Goal: Navigation & Orientation: Find specific page/section

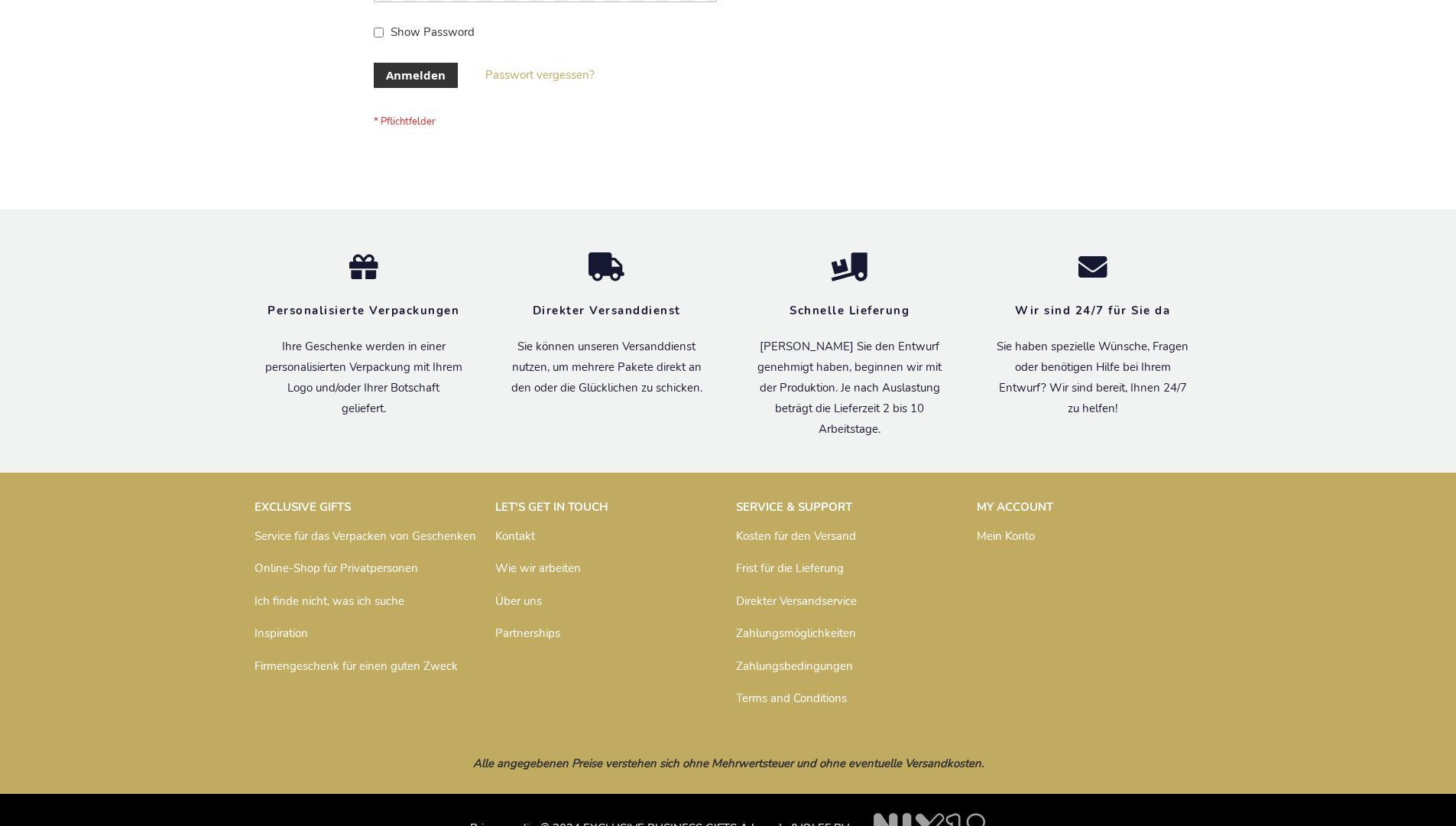
scroll to position [512, 0]
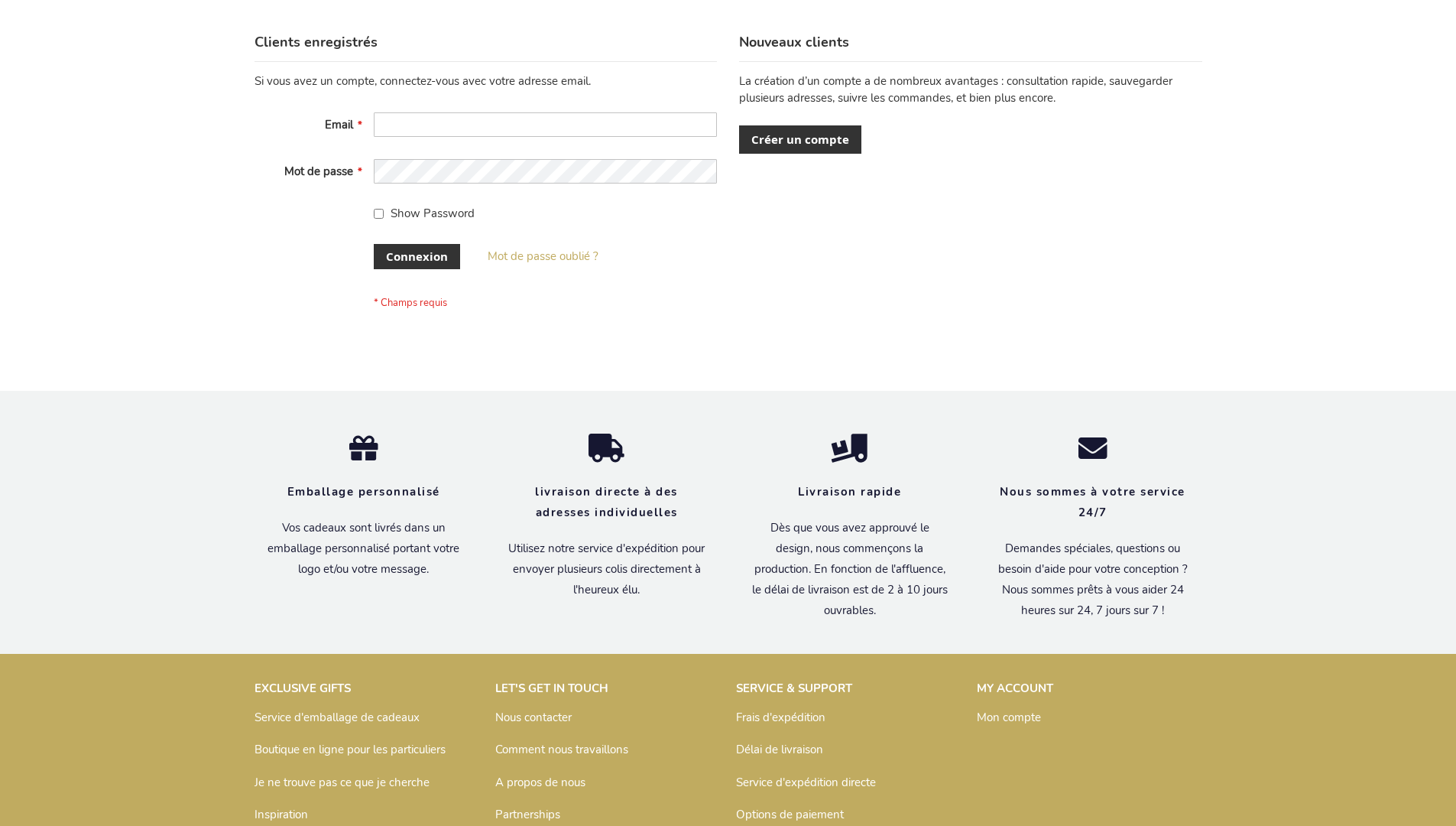
scroll to position [528, 0]
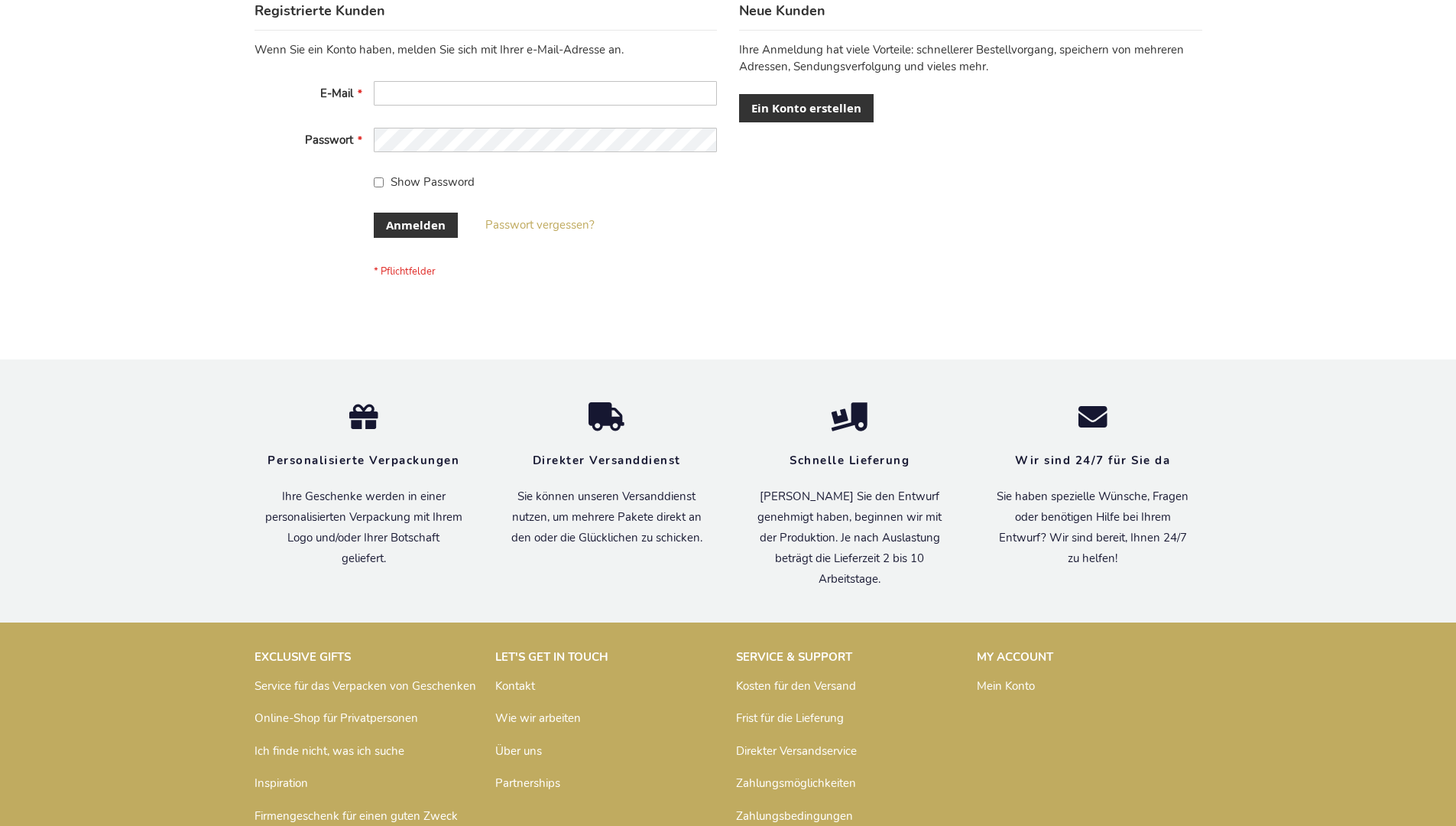
scroll to position [512, 0]
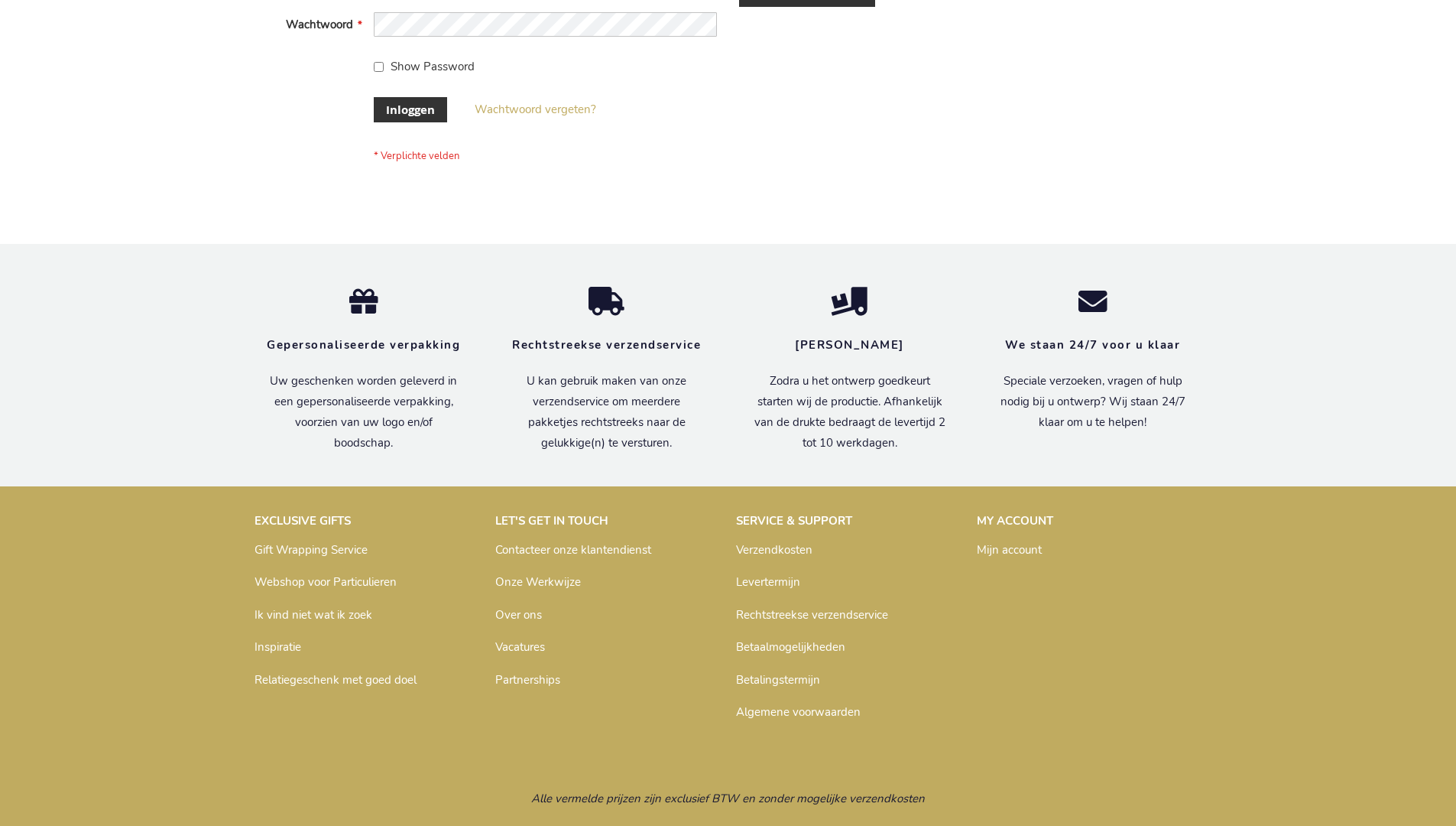
scroll to position [519, 0]
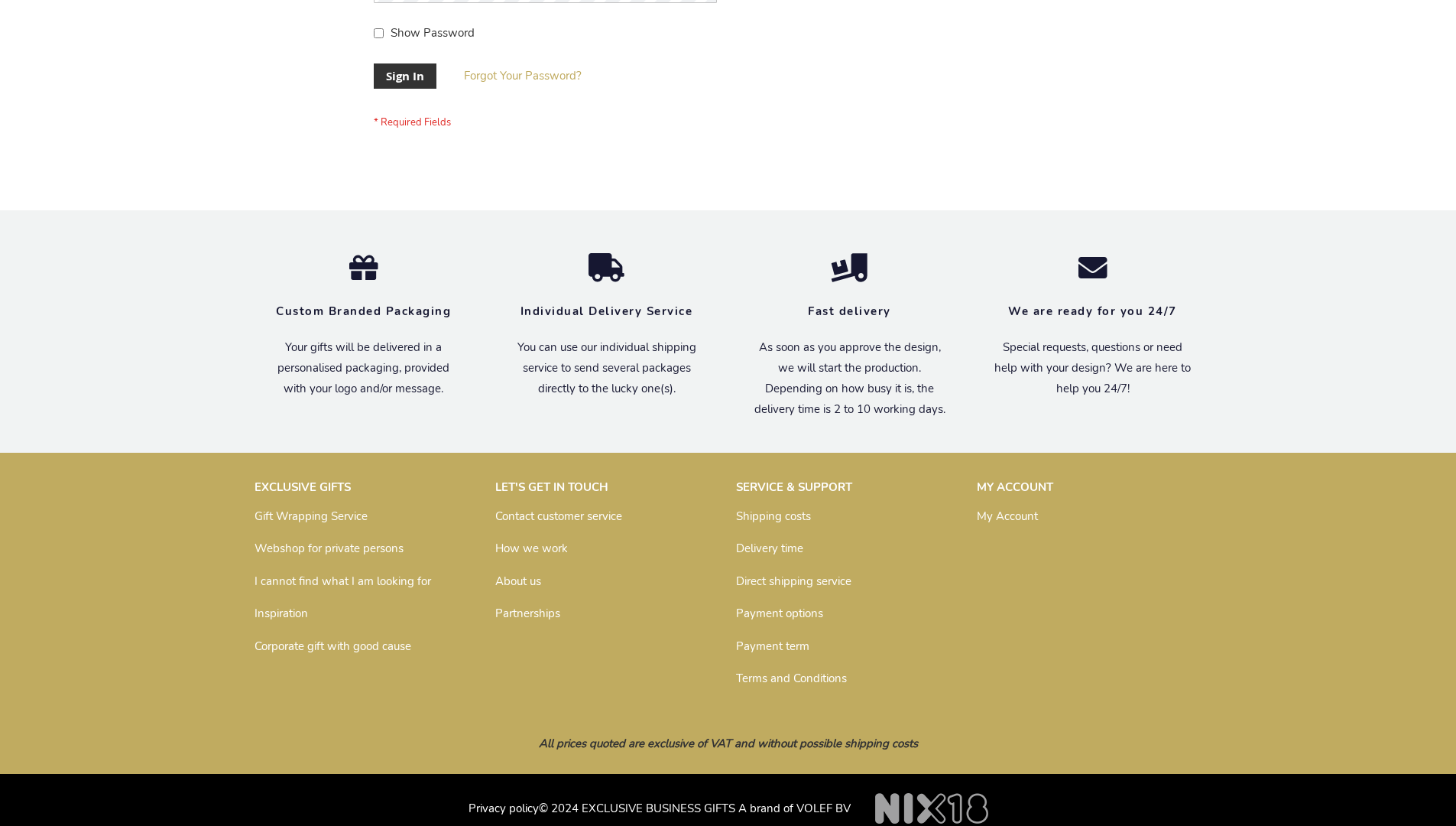
scroll to position [492, 0]
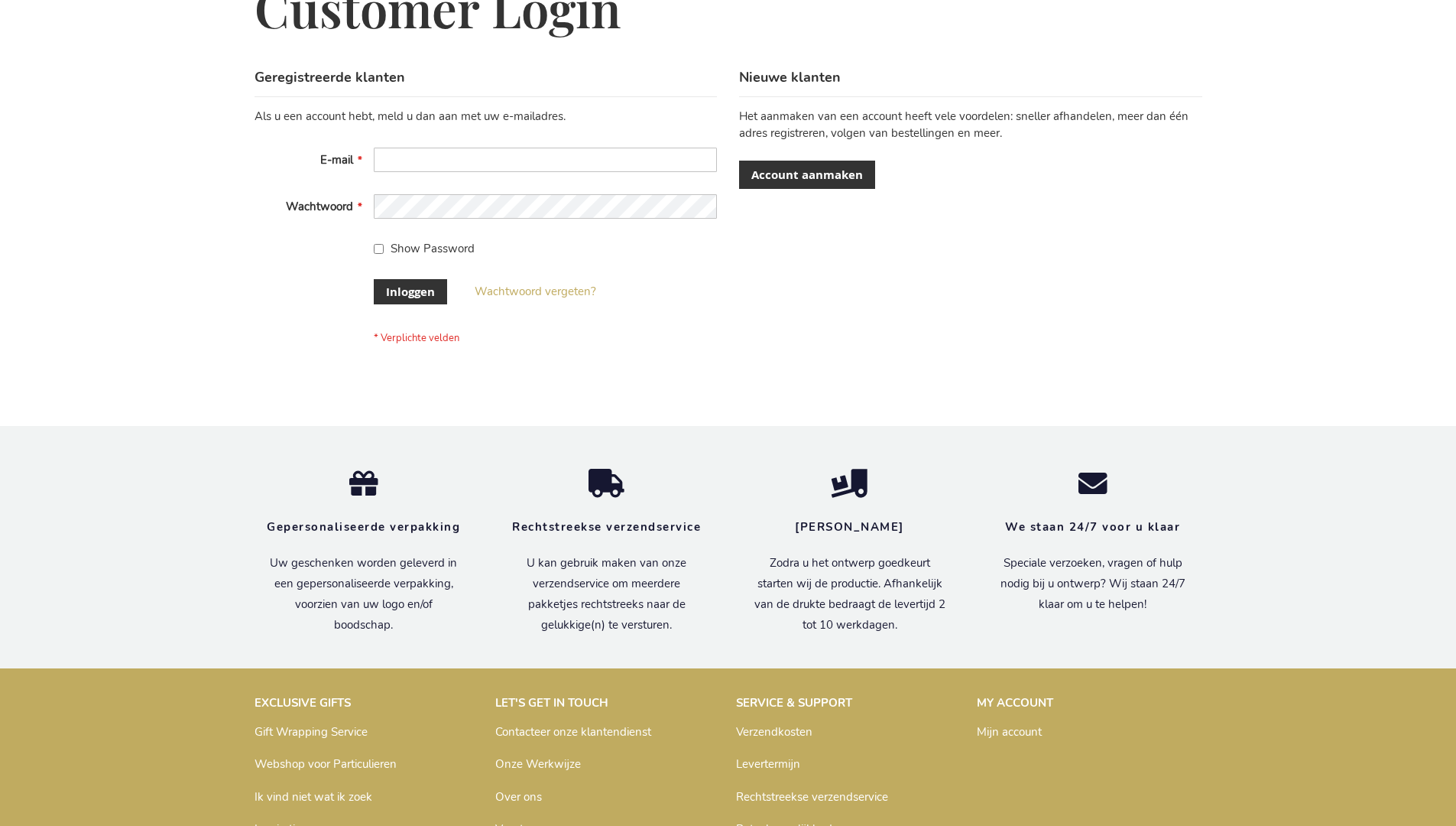
scroll to position [519, 0]
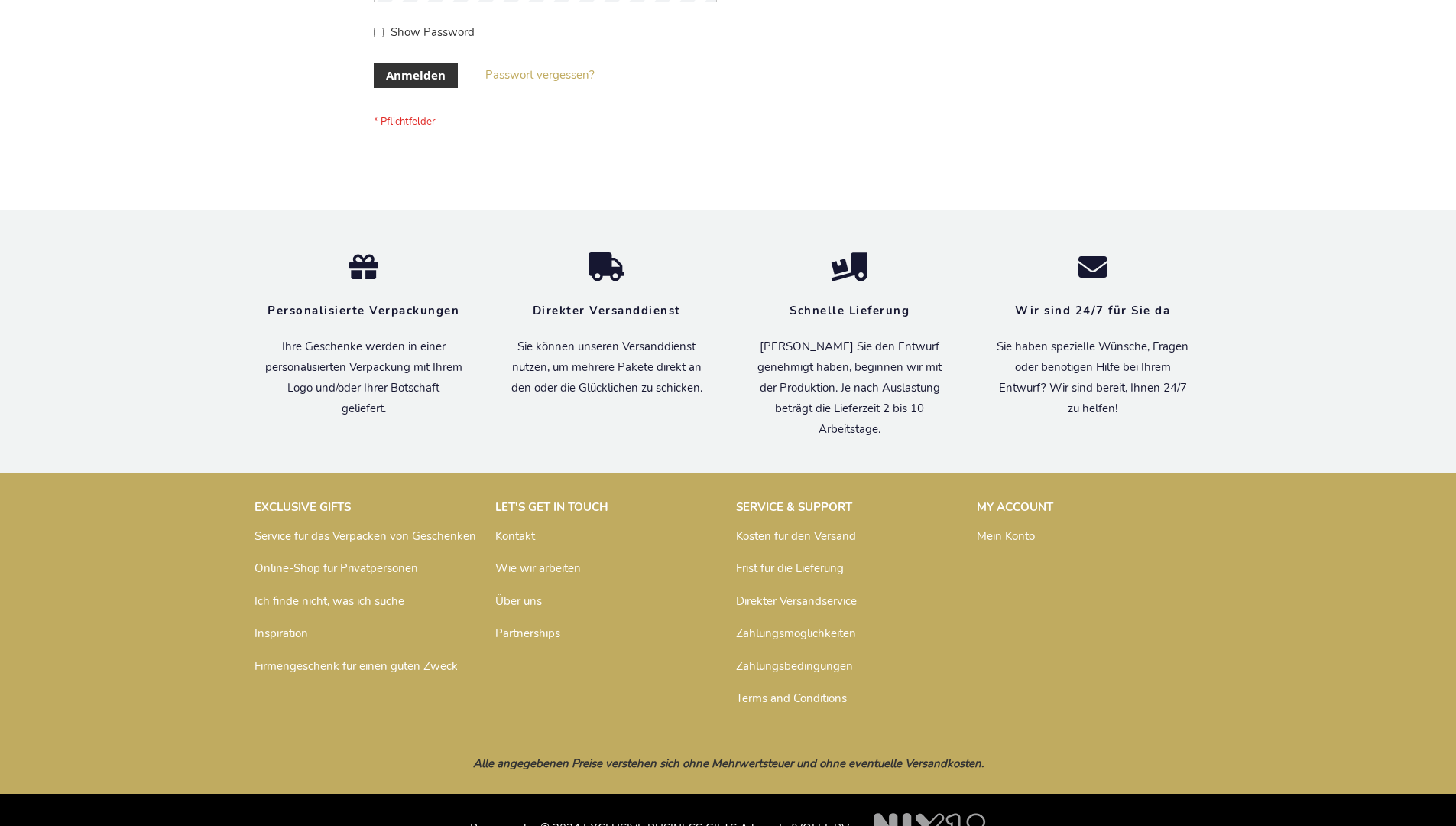
scroll to position [512, 0]
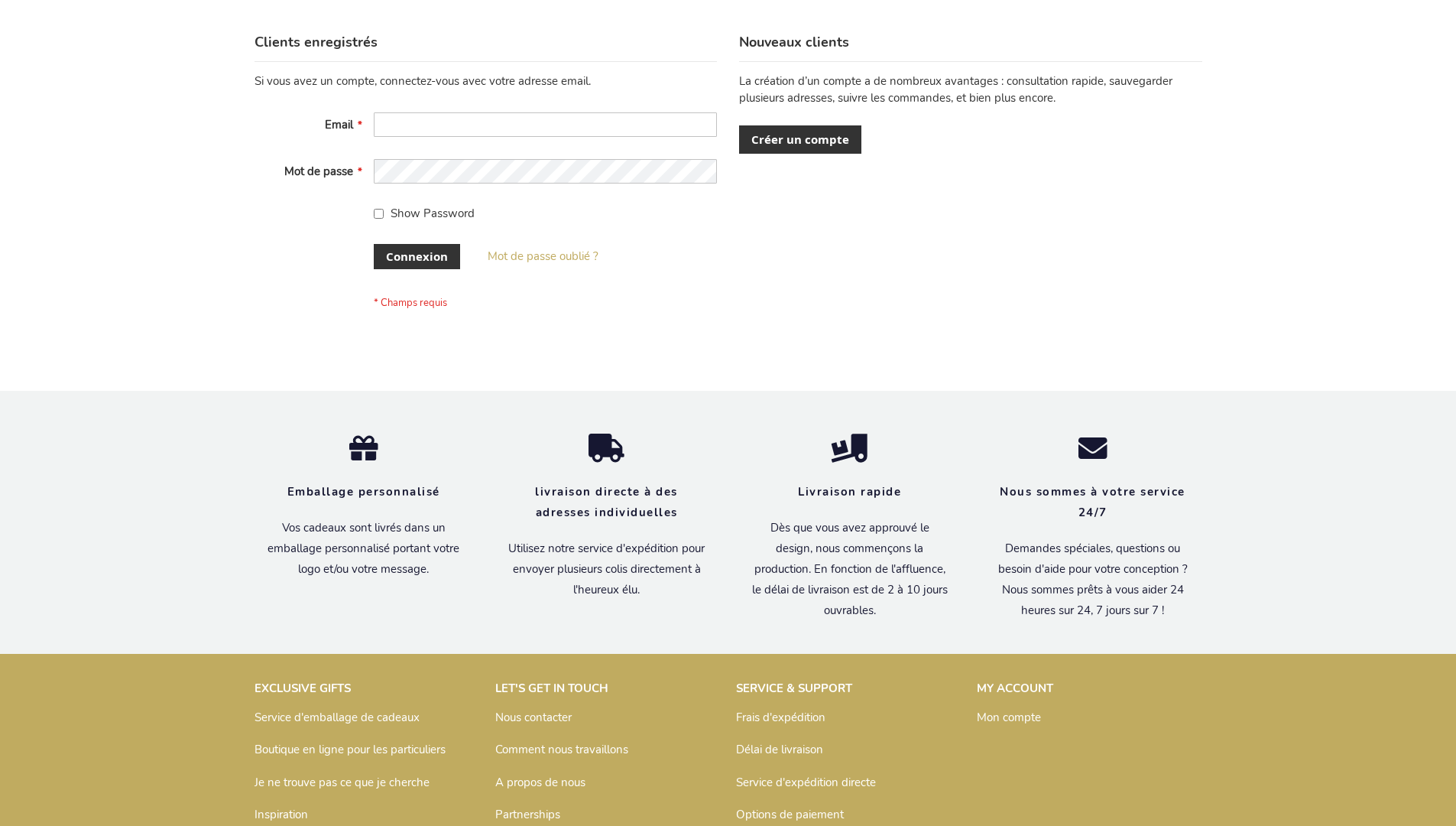
scroll to position [528, 0]
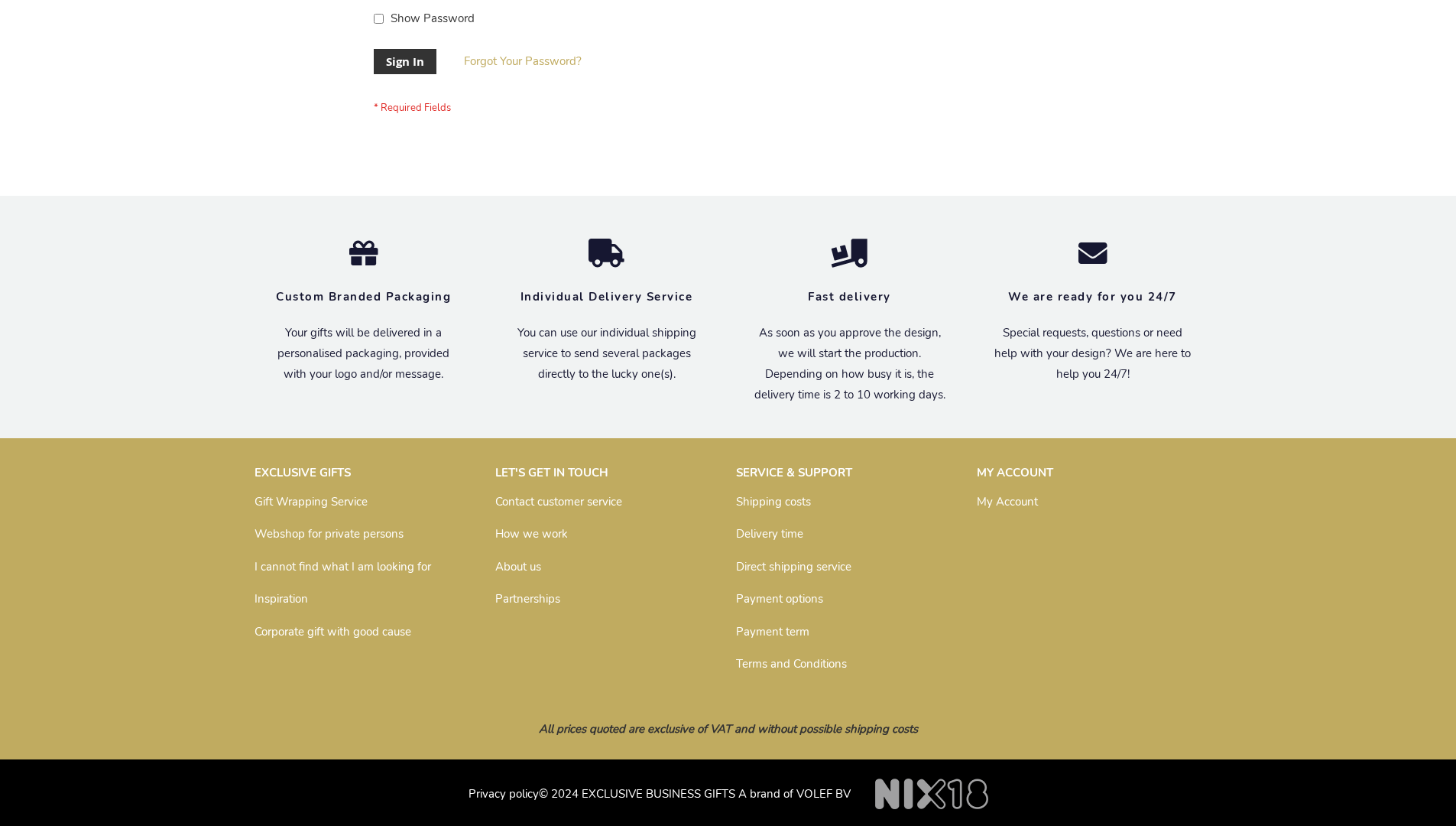
scroll to position [492, 0]
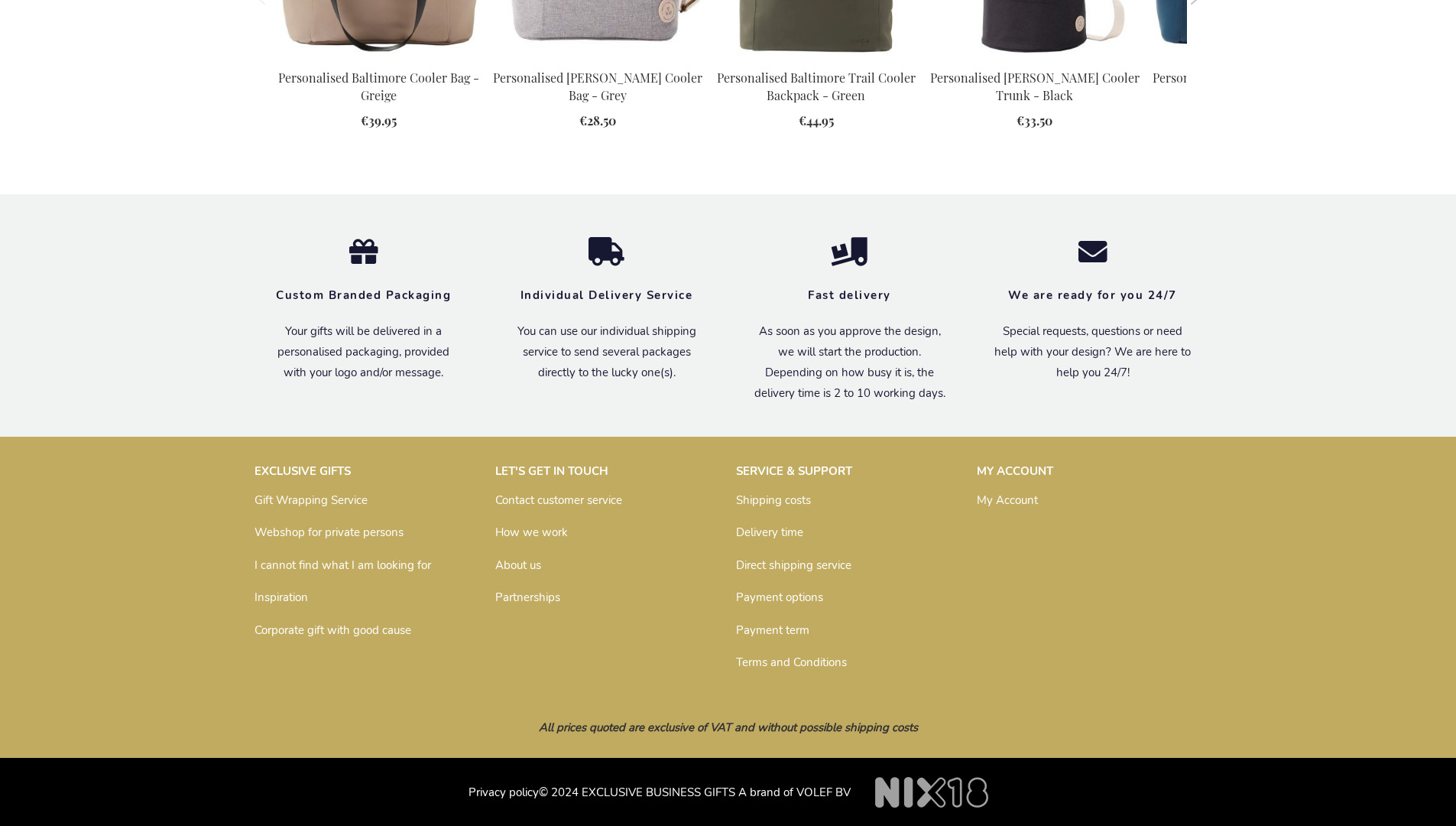
scroll to position [1686, 0]
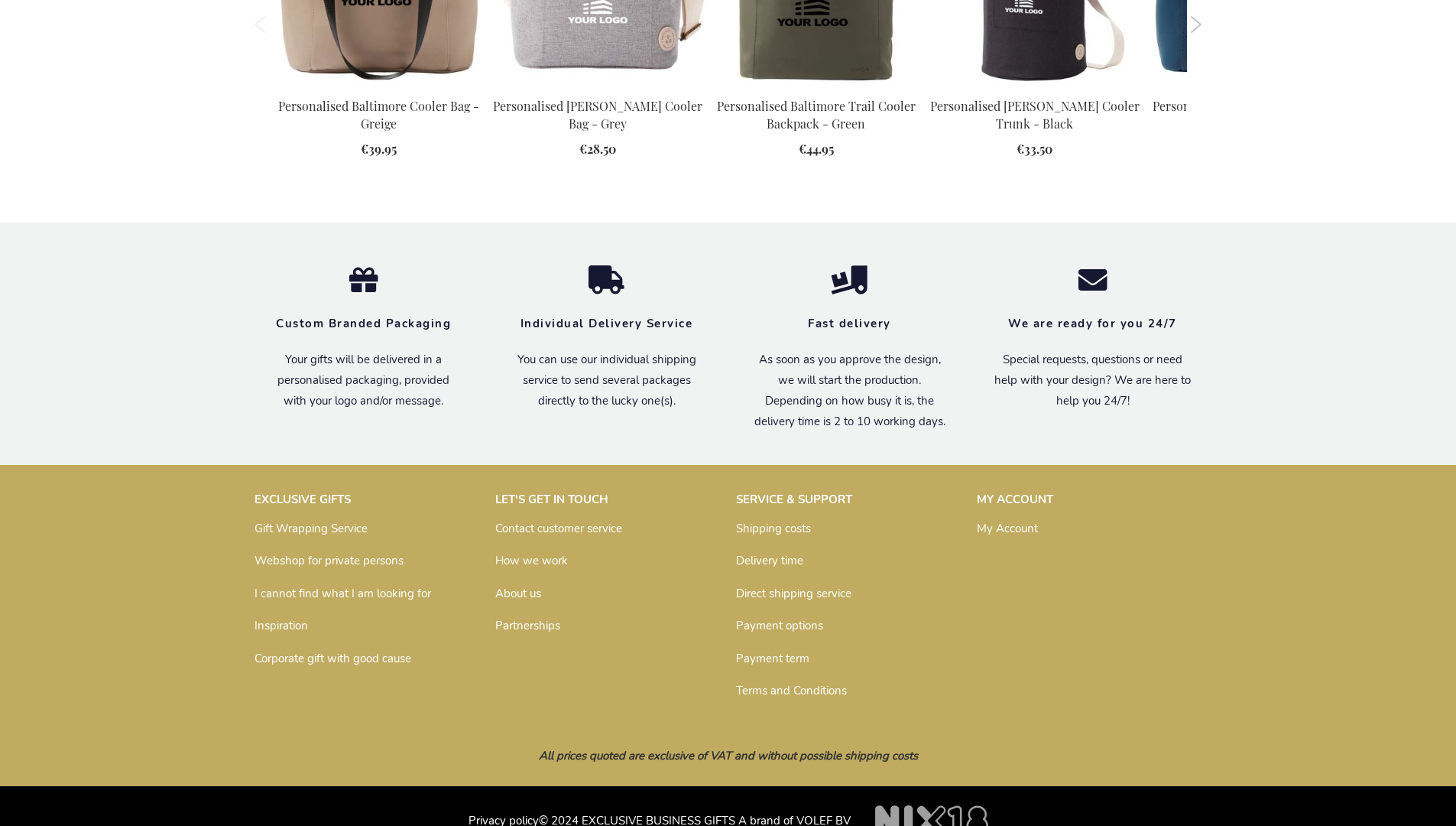
scroll to position [1686, 0]
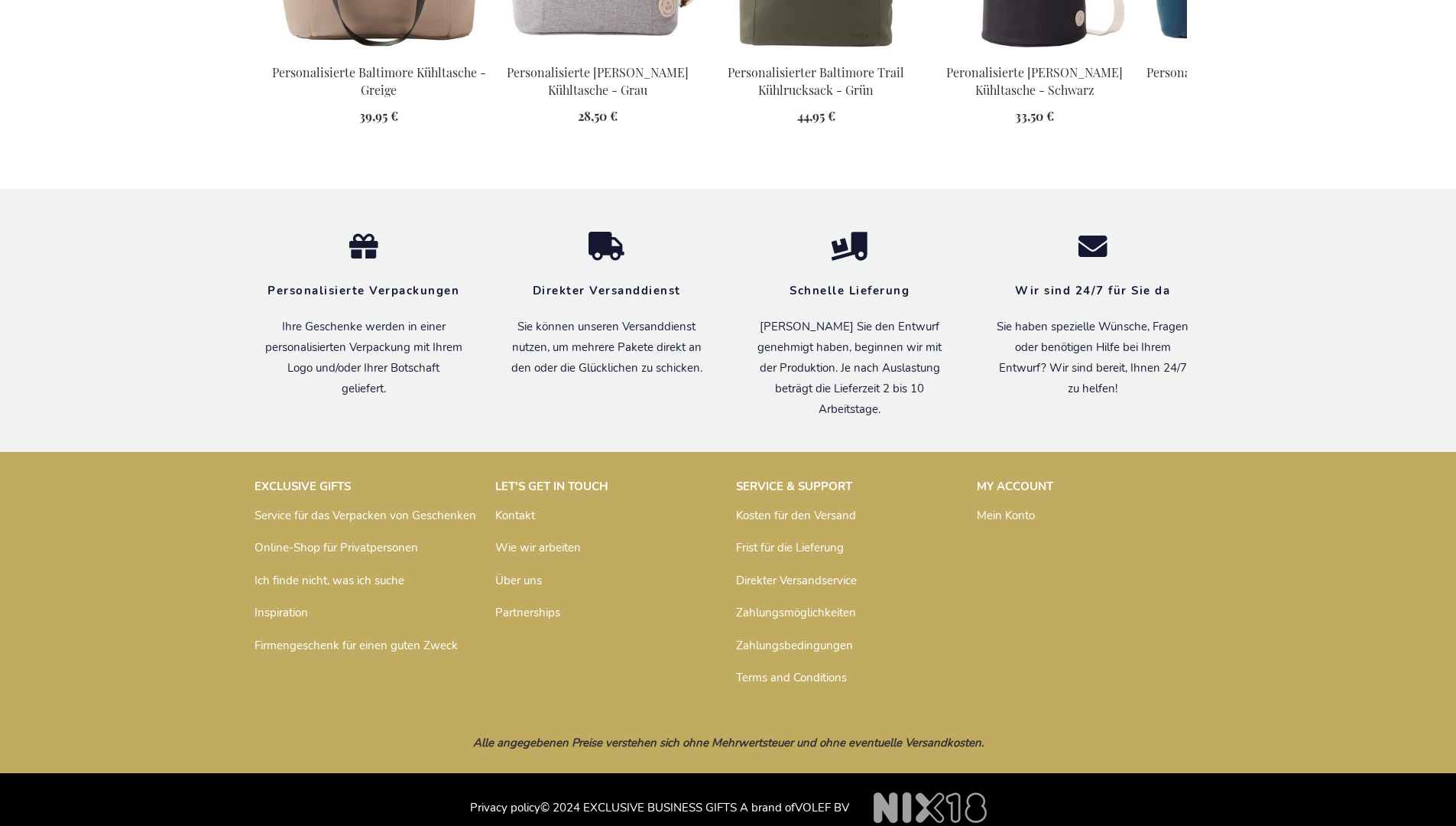
scroll to position [1723, 0]
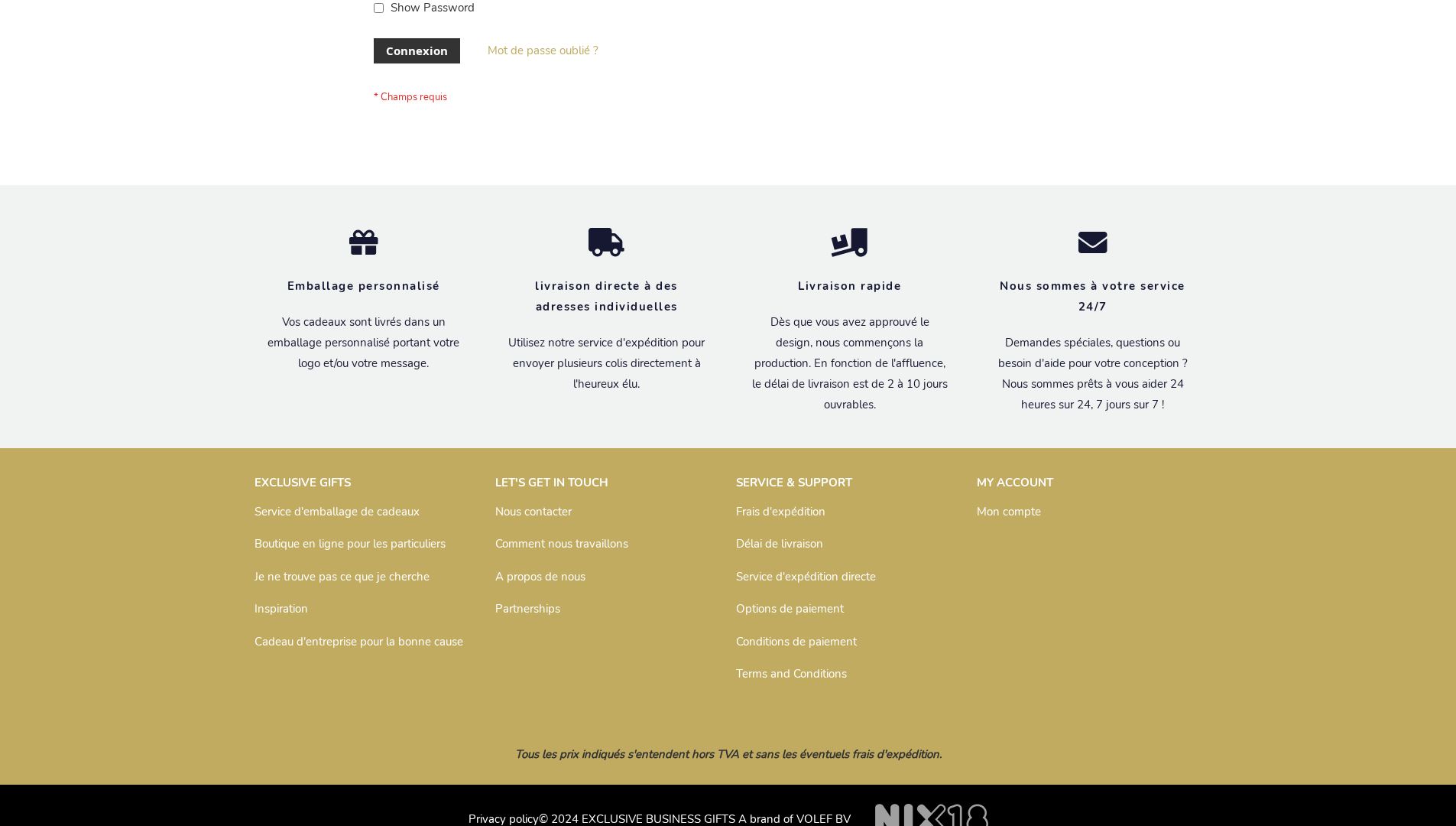
scroll to position [528, 0]
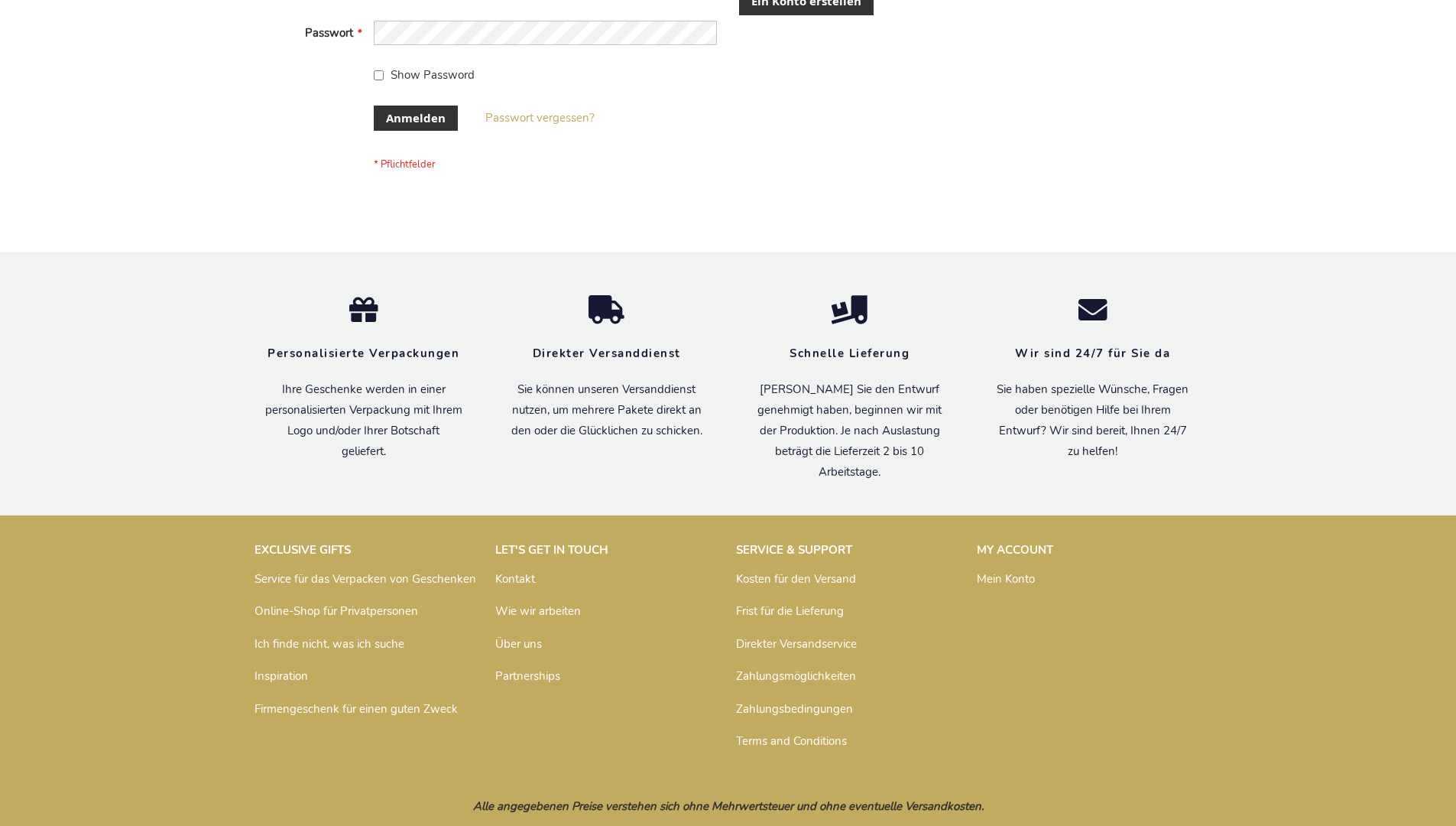
scroll to position [500, 0]
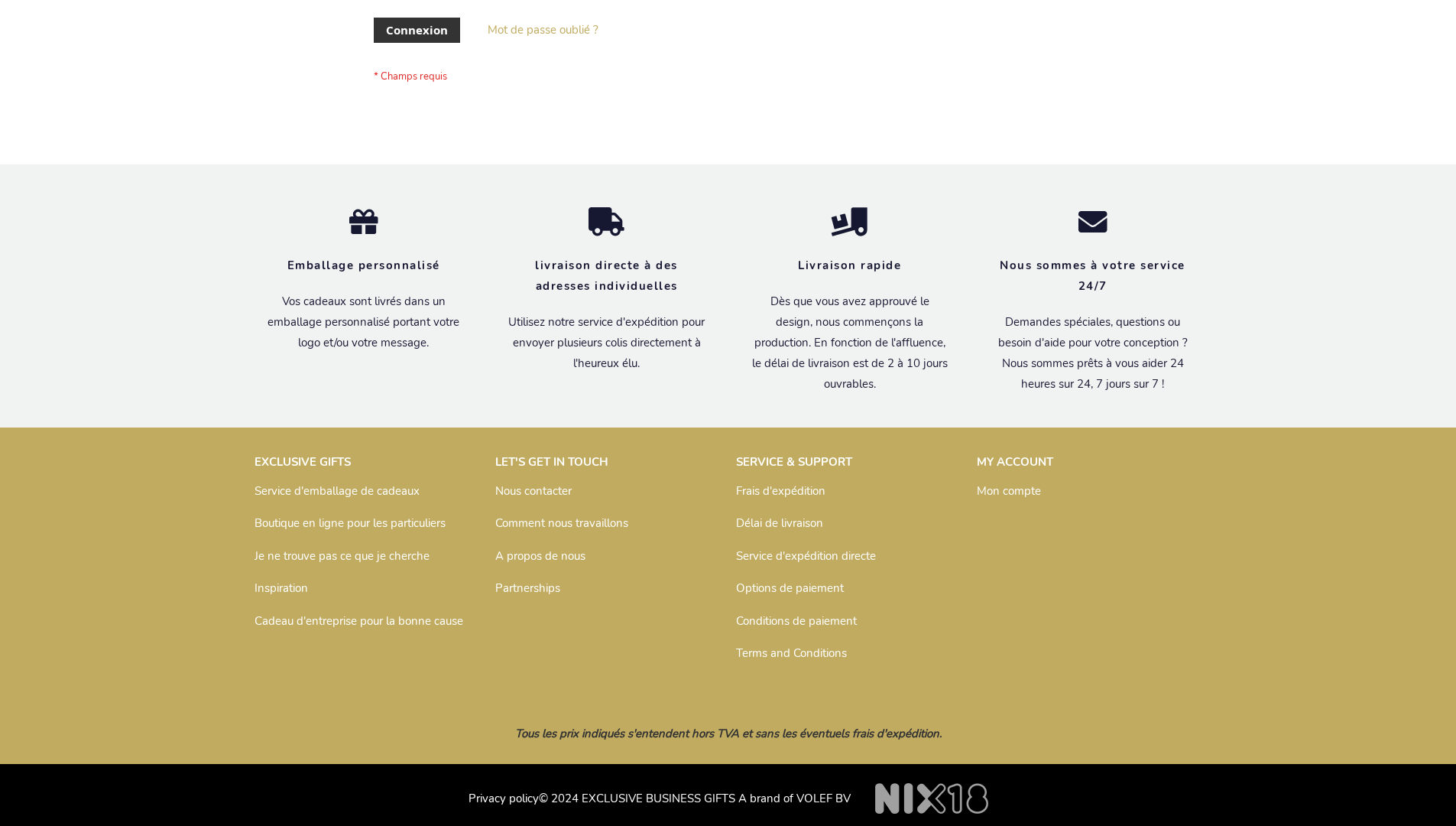
scroll to position [528, 0]
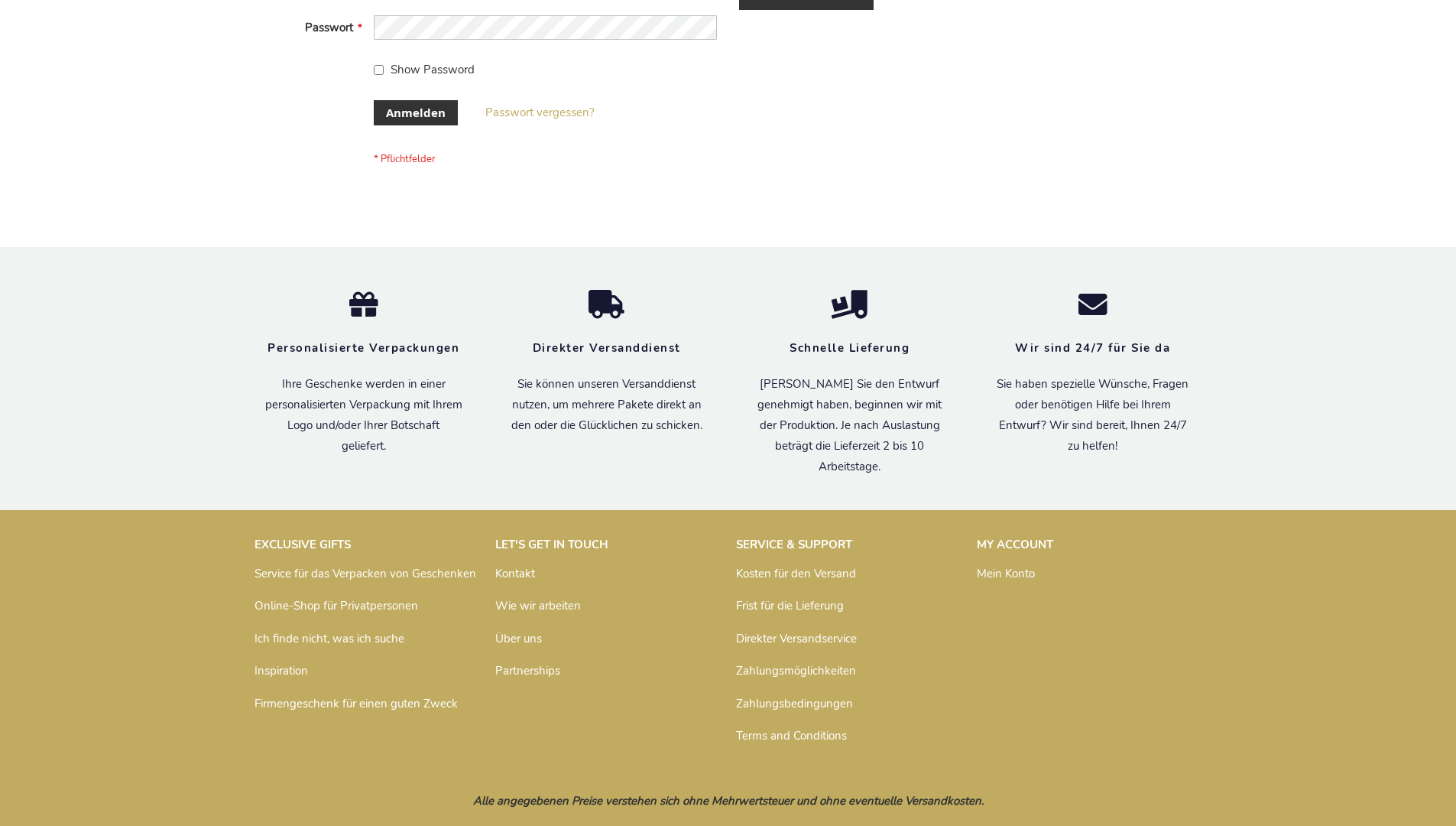
scroll to position [512, 0]
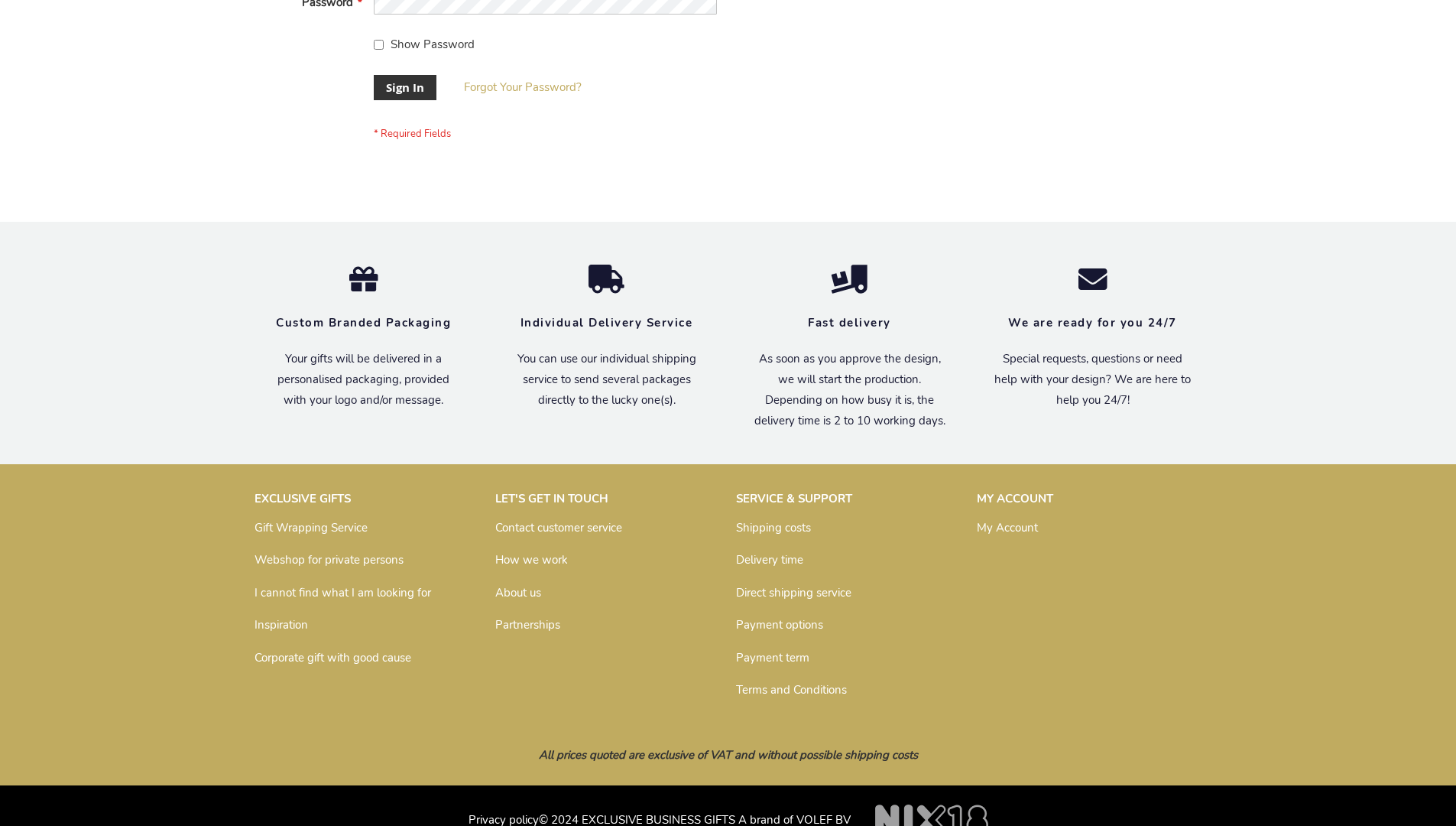
scroll to position [492, 0]
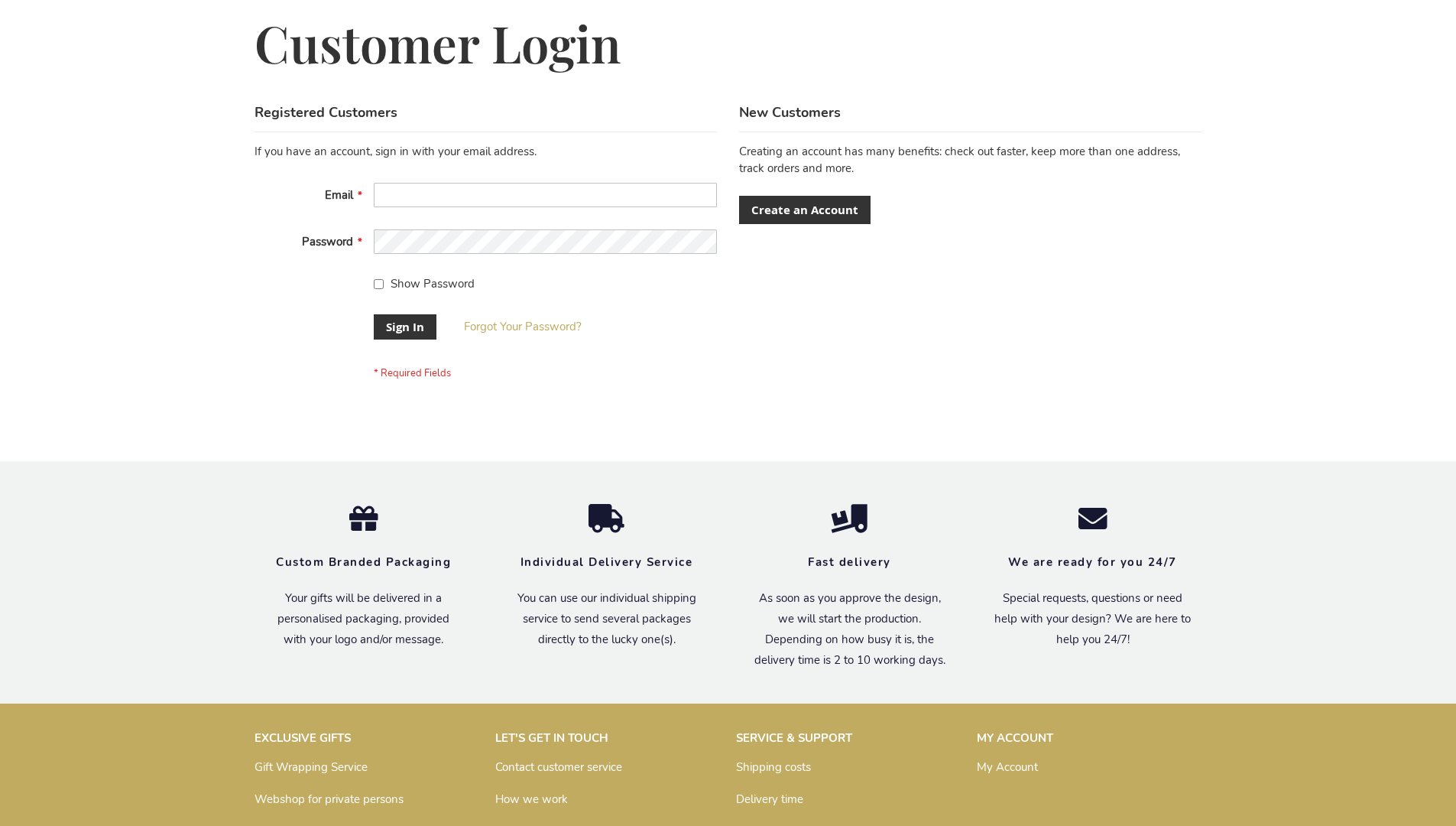
scroll to position [492, 0]
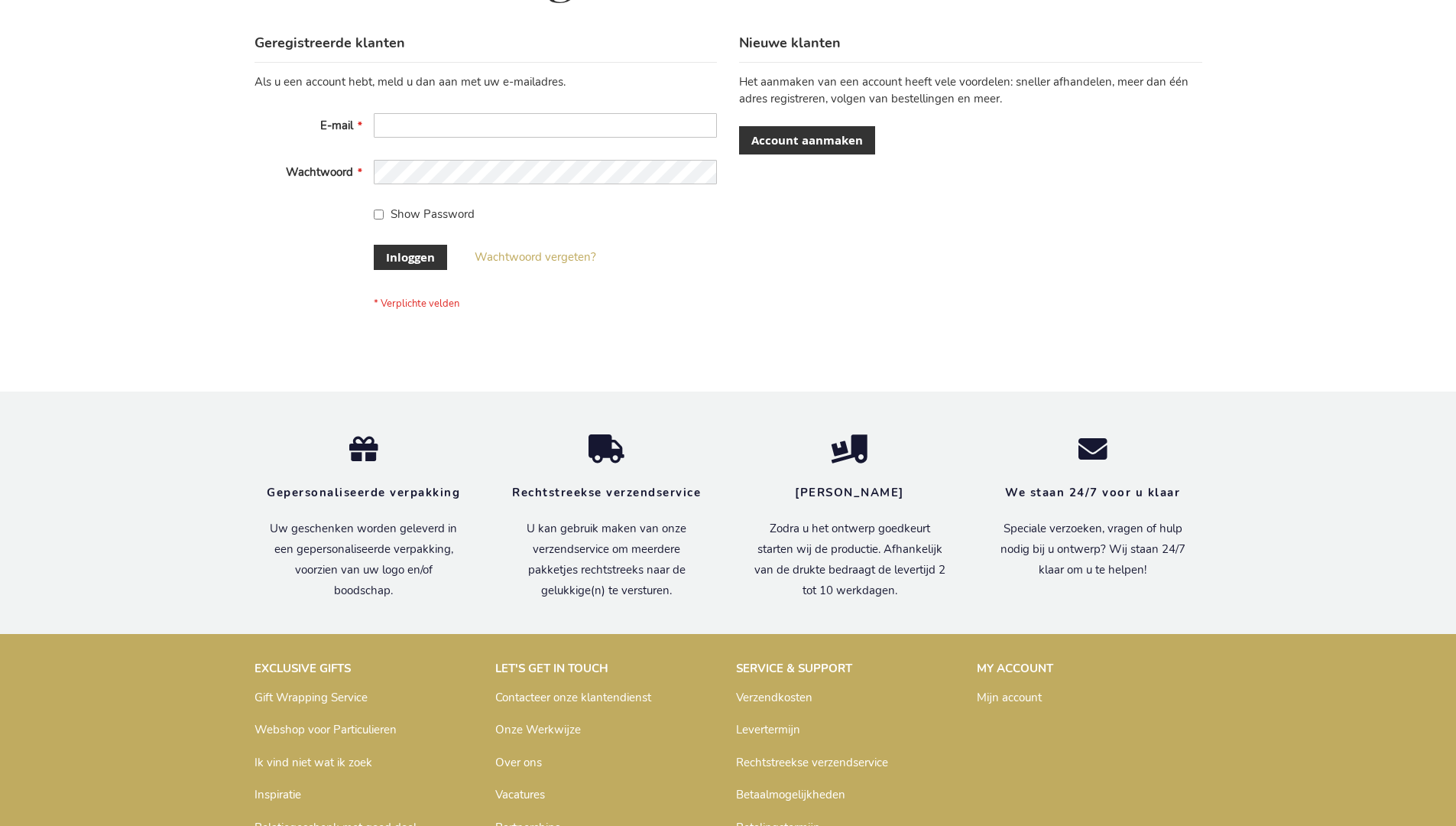
scroll to position [519, 0]
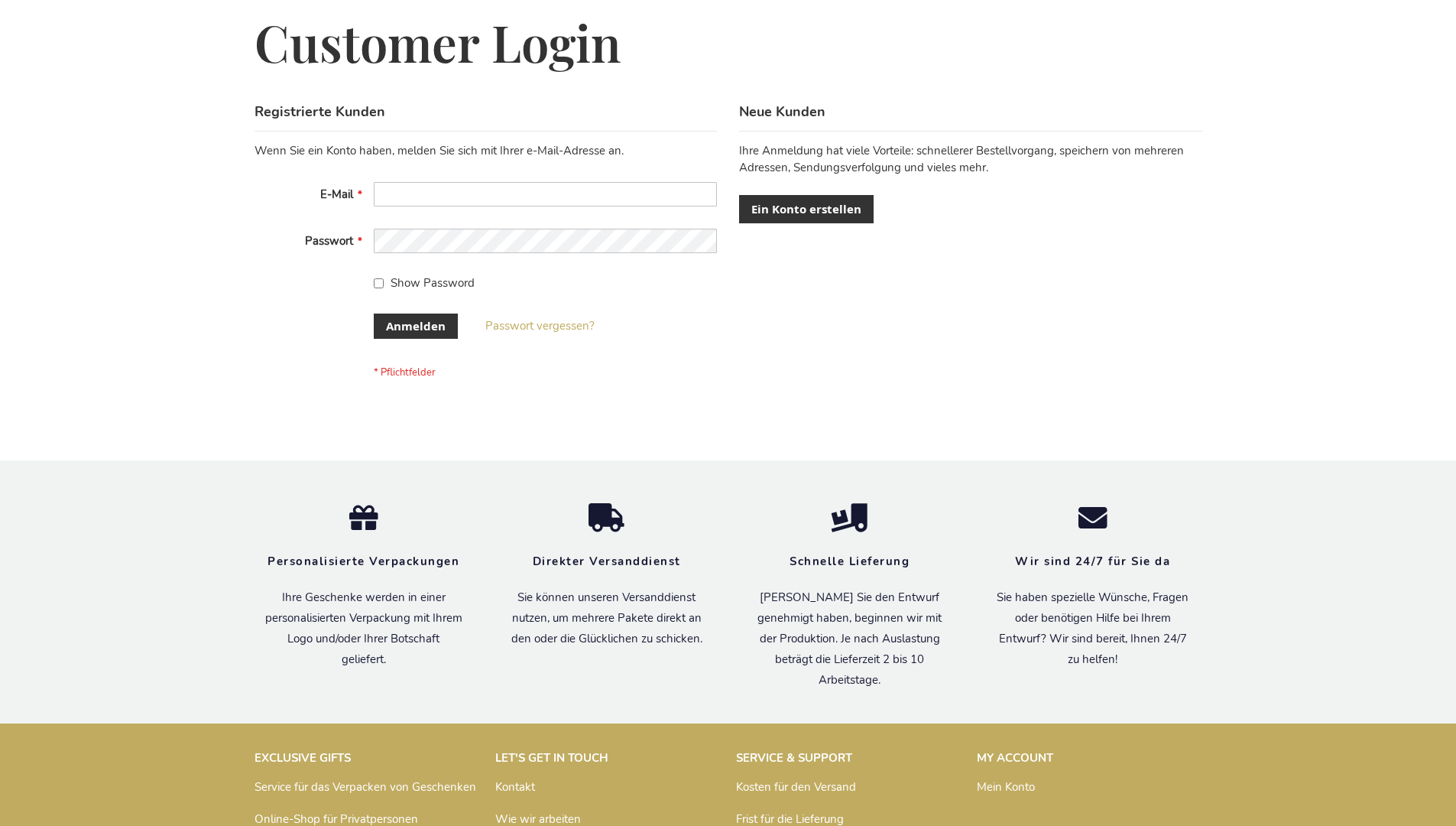
scroll to position [512, 0]
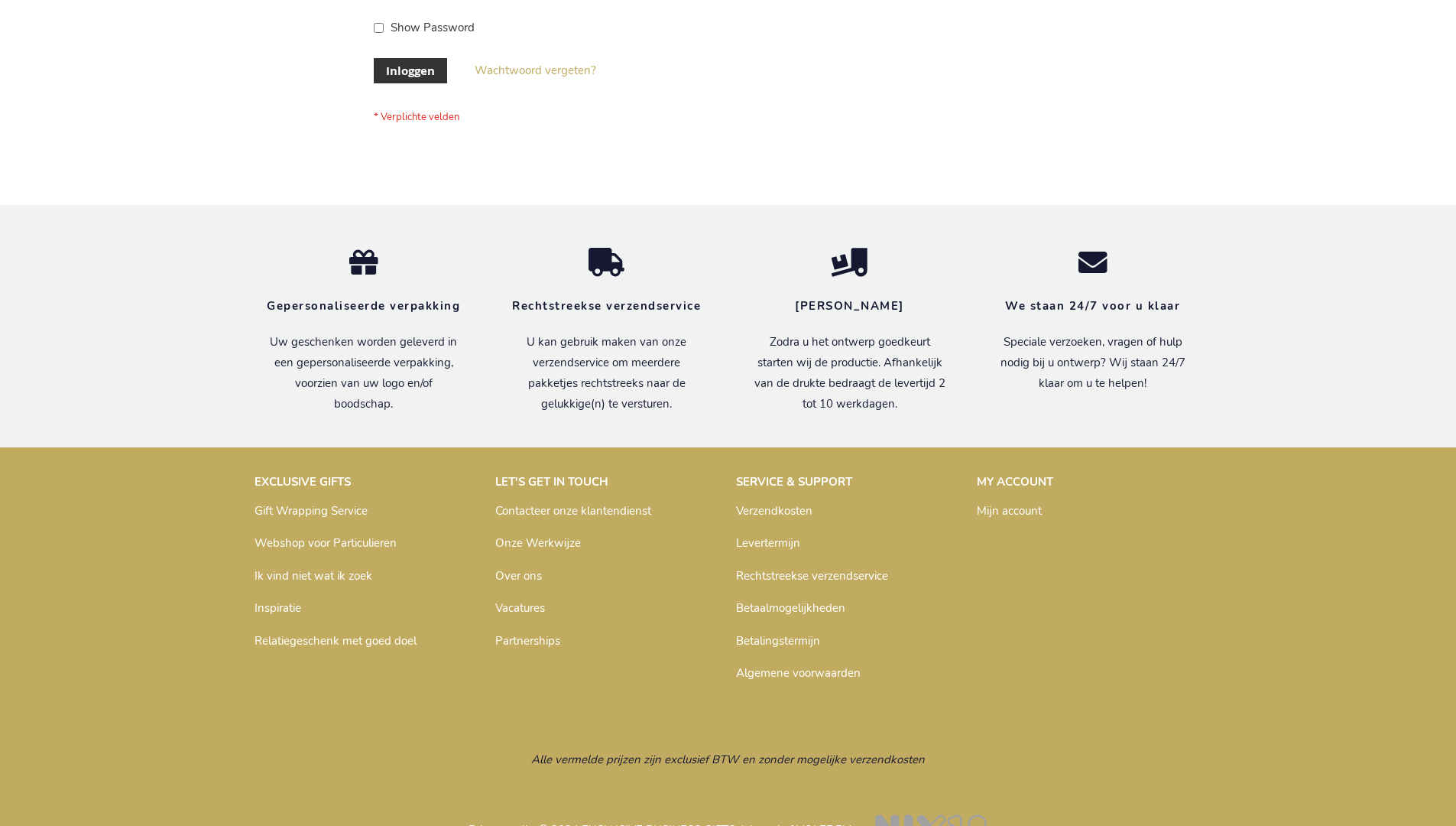
scroll to position [519, 0]
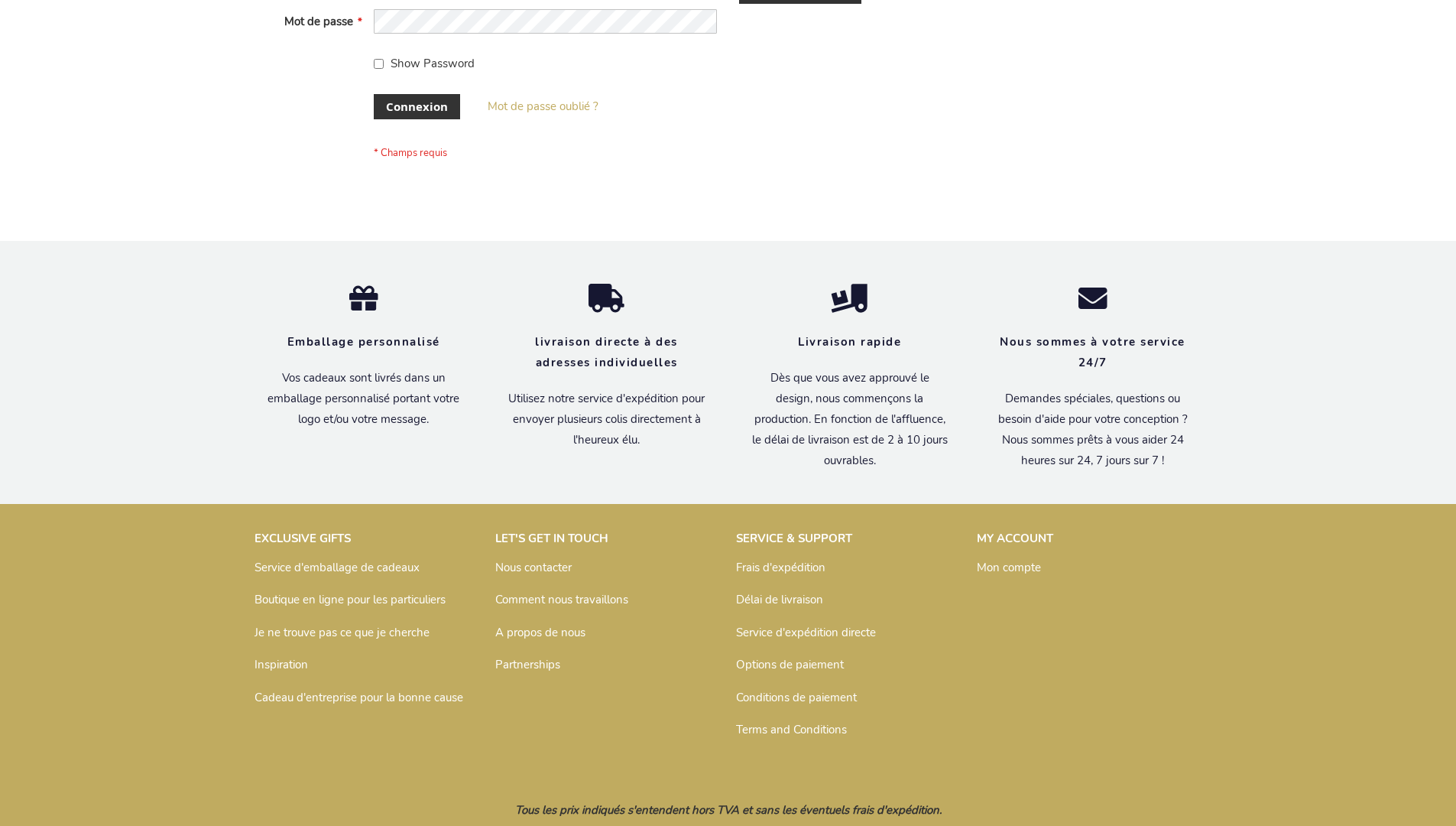
scroll to position [528, 0]
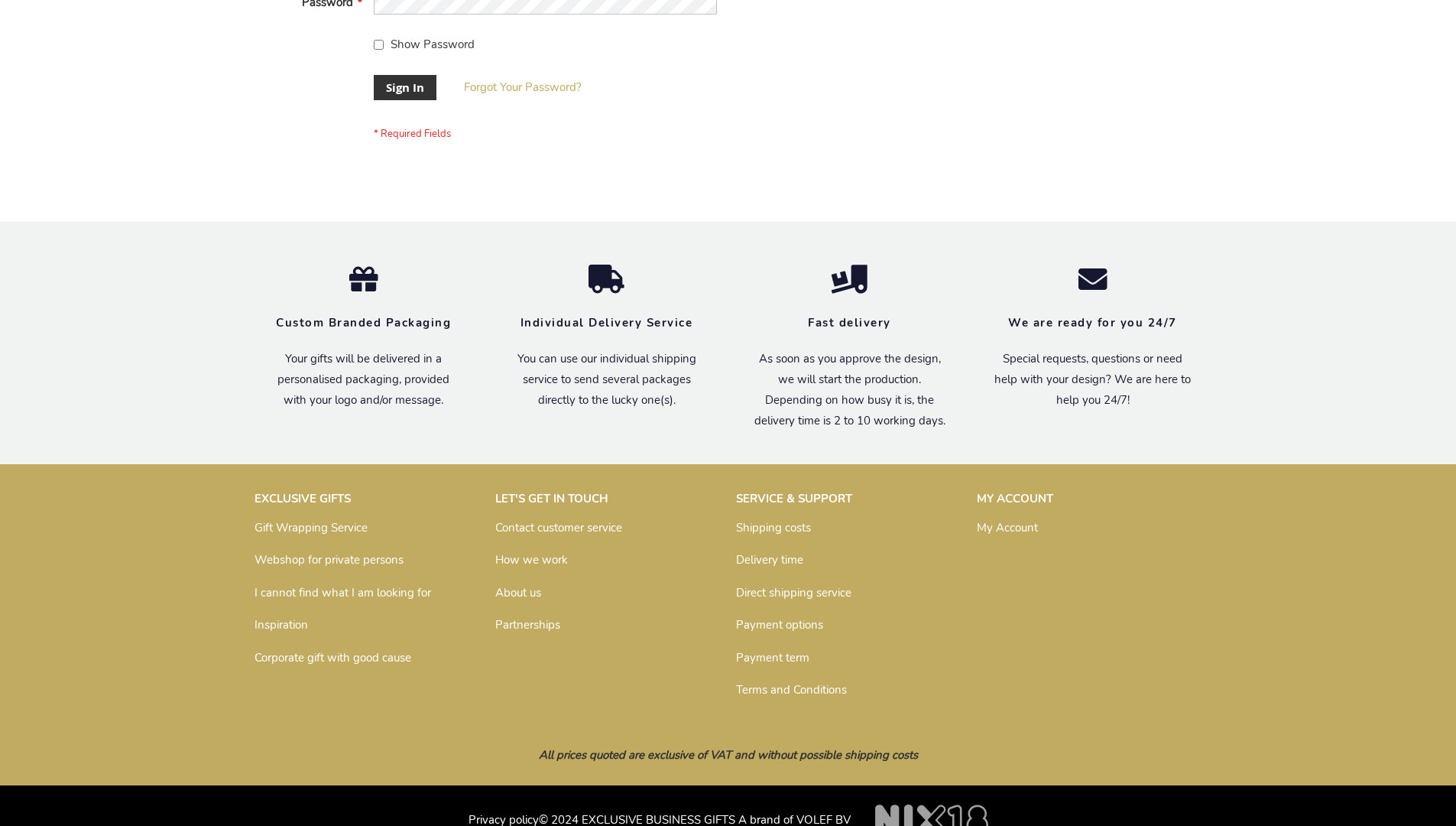
scroll to position [492, 0]
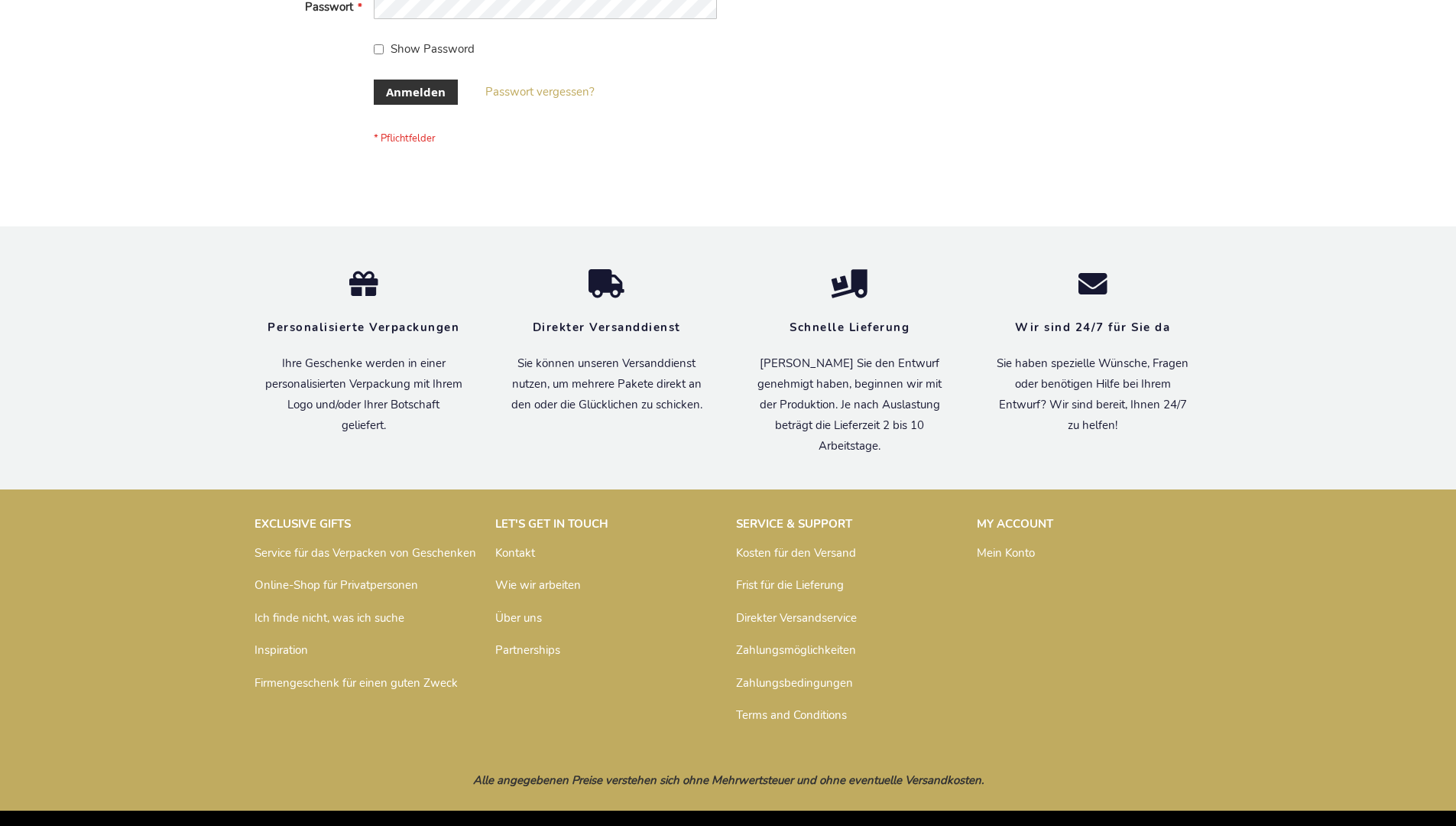
scroll to position [512, 0]
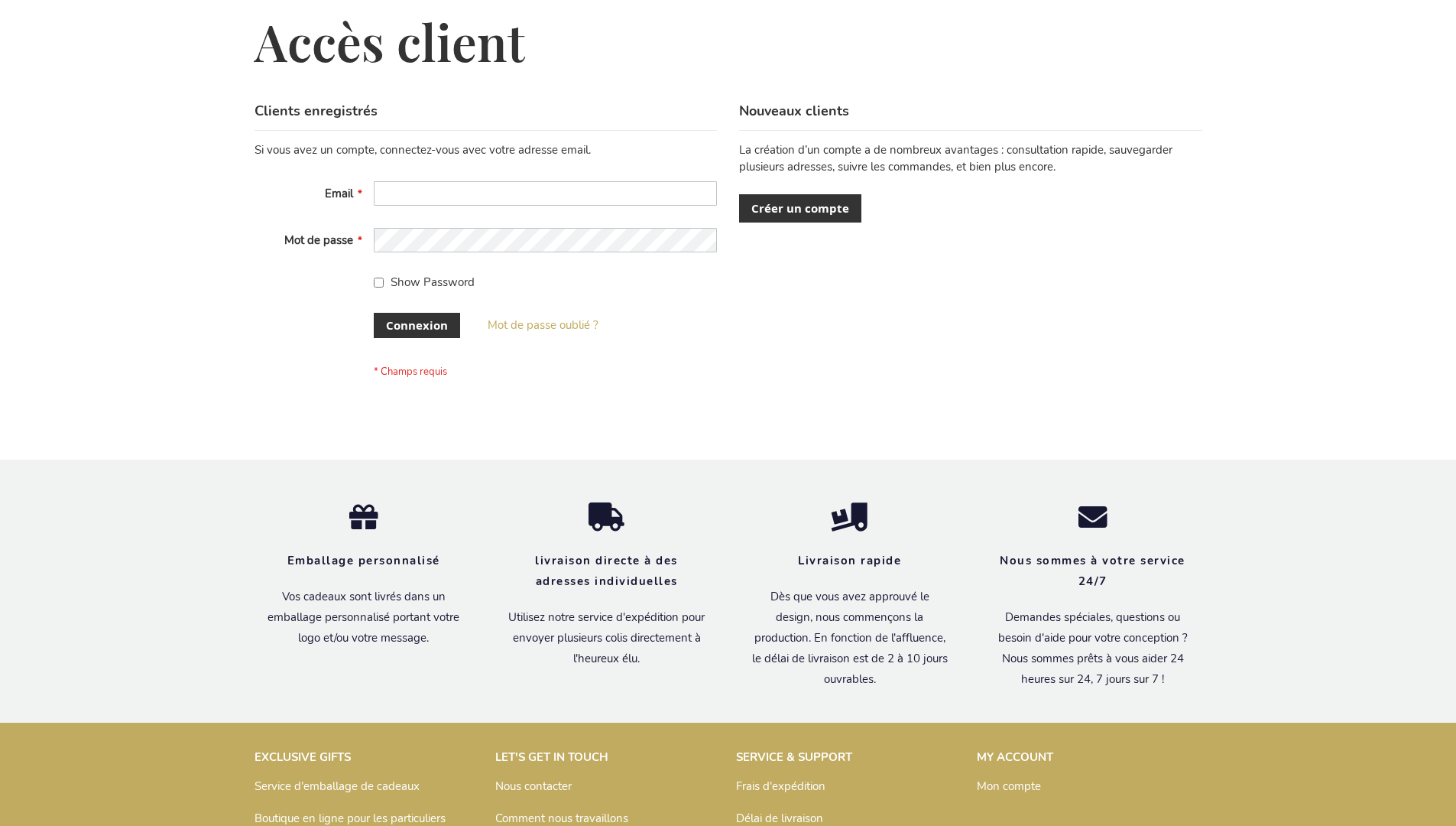
scroll to position [528, 0]
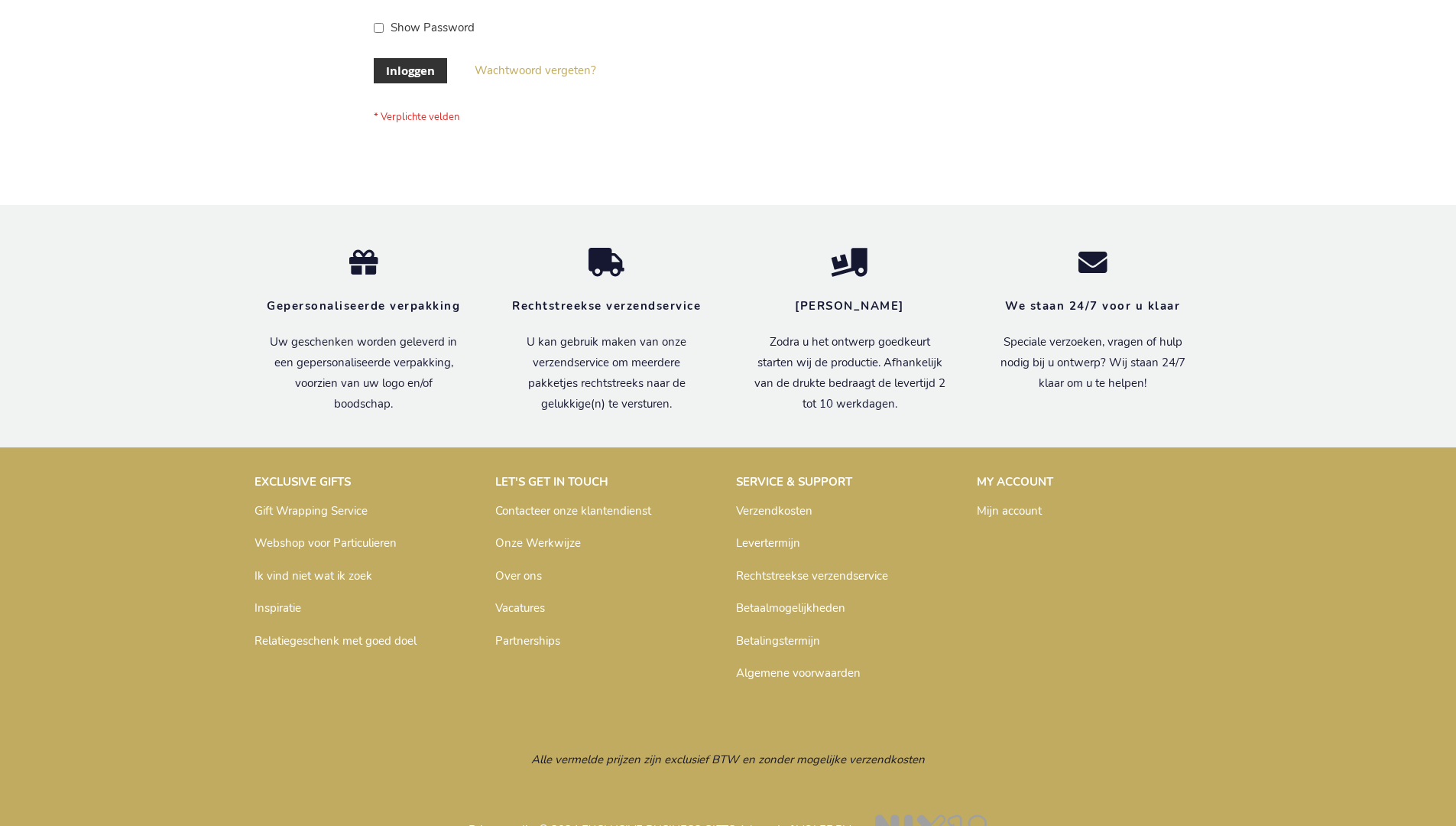
scroll to position [519, 0]
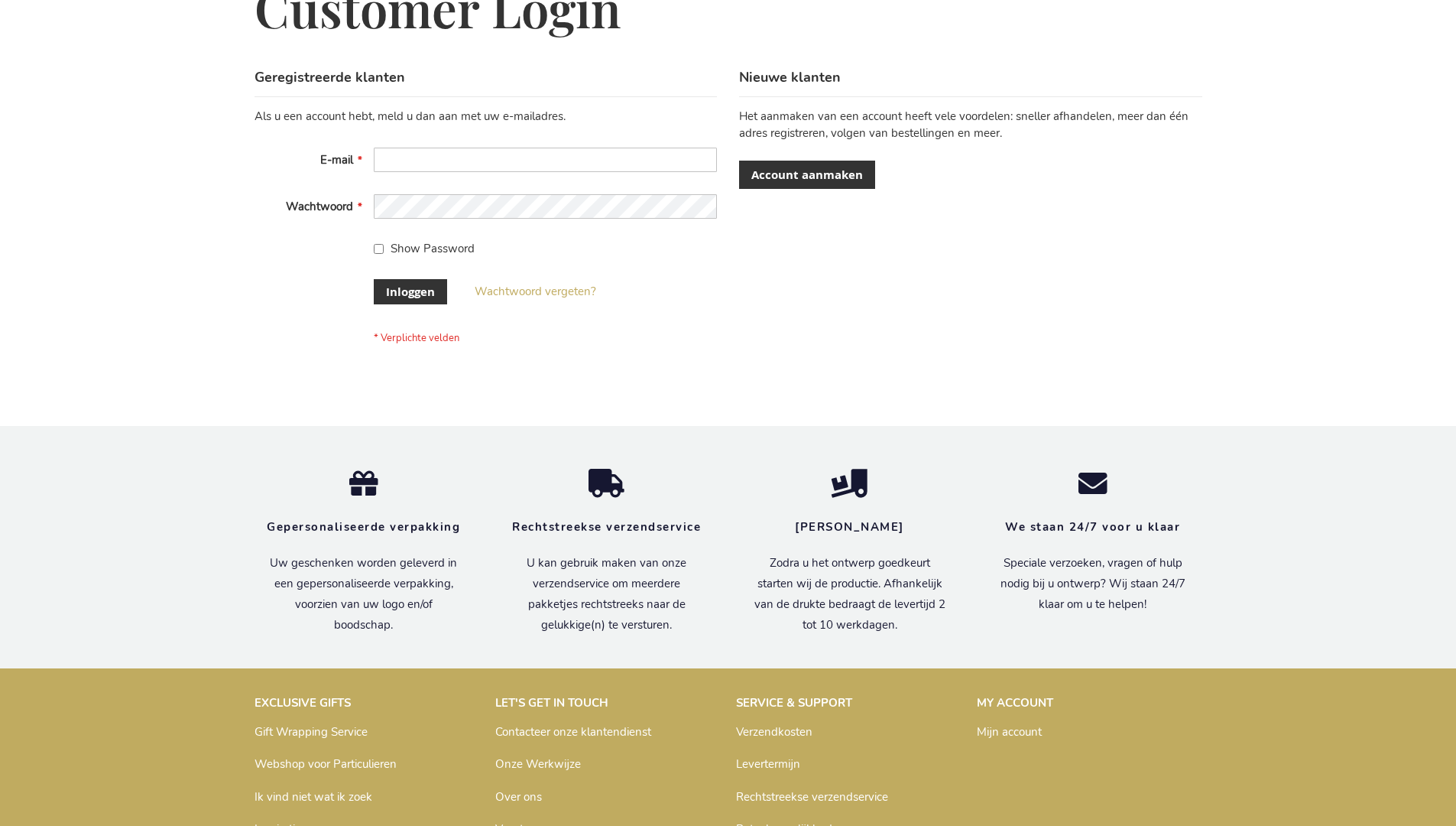
scroll to position [519, 0]
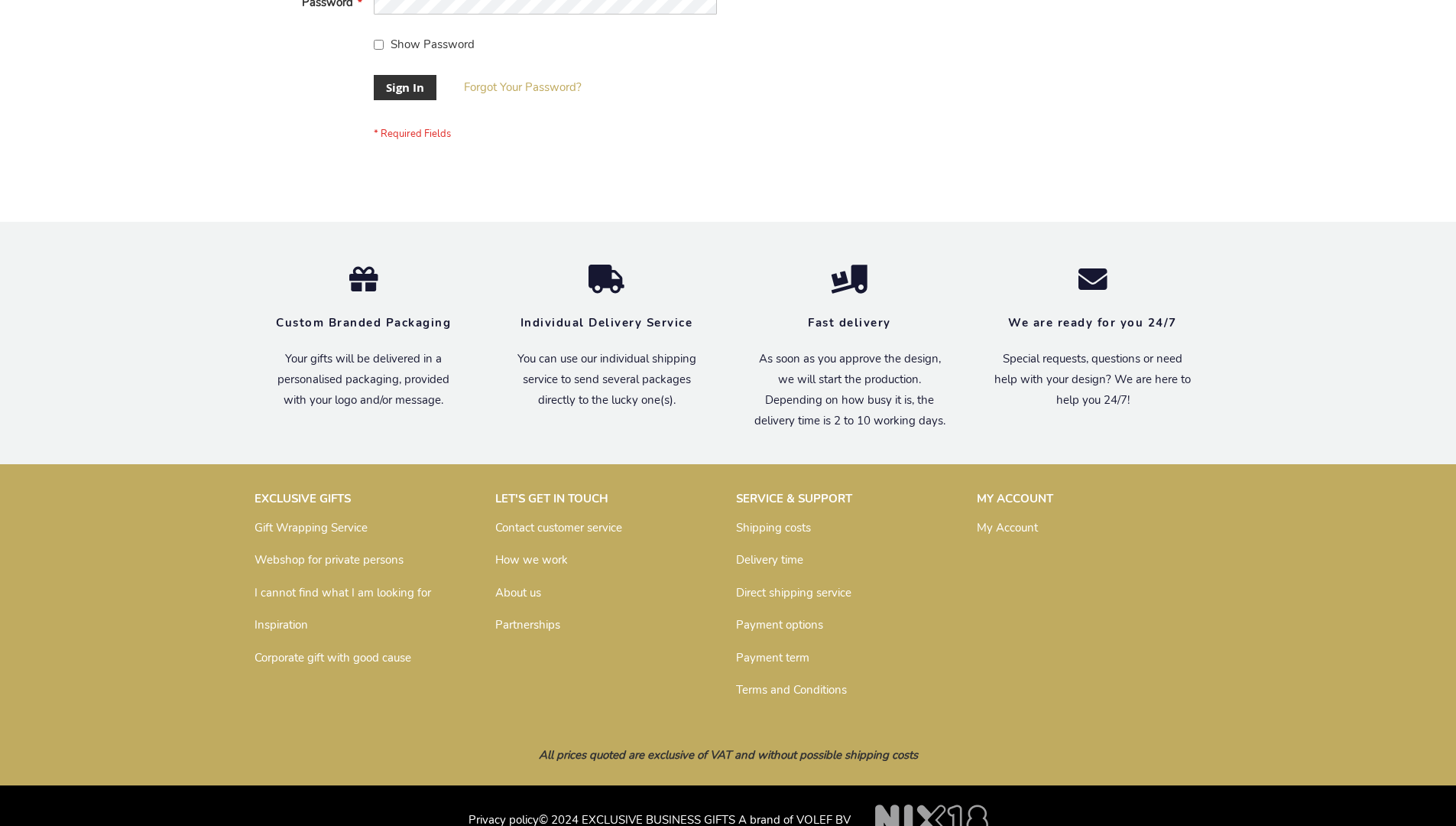
scroll to position [492, 0]
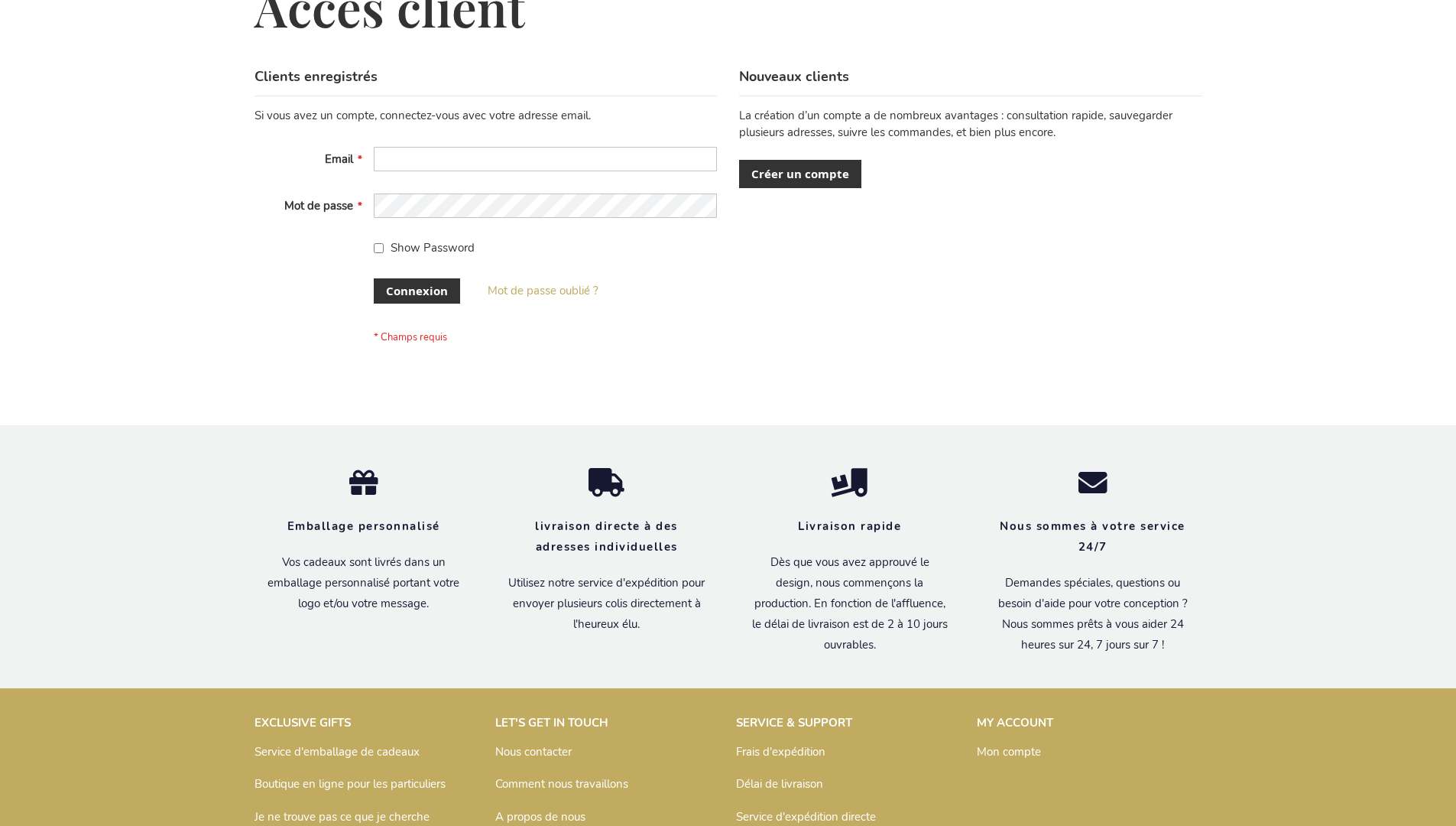
scroll to position [528, 0]
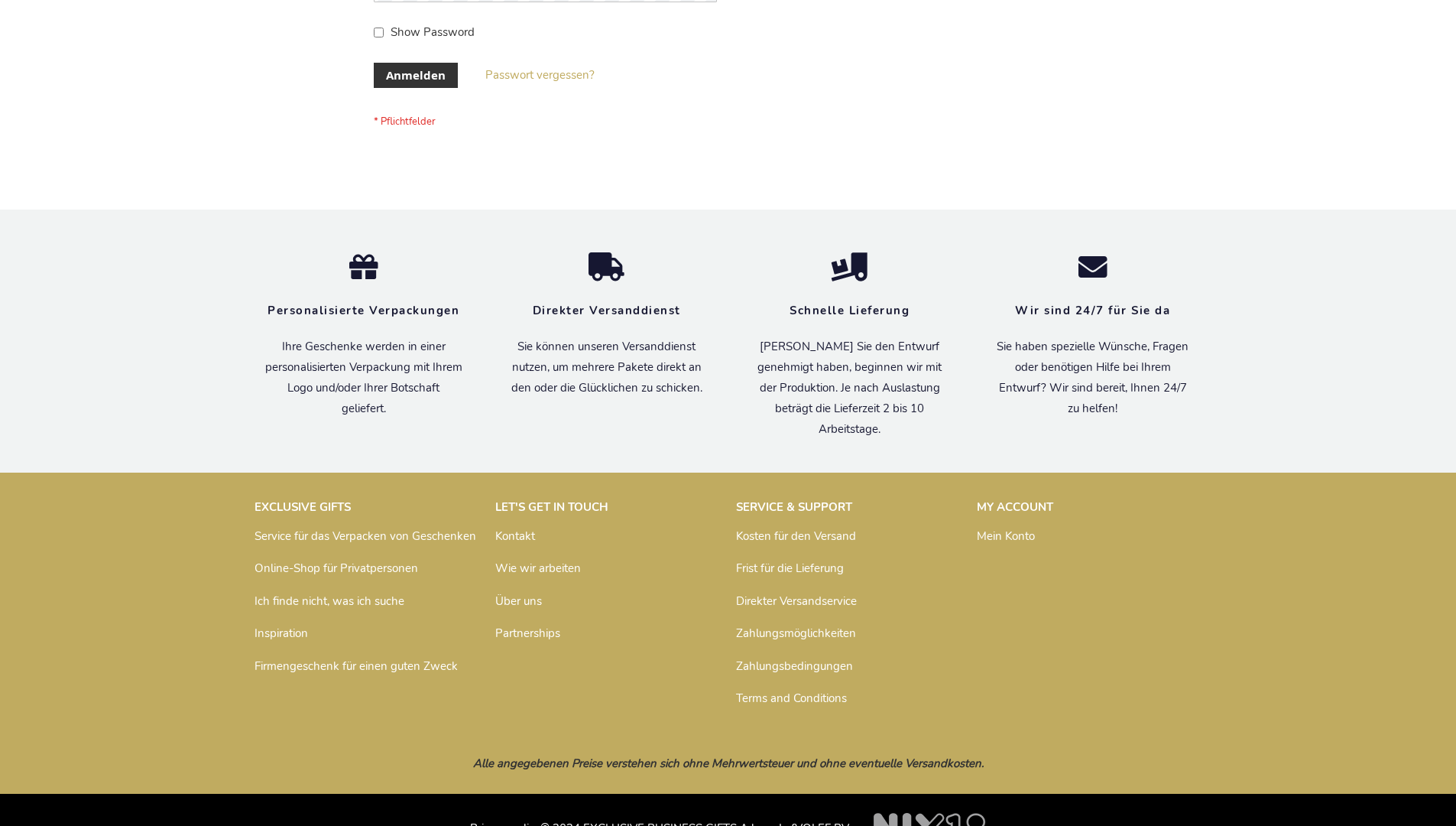
scroll to position [512, 0]
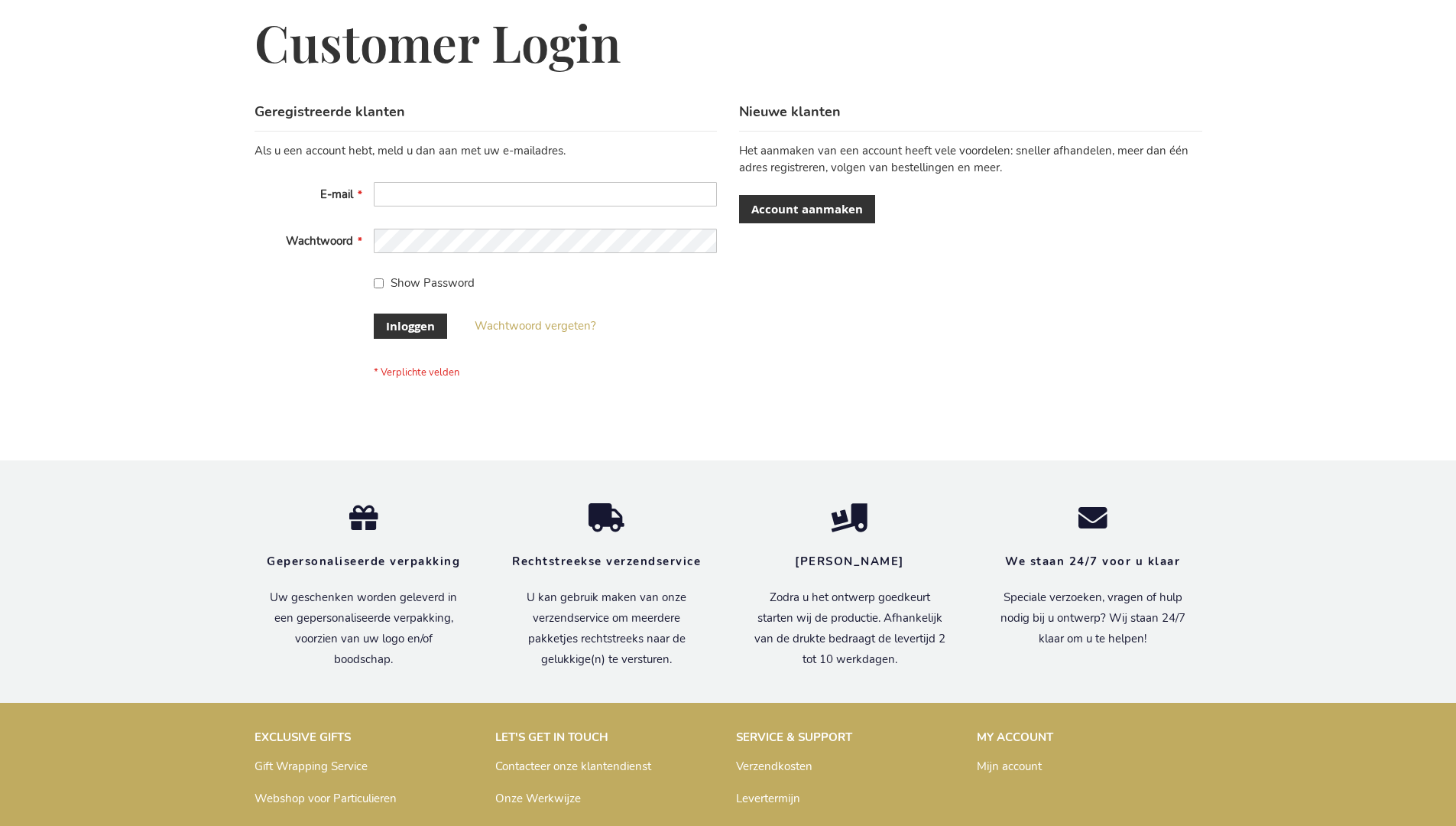
scroll to position [519, 0]
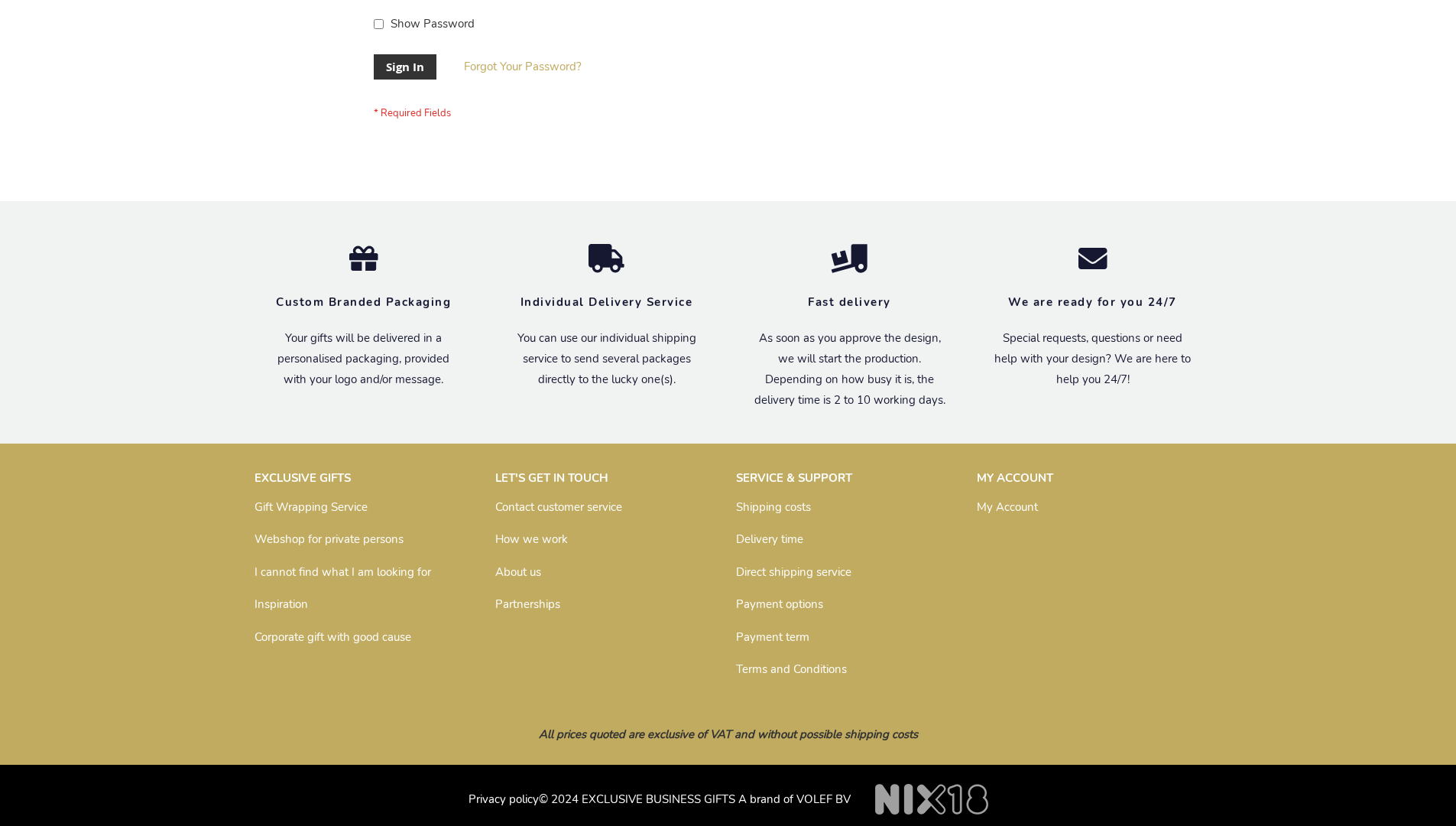
scroll to position [492, 0]
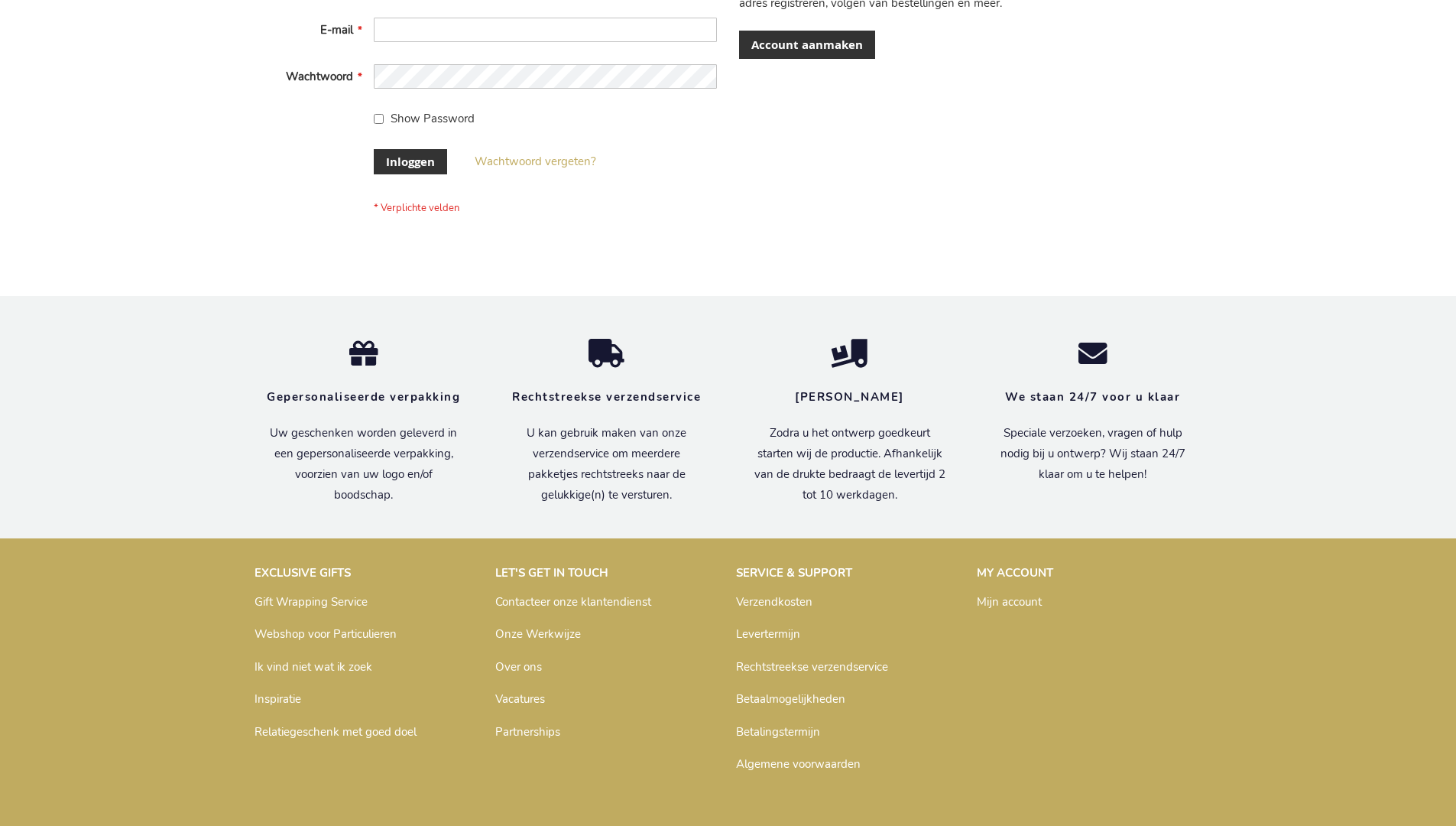
scroll to position [519, 0]
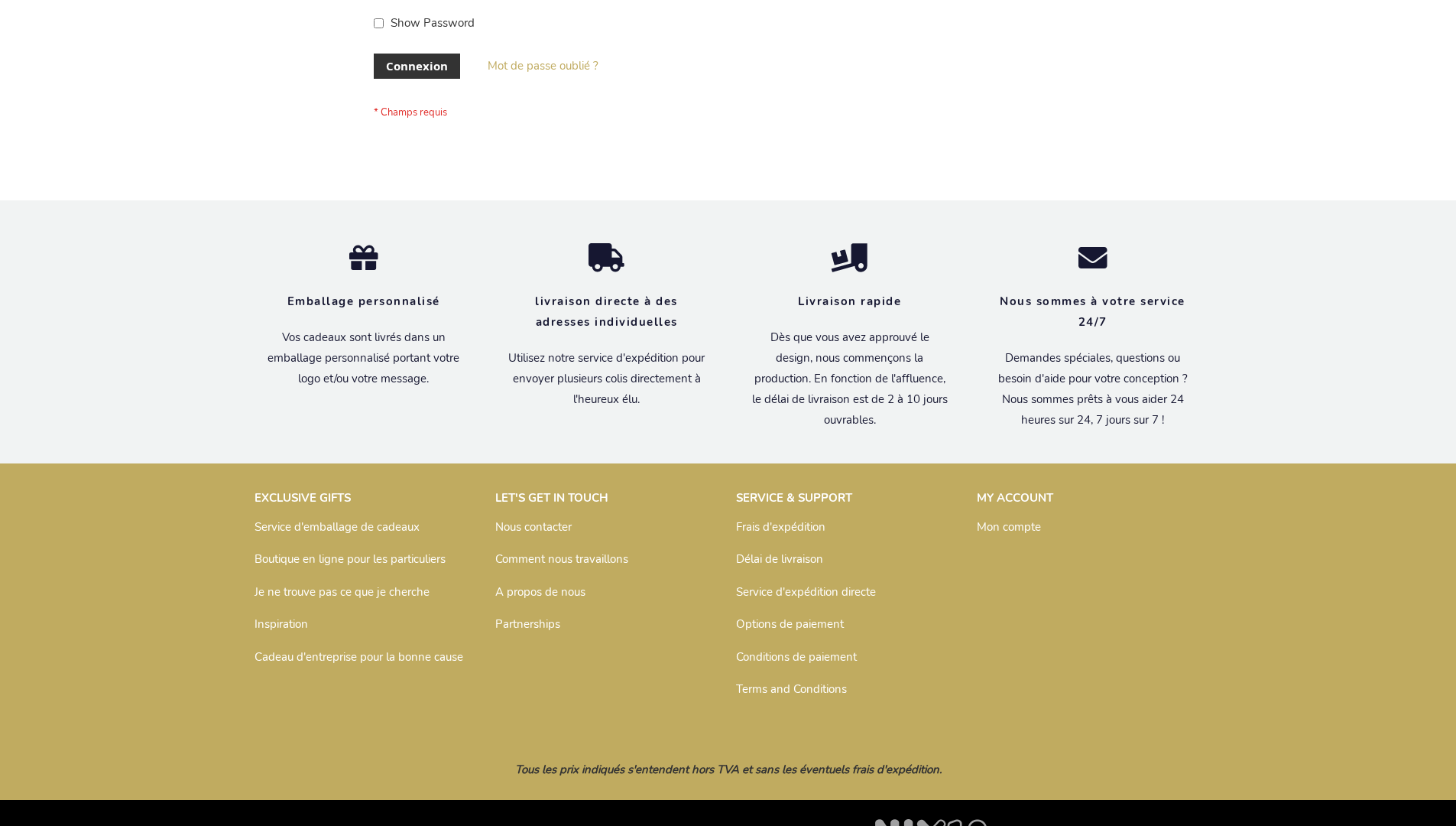
scroll to position [528, 0]
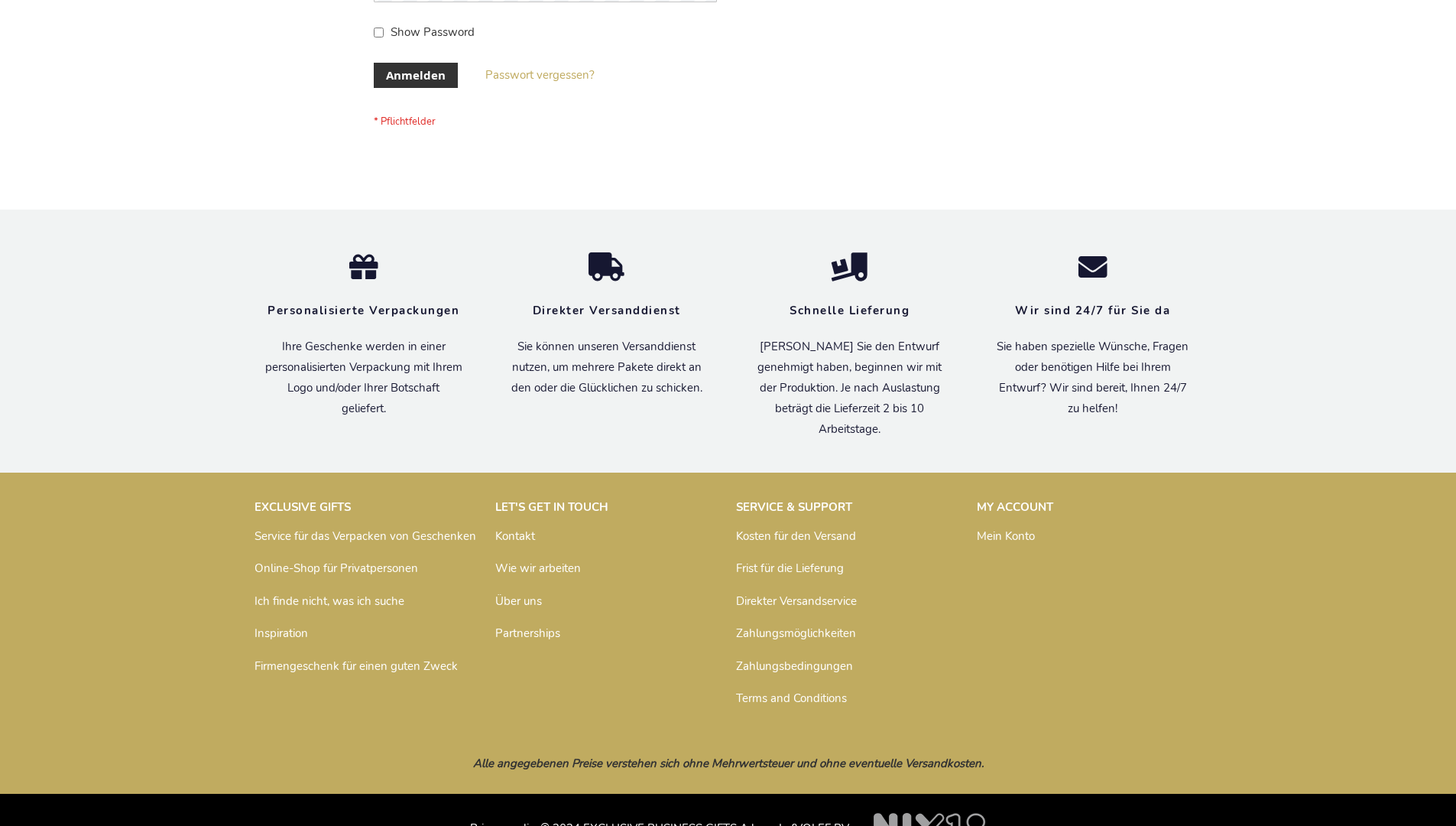
scroll to position [512, 0]
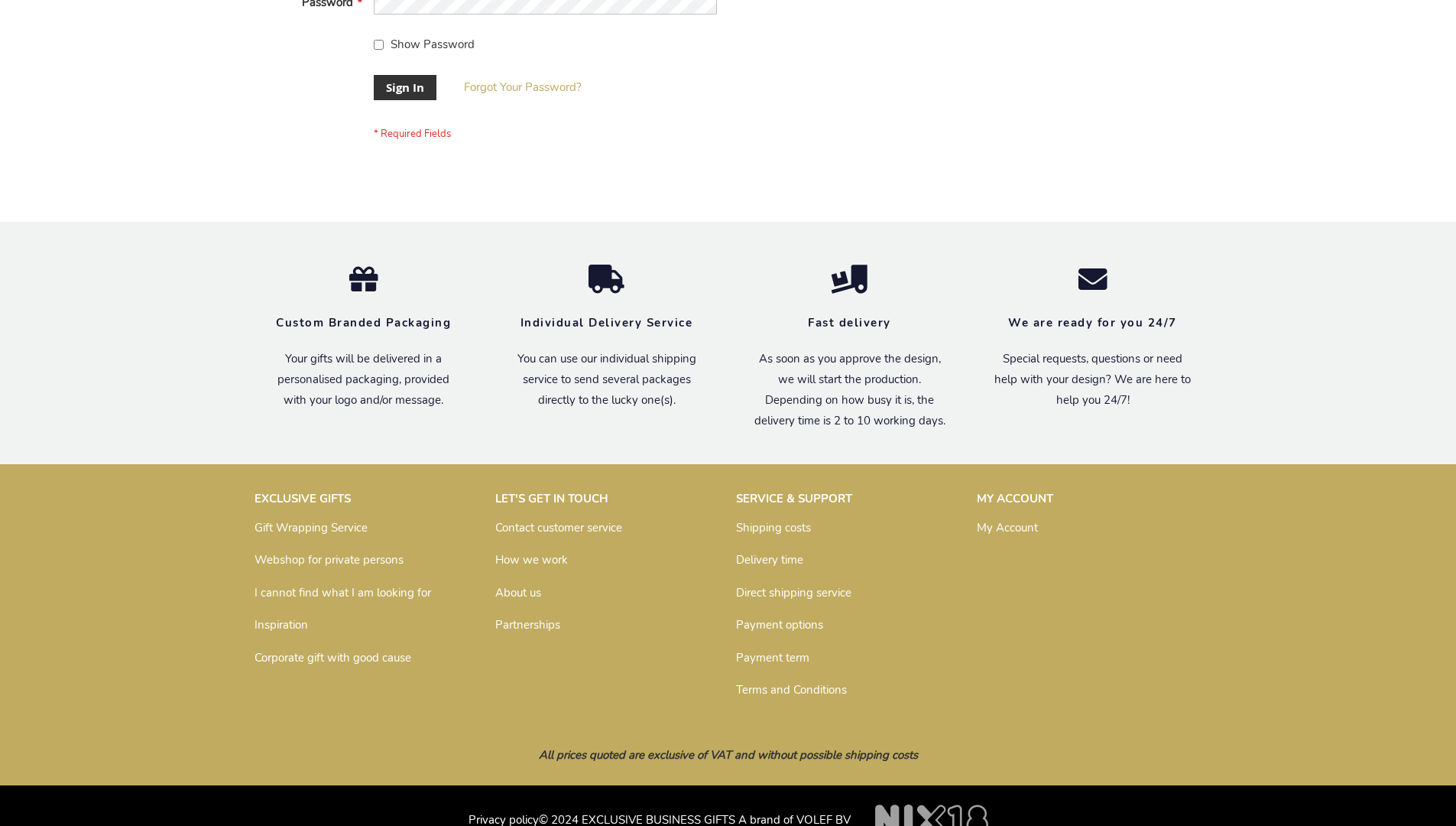
scroll to position [492, 0]
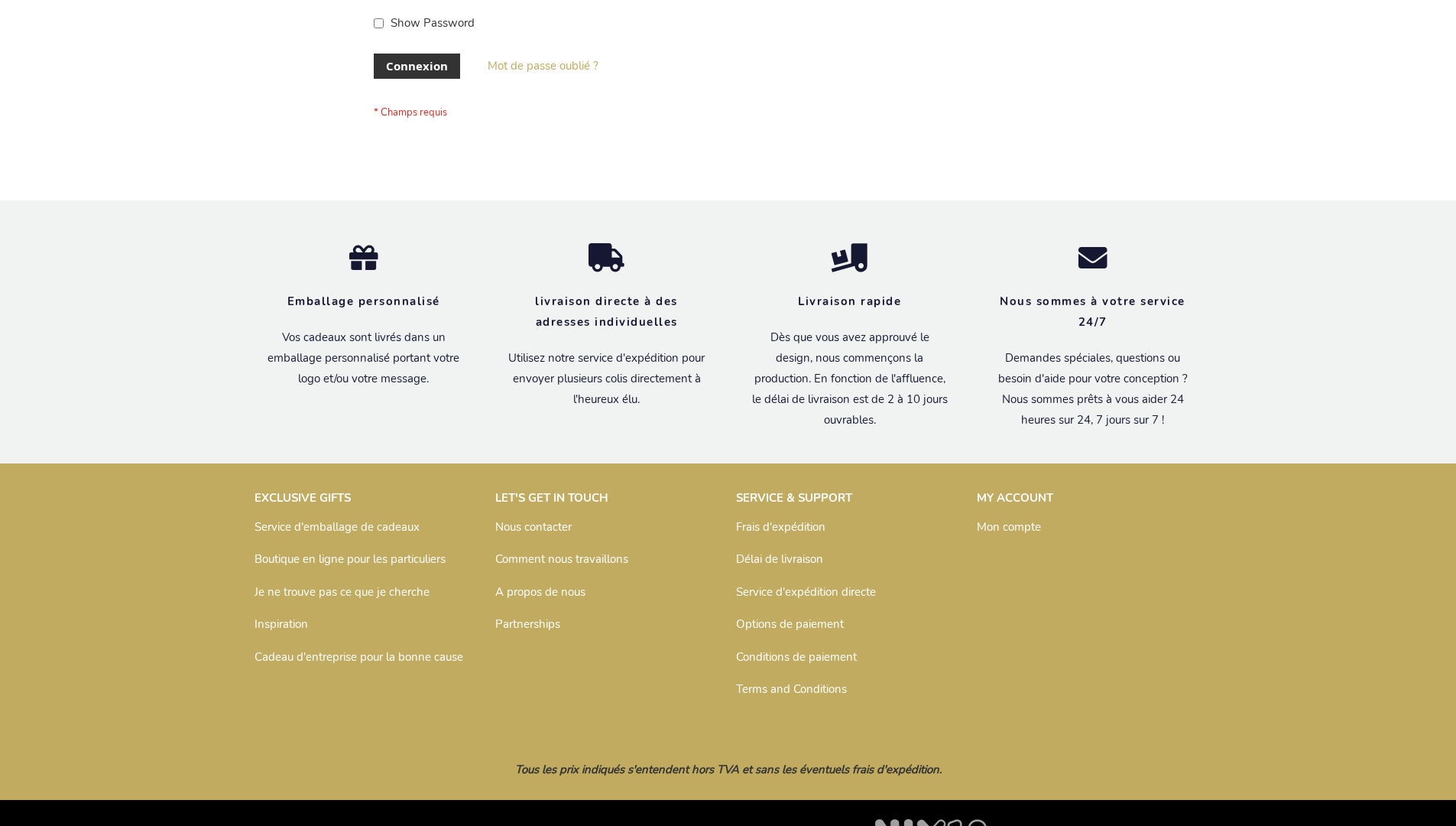
scroll to position [528, 0]
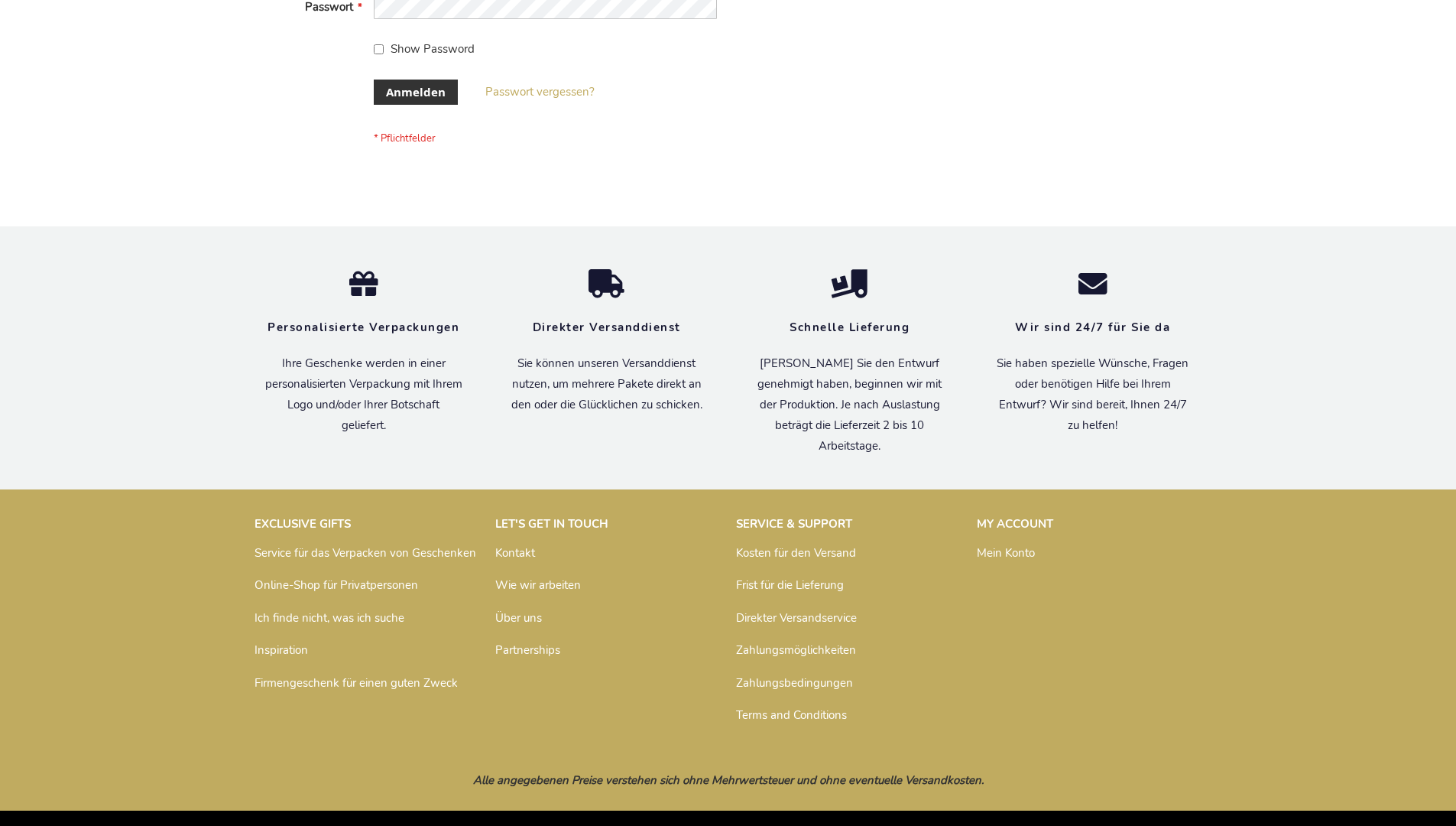
scroll to position [512, 0]
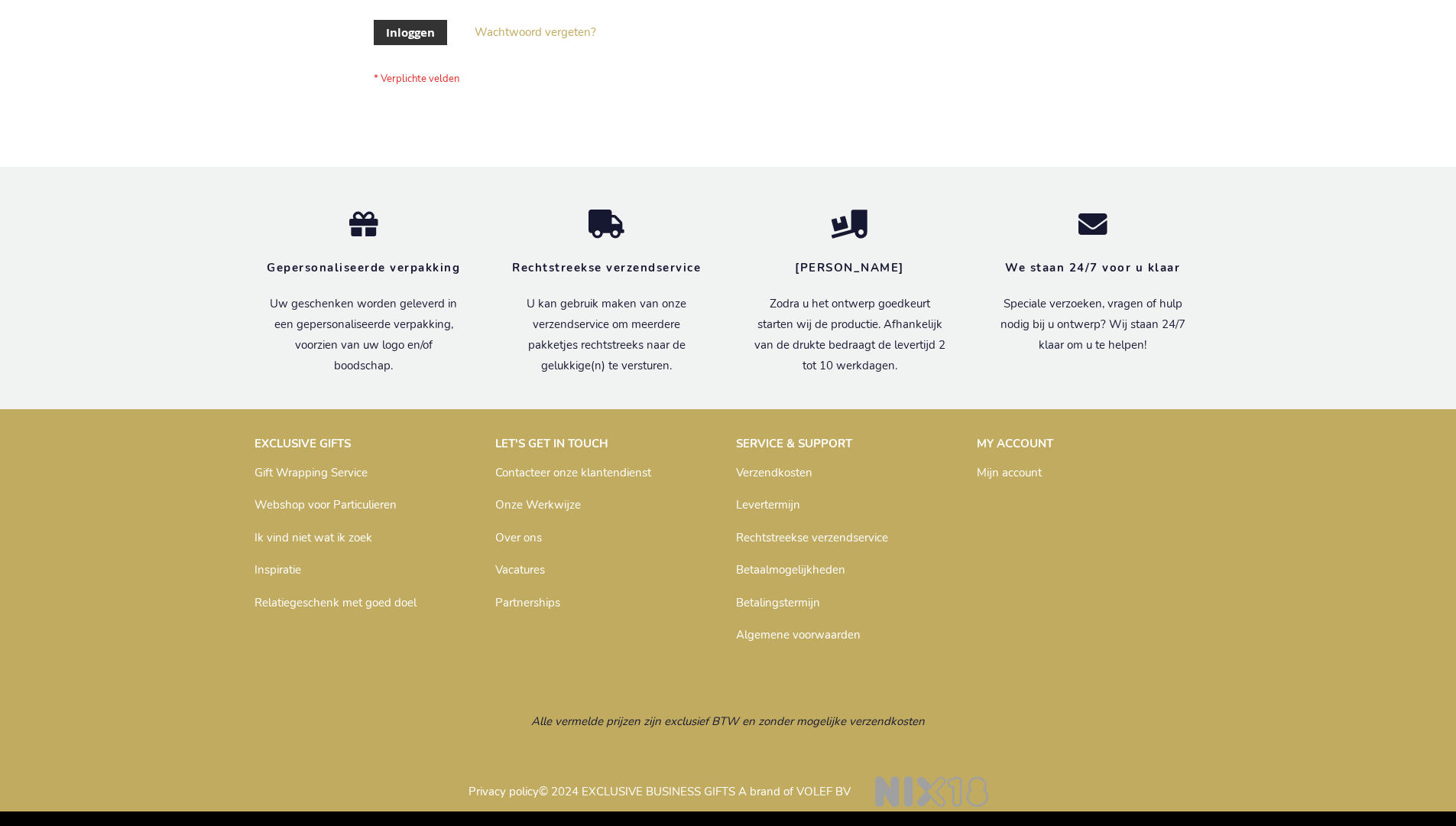
scroll to position [519, 0]
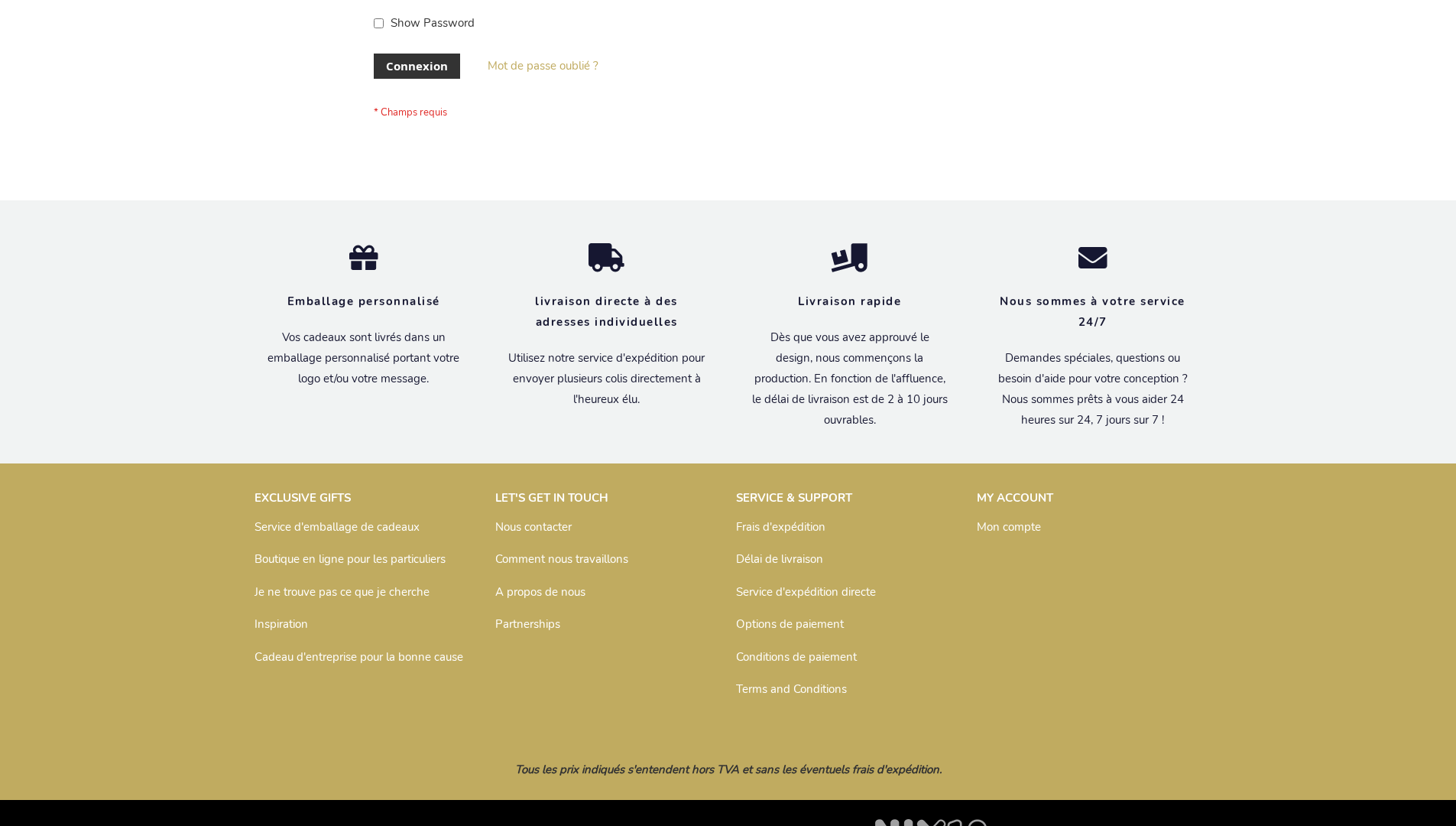
scroll to position [528, 0]
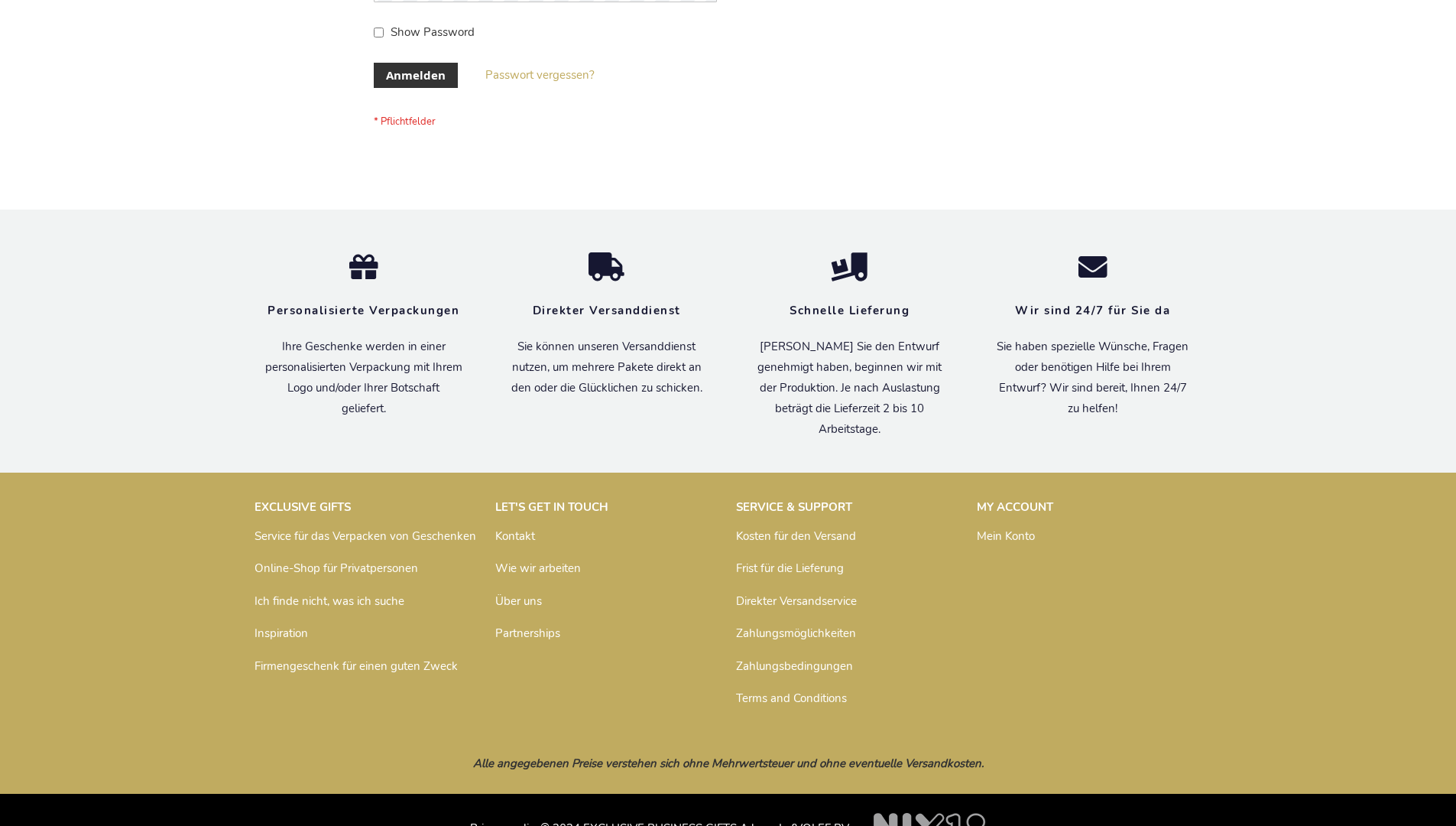
scroll to position [512, 0]
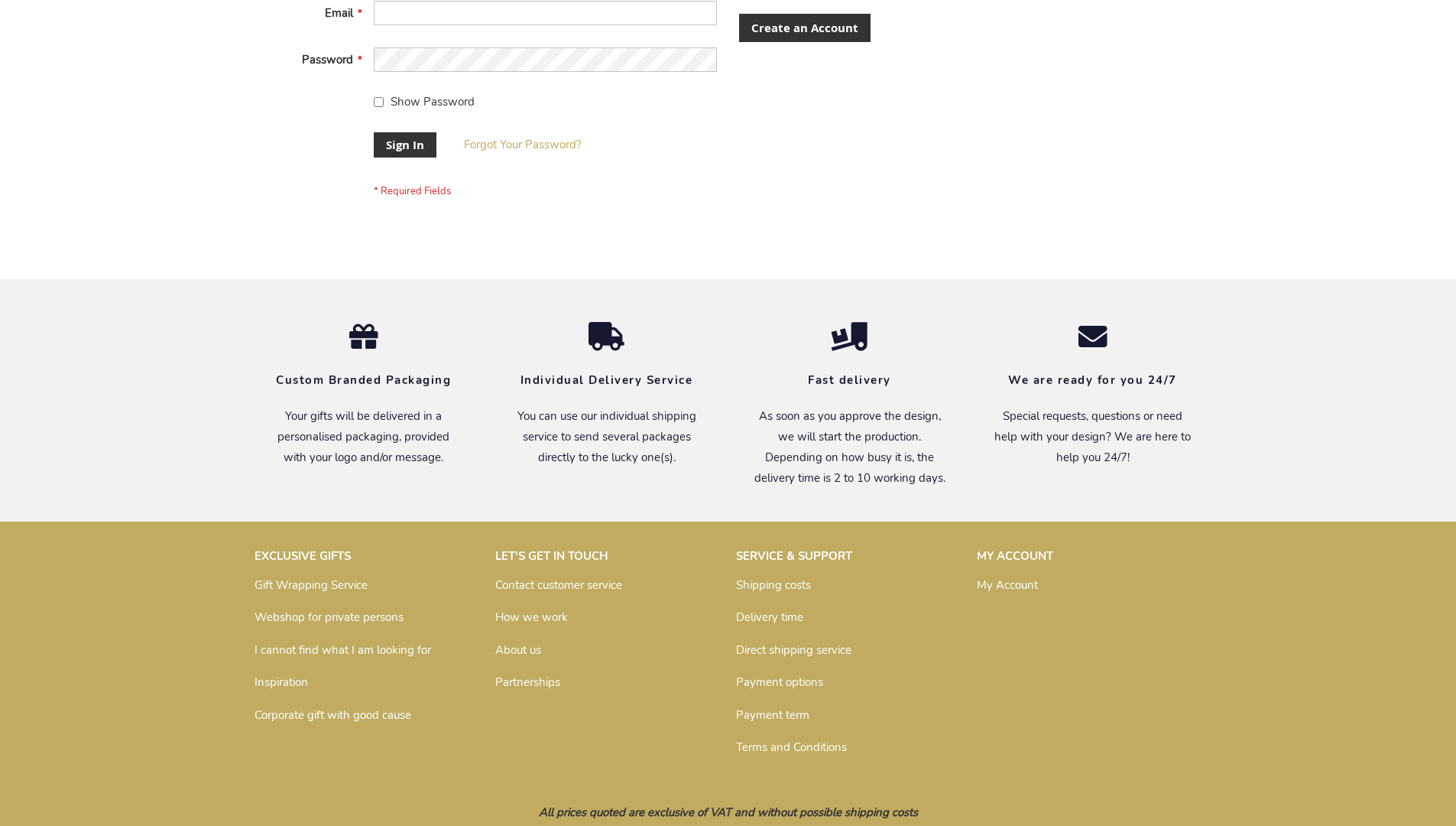
scroll to position [492, 0]
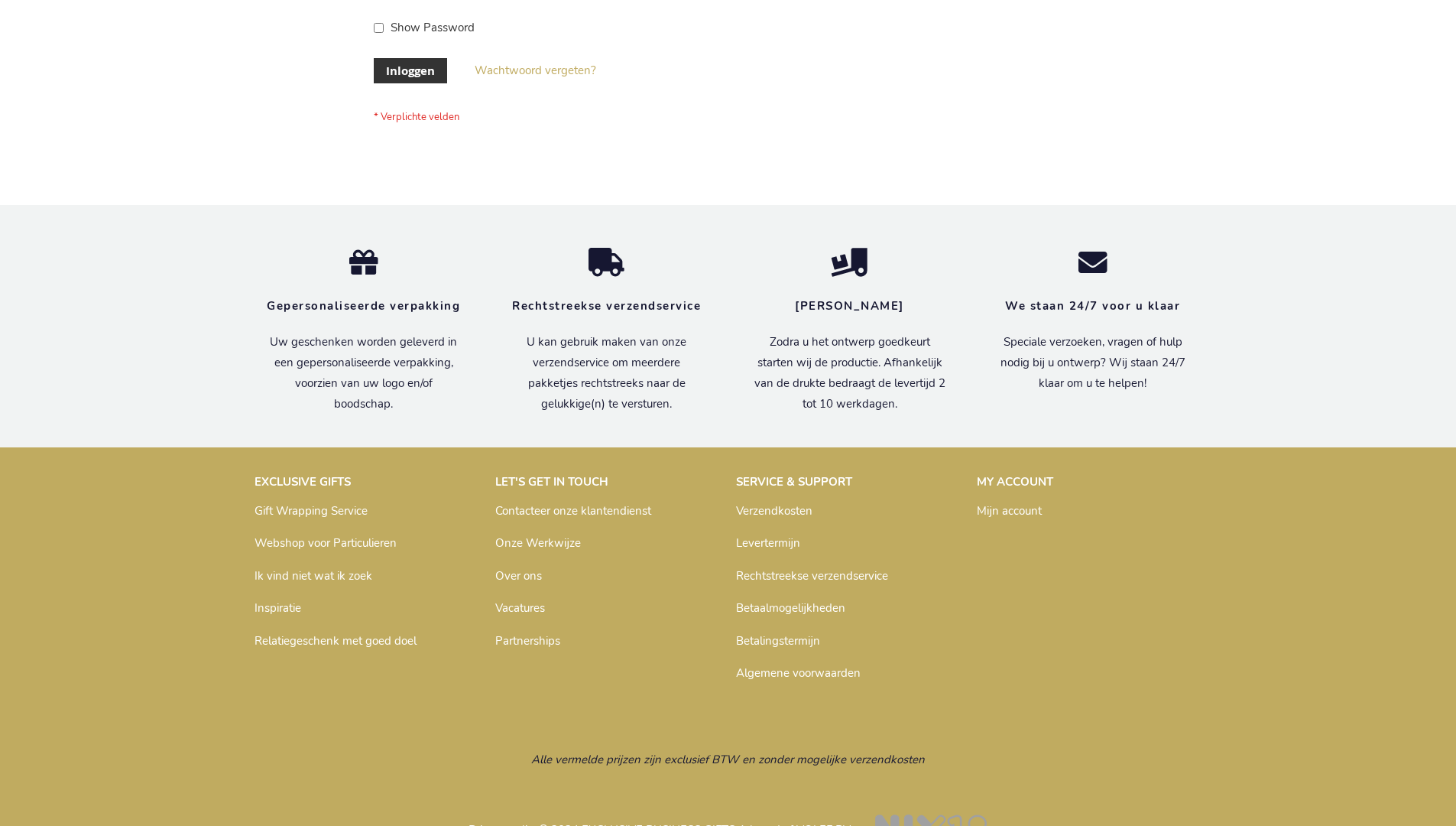
scroll to position [519, 0]
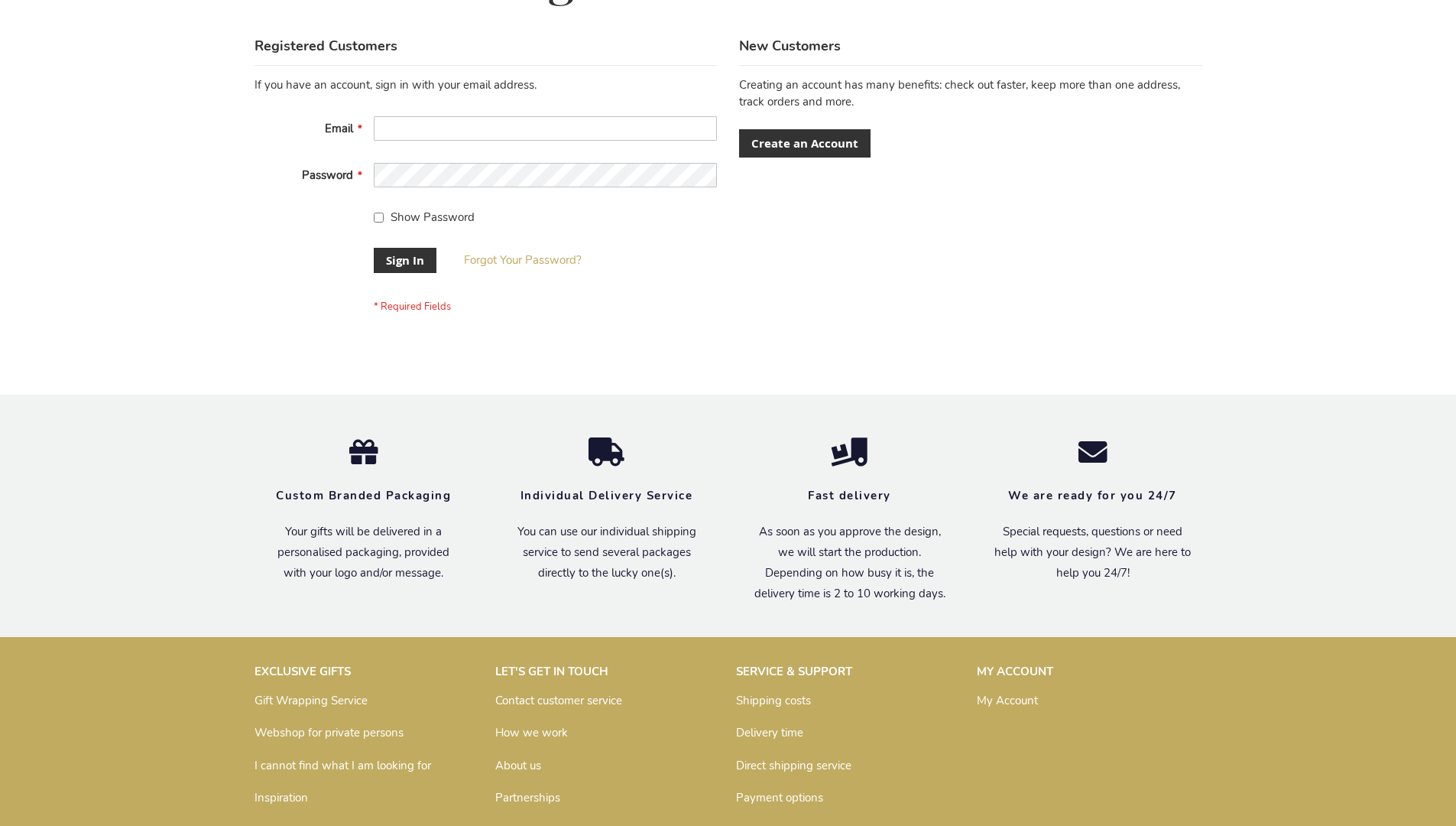
scroll to position [492, 0]
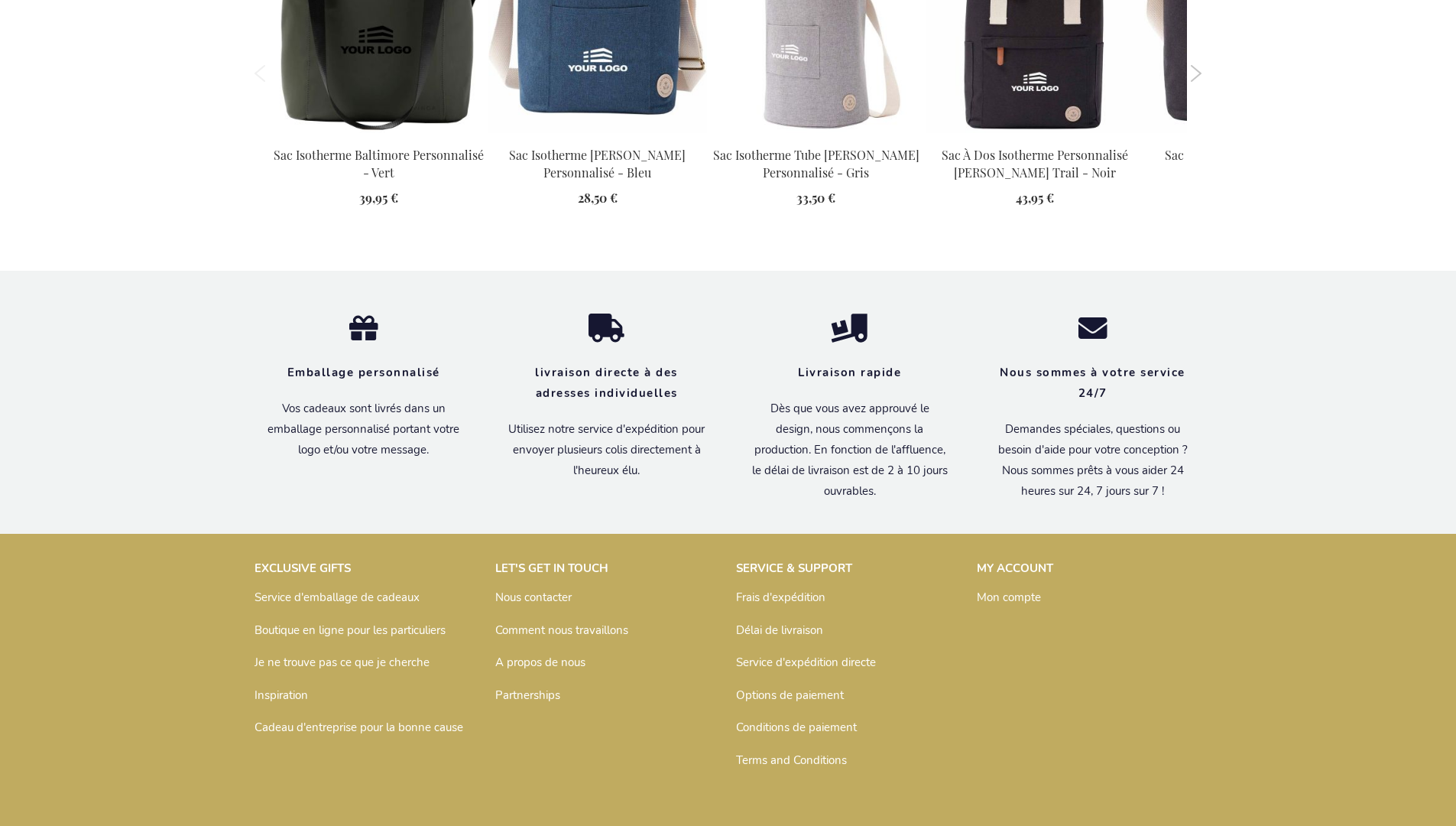
scroll to position [1739, 0]
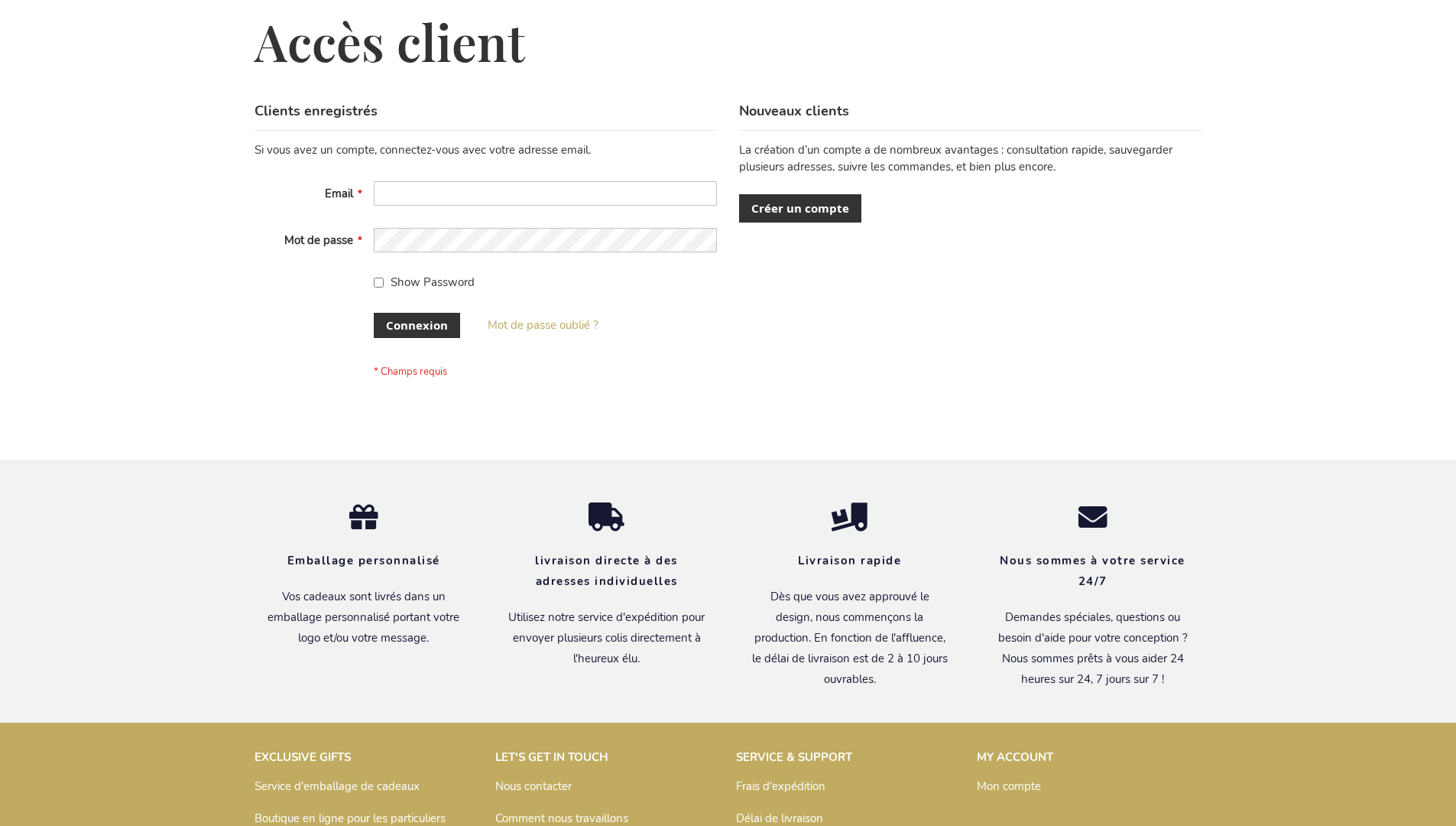
scroll to position [528, 0]
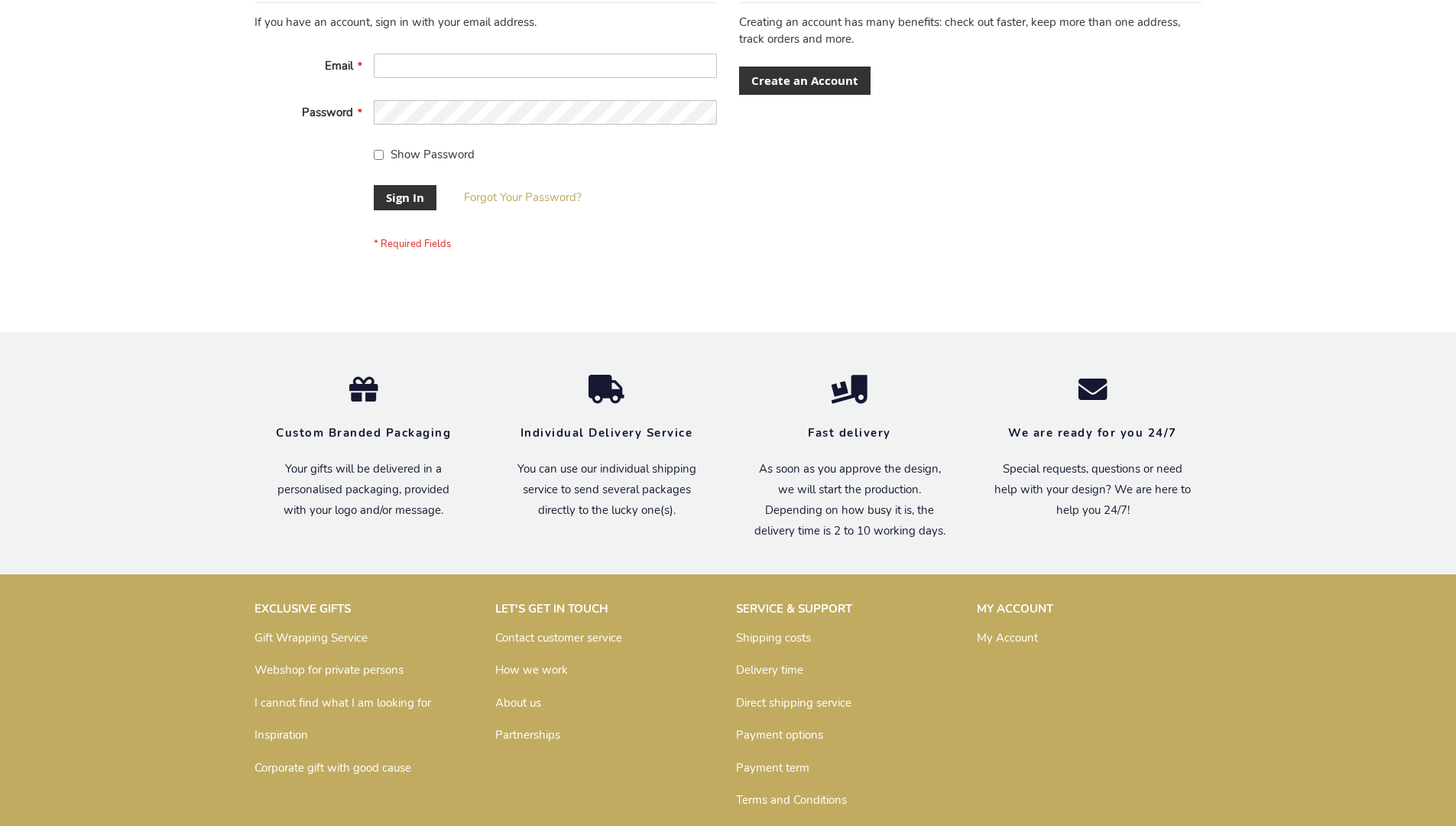
scroll to position [492, 0]
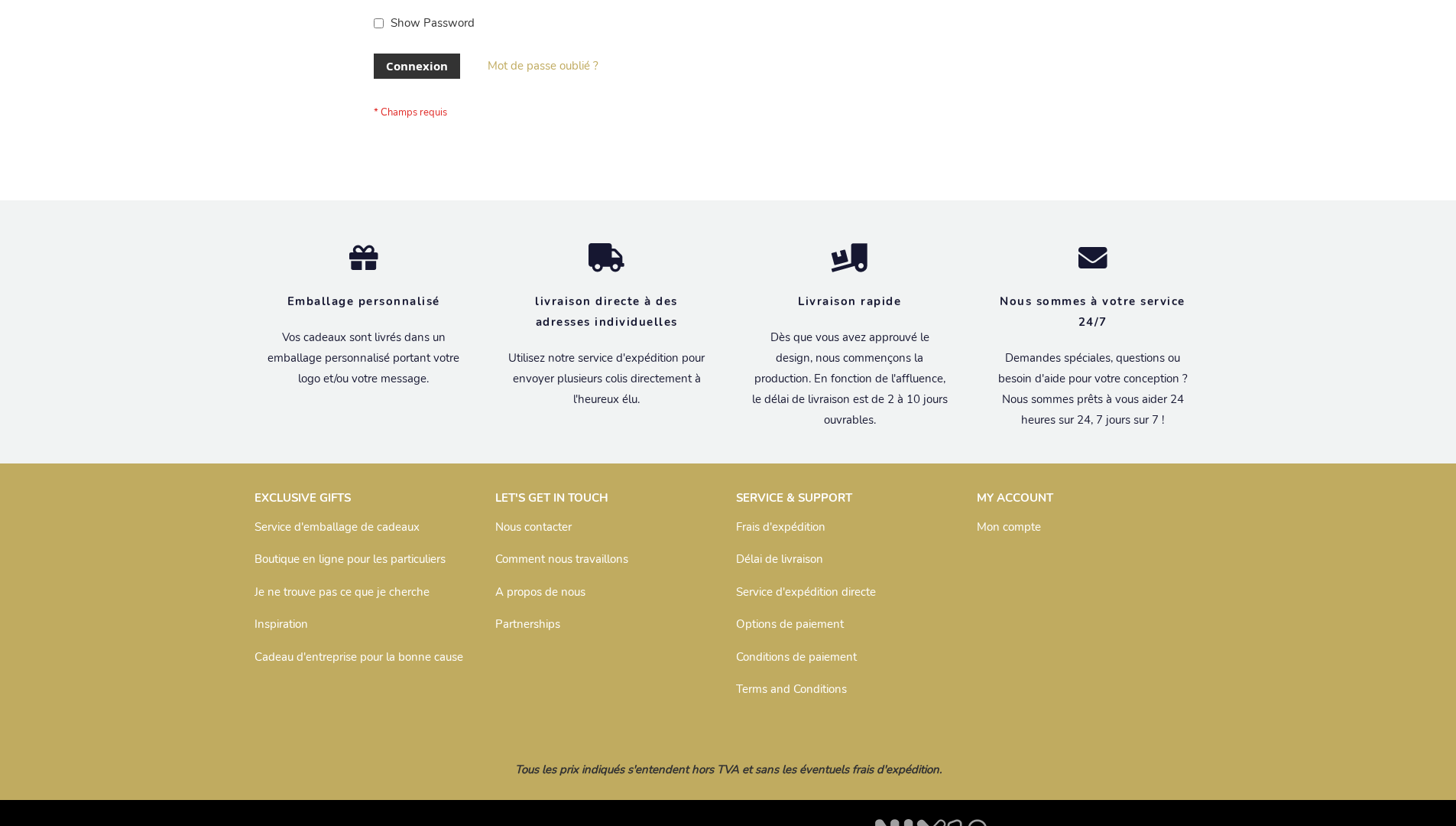
scroll to position [528, 0]
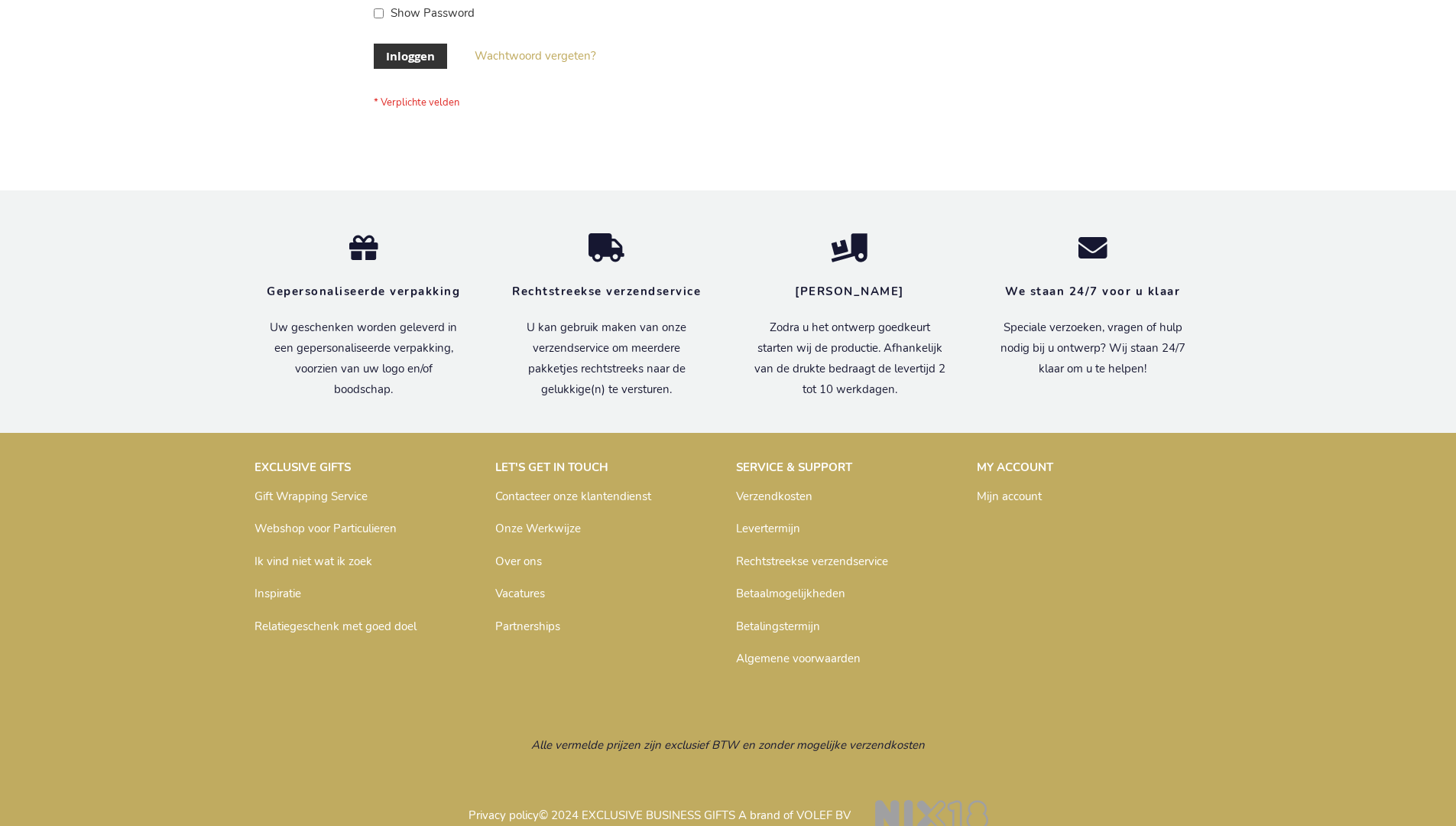
scroll to position [519, 0]
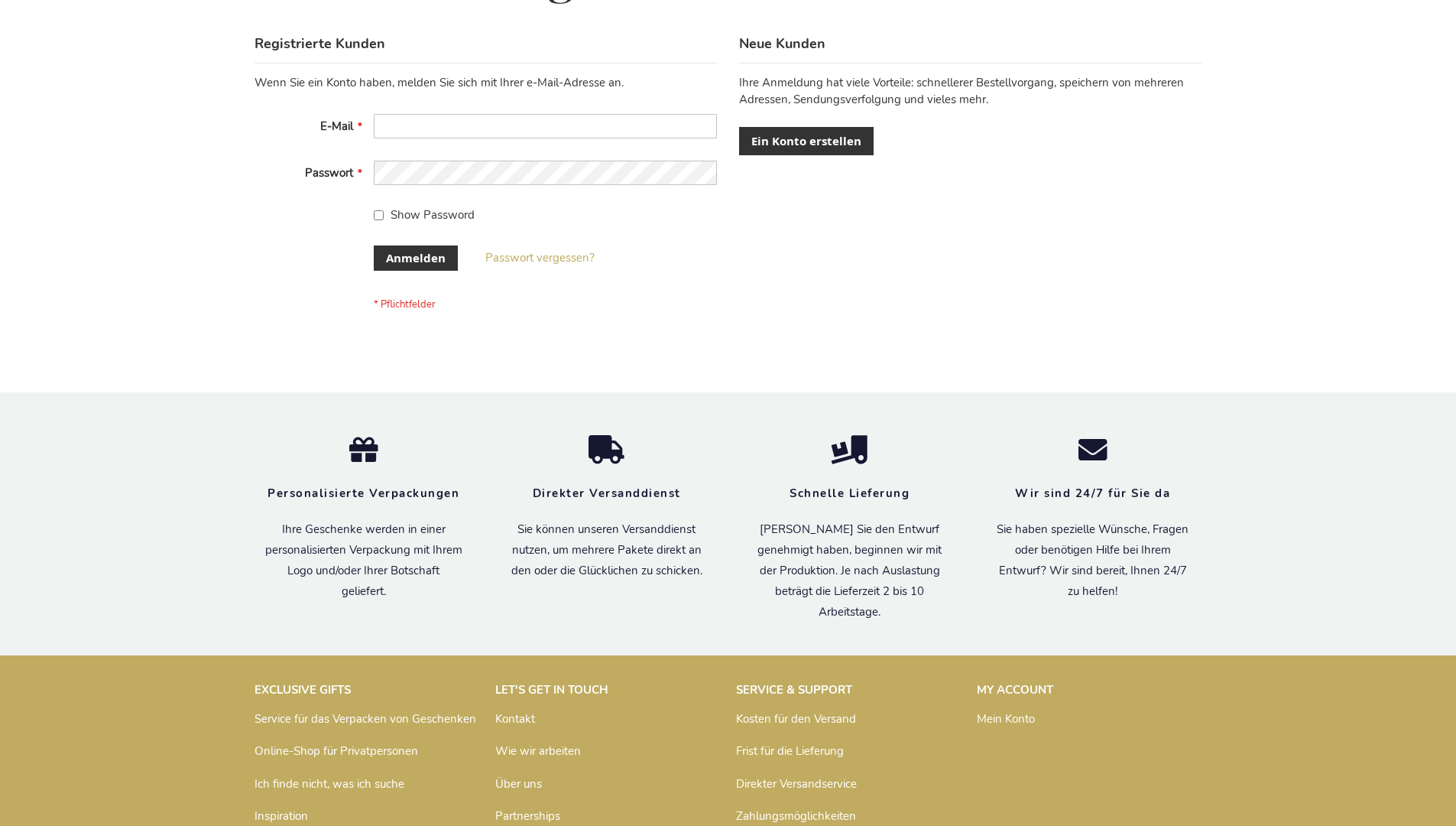
scroll to position [512, 0]
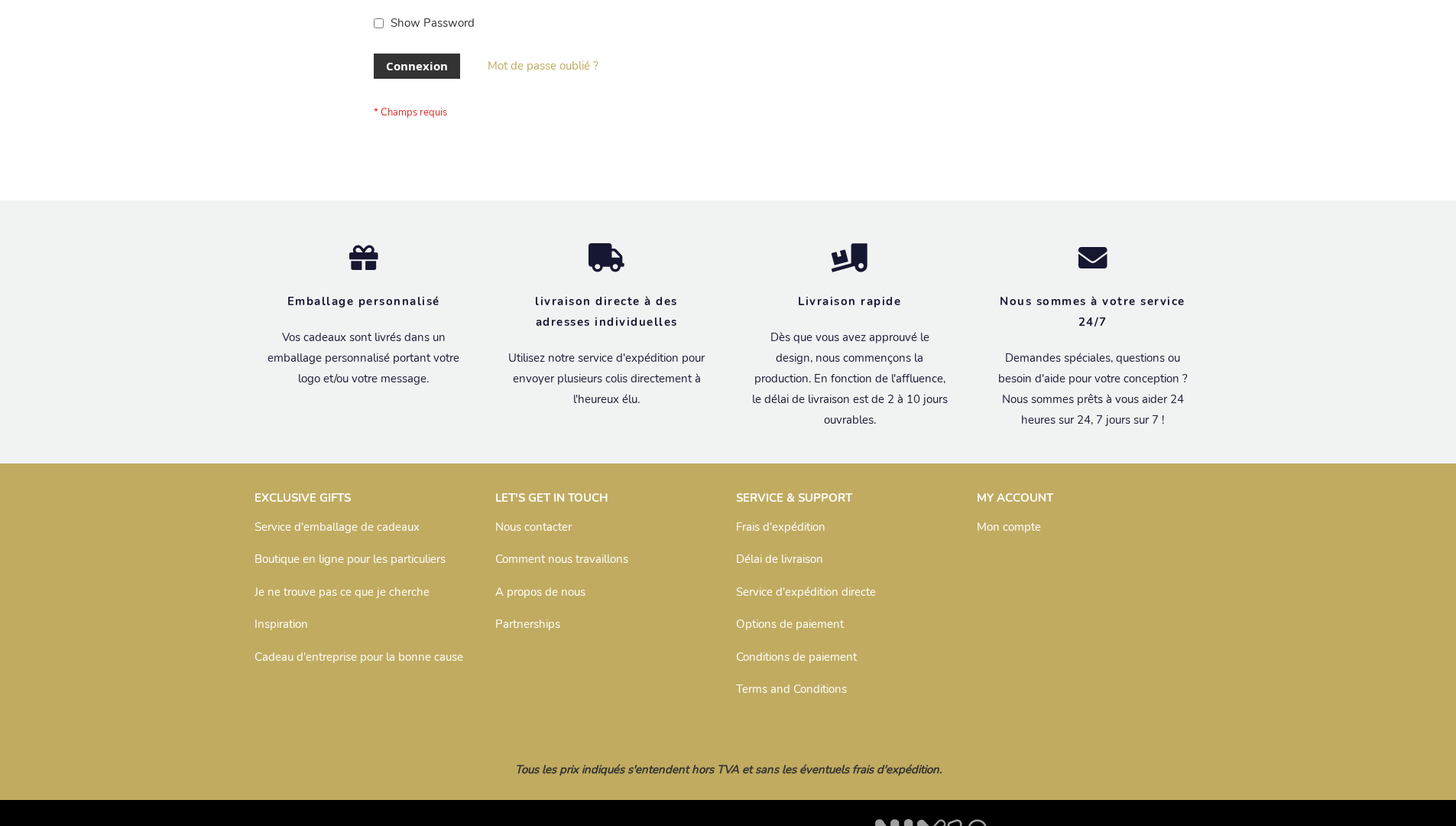
scroll to position [528, 0]
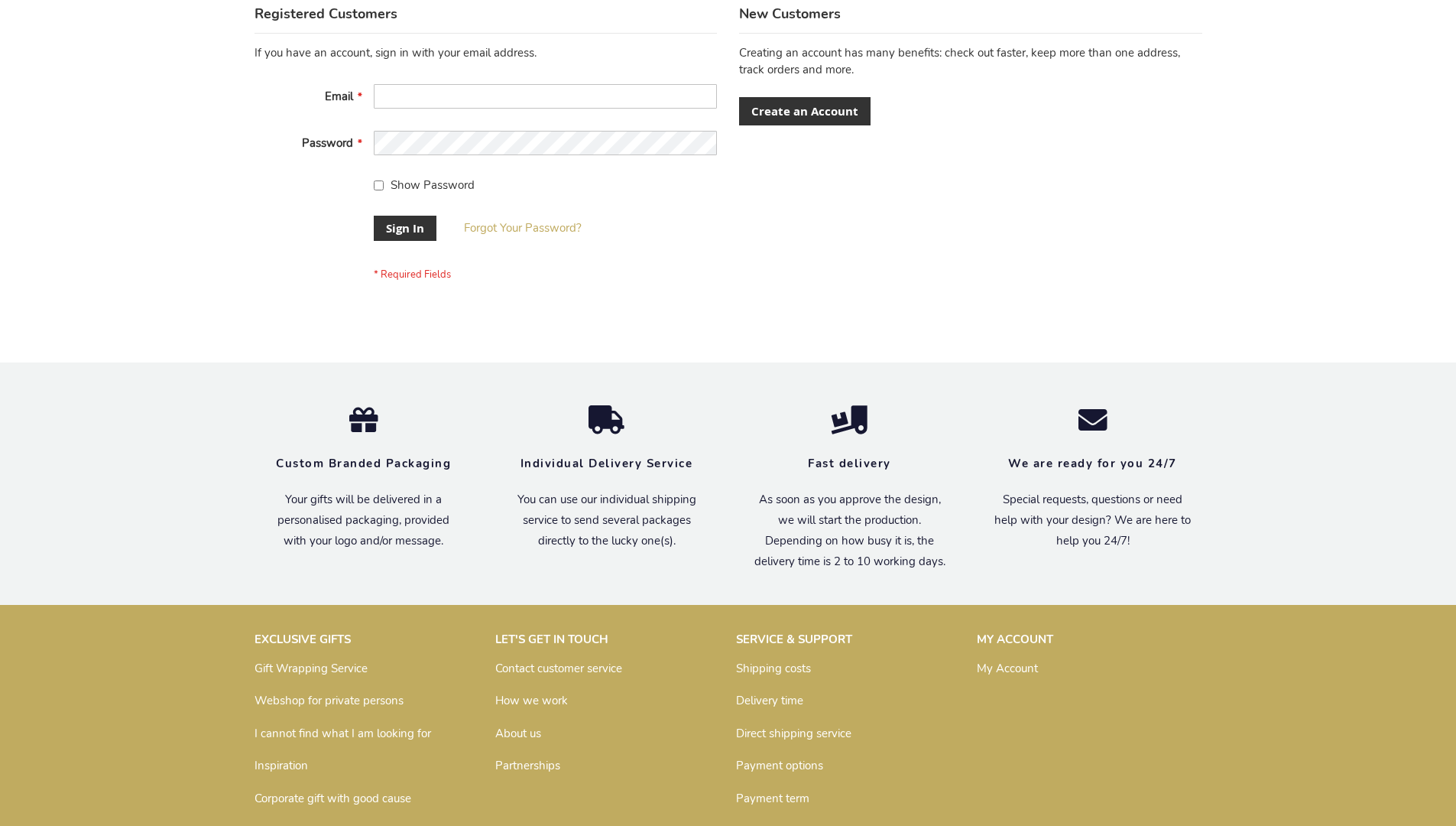
scroll to position [492, 0]
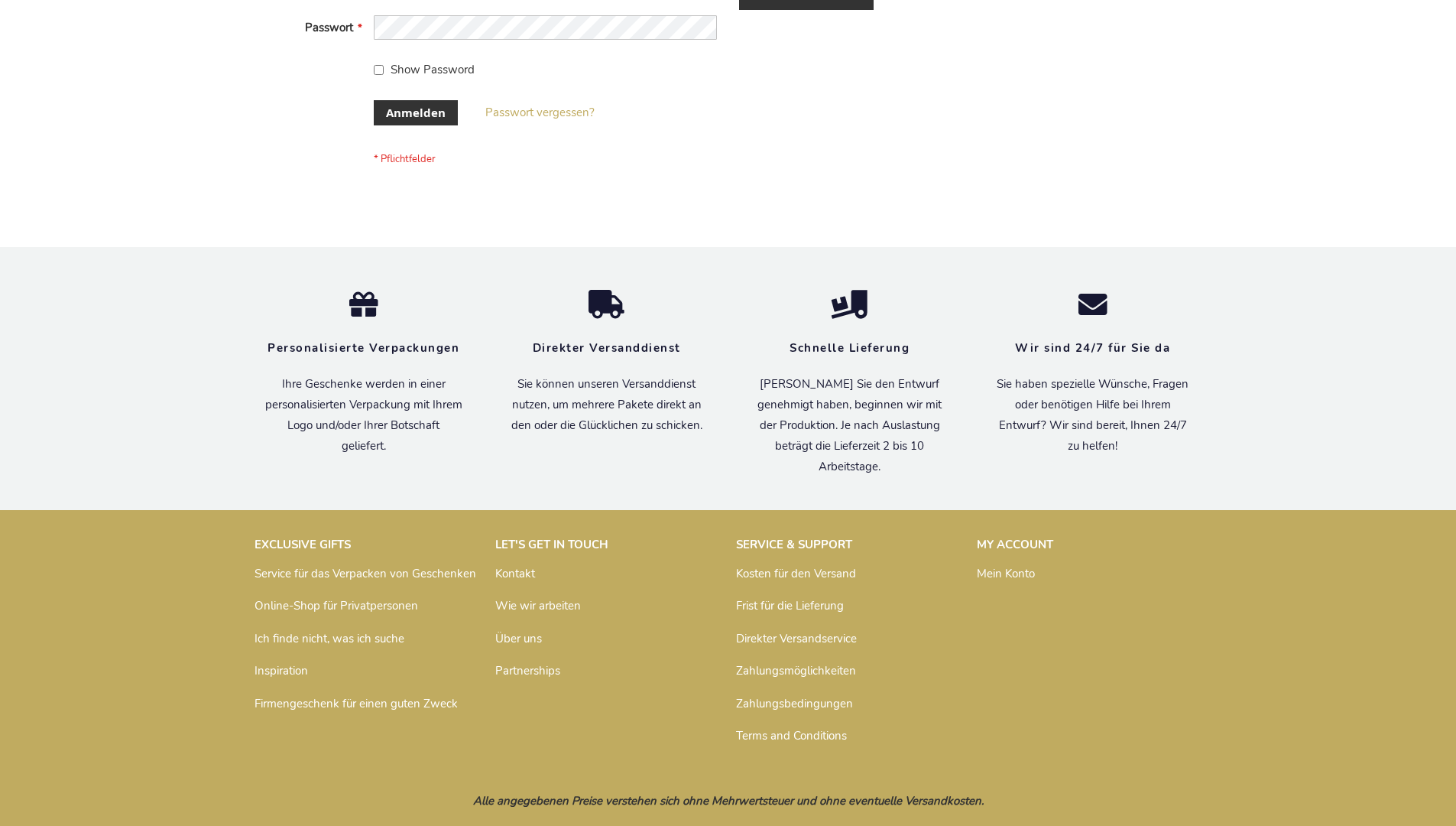
scroll to position [512, 0]
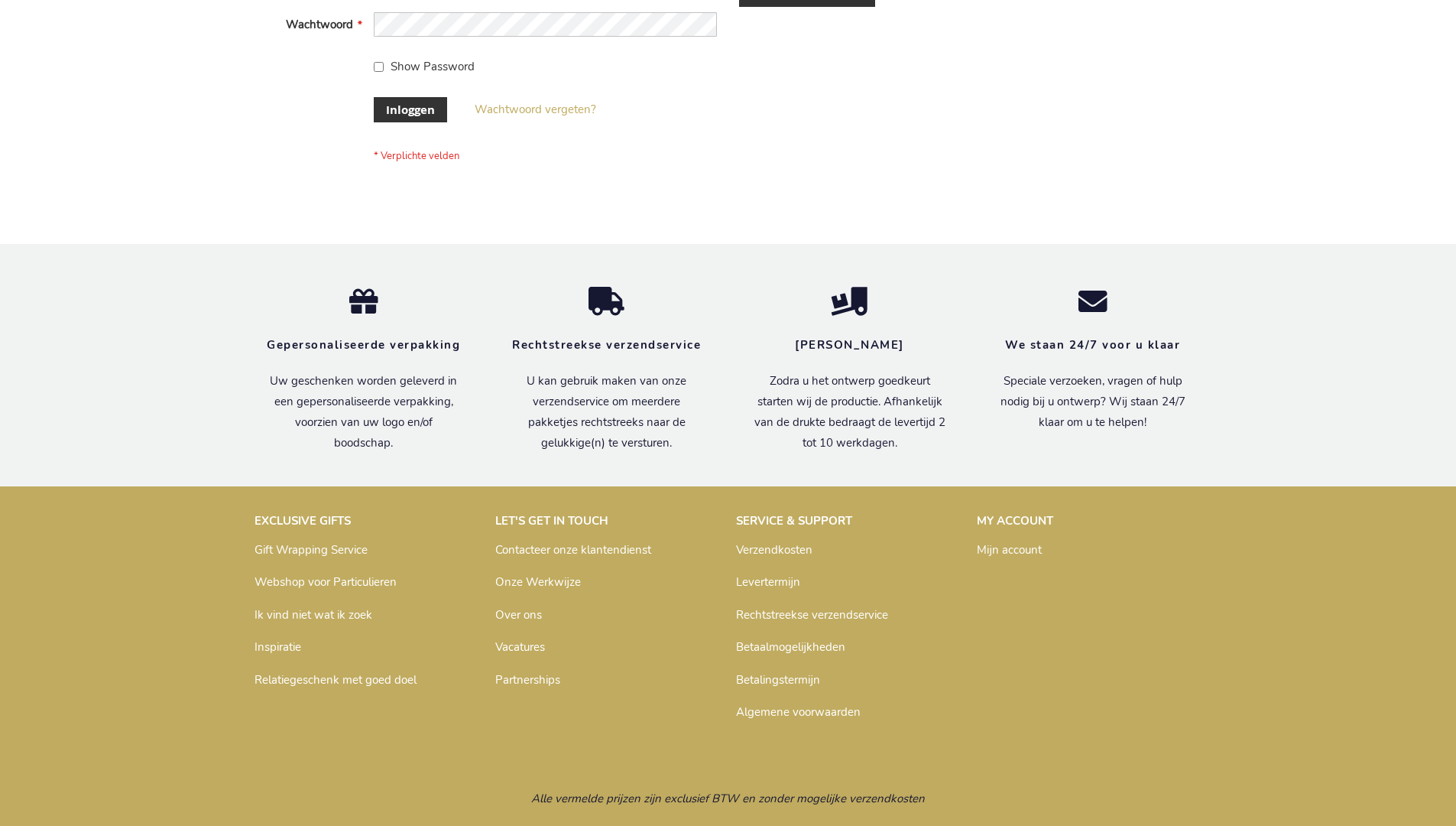
scroll to position [519, 0]
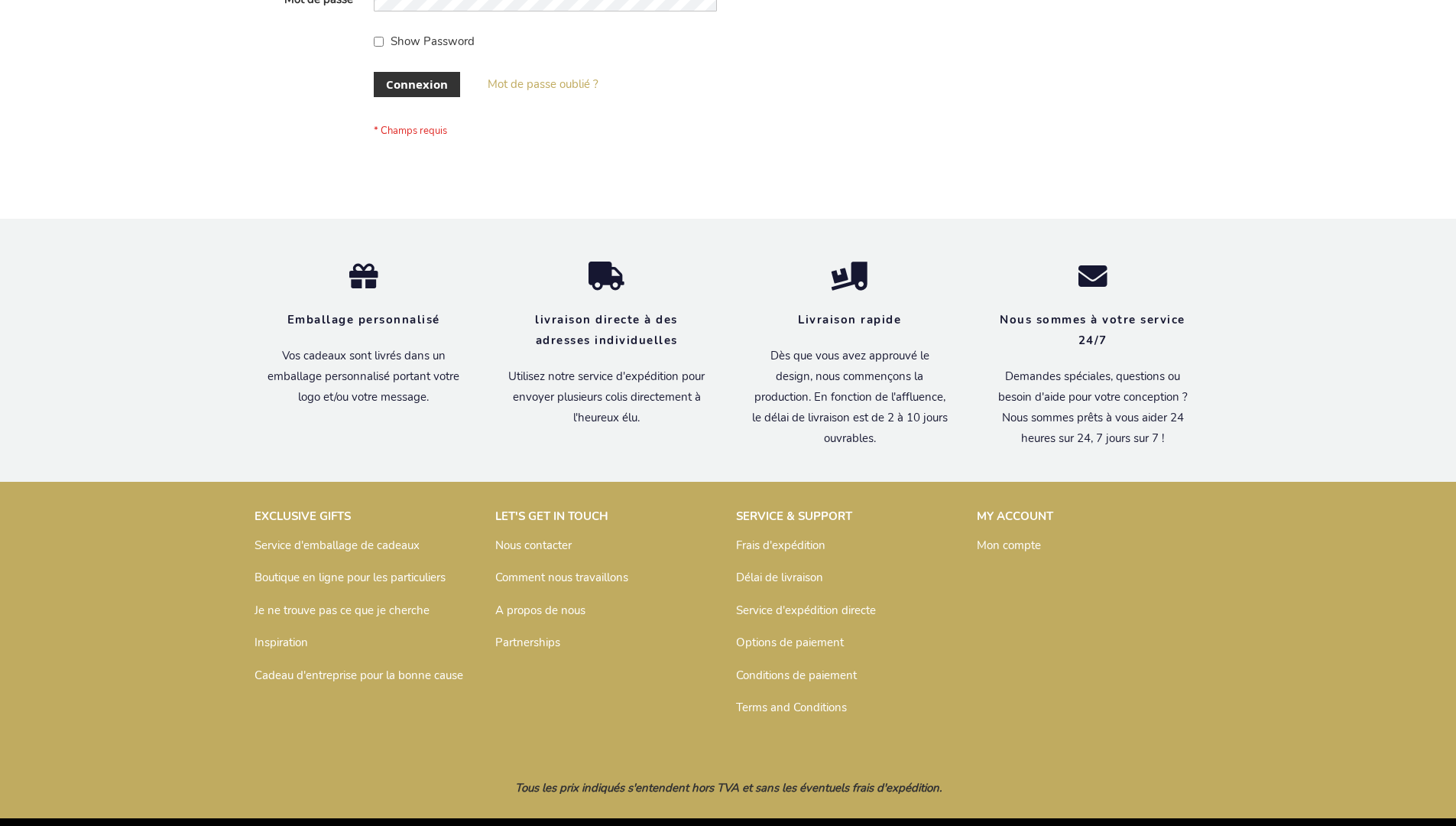
scroll to position [528, 0]
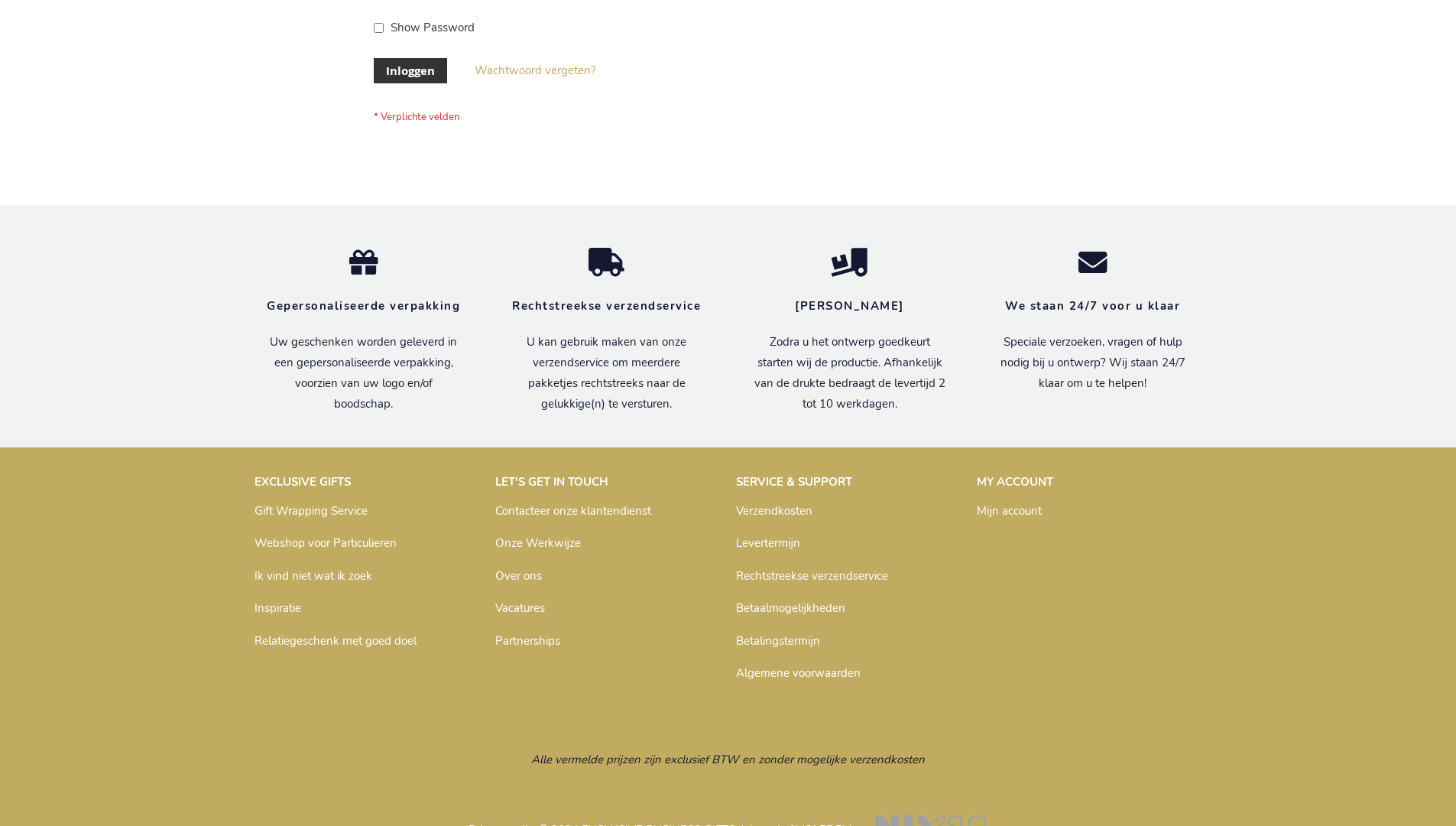
scroll to position [519, 0]
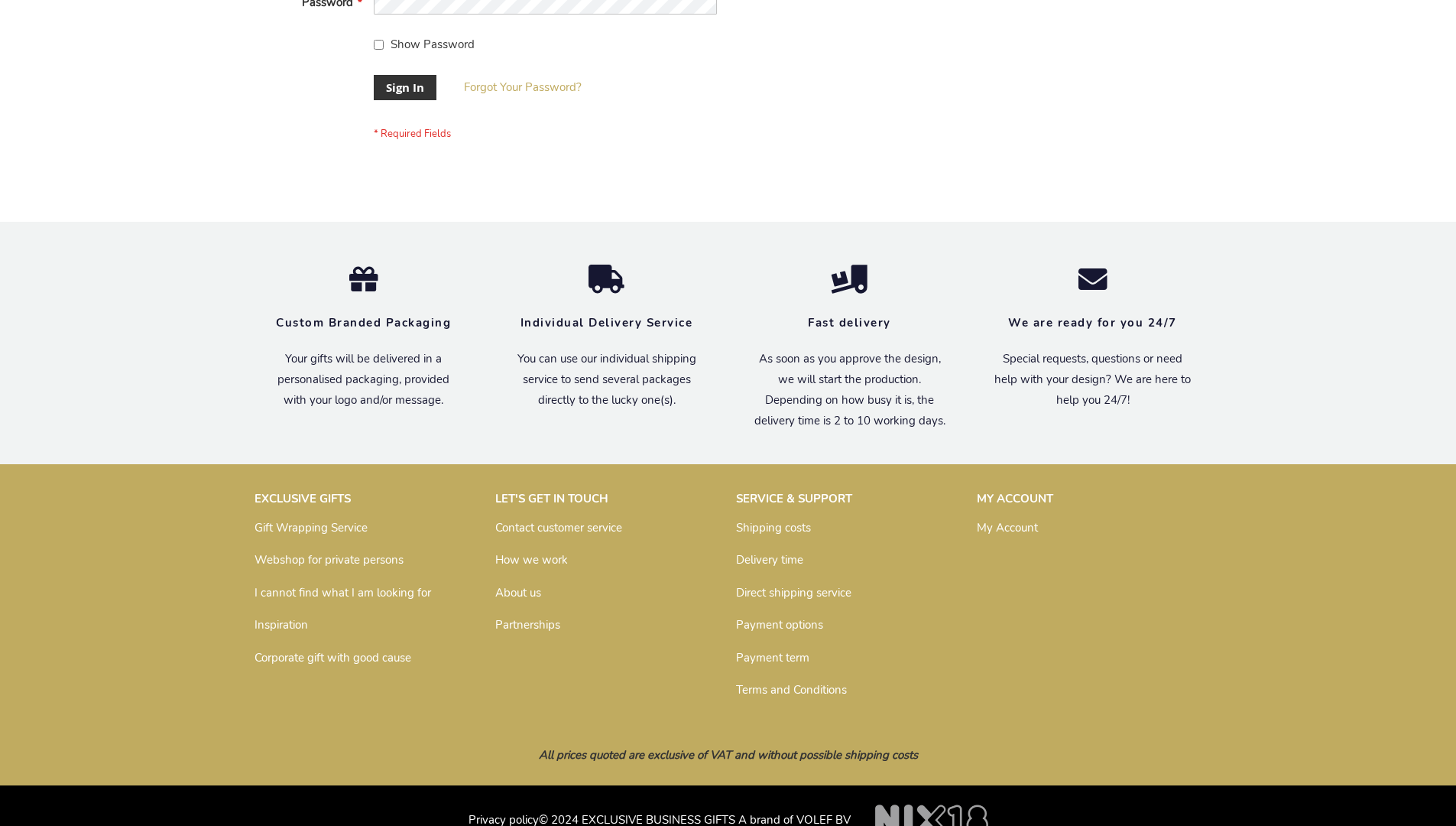
scroll to position [492, 0]
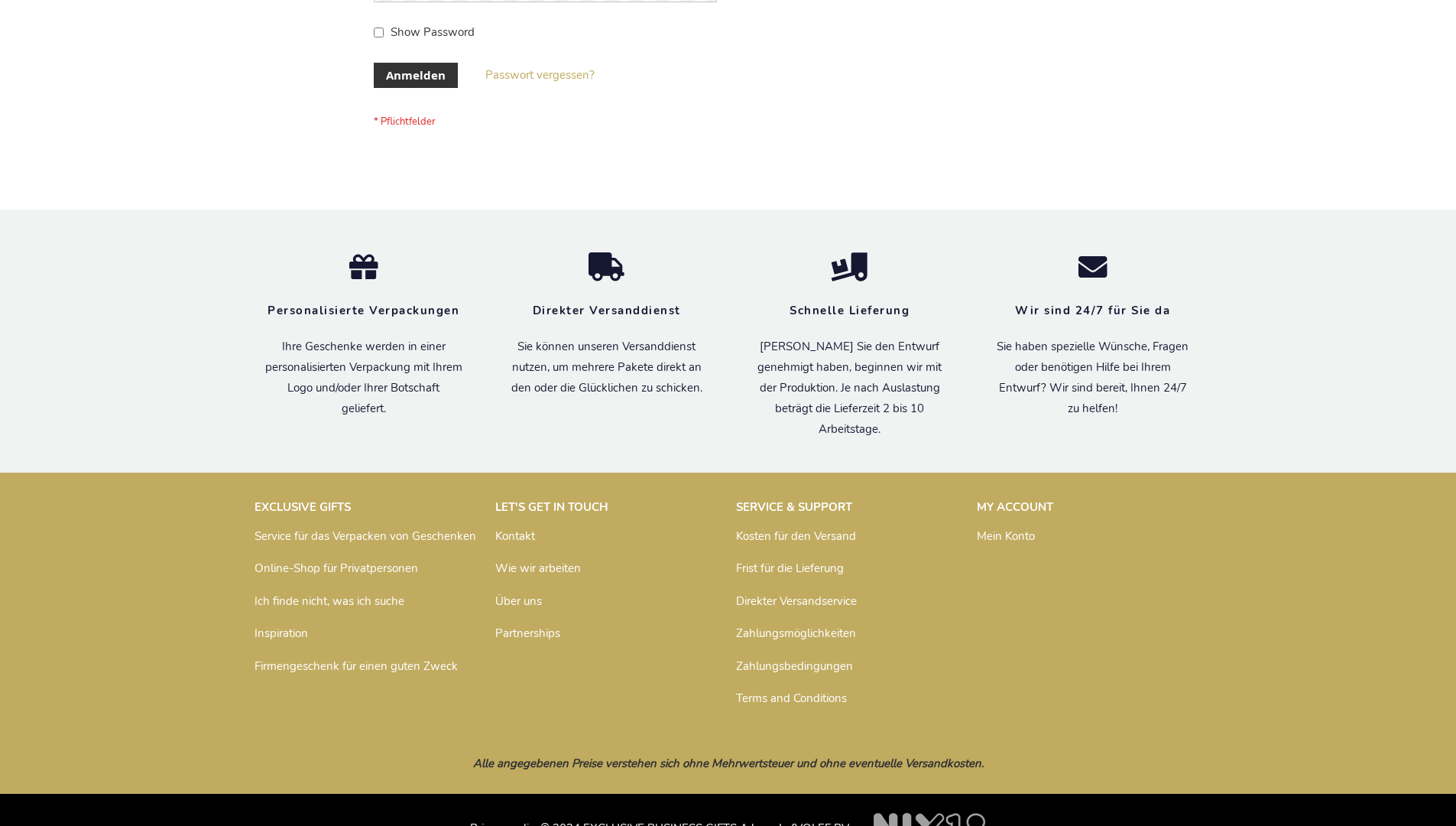
scroll to position [512, 0]
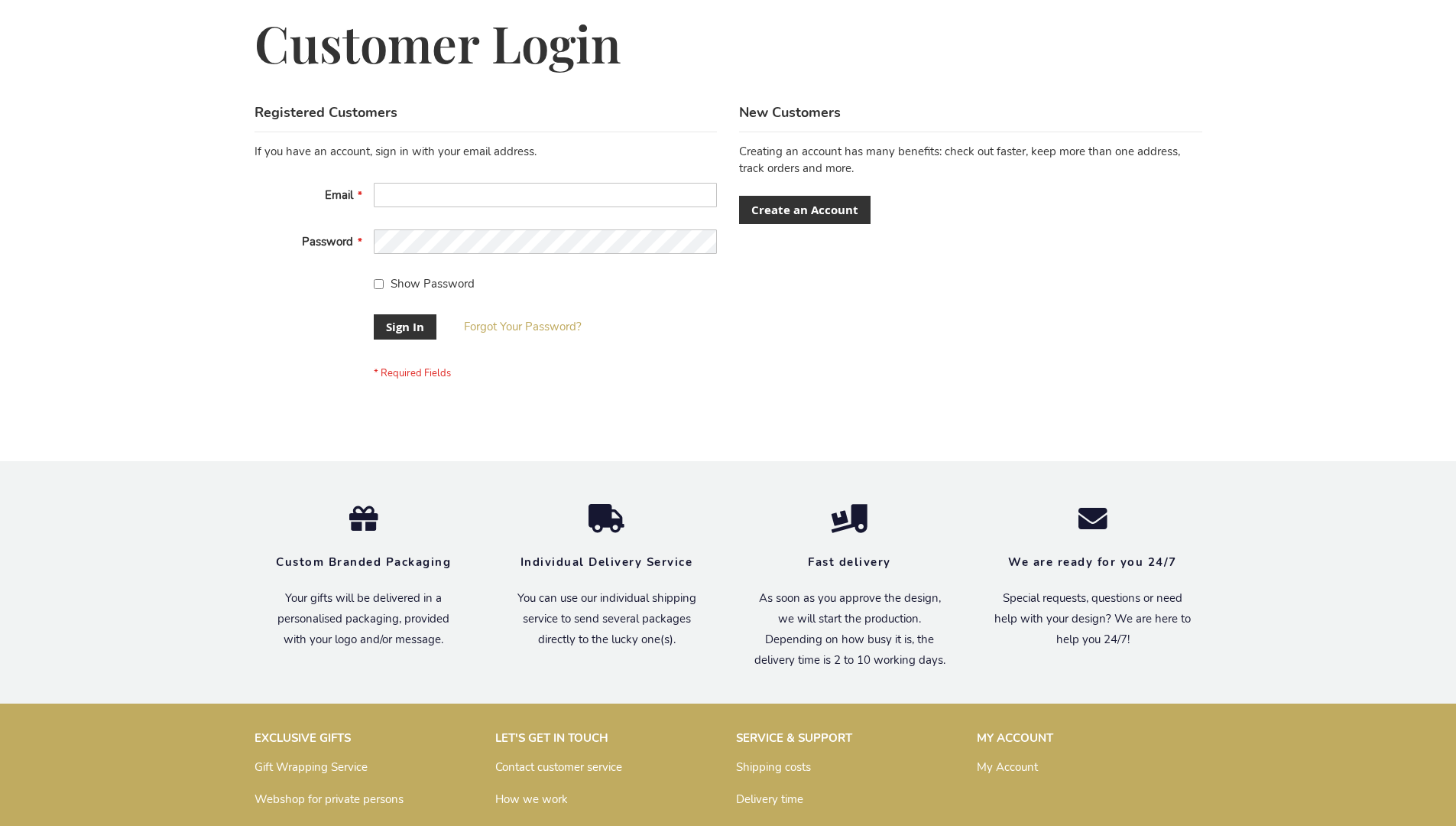
scroll to position [492, 0]
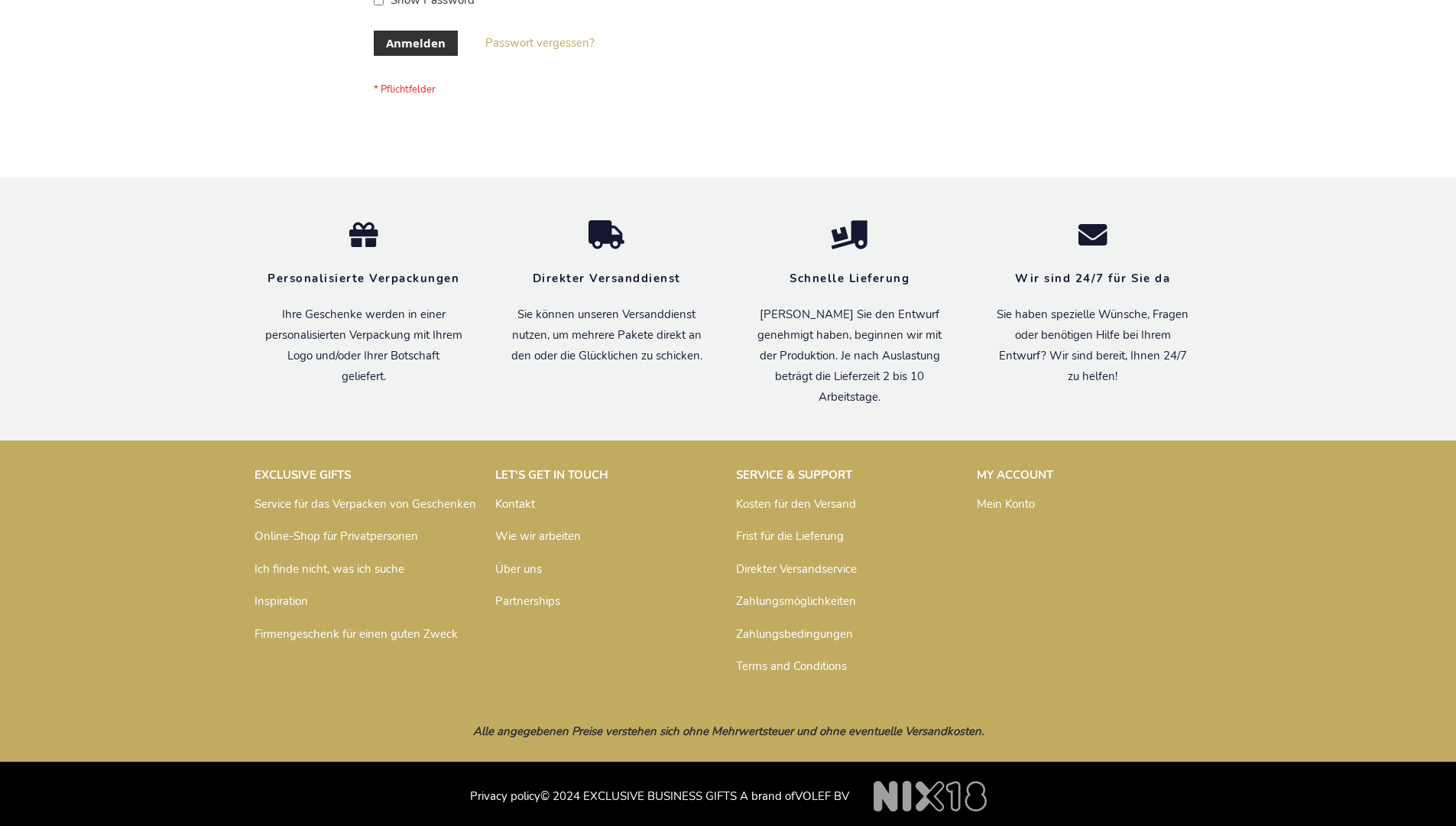
scroll to position [512, 0]
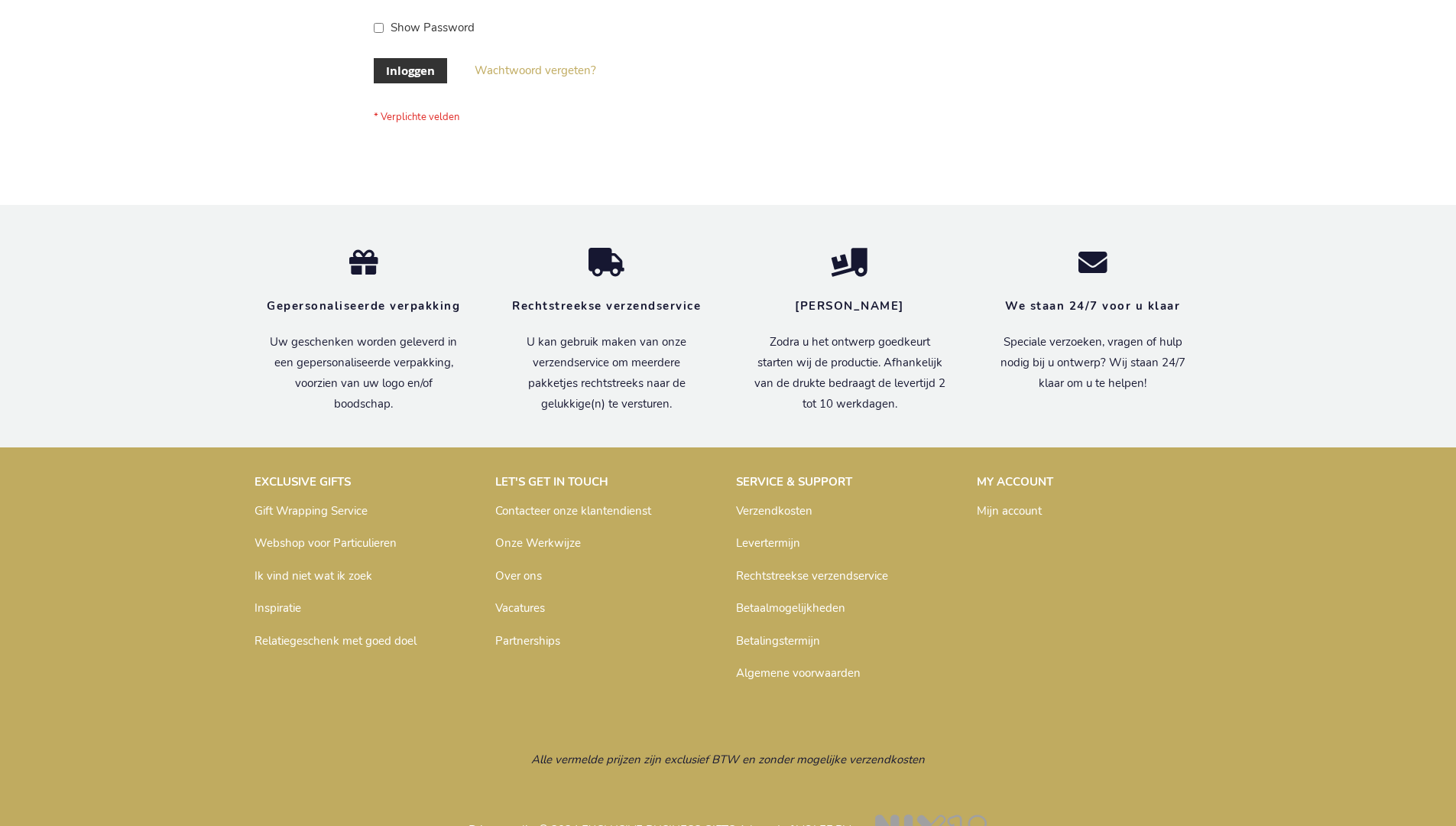
scroll to position [519, 0]
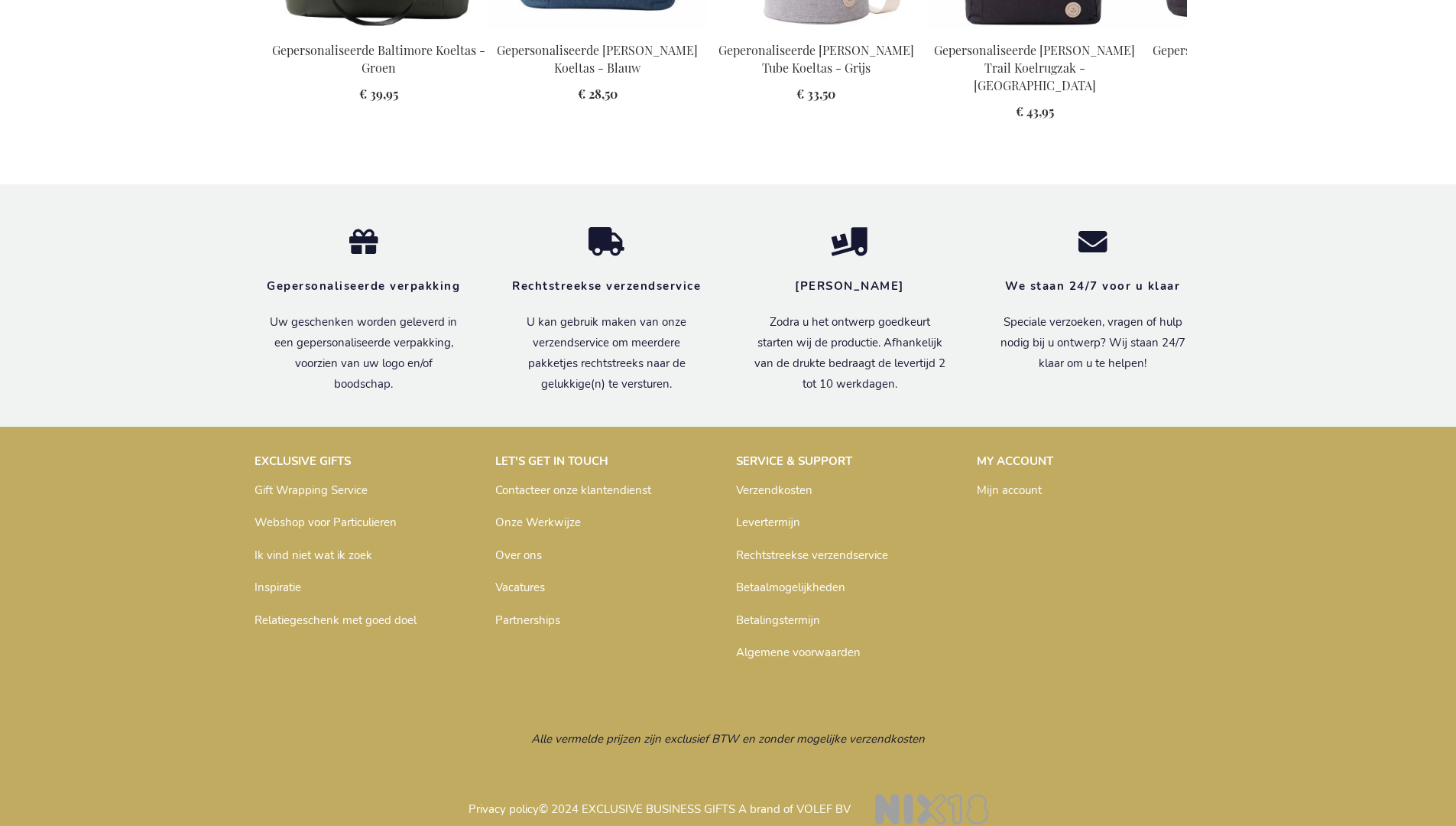
scroll to position [1730, 0]
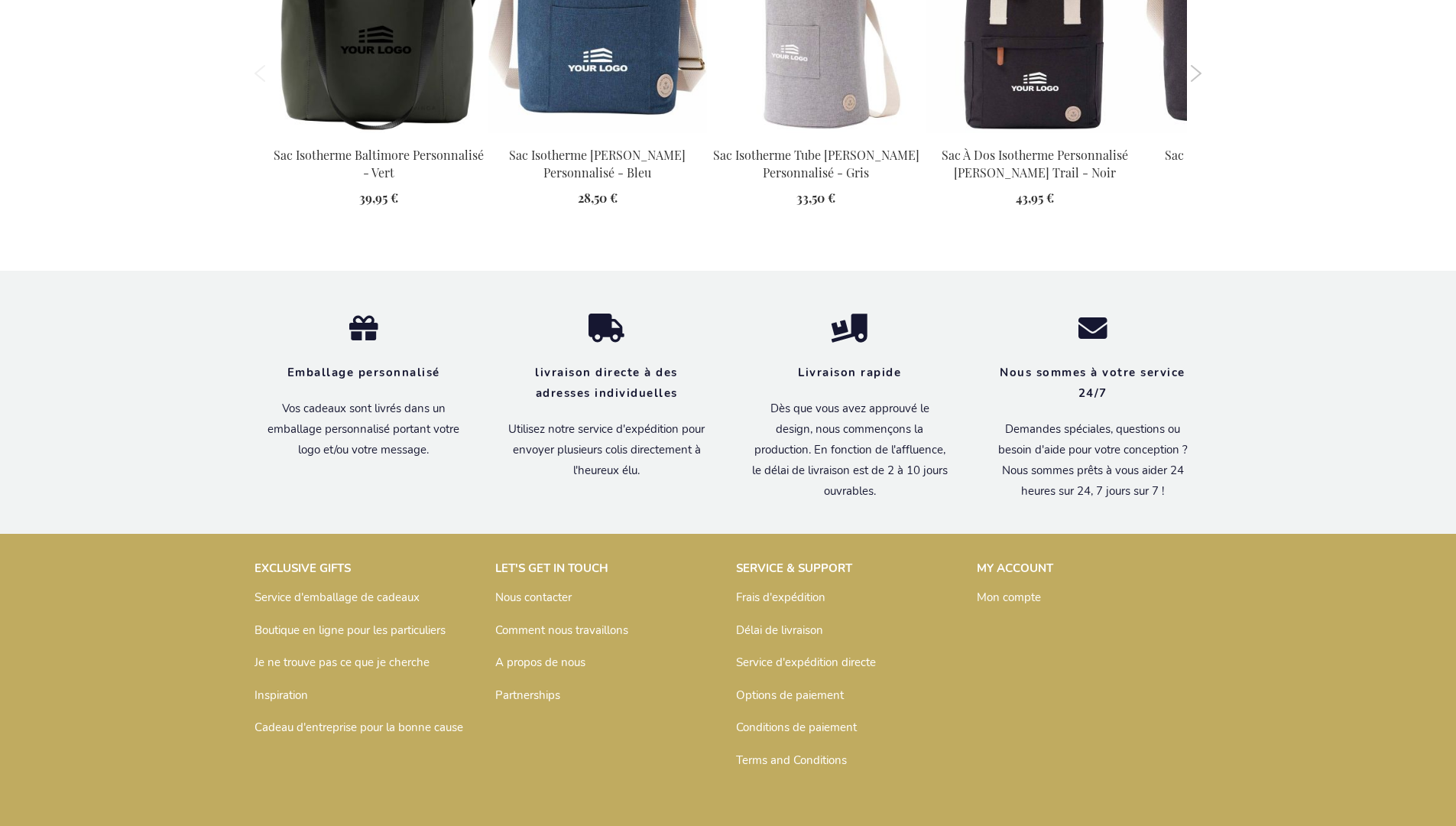
scroll to position [1739, 0]
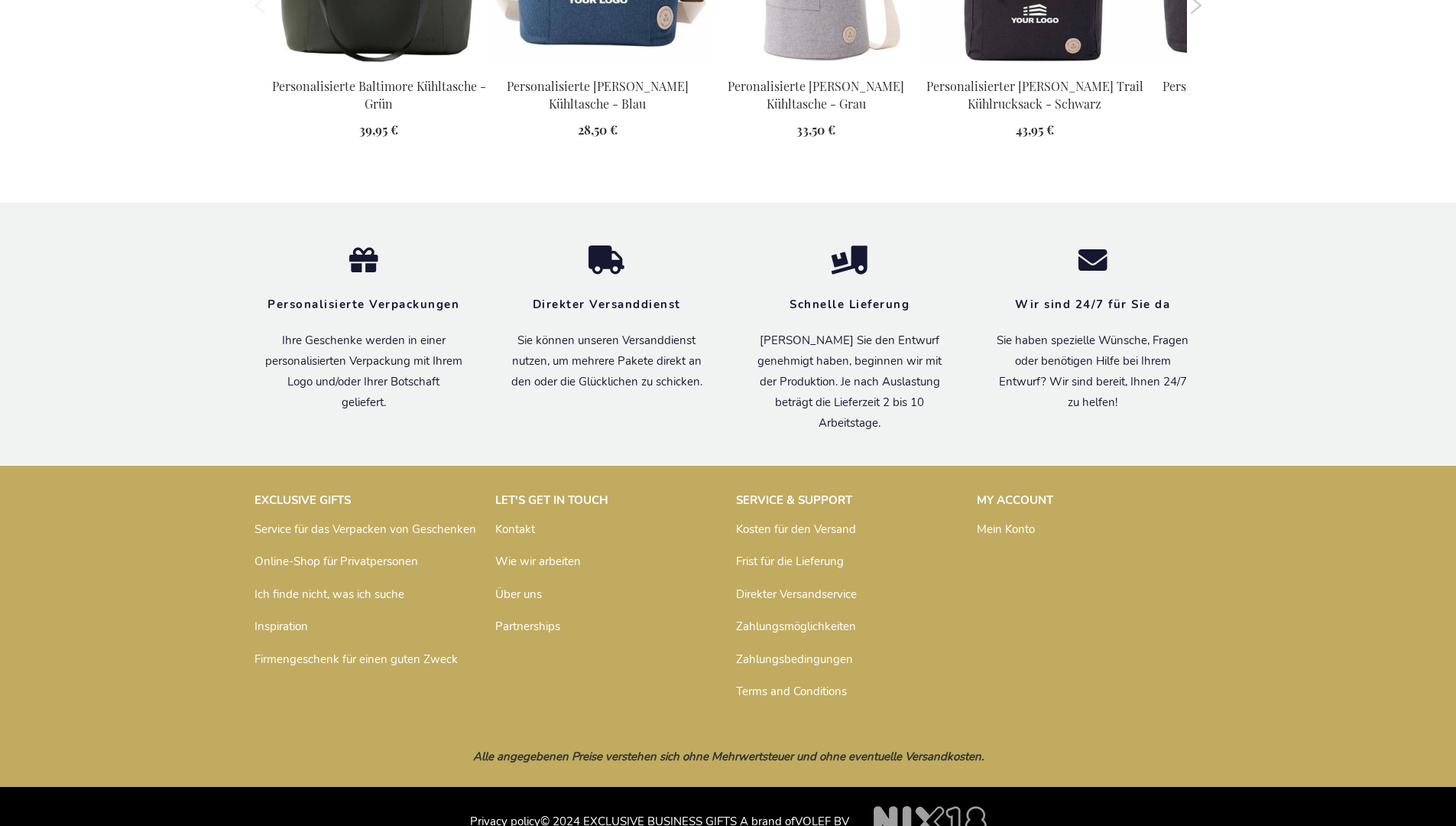
scroll to position [1723, 0]
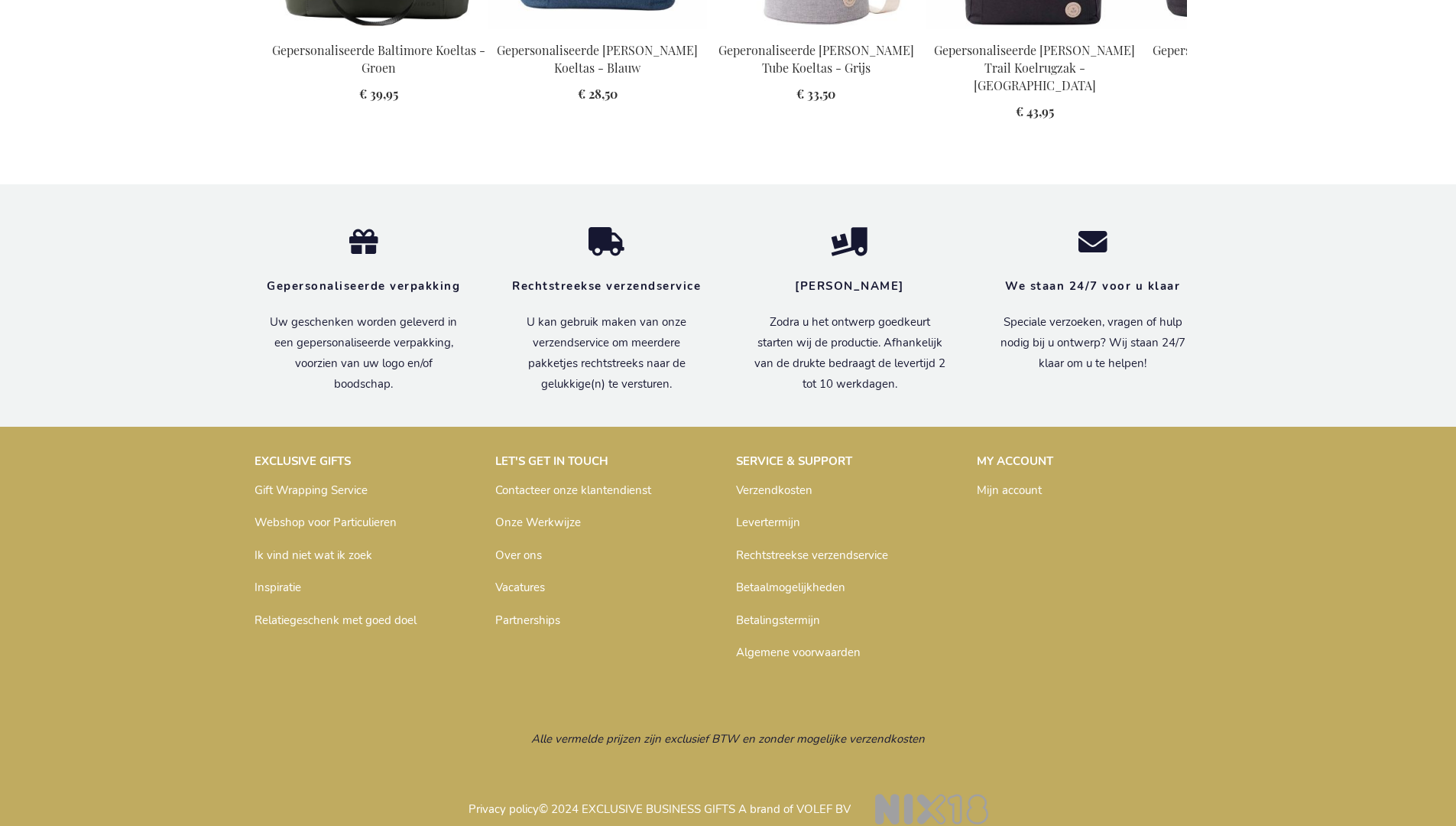
scroll to position [1730, 0]
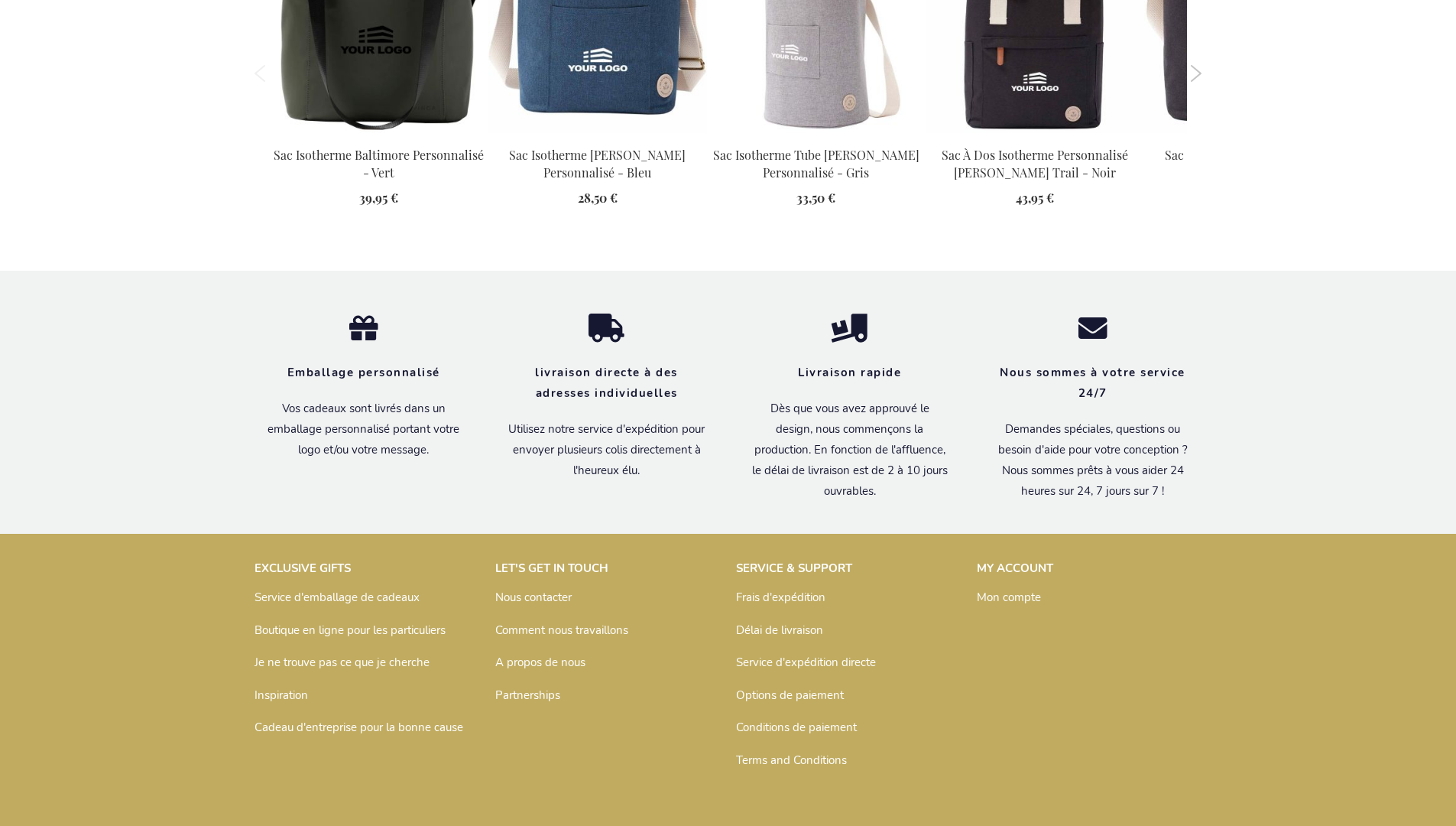
scroll to position [1739, 0]
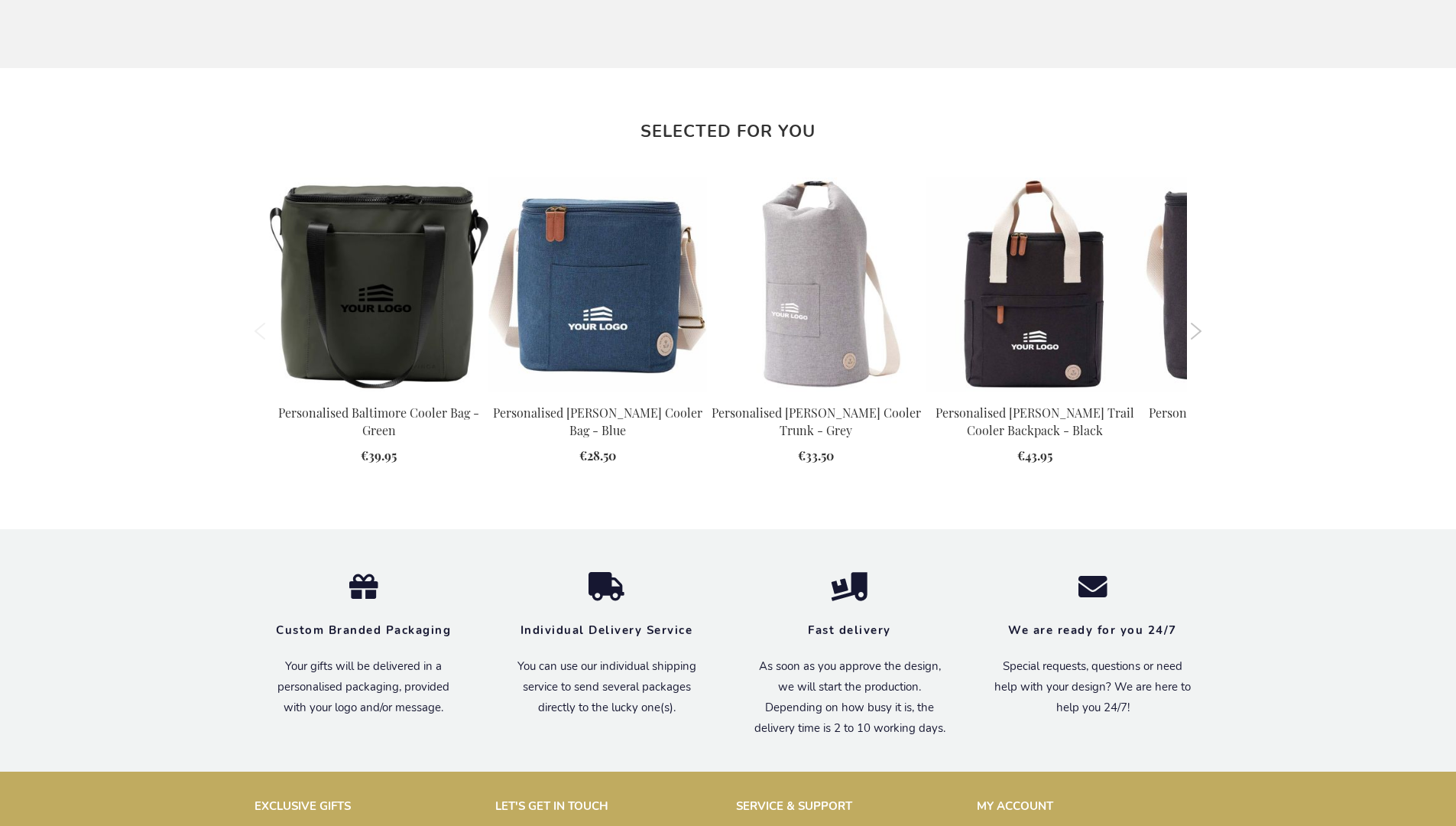
scroll to position [1686, 0]
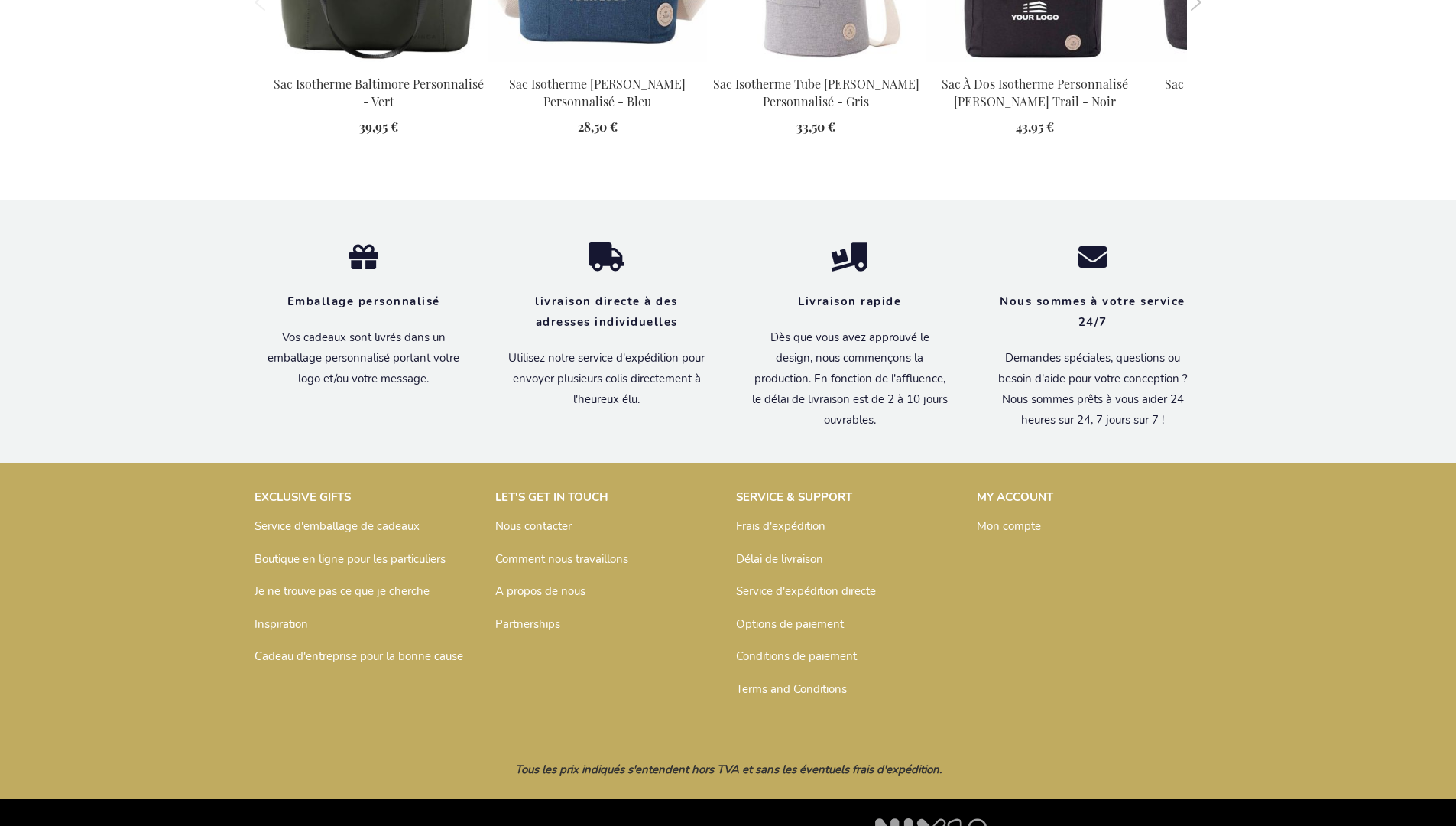
scroll to position [1739, 0]
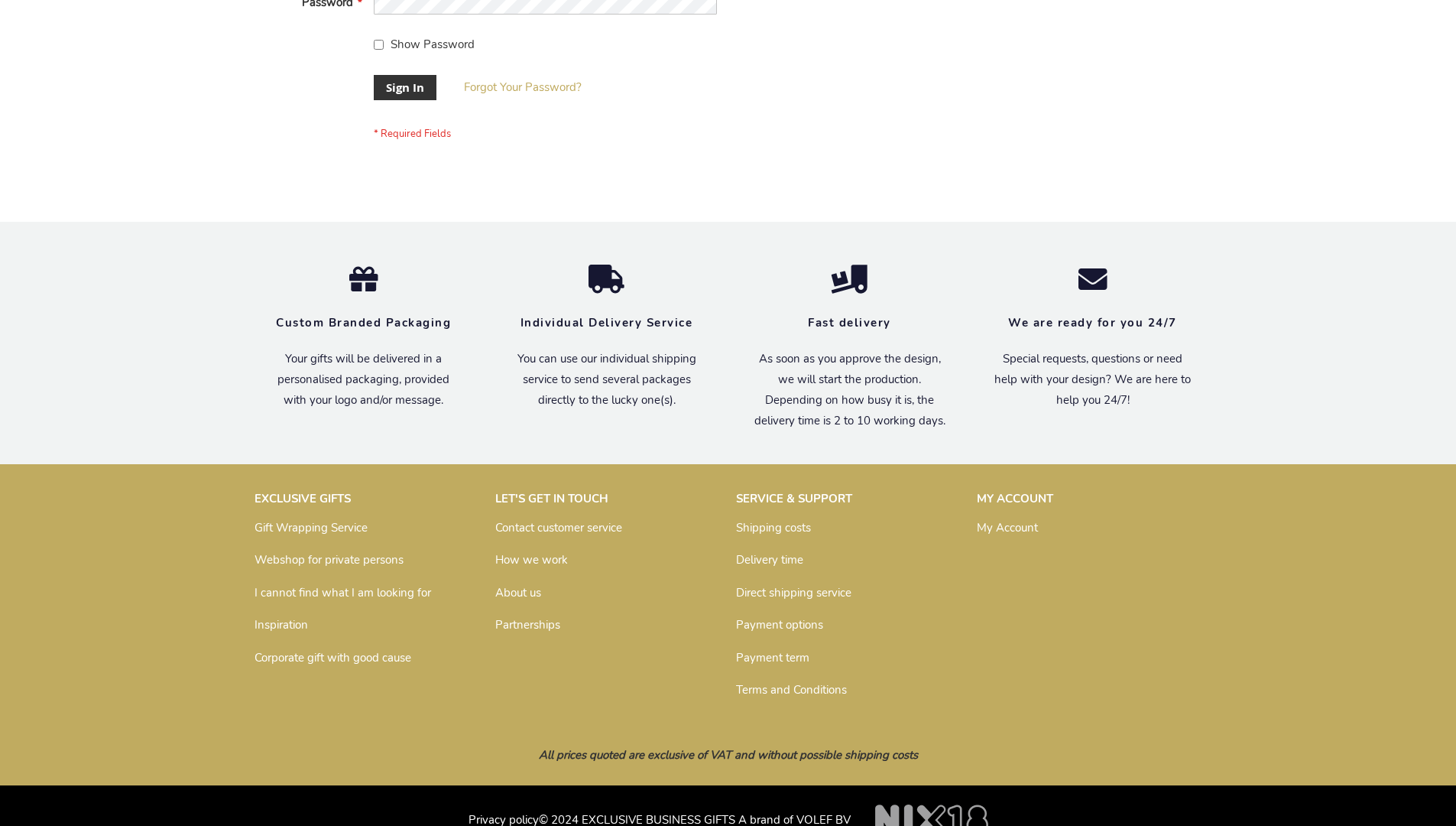
scroll to position [492, 0]
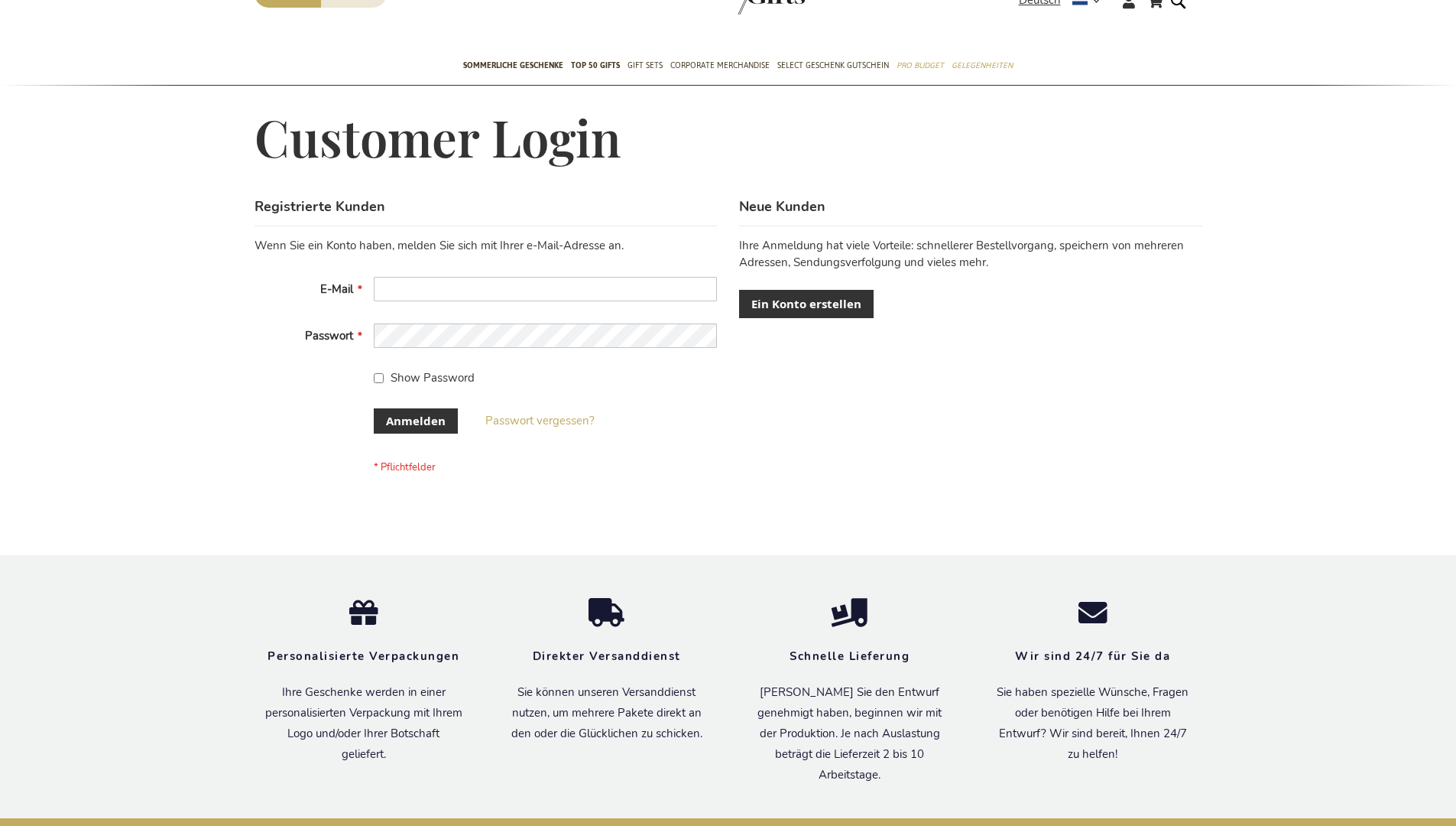
scroll to position [512, 0]
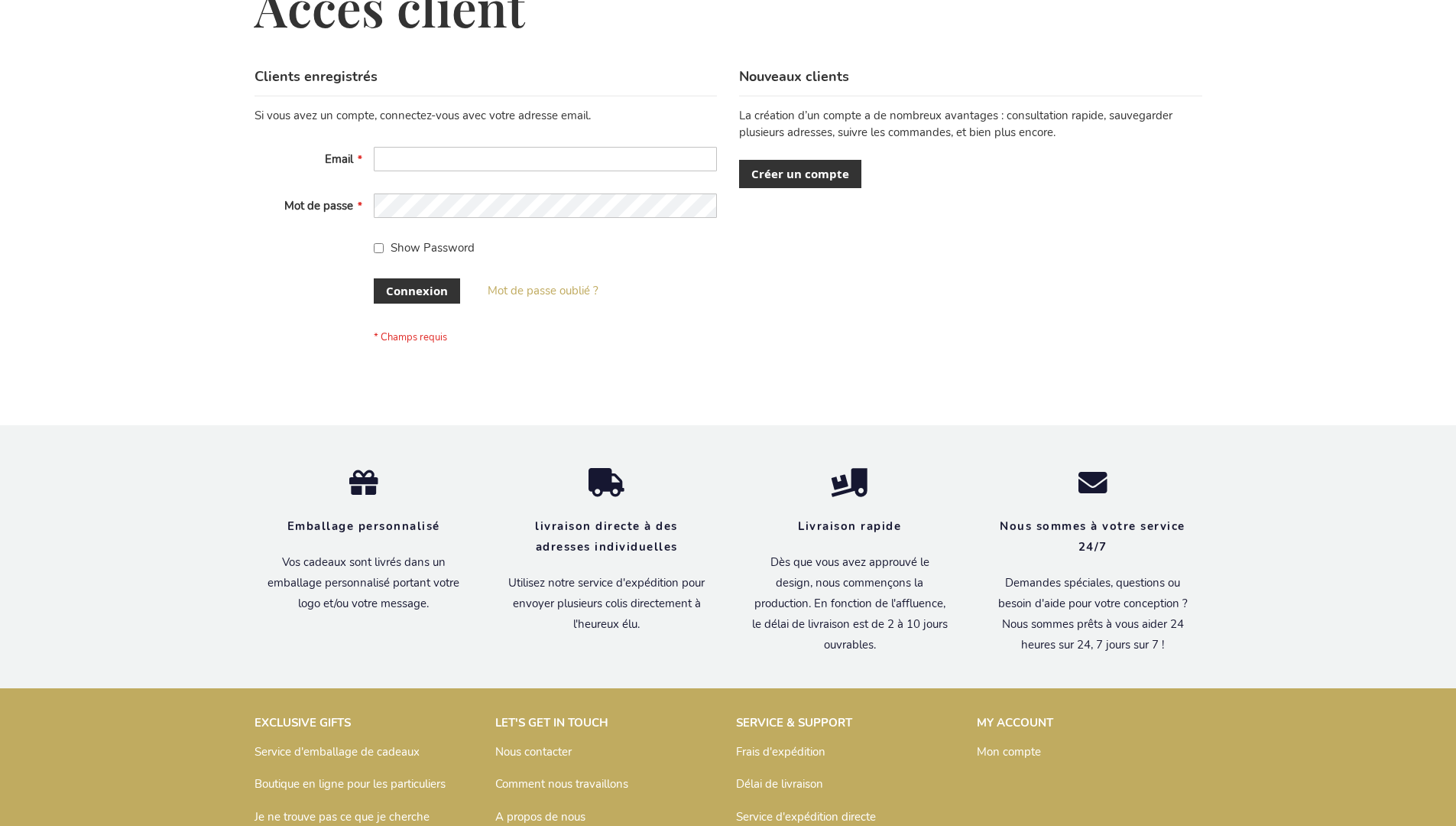
scroll to position [528, 0]
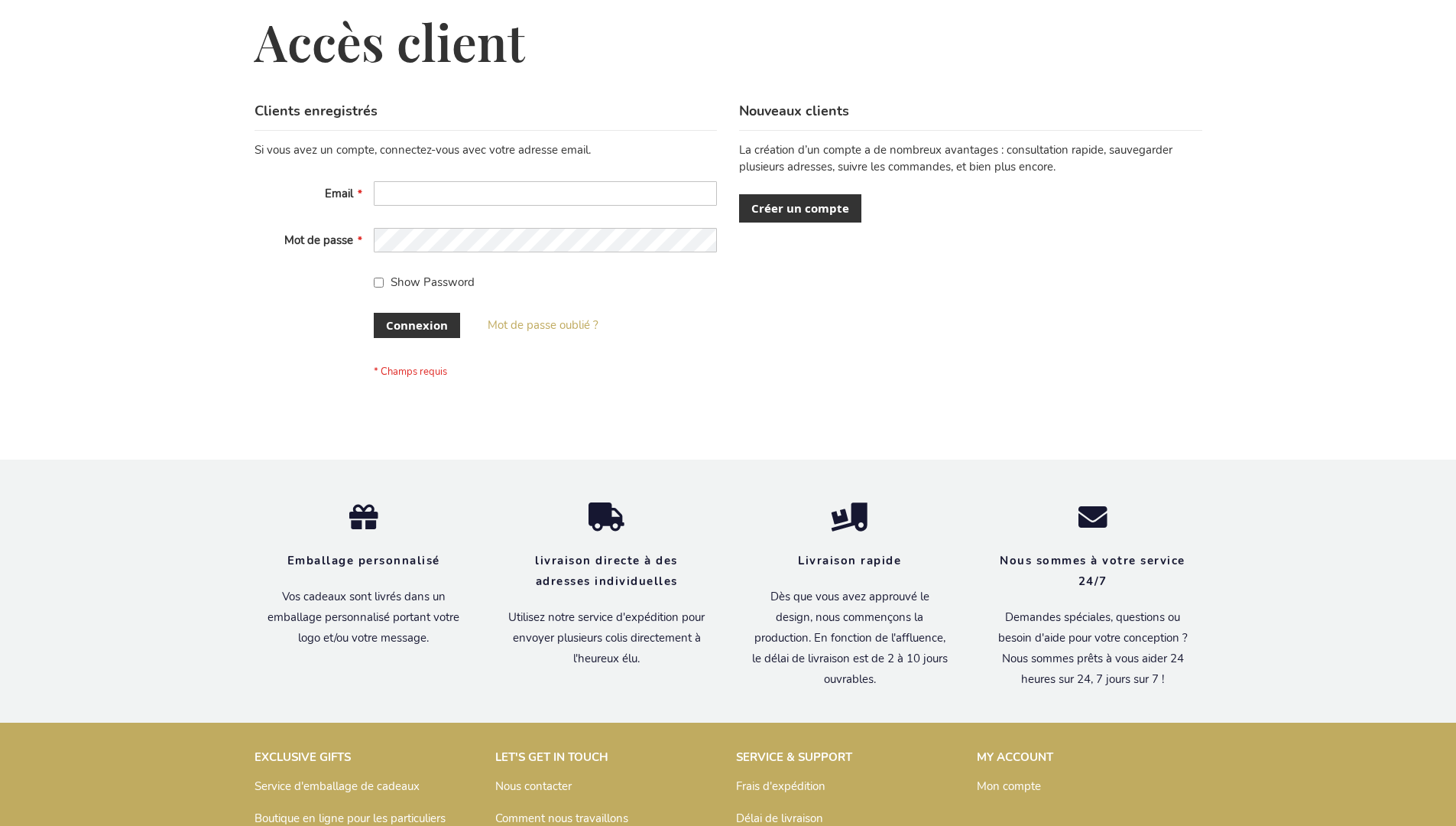
scroll to position [528, 0]
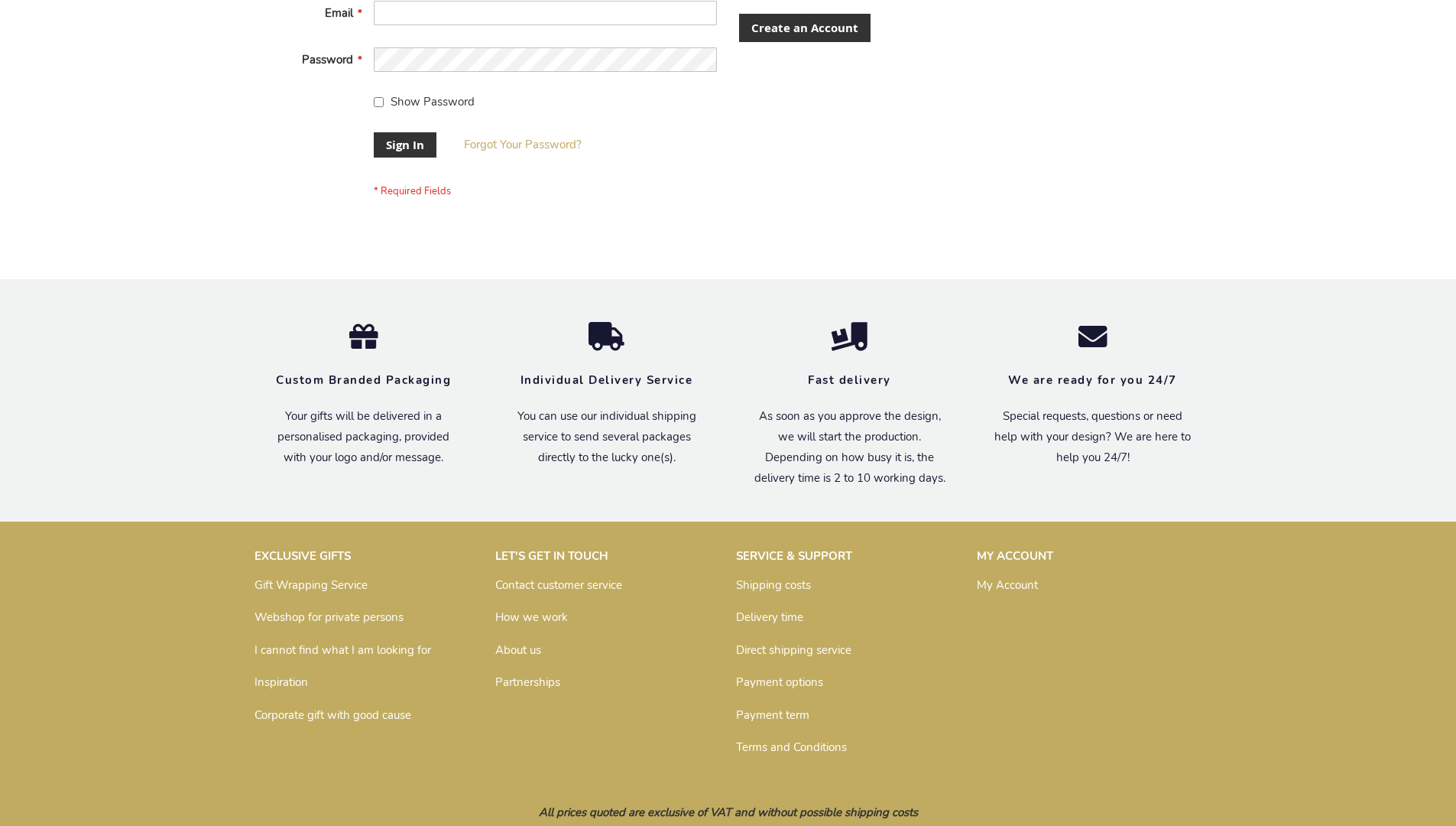
scroll to position [492, 0]
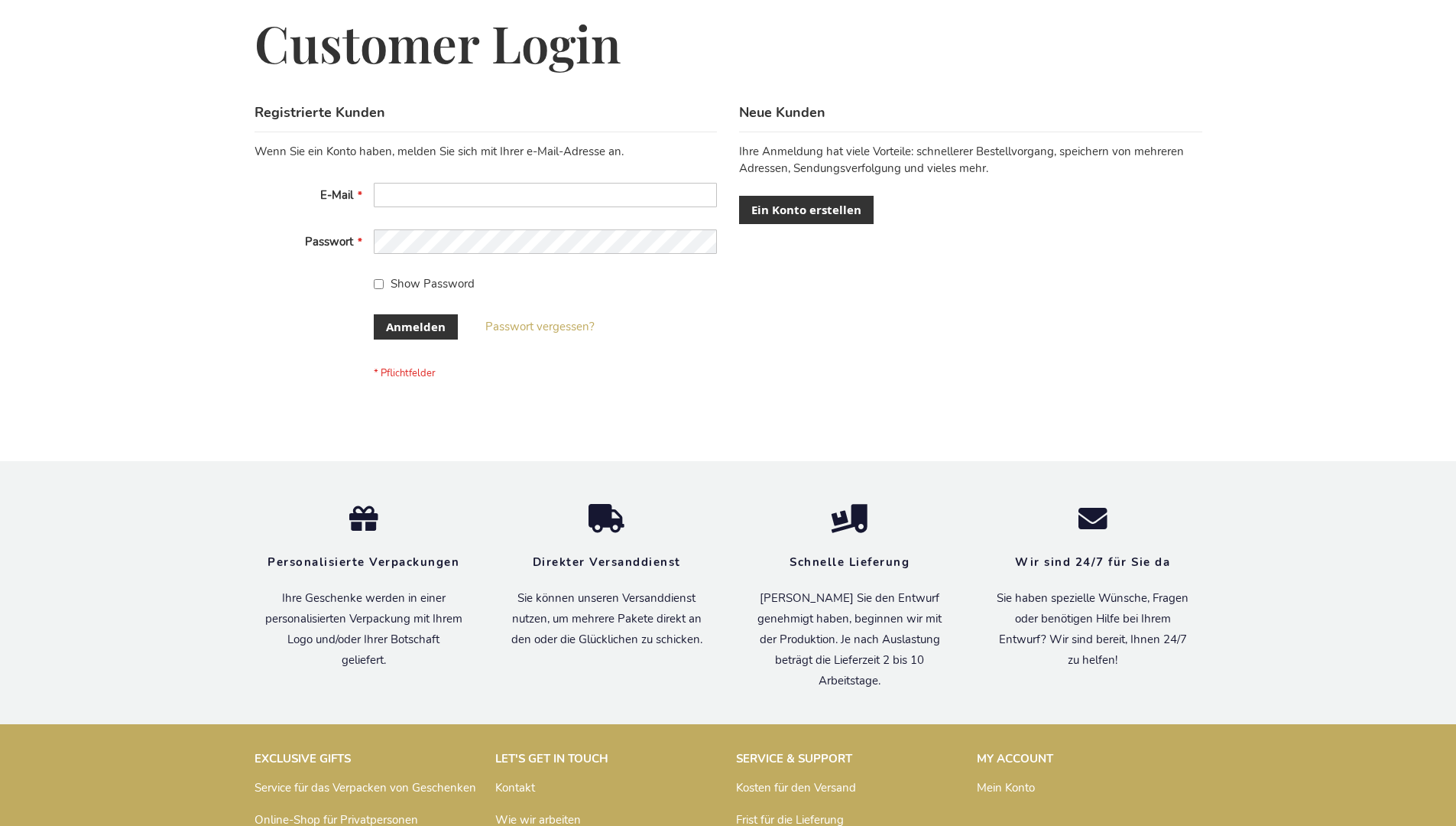
scroll to position [500, 0]
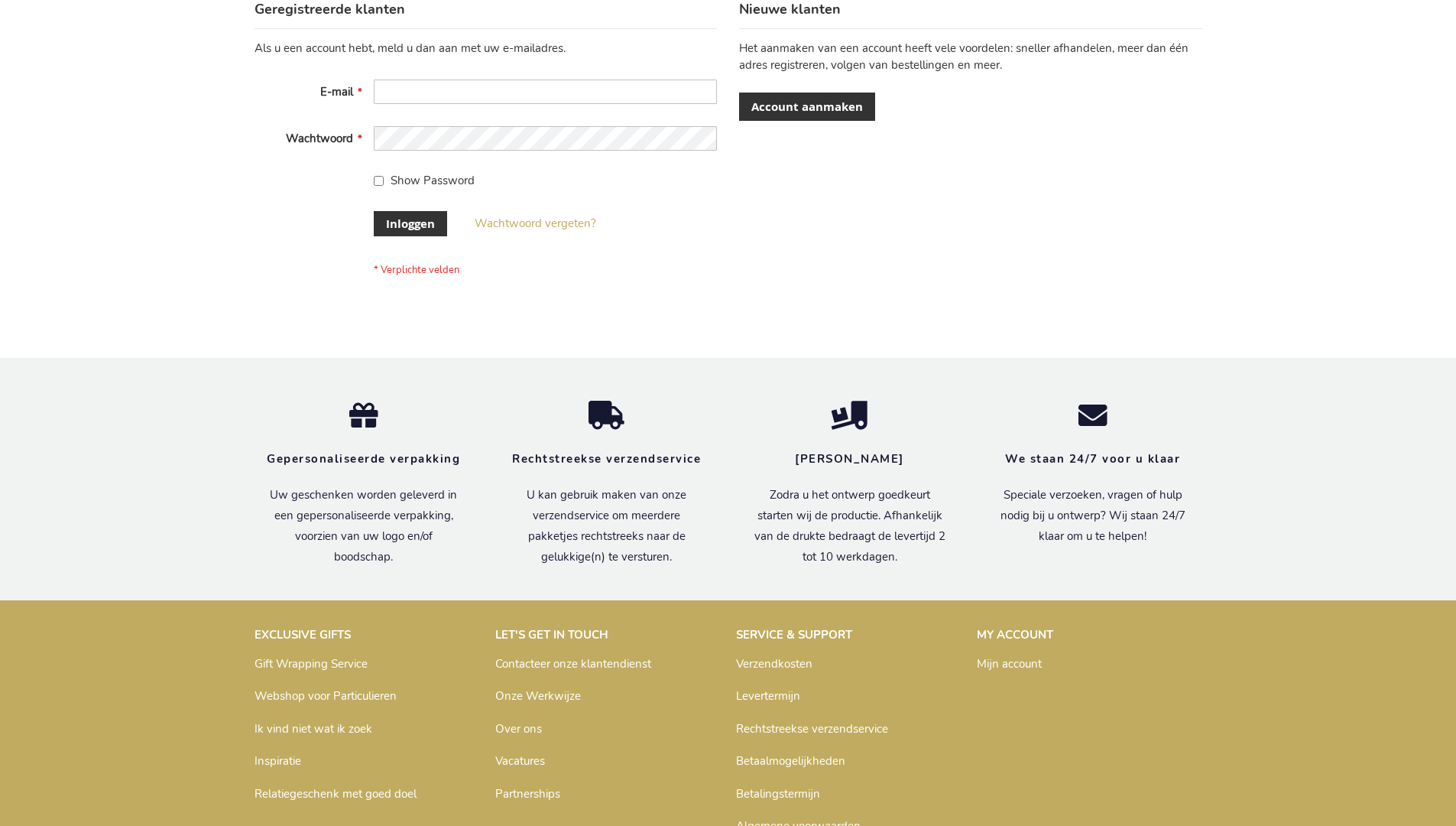
scroll to position [519, 0]
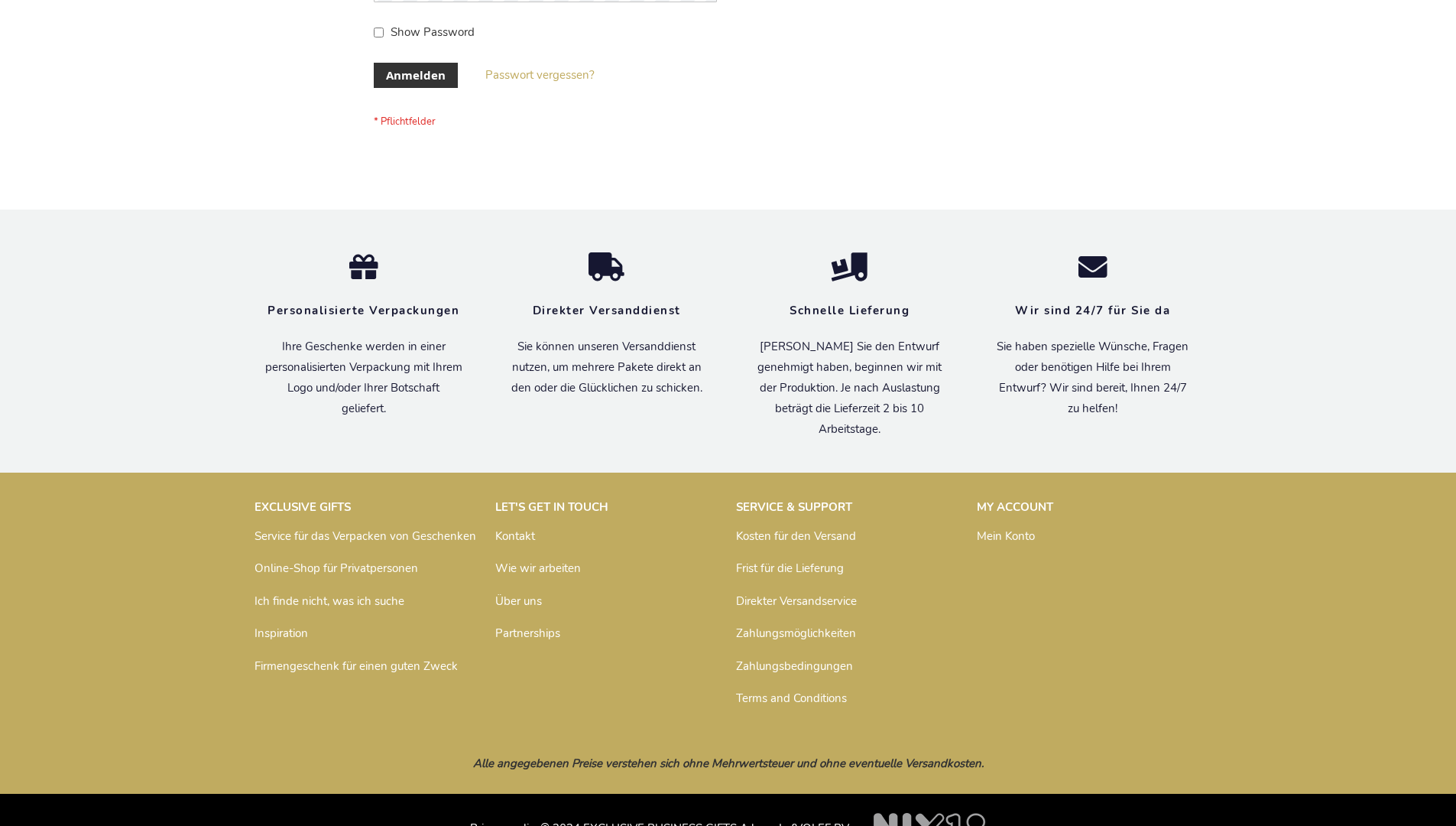
scroll to position [512, 0]
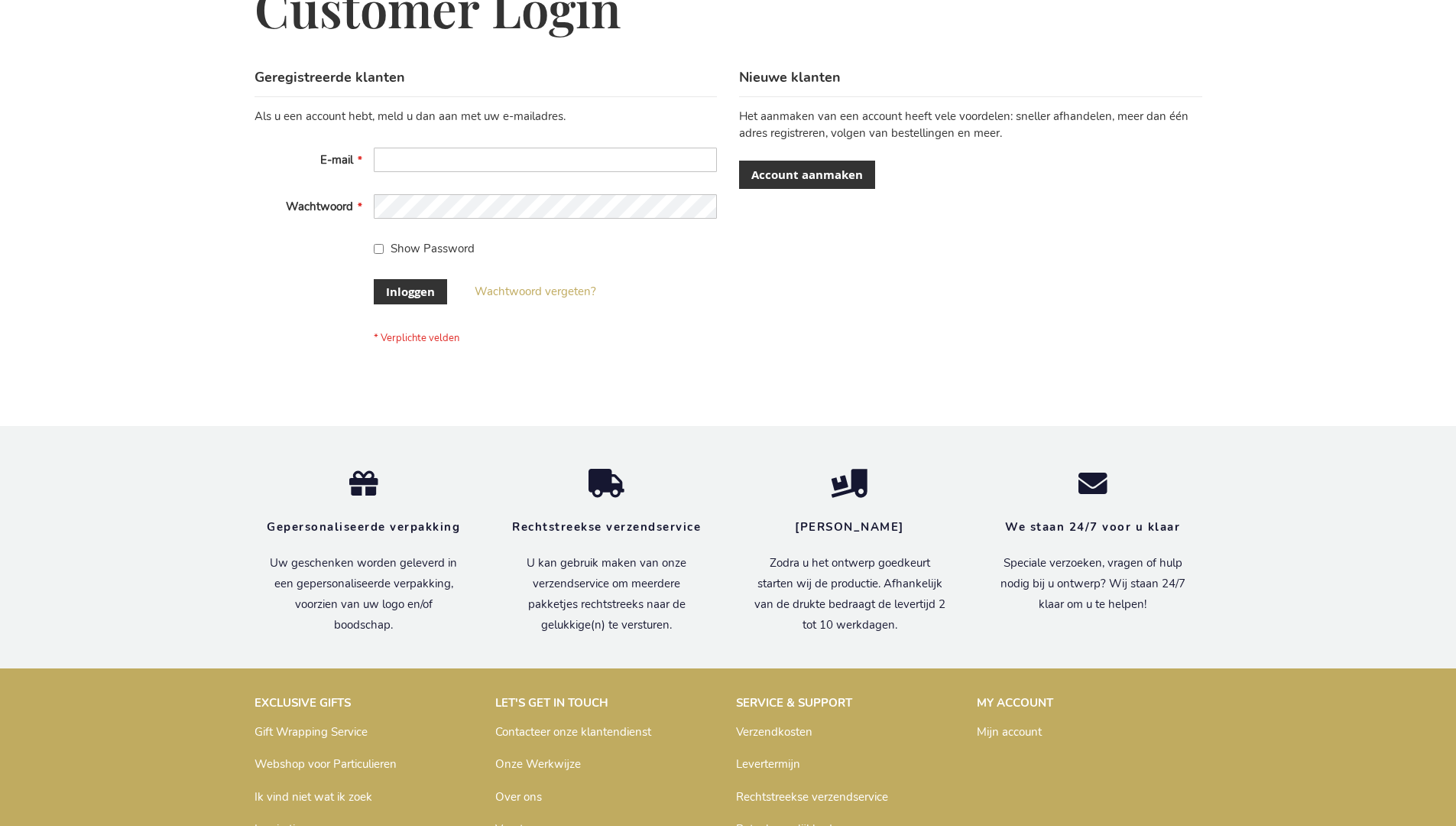
scroll to position [519, 0]
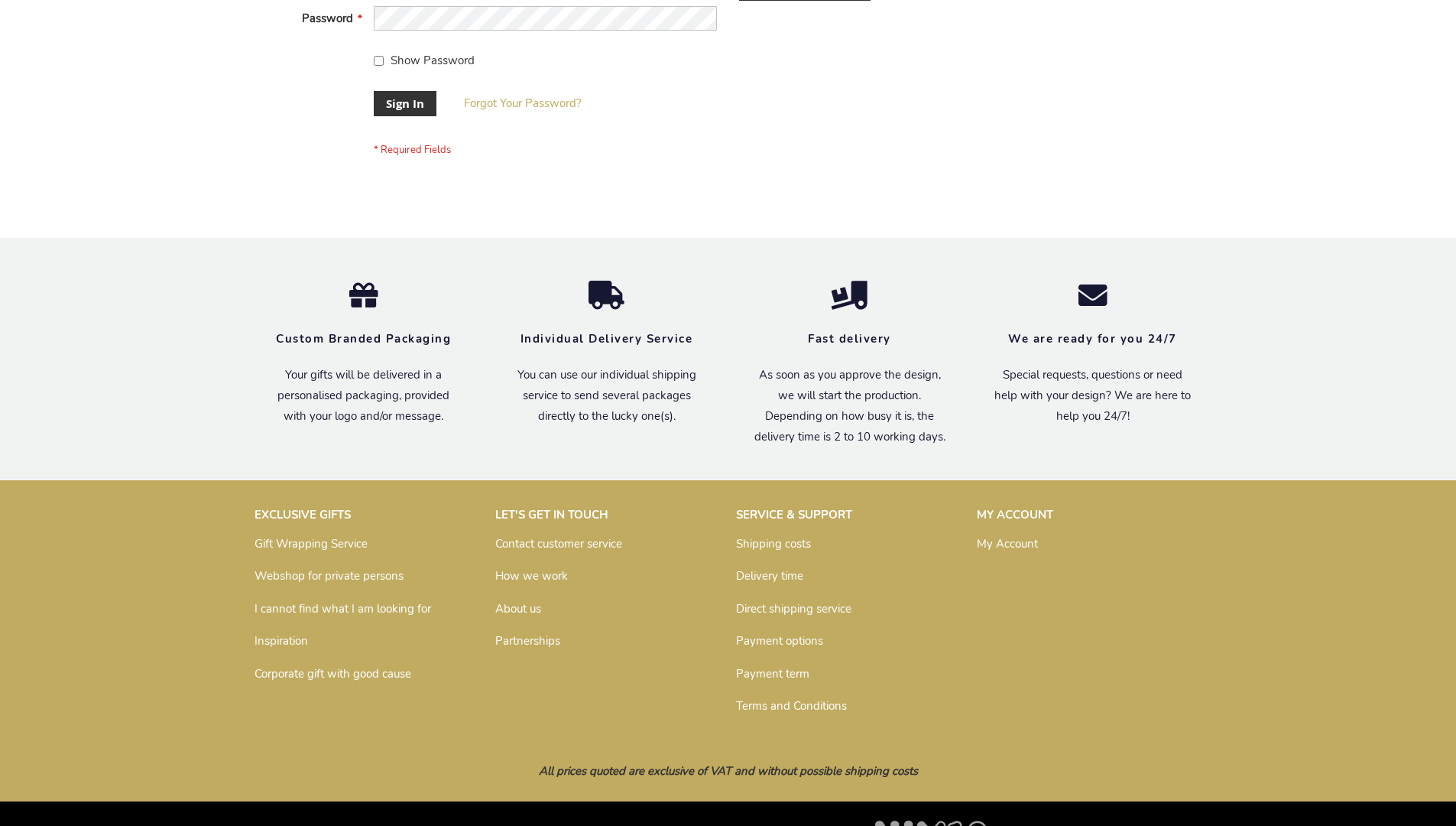
scroll to position [492, 0]
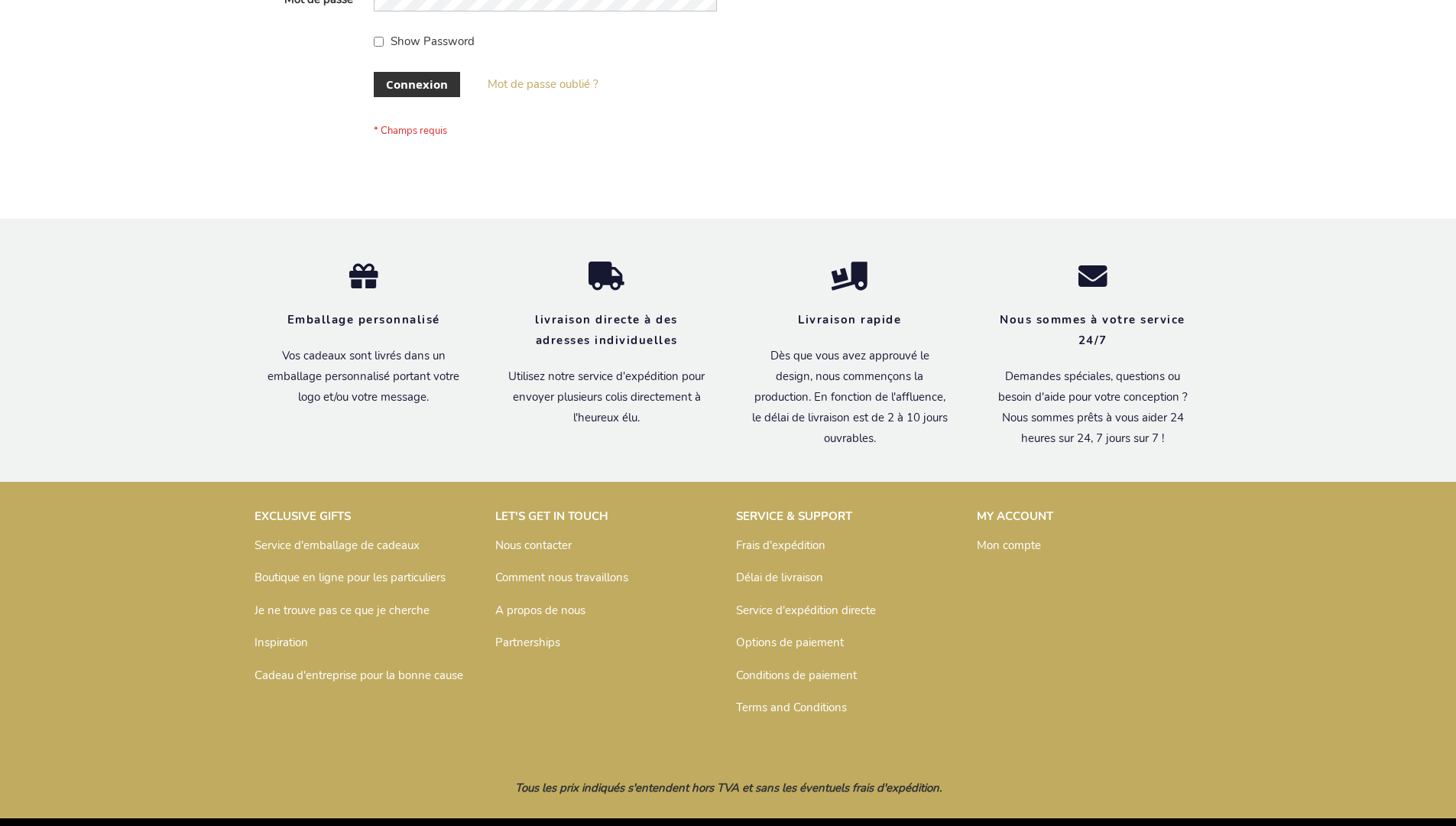
scroll to position [528, 0]
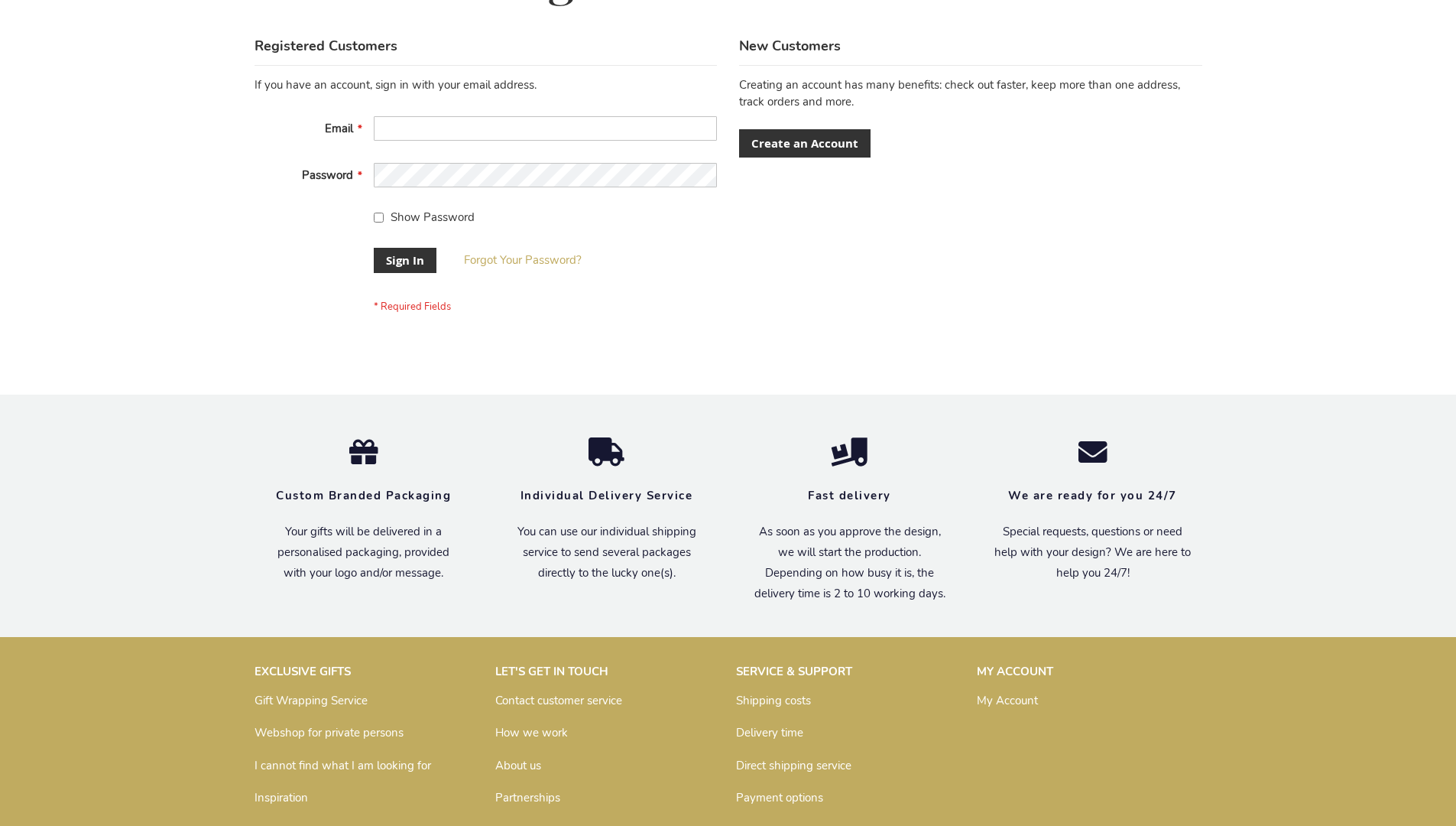
scroll to position [492, 0]
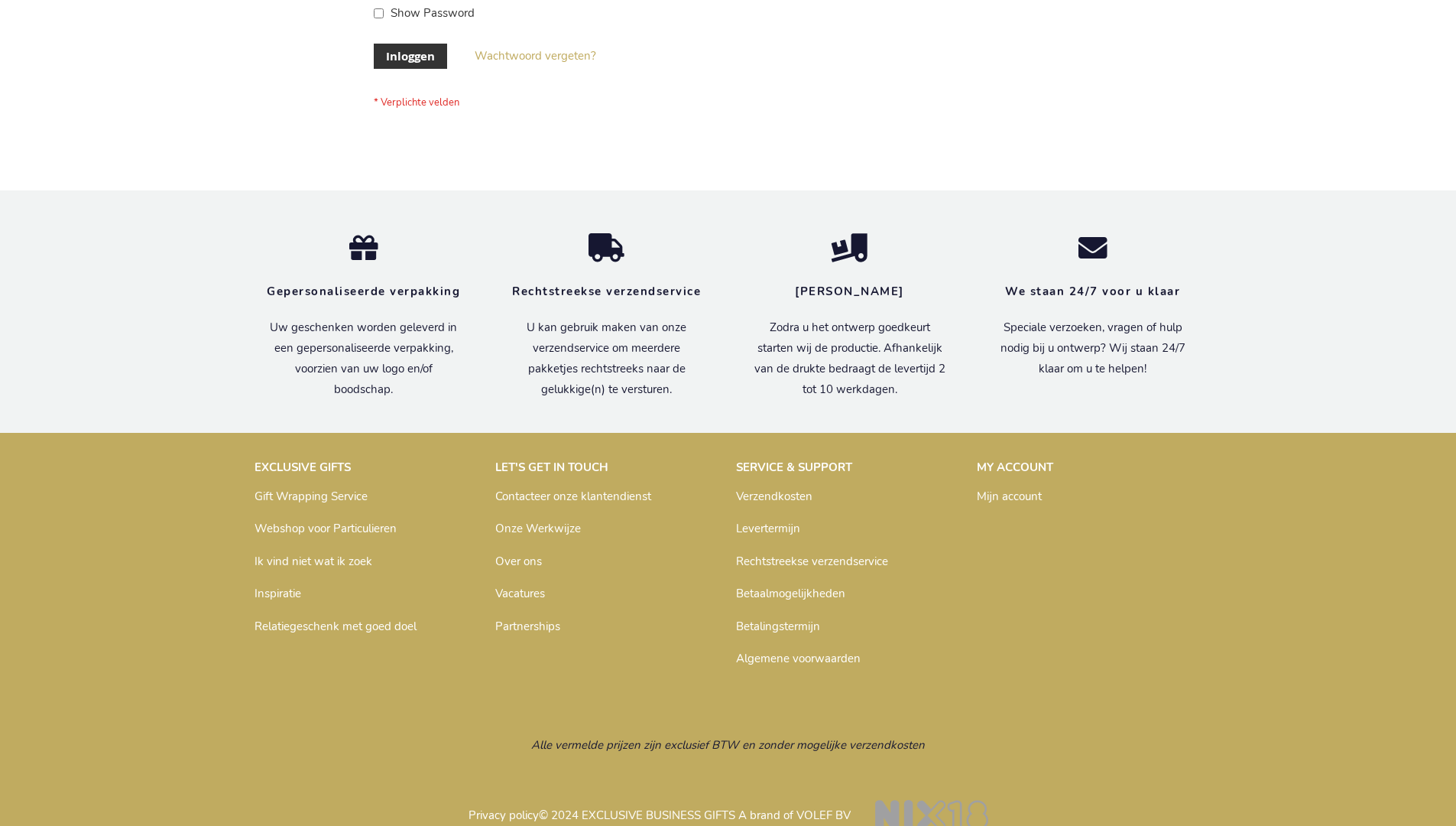
scroll to position [519, 0]
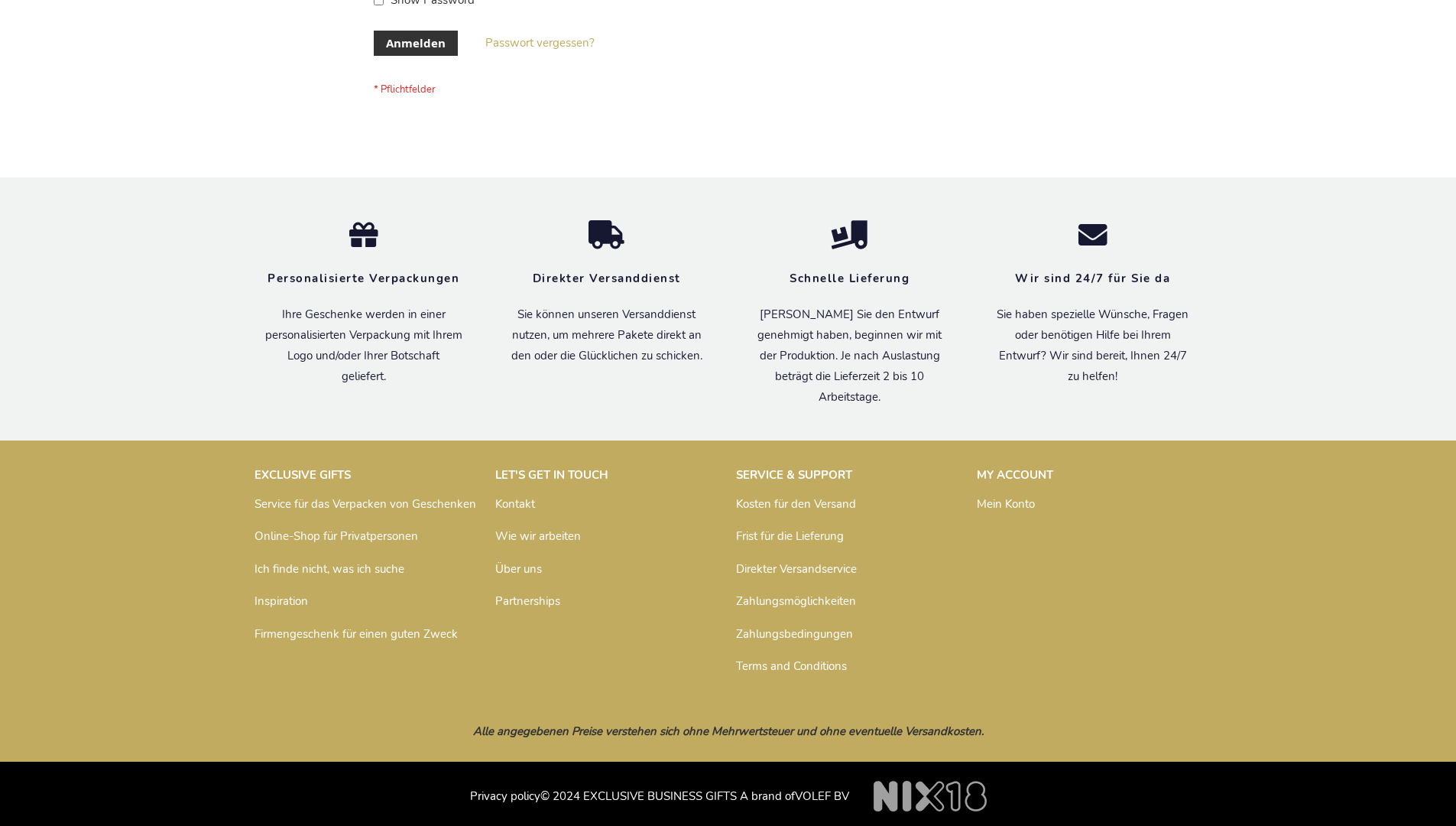
scroll to position [512, 0]
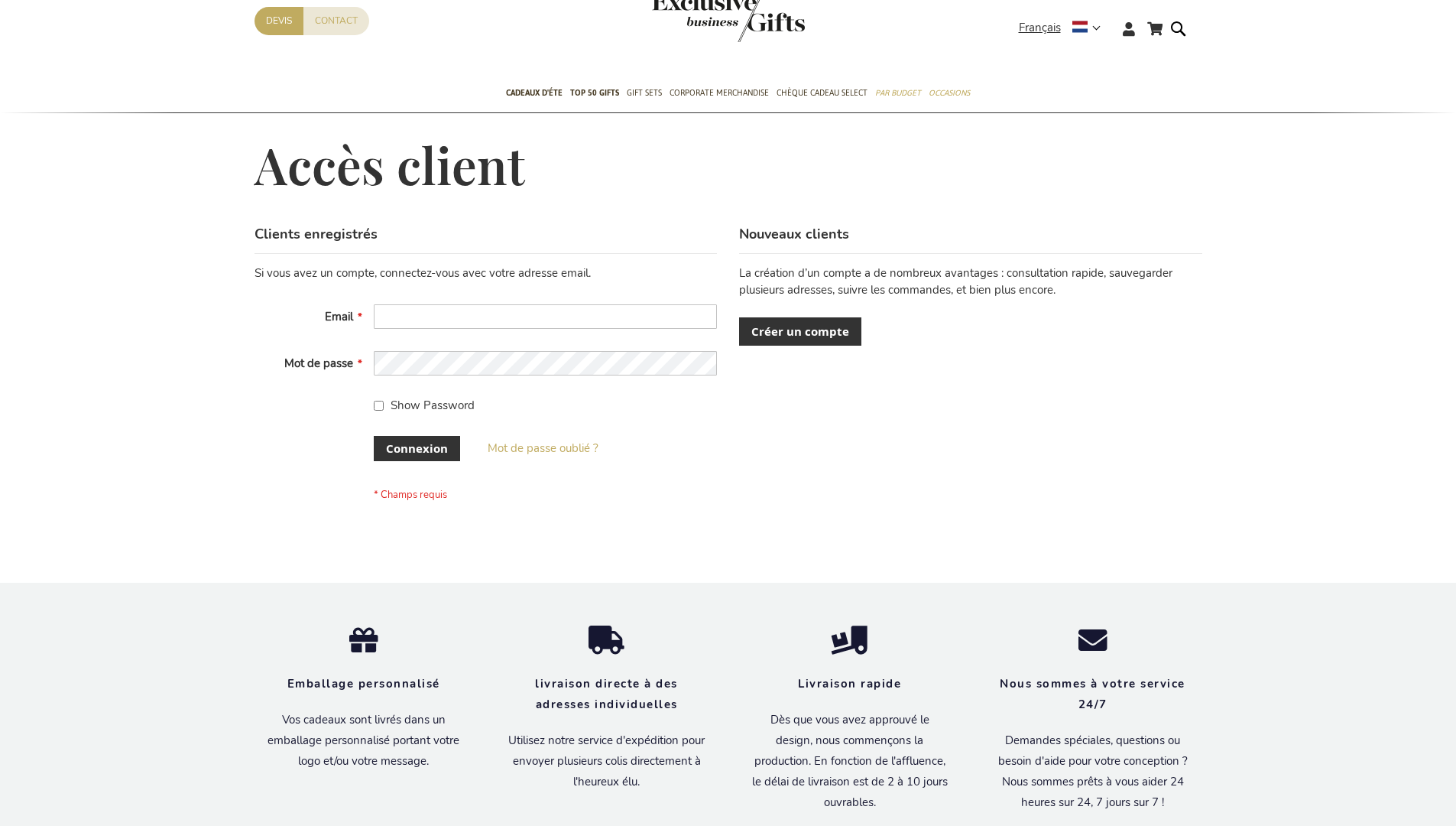
scroll to position [528, 0]
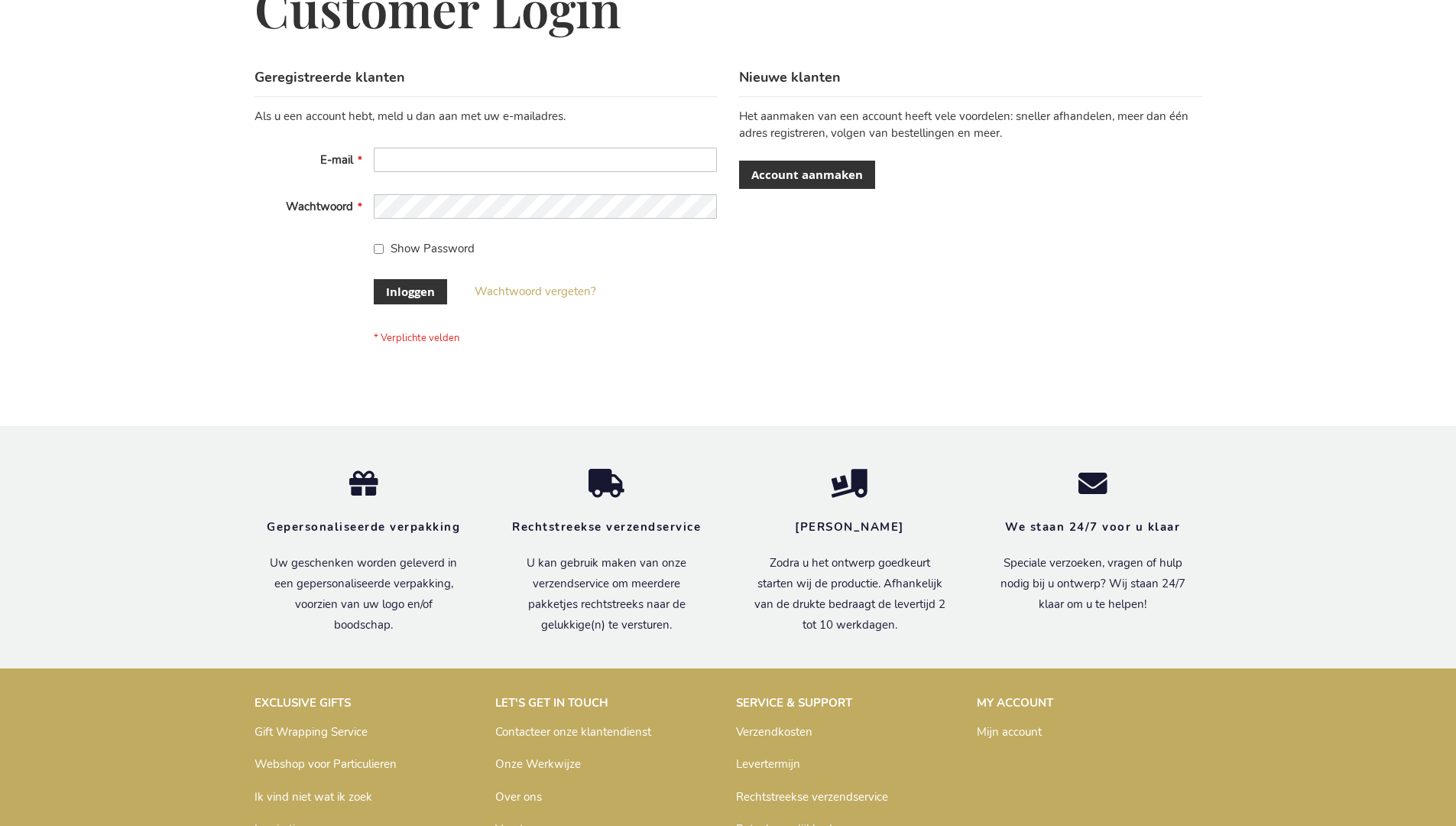
scroll to position [519, 0]
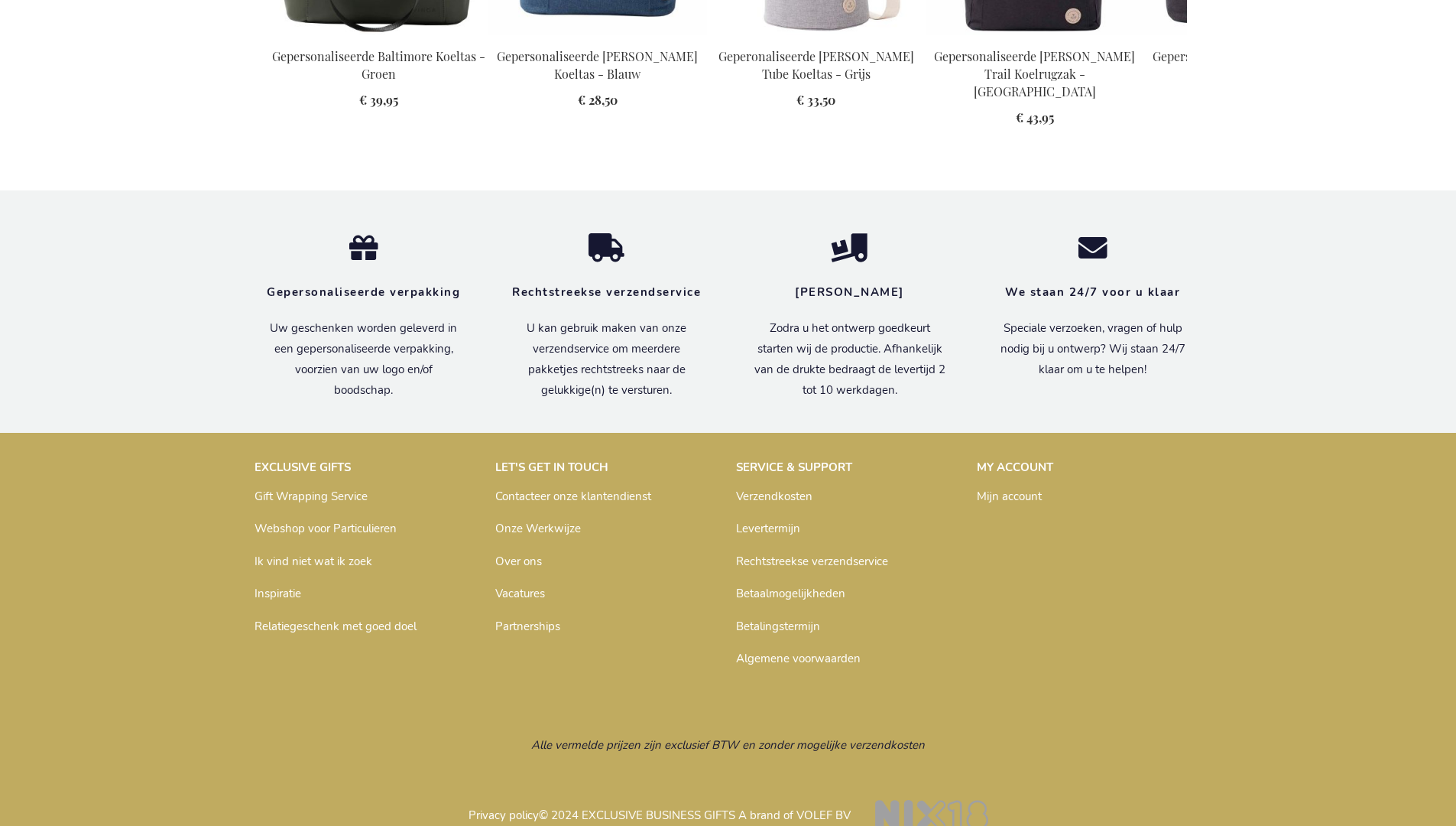
scroll to position [1730, 0]
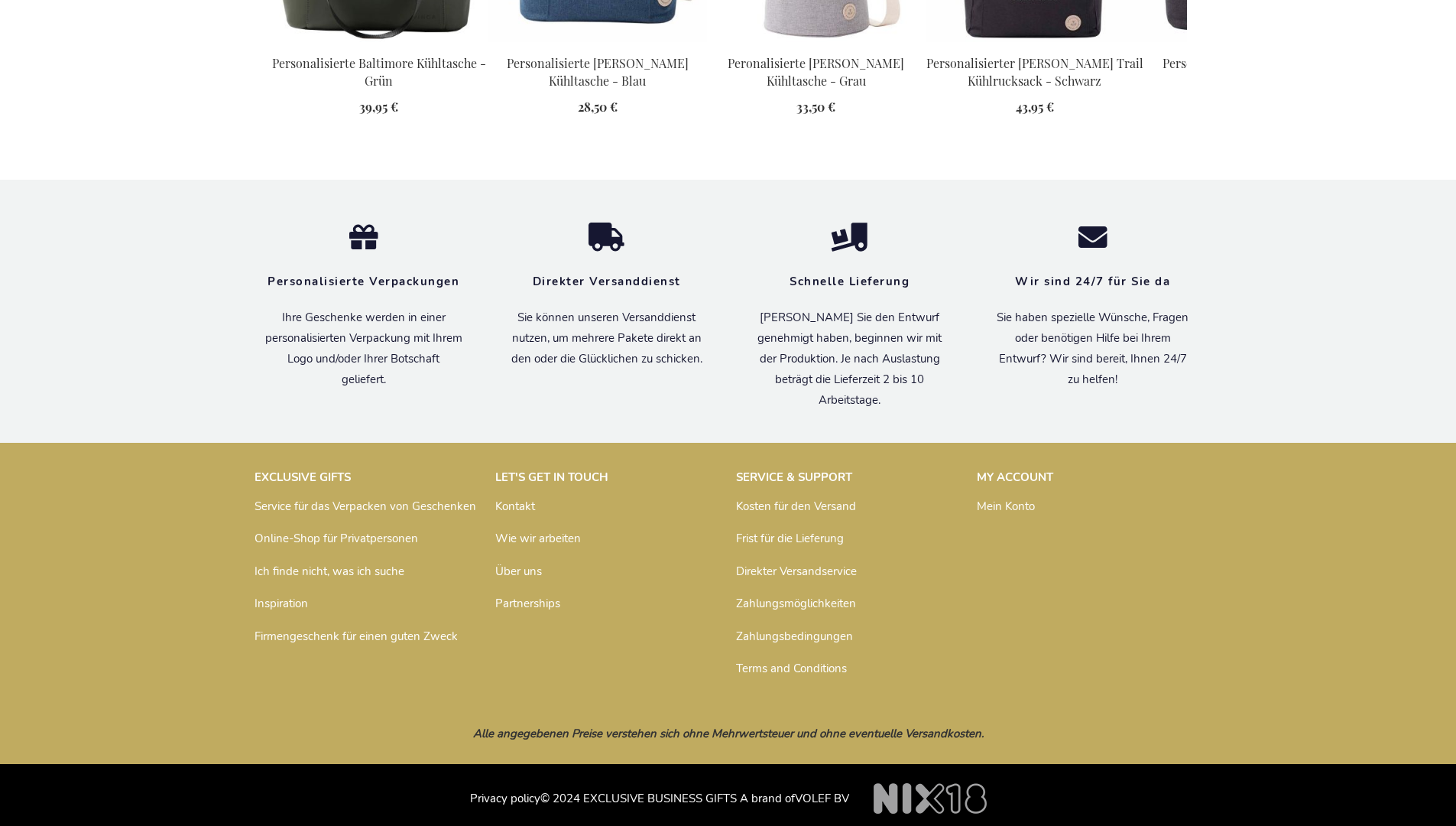
scroll to position [1723, 0]
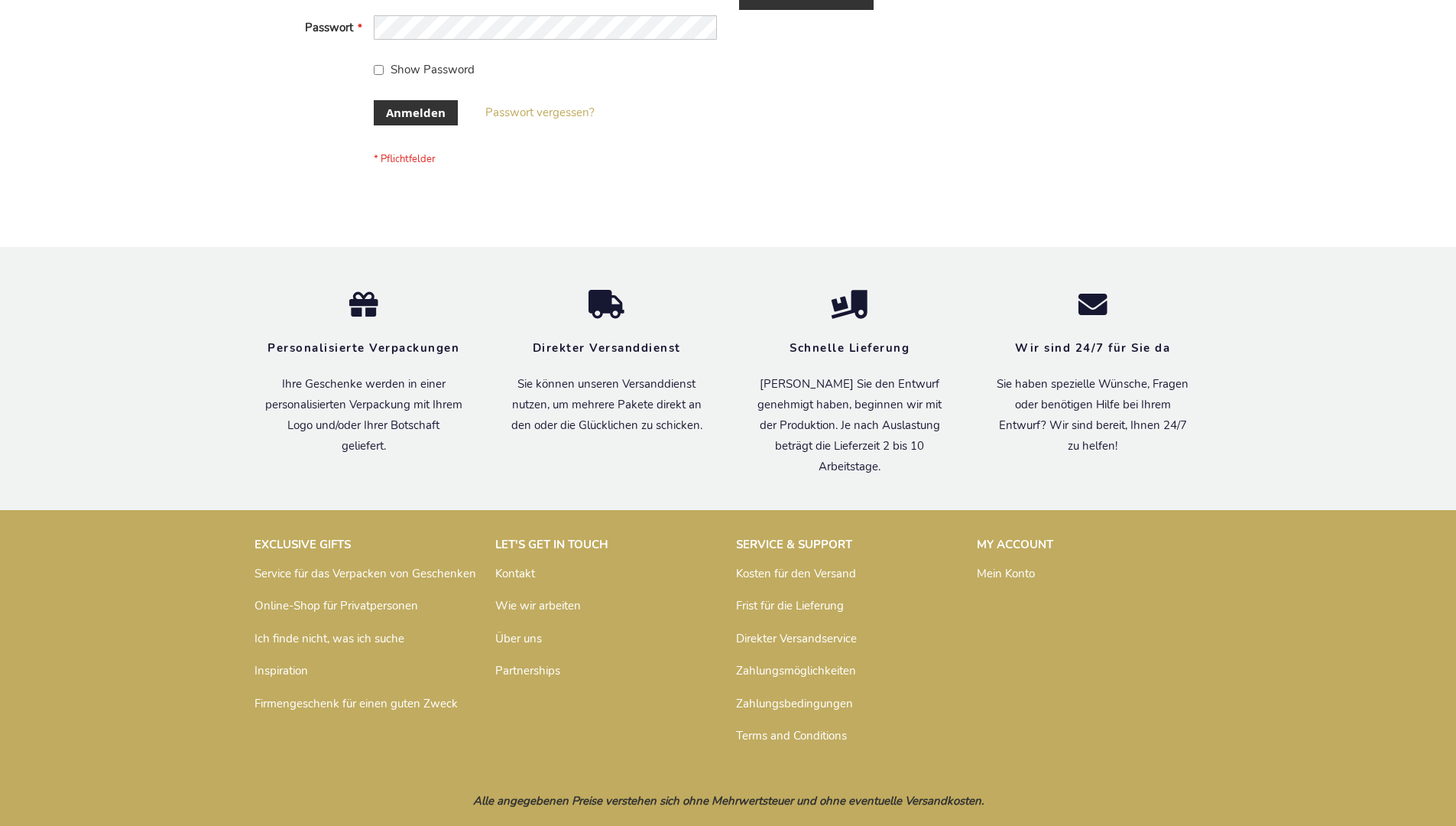
scroll to position [512, 0]
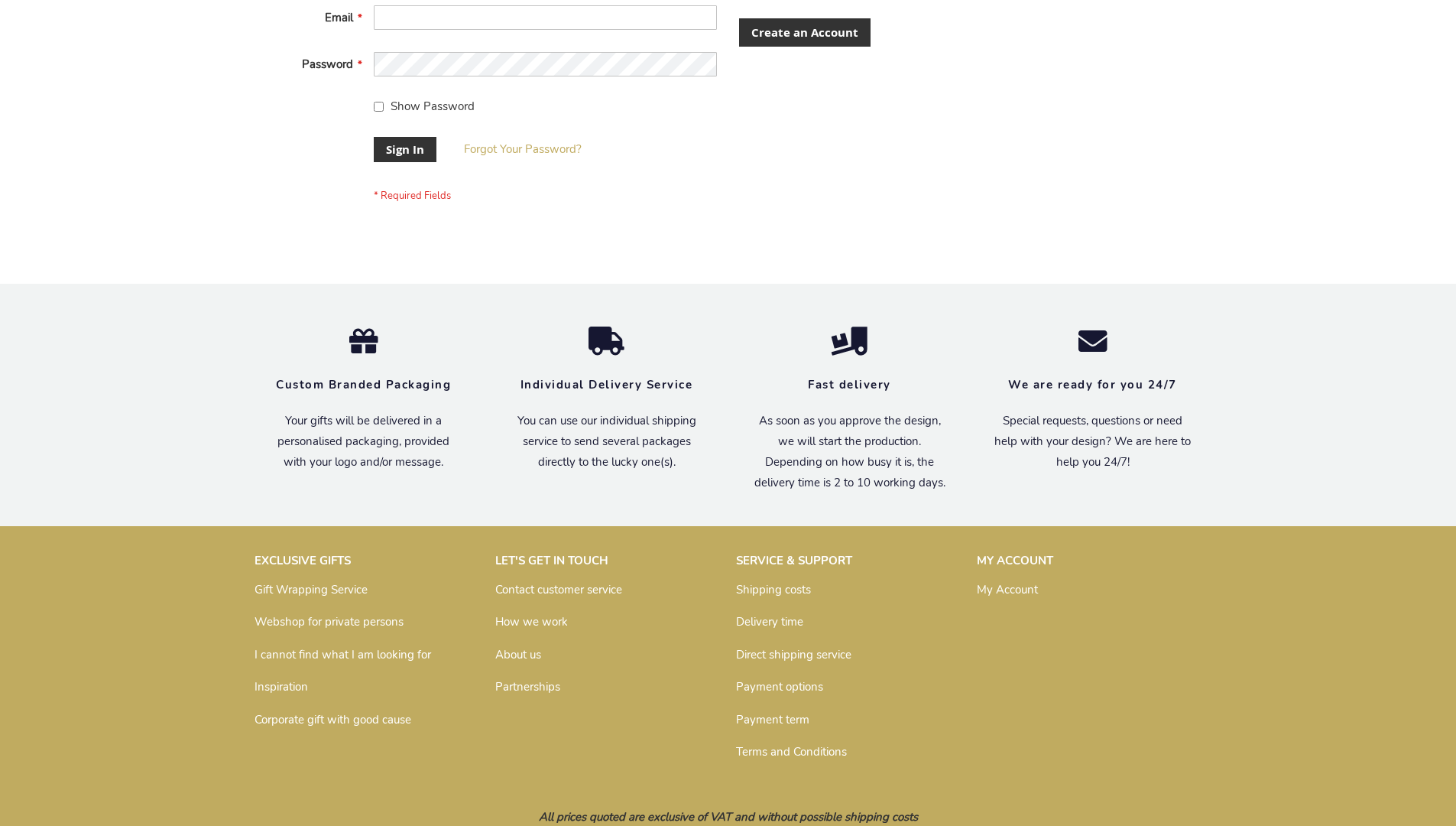
scroll to position [480, 0]
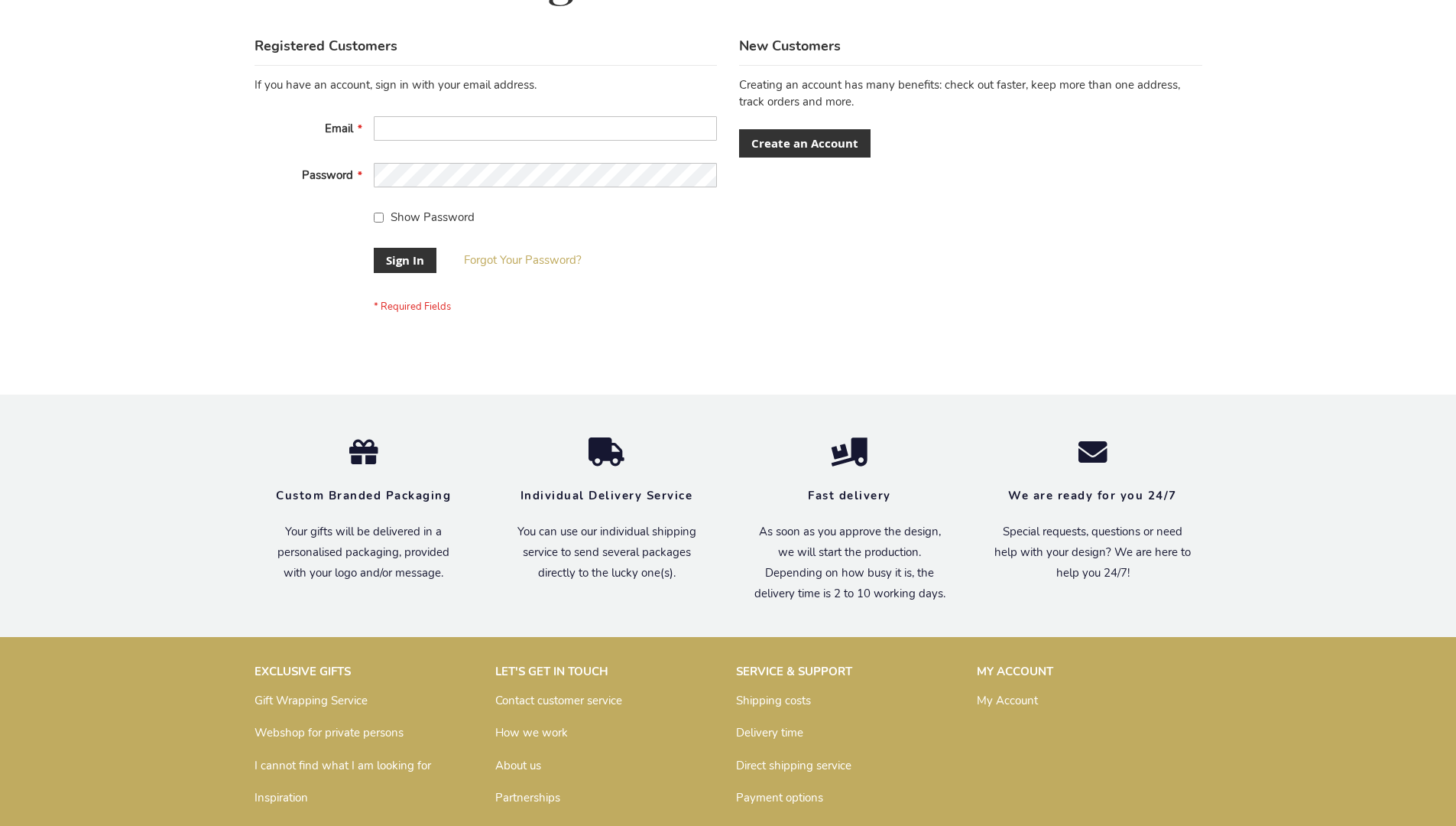
scroll to position [492, 0]
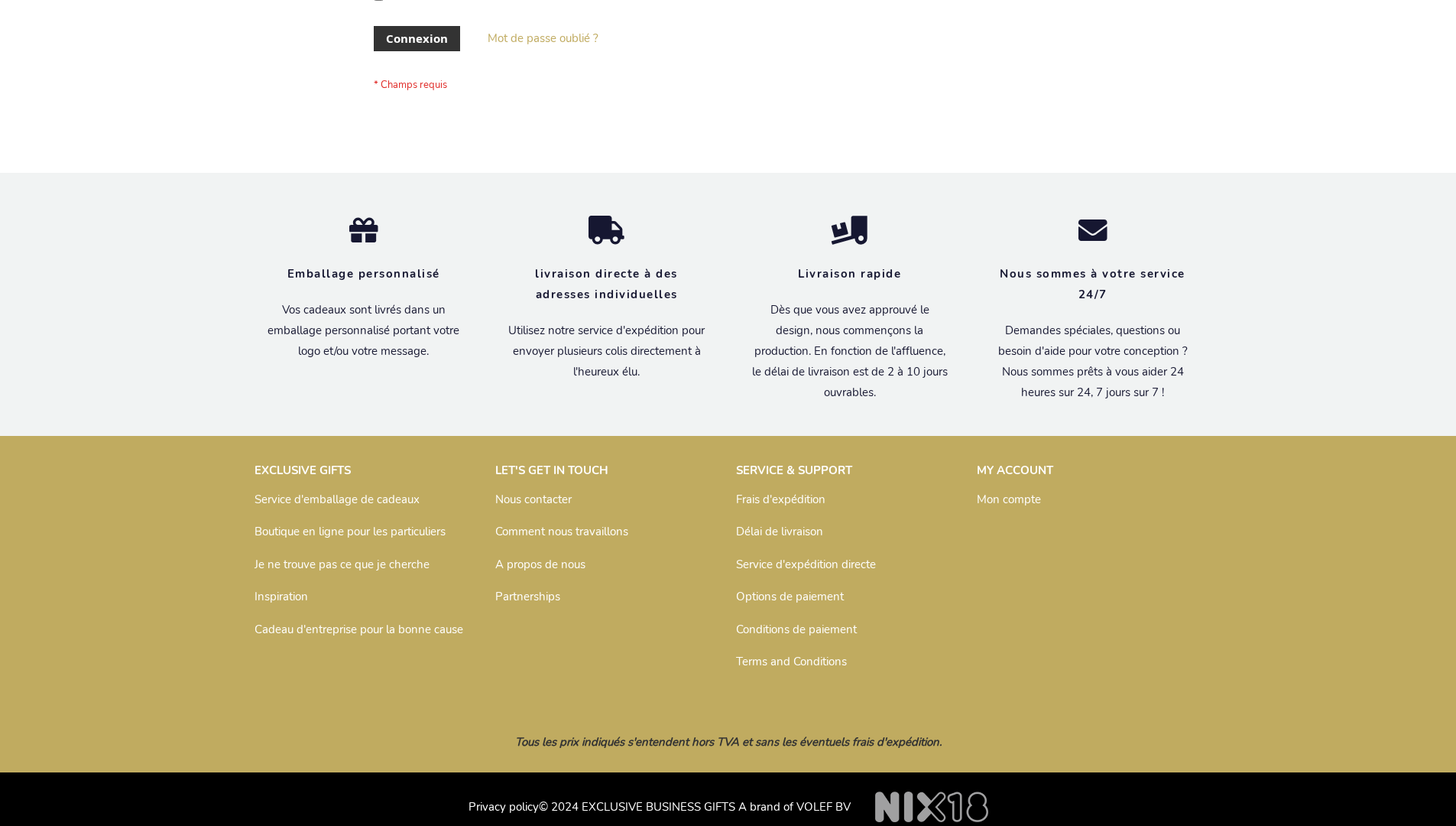
scroll to position [528, 0]
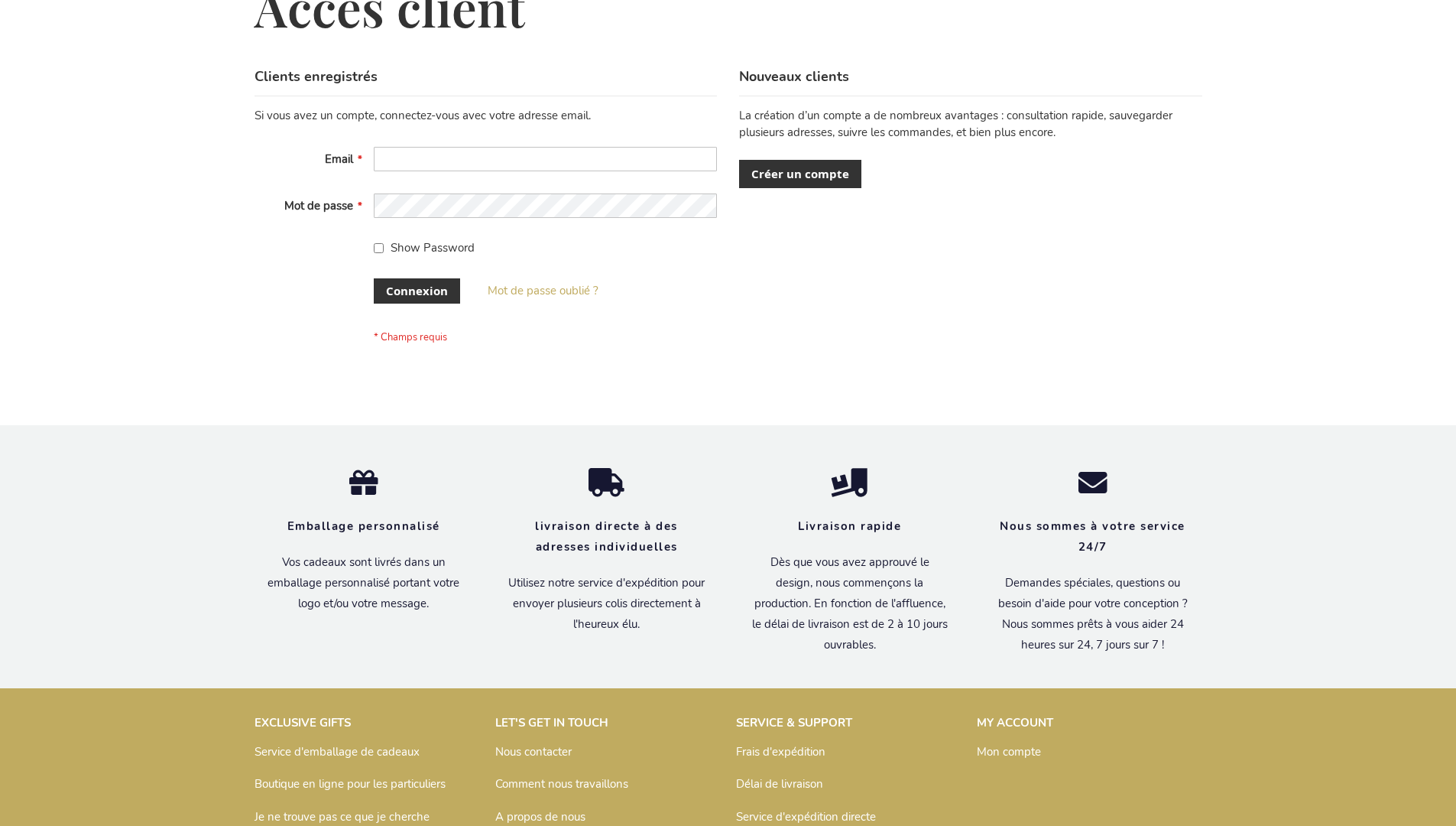
scroll to position [528, 0]
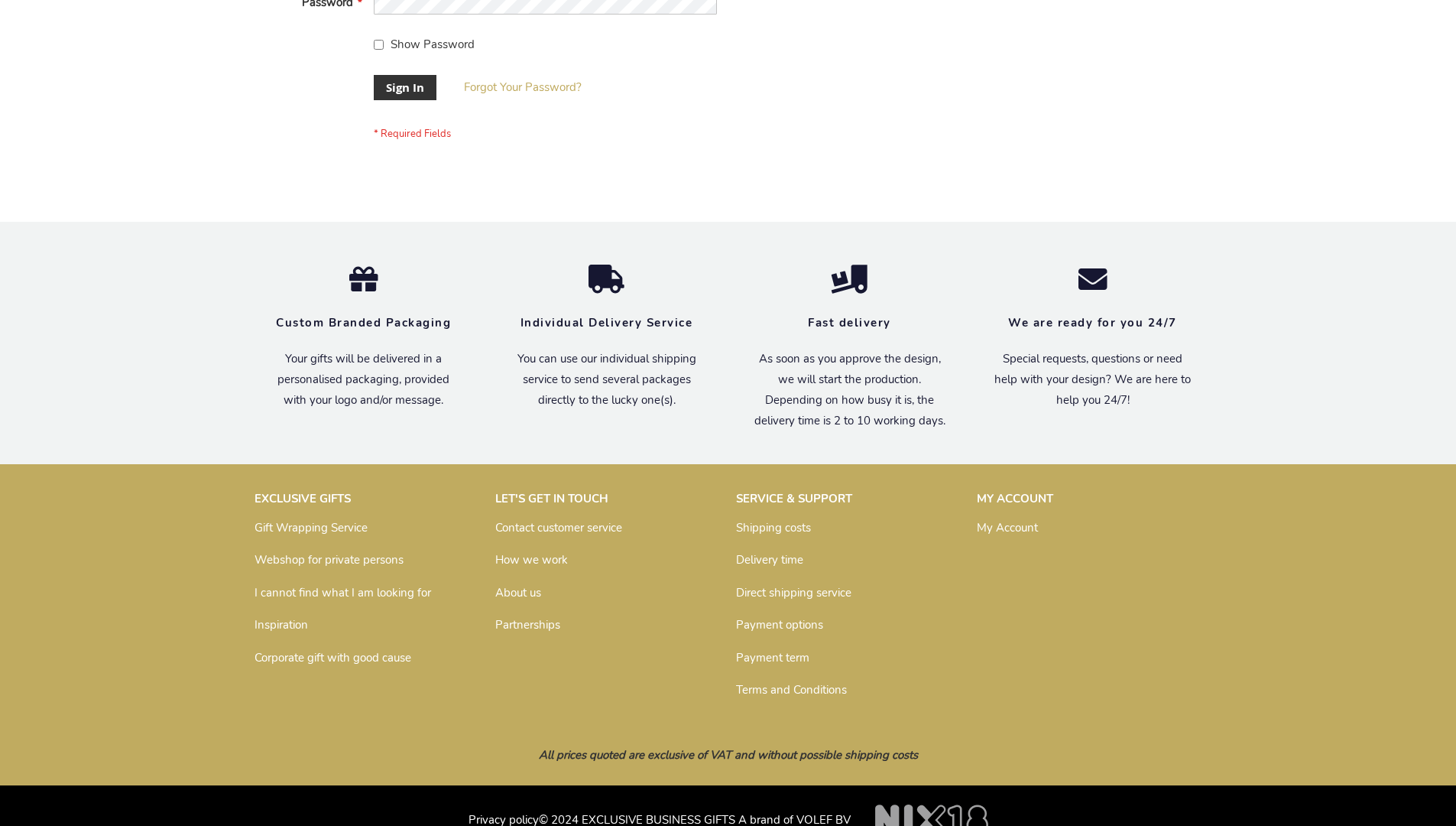
scroll to position [492, 0]
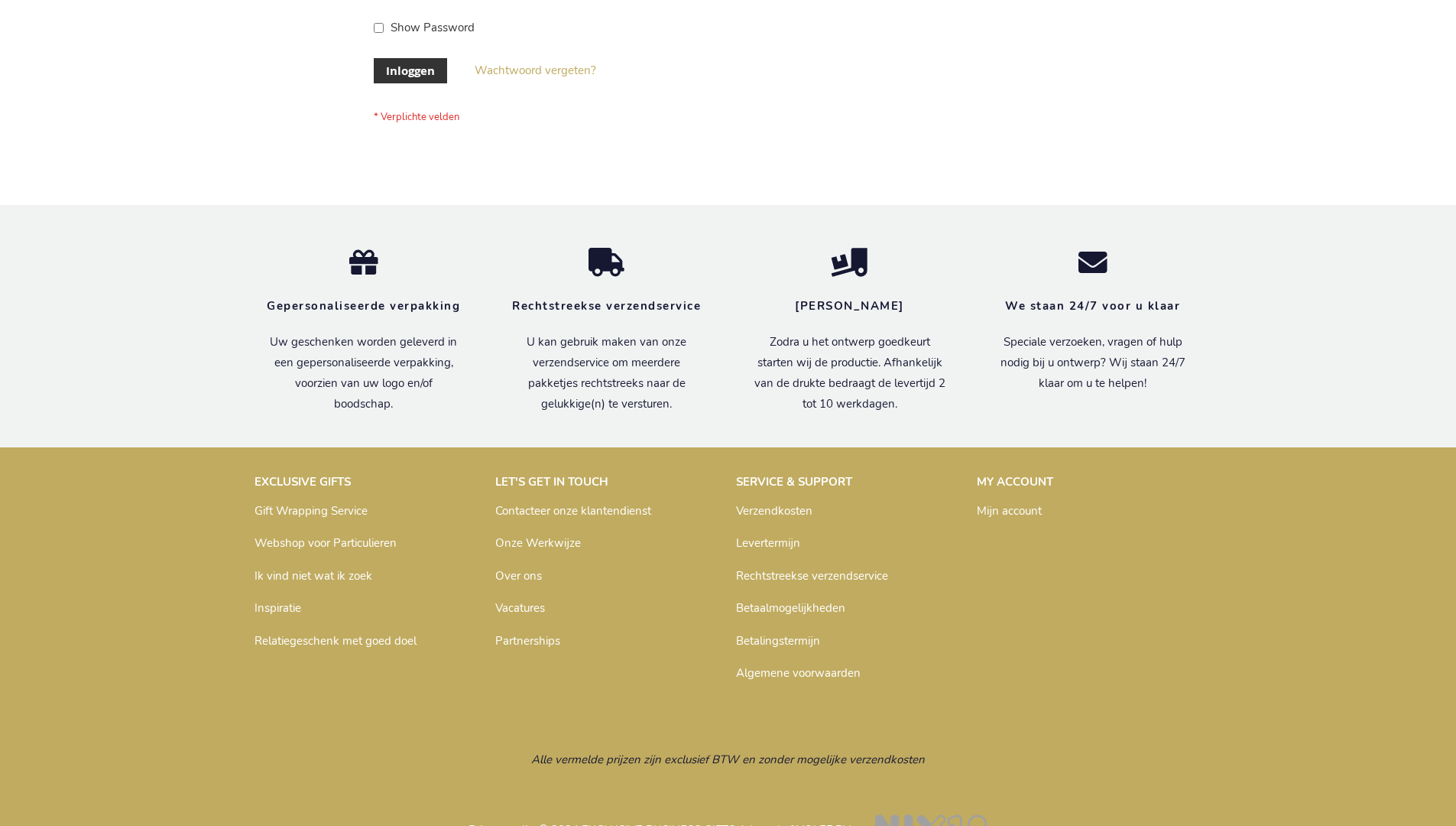
scroll to position [519, 0]
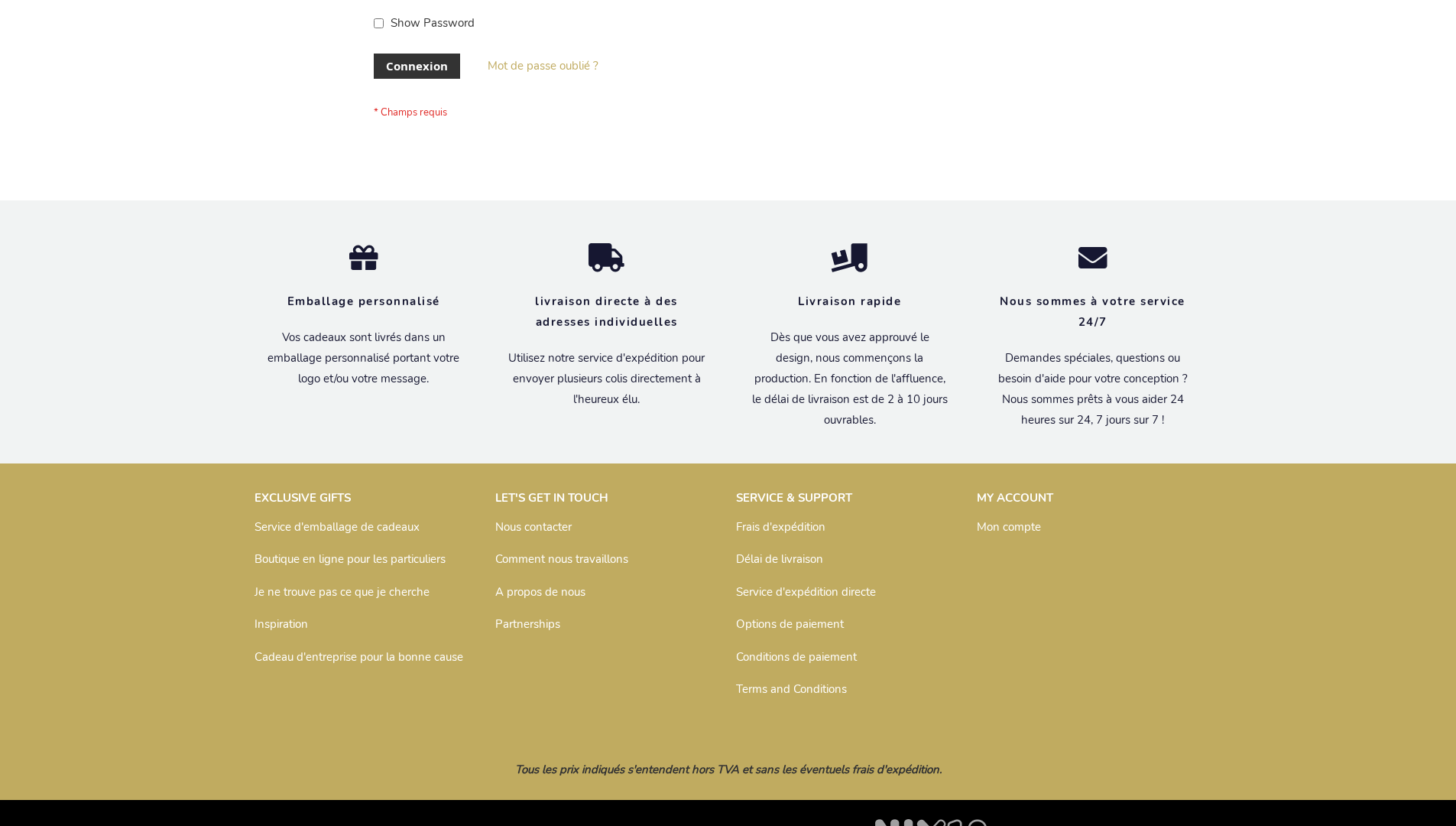
scroll to position [528, 0]
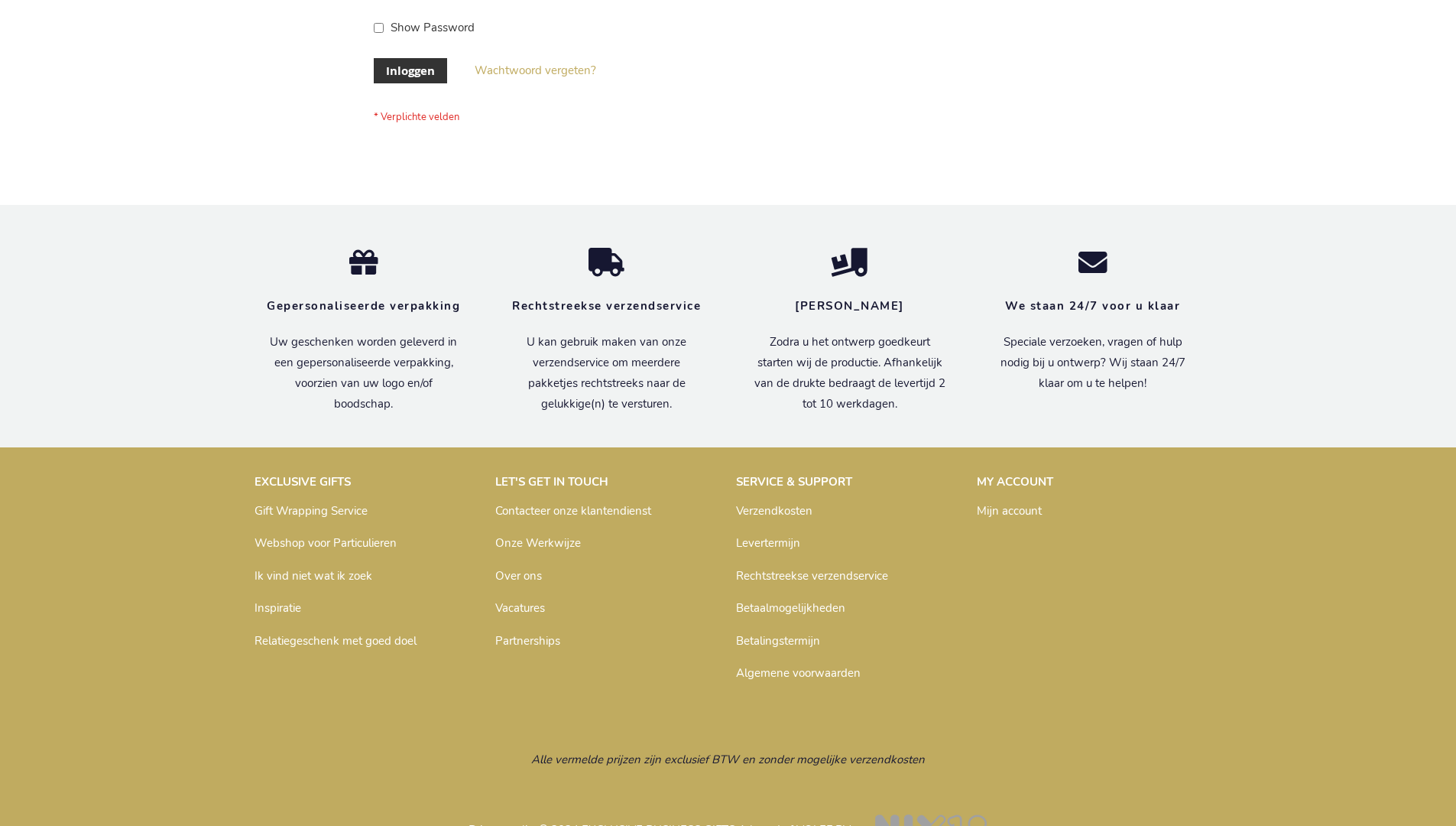
scroll to position [519, 0]
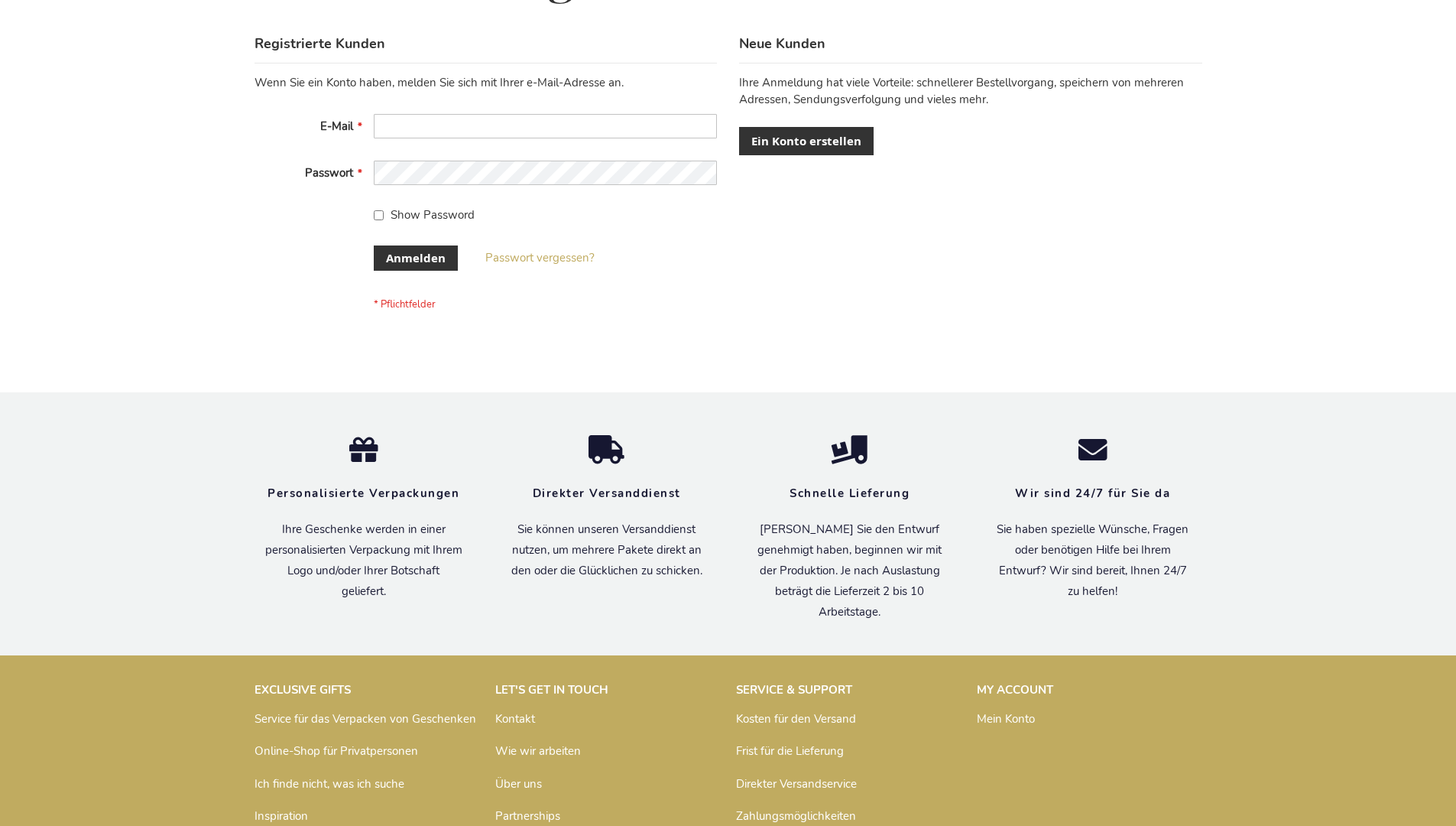
scroll to position [512, 0]
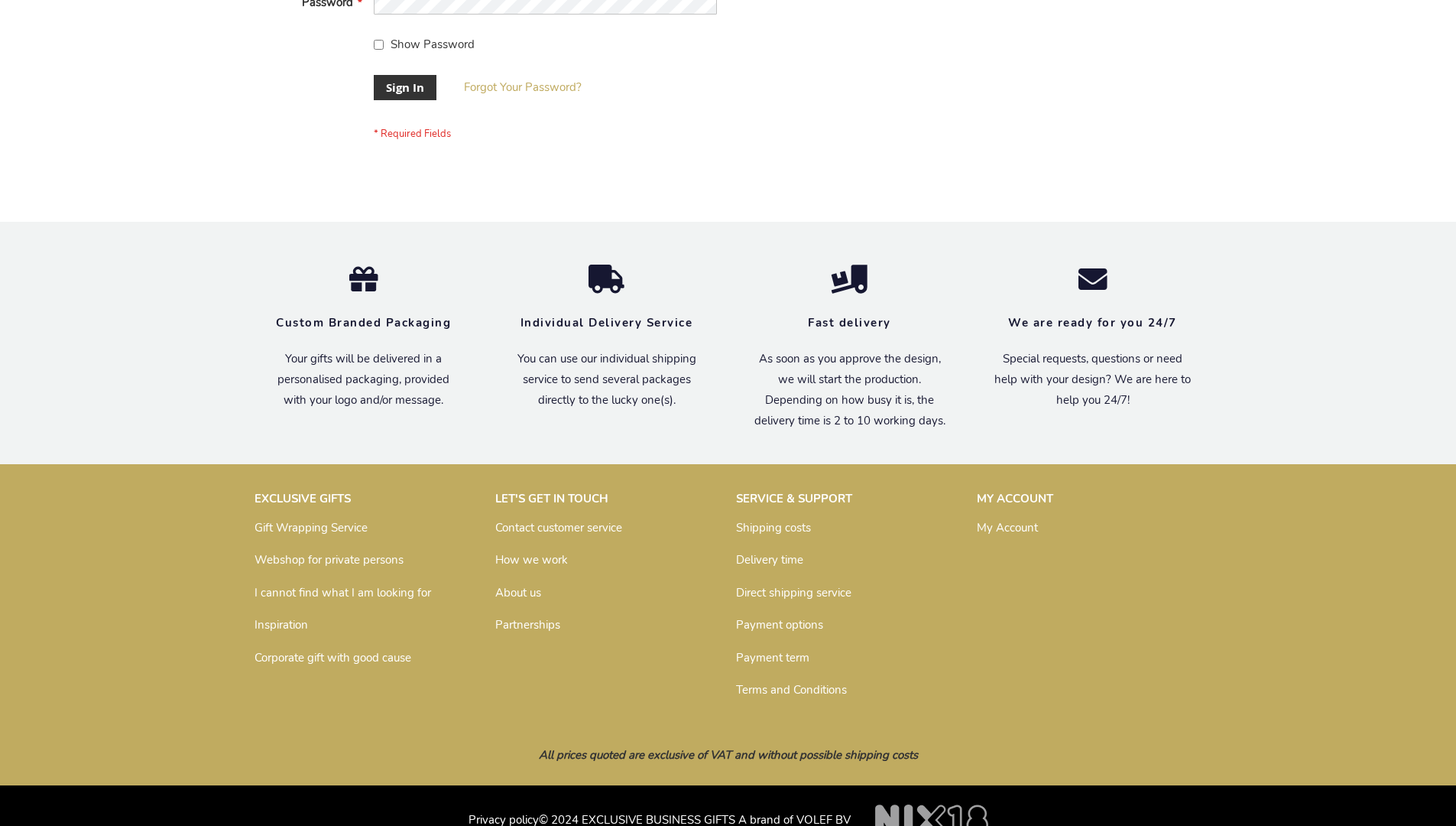
scroll to position [492, 0]
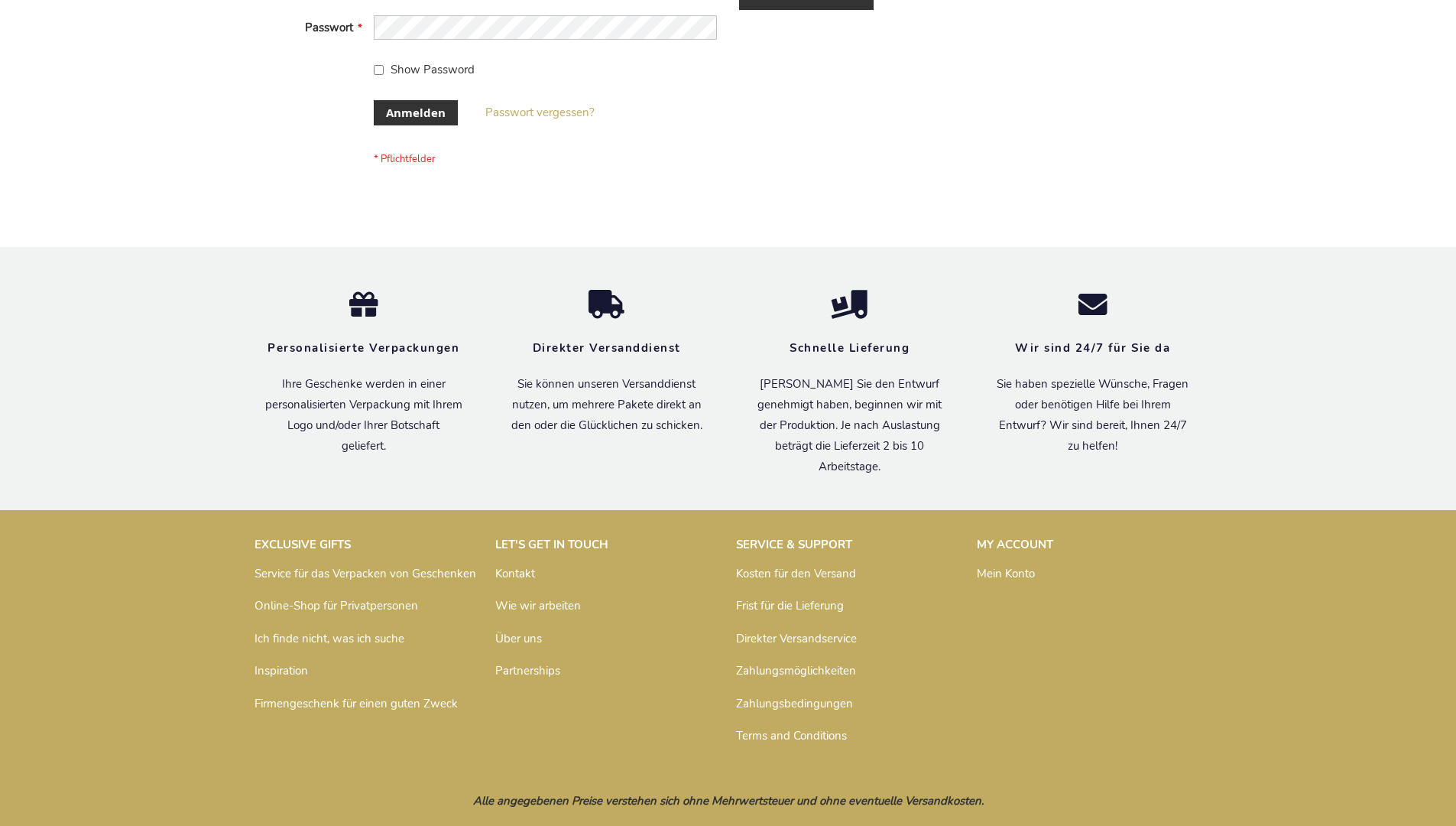
scroll to position [512, 0]
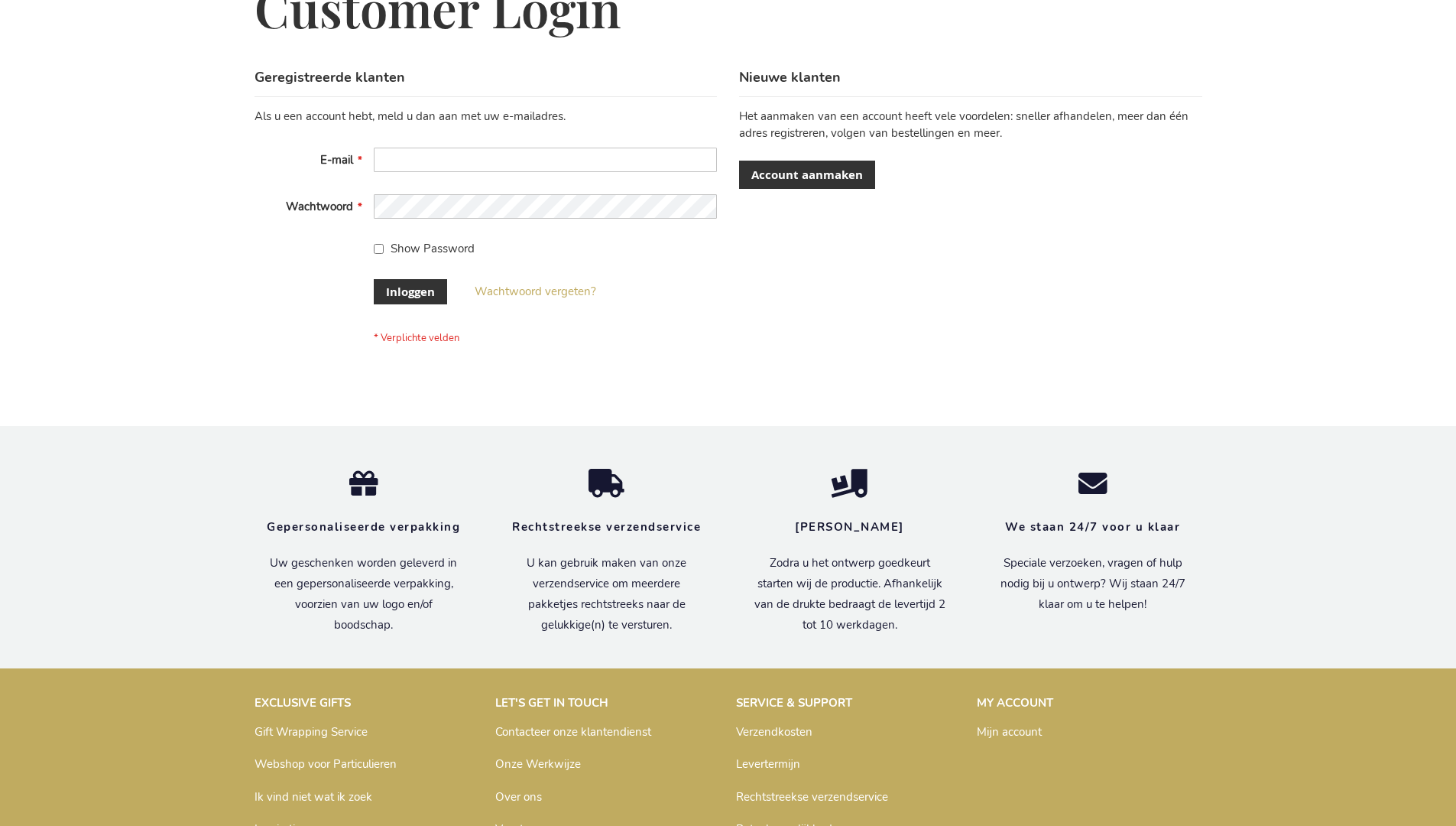
scroll to position [519, 0]
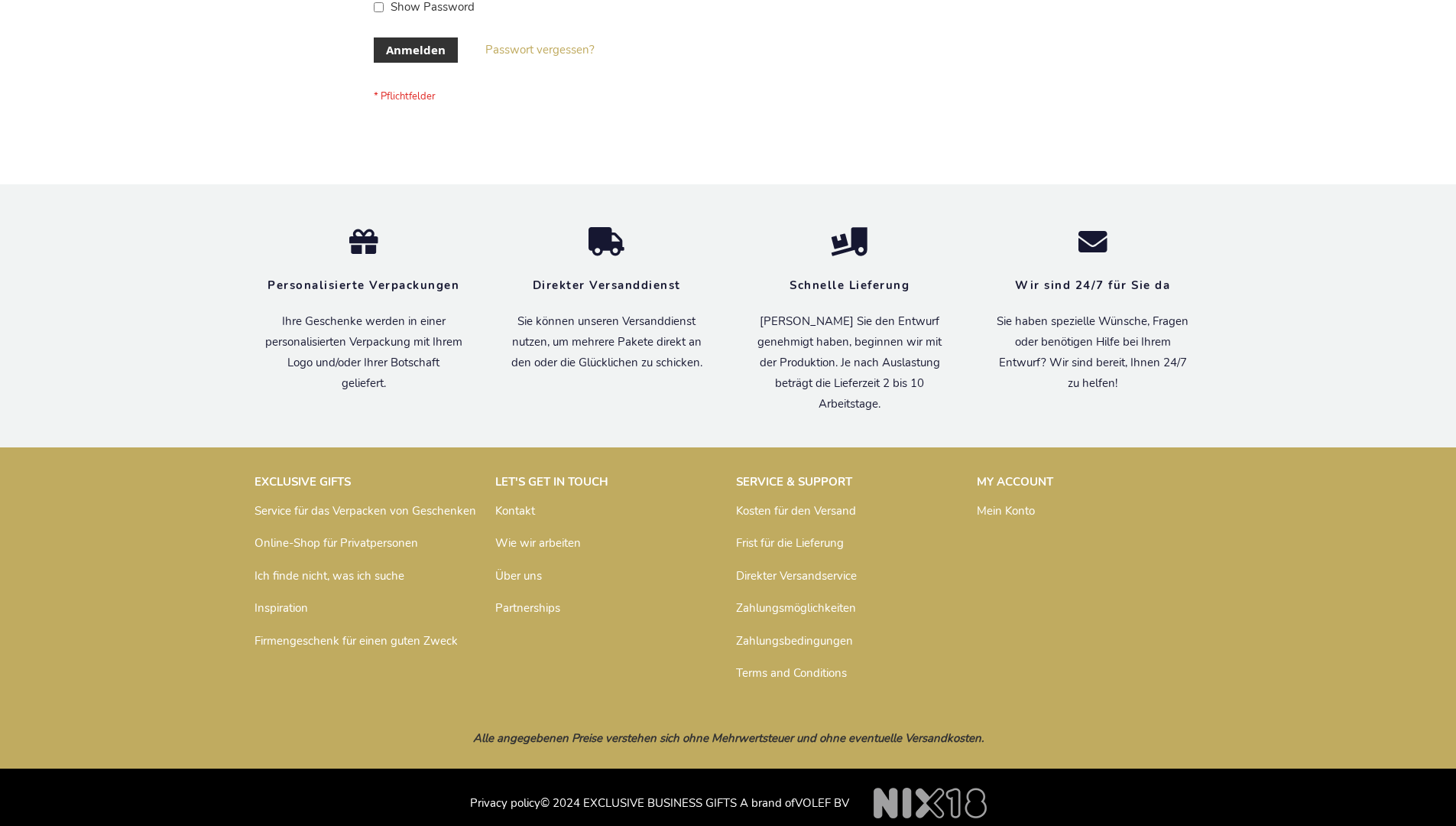
scroll to position [512, 0]
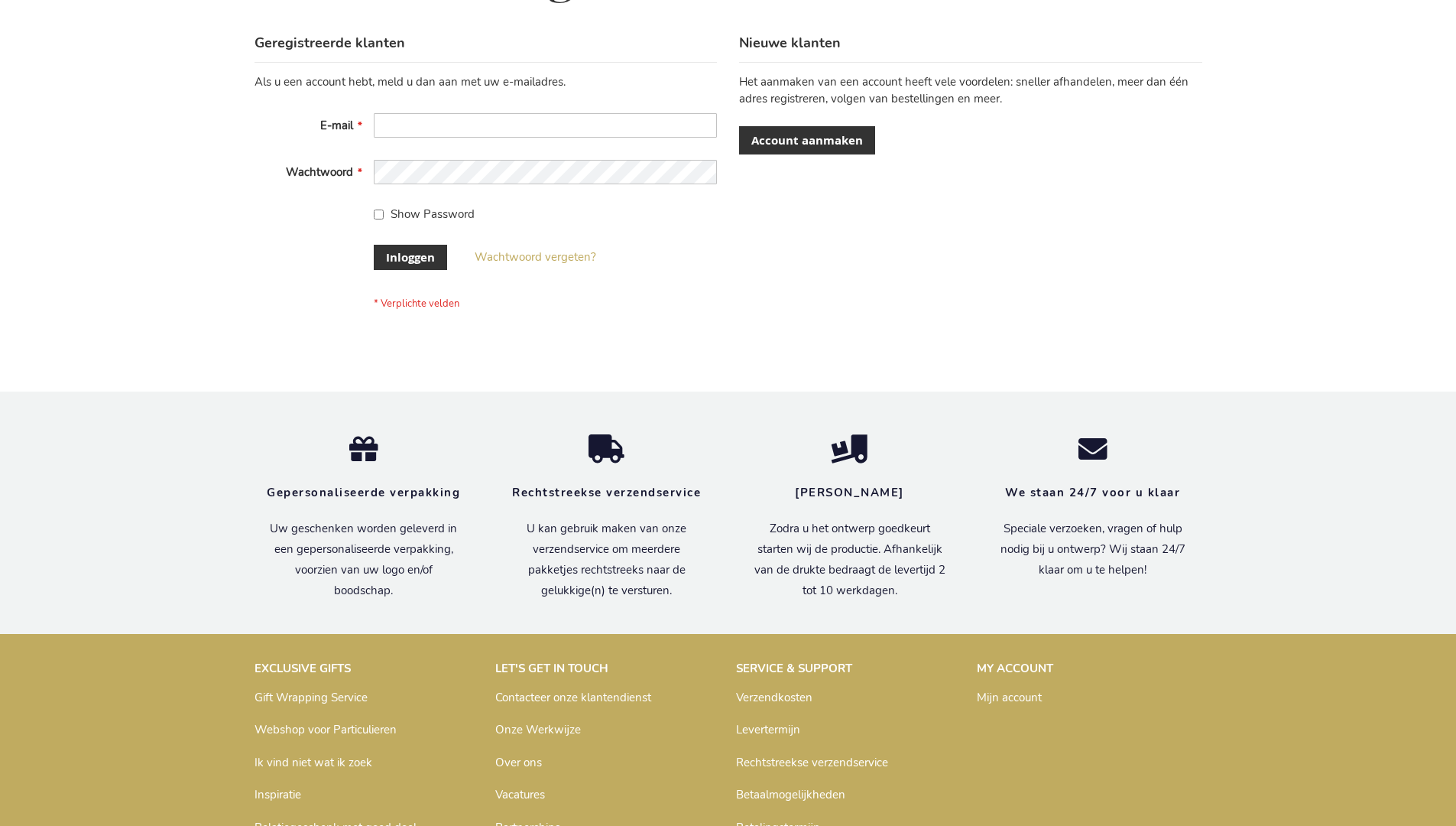
scroll to position [519, 0]
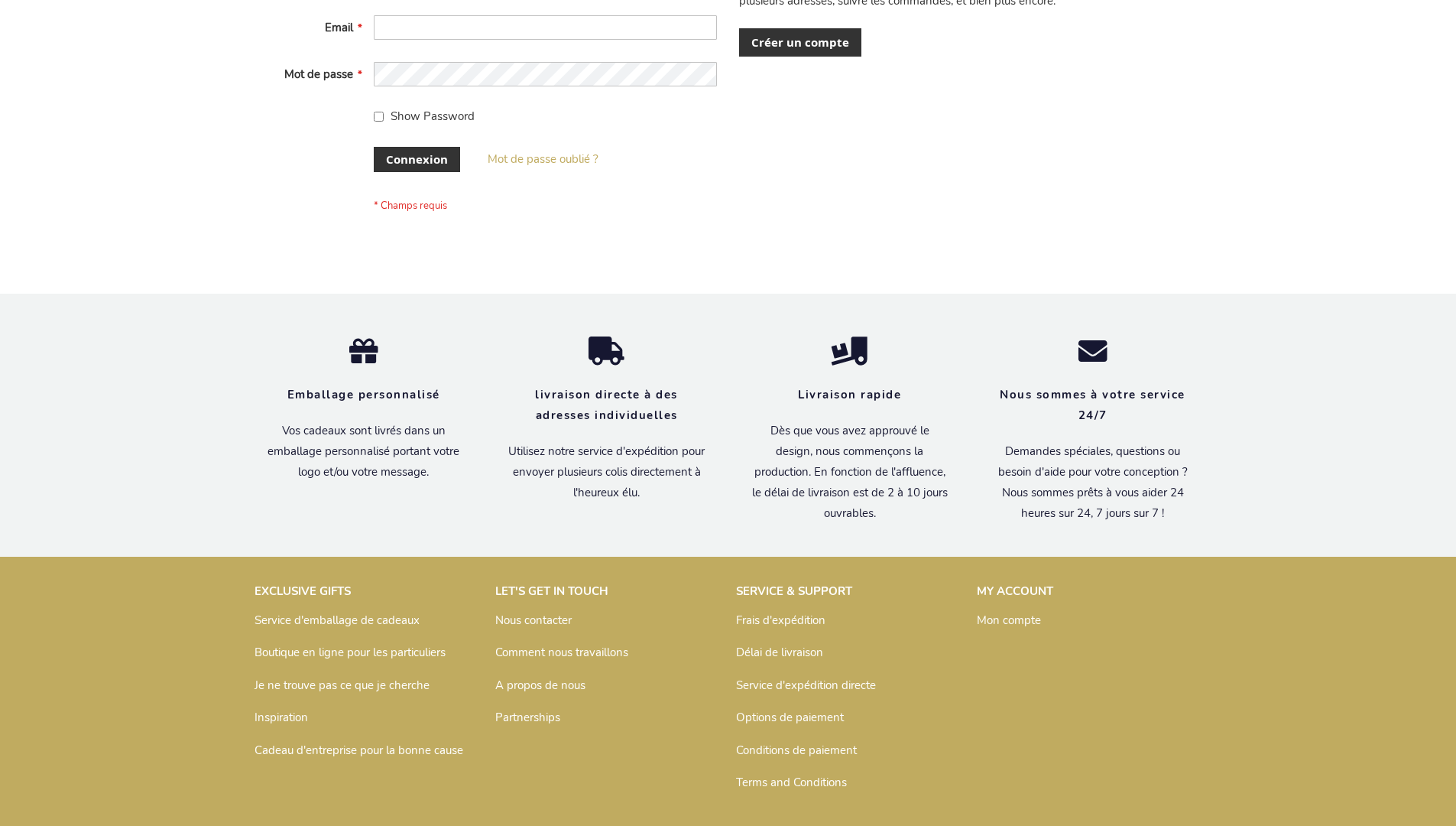
scroll to position [528, 0]
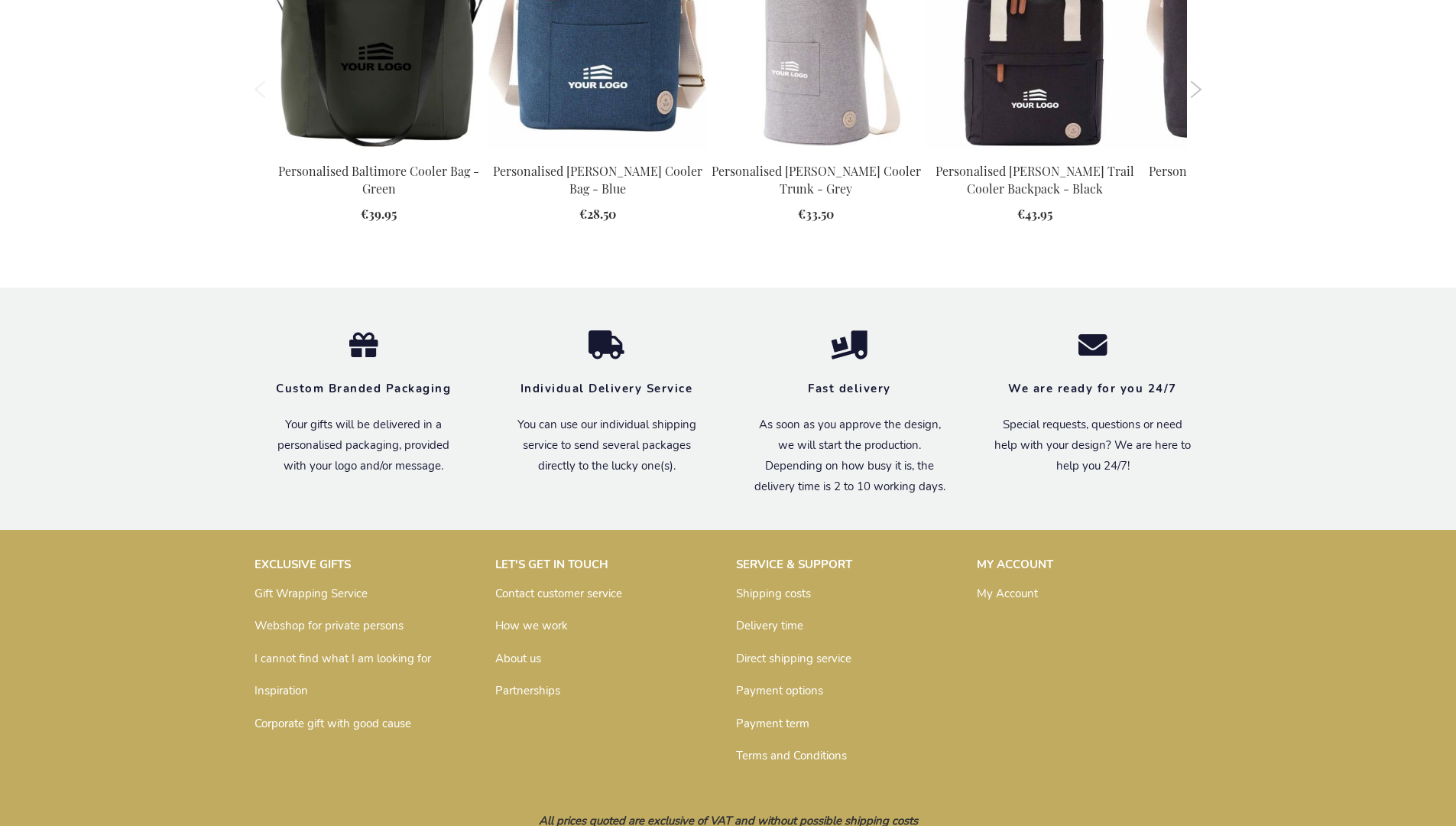
scroll to position [1686, 0]
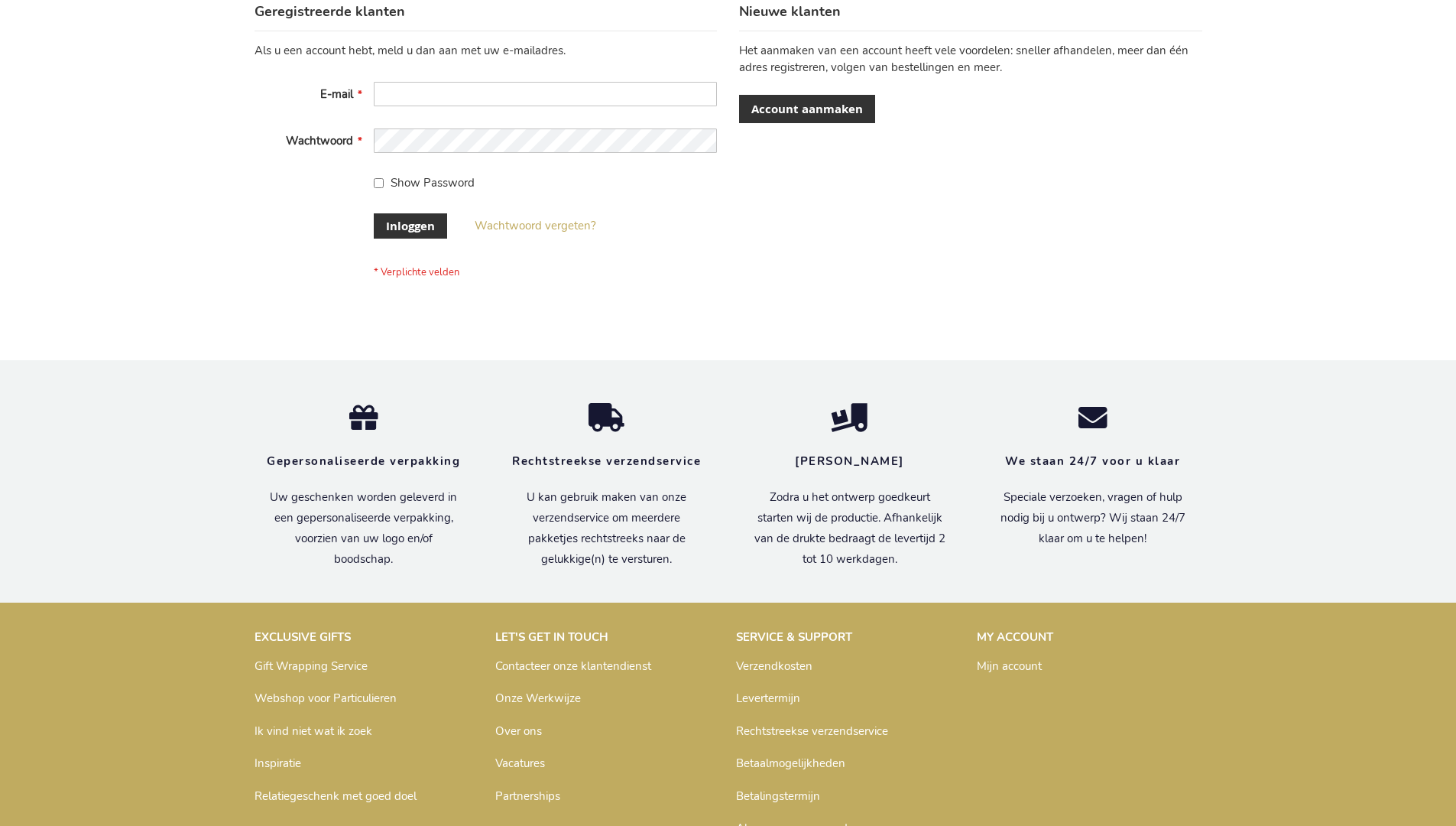
scroll to position [507, 0]
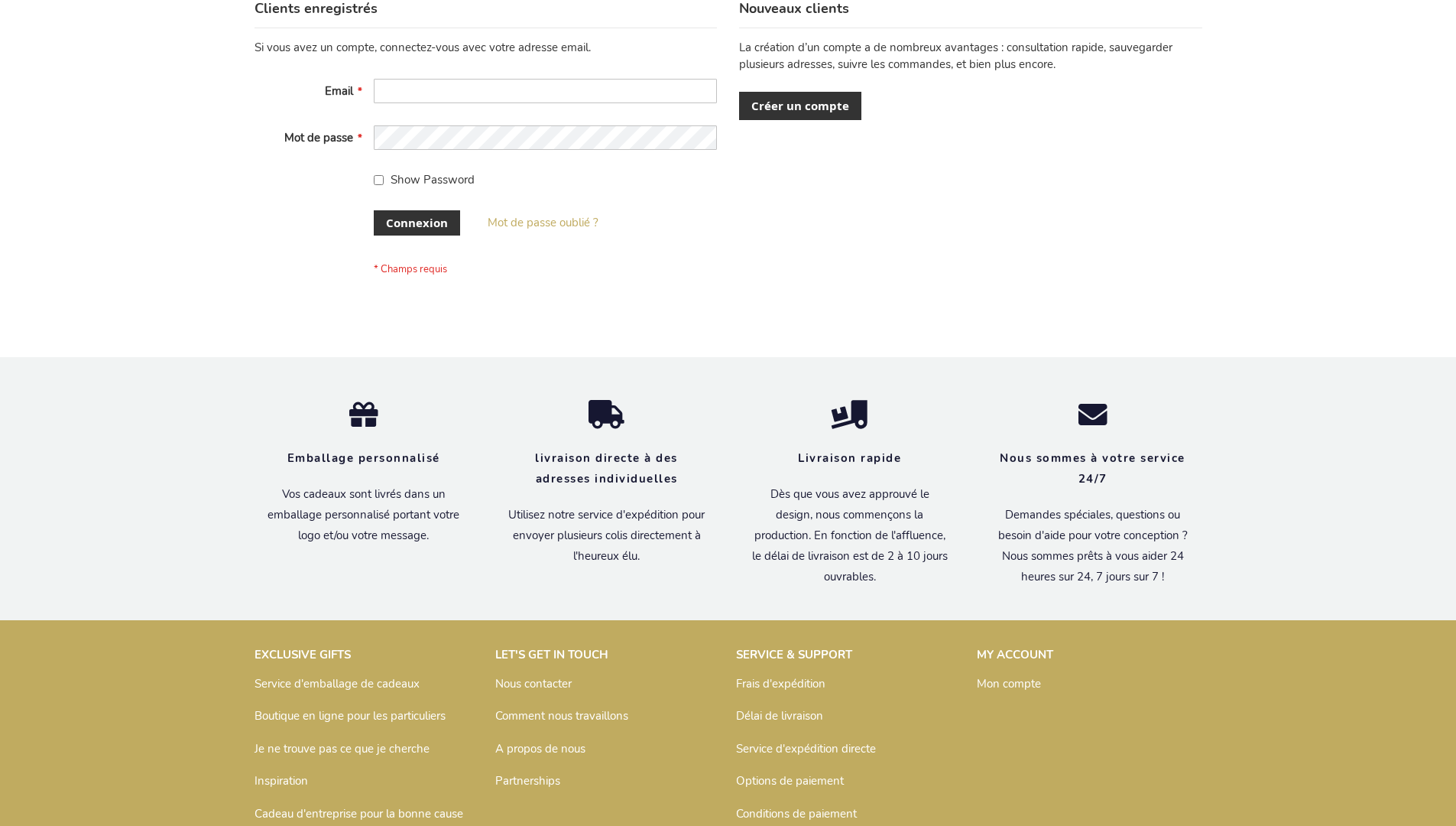
scroll to position [528, 0]
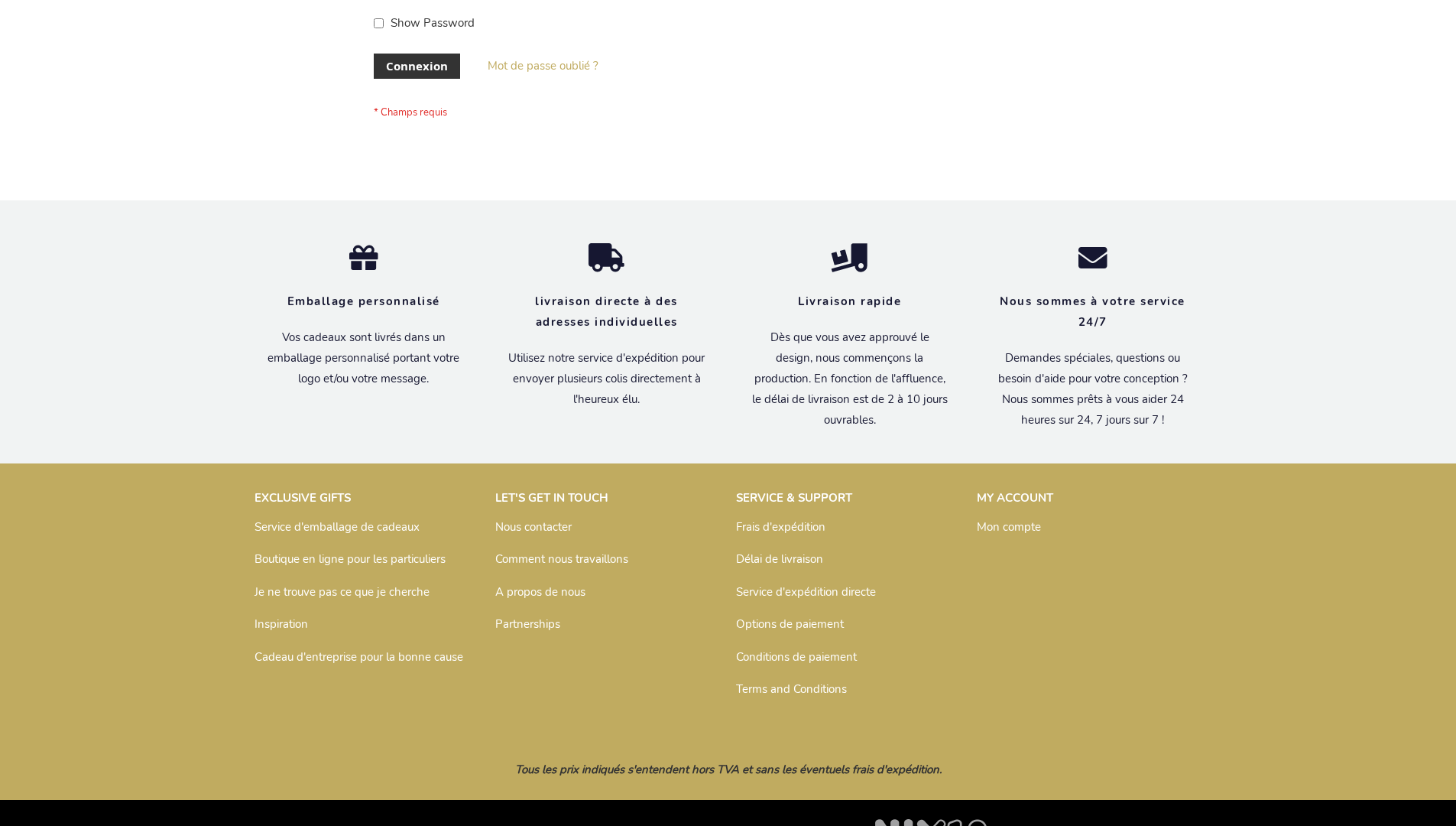
scroll to position [528, 0]
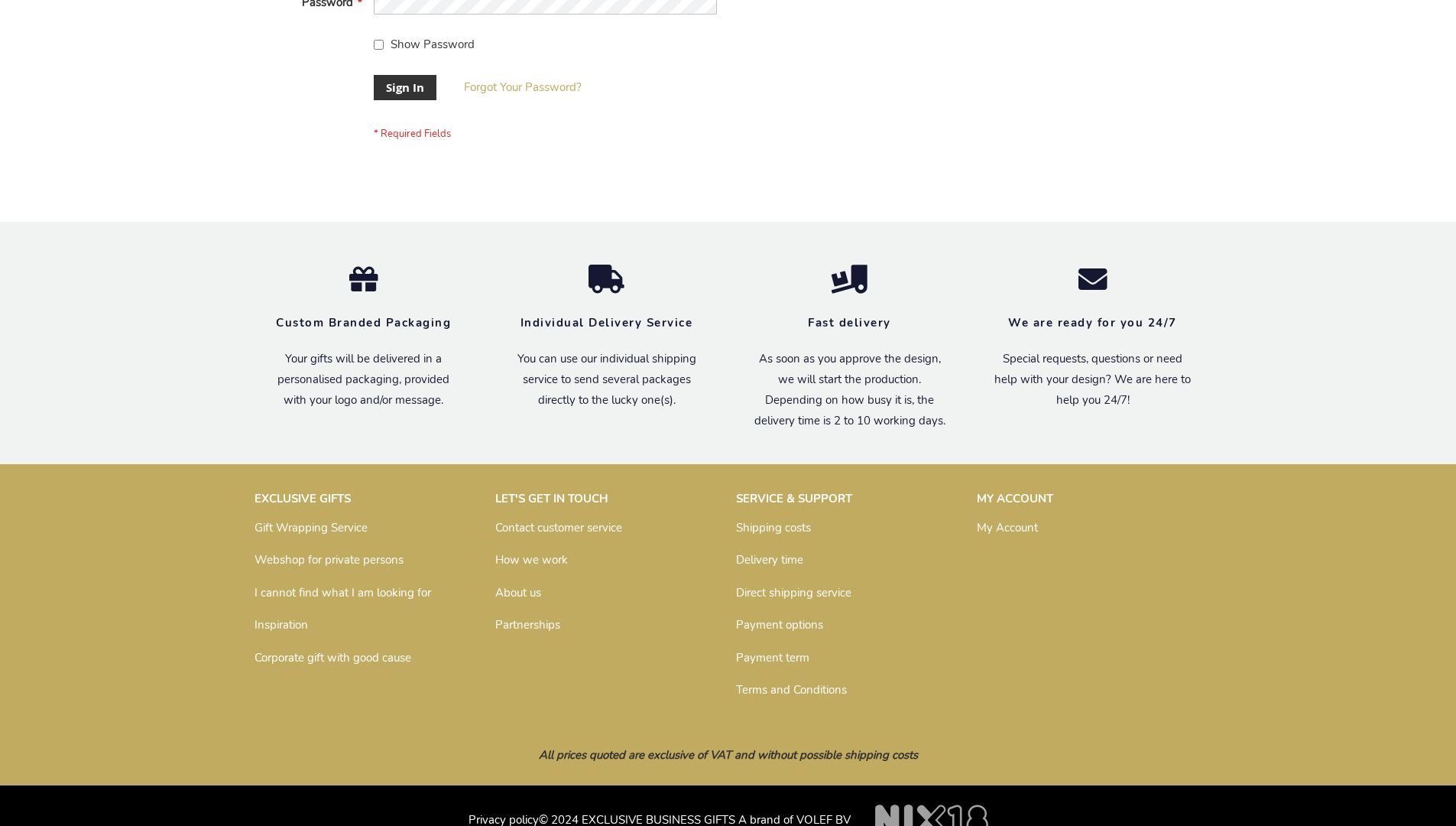
scroll to position [492, 0]
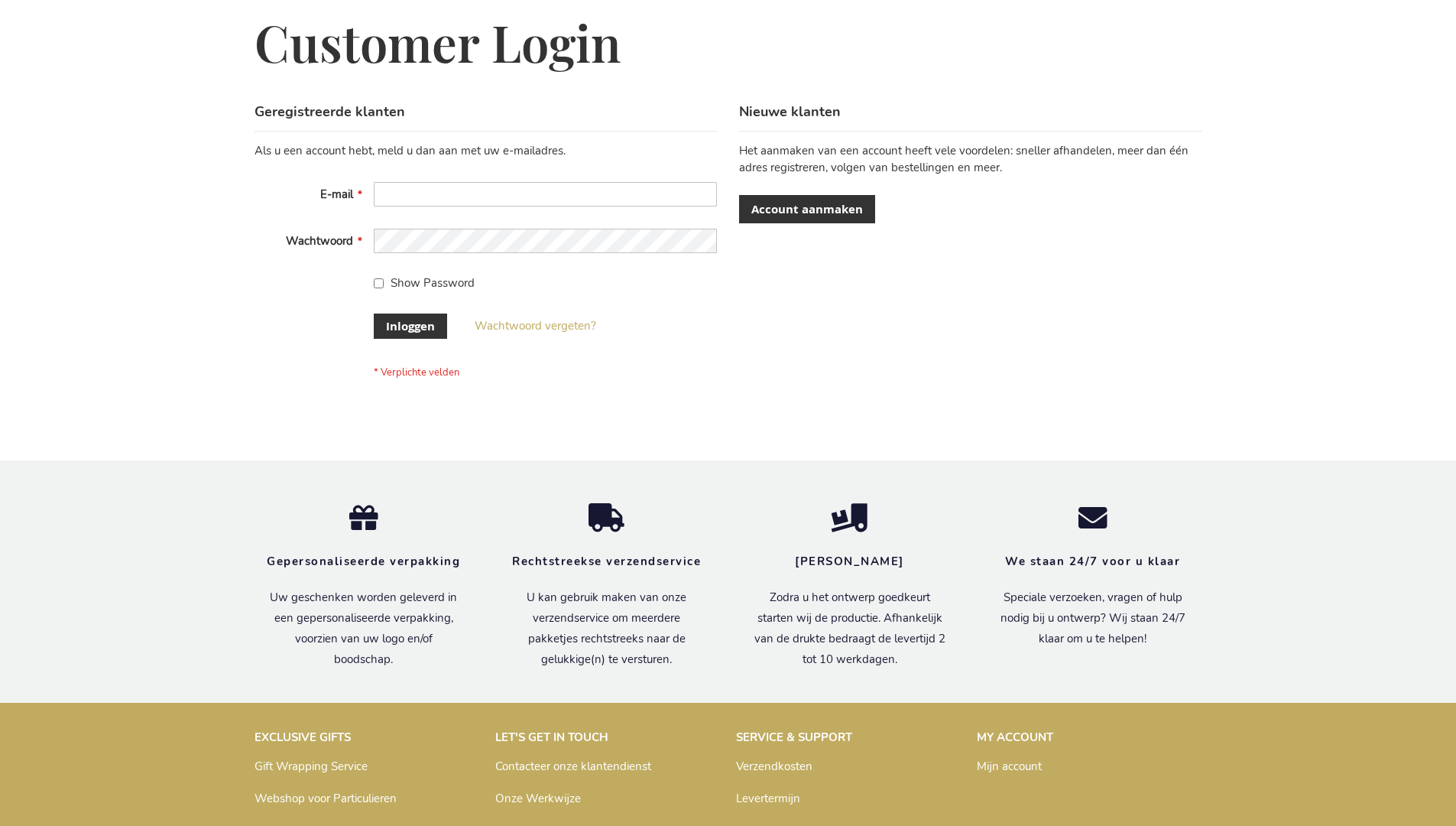
scroll to position [519, 0]
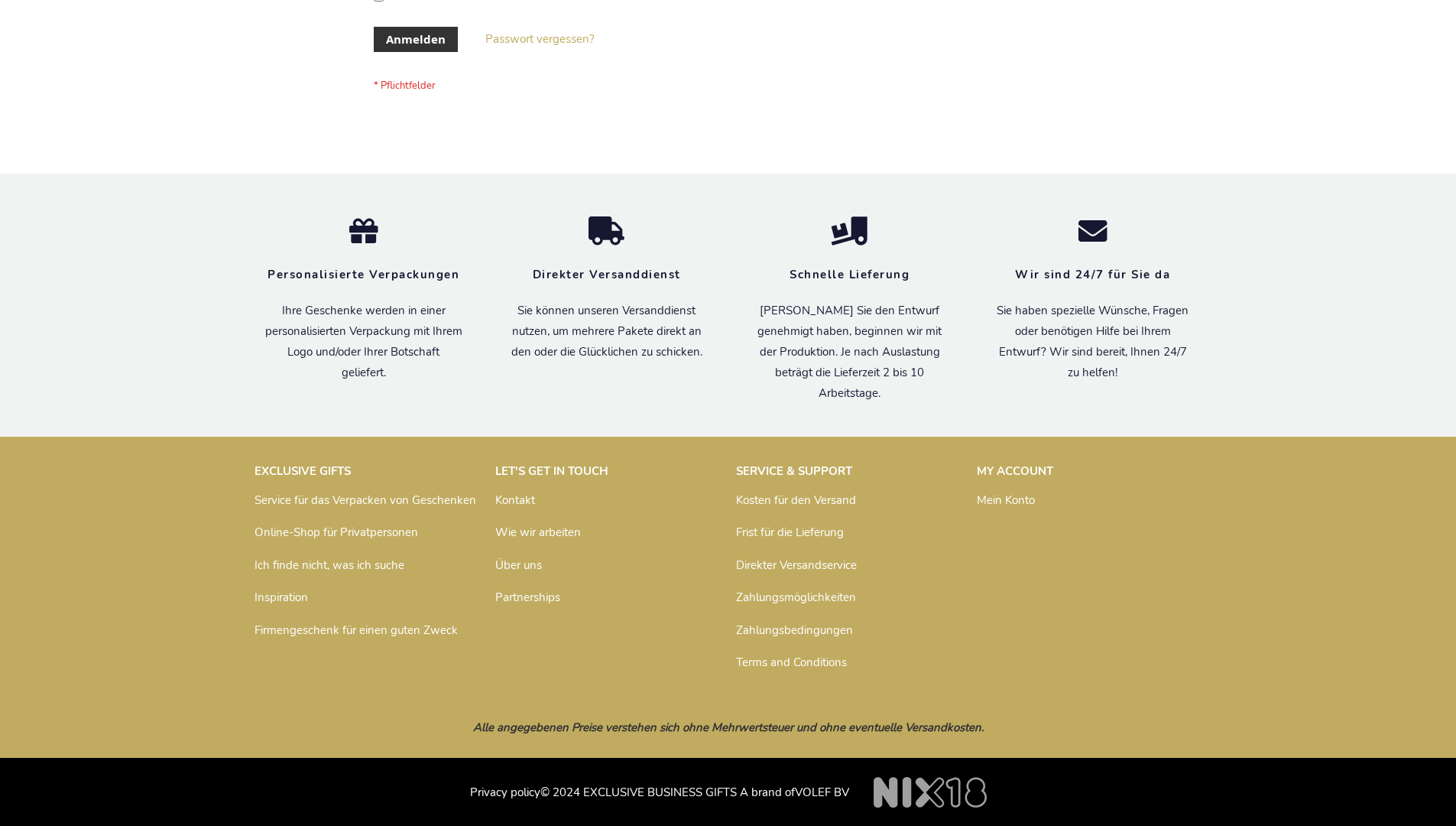
scroll to position [512, 0]
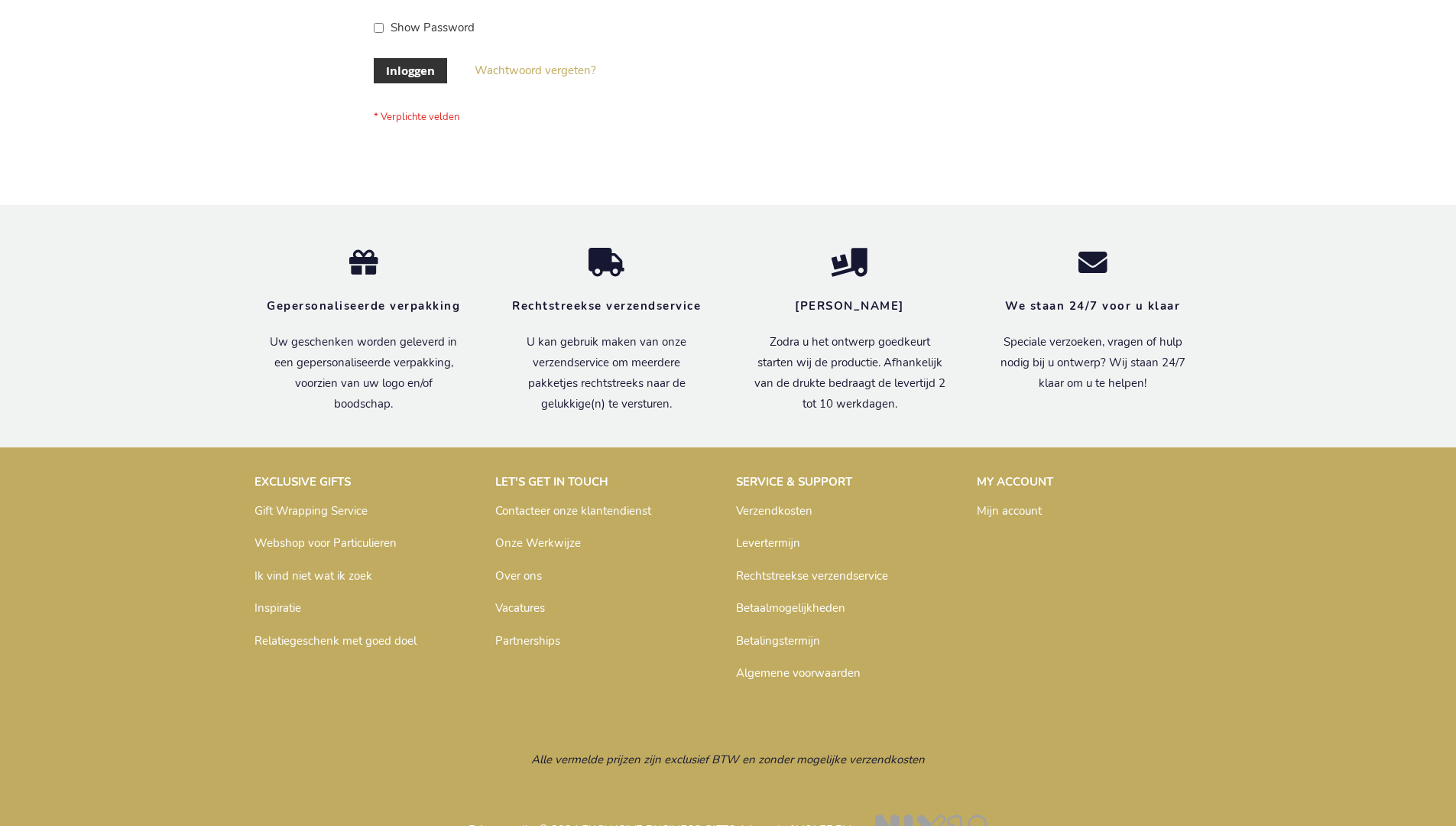
scroll to position [519, 0]
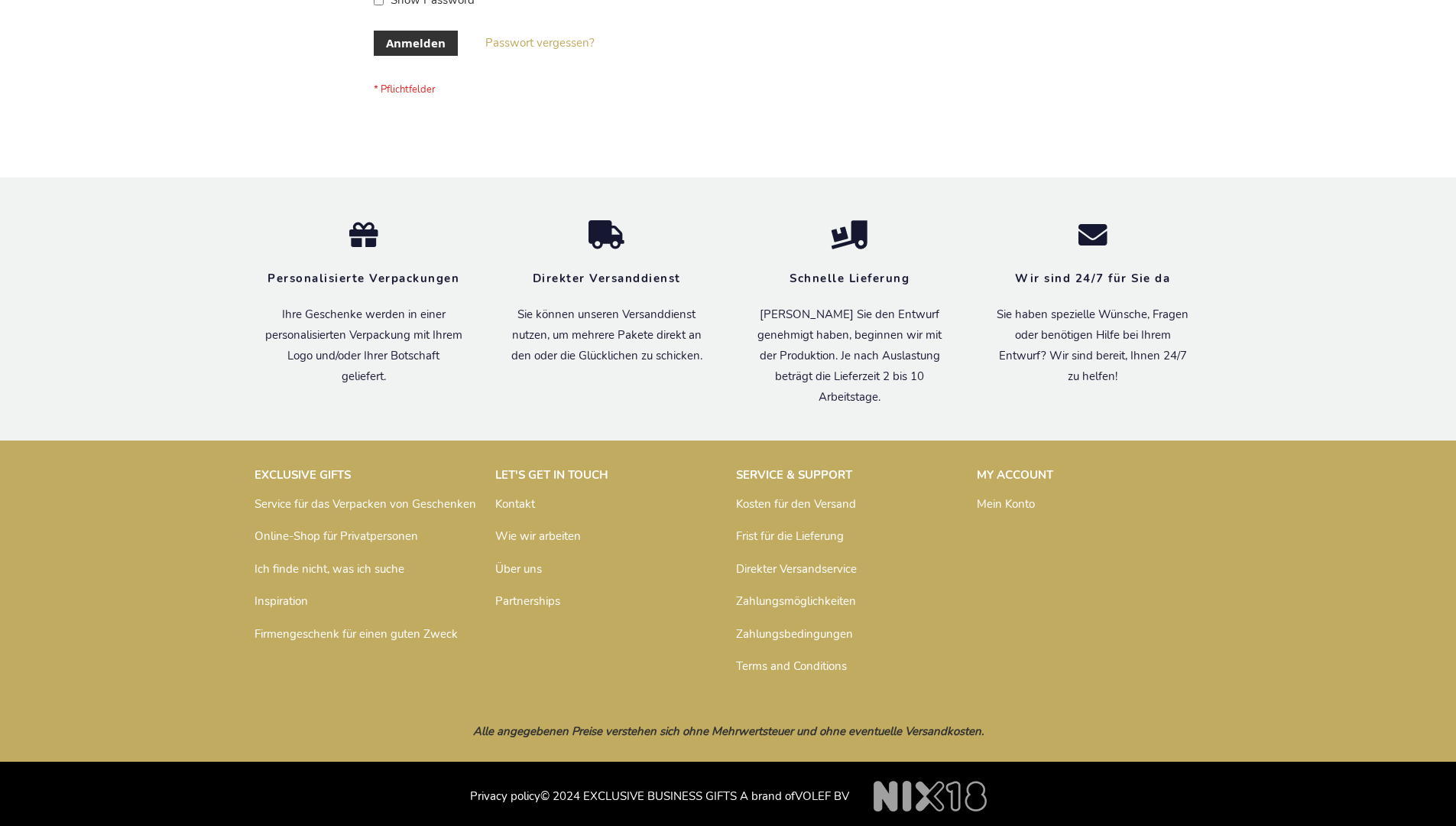
scroll to position [512, 0]
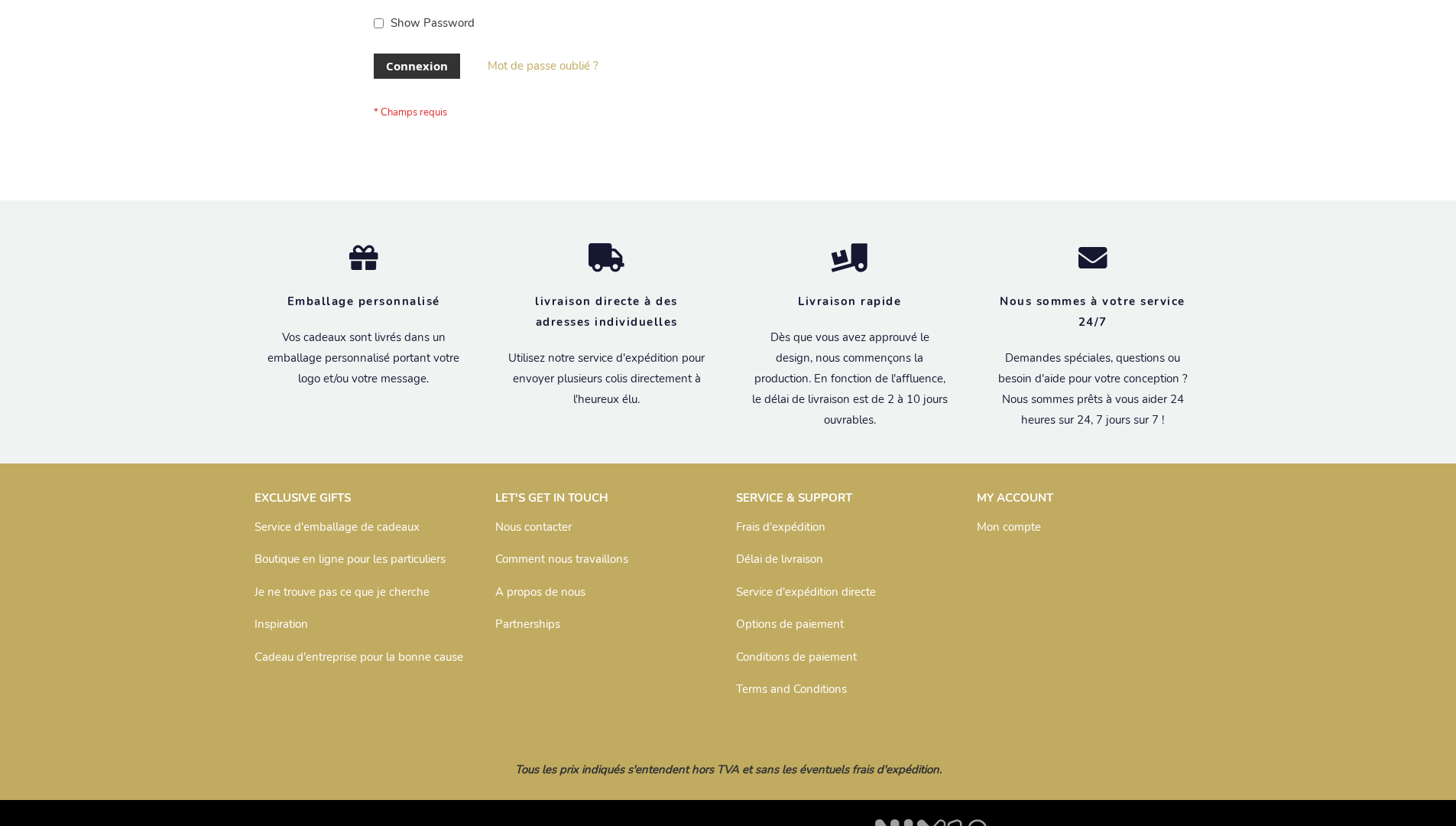
scroll to position [528, 0]
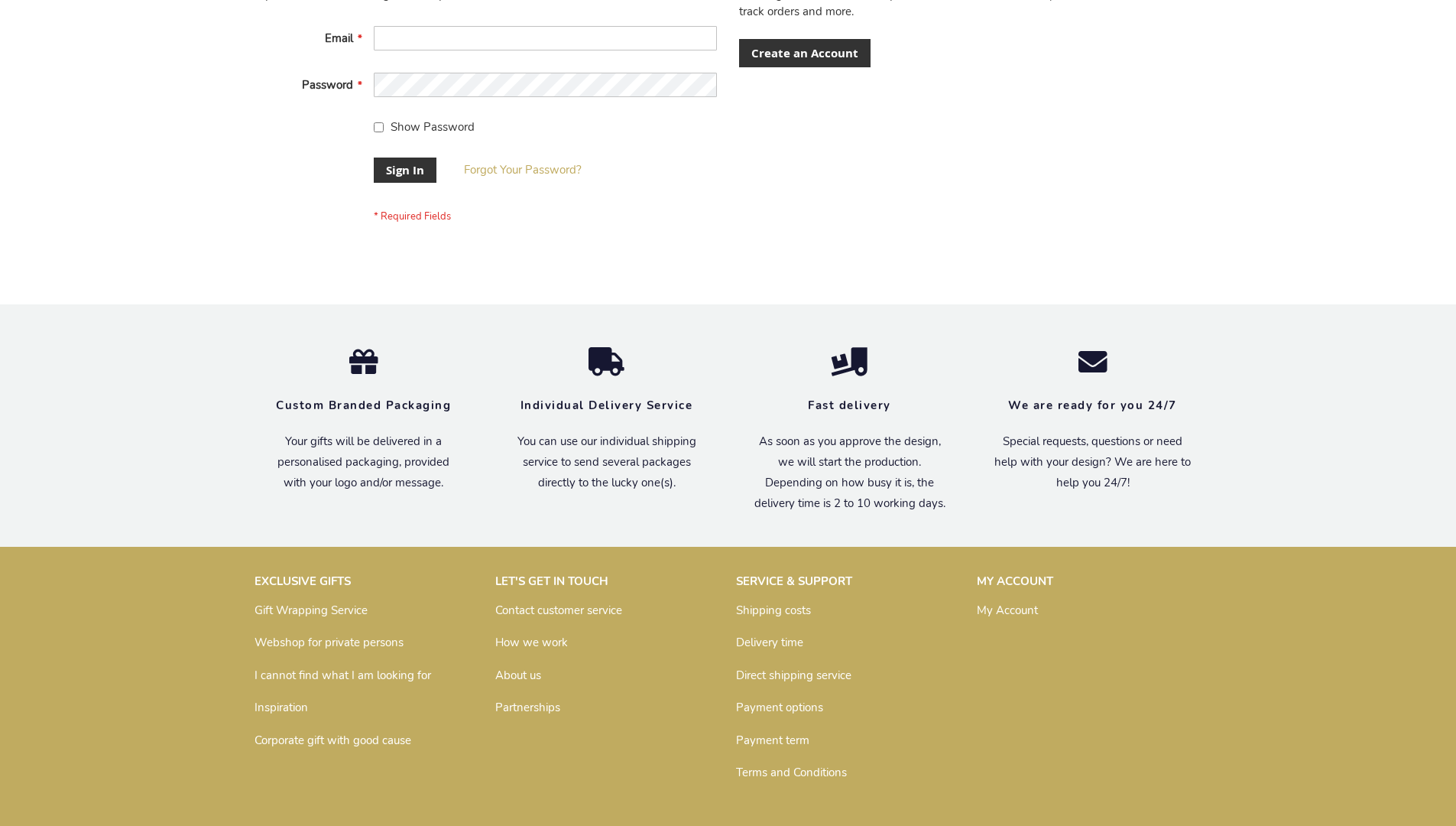
scroll to position [492, 0]
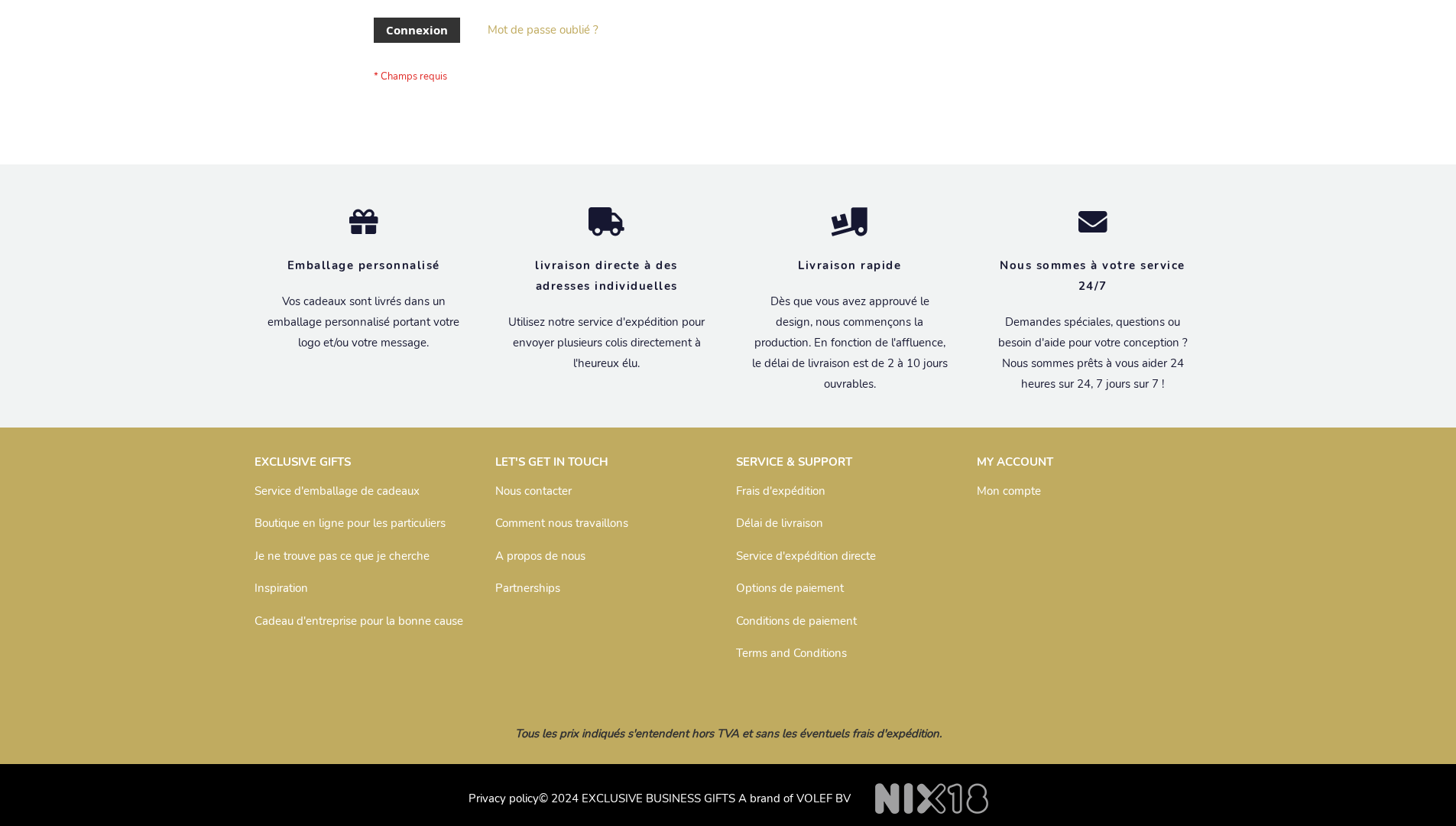
scroll to position [528, 0]
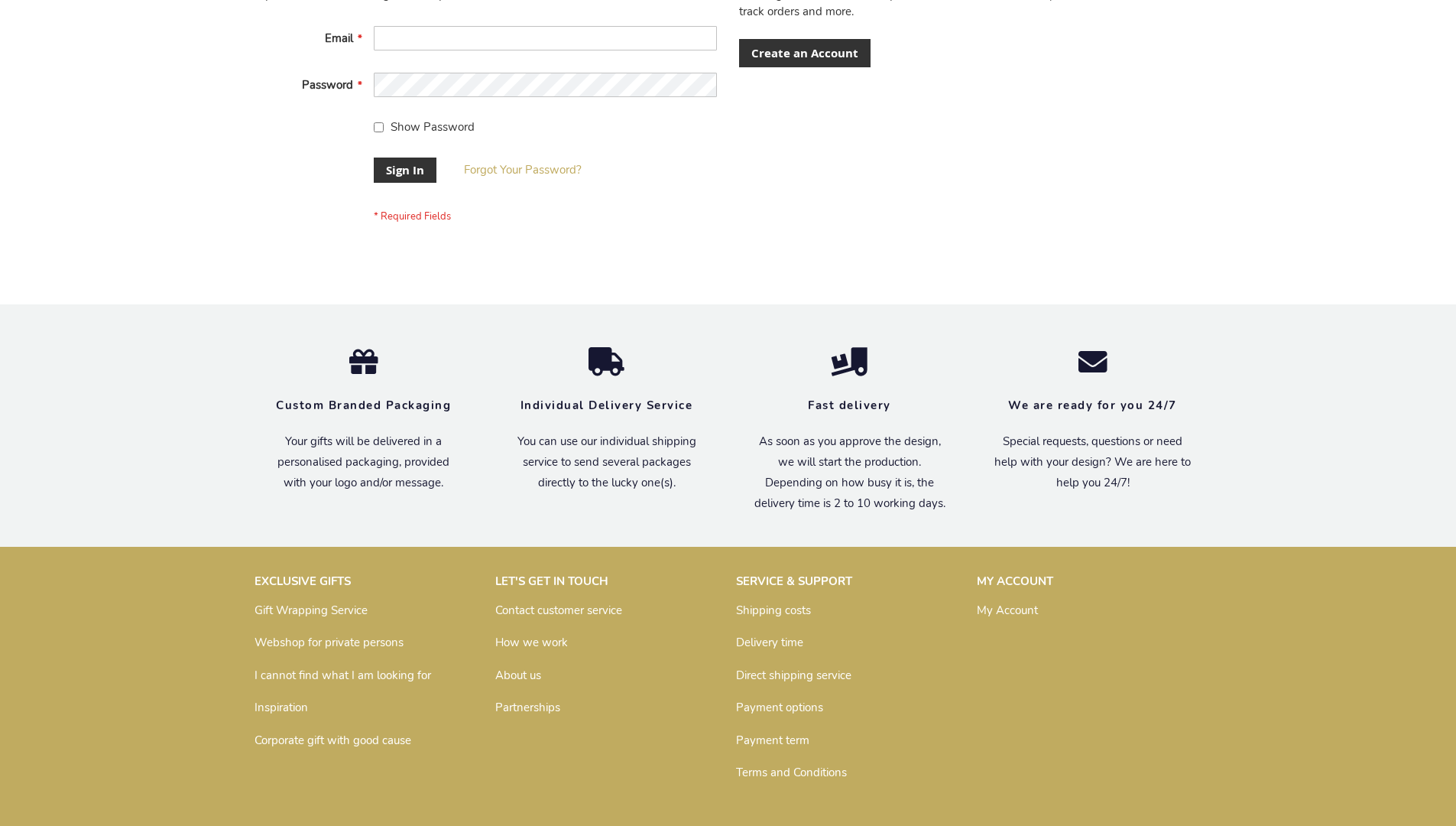
scroll to position [492, 0]
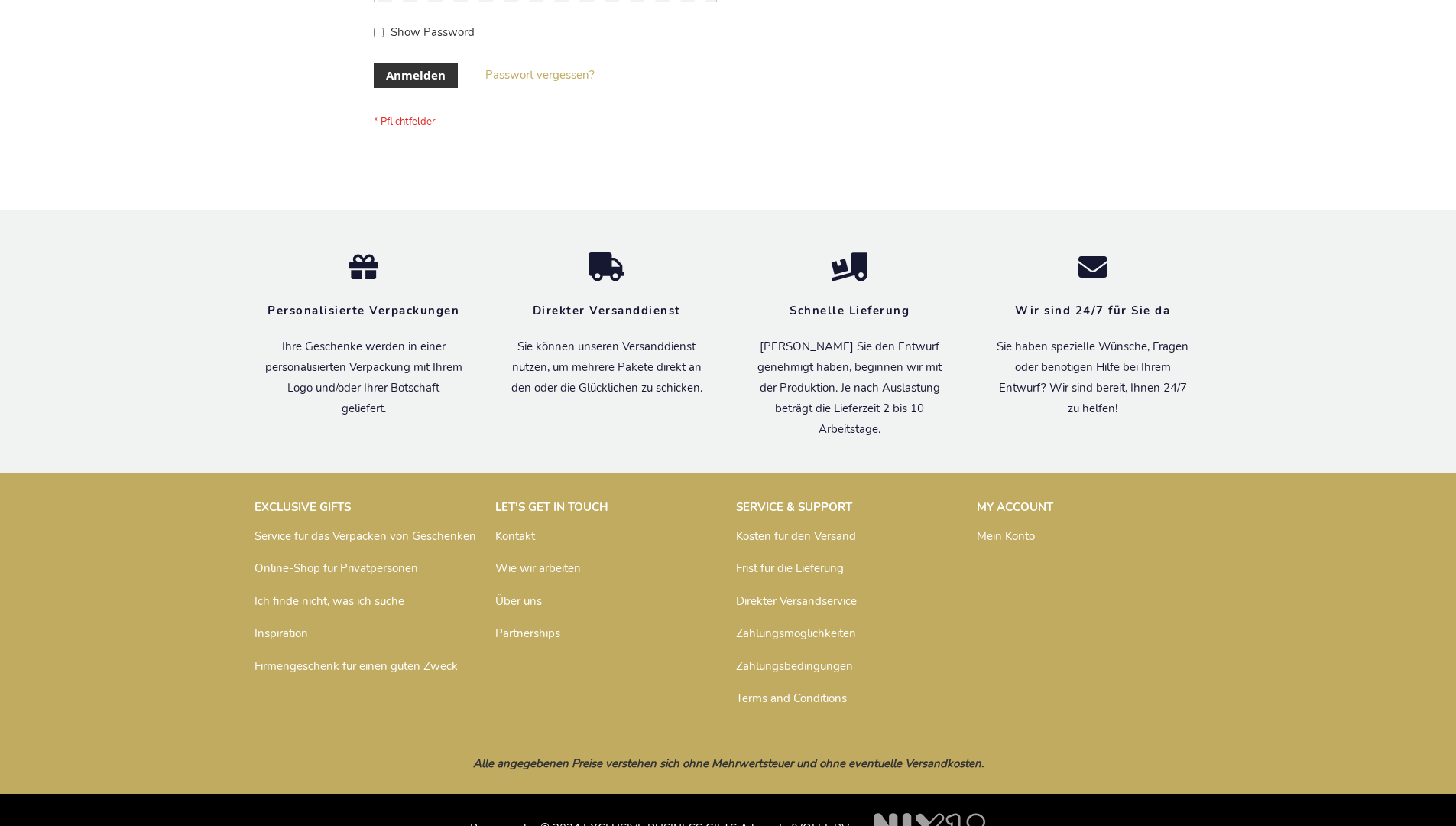
scroll to position [512, 0]
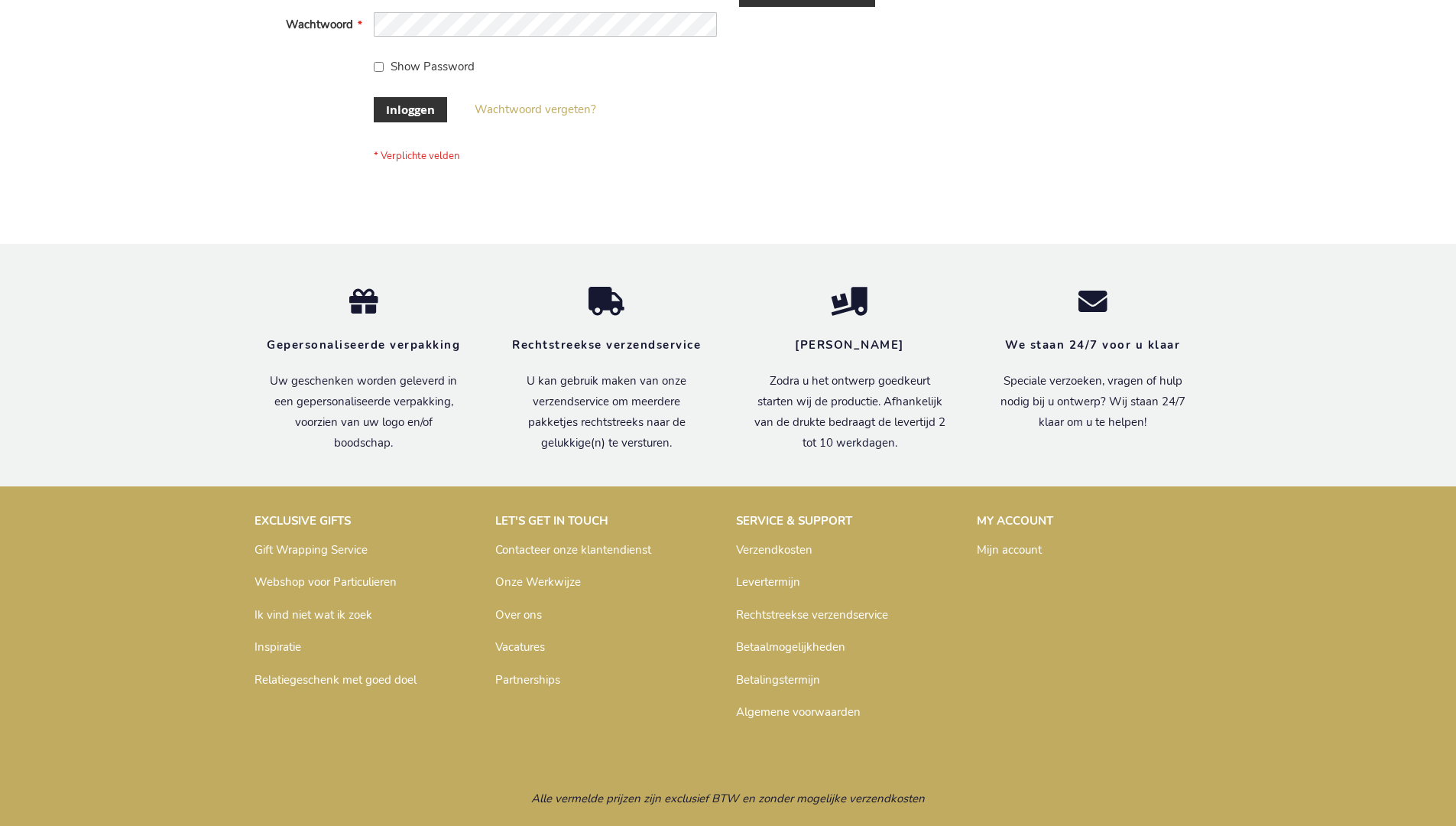
scroll to position [519, 0]
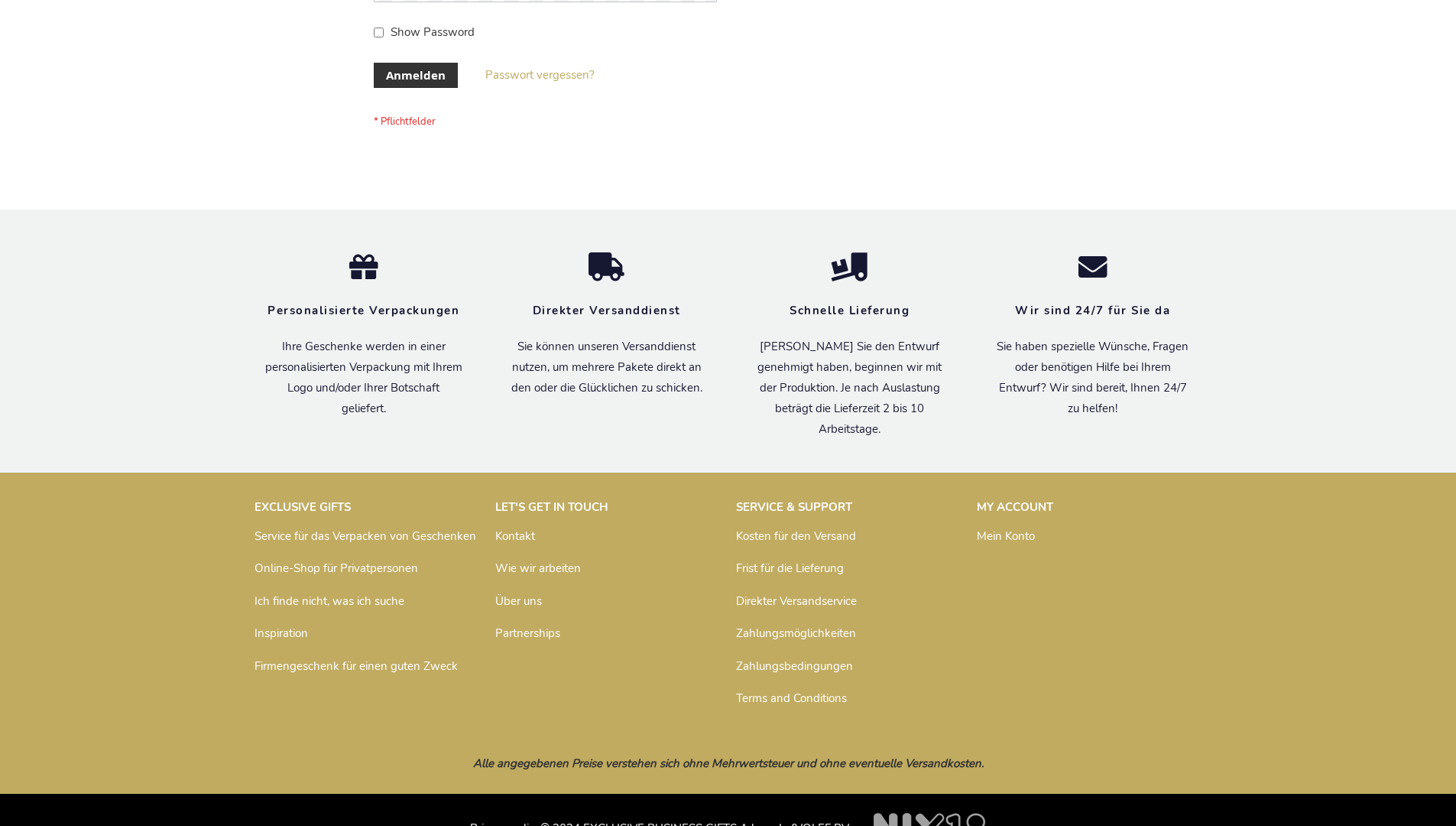
scroll to position [512, 0]
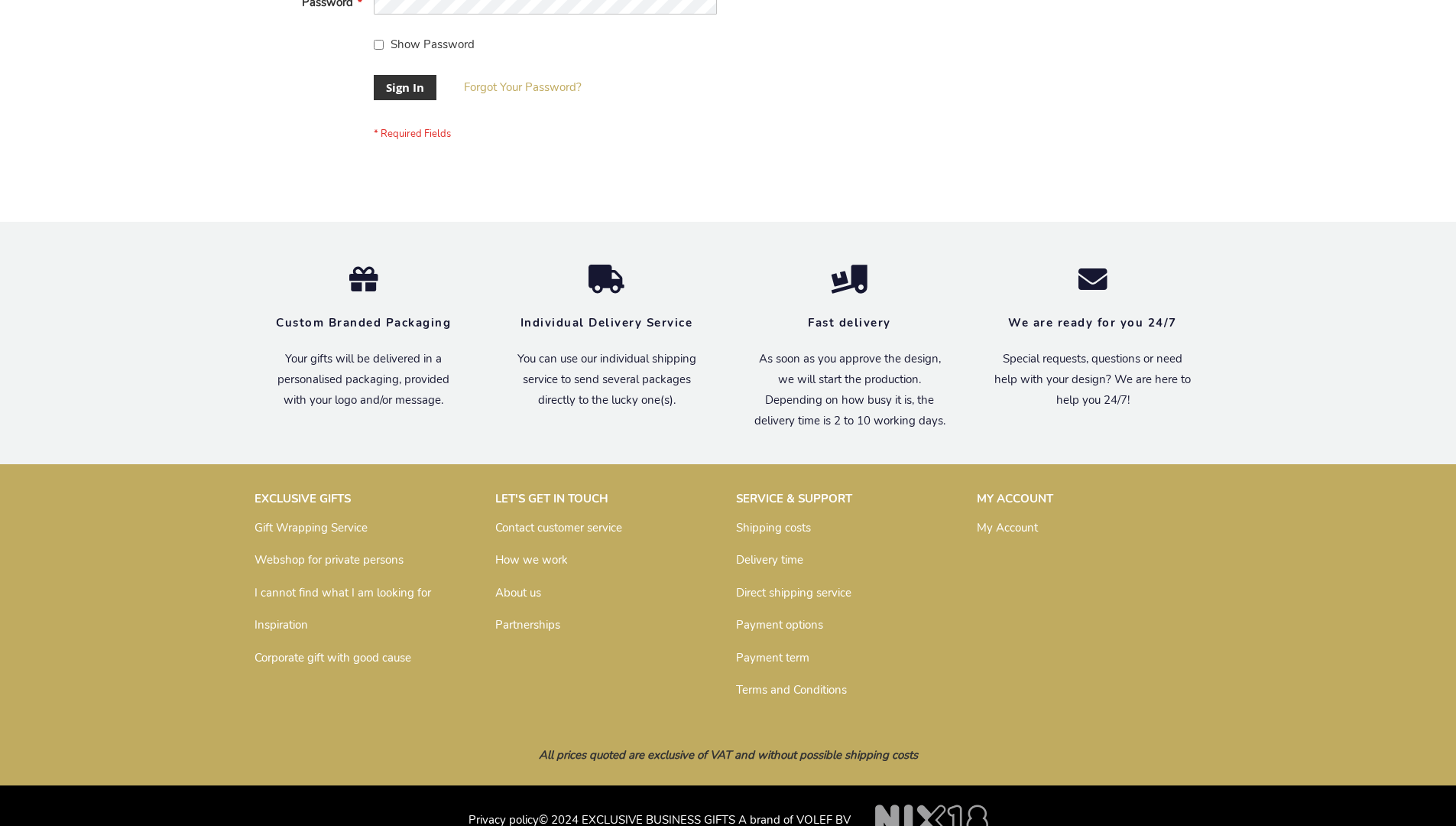
scroll to position [492, 0]
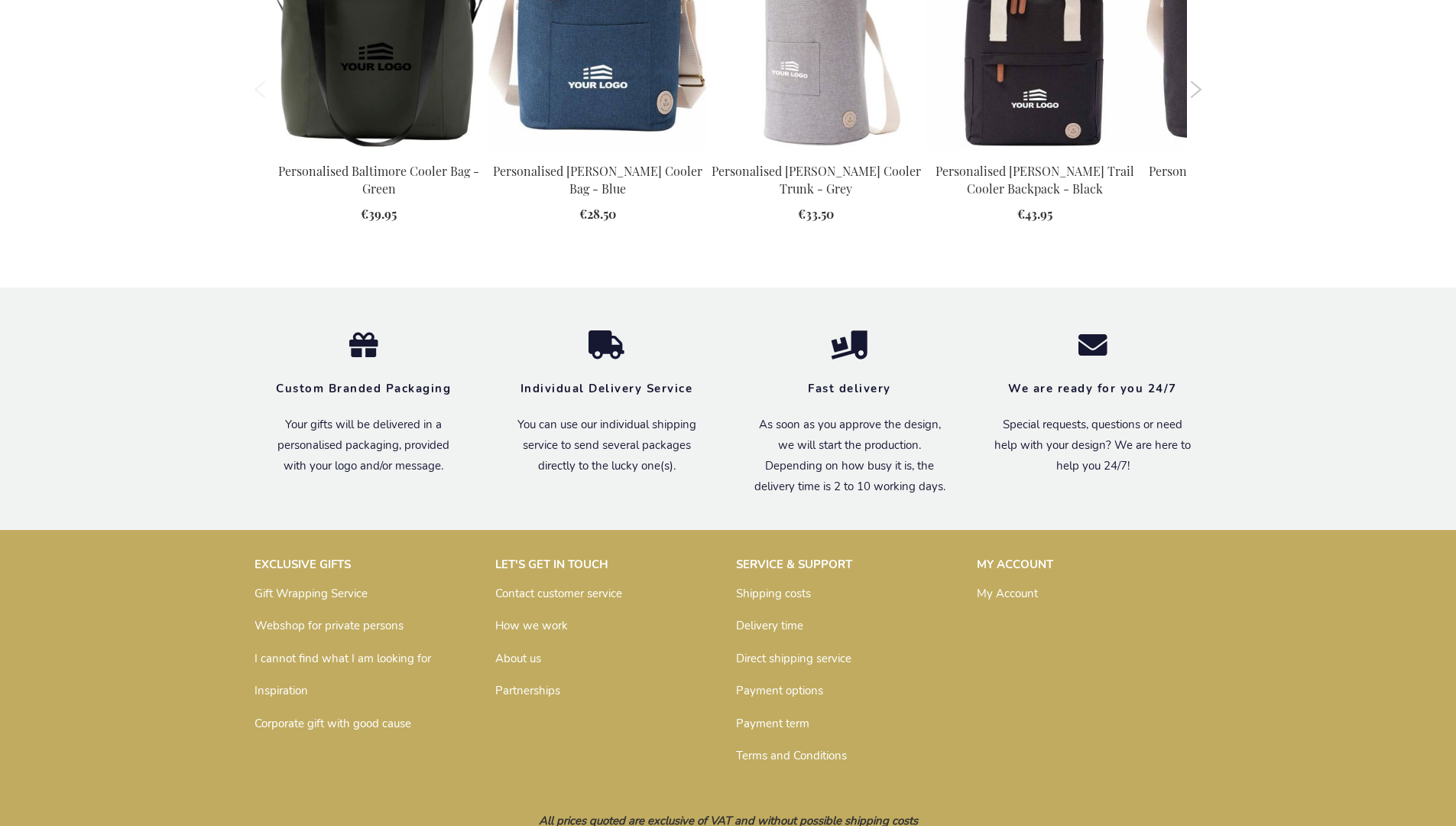
scroll to position [1686, 0]
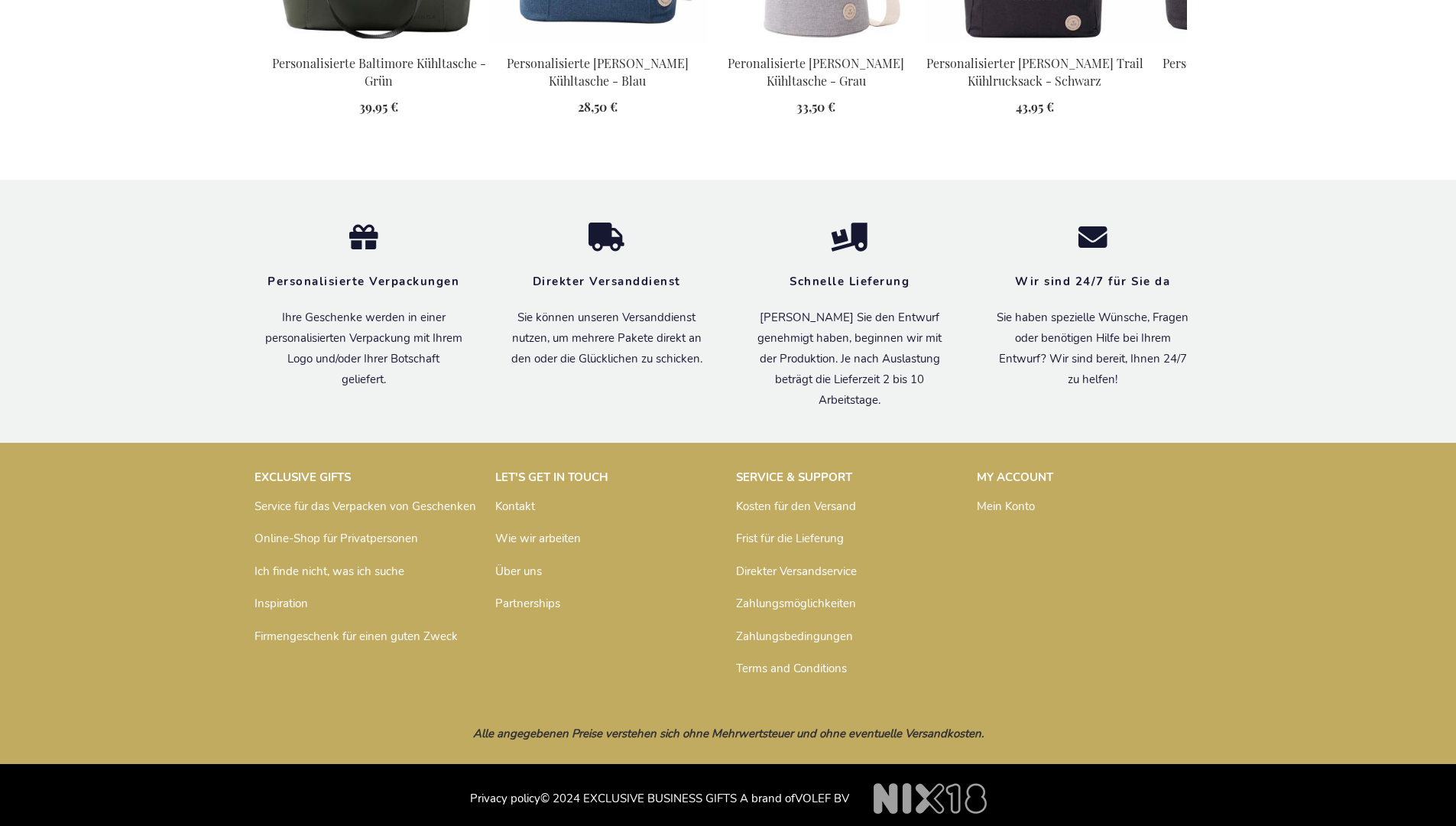
scroll to position [1723, 0]
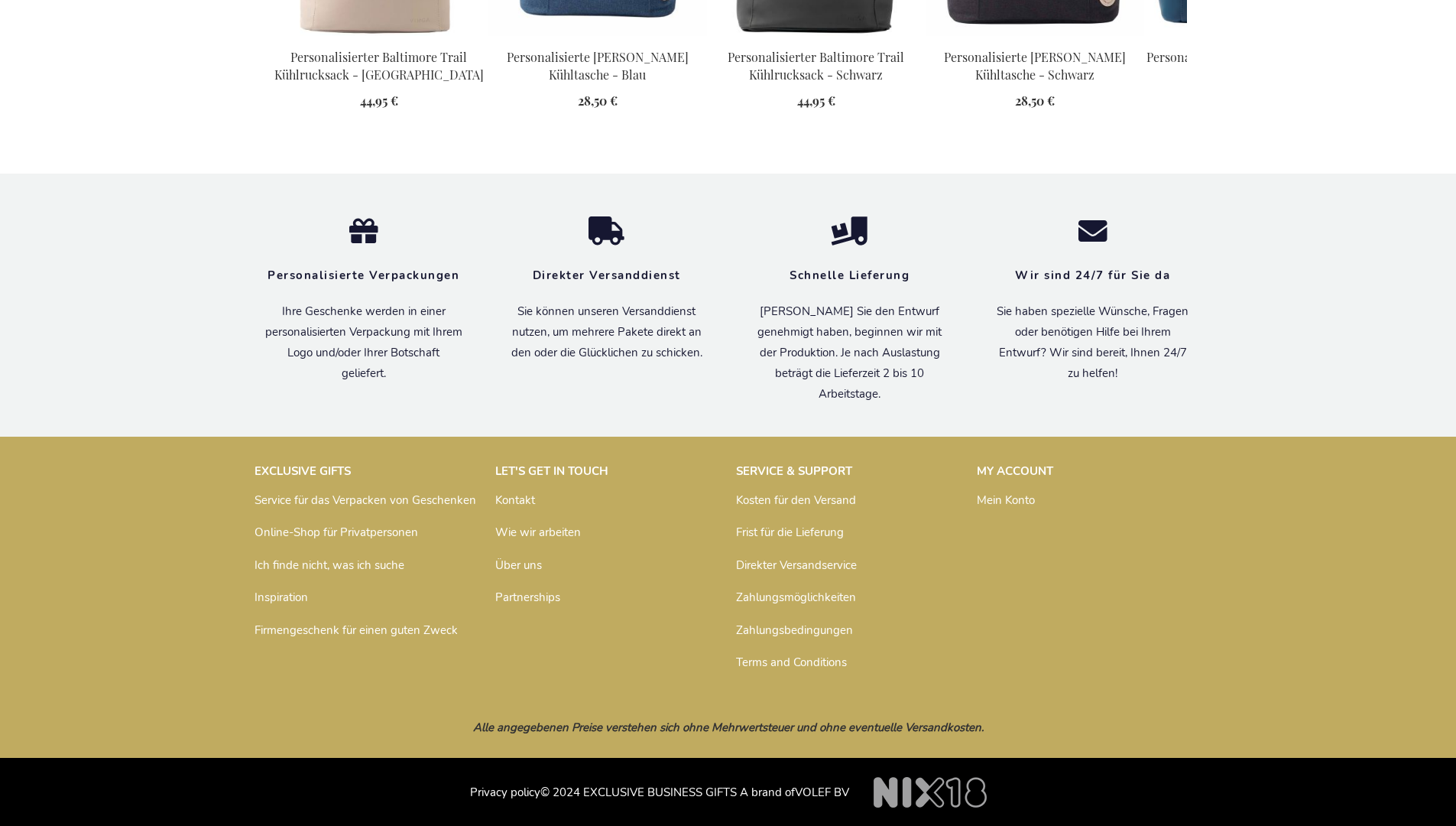
scroll to position [1723, 0]
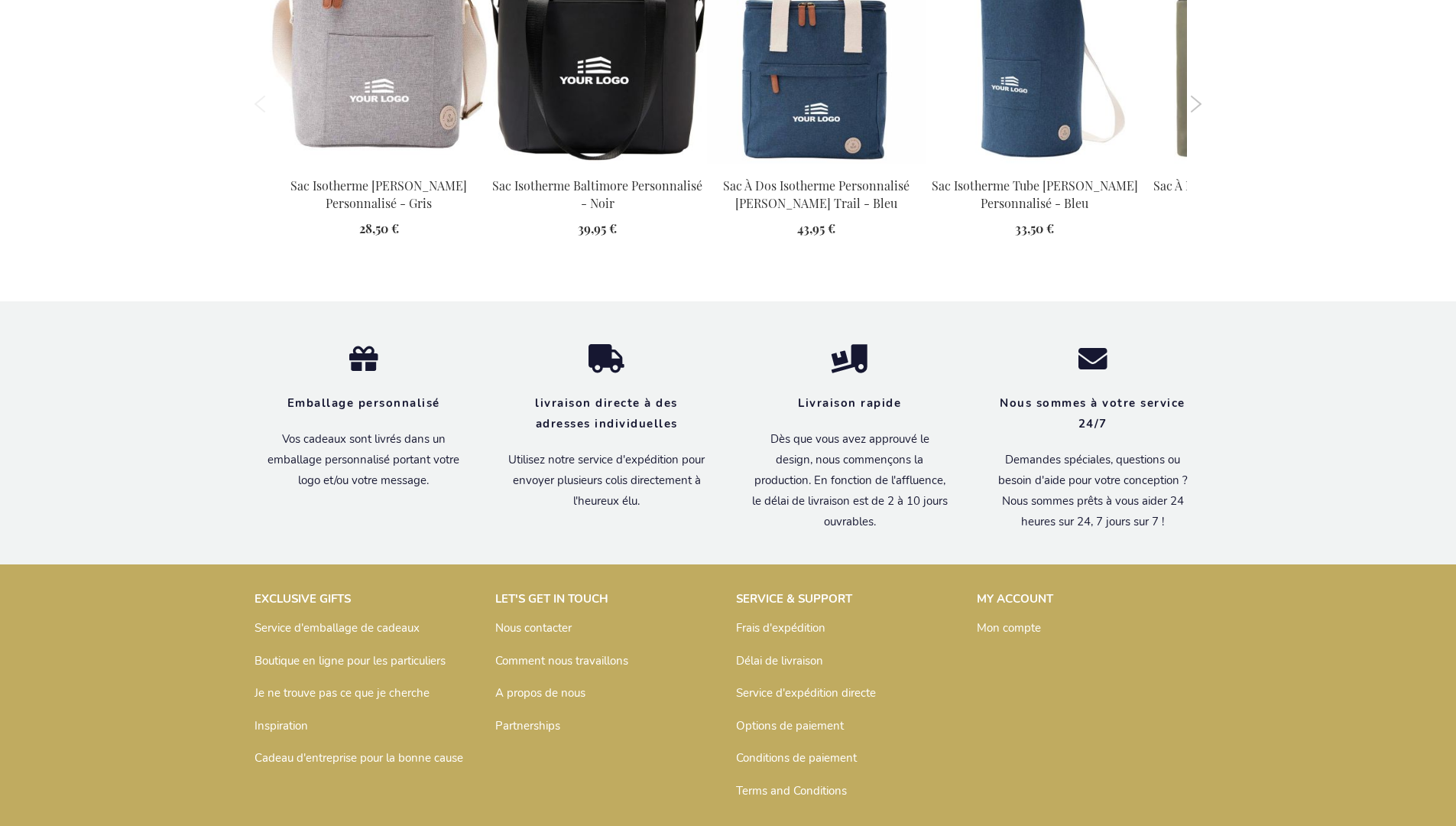
scroll to position [1739, 0]
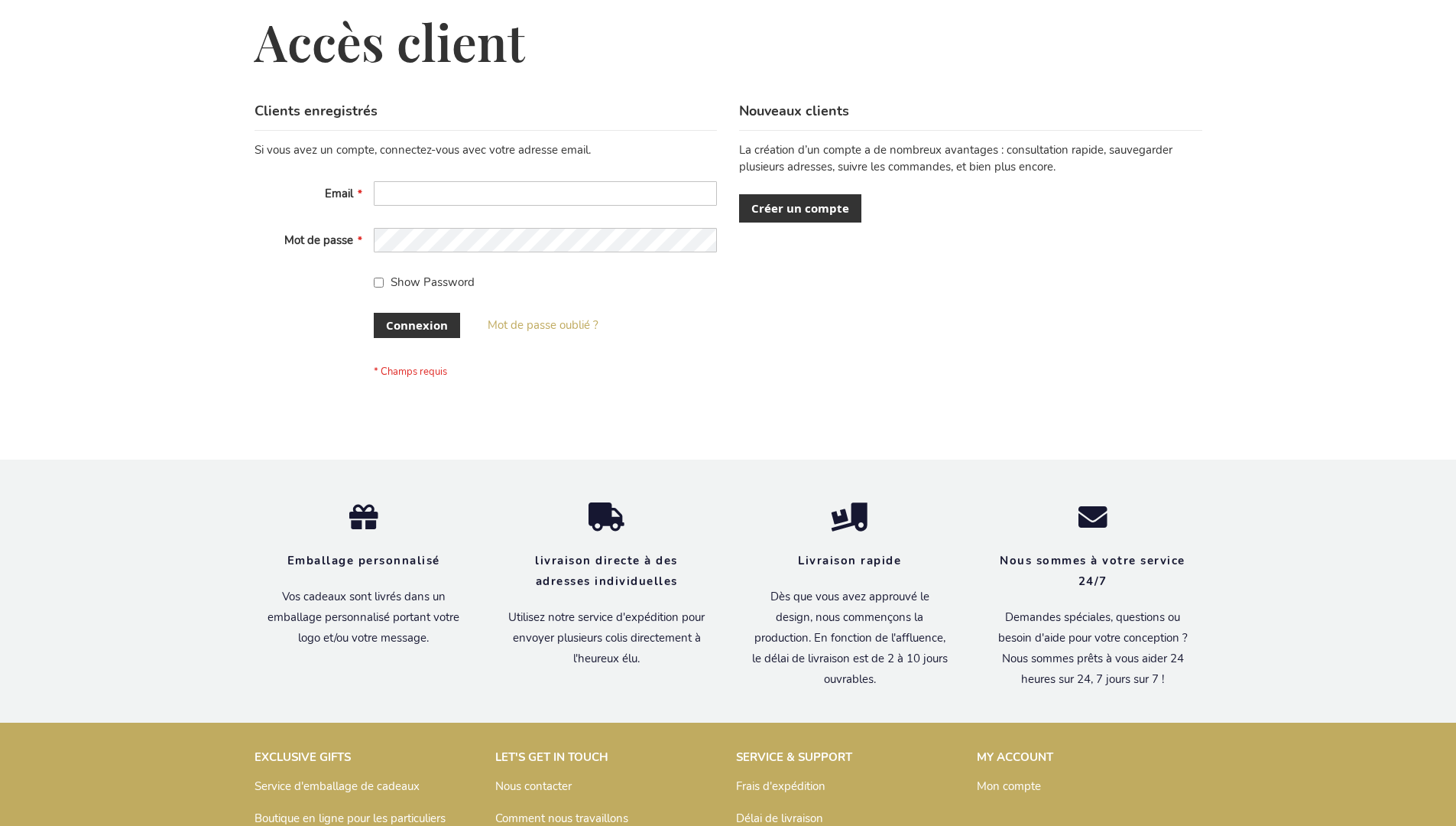
scroll to position [528, 0]
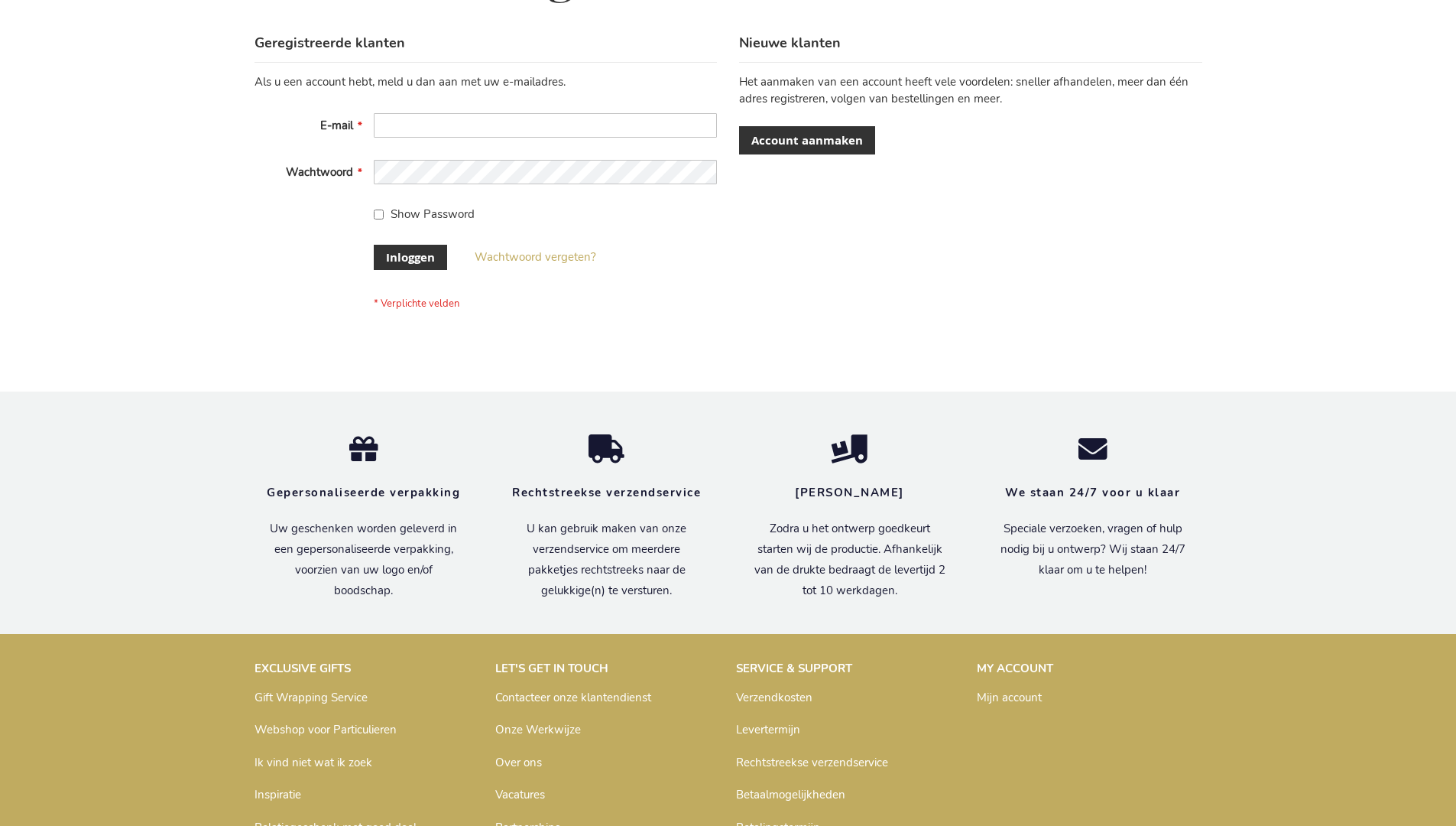
scroll to position [519, 0]
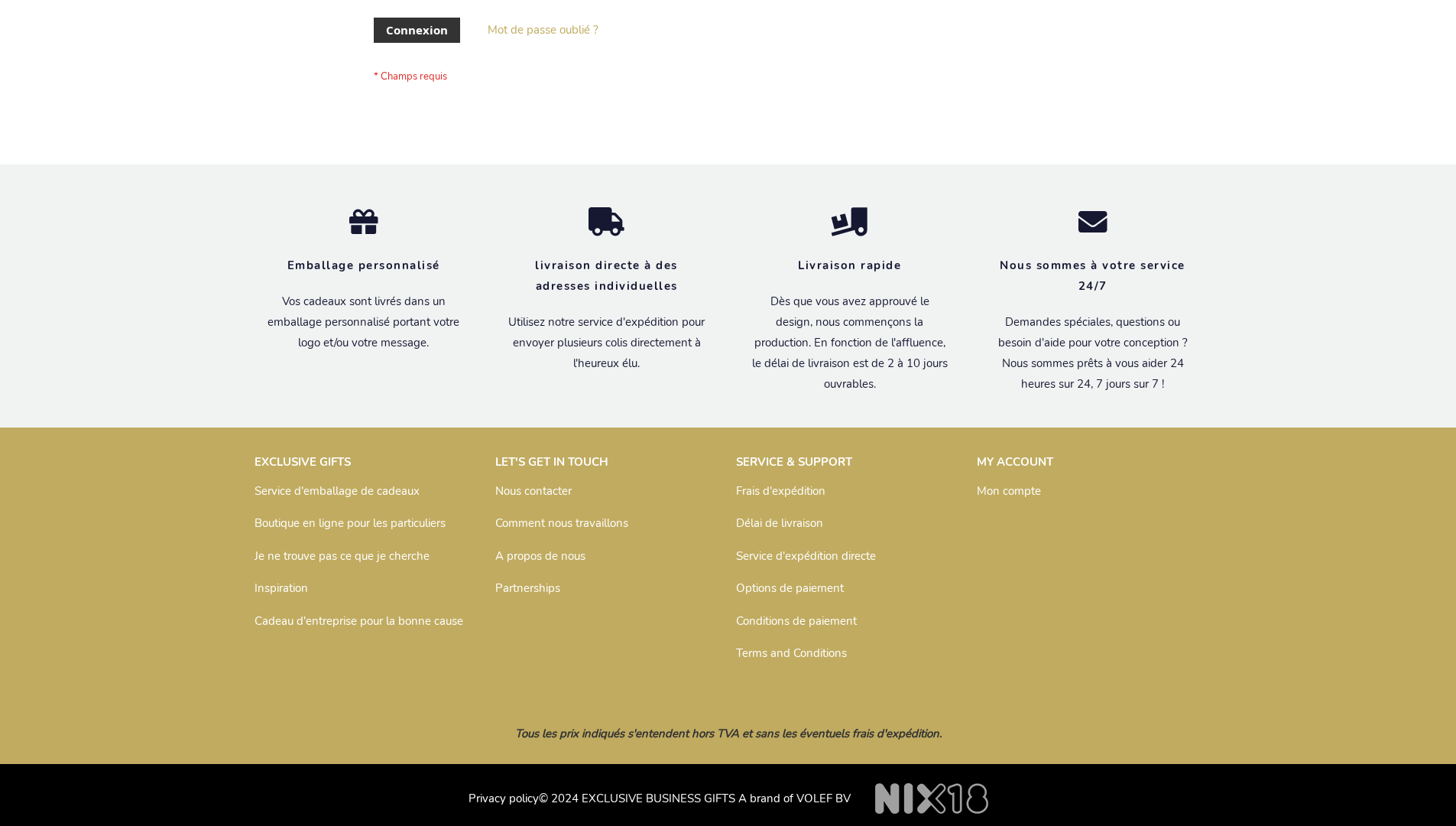
scroll to position [528, 0]
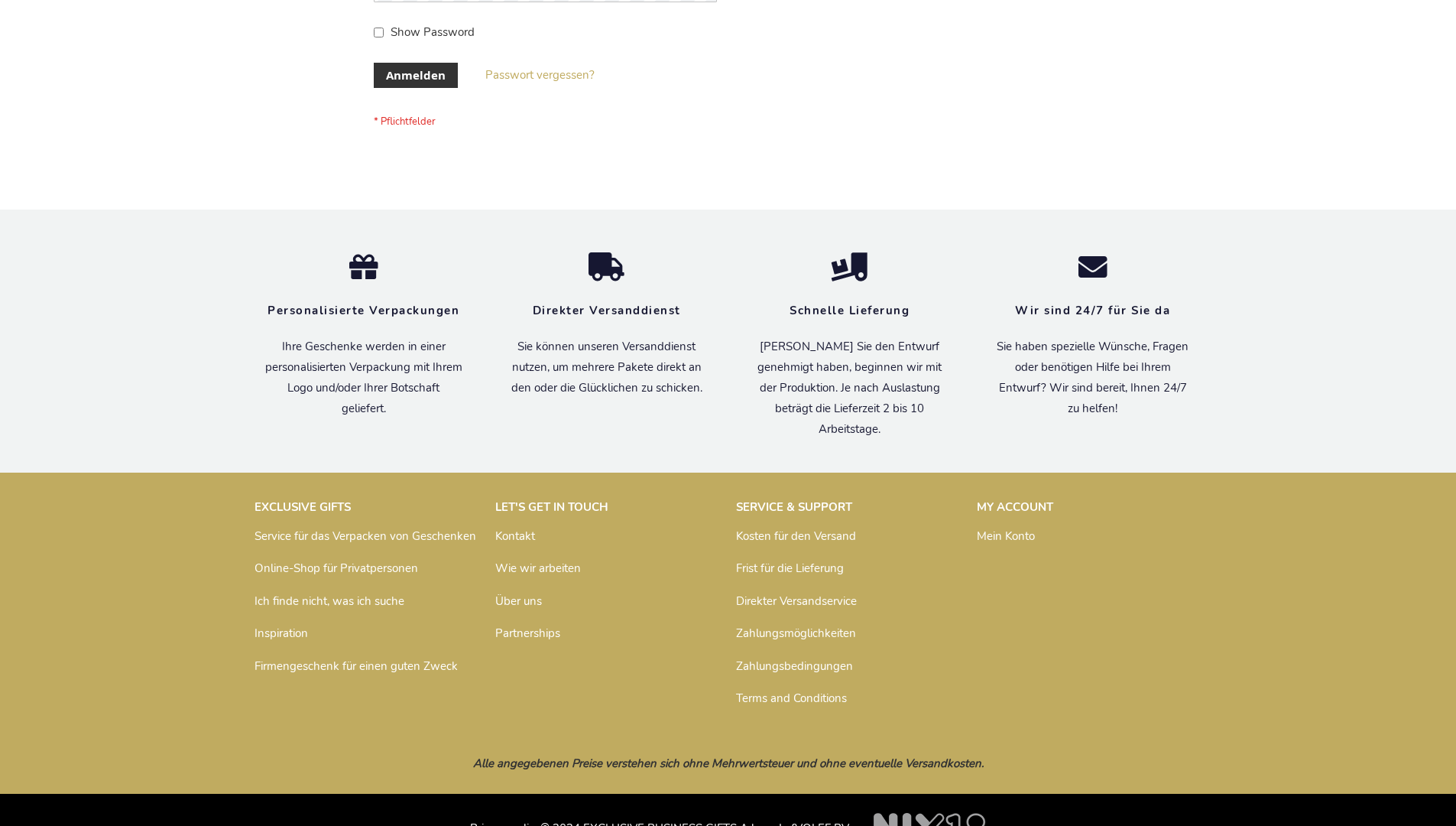
scroll to position [512, 0]
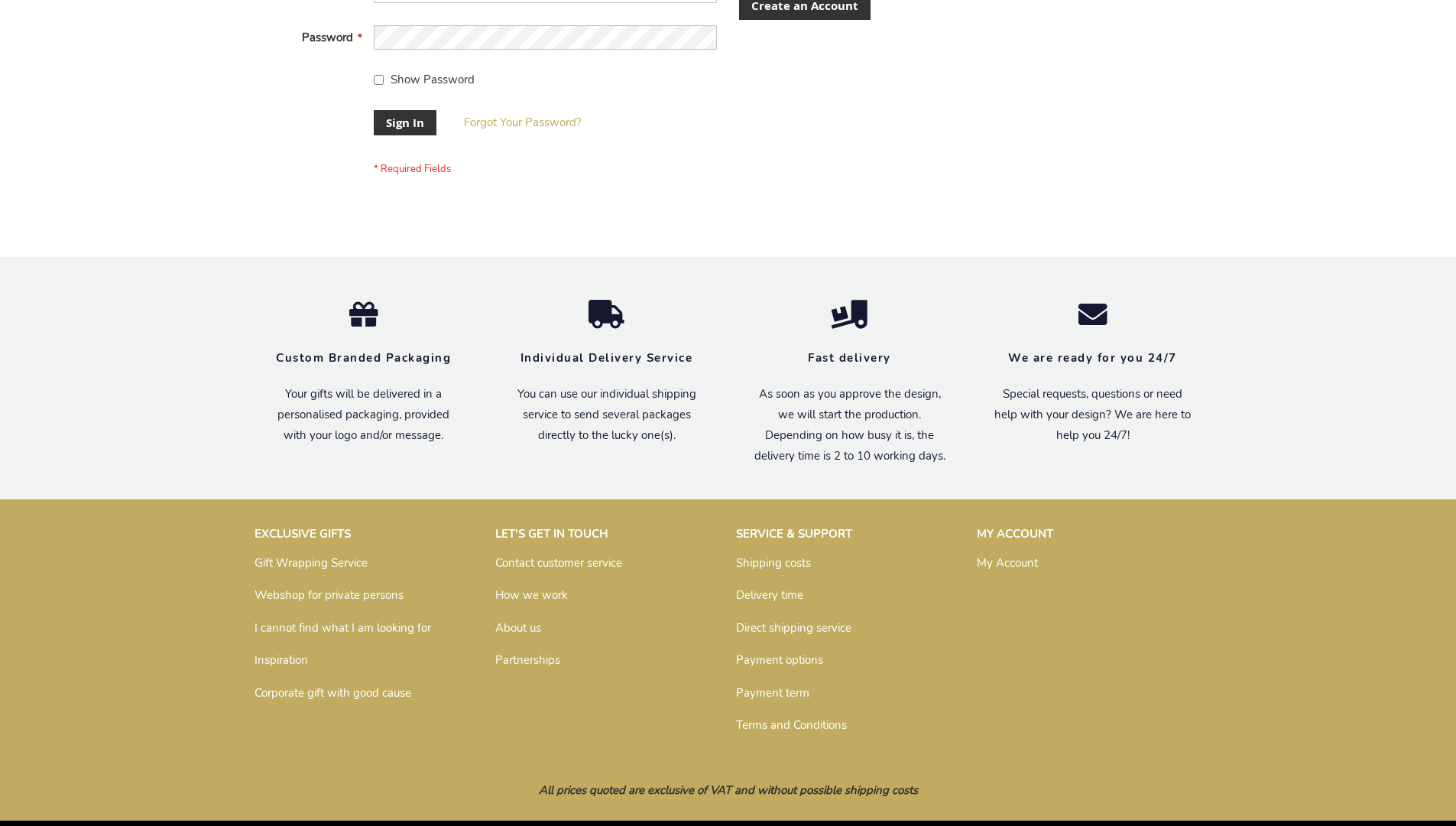
scroll to position [492, 0]
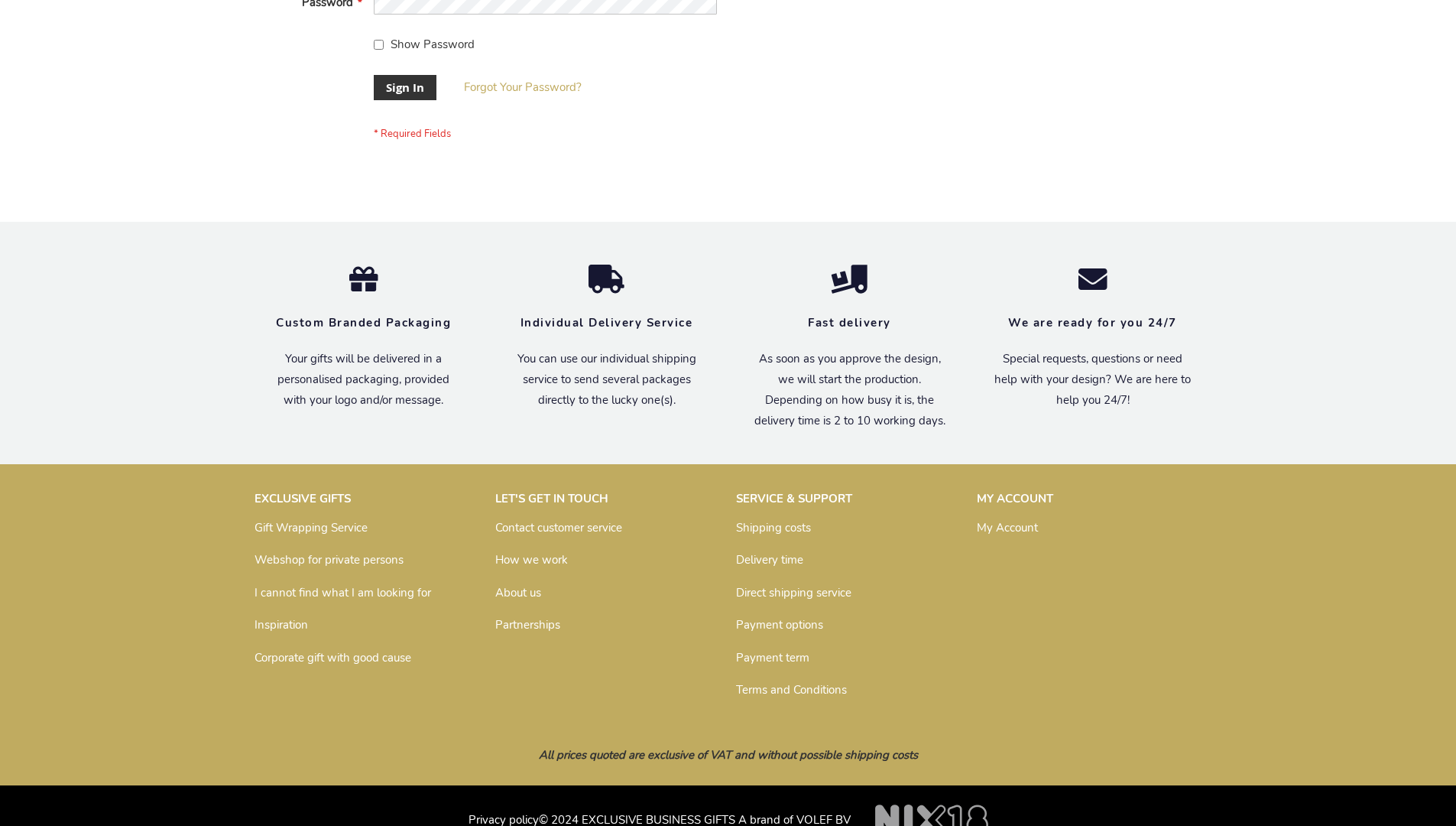
scroll to position [492, 0]
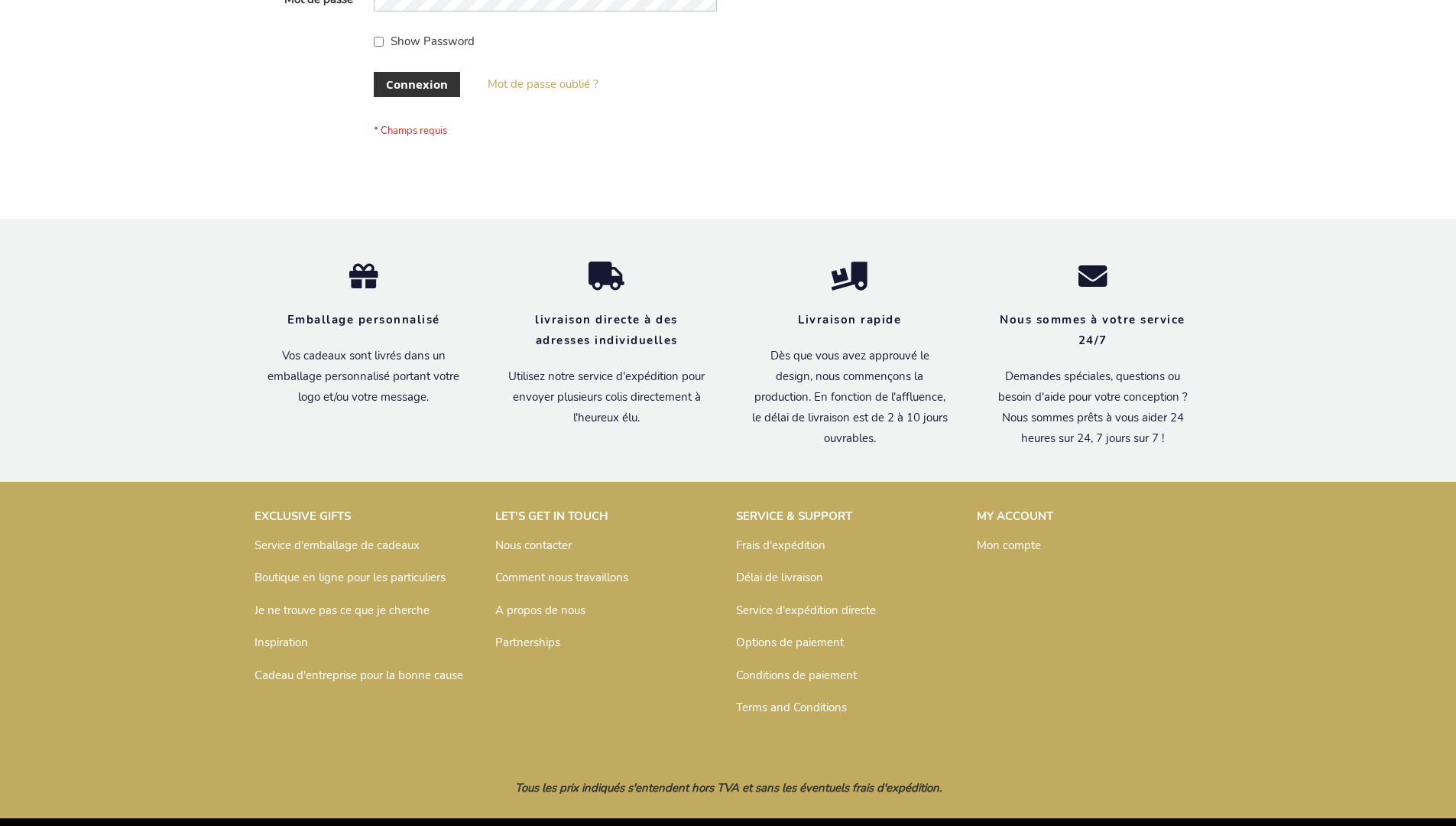
scroll to position [528, 0]
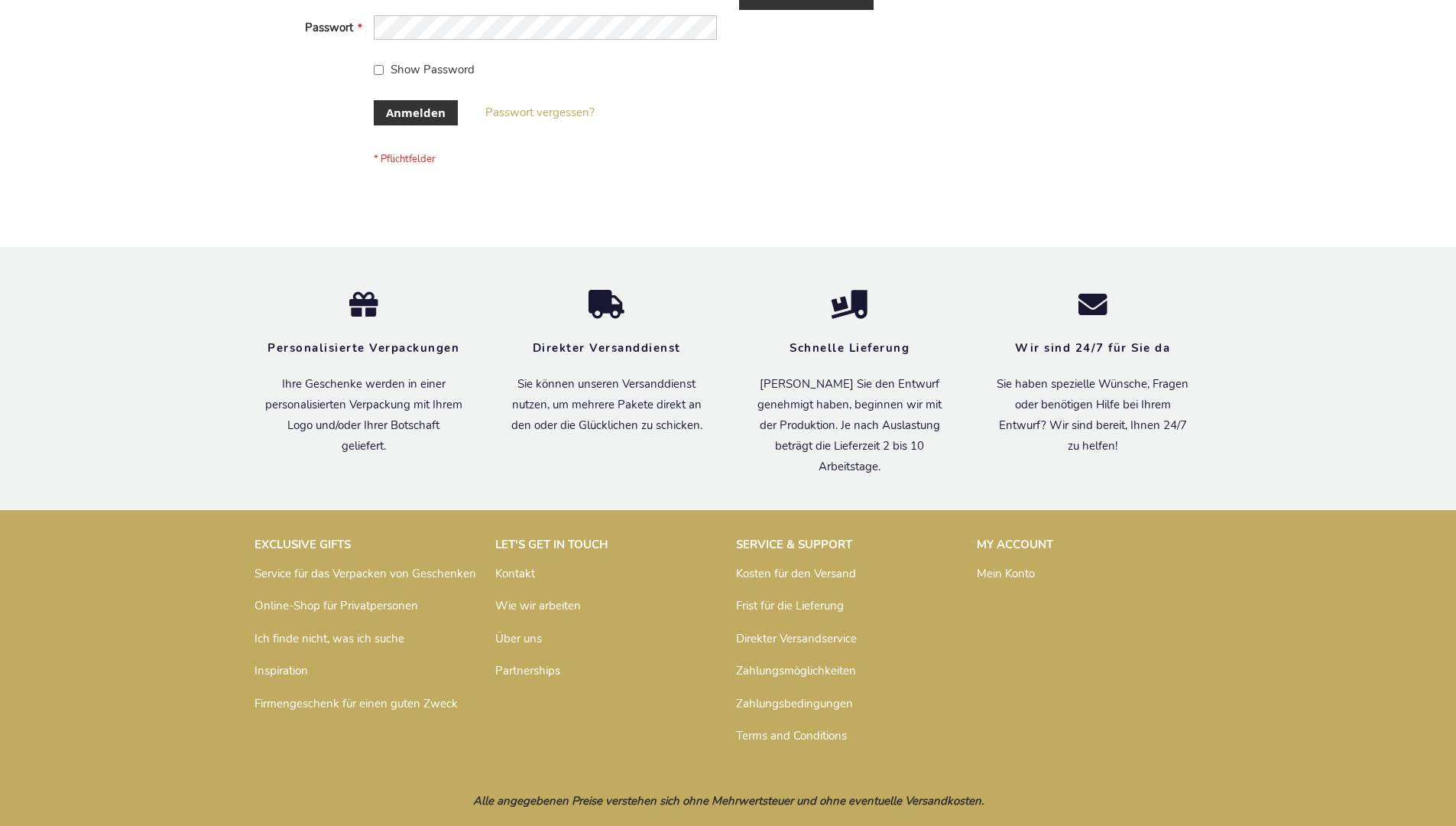
scroll to position [512, 0]
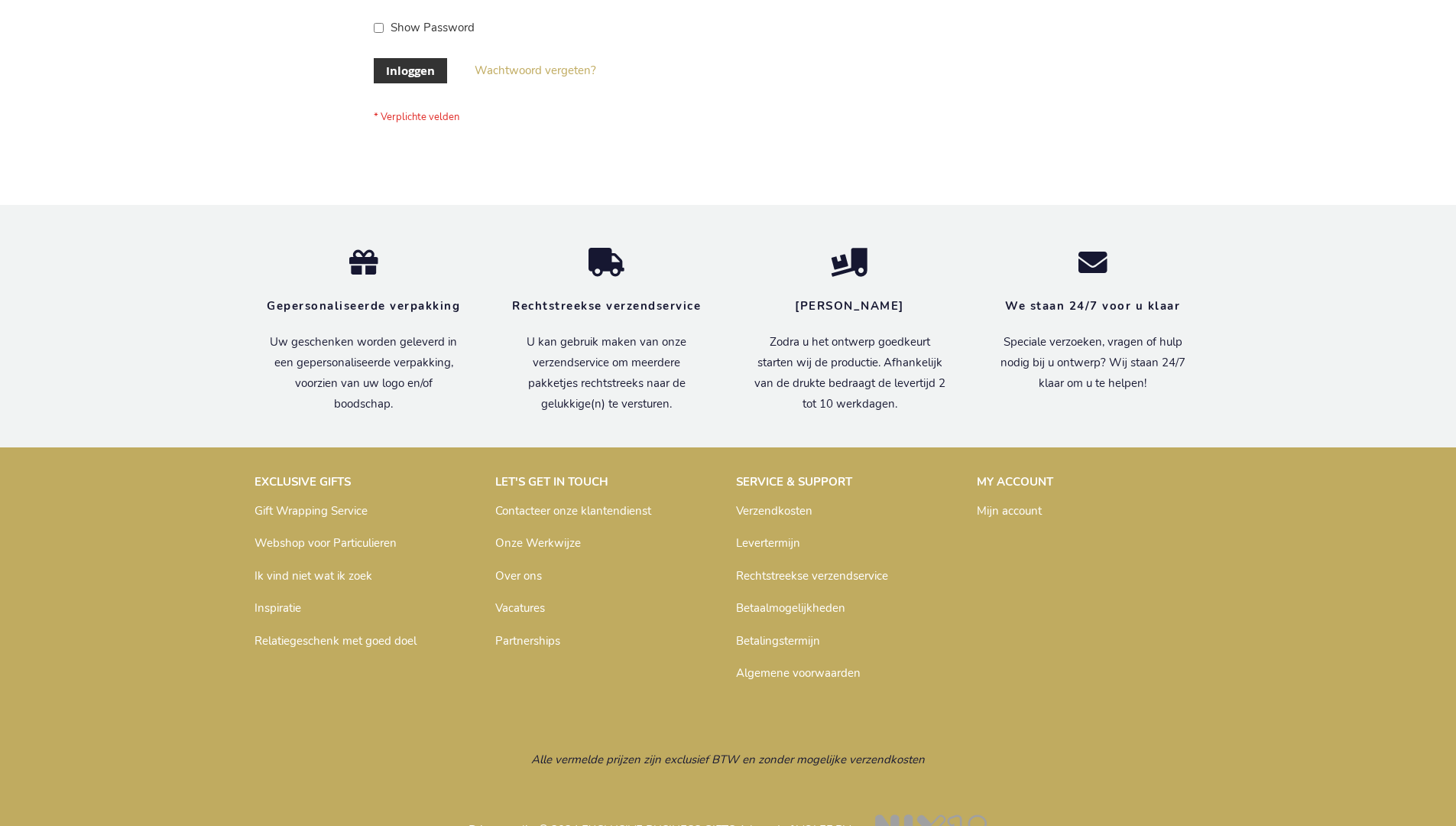
scroll to position [519, 0]
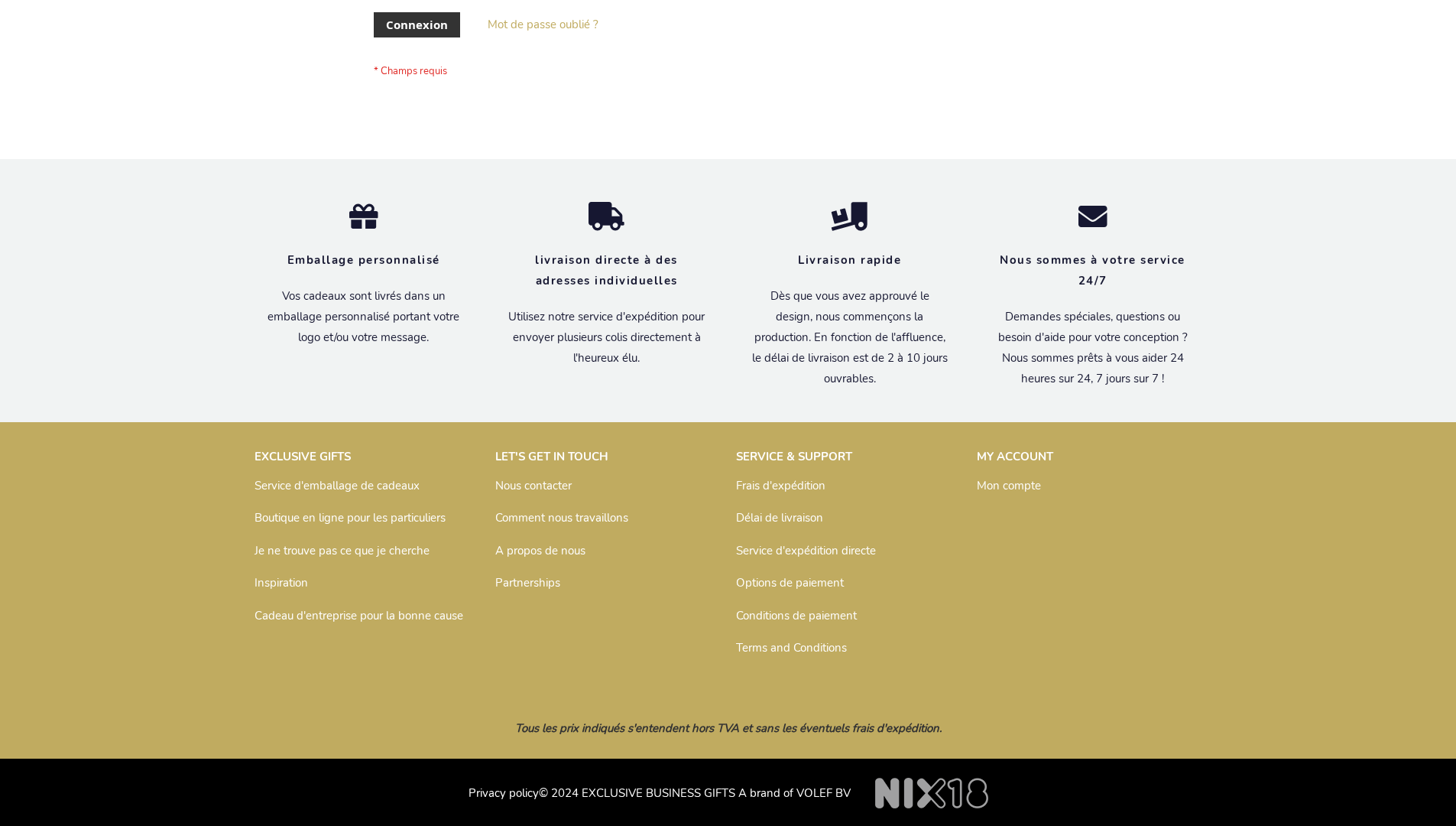
scroll to position [528, 0]
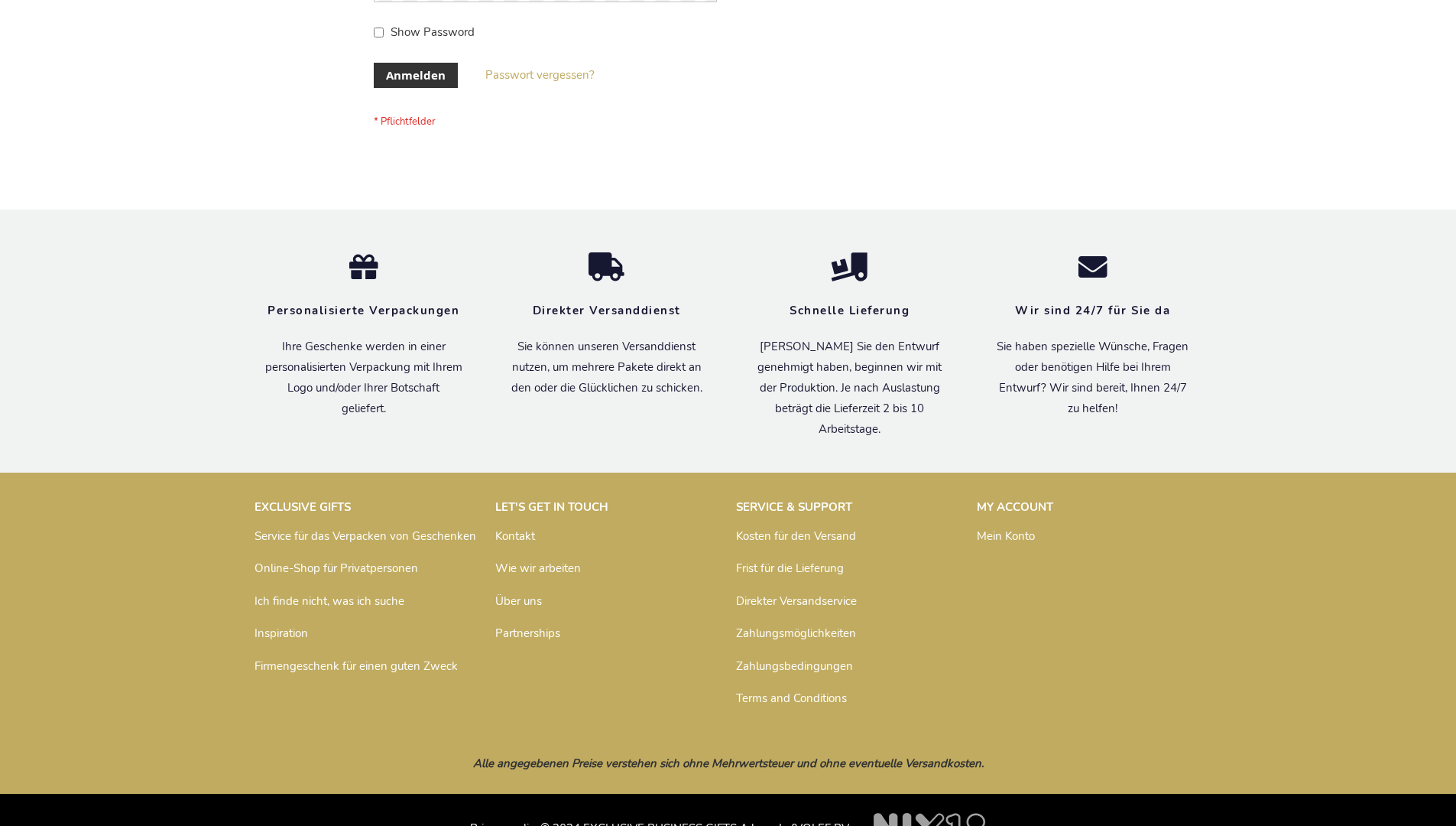
scroll to position [512, 0]
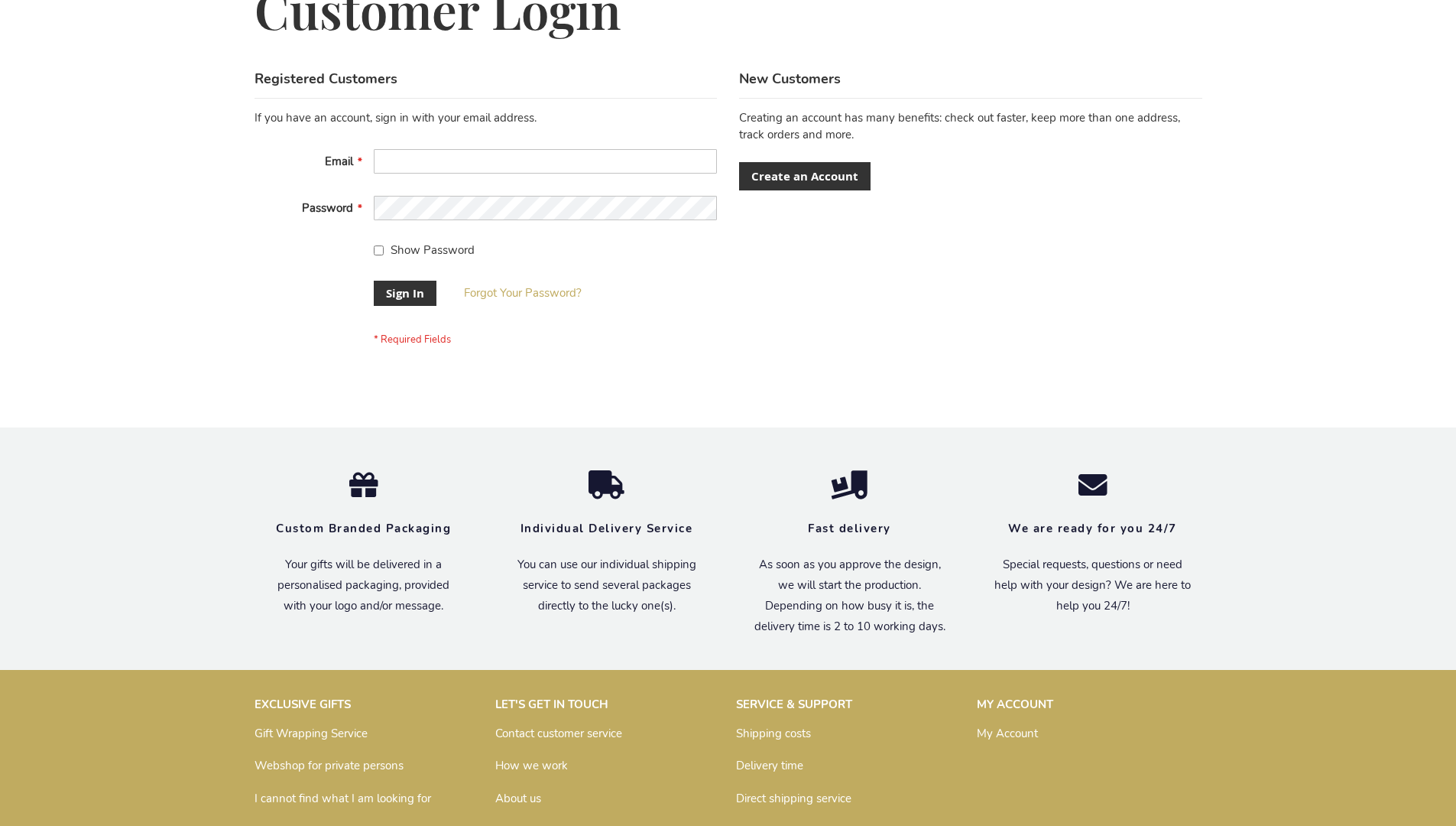
scroll to position [492, 0]
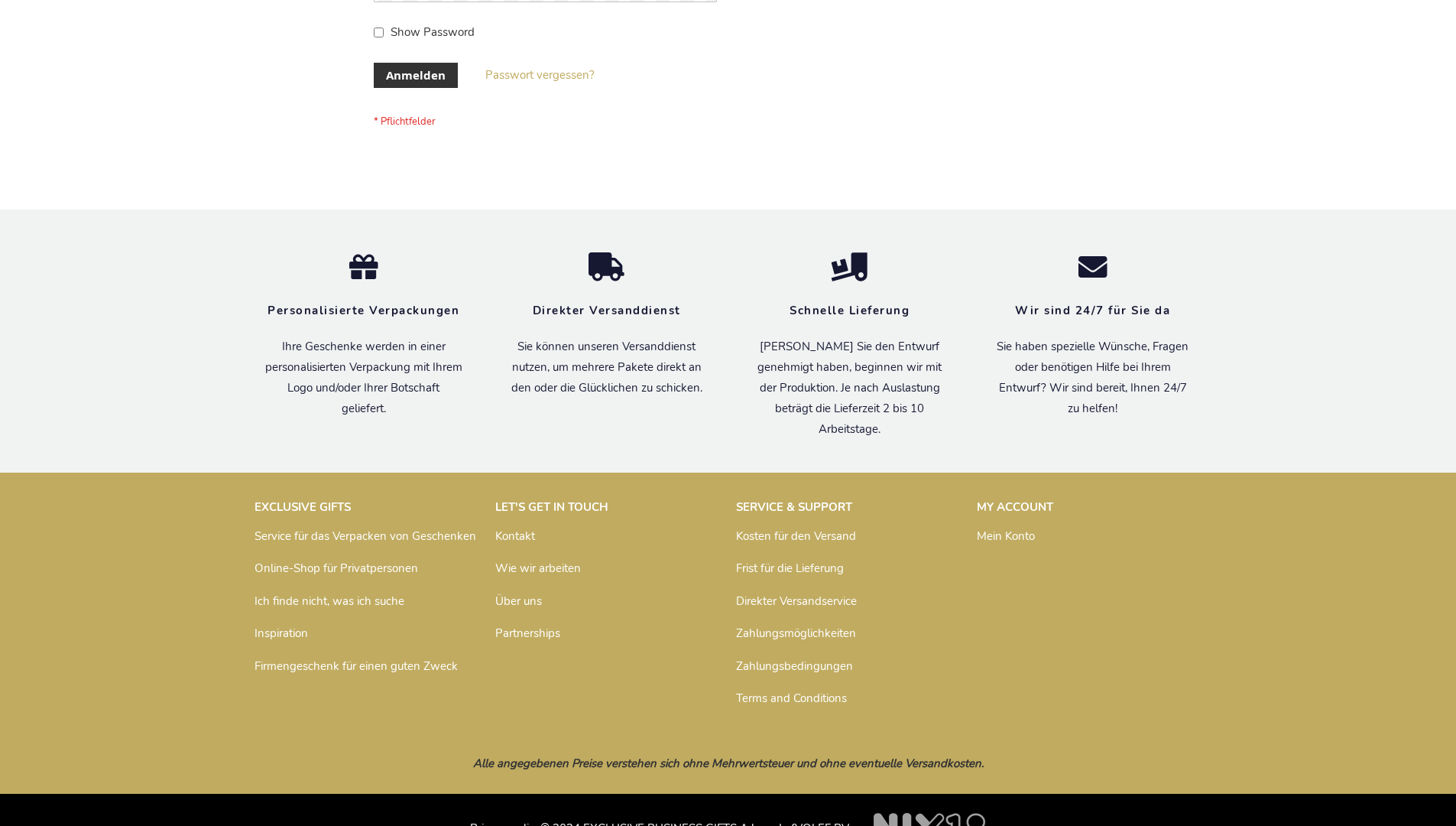
scroll to position [512, 0]
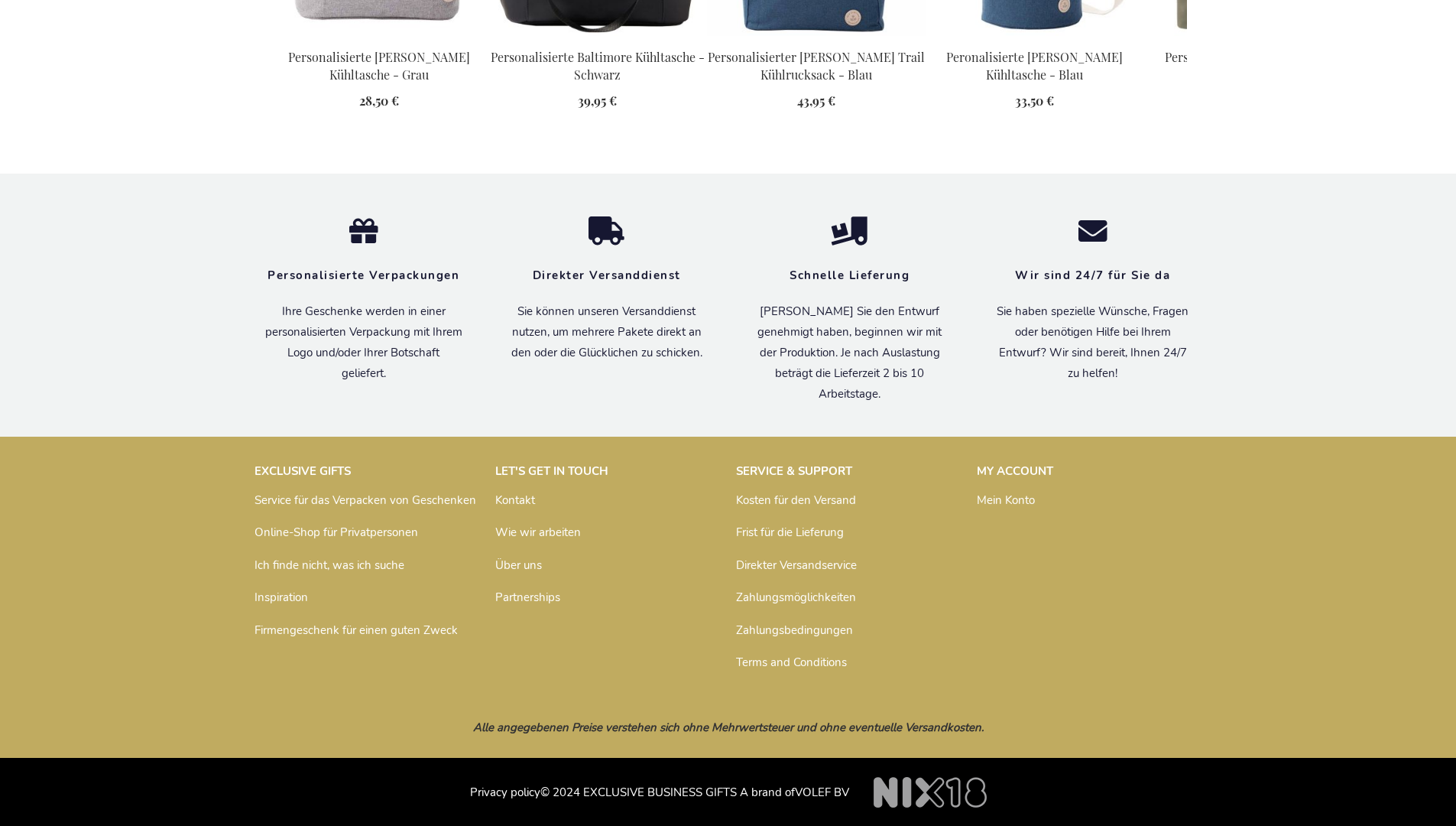
scroll to position [1723, 0]
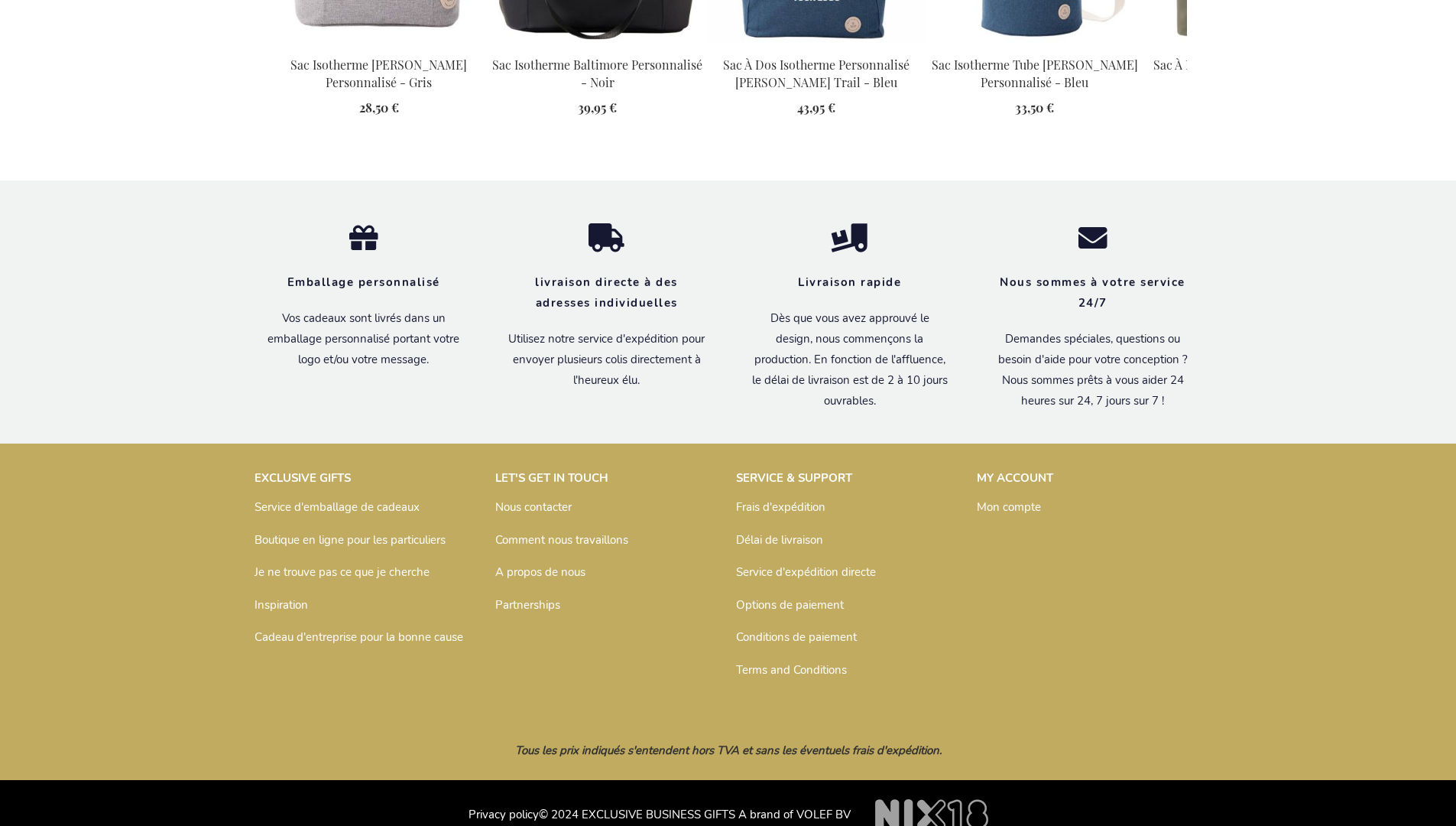
scroll to position [1739, 0]
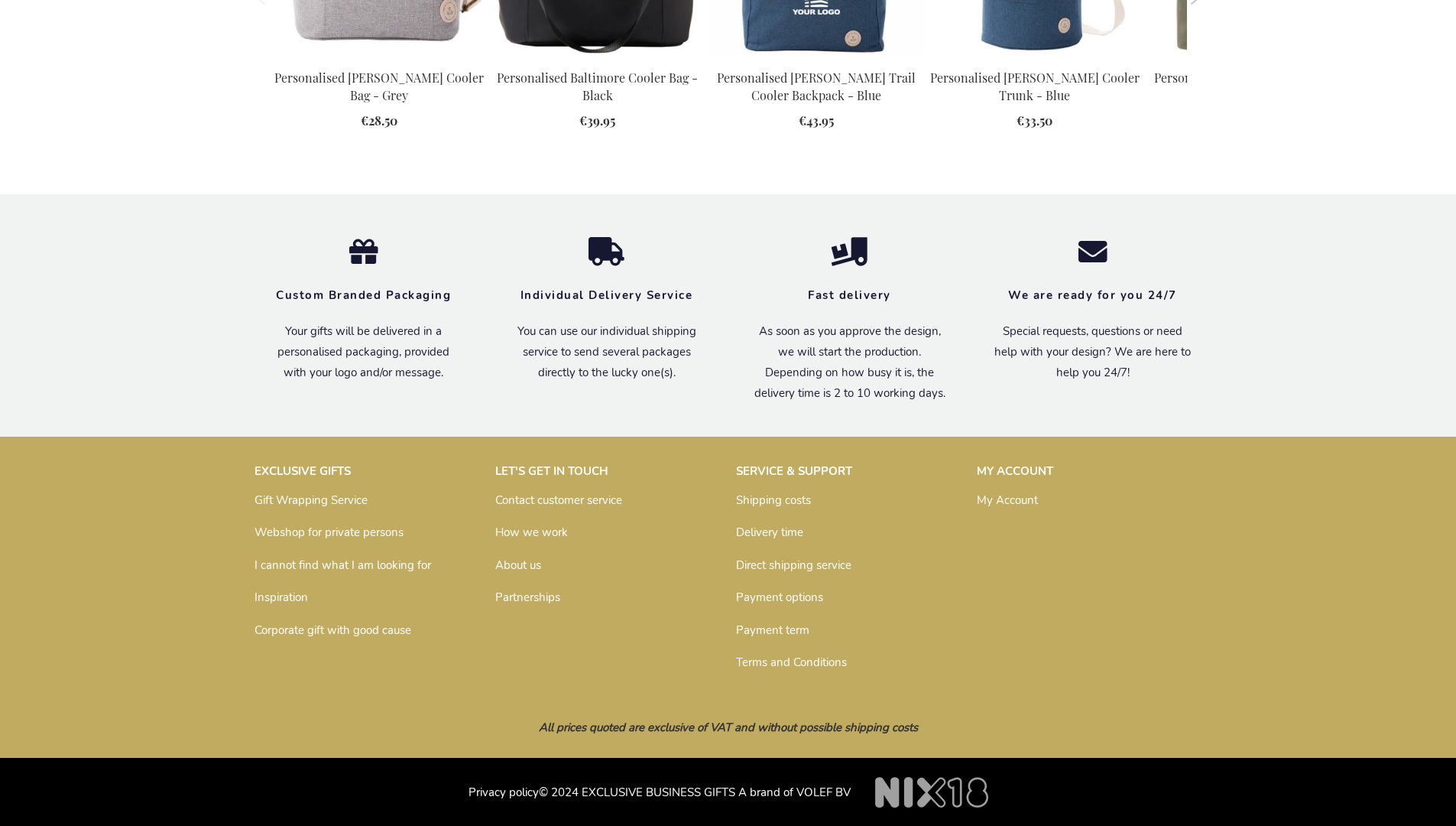
scroll to position [1686, 0]
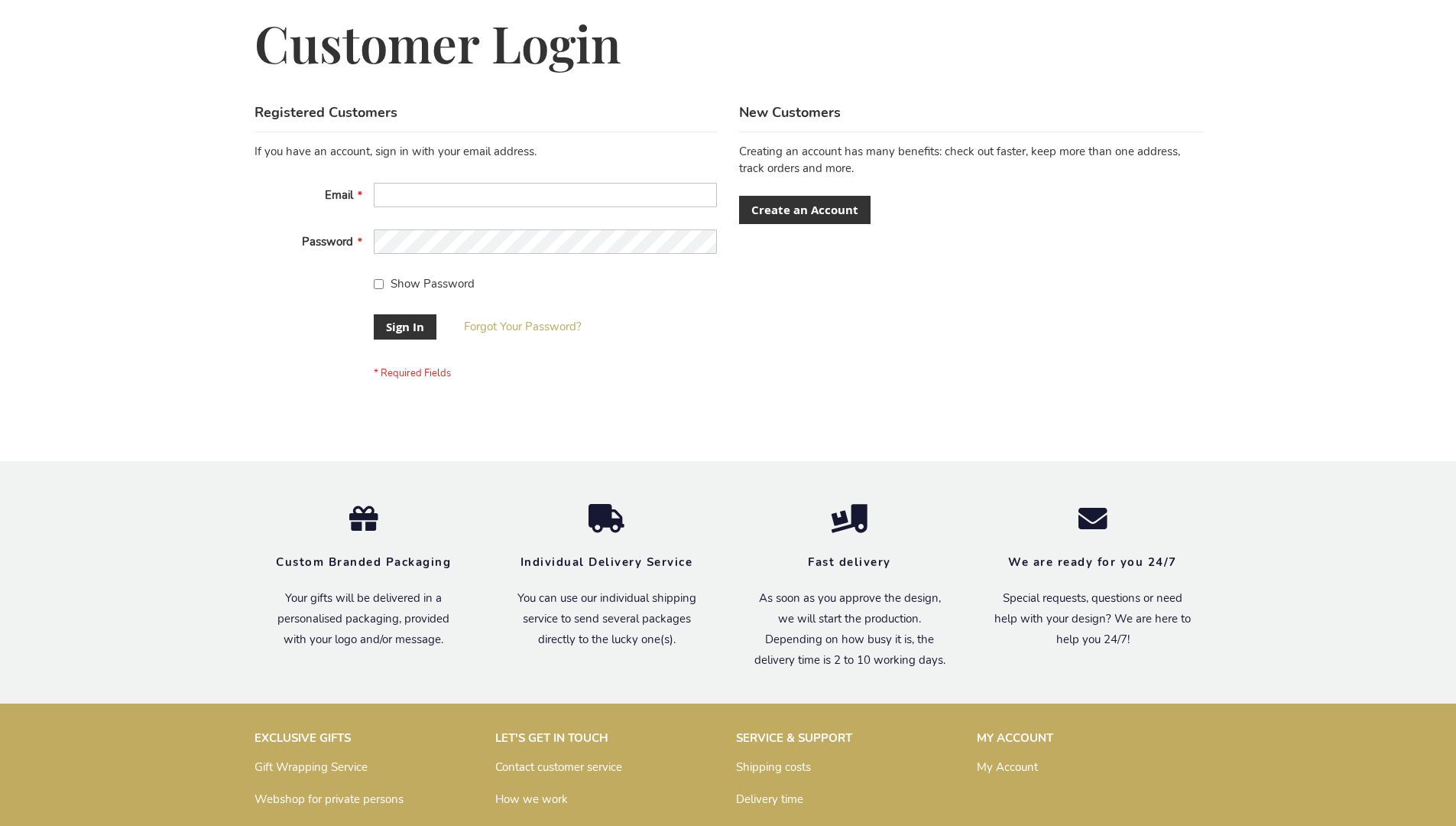
scroll to position [492, 0]
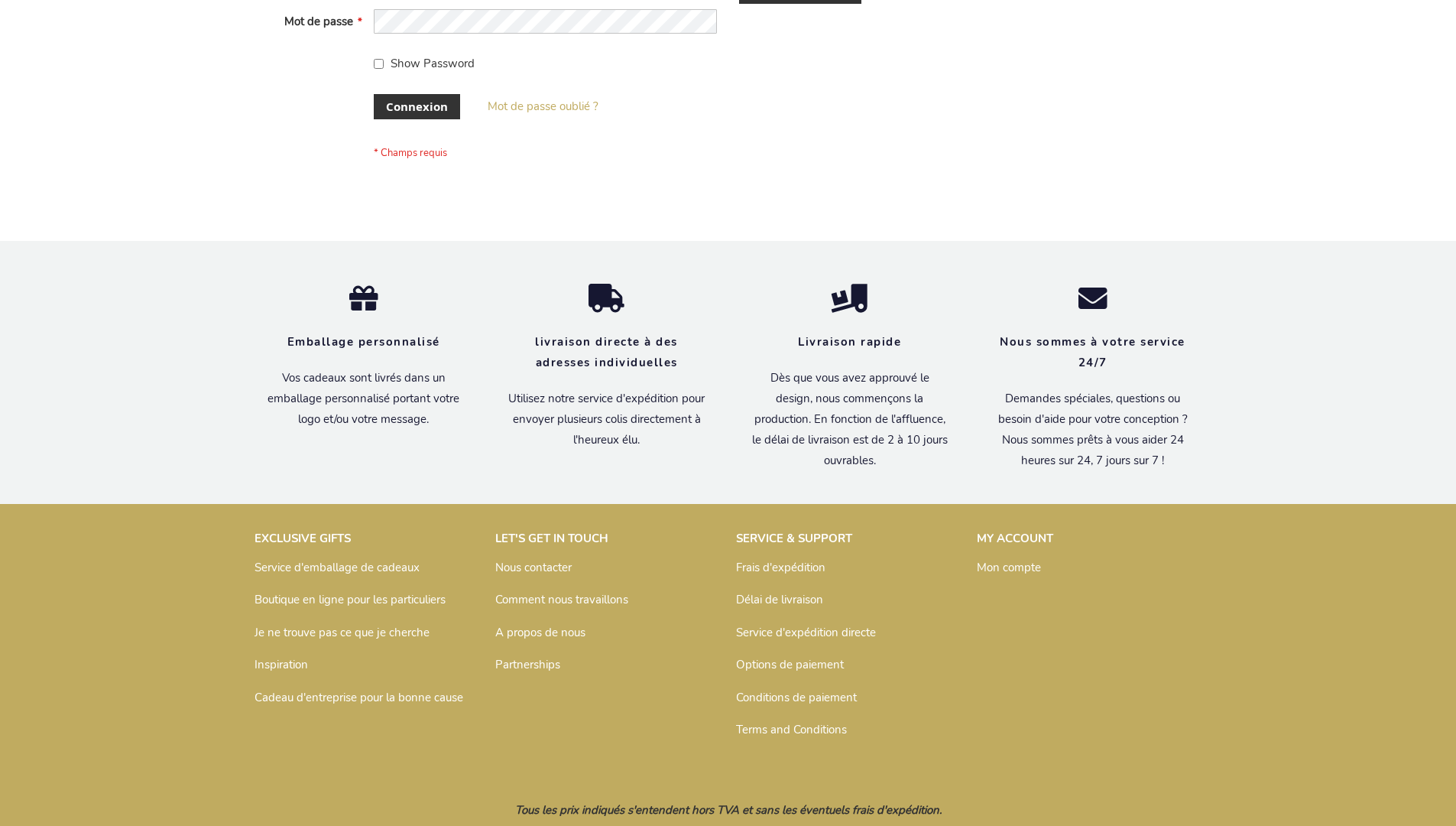
scroll to position [528, 0]
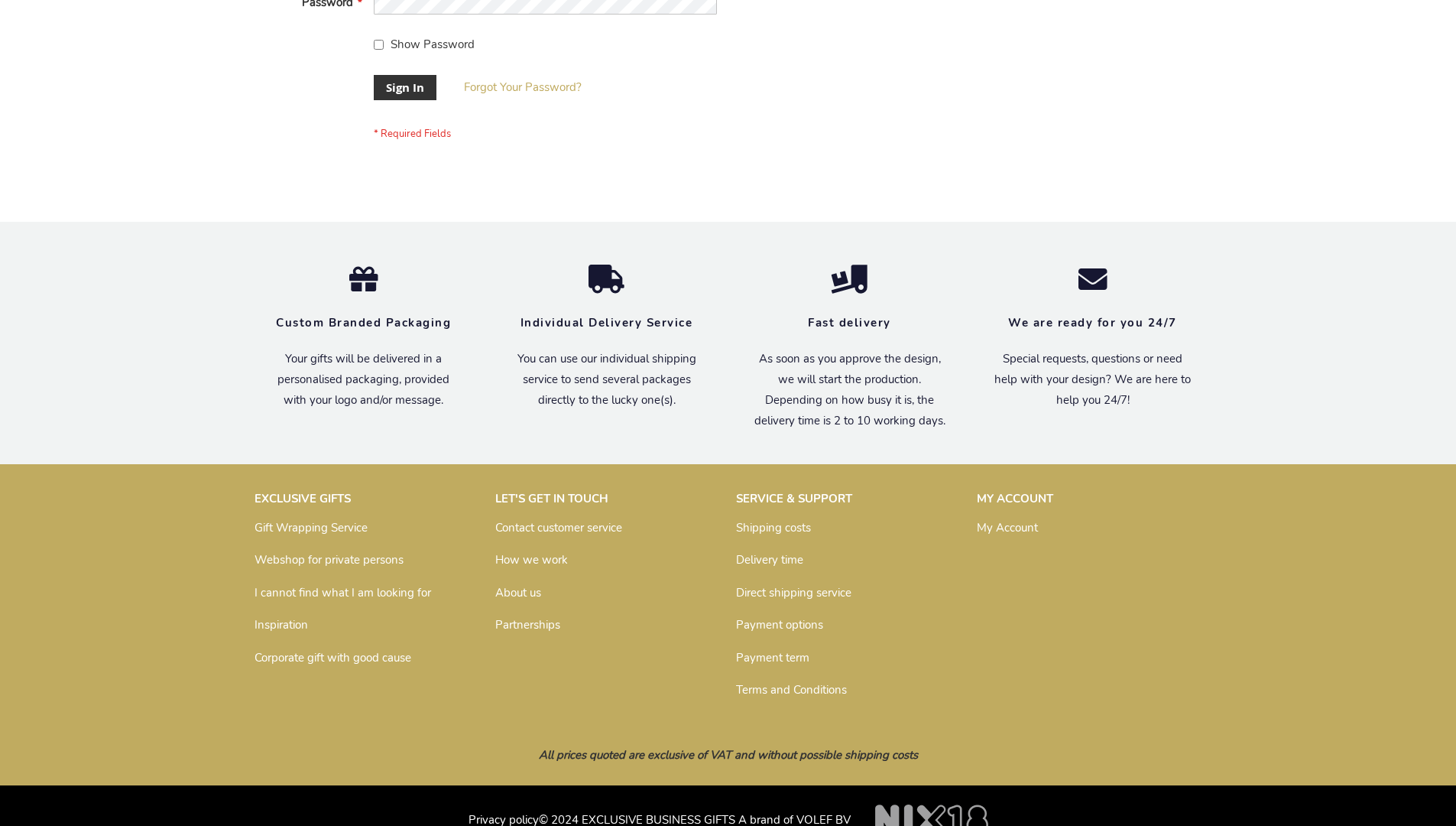
scroll to position [492, 0]
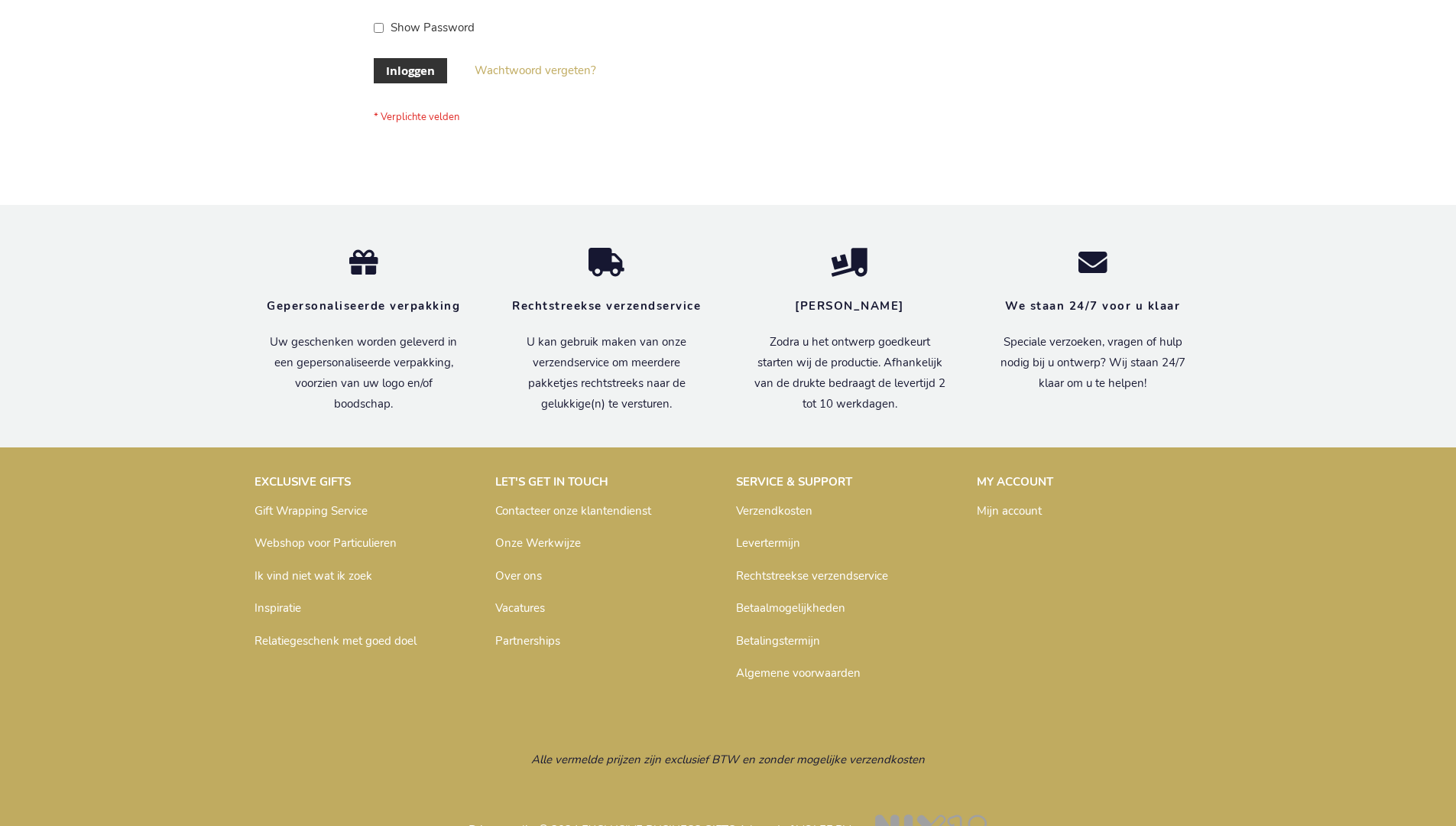
scroll to position [519, 0]
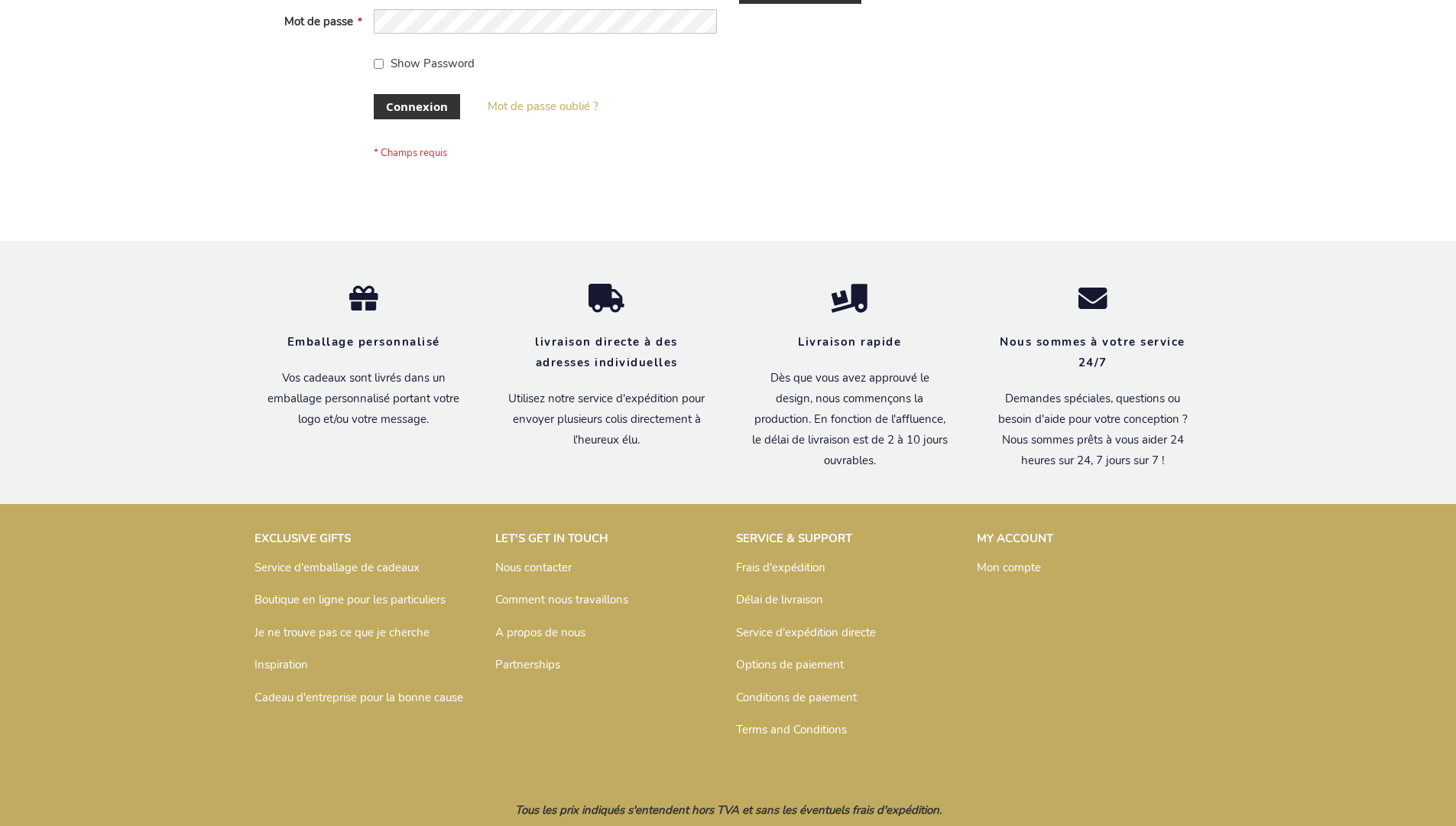
scroll to position [528, 0]
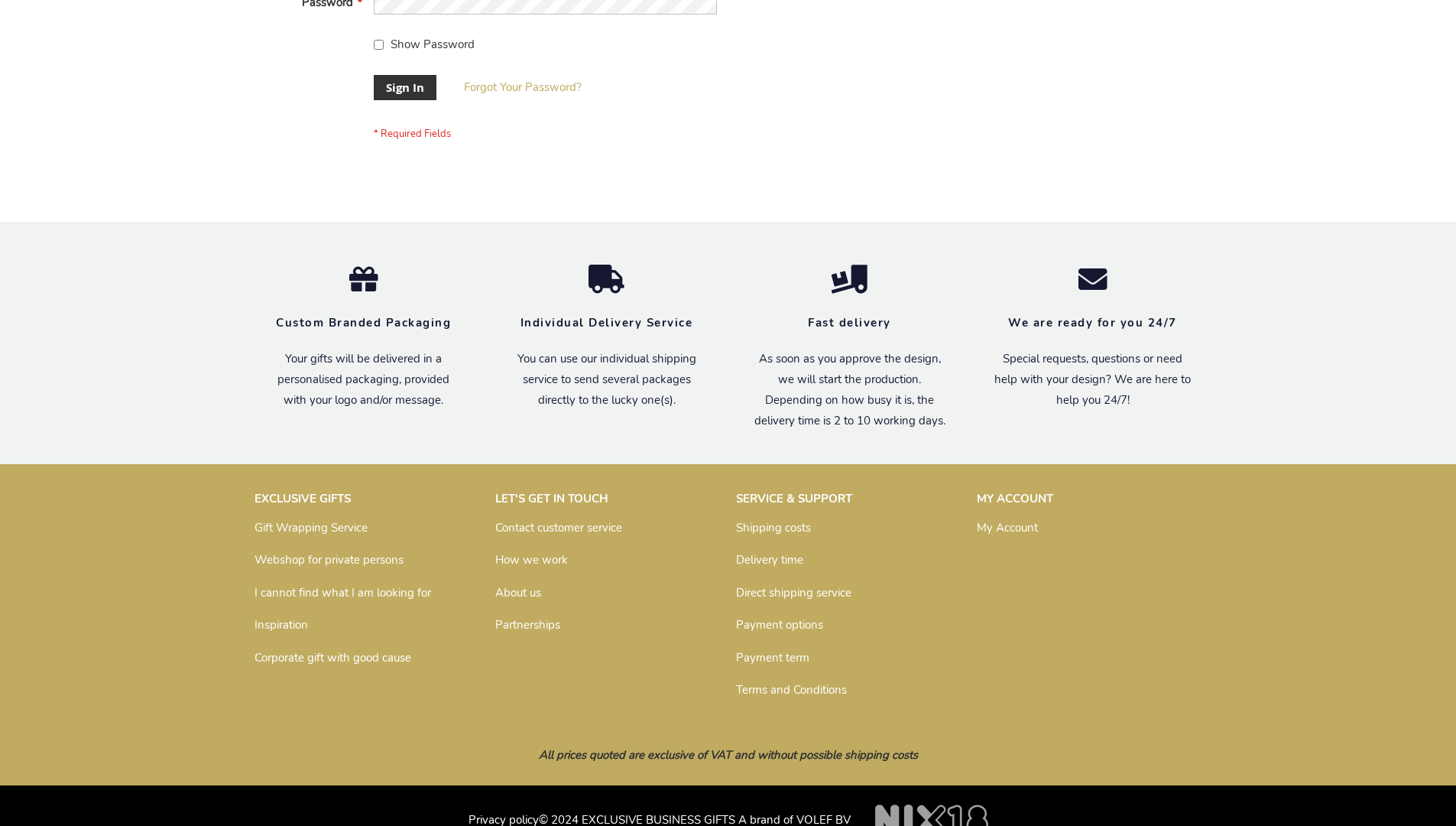
scroll to position [492, 0]
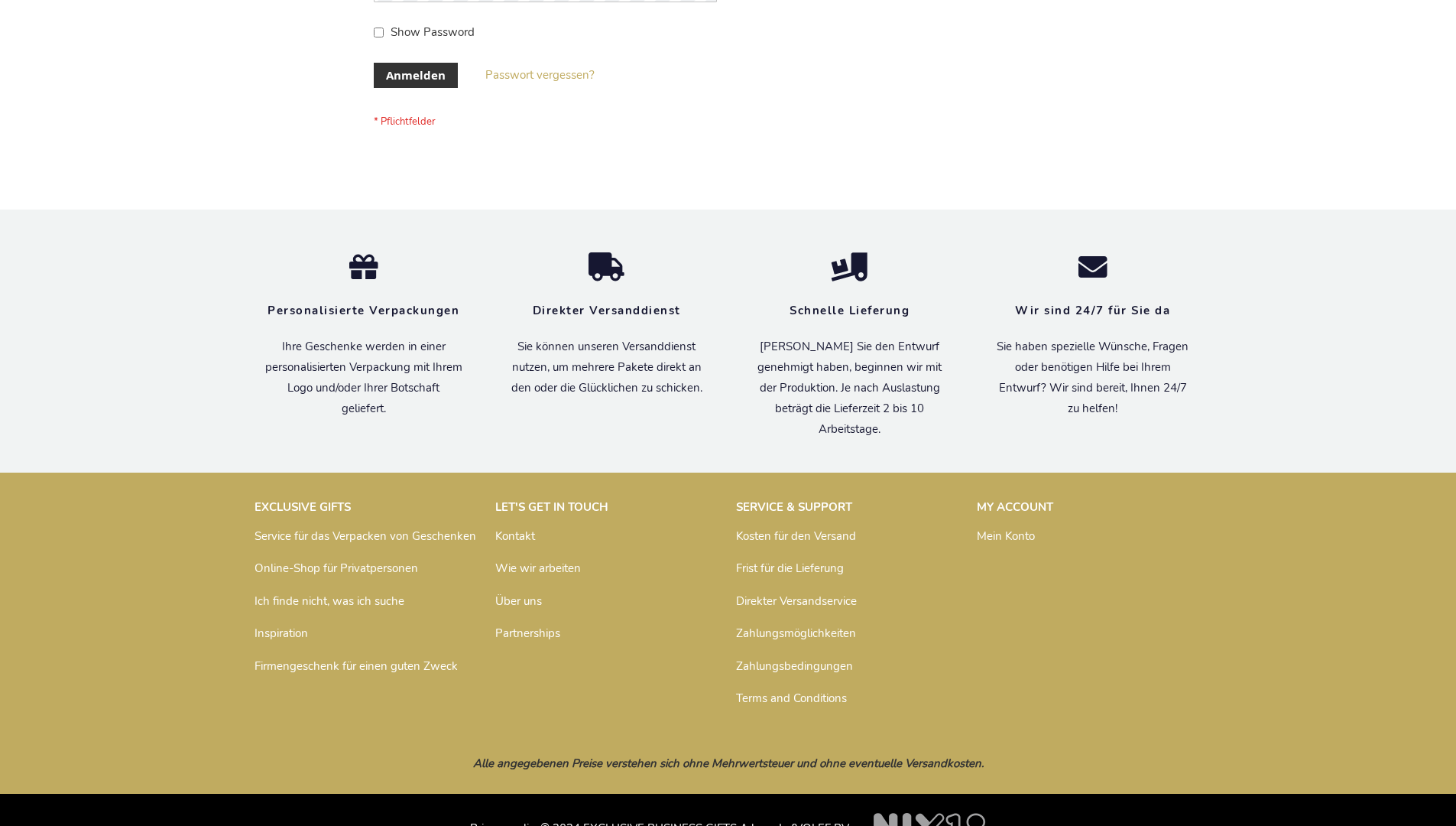
scroll to position [512, 0]
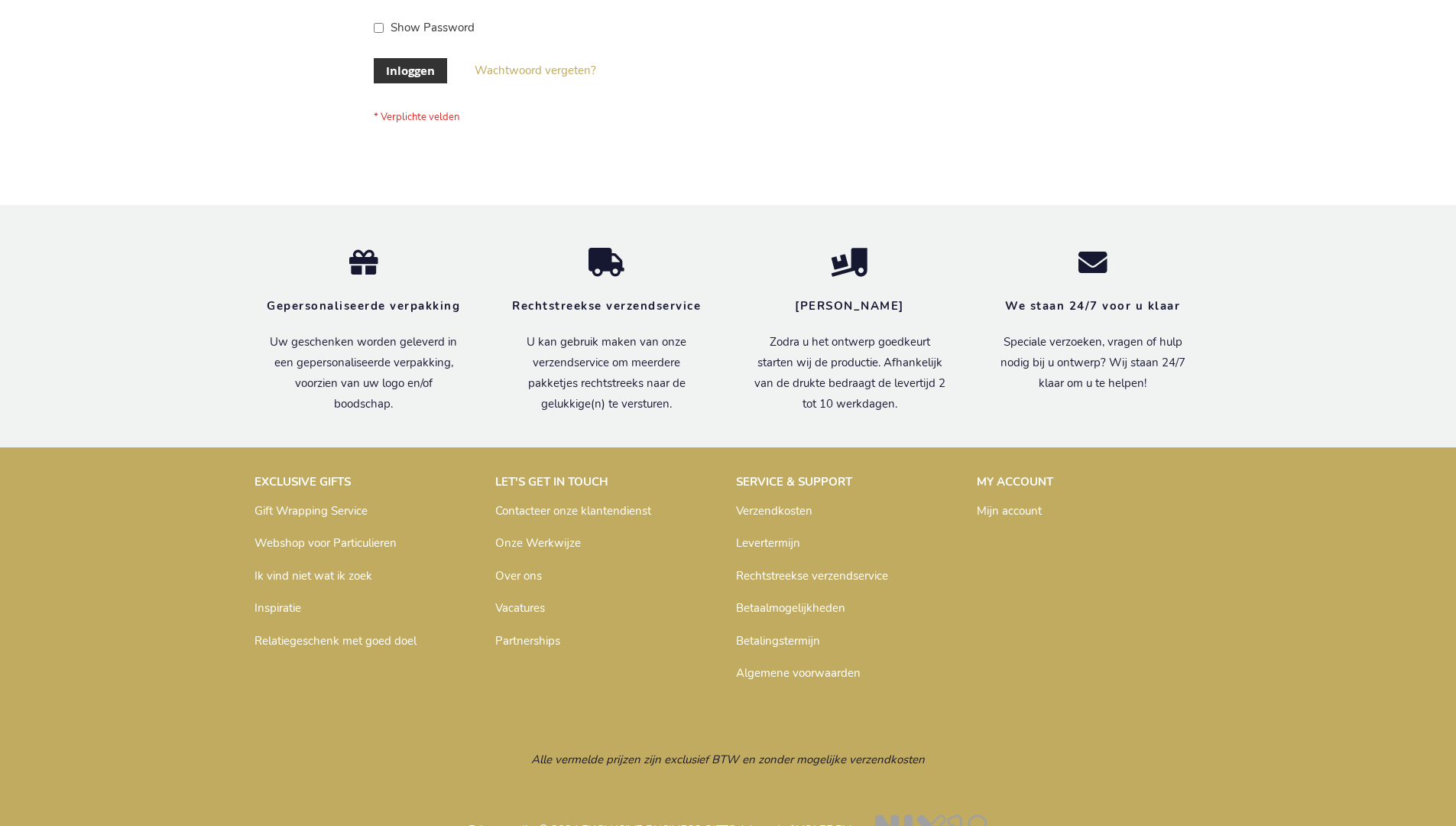
scroll to position [519, 0]
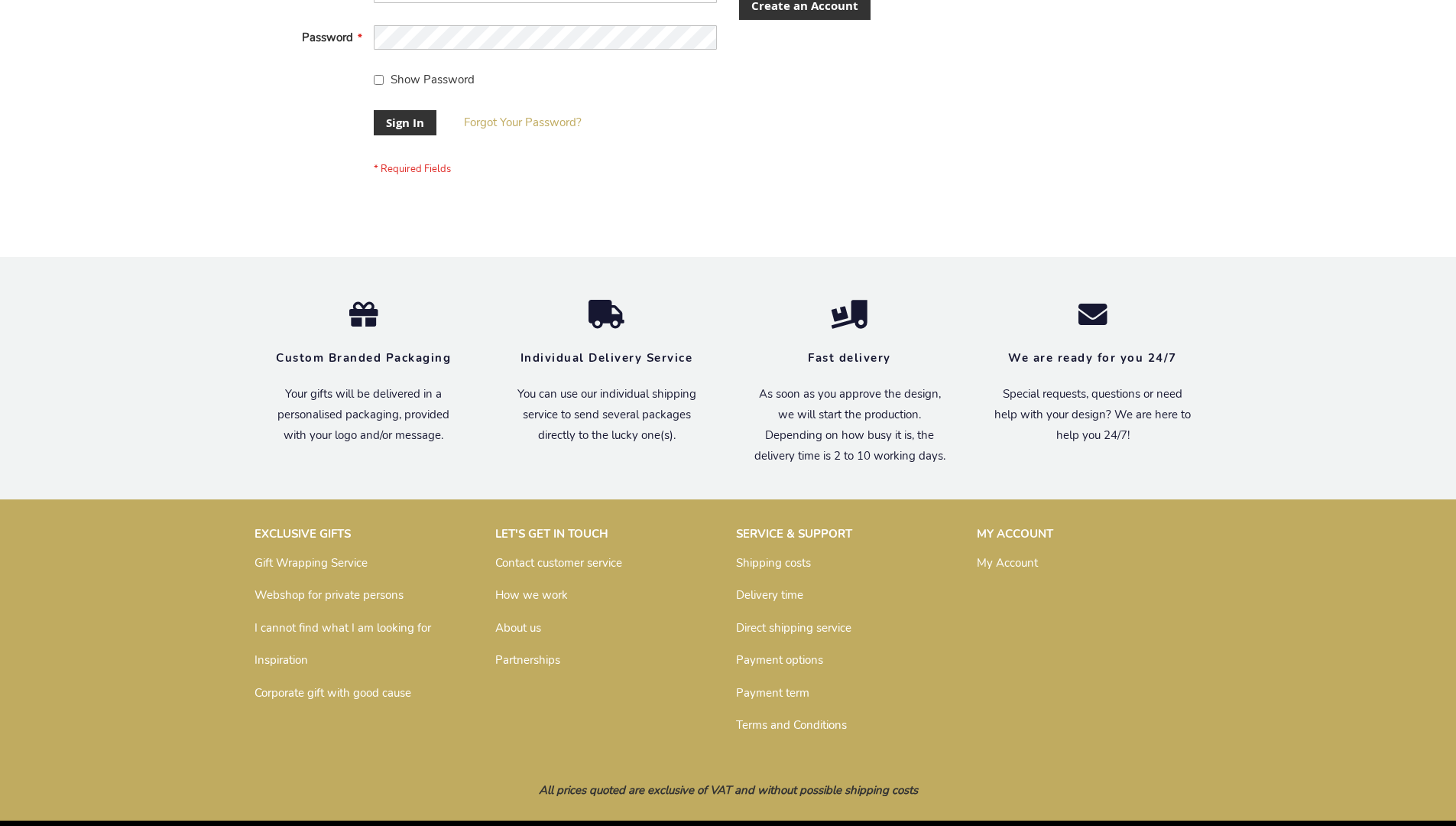
scroll to position [492, 0]
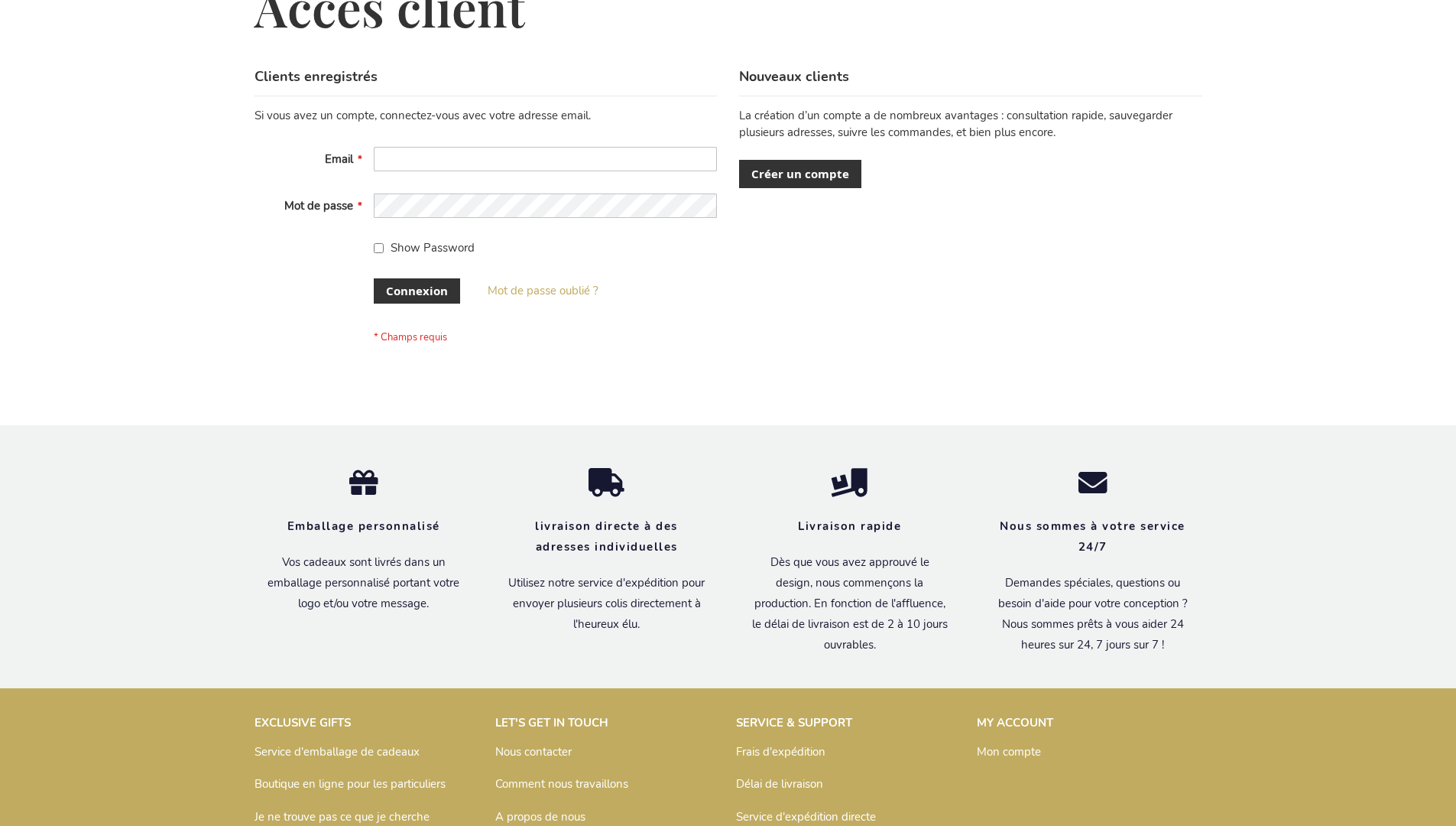
scroll to position [528, 0]
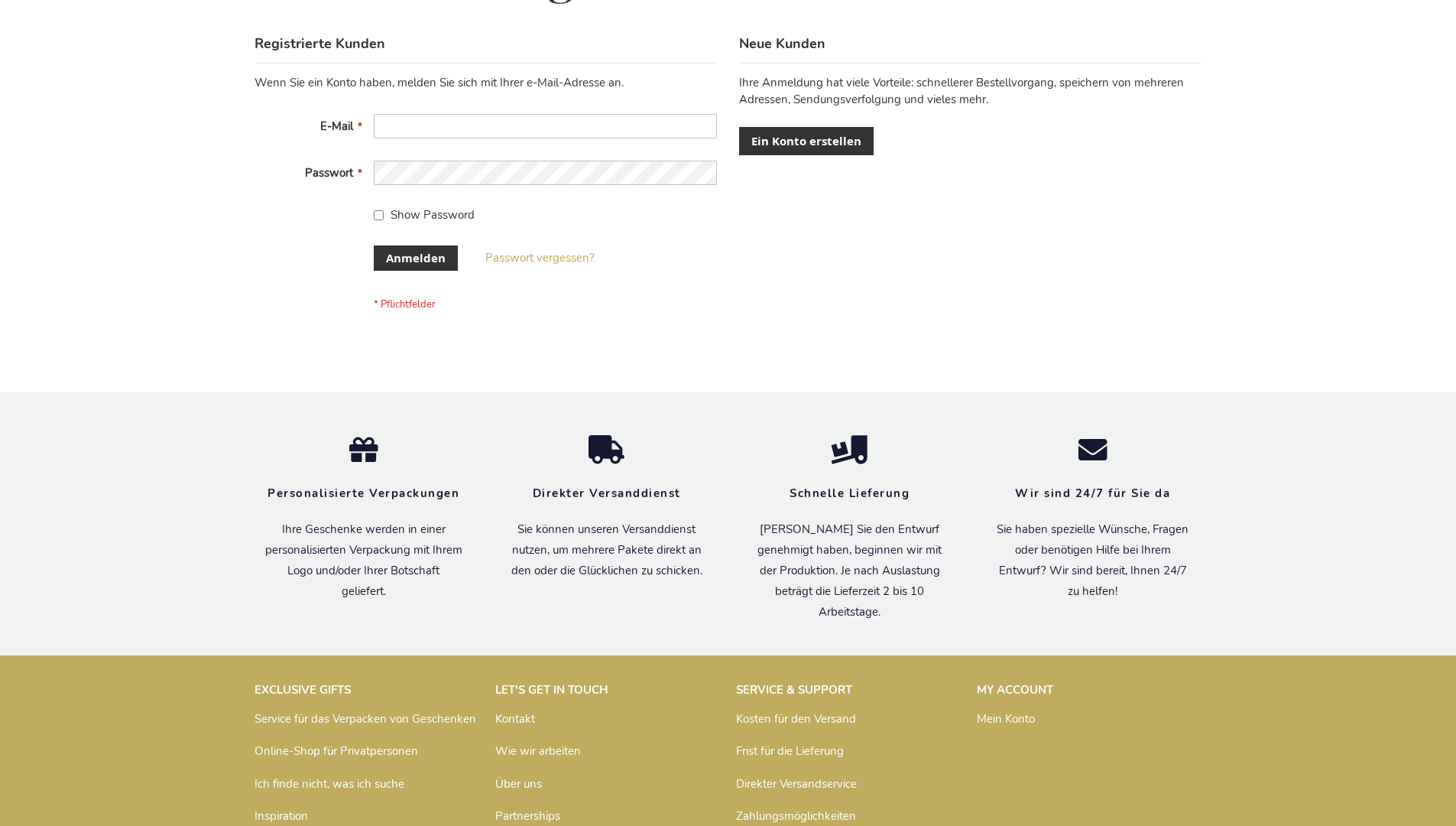
scroll to position [512, 0]
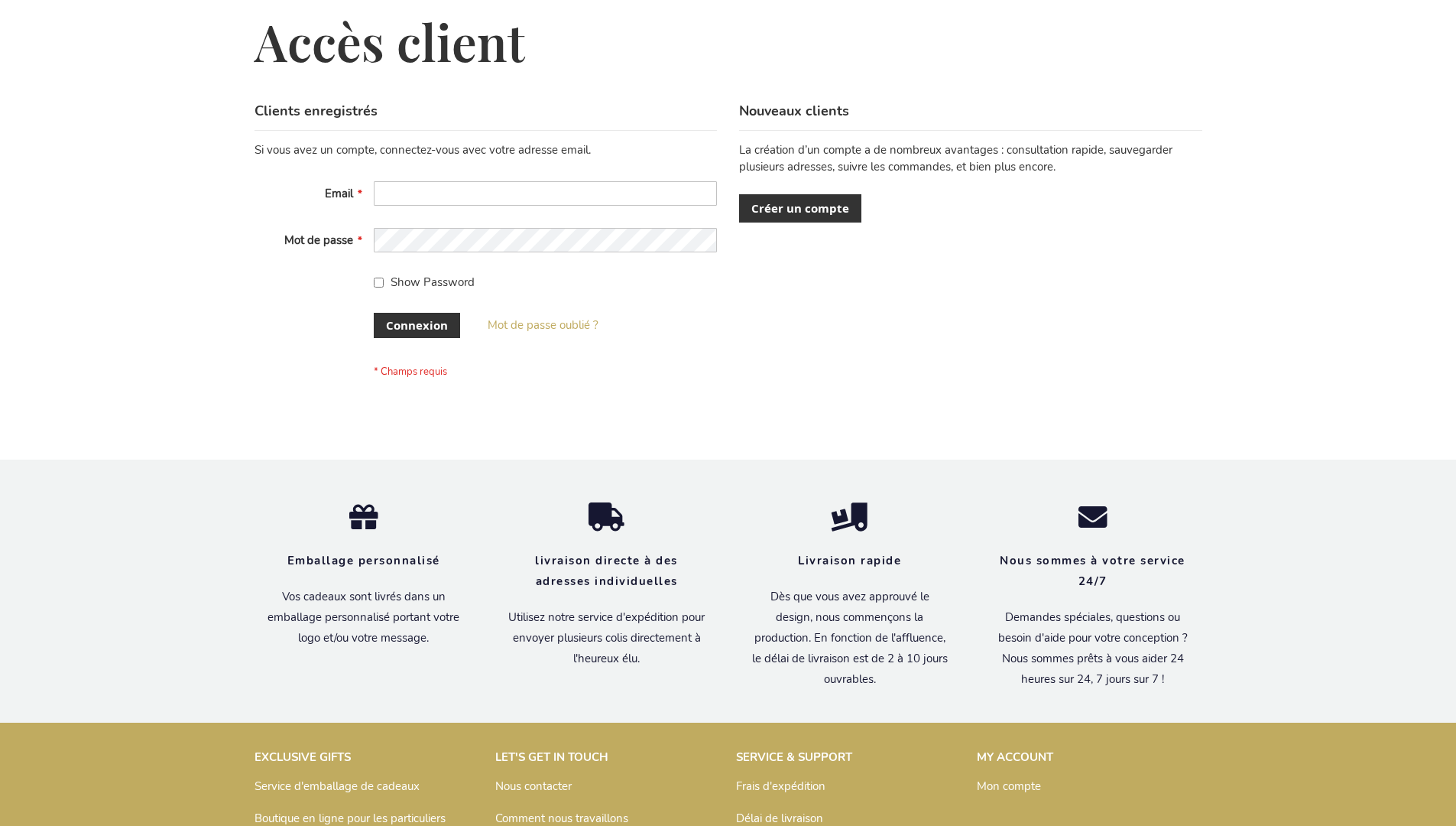
scroll to position [528, 0]
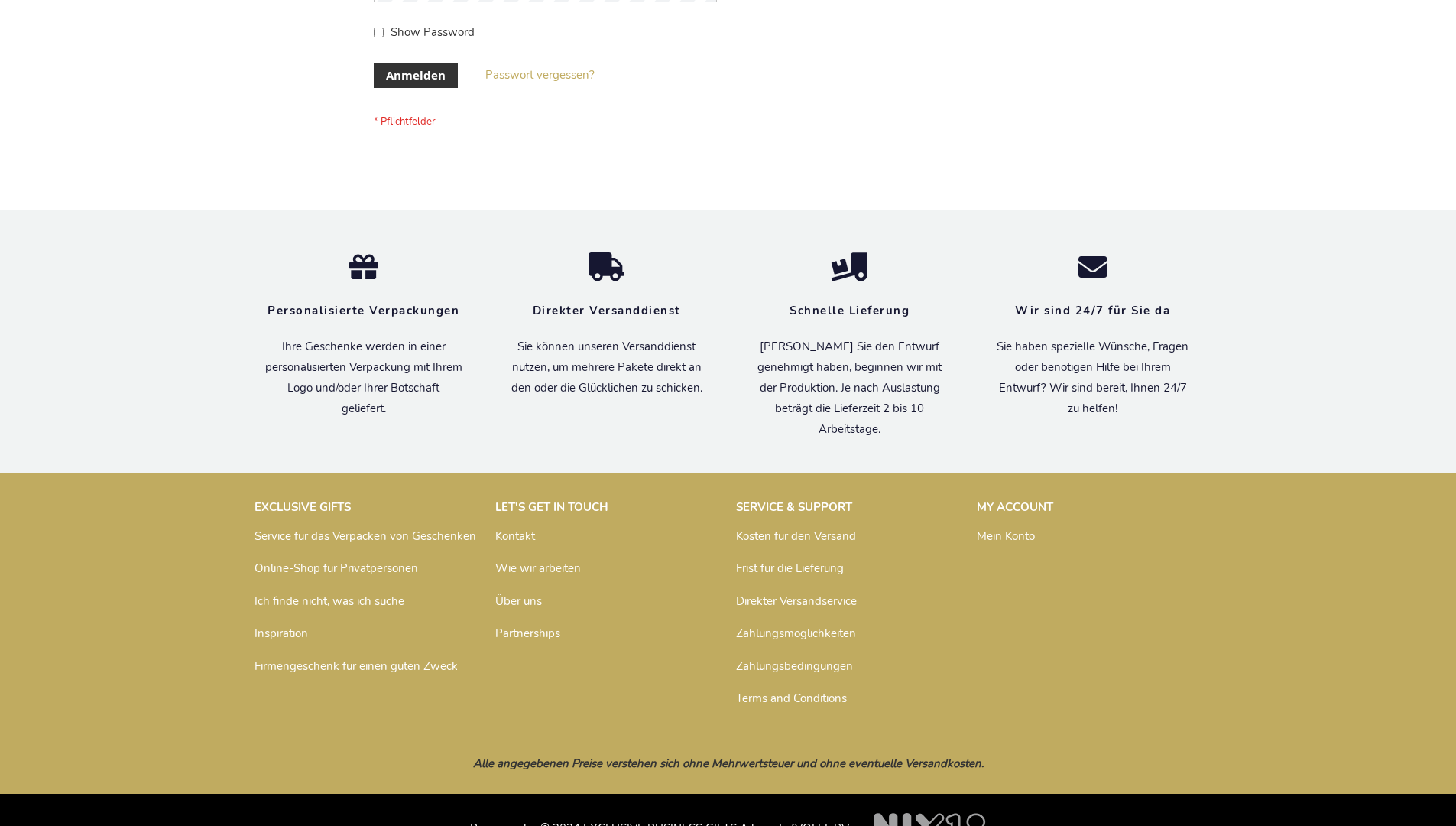
scroll to position [512, 0]
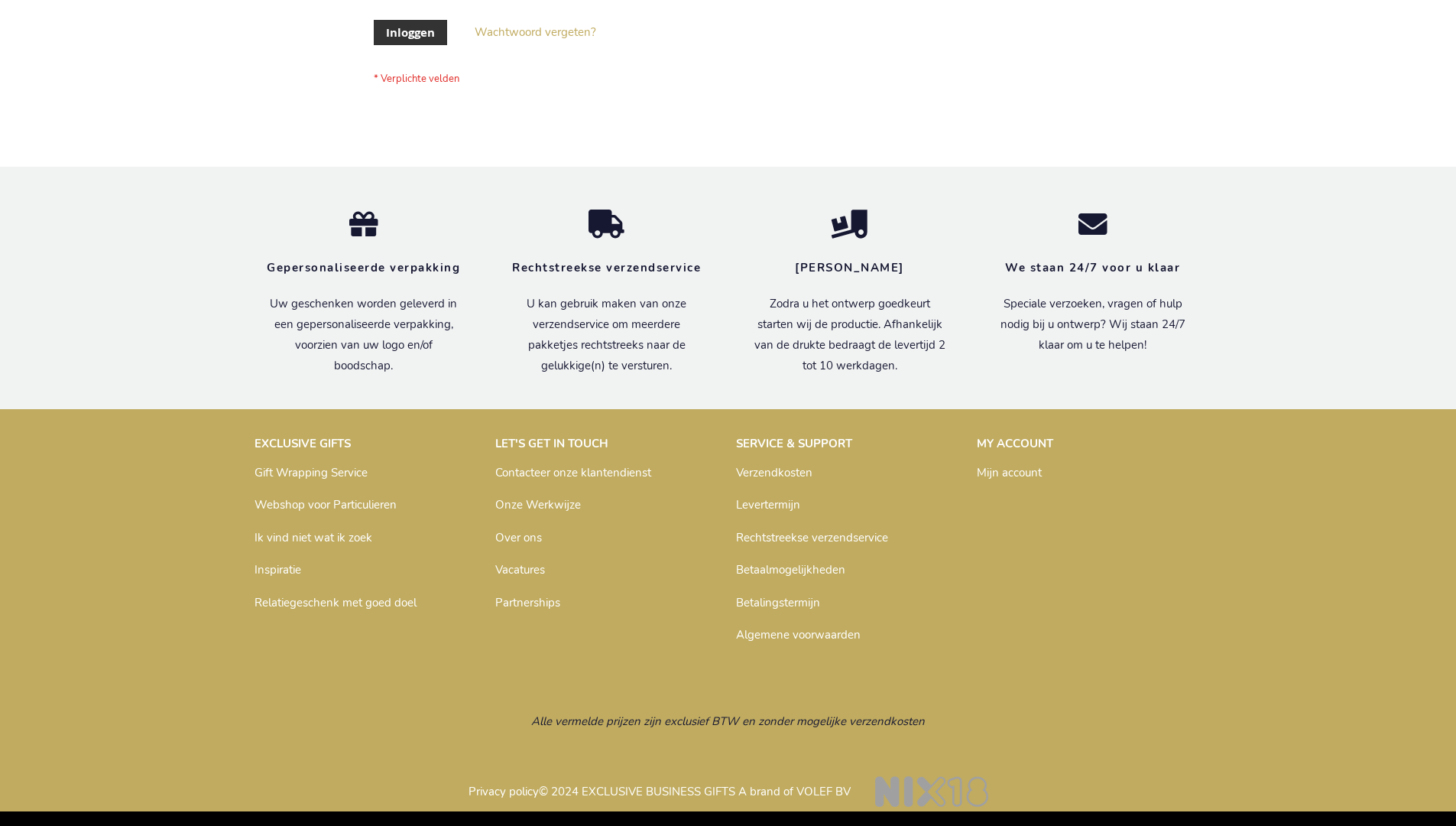
scroll to position [519, 0]
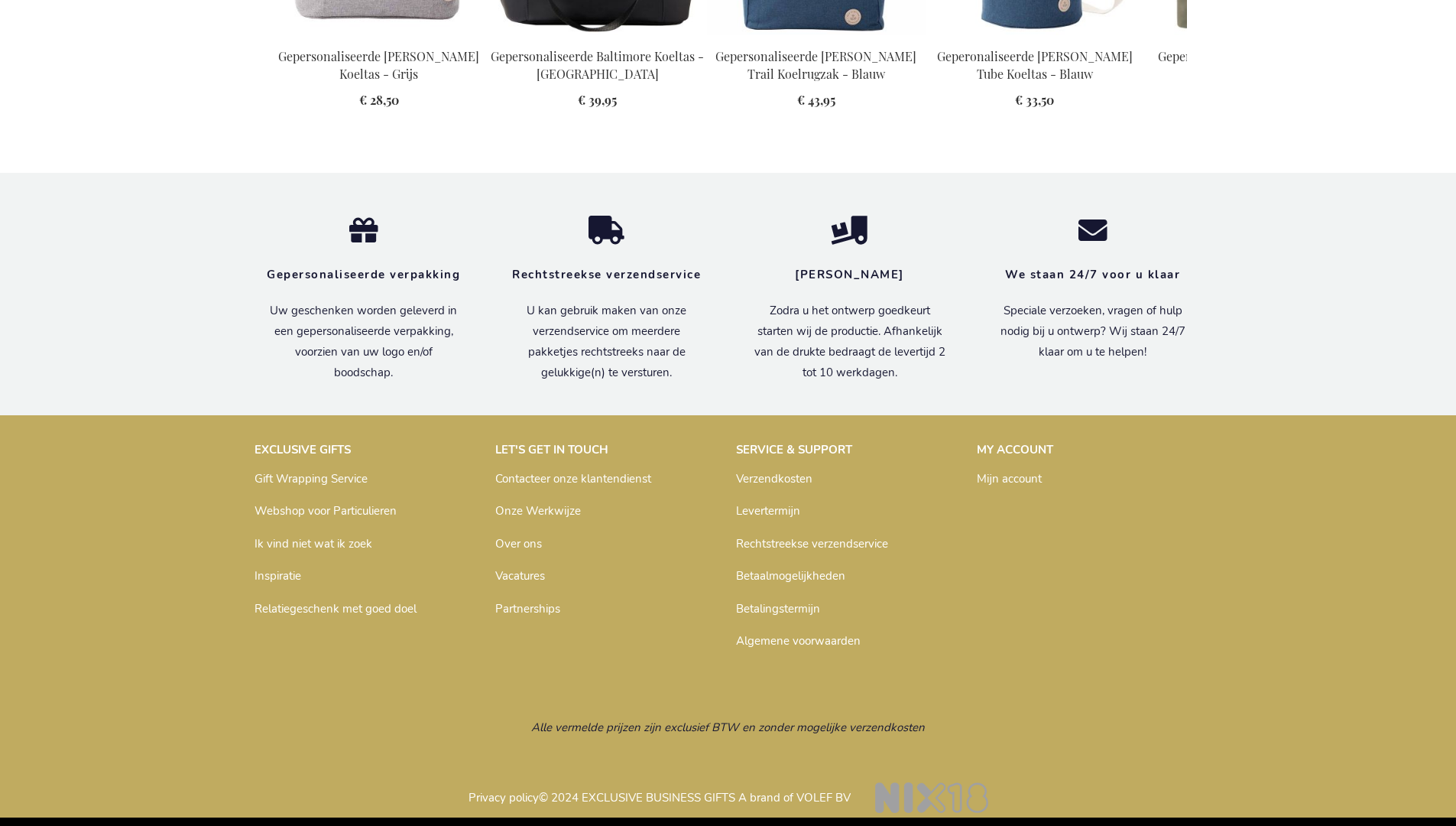
scroll to position [1730, 0]
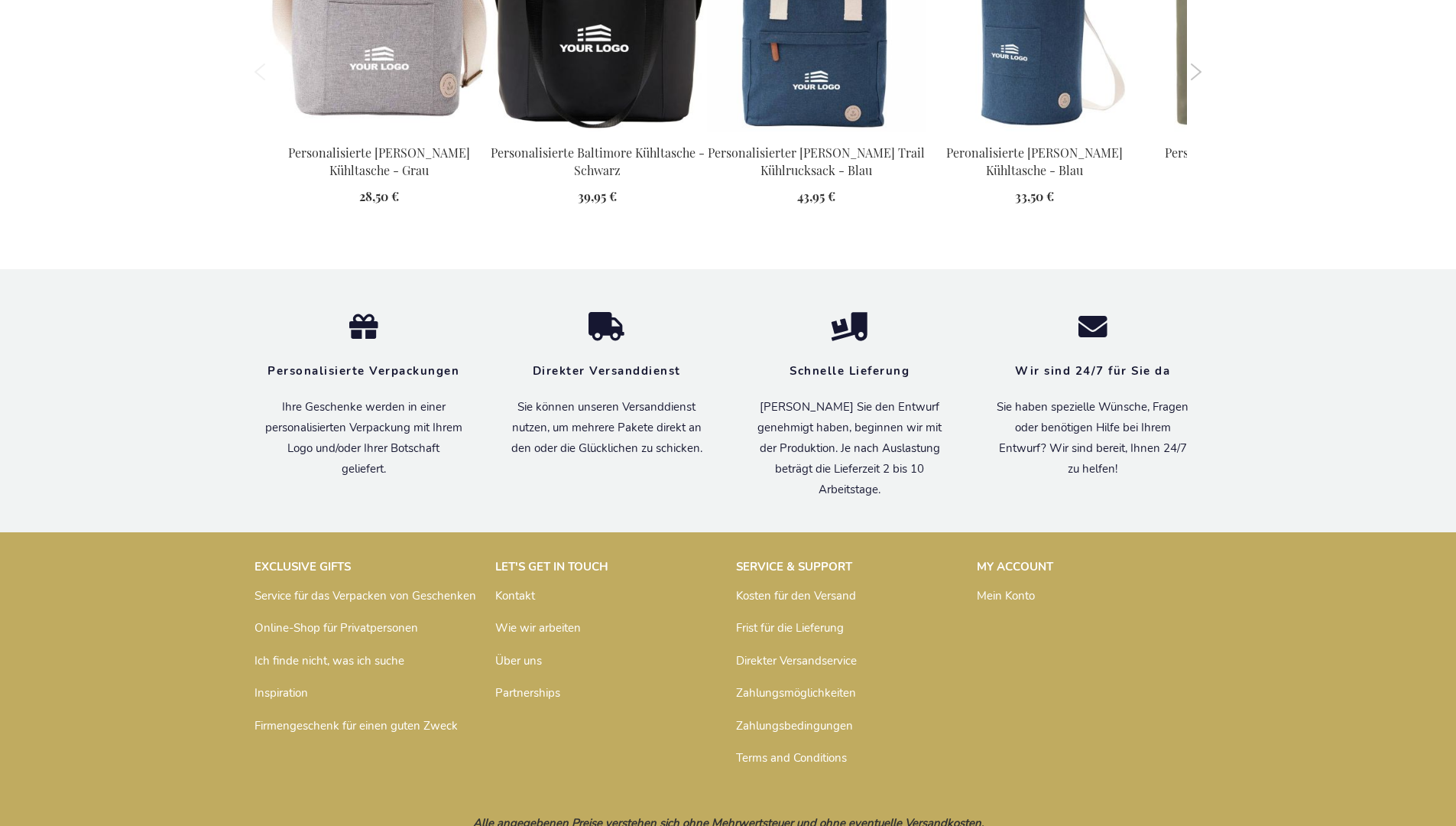
scroll to position [1723, 0]
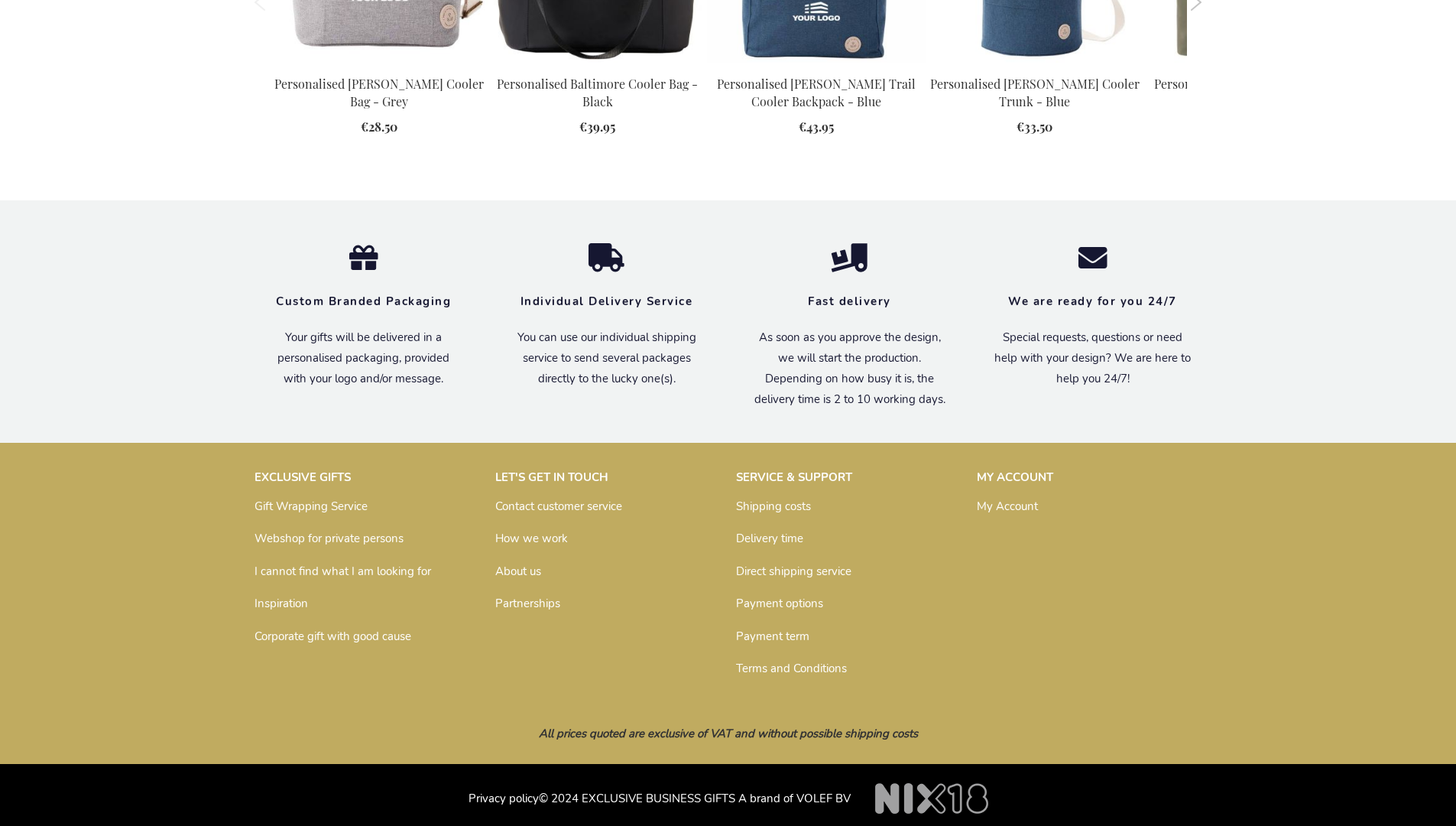
scroll to position [1686, 0]
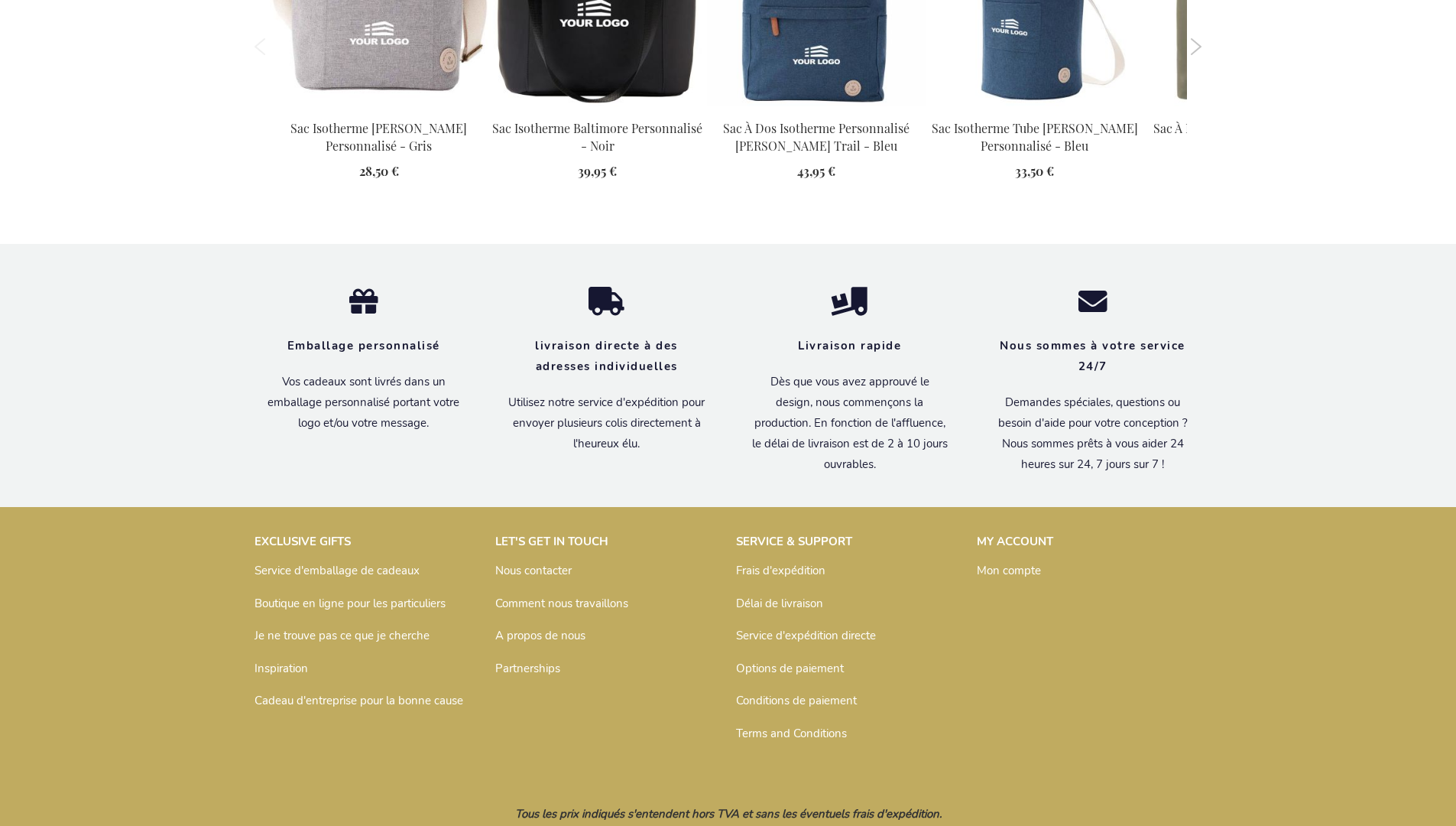
scroll to position [1739, 0]
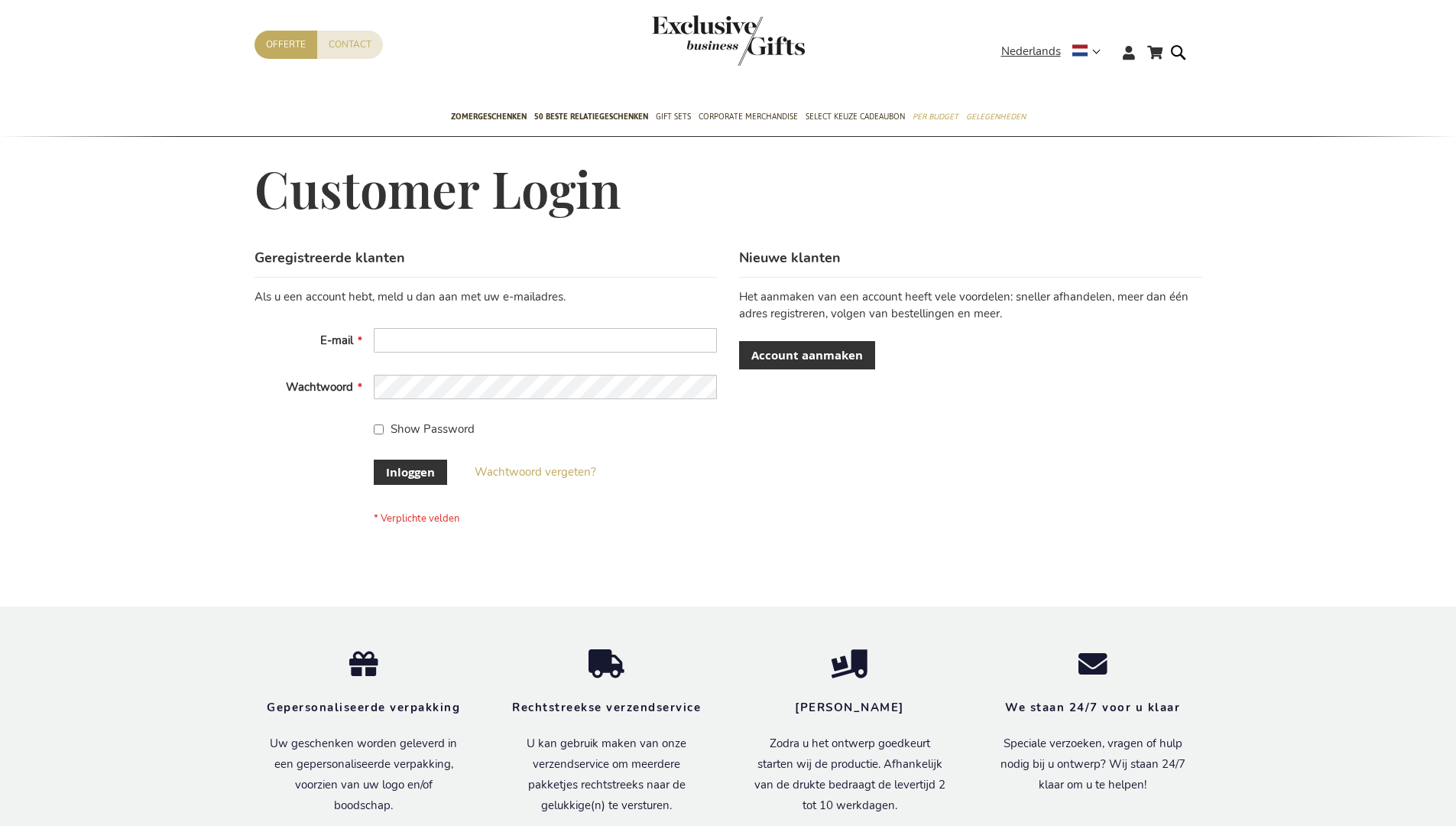
scroll to position [519, 0]
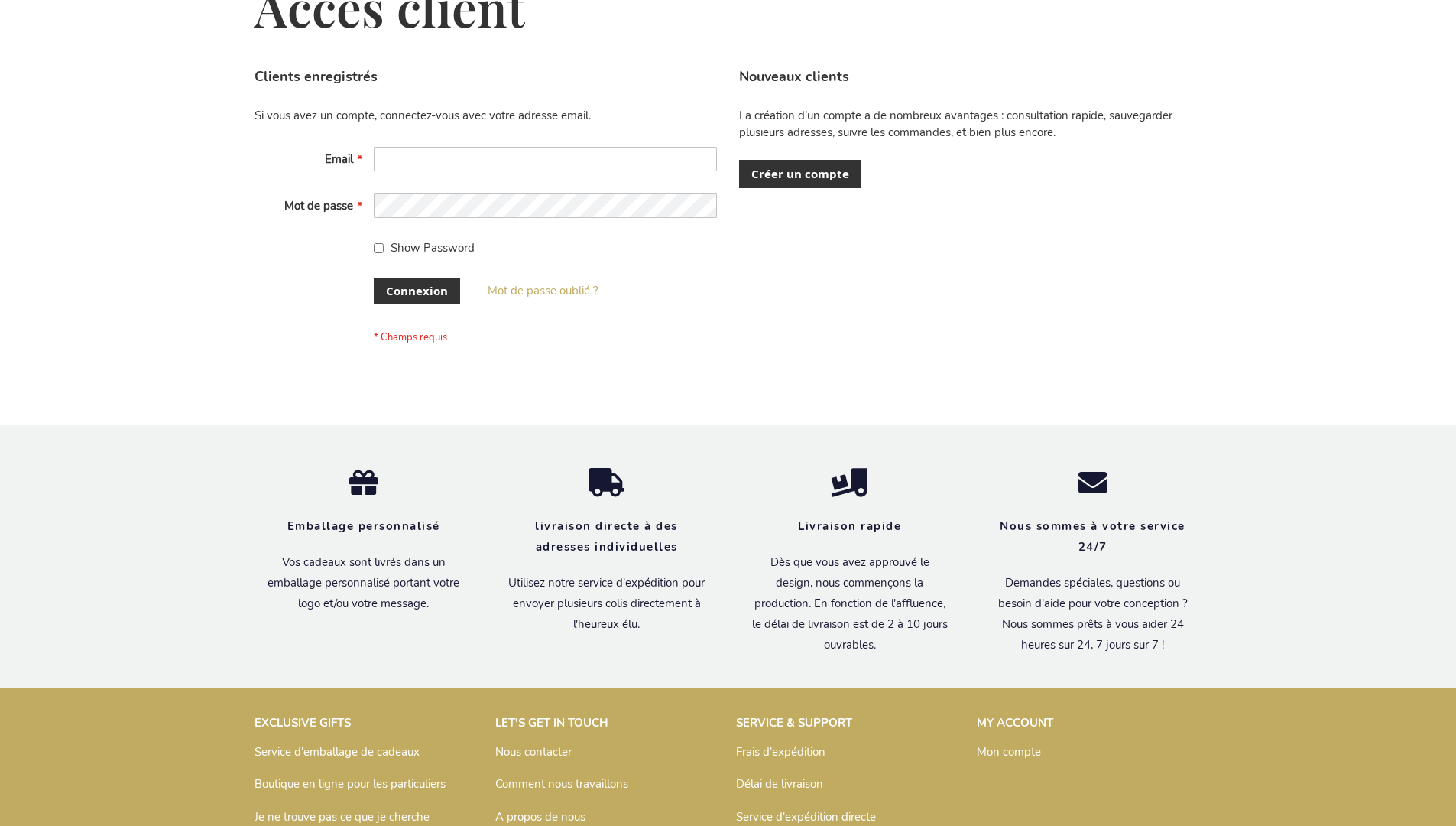
scroll to position [528, 0]
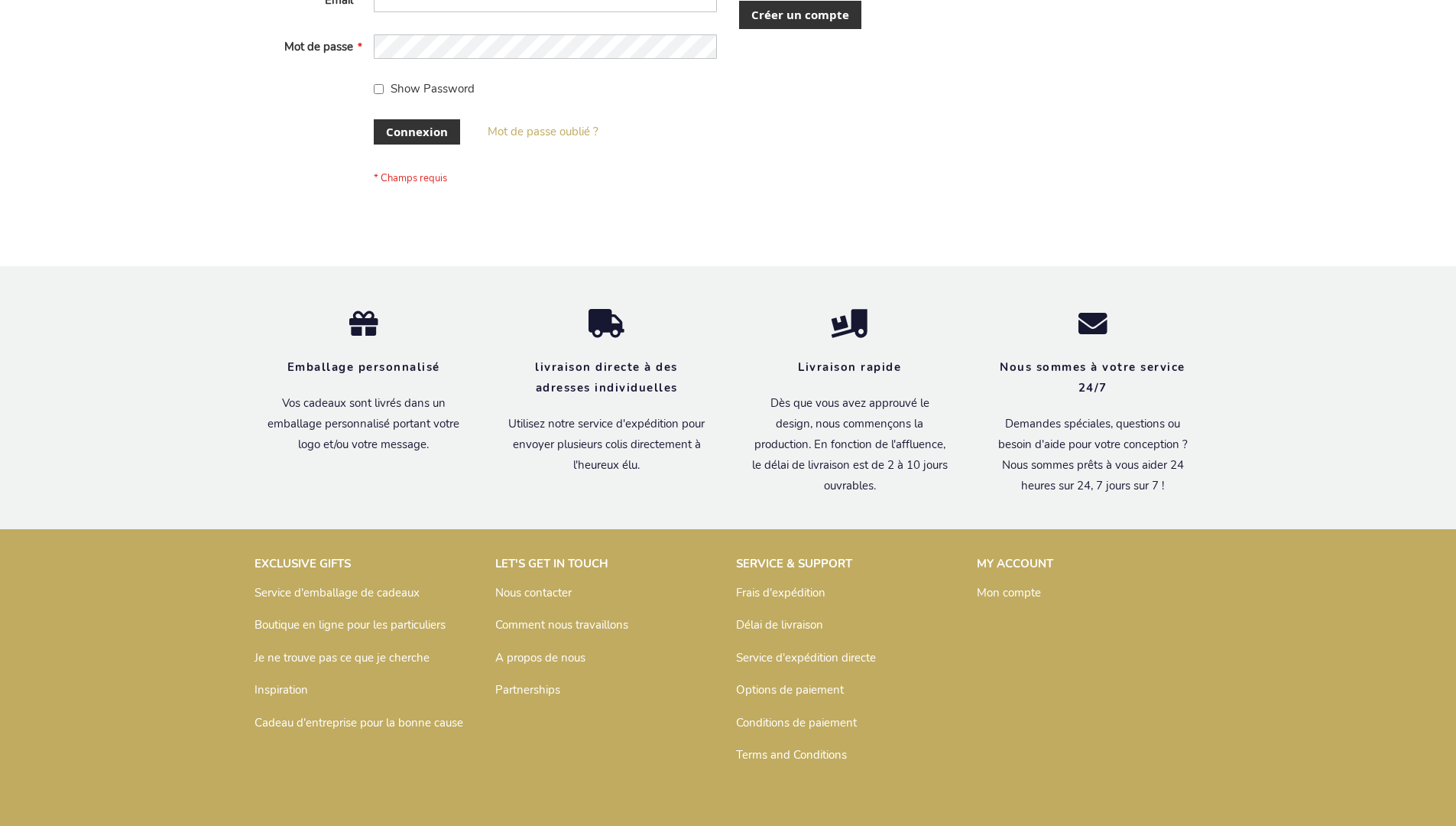
scroll to position [528, 0]
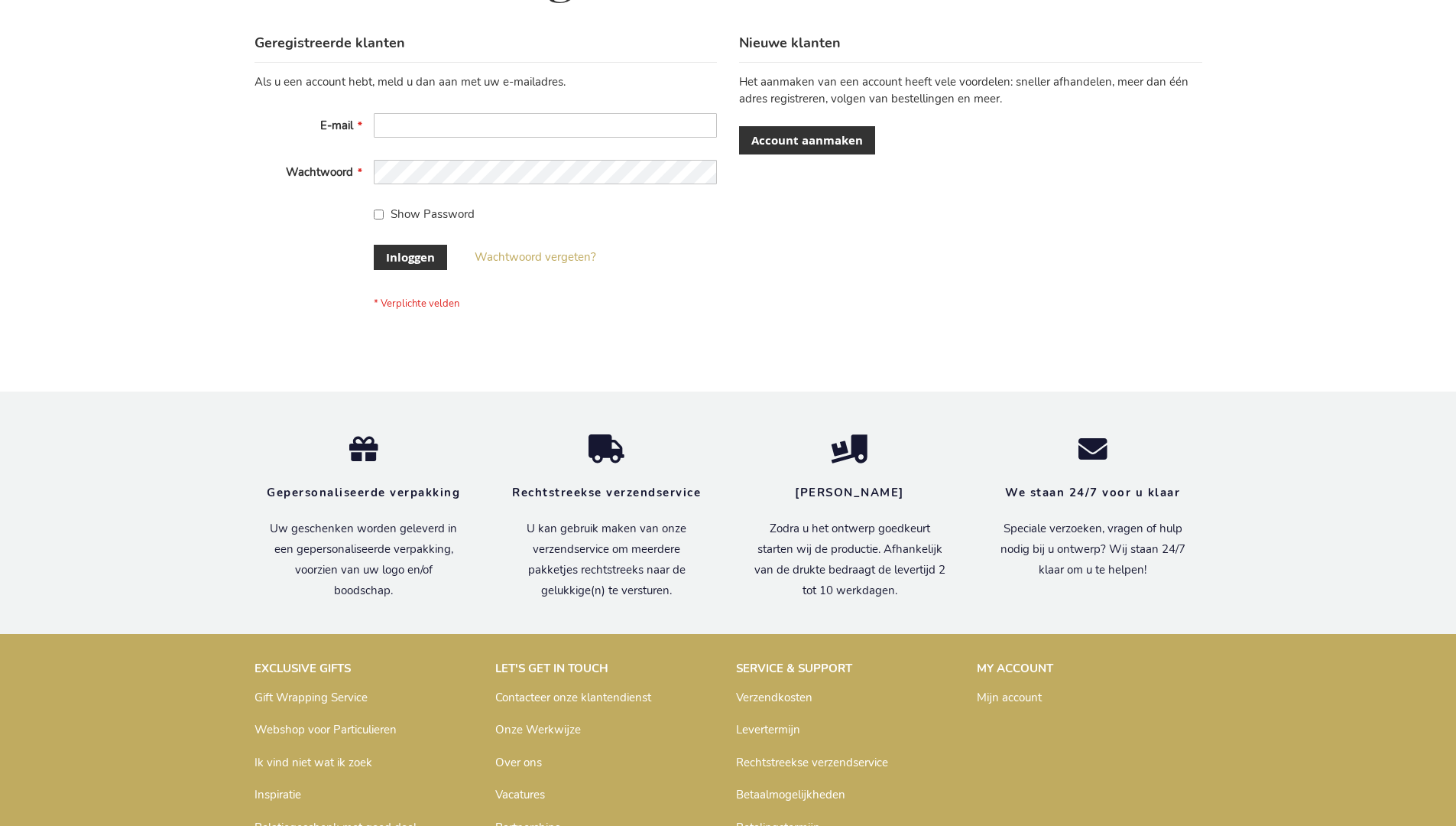
scroll to position [519, 0]
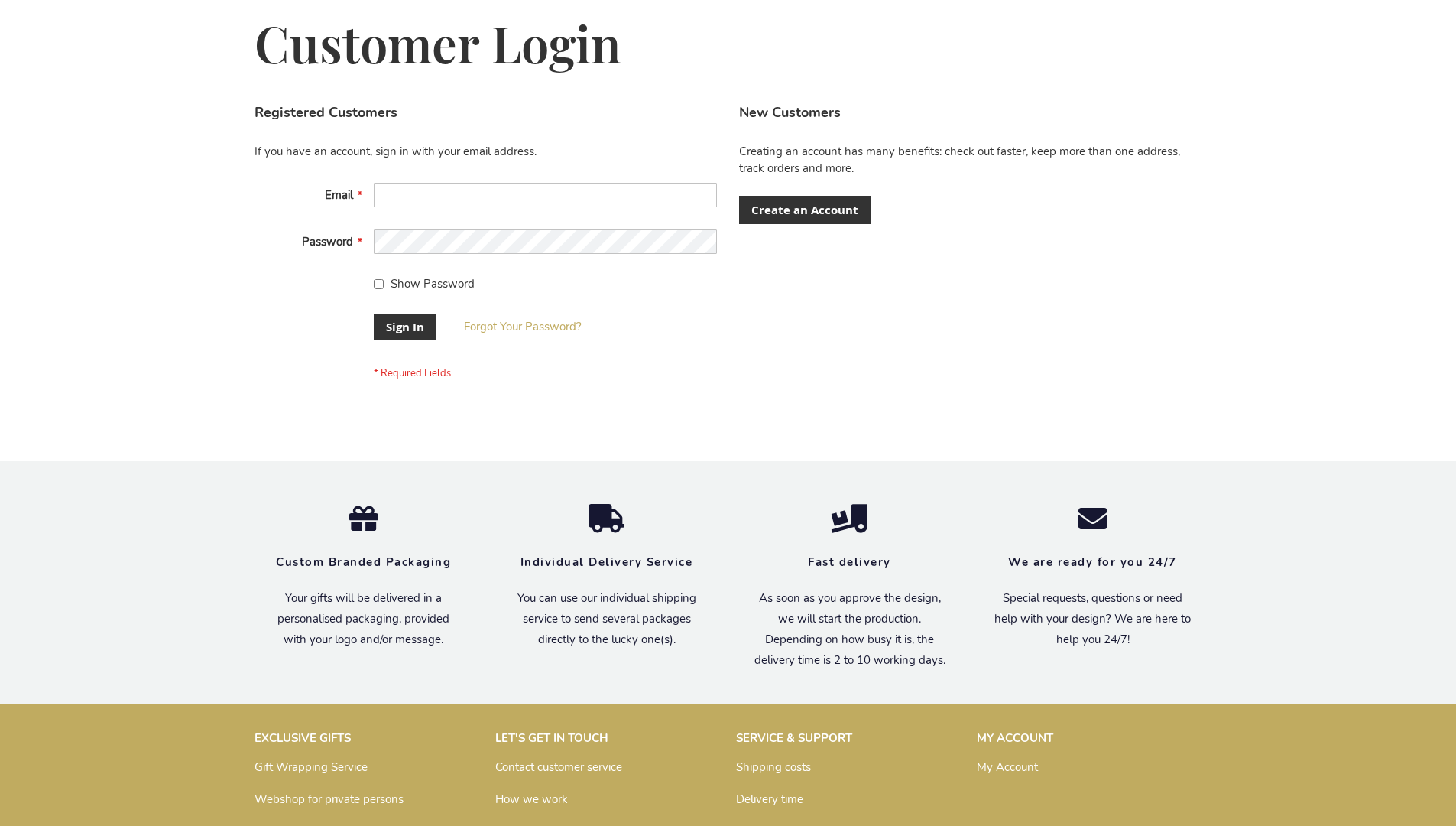
scroll to position [492, 0]
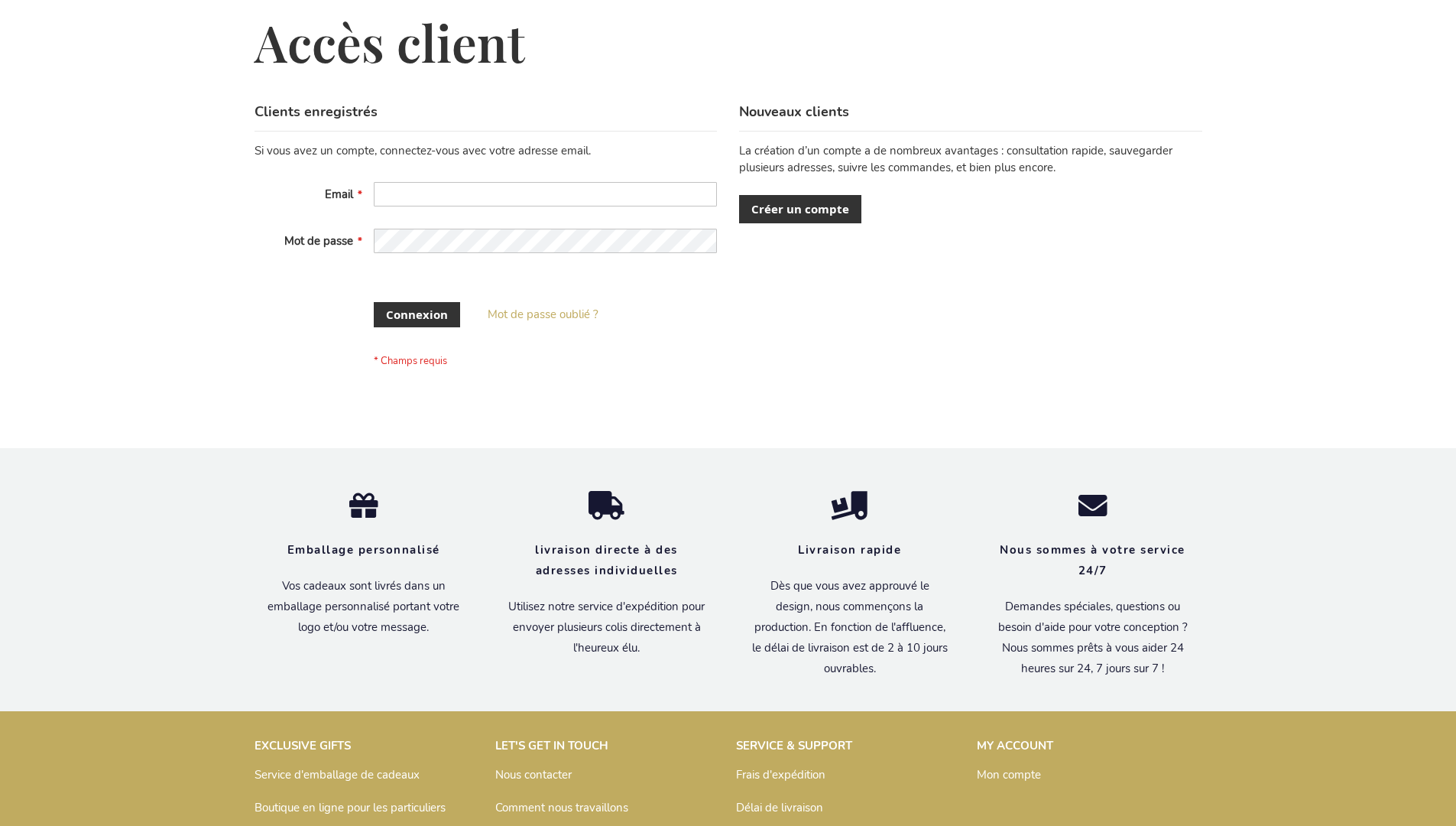
scroll to position [515, 0]
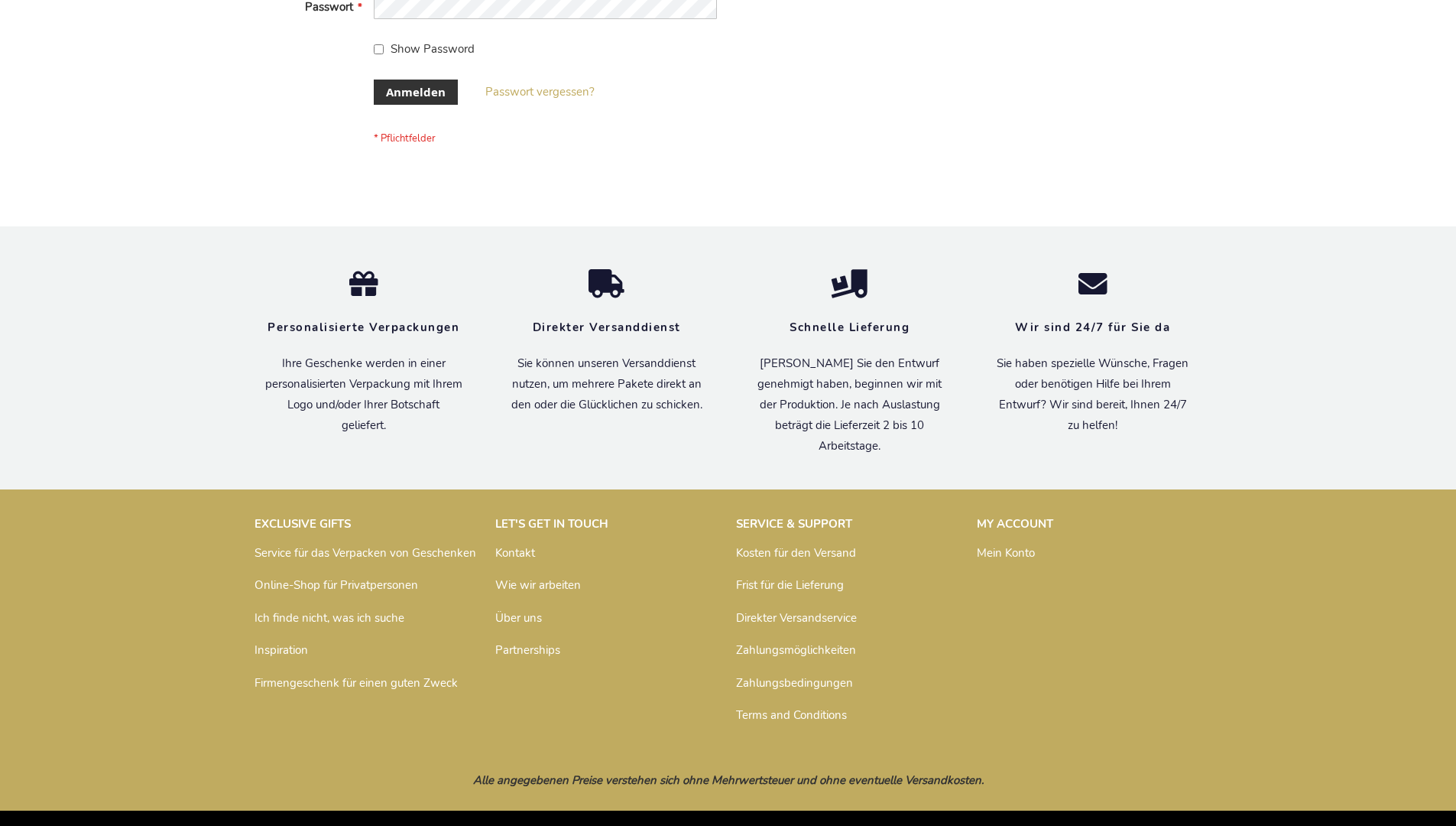
scroll to position [512, 0]
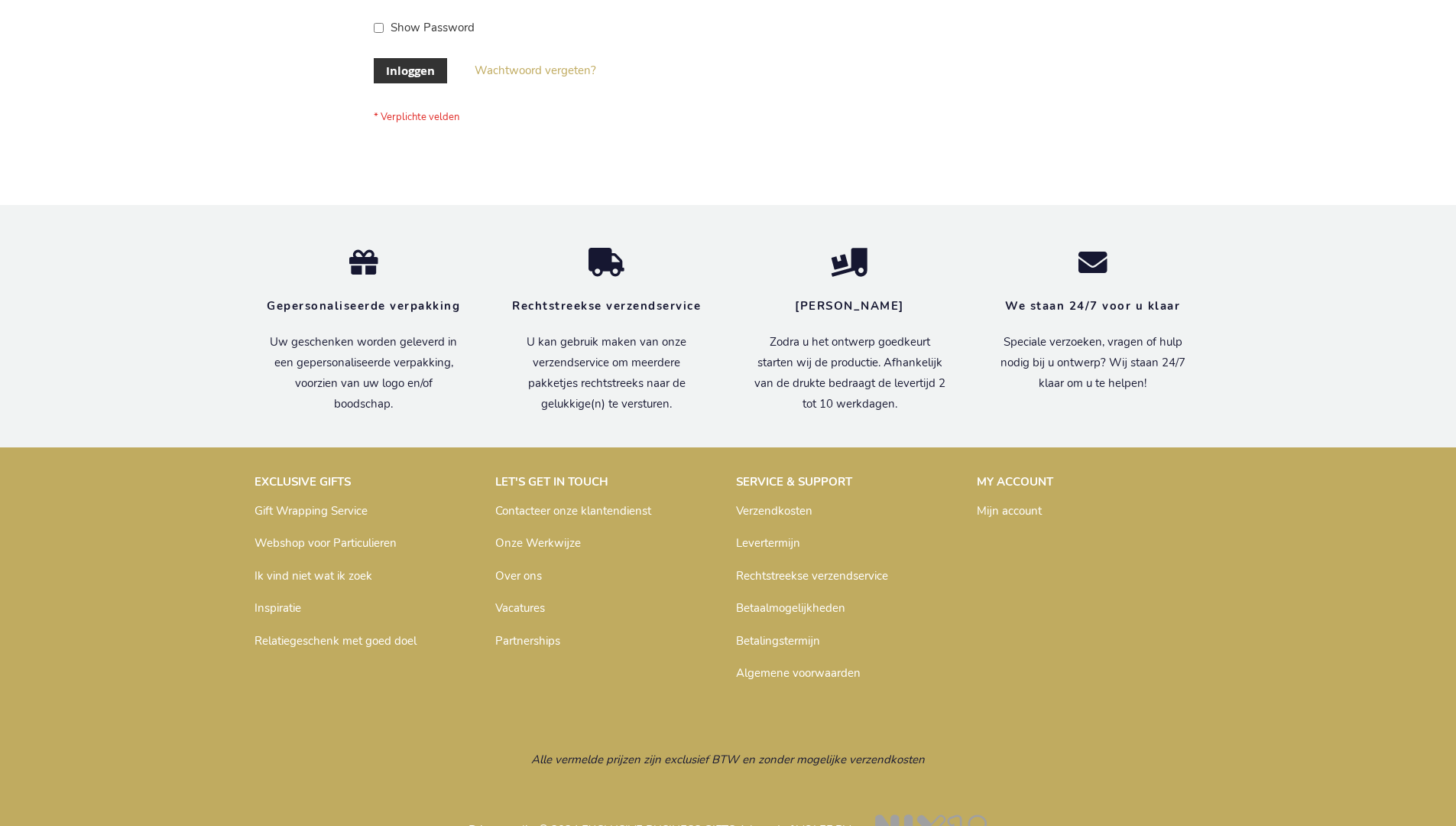
scroll to position [519, 0]
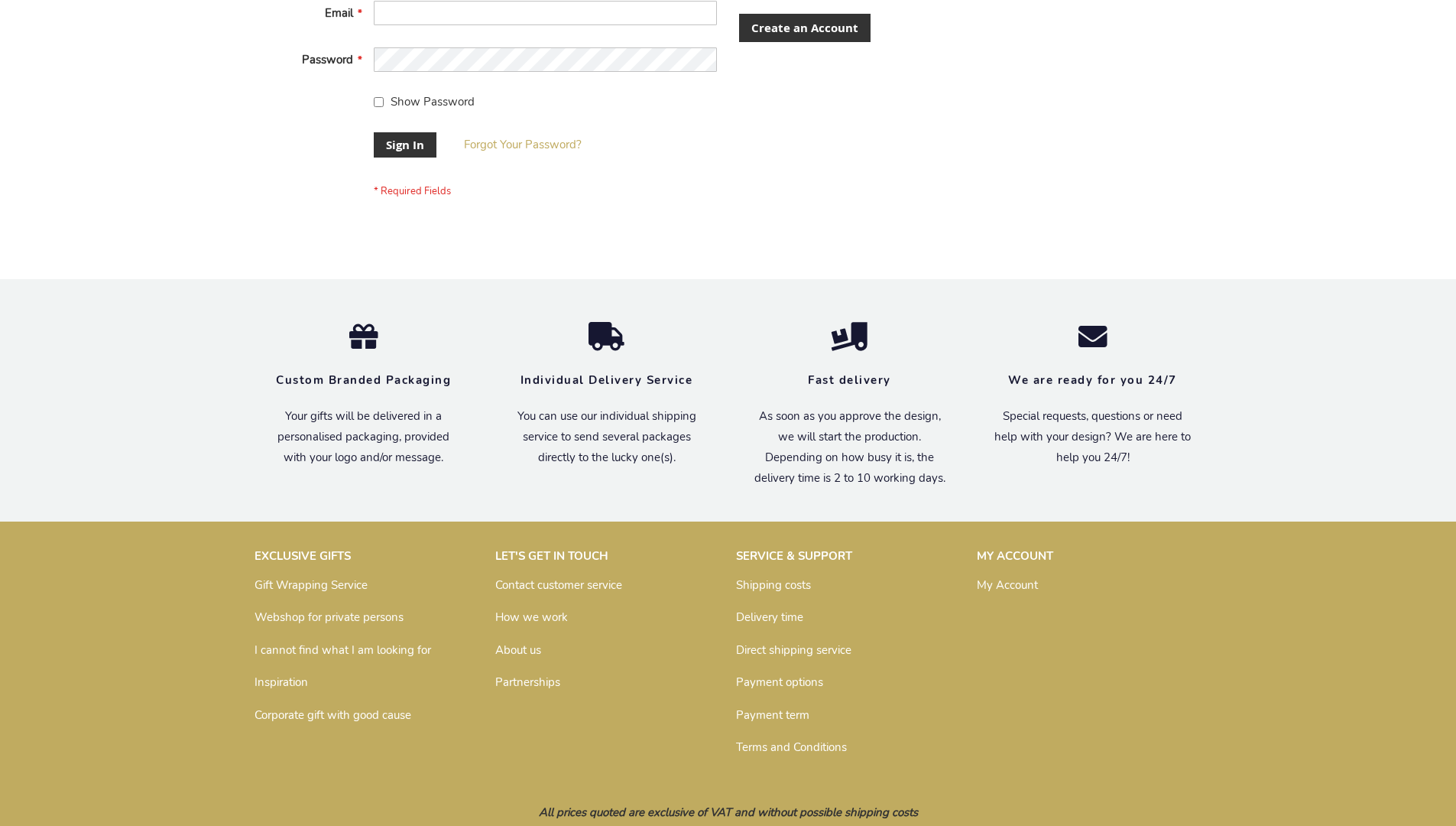
scroll to position [492, 0]
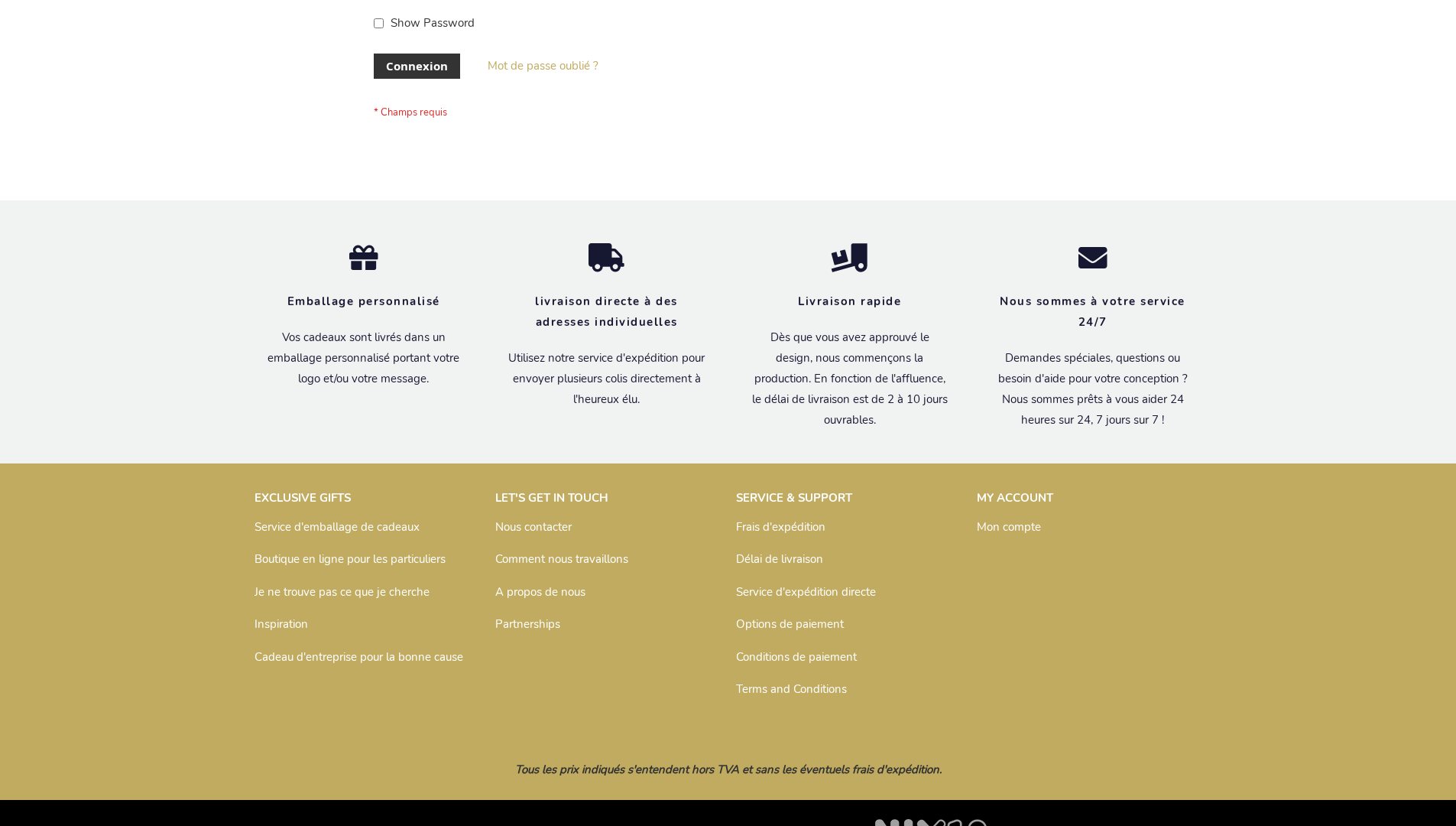
scroll to position [528, 0]
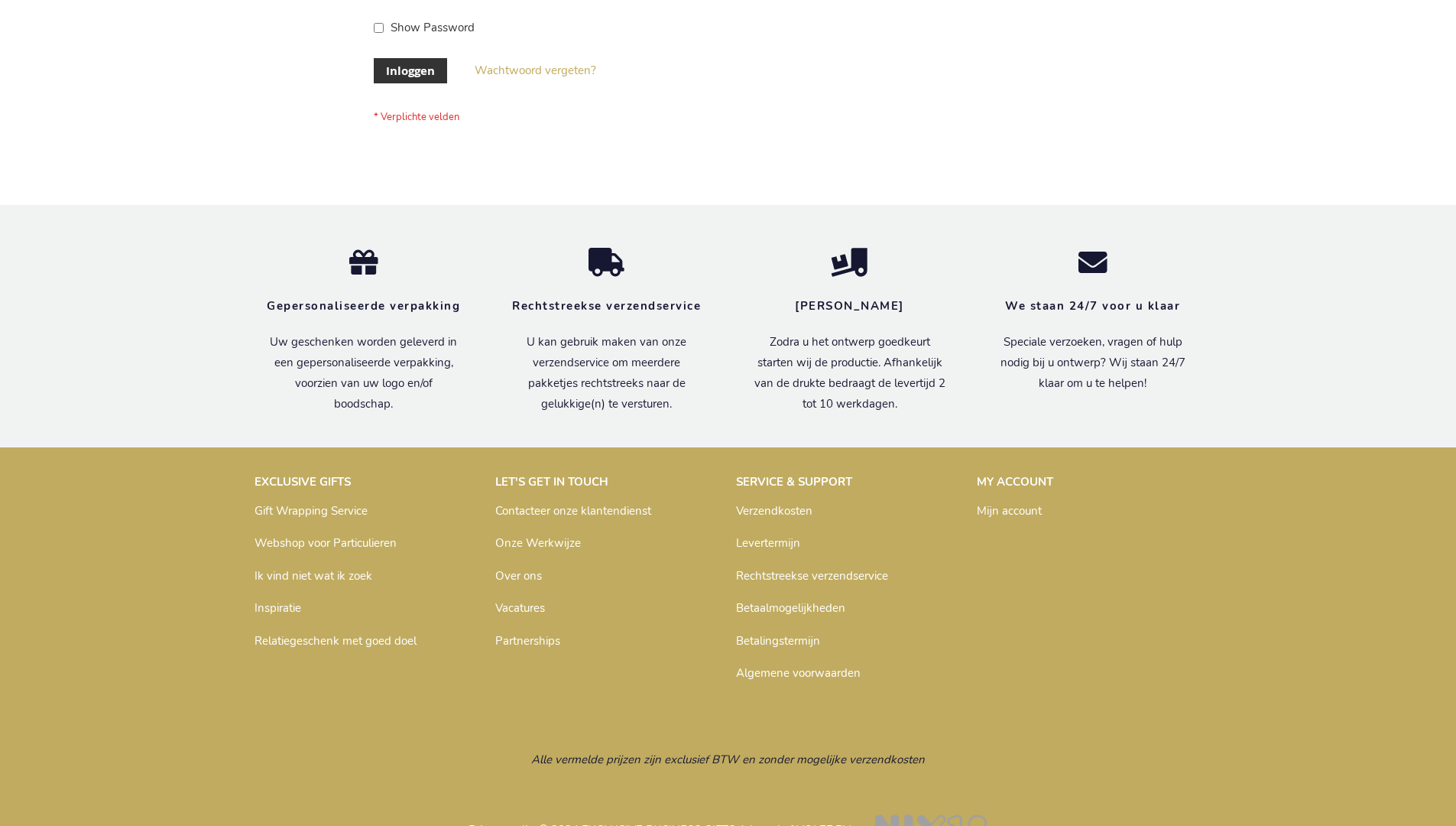
scroll to position [519, 0]
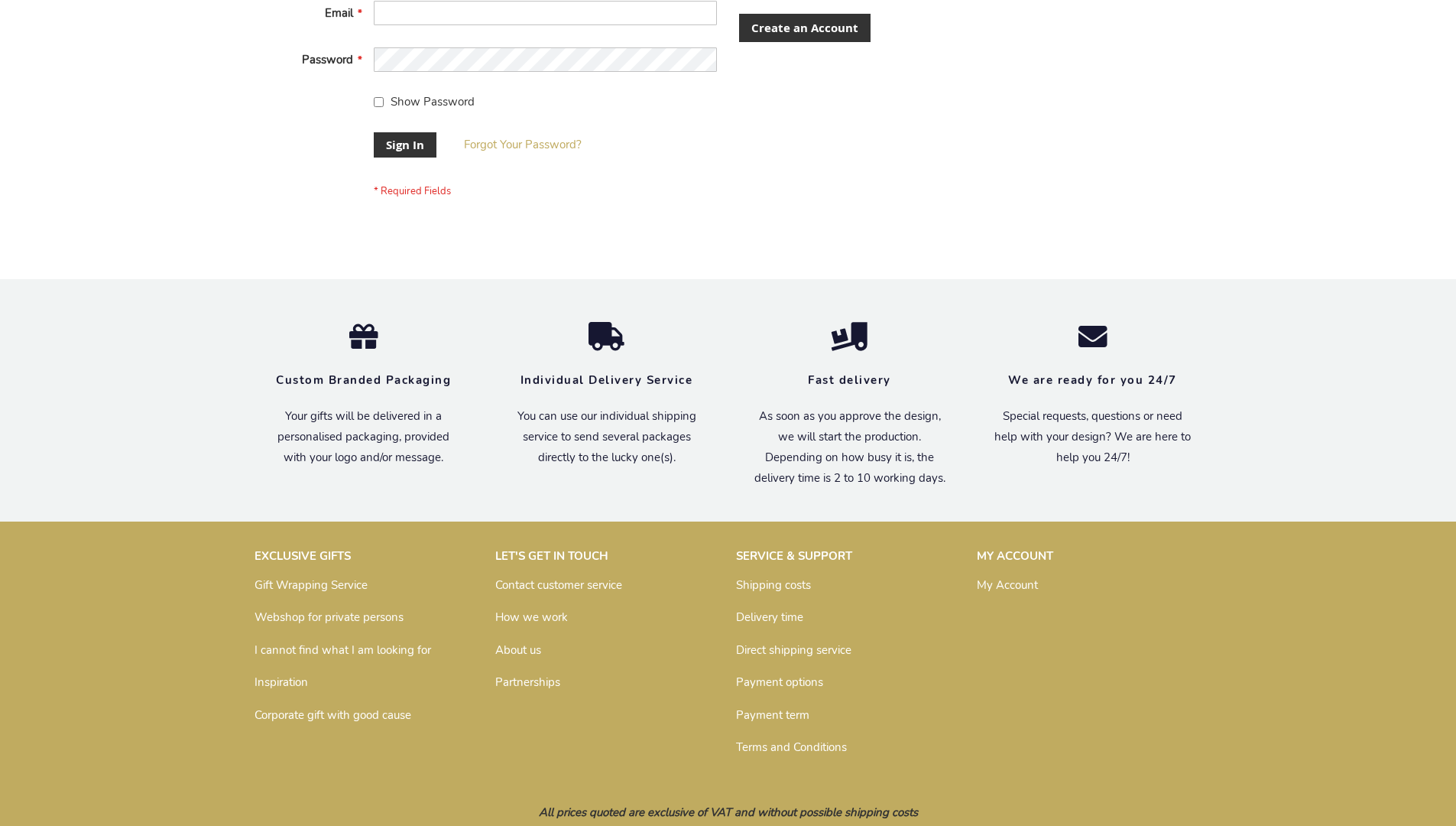
scroll to position [492, 0]
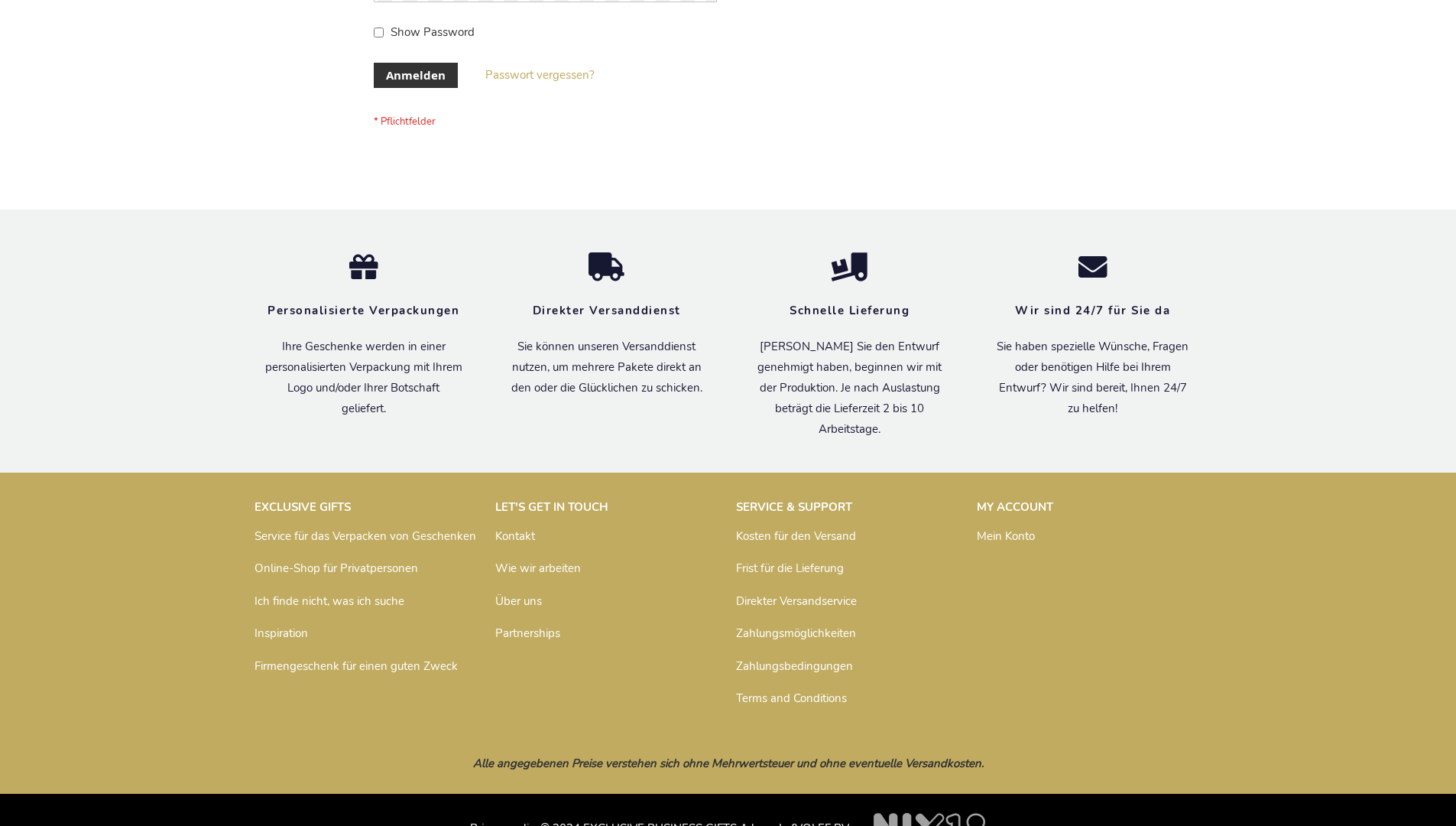
scroll to position [512, 0]
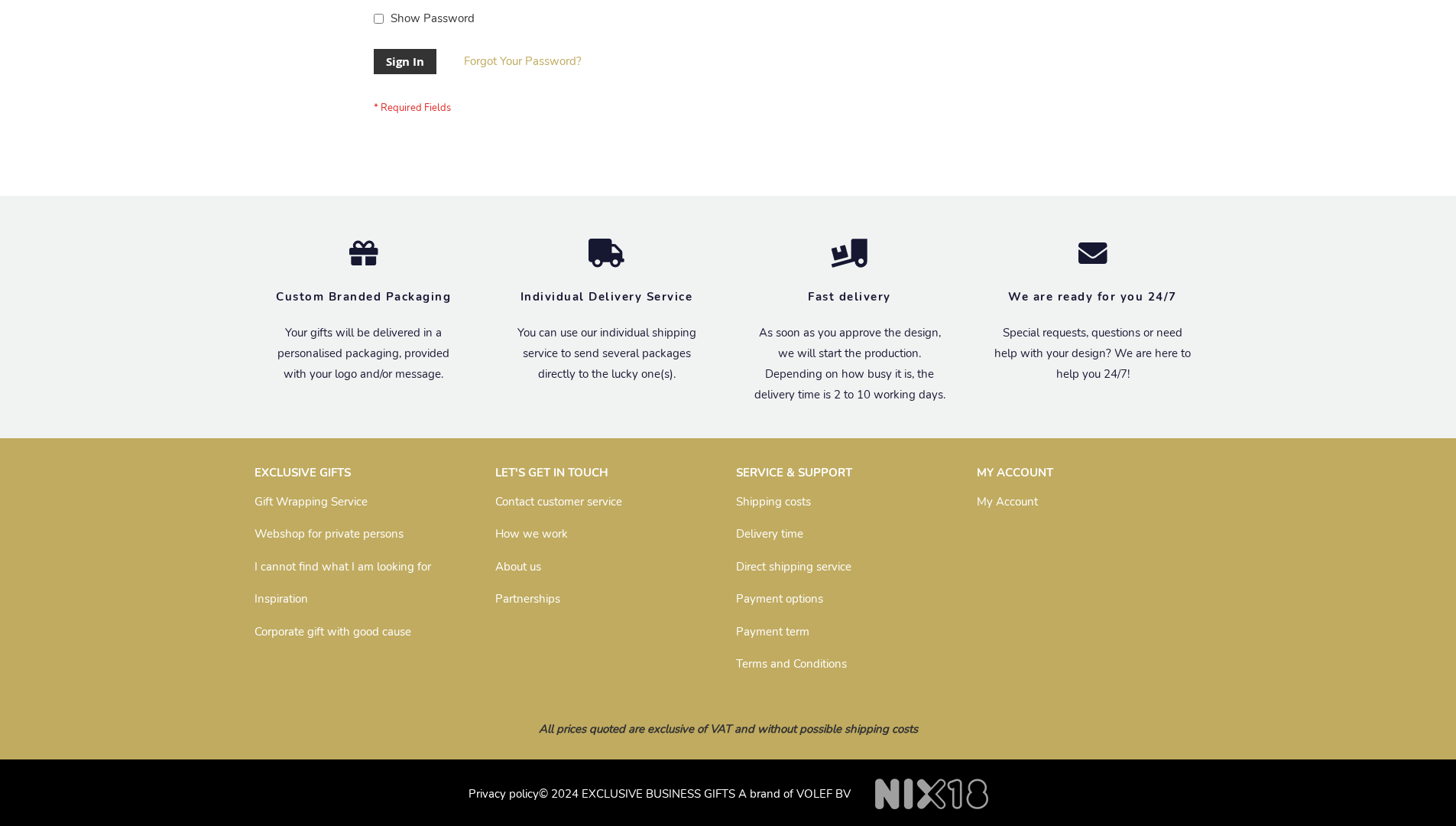
scroll to position [492, 0]
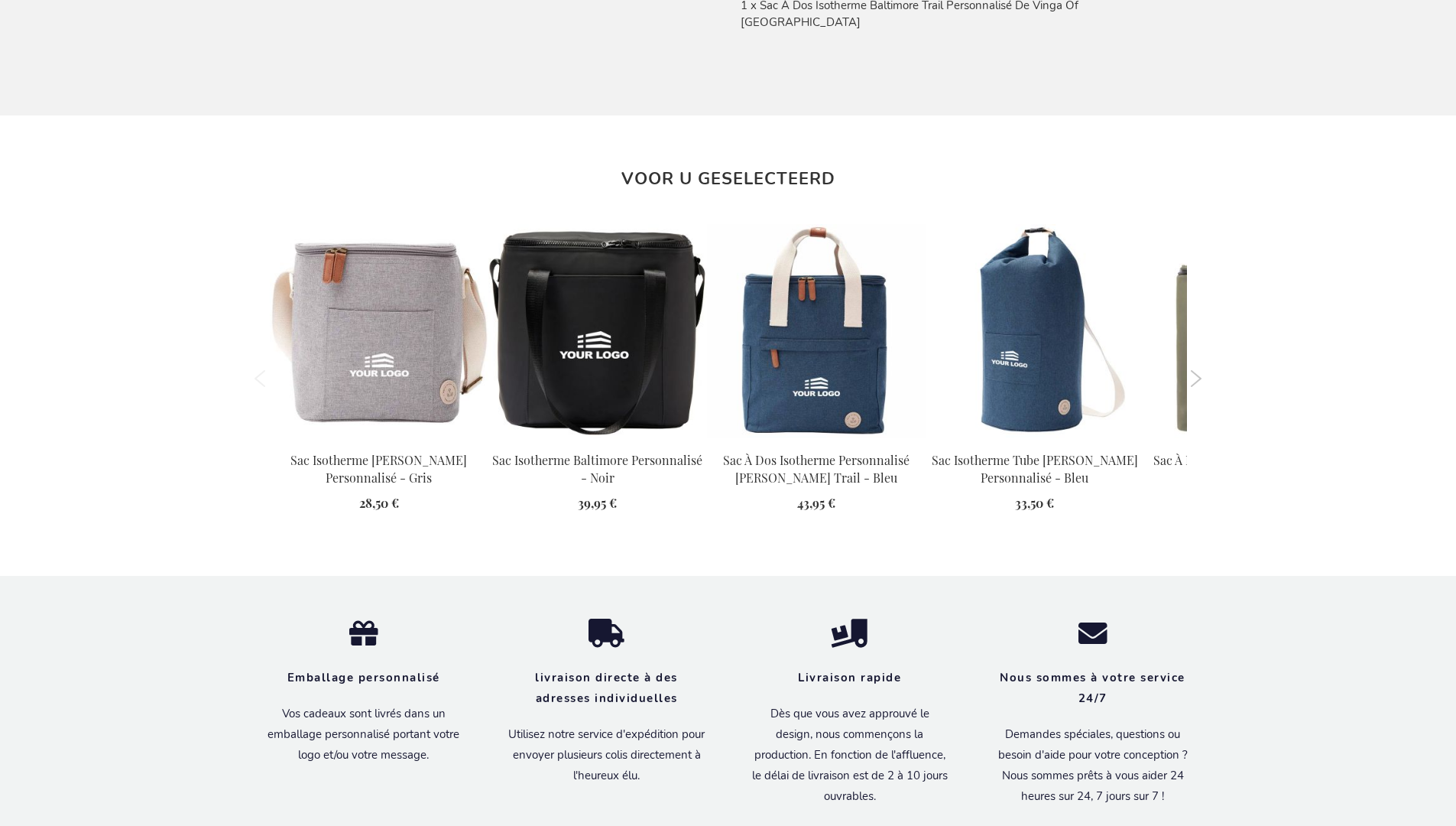
scroll to position [1739, 0]
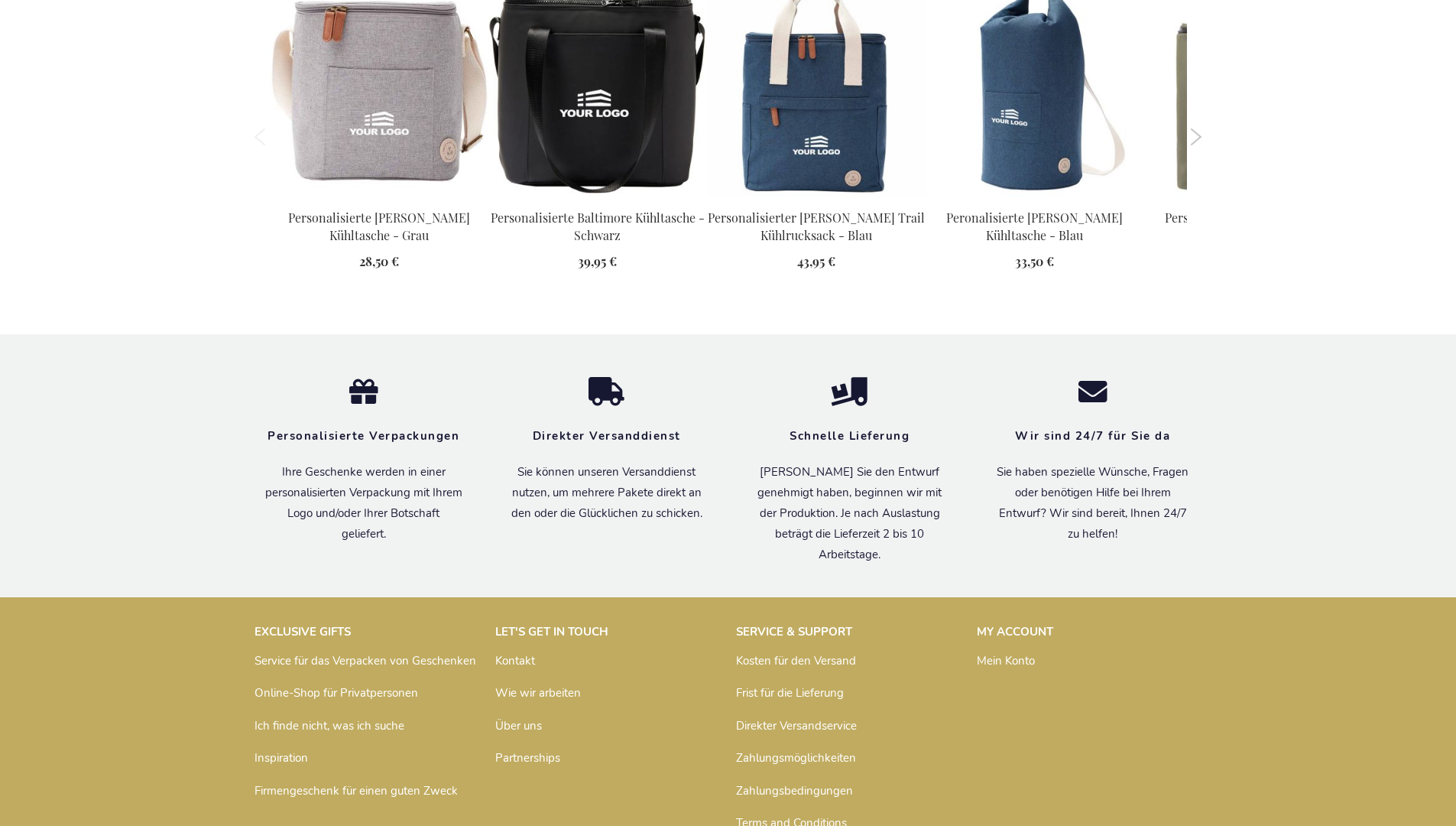
scroll to position [1723, 0]
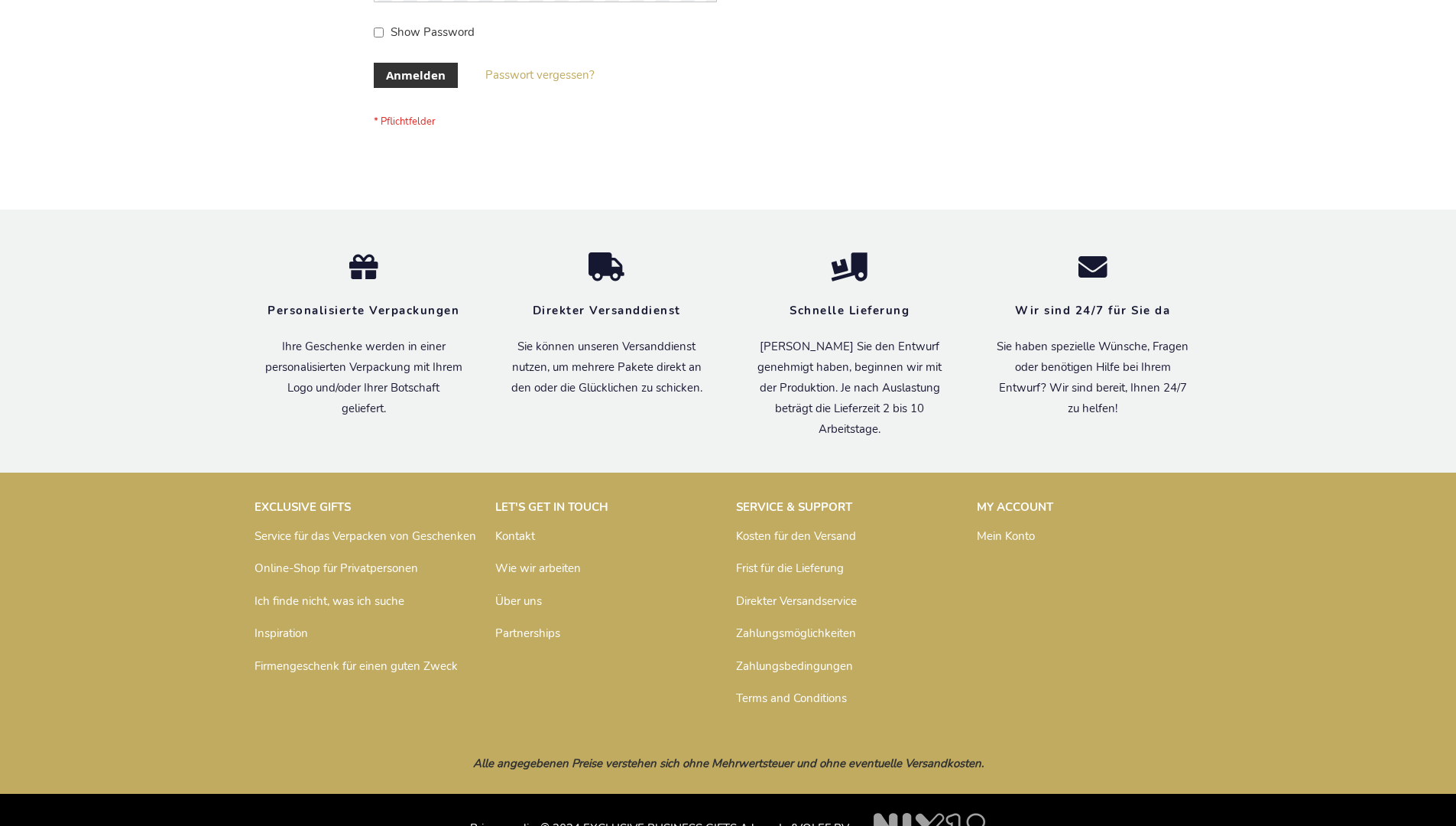
scroll to position [512, 0]
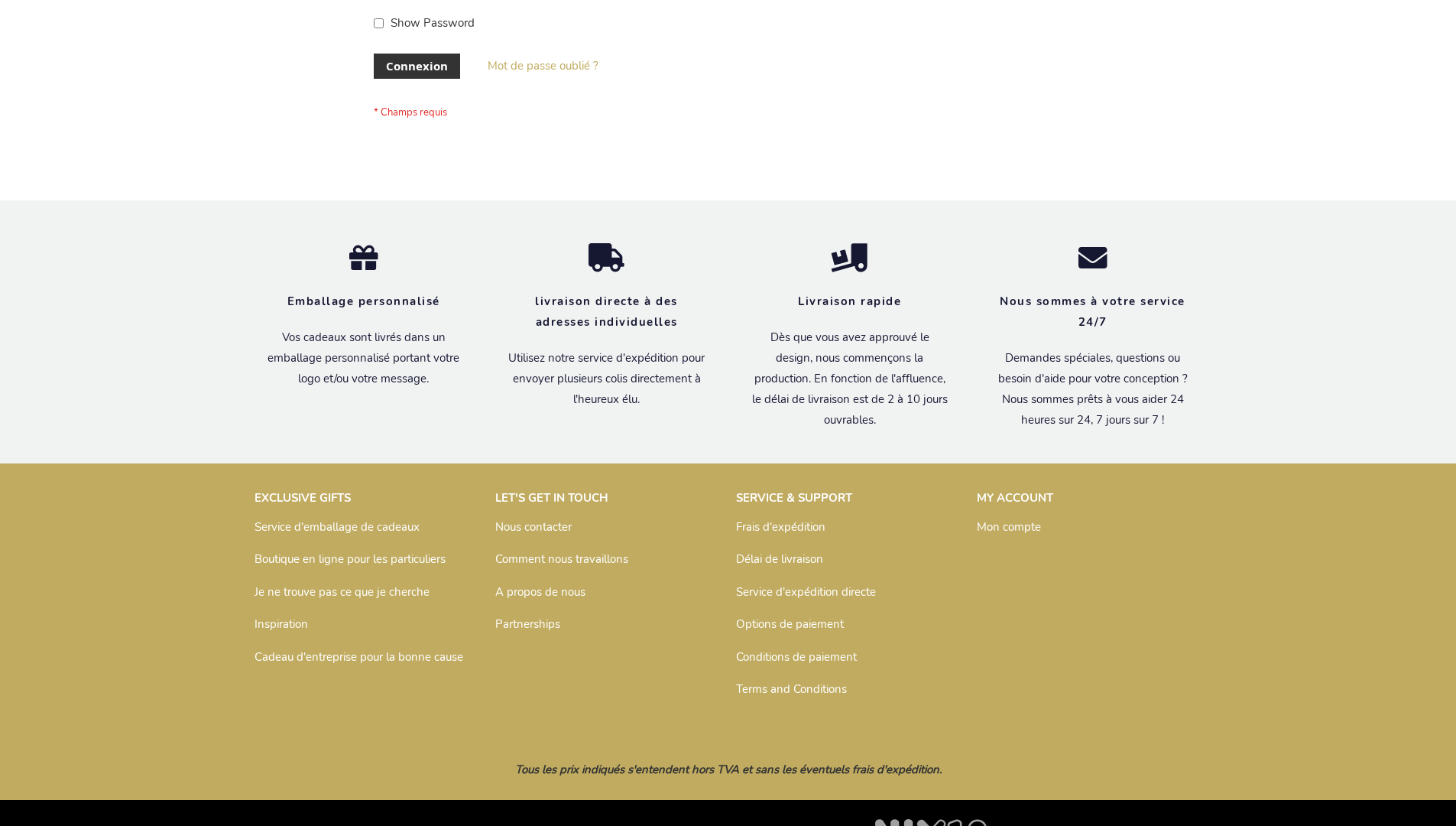
scroll to position [528, 0]
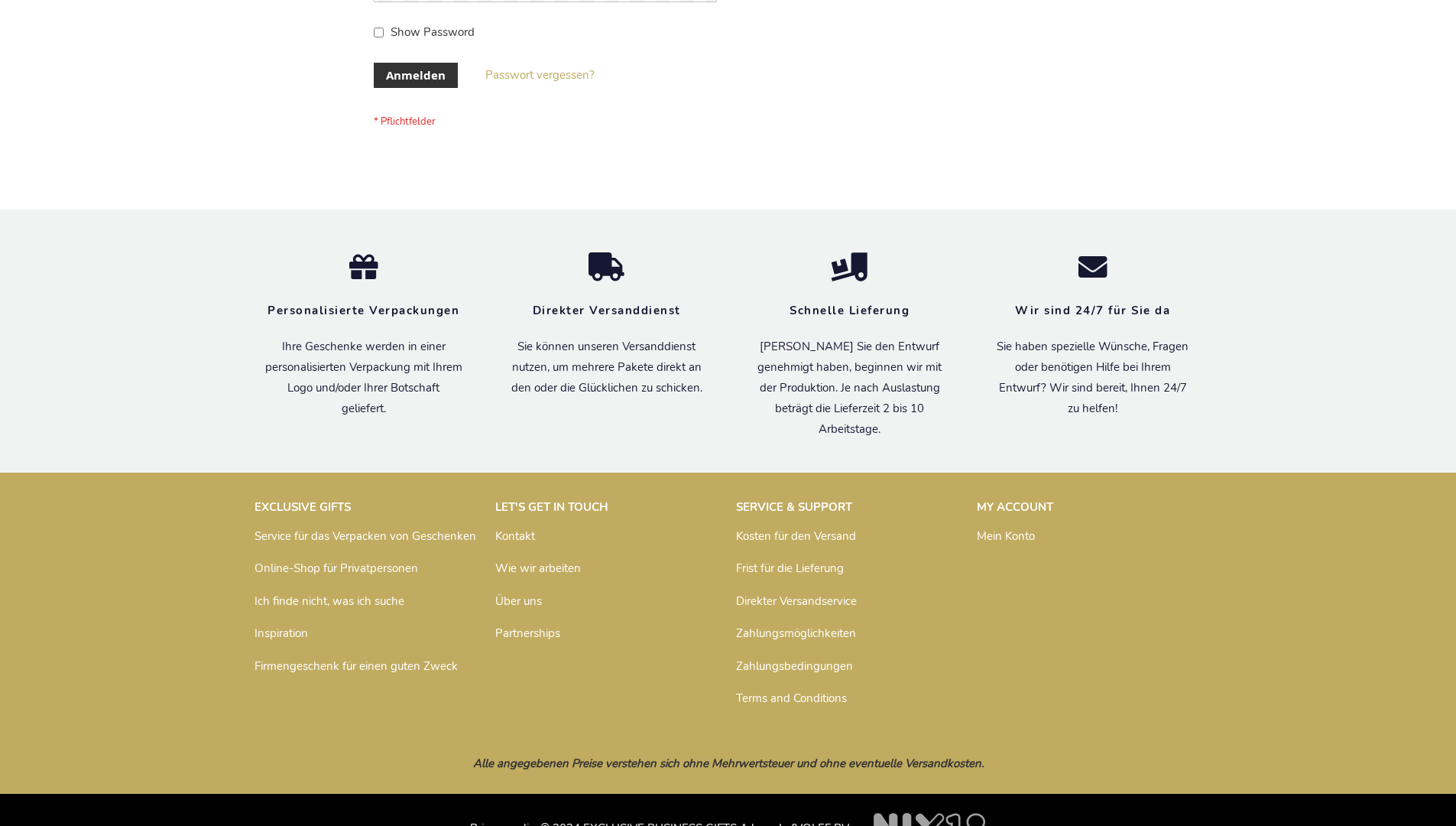
scroll to position [512, 0]
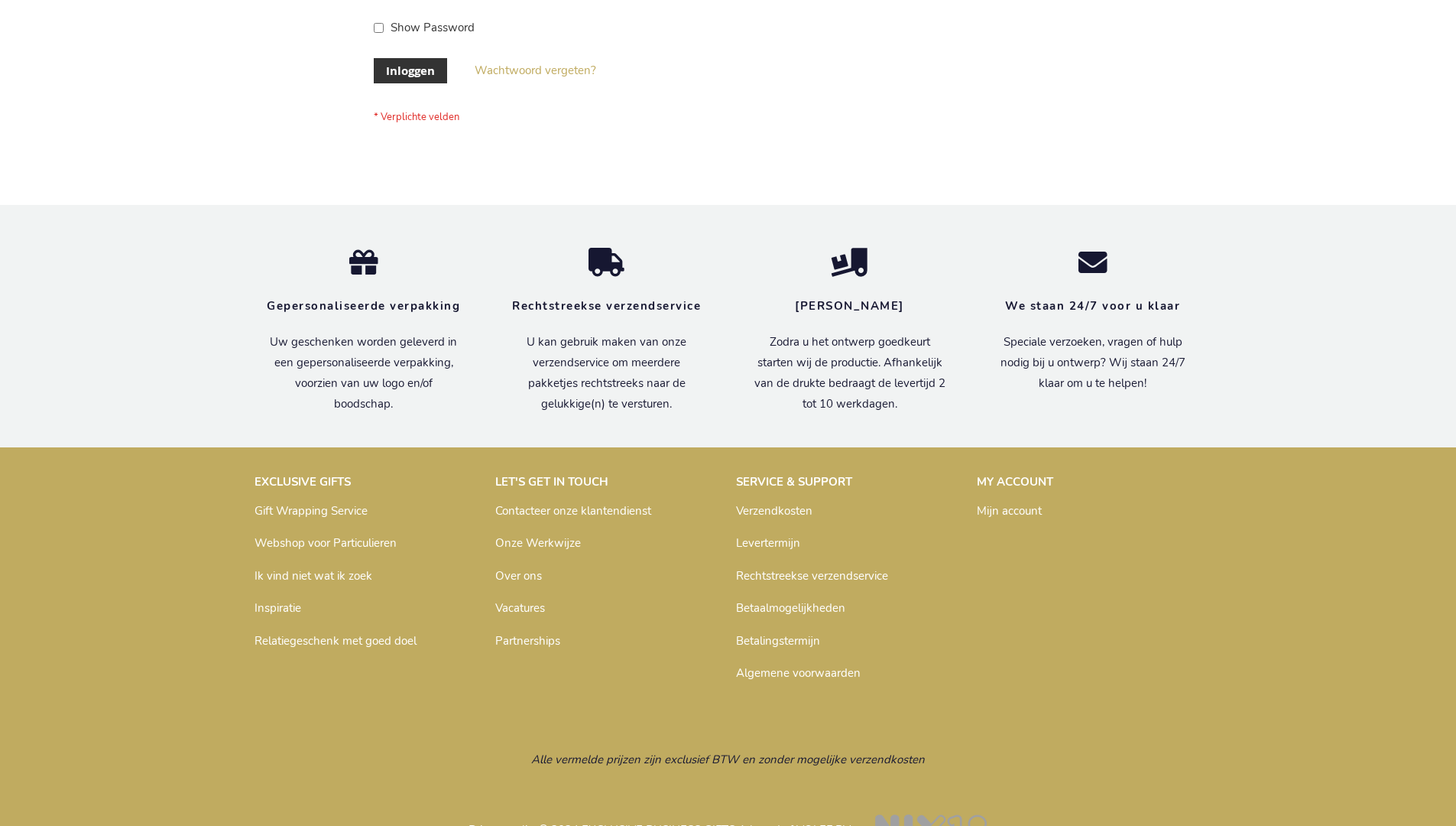
scroll to position [519, 0]
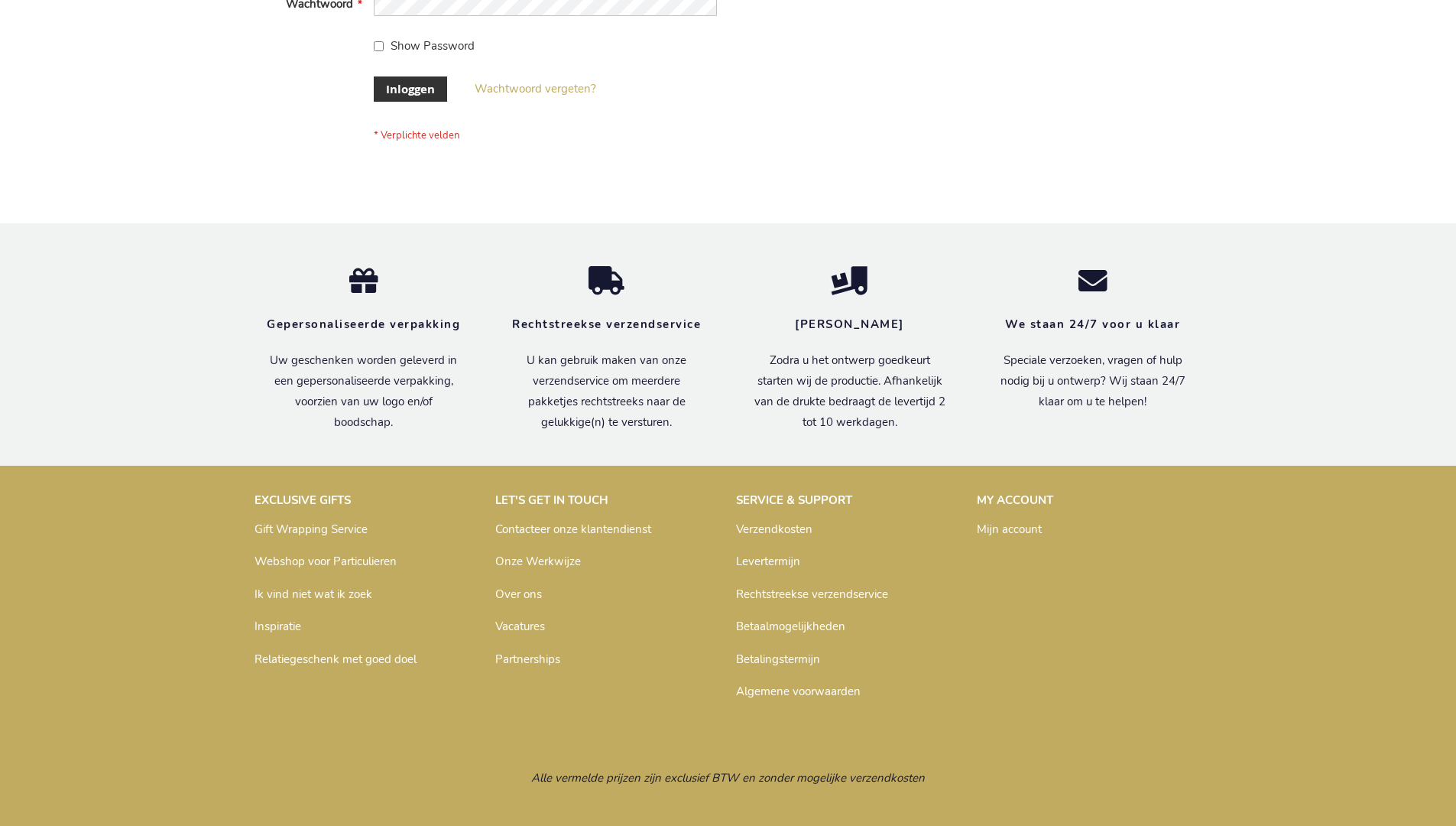
scroll to position [519, 0]
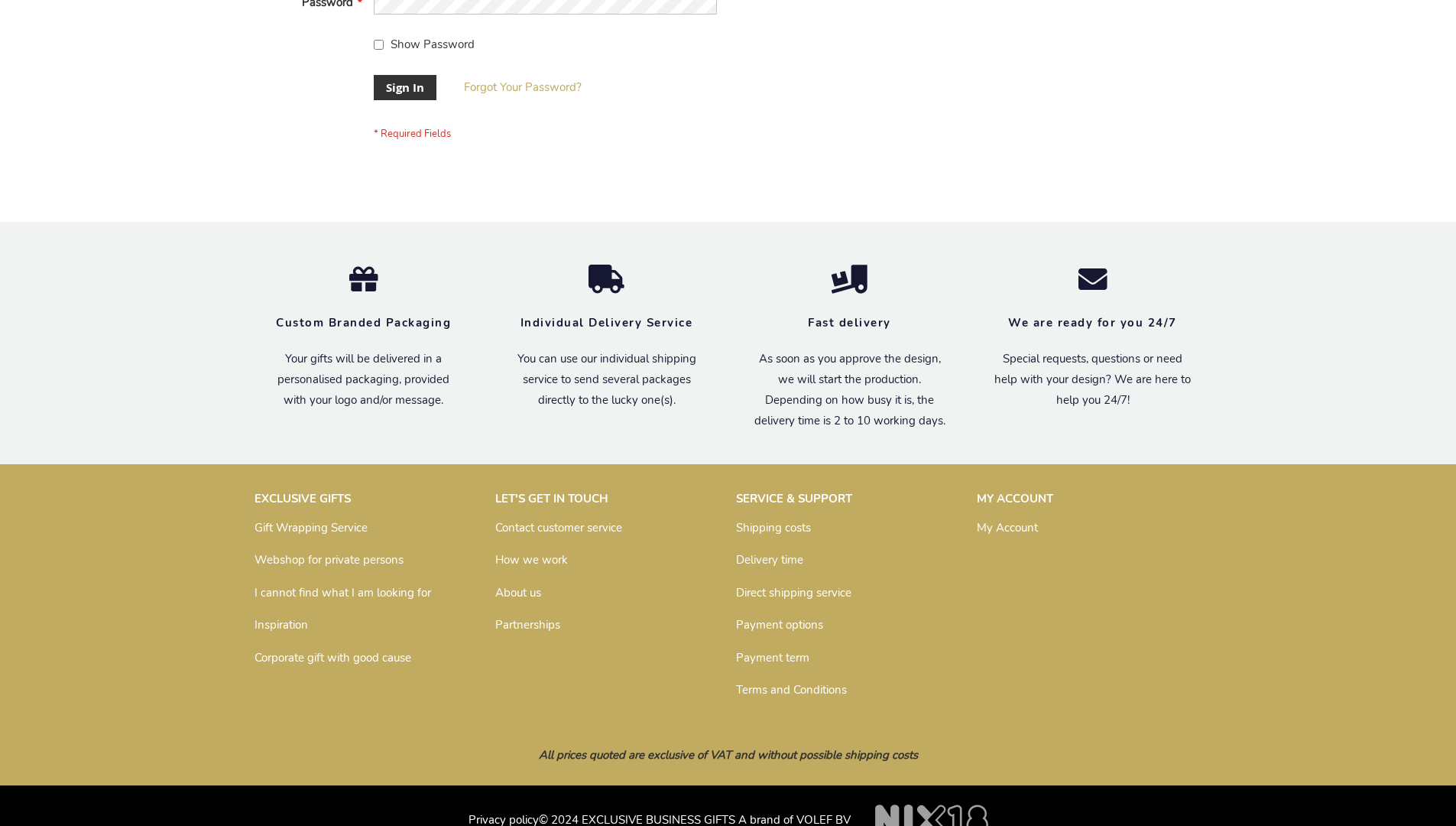
scroll to position [492, 0]
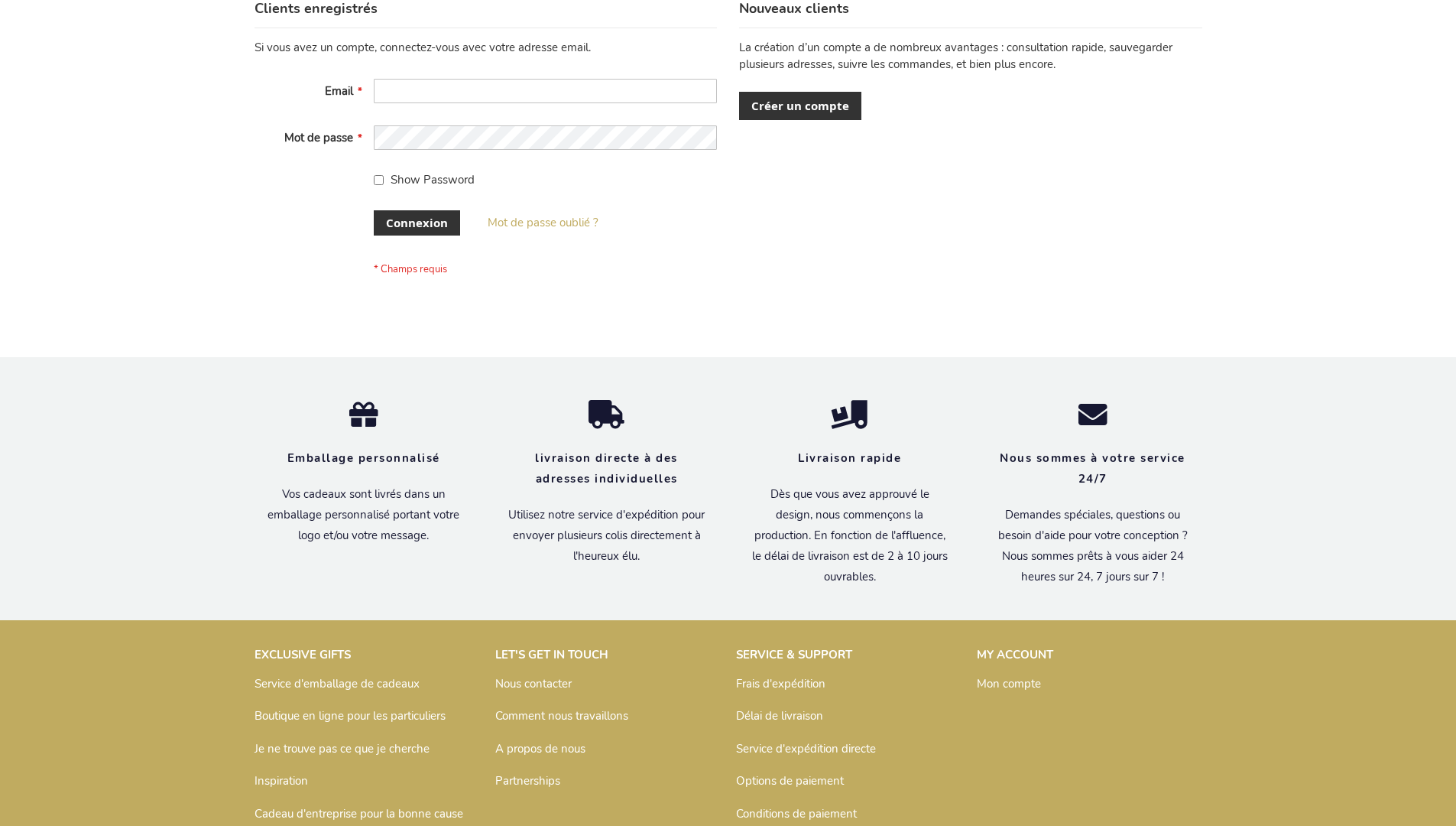
scroll to position [528, 0]
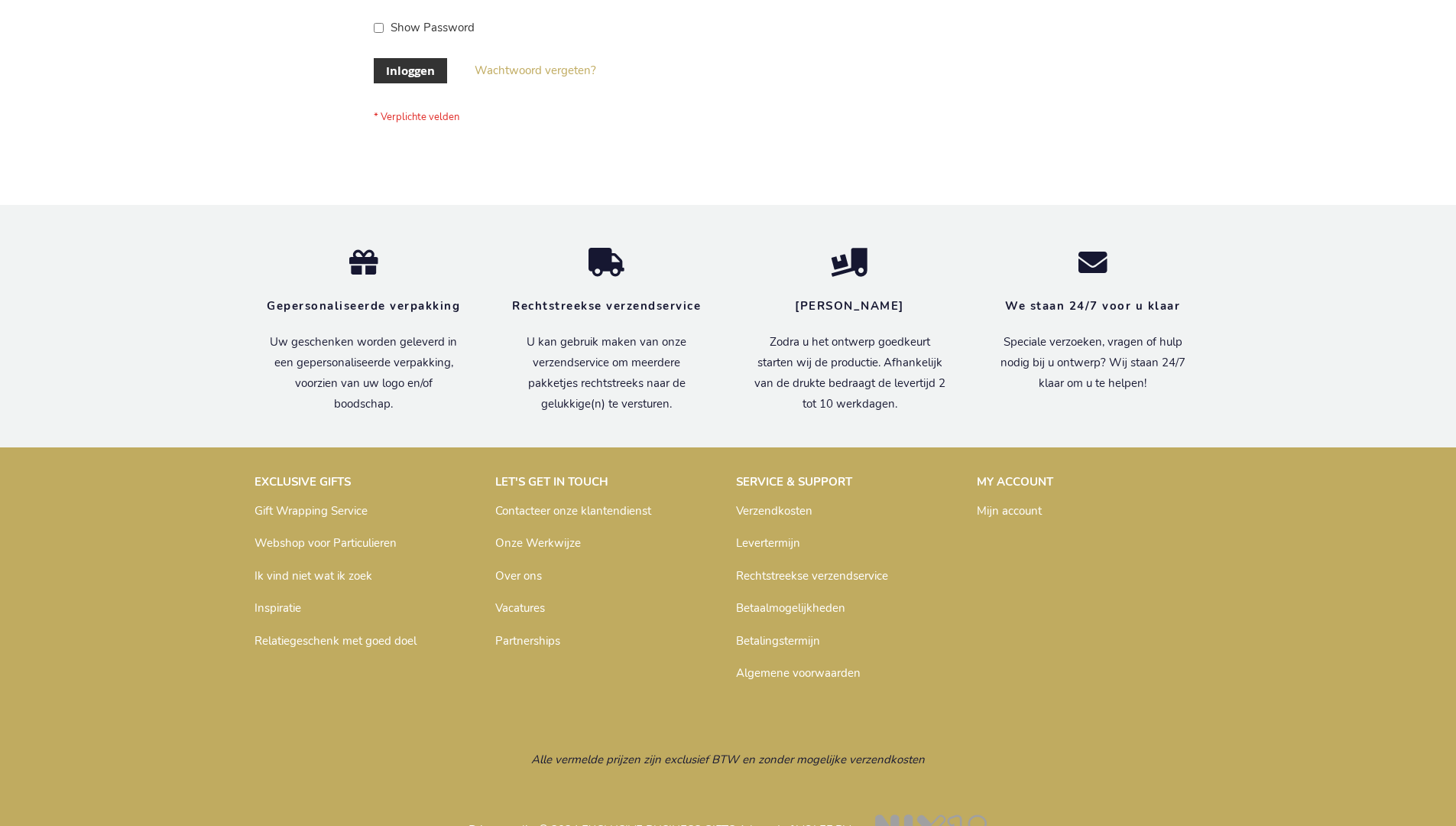
scroll to position [519, 0]
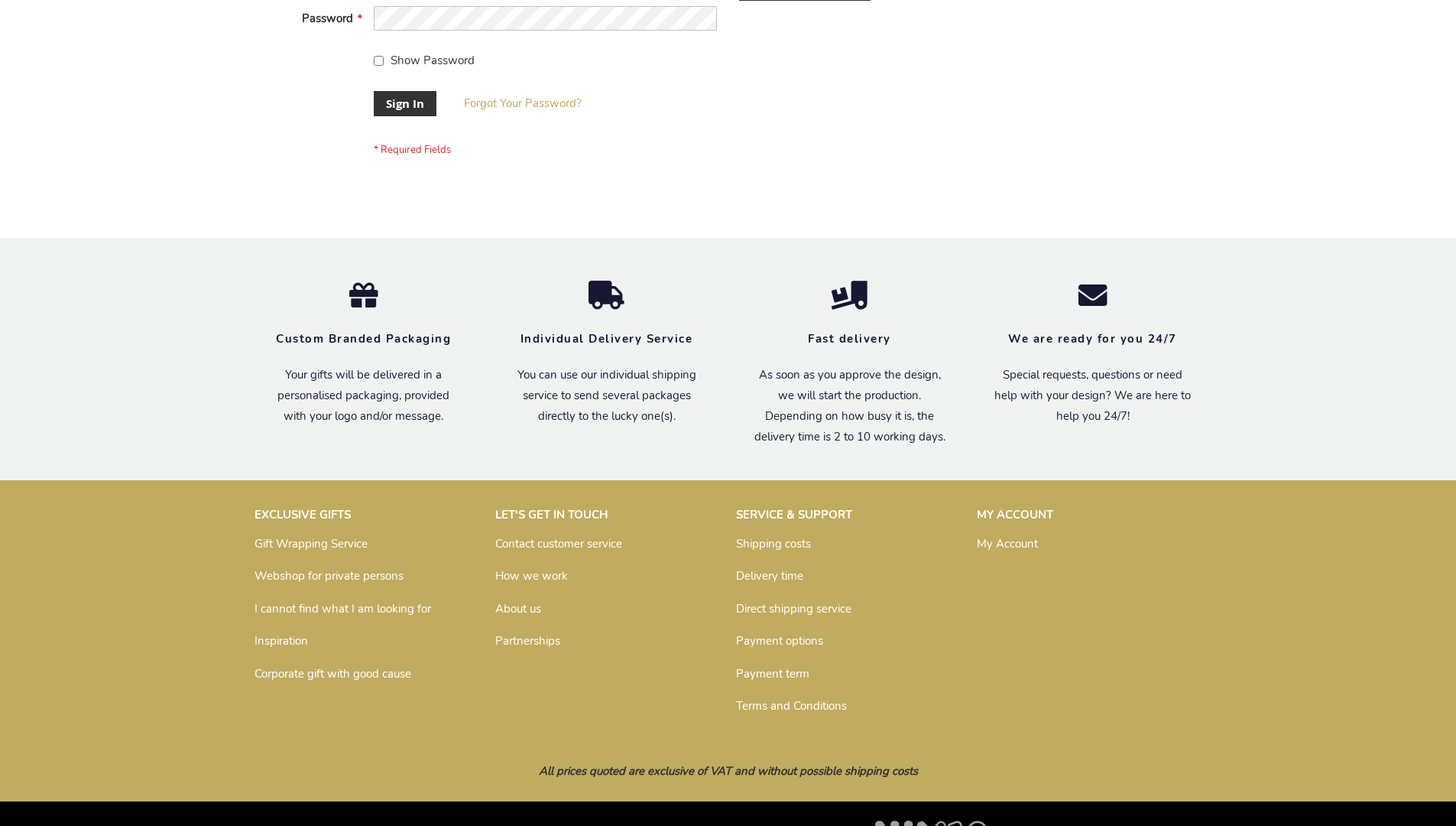
scroll to position [492, 0]
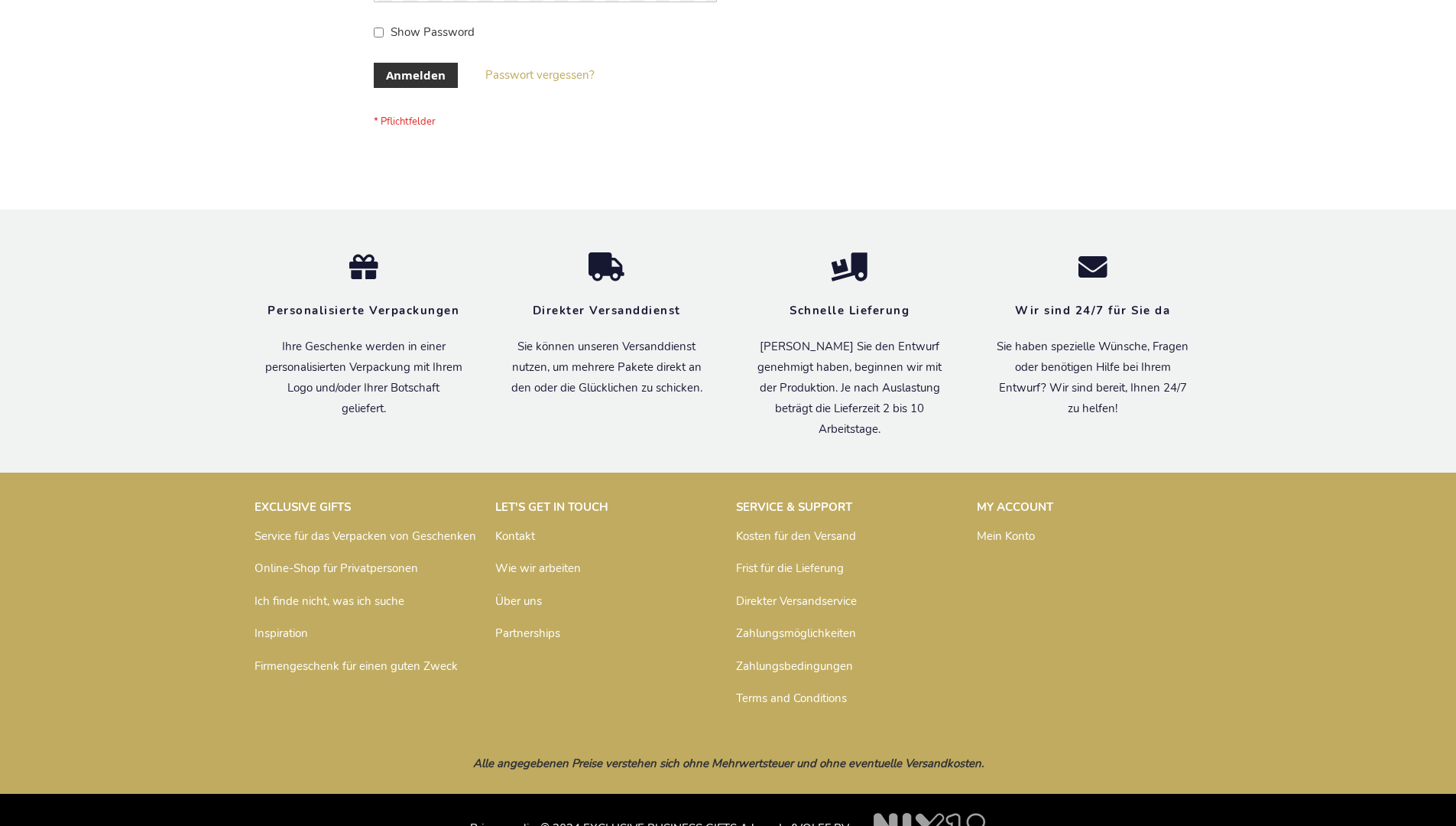
scroll to position [512, 0]
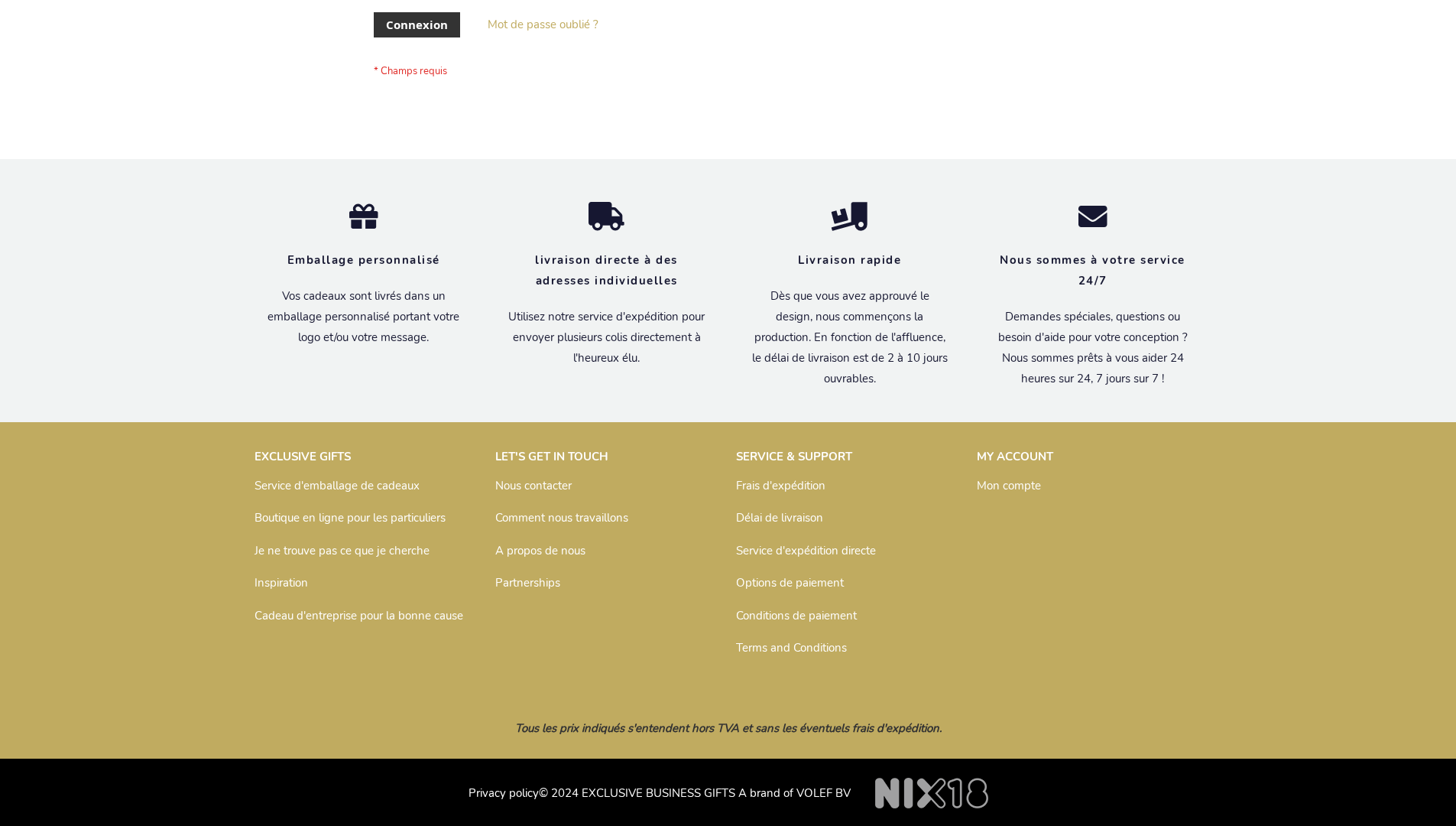
scroll to position [528, 0]
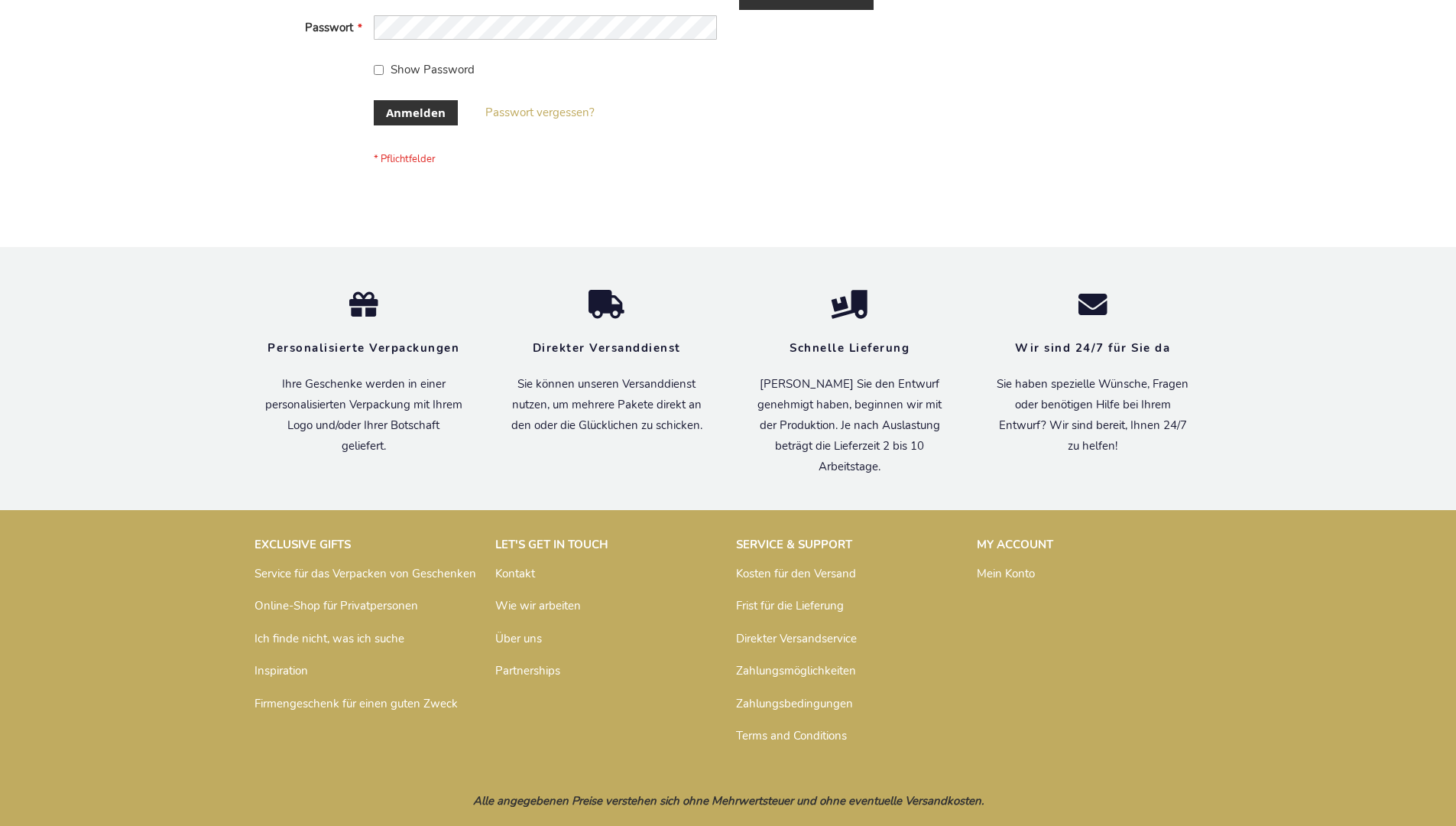
scroll to position [512, 0]
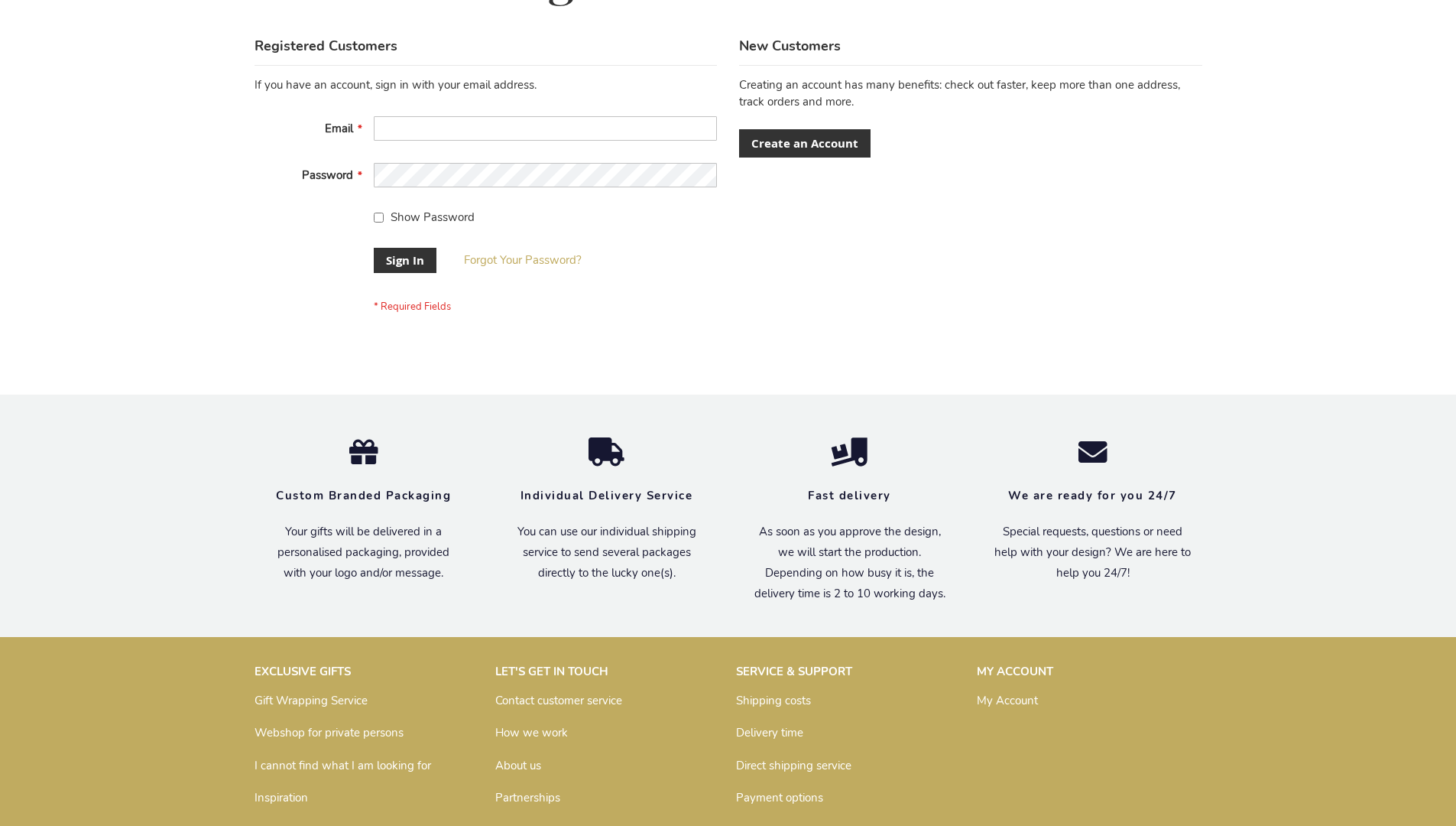
scroll to position [492, 0]
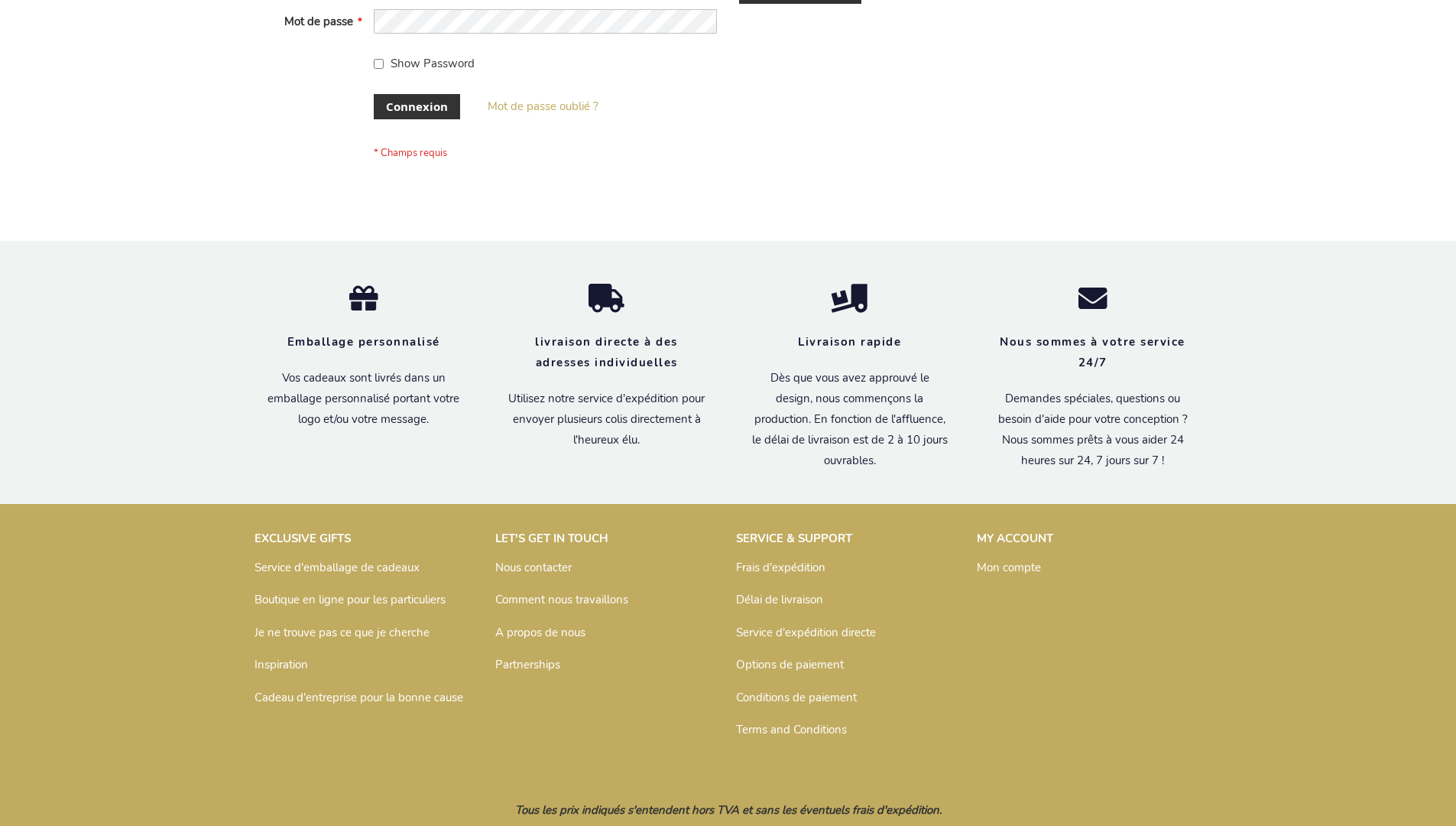
scroll to position [528, 0]
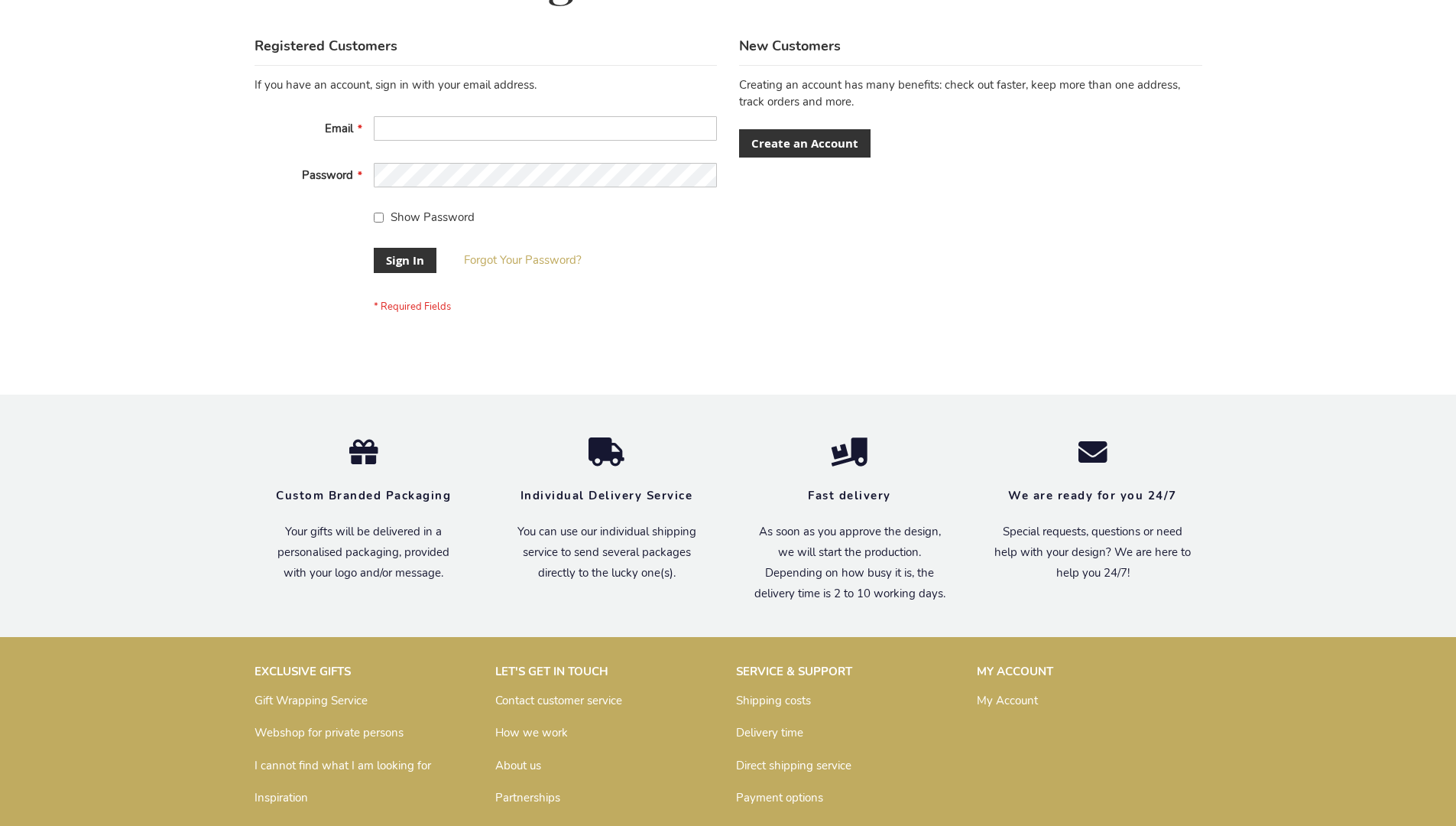
scroll to position [492, 0]
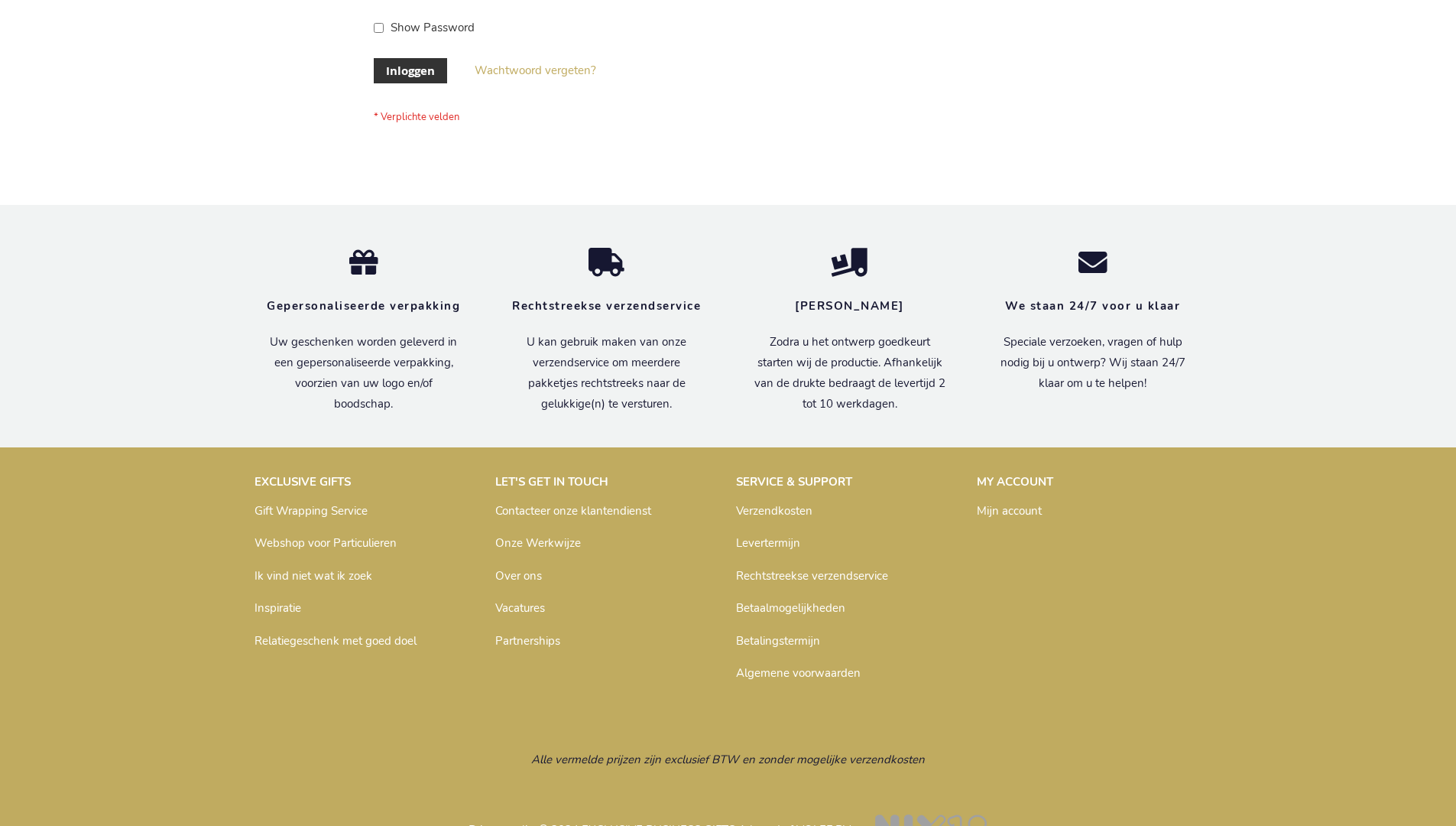
scroll to position [519, 0]
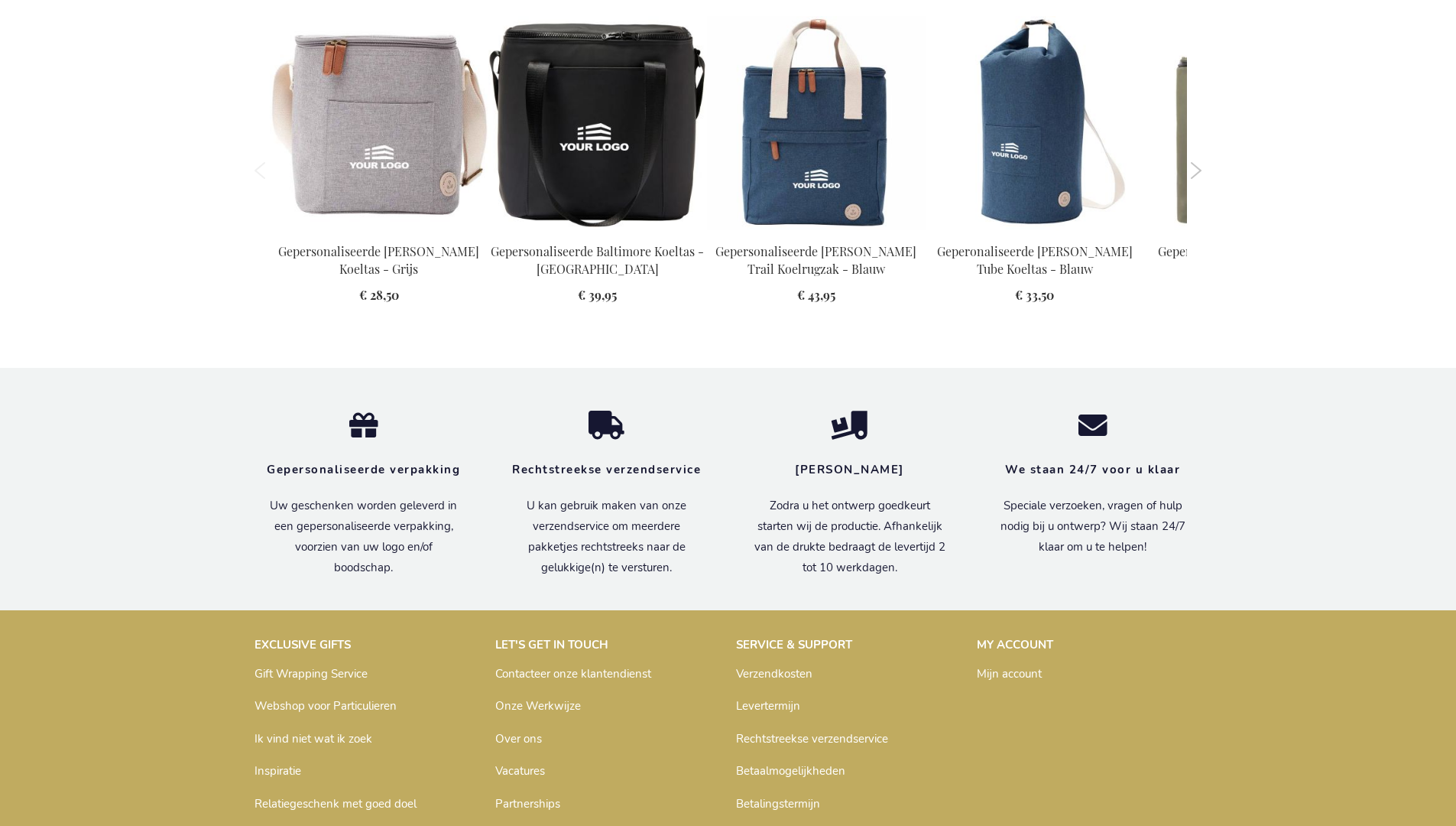
scroll to position [1730, 0]
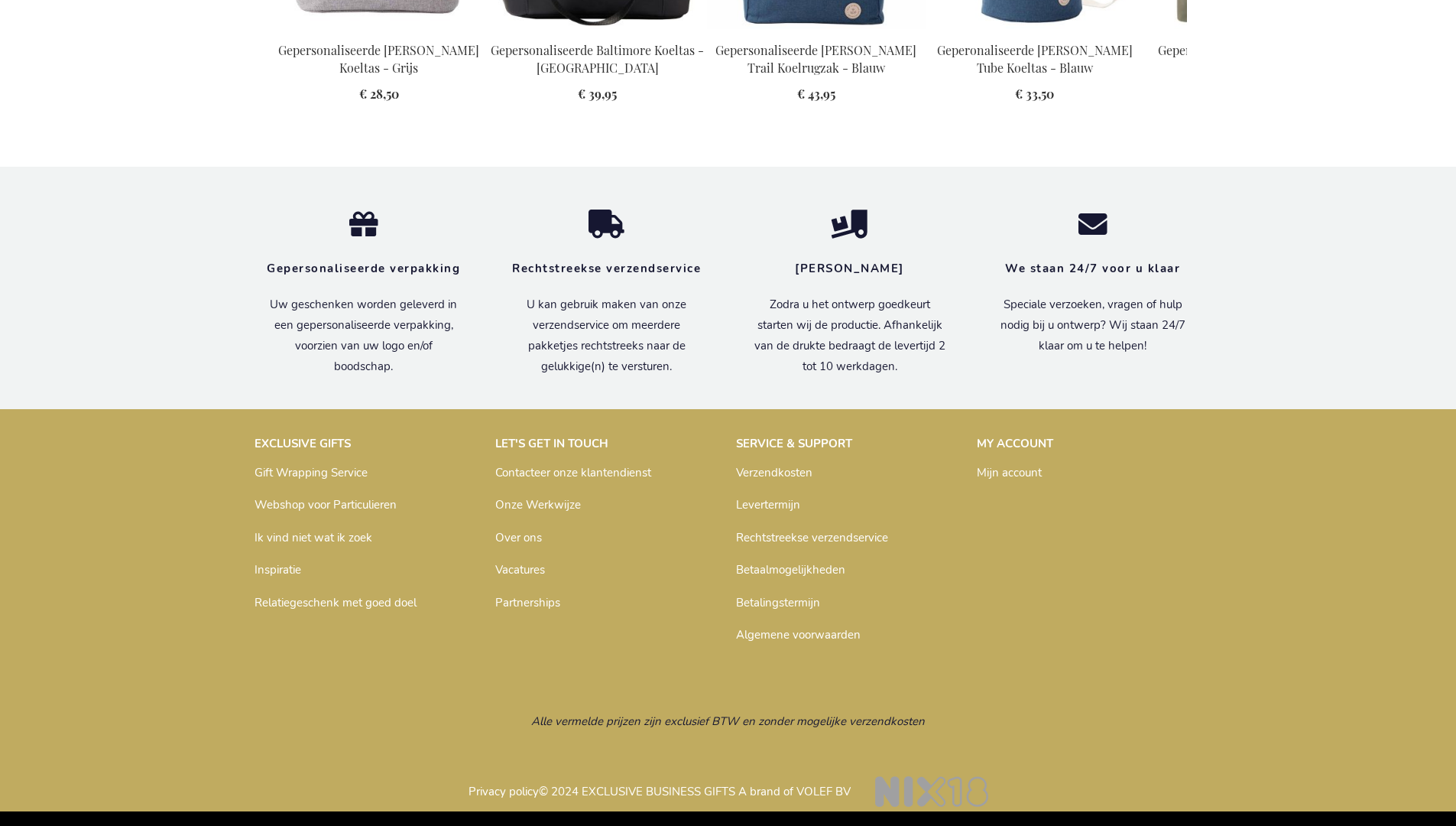
scroll to position [1730, 0]
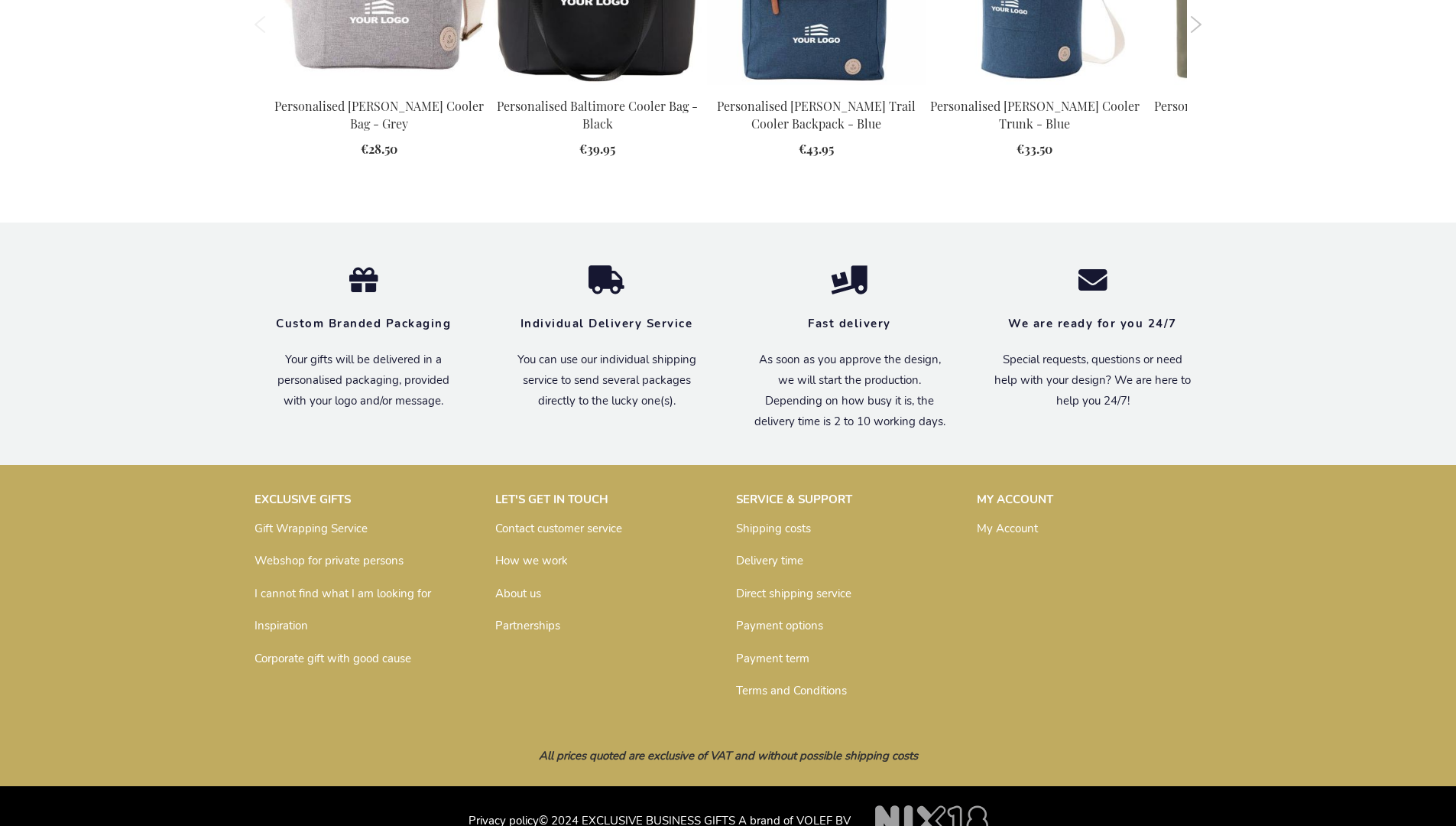
scroll to position [1686, 0]
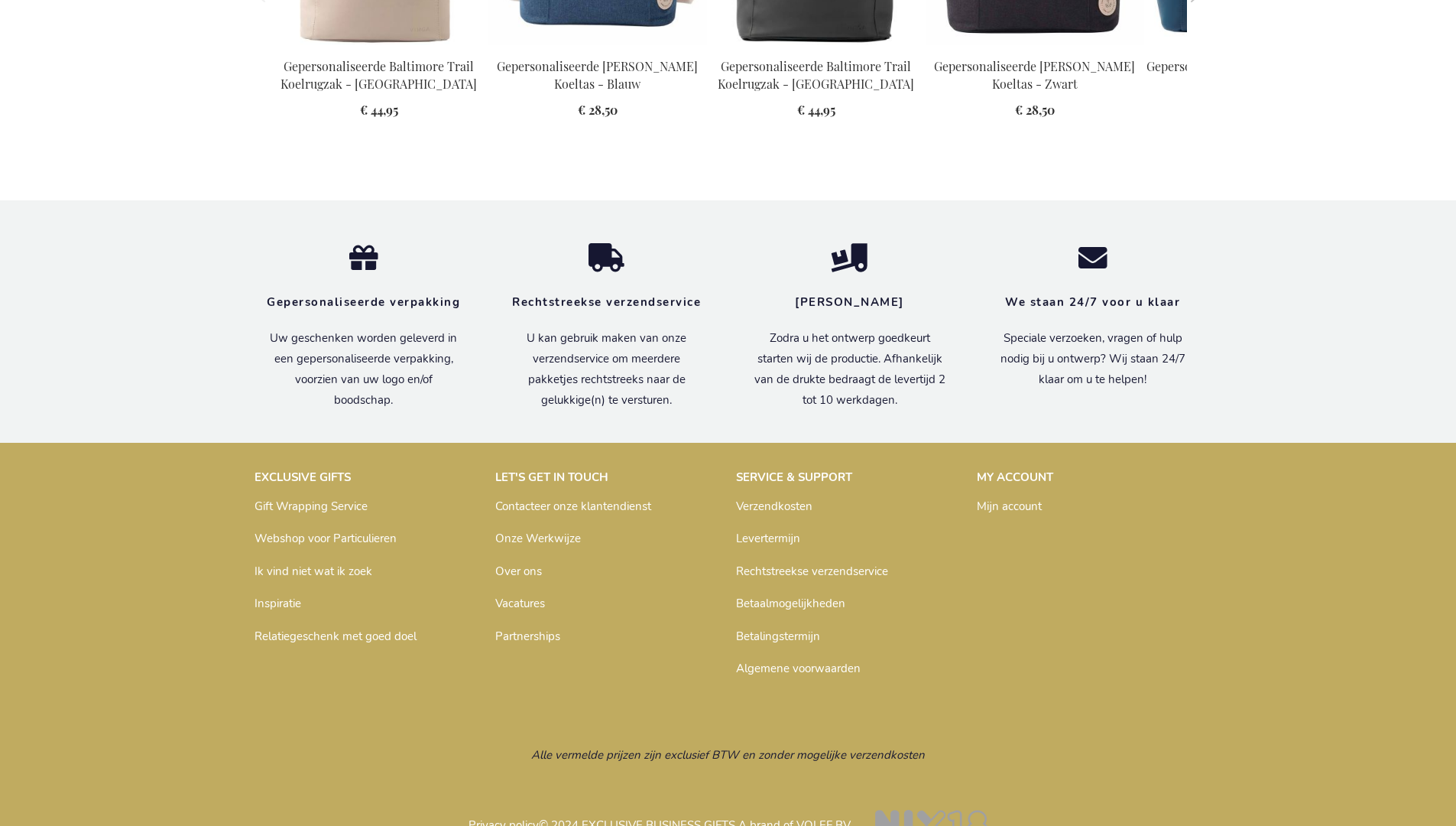
scroll to position [1730, 0]
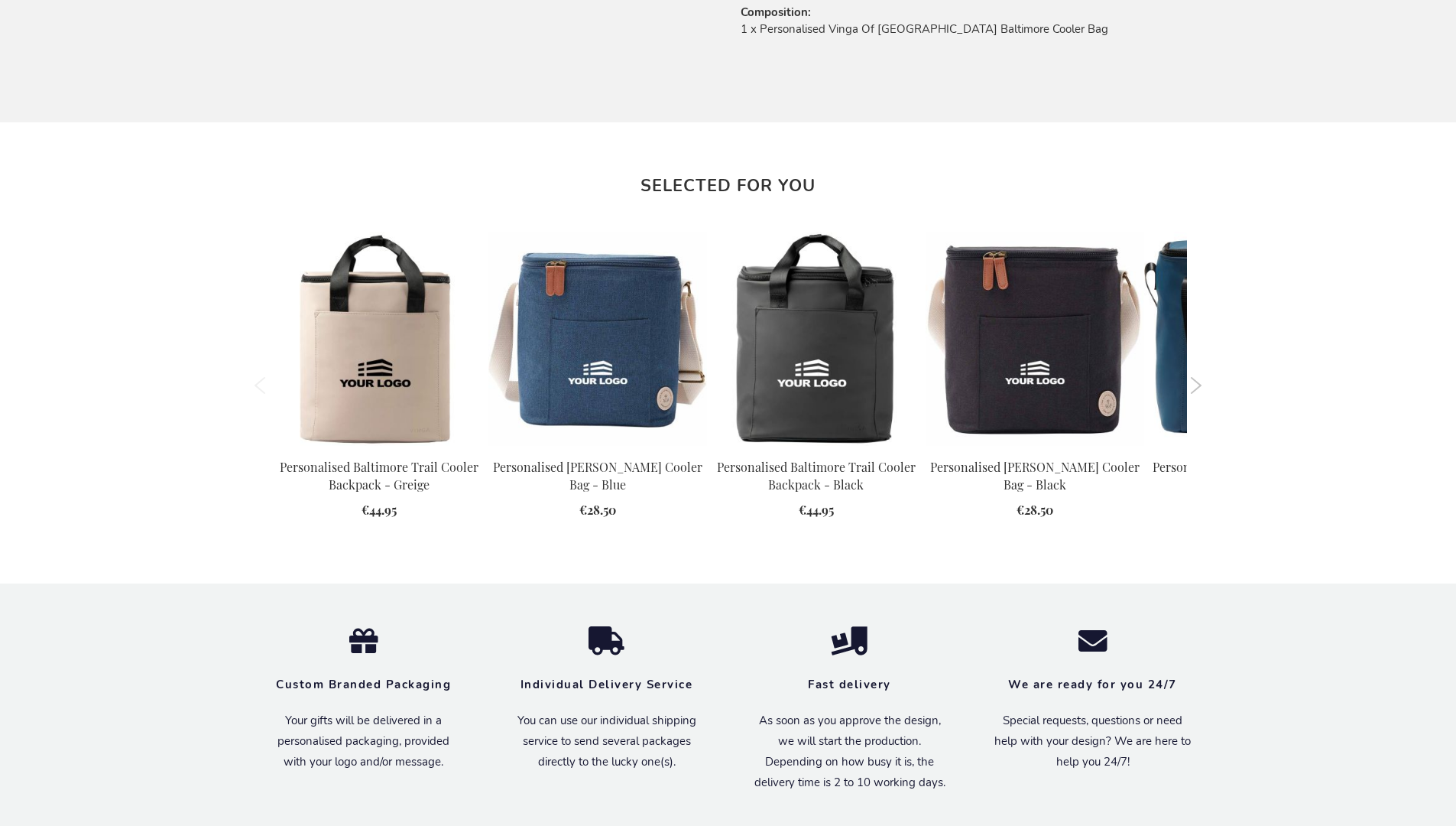
scroll to position [1686, 0]
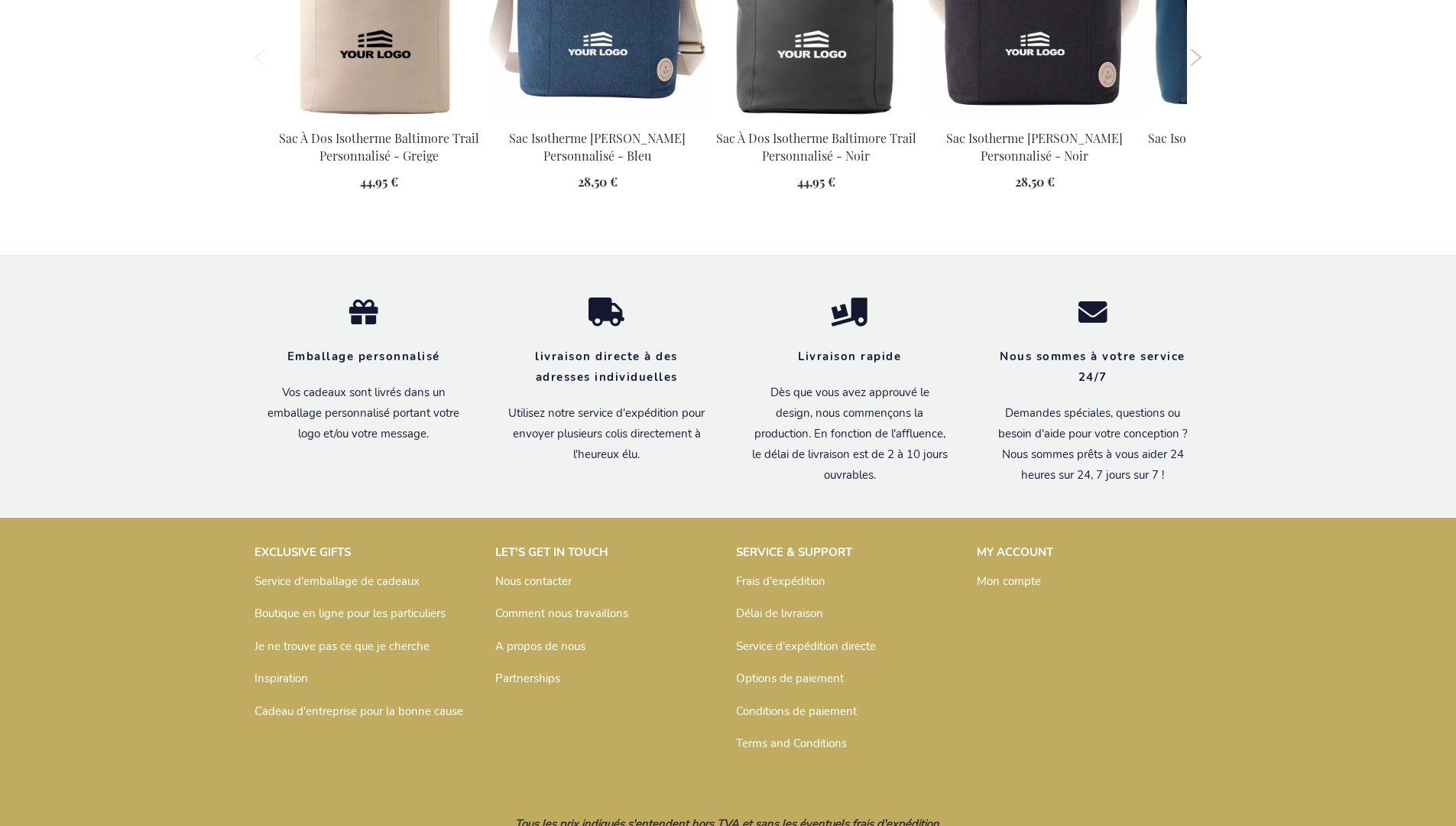
scroll to position [1739, 0]
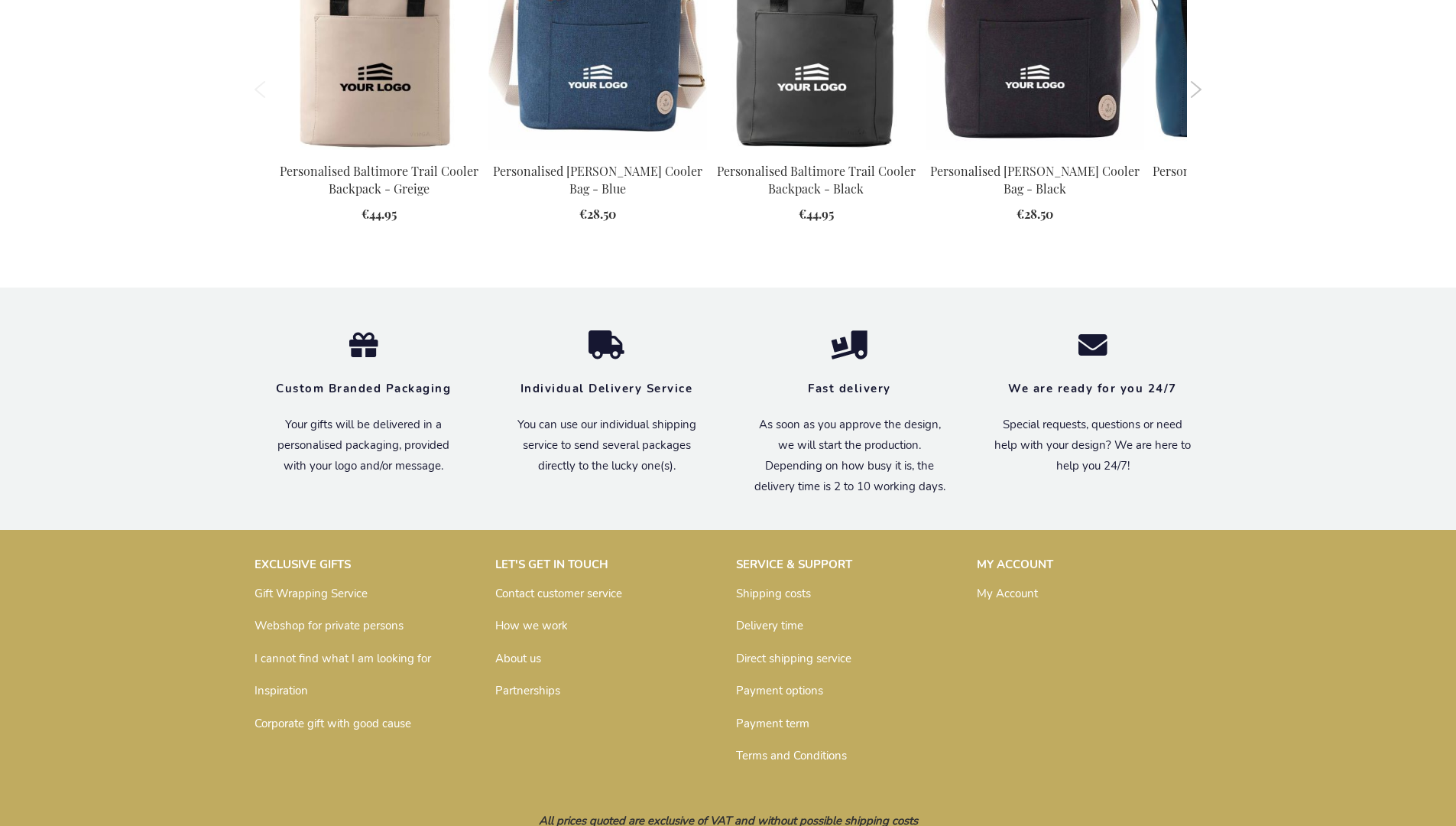
scroll to position [1686, 0]
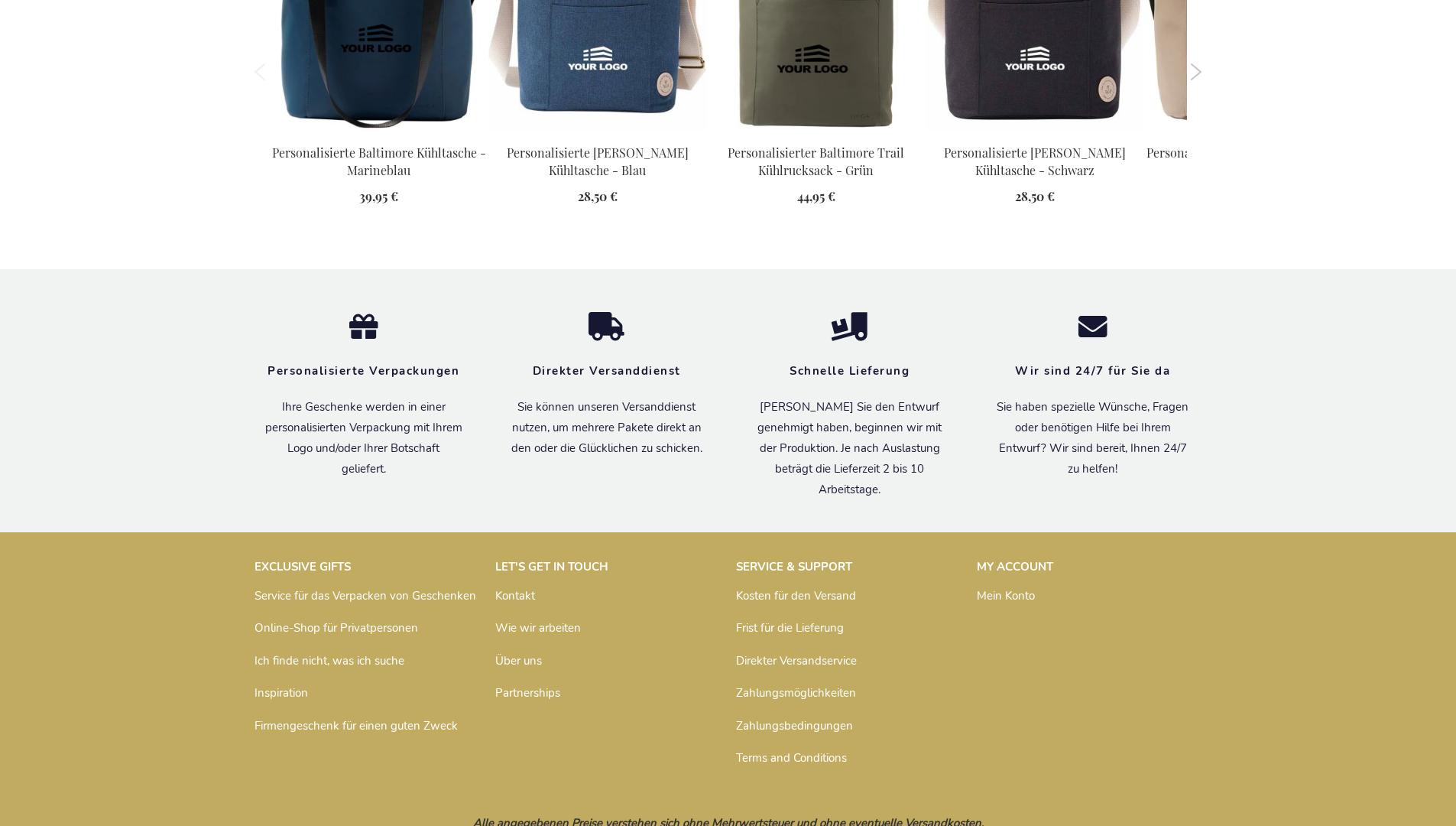
scroll to position [1723, 0]
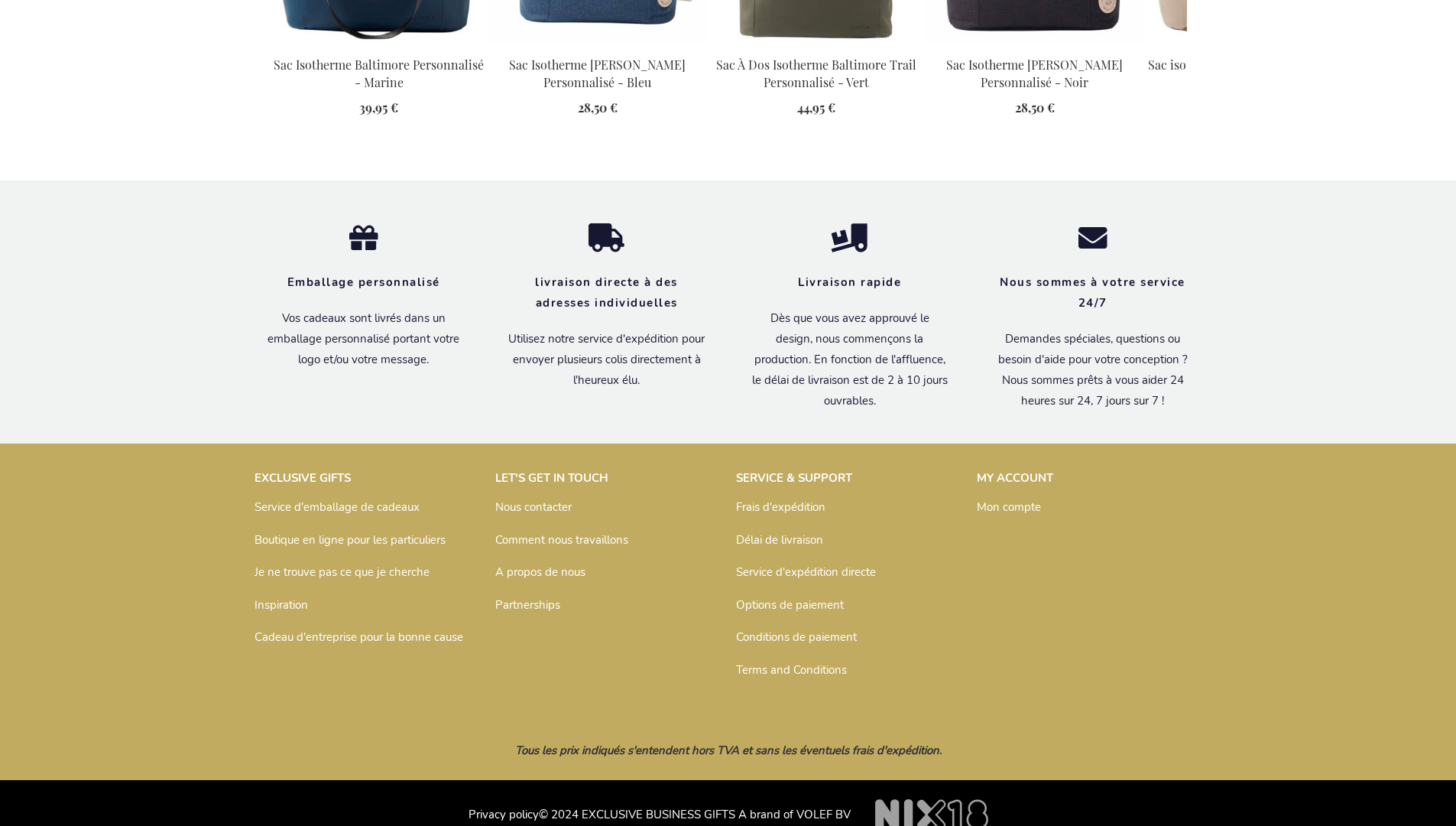
scroll to position [1739, 0]
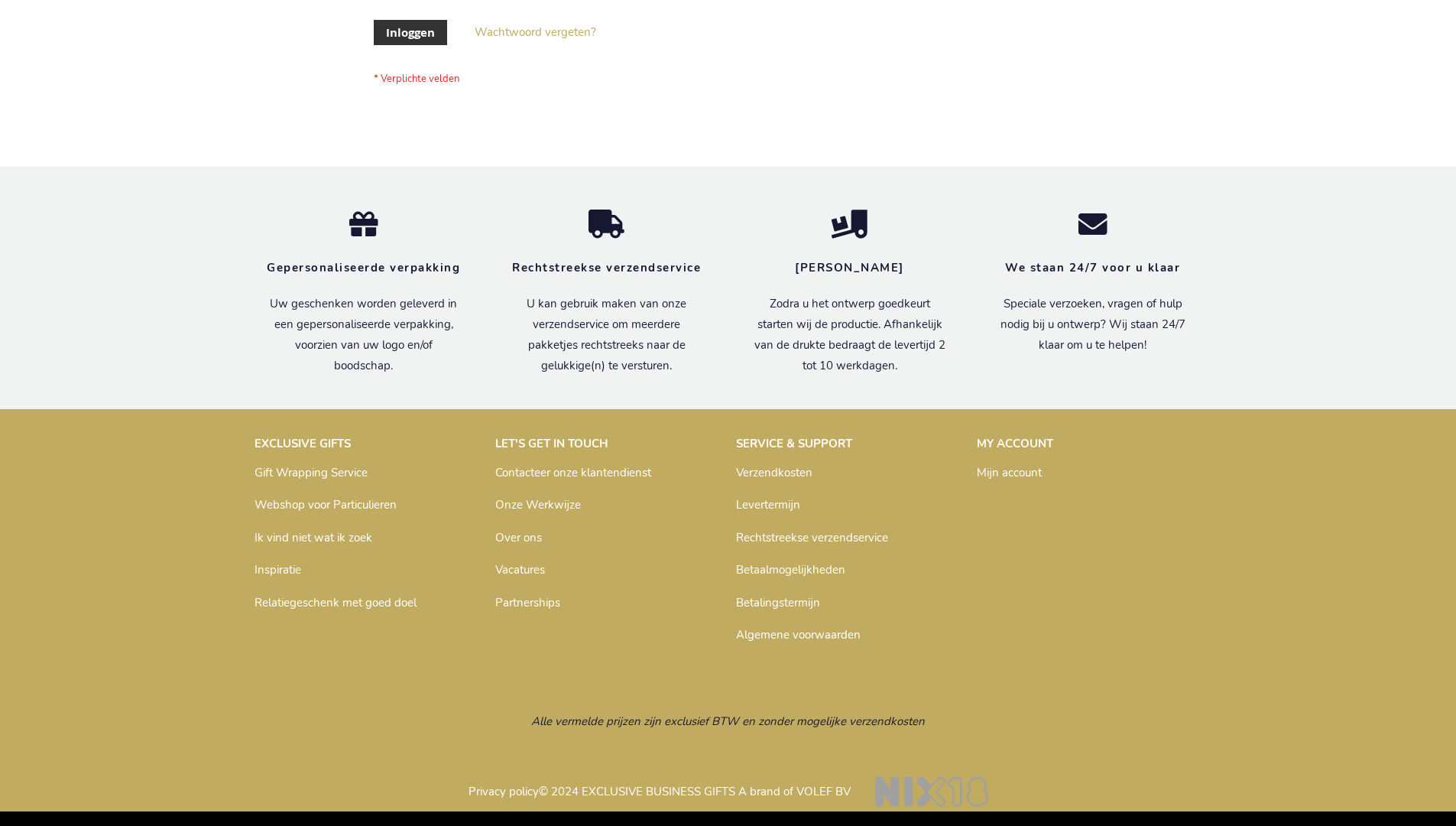
scroll to position [519, 0]
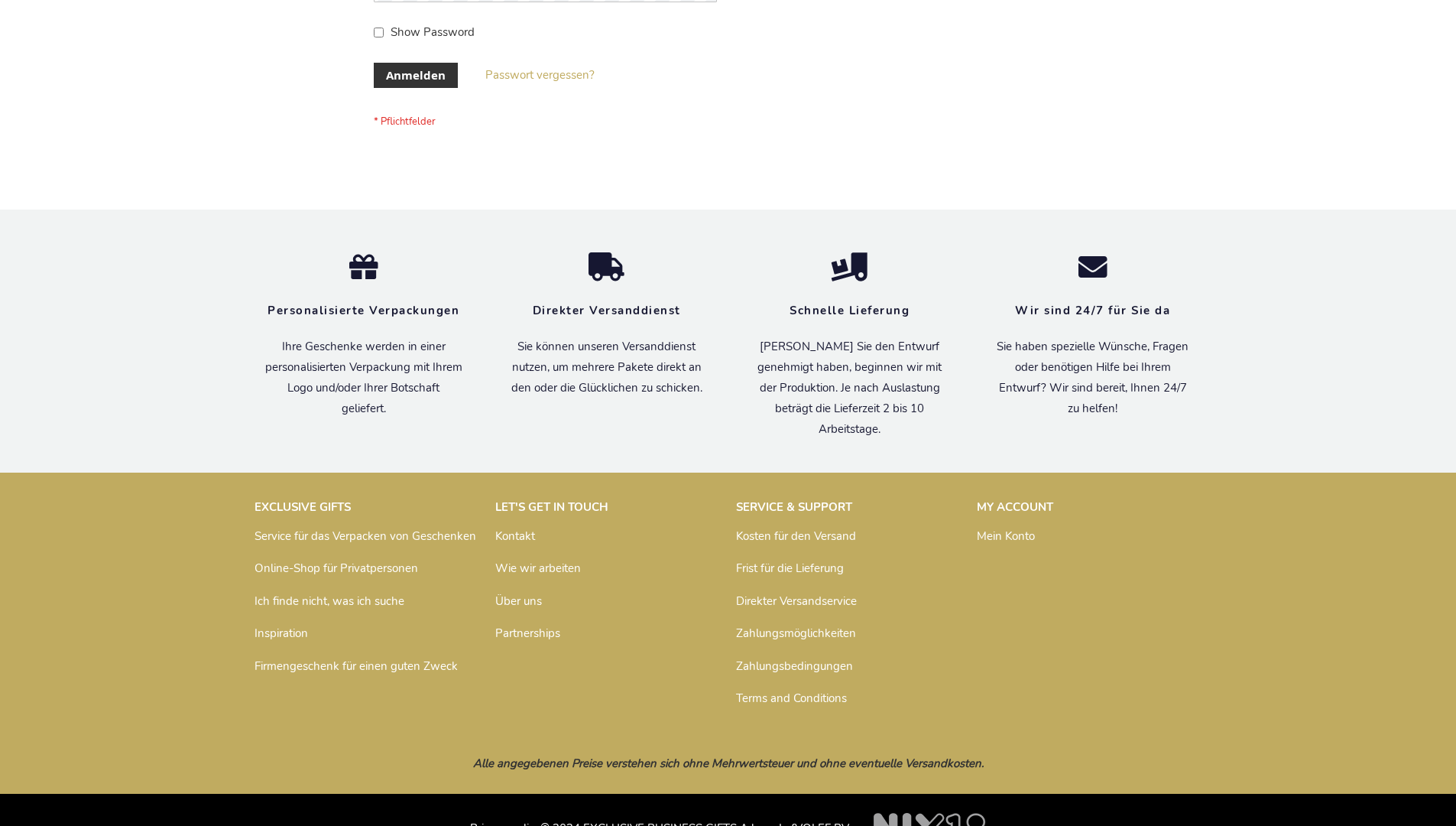
scroll to position [512, 0]
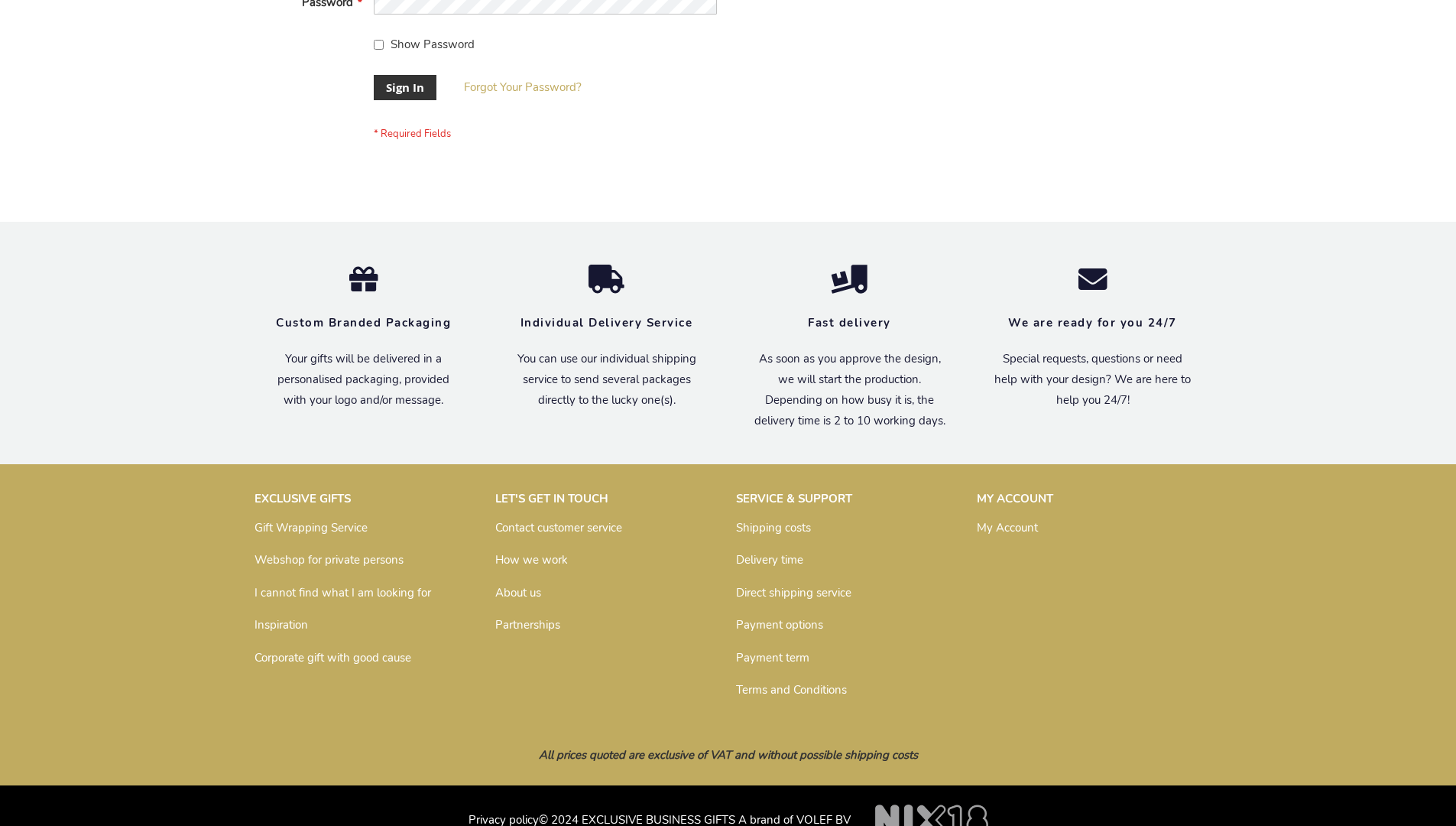
scroll to position [492, 0]
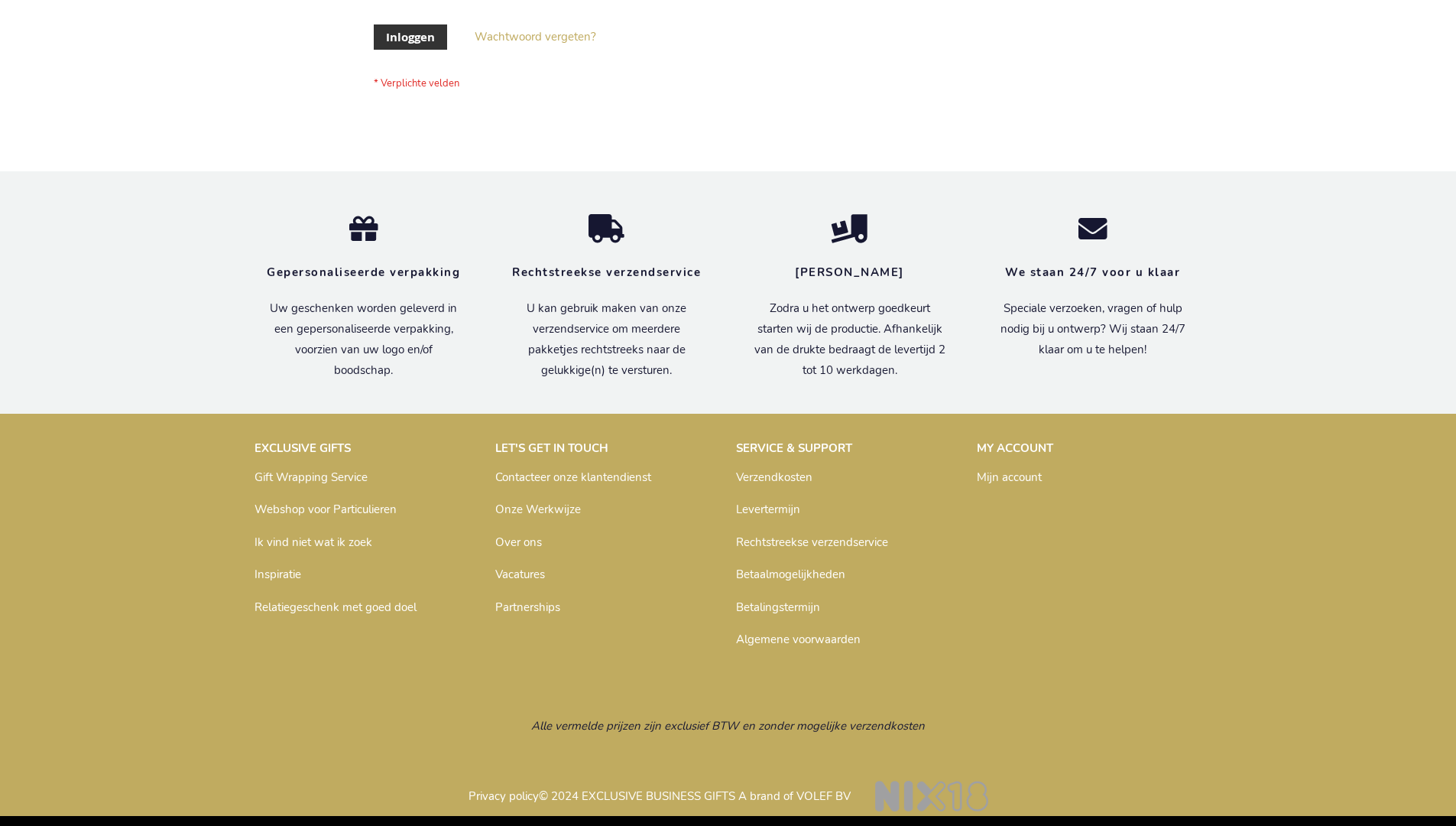
scroll to position [519, 0]
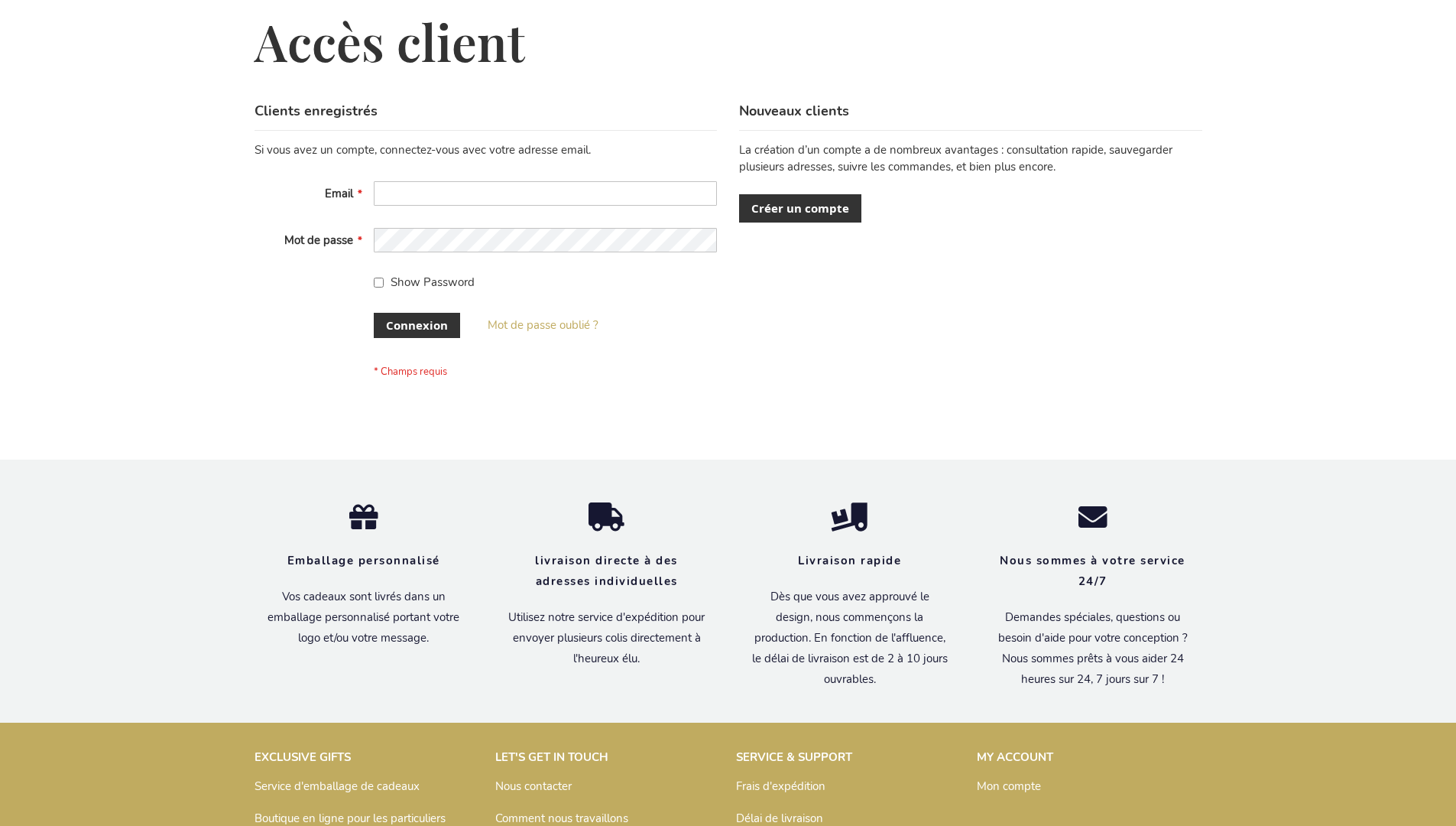
scroll to position [528, 0]
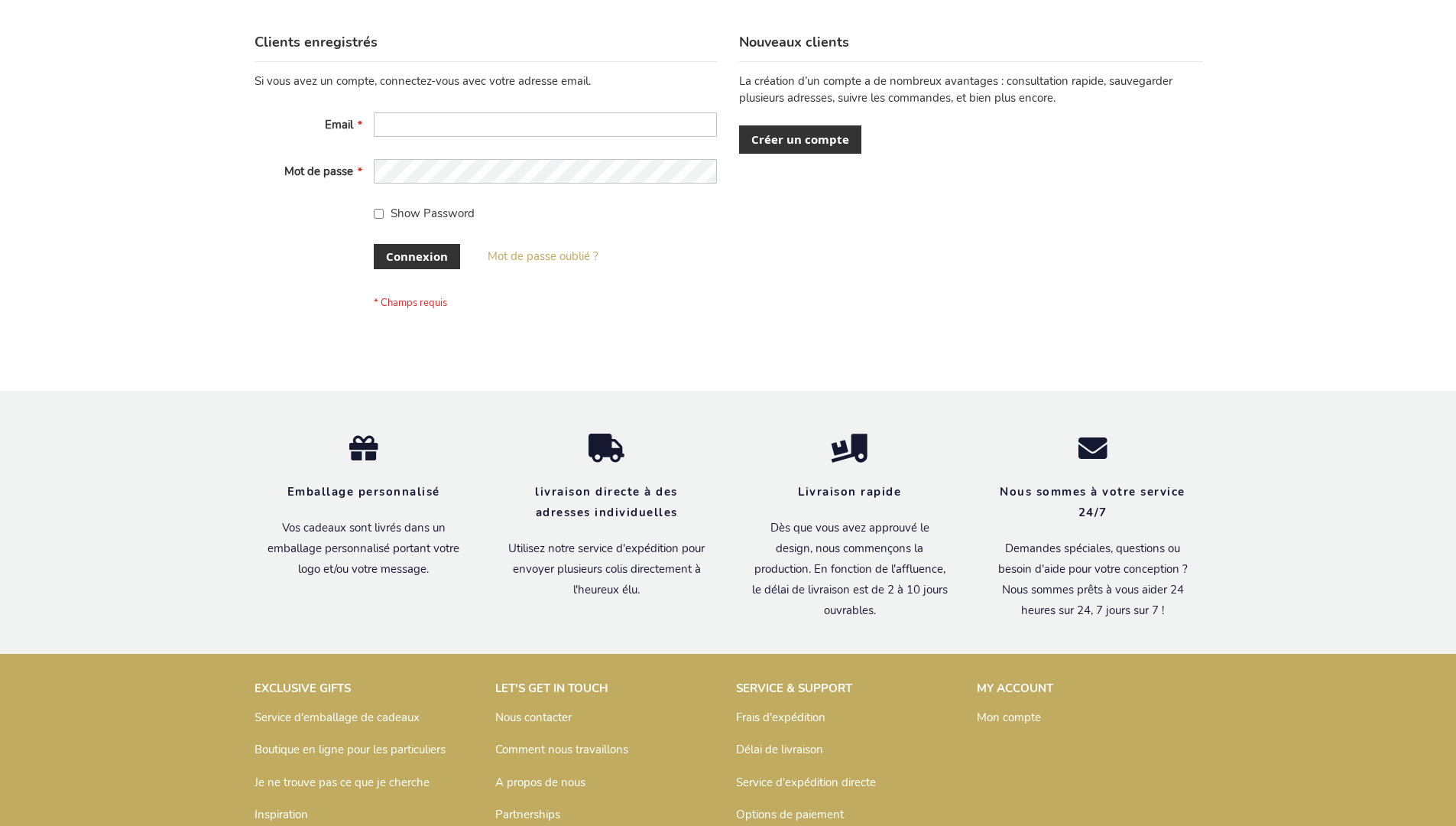
scroll to position [528, 0]
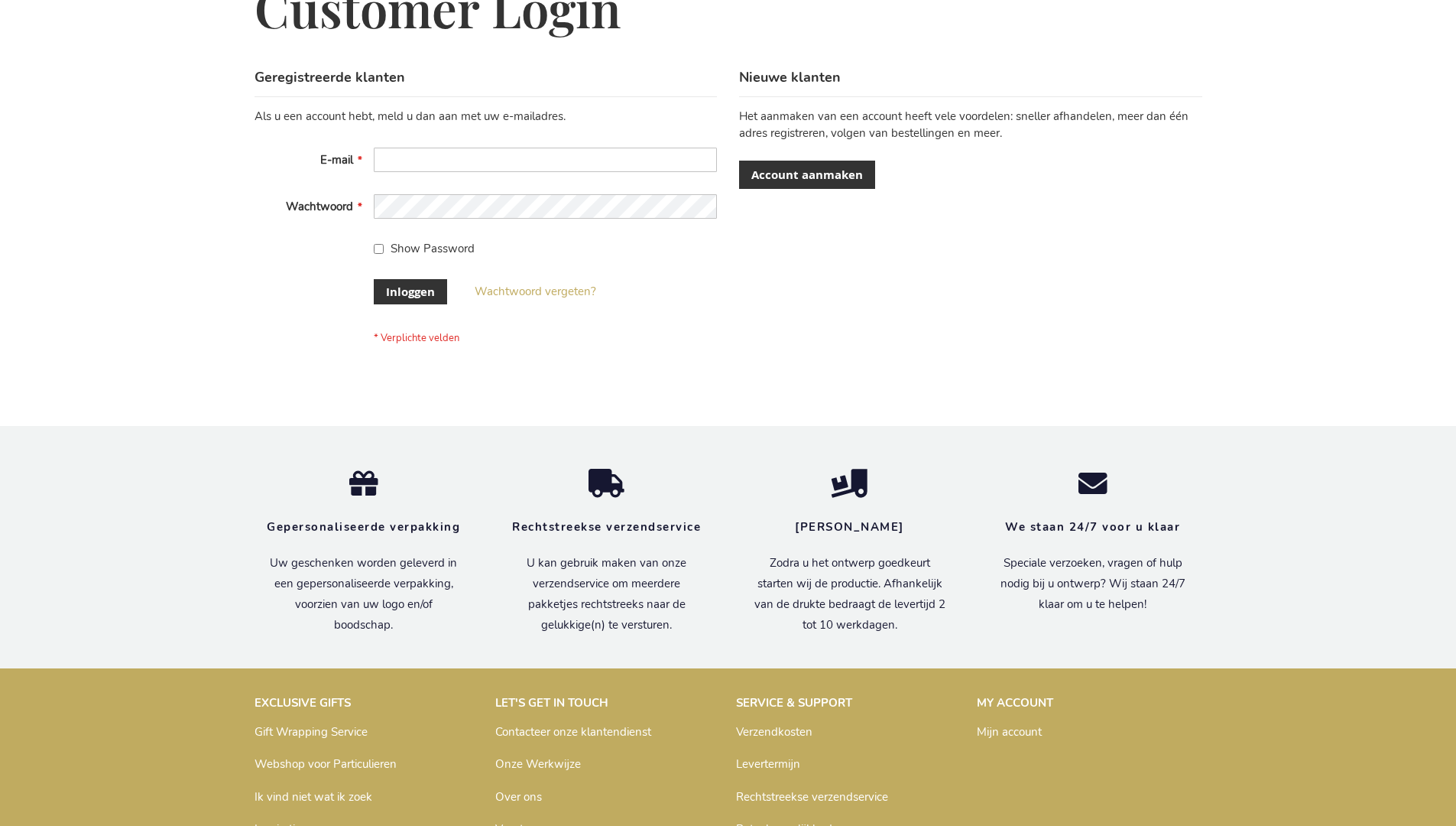
scroll to position [519, 0]
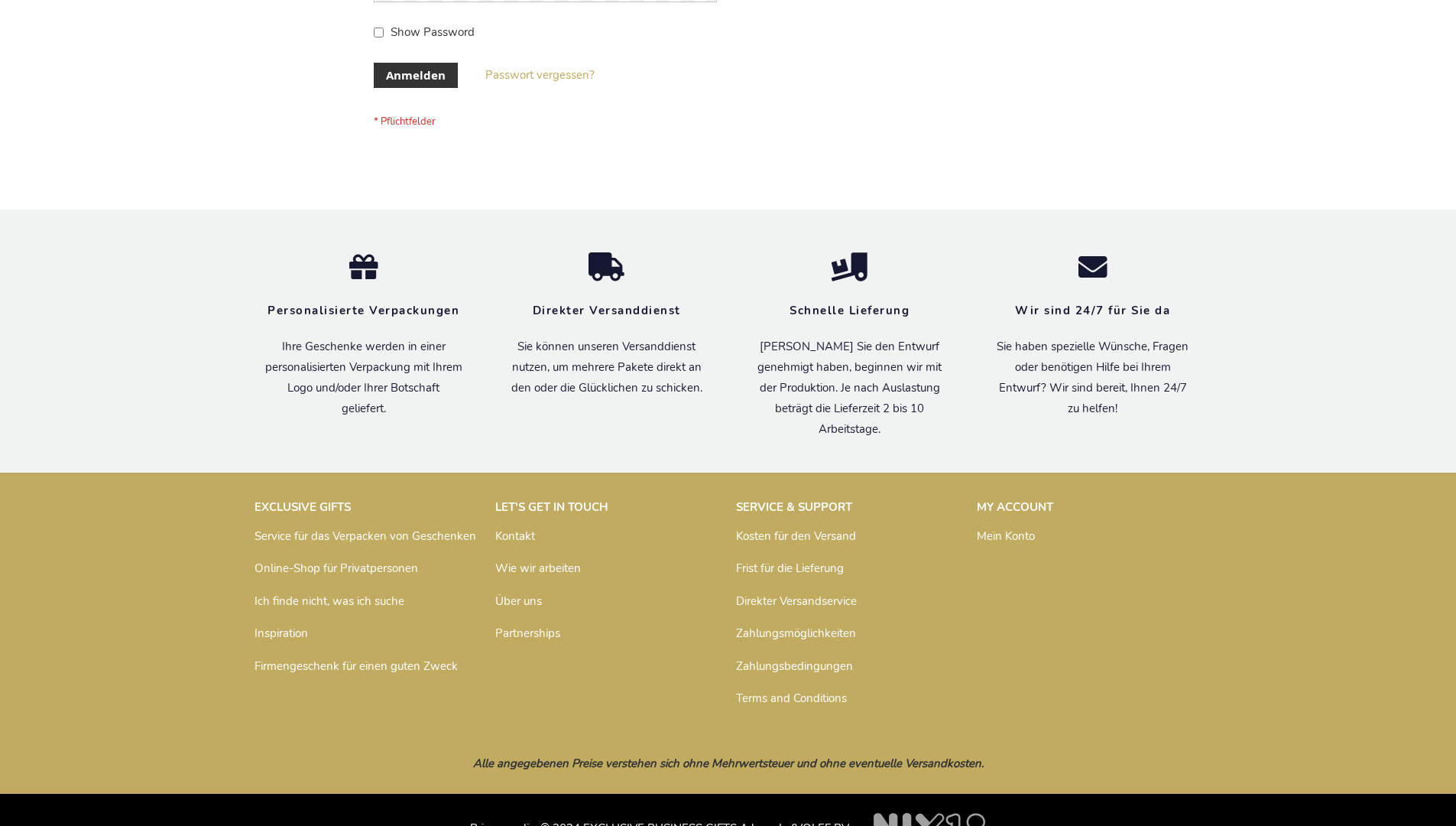
scroll to position [512, 0]
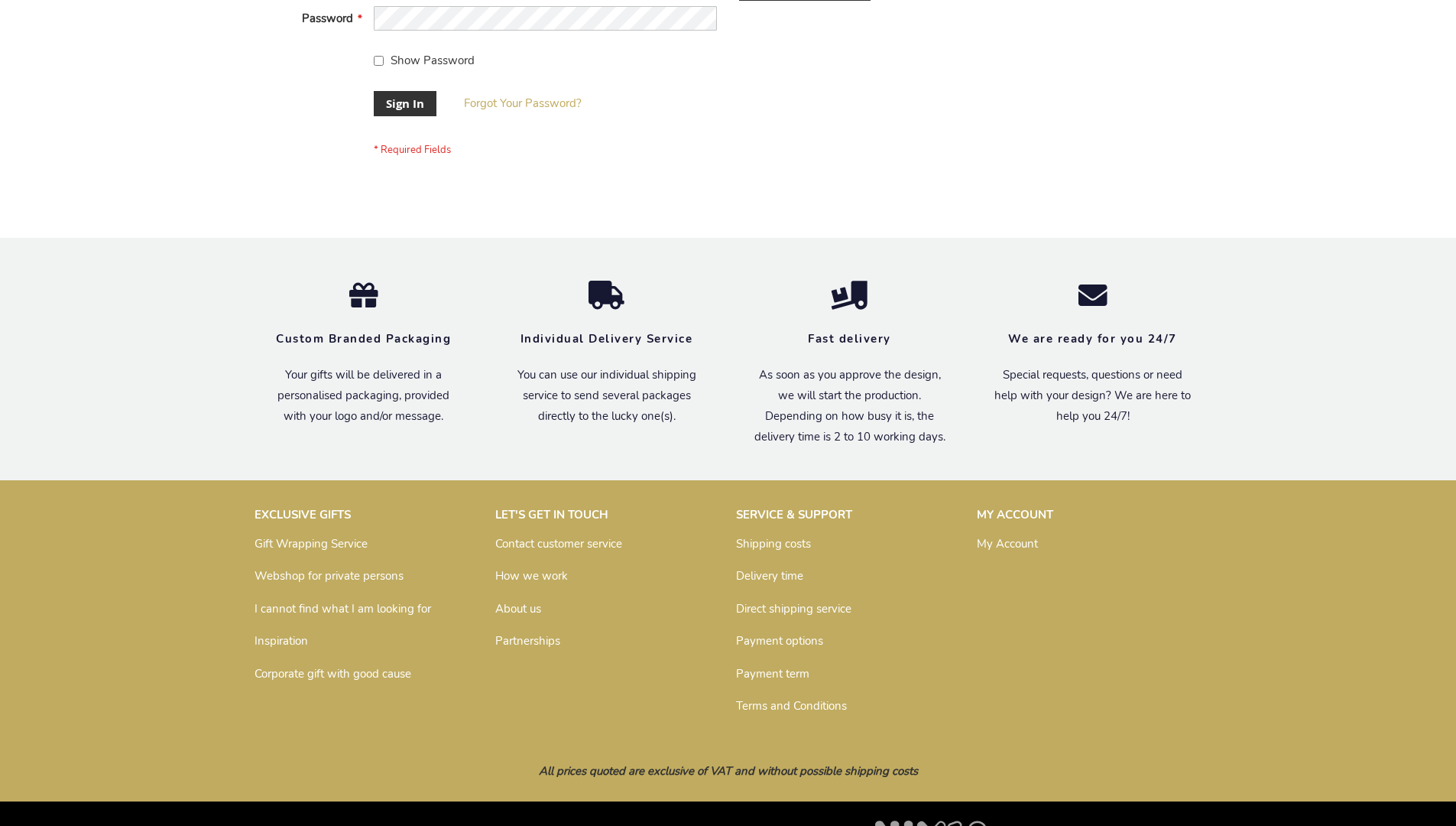
scroll to position [492, 0]
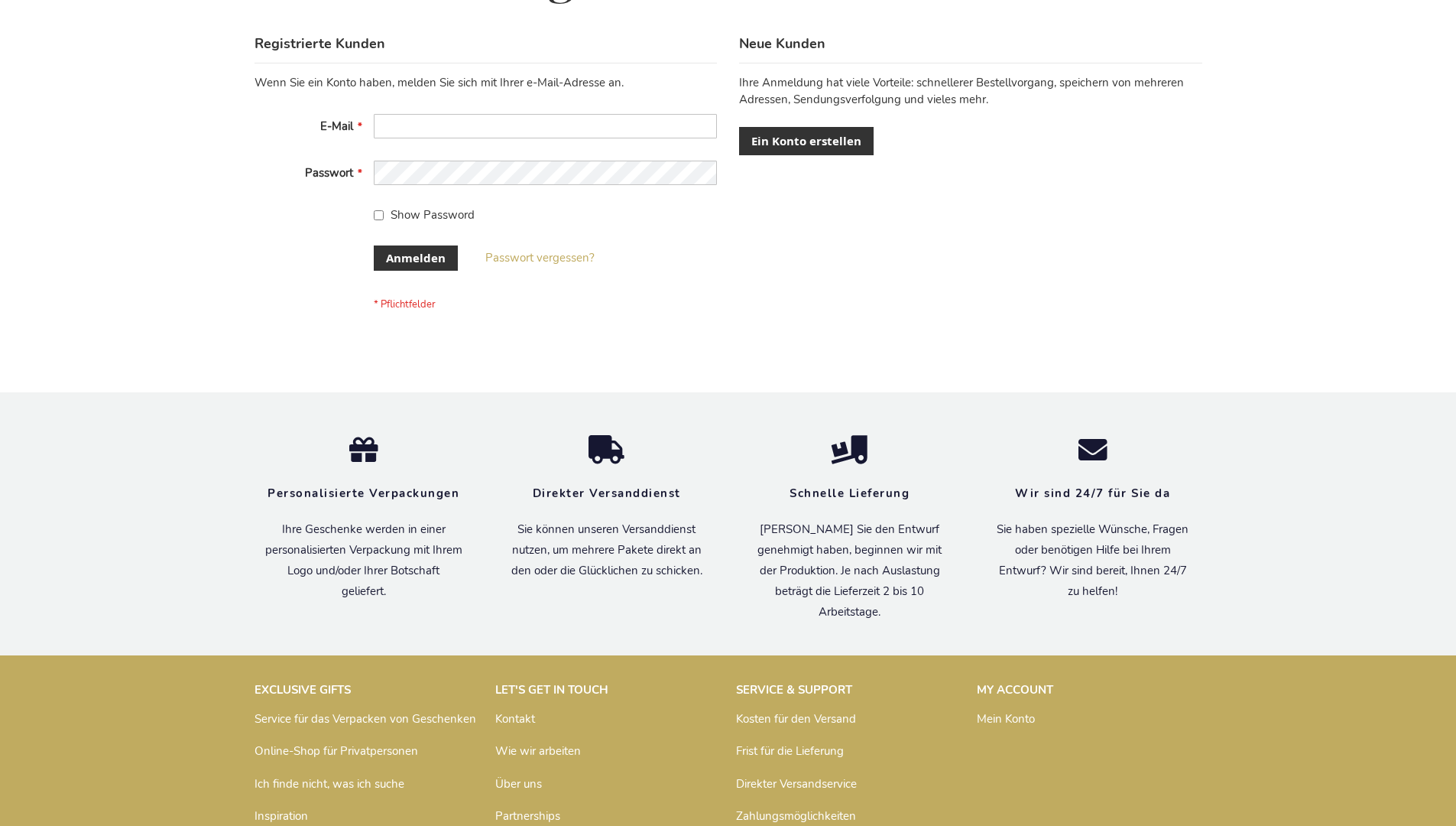
scroll to position [512, 0]
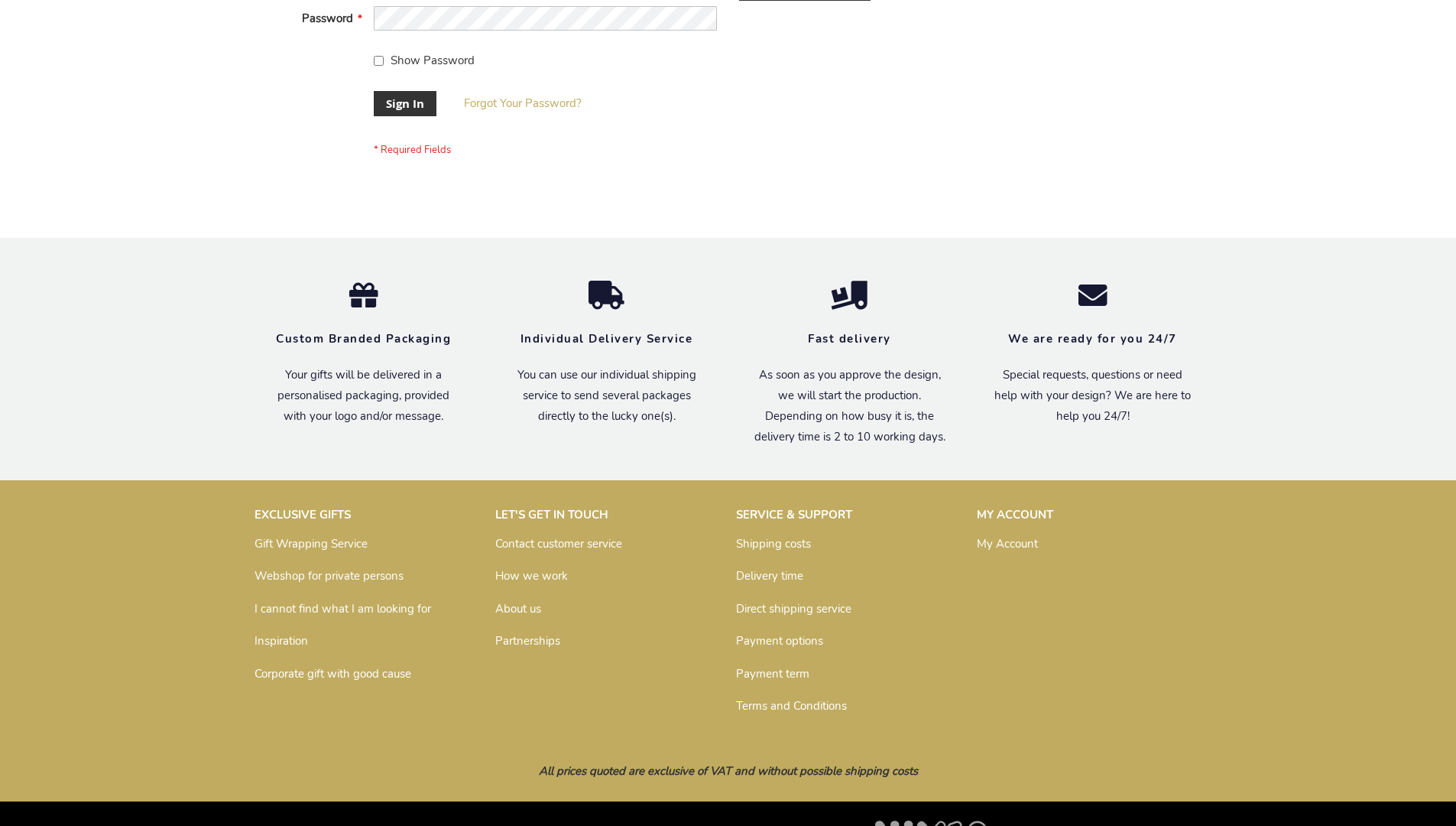
scroll to position [492, 0]
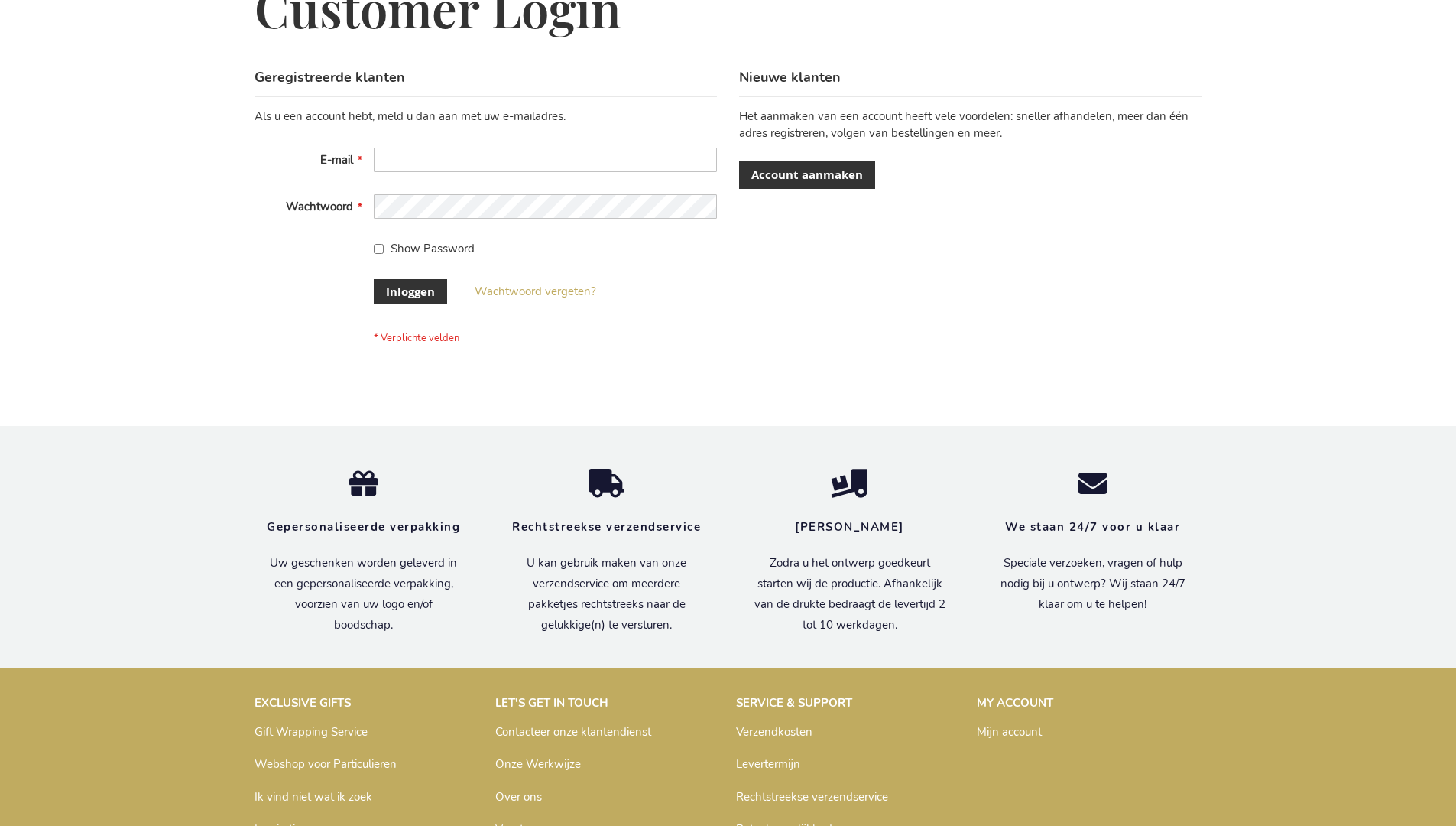
scroll to position [519, 0]
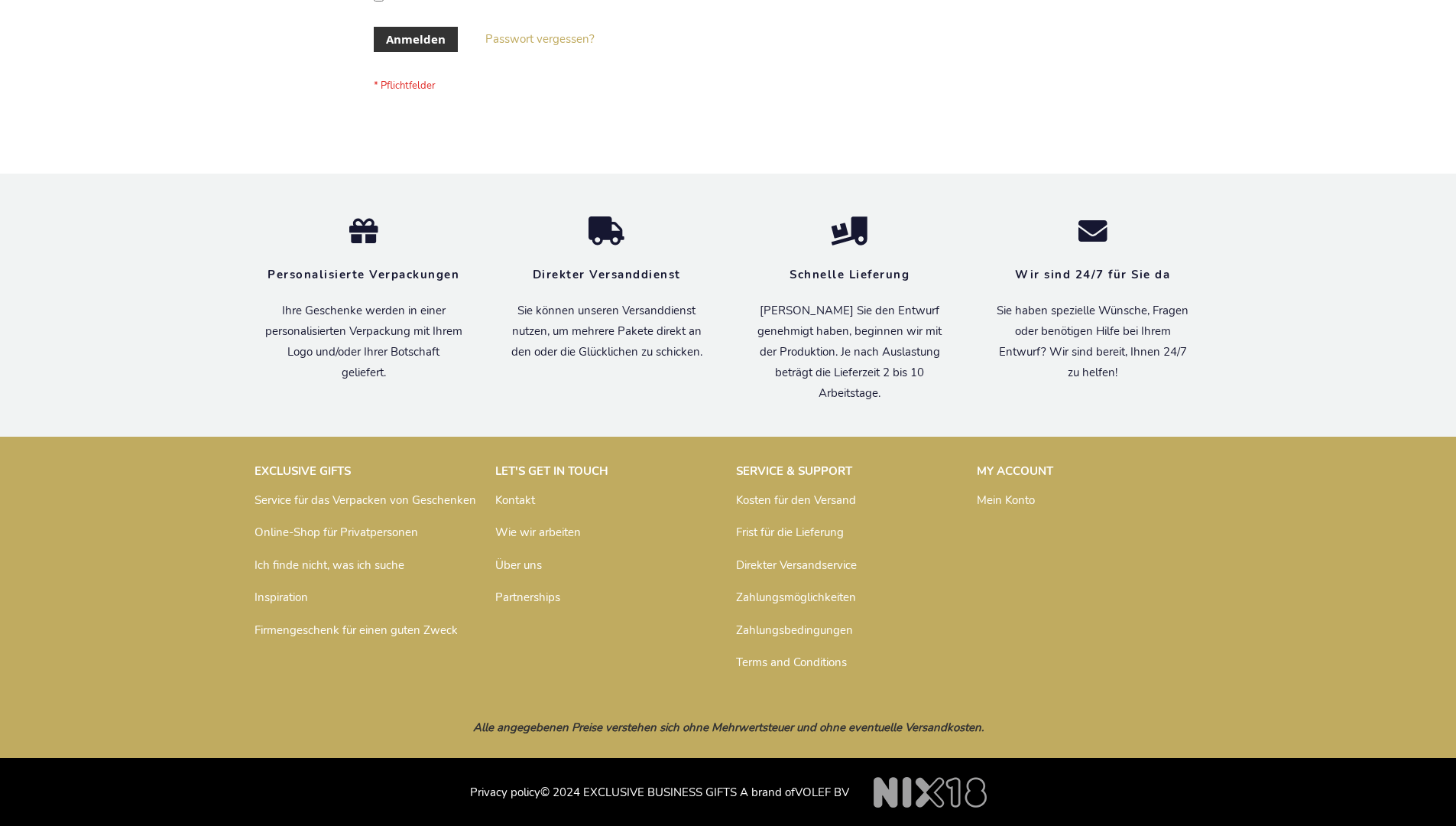
scroll to position [512, 0]
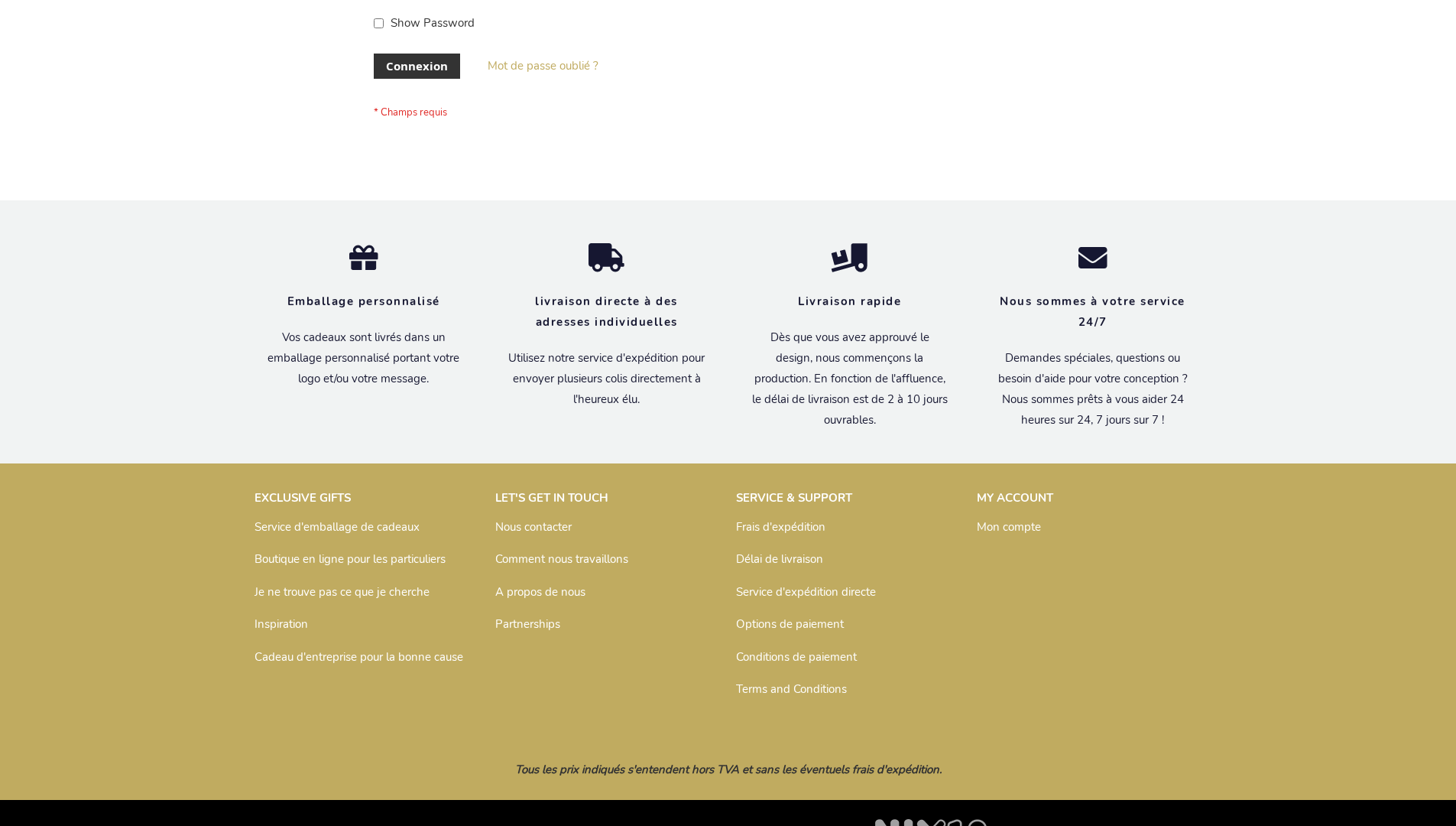
scroll to position [528, 0]
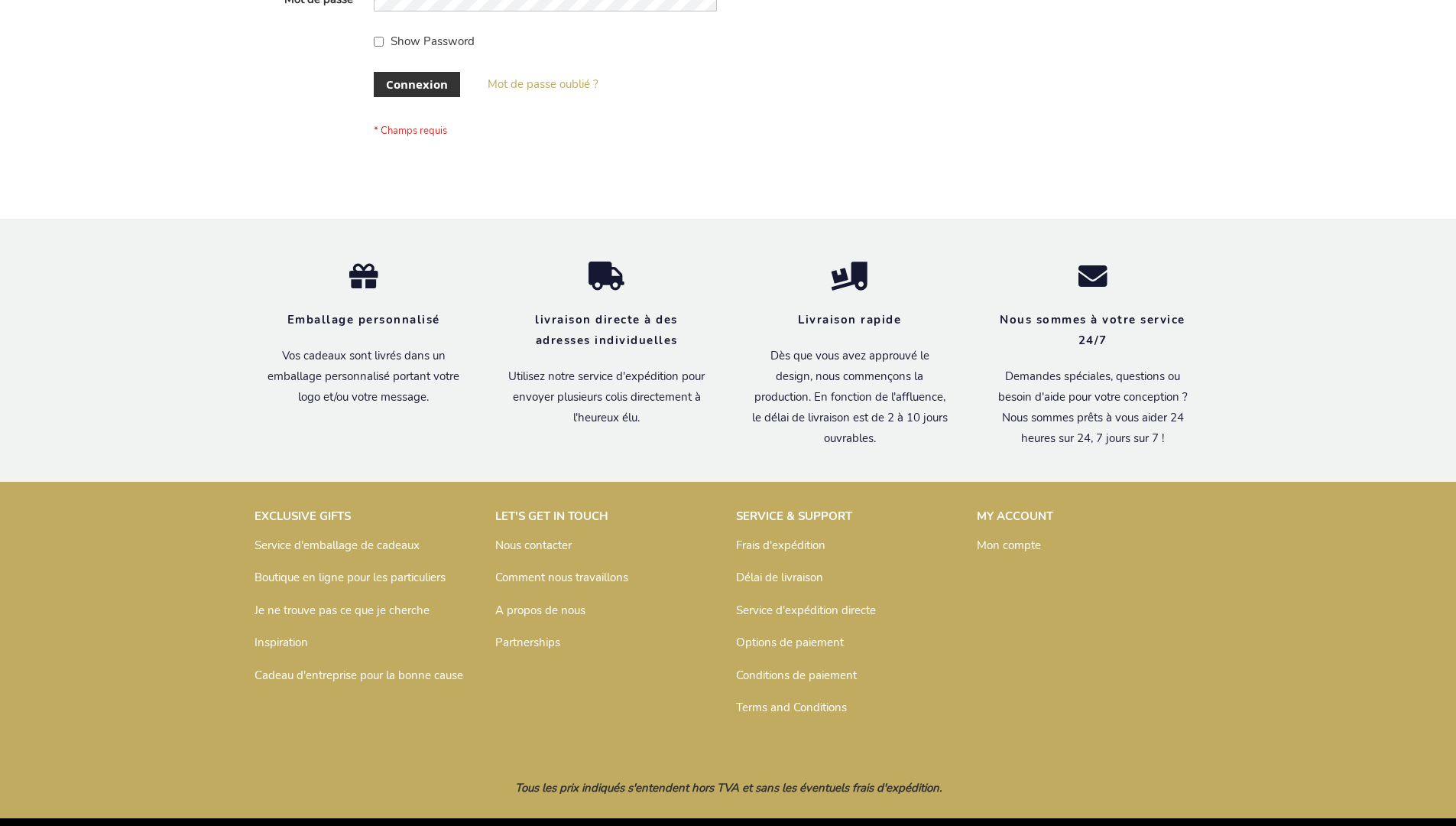
scroll to position [528, 0]
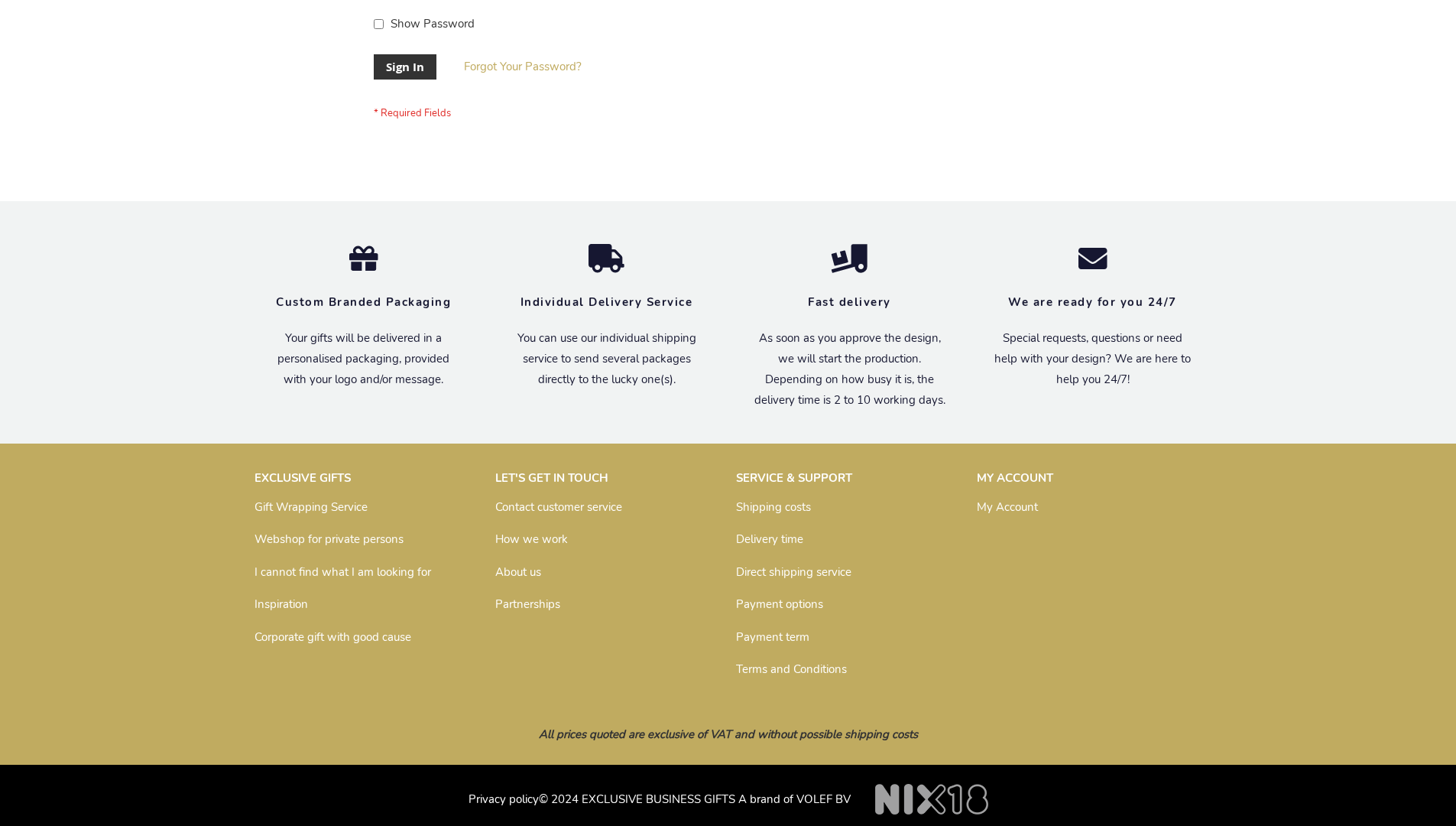
scroll to position [492, 0]
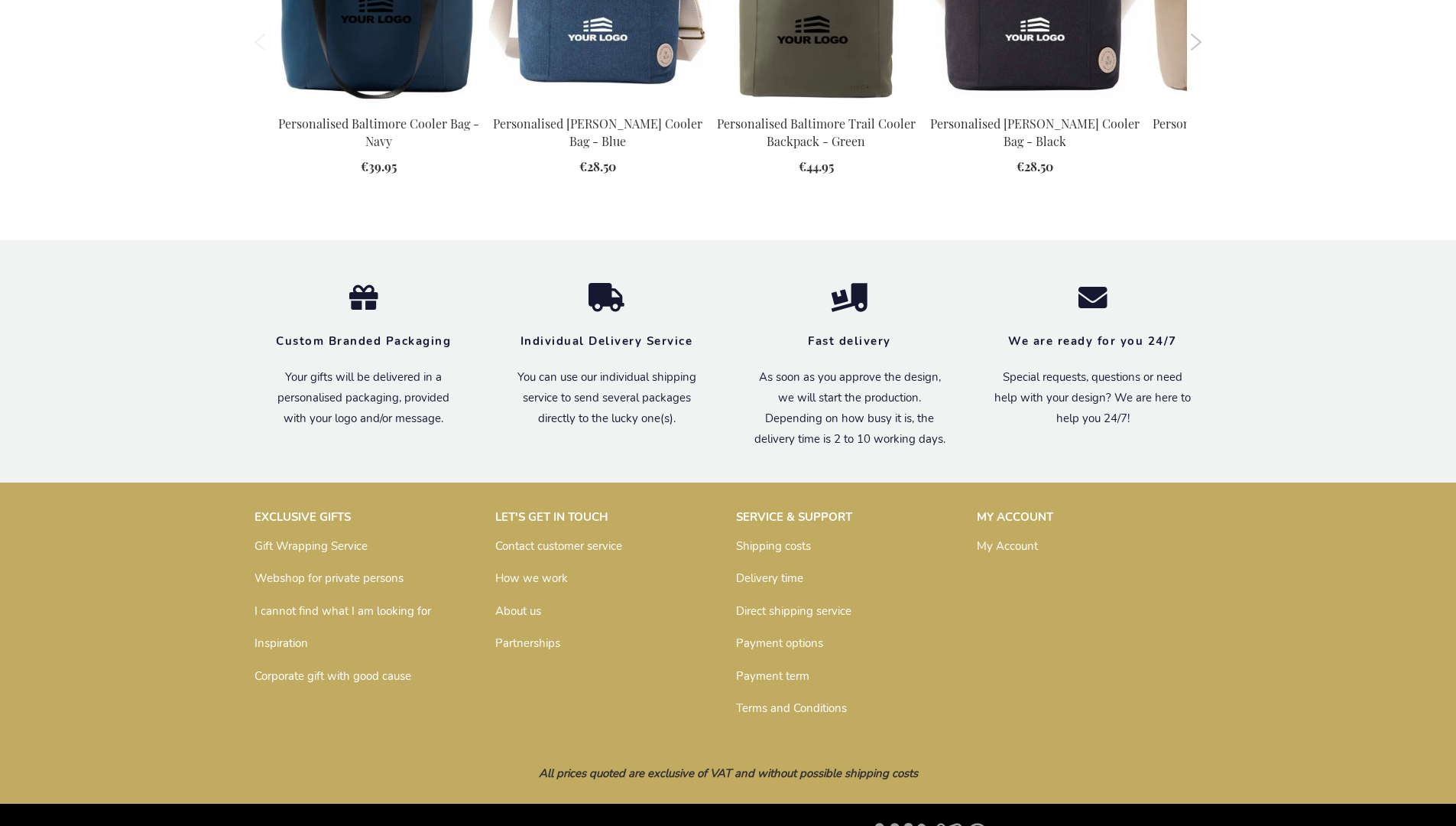
scroll to position [1686, 0]
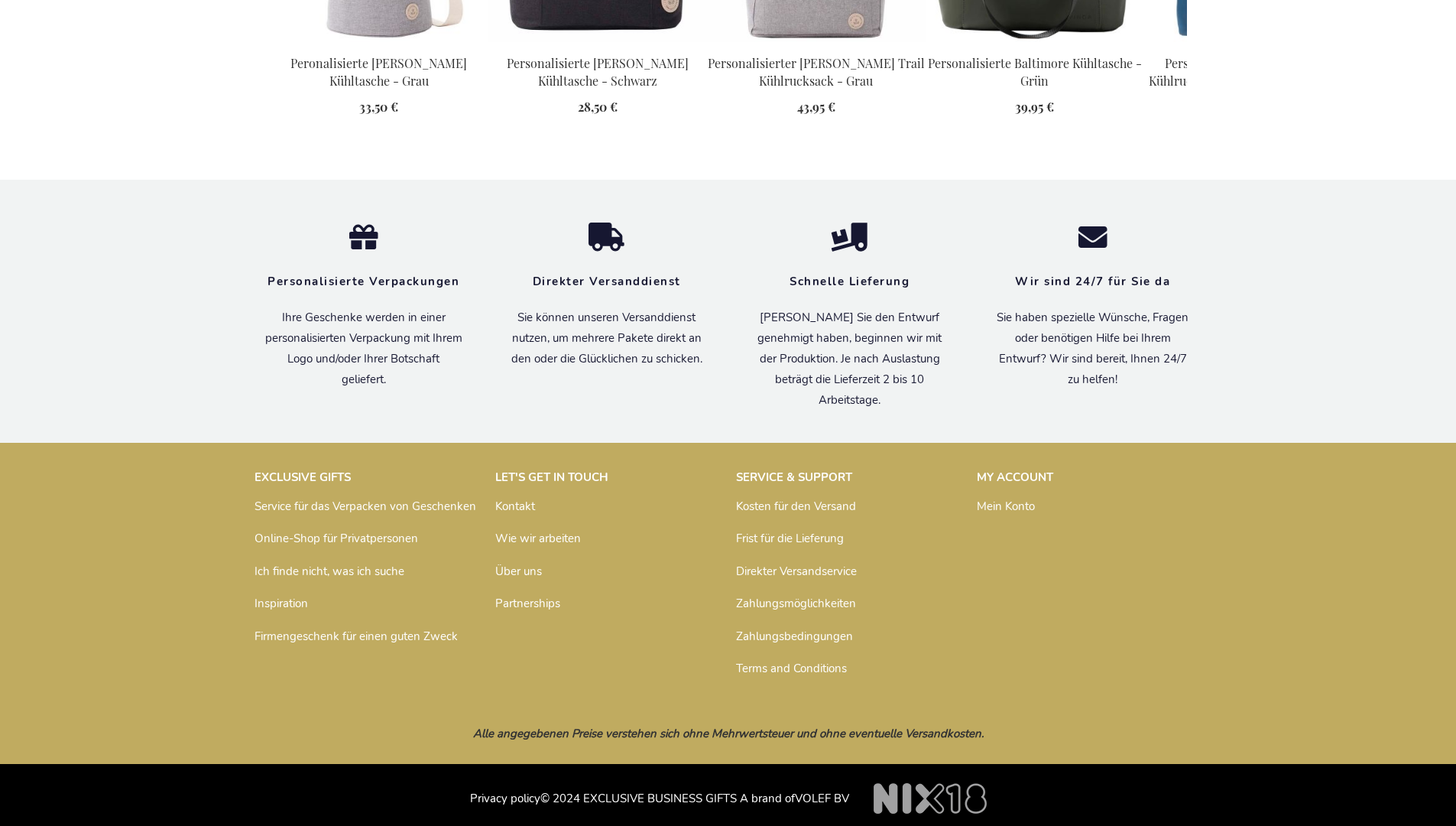
scroll to position [1723, 0]
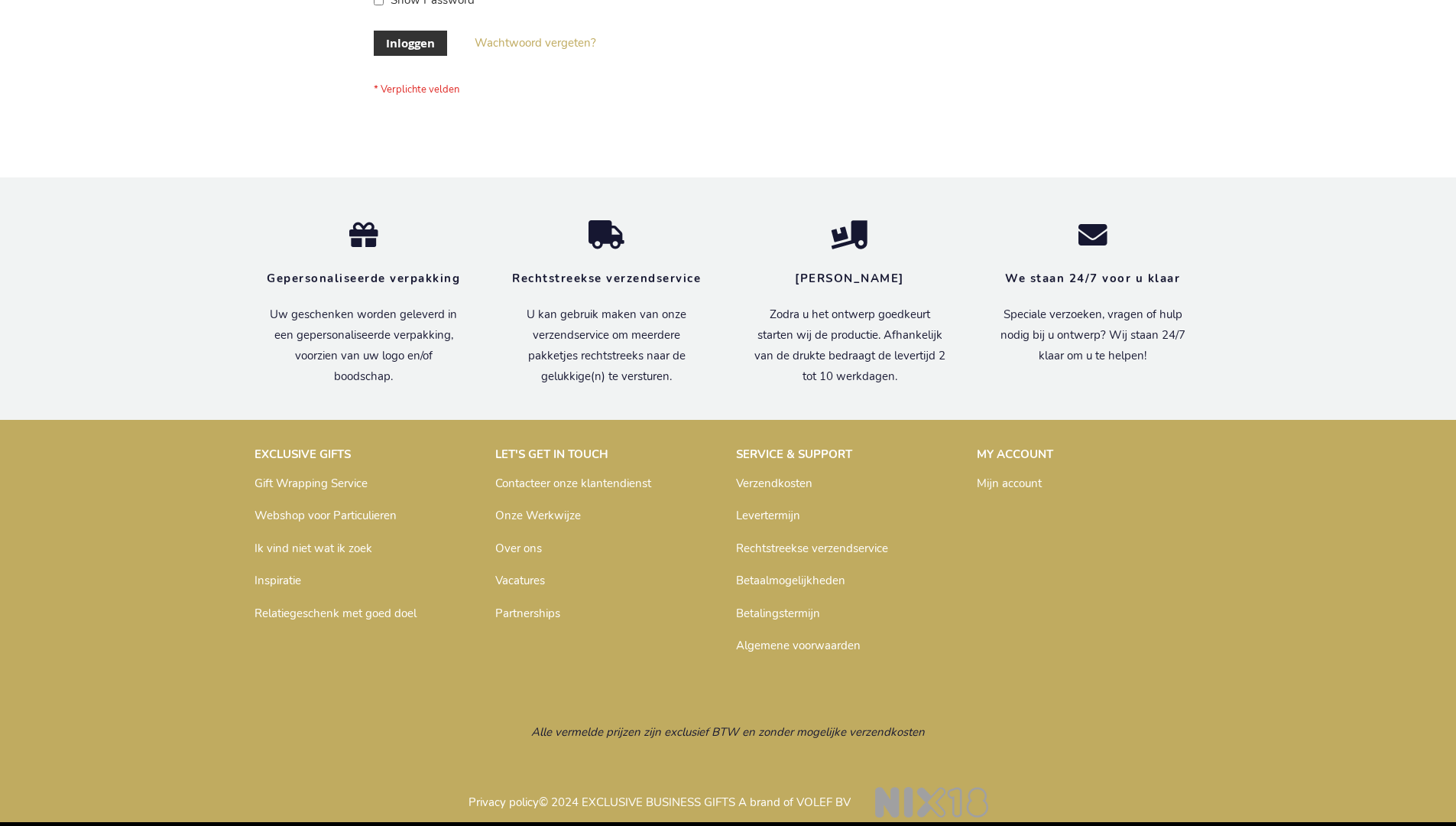
scroll to position [507, 0]
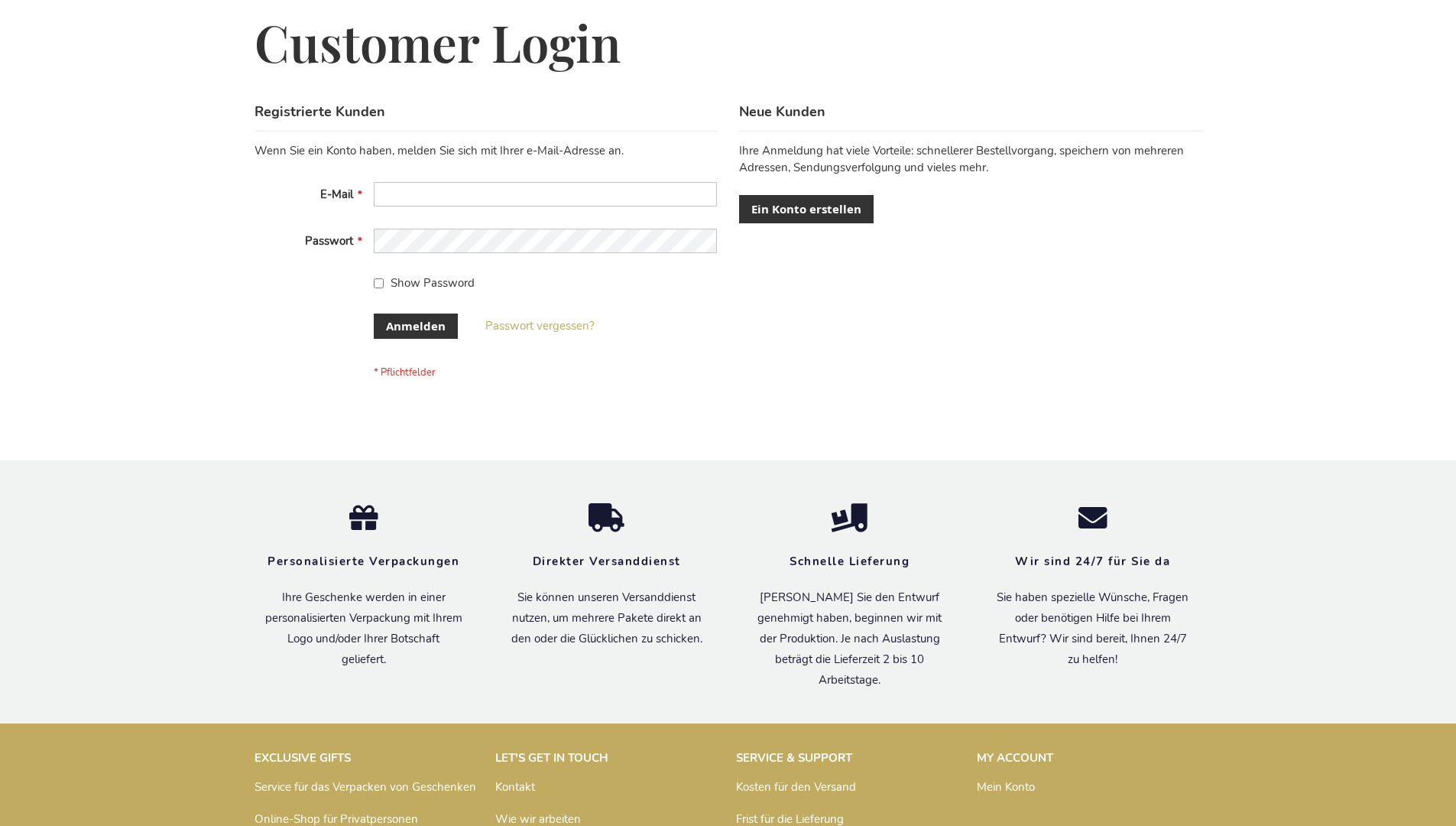
scroll to position [512, 0]
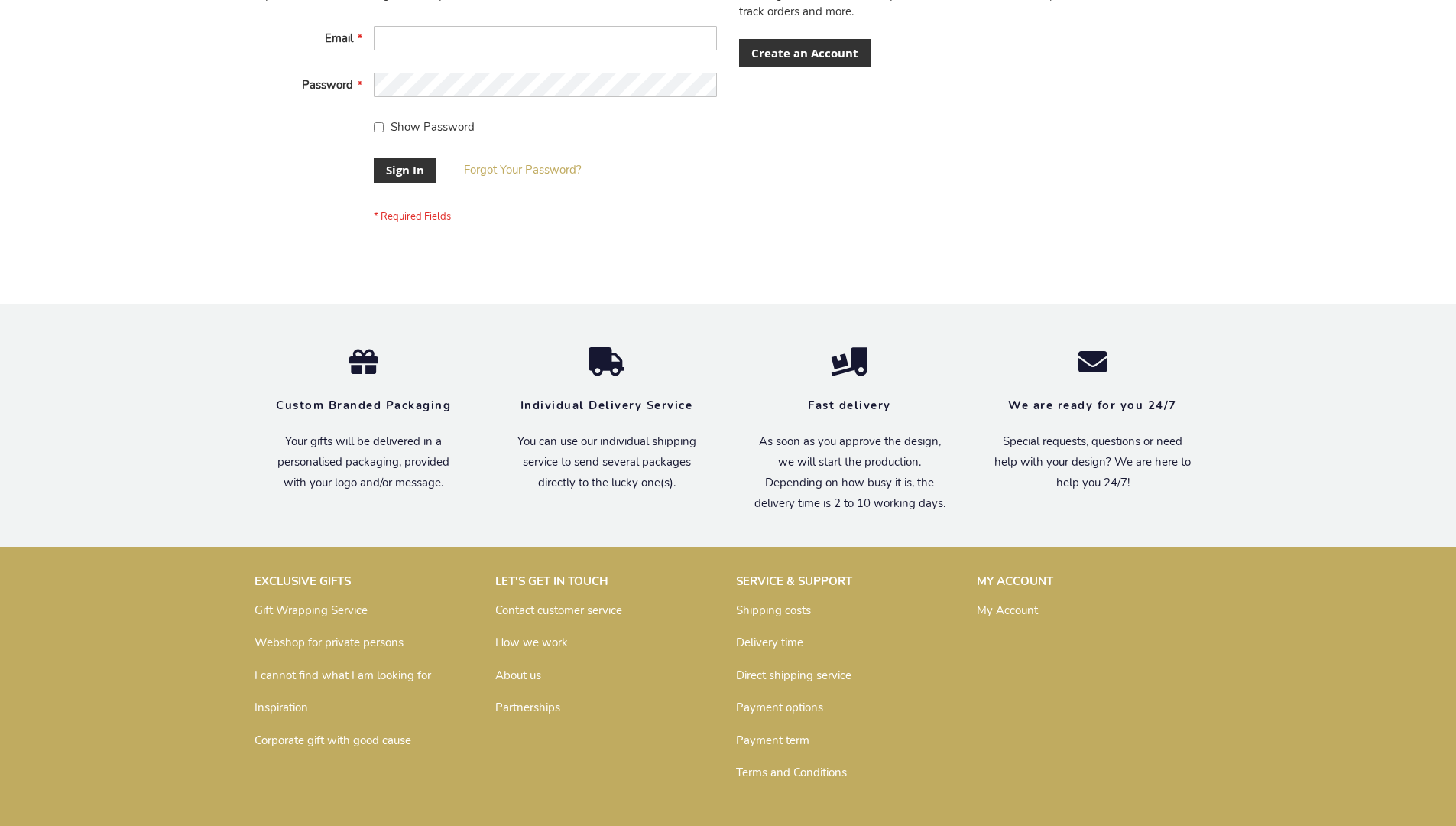
scroll to position [492, 0]
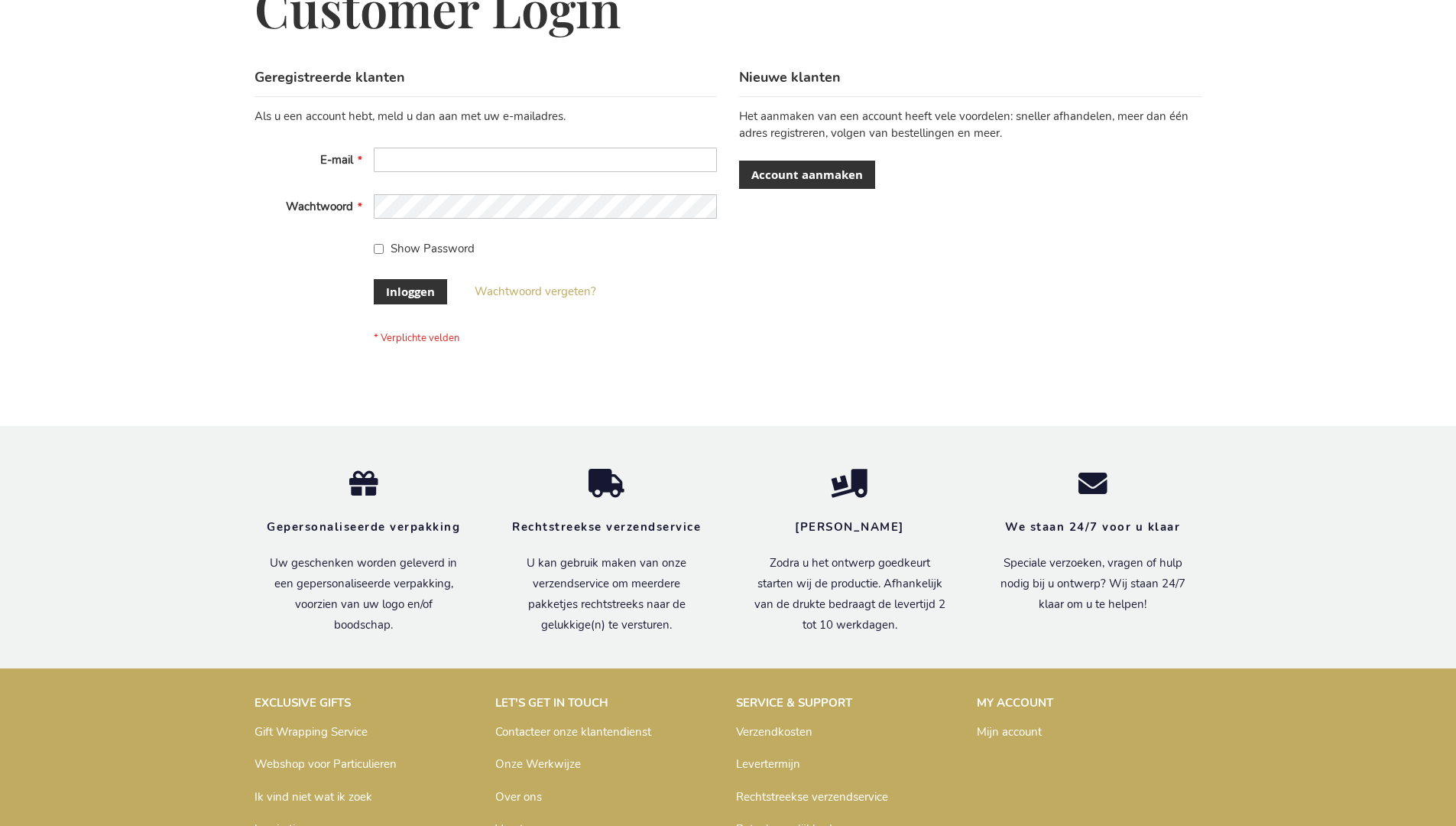
scroll to position [519, 0]
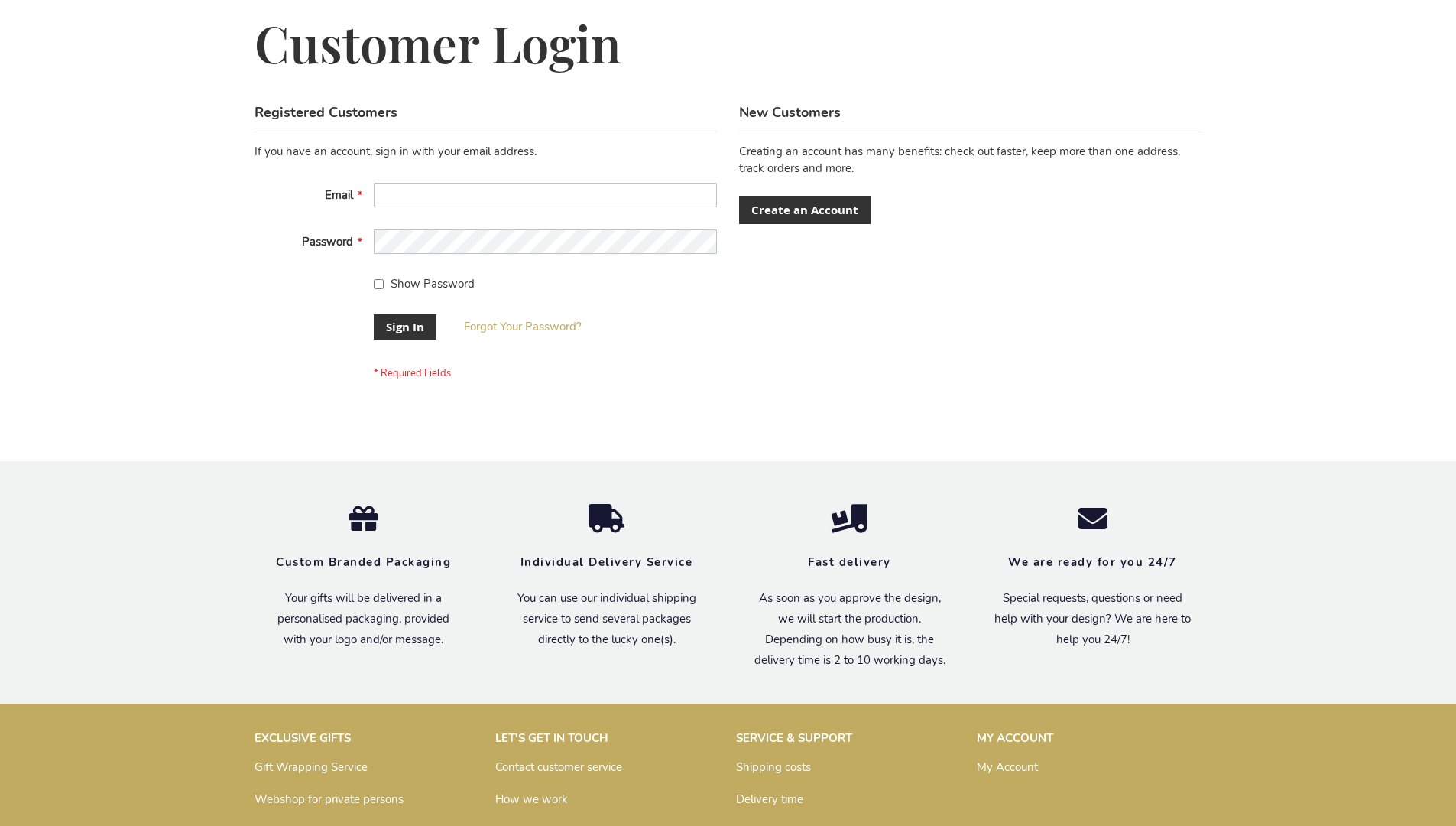
scroll to position [492, 0]
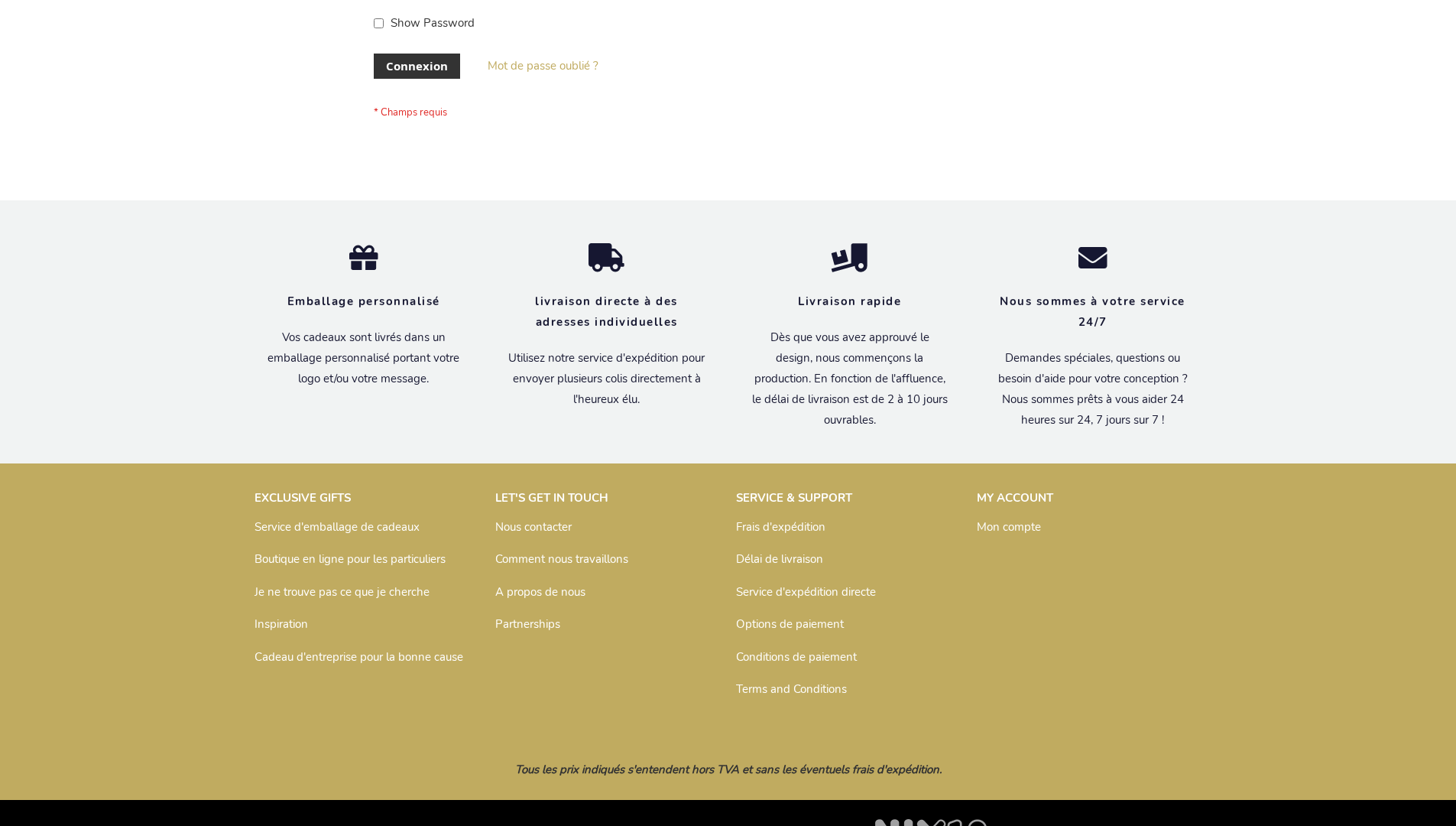
scroll to position [528, 0]
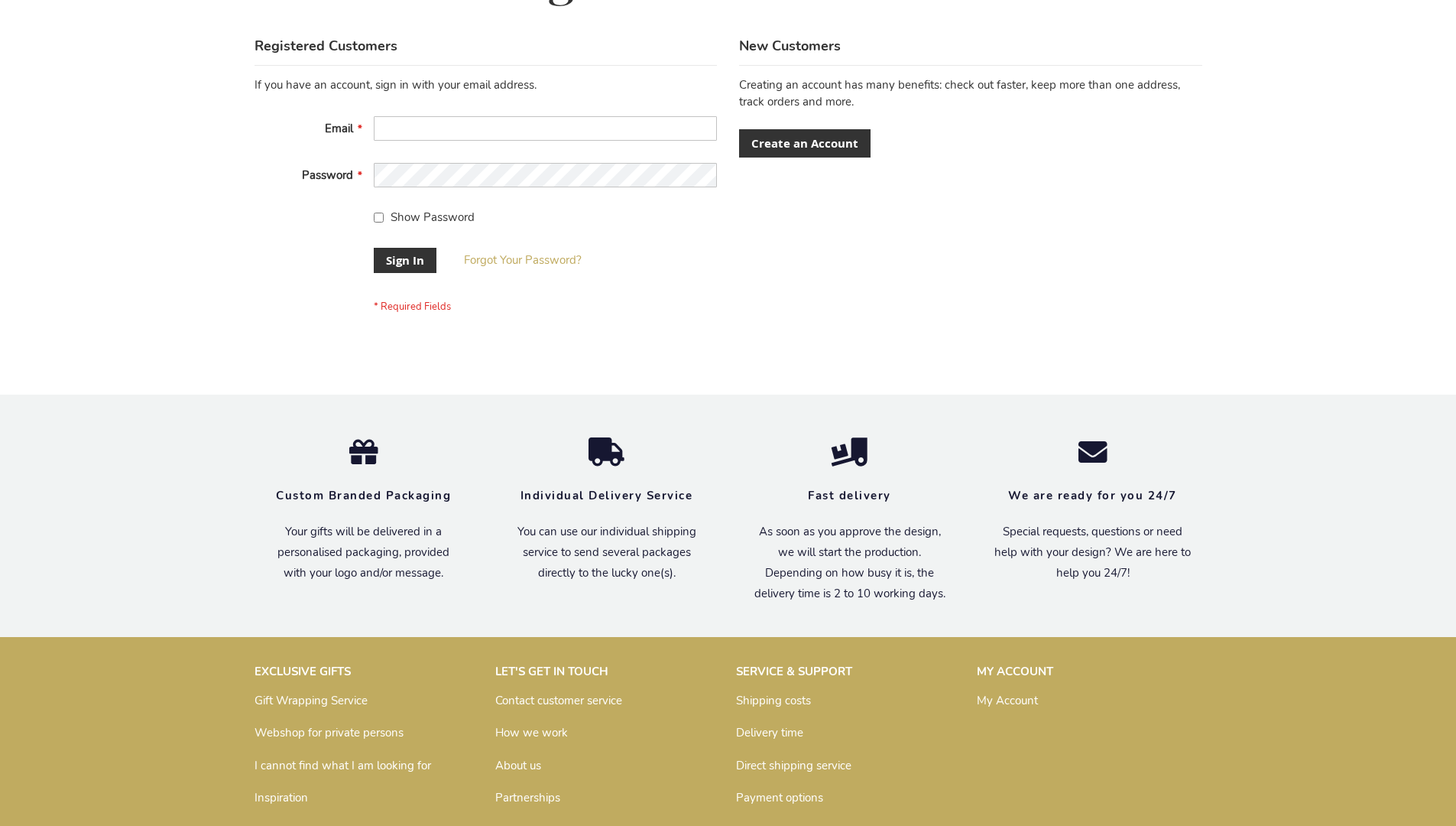
scroll to position [492, 0]
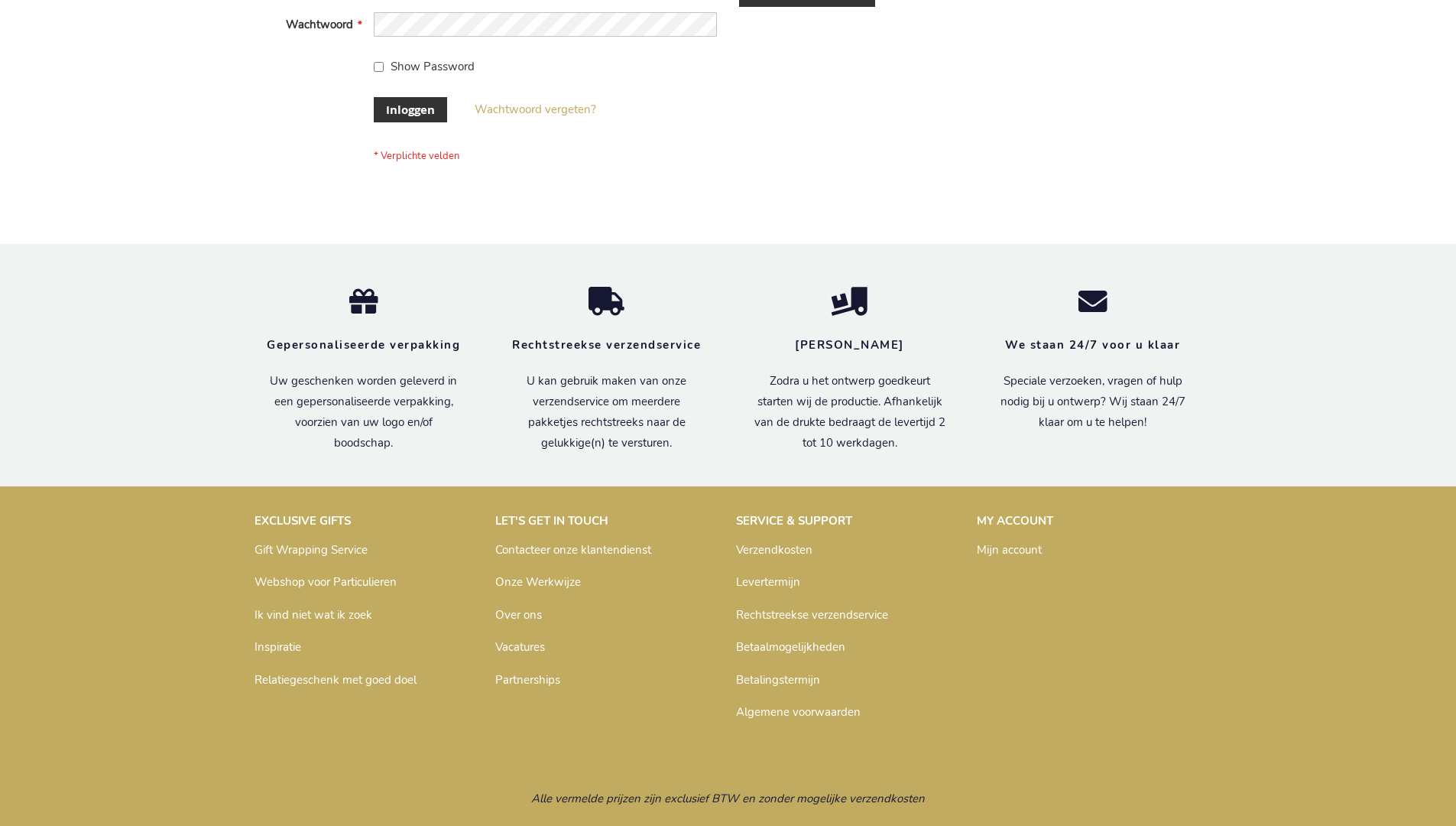
scroll to position [519, 0]
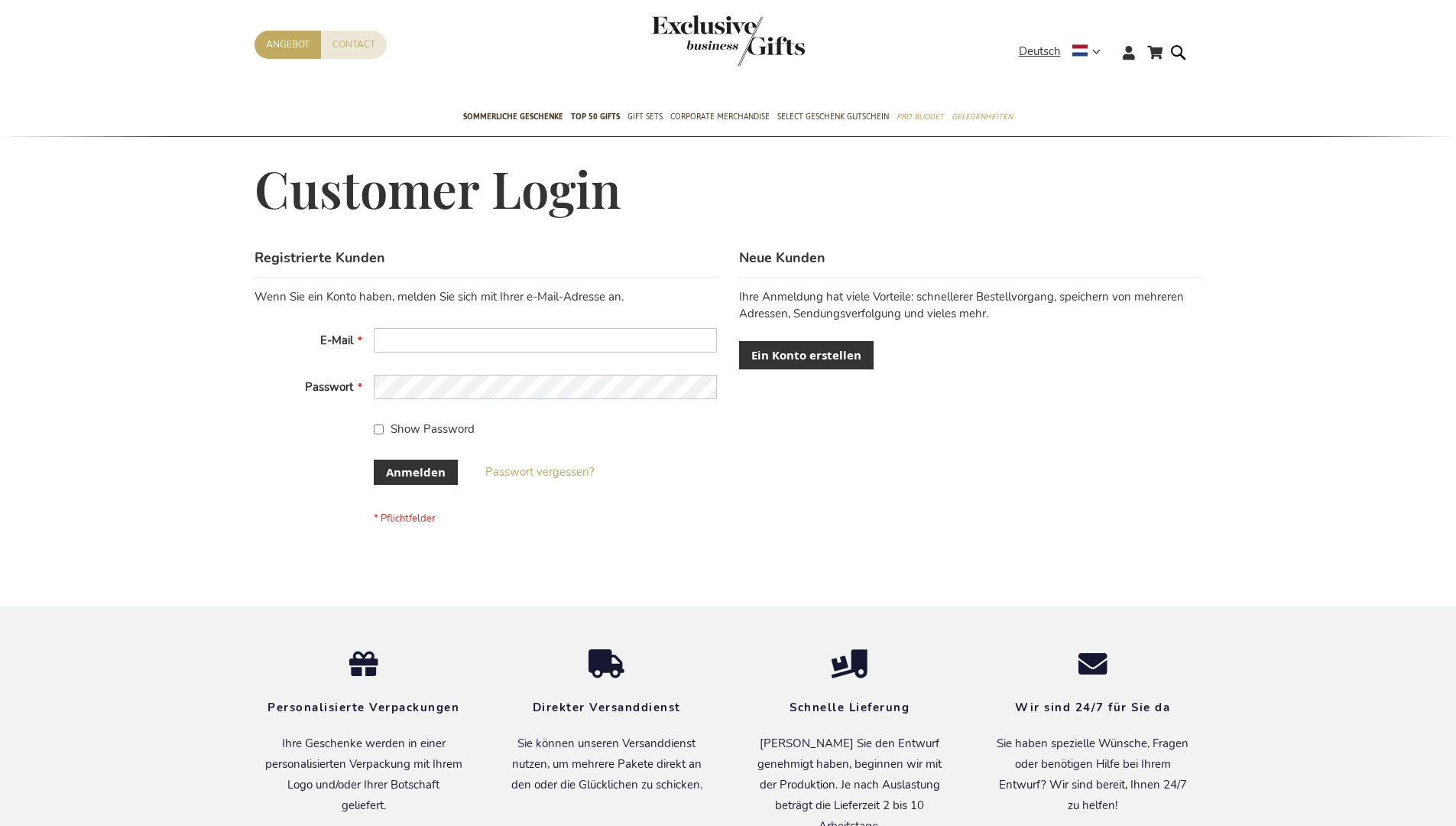
scroll to position [500, 0]
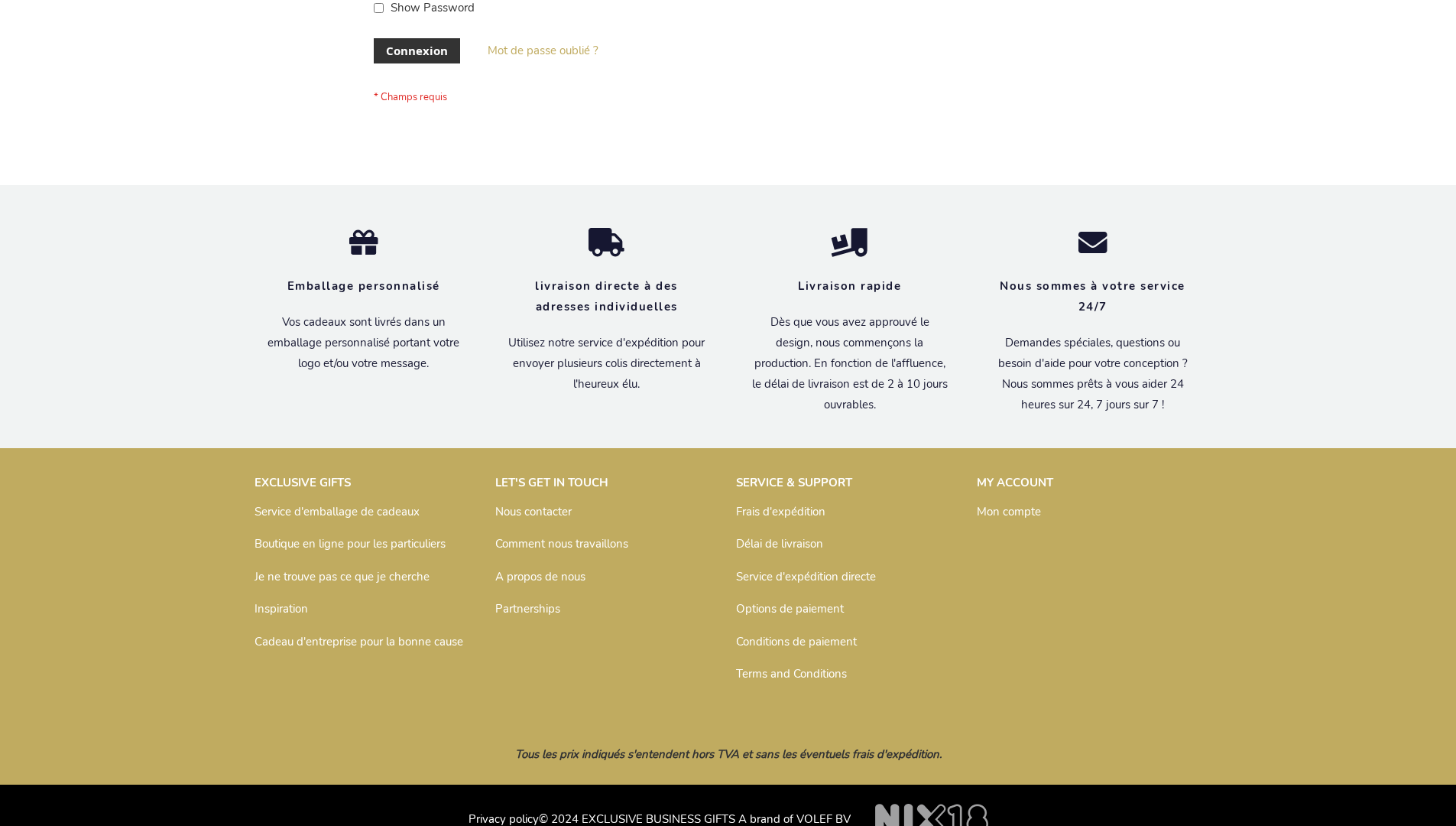
scroll to position [528, 0]
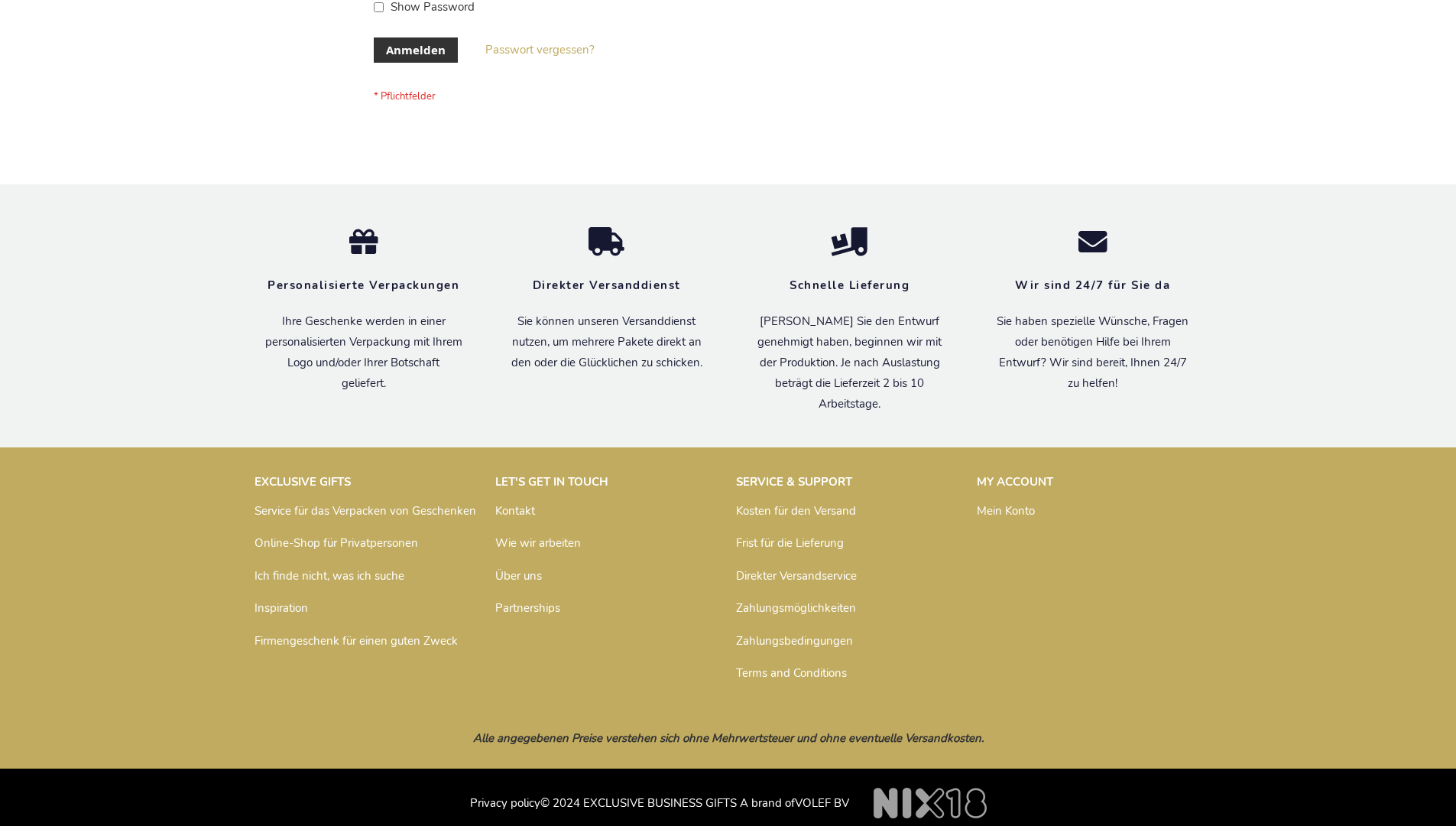
scroll to position [512, 0]
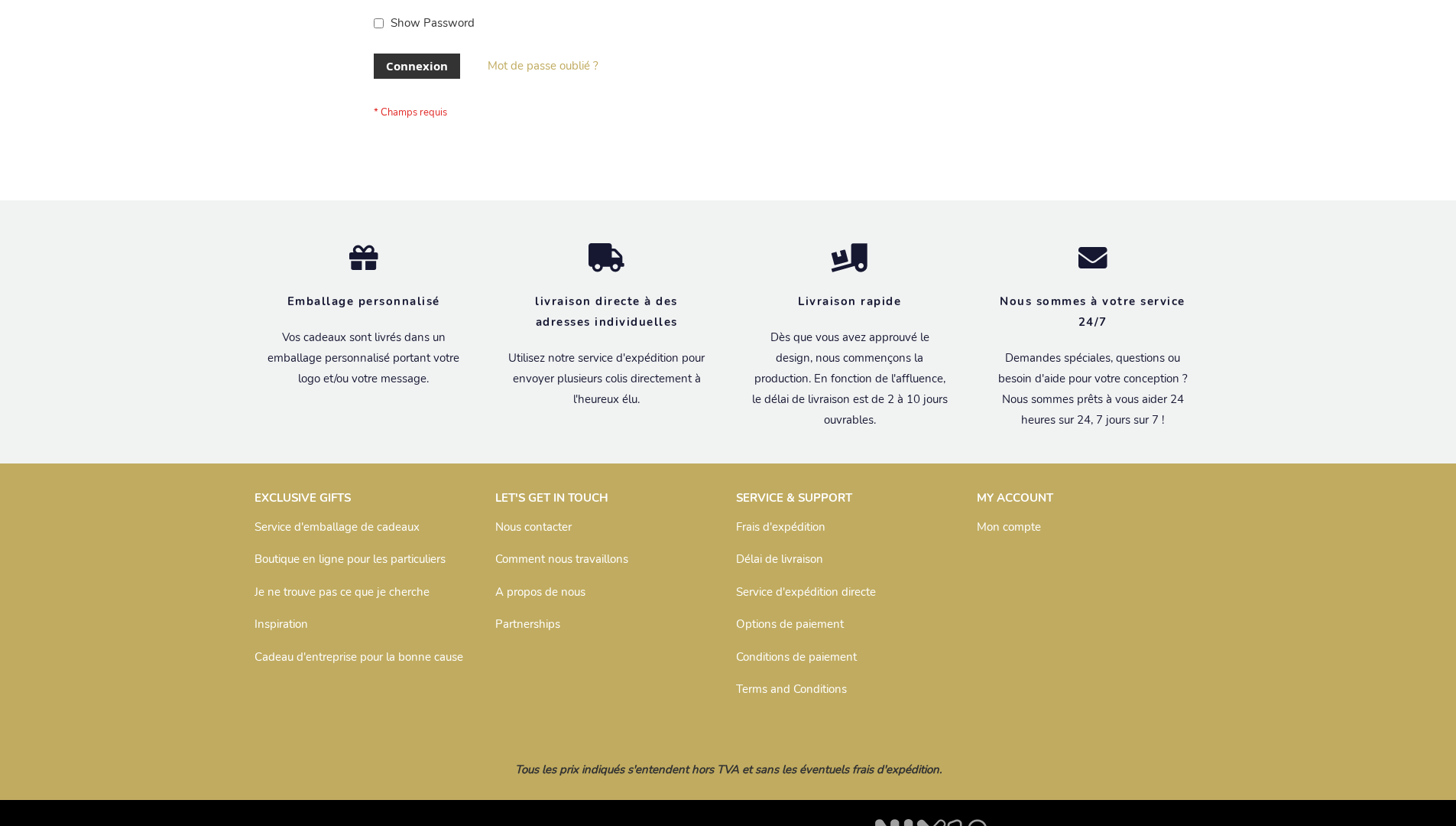
scroll to position [528, 0]
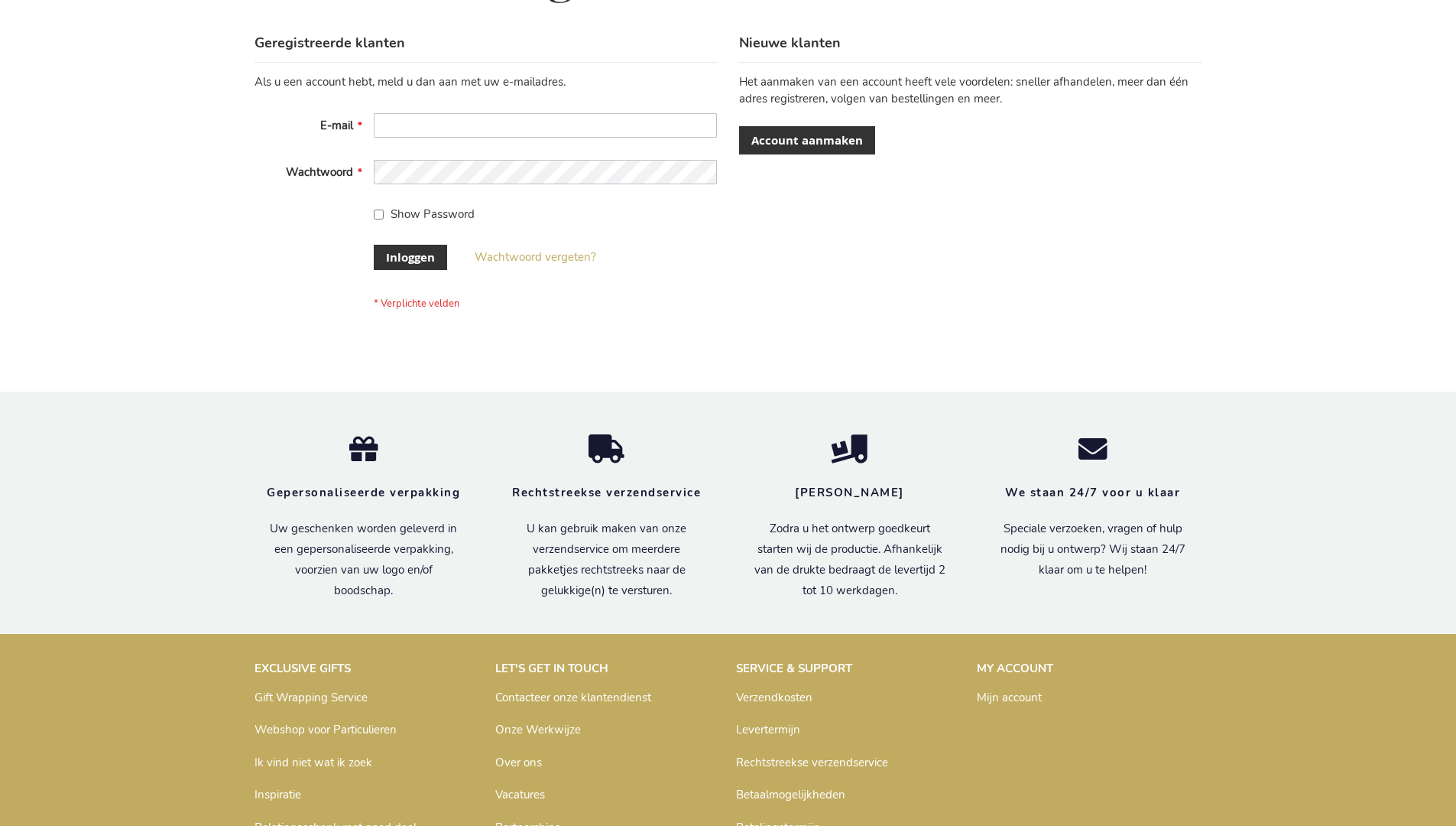
scroll to position [519, 0]
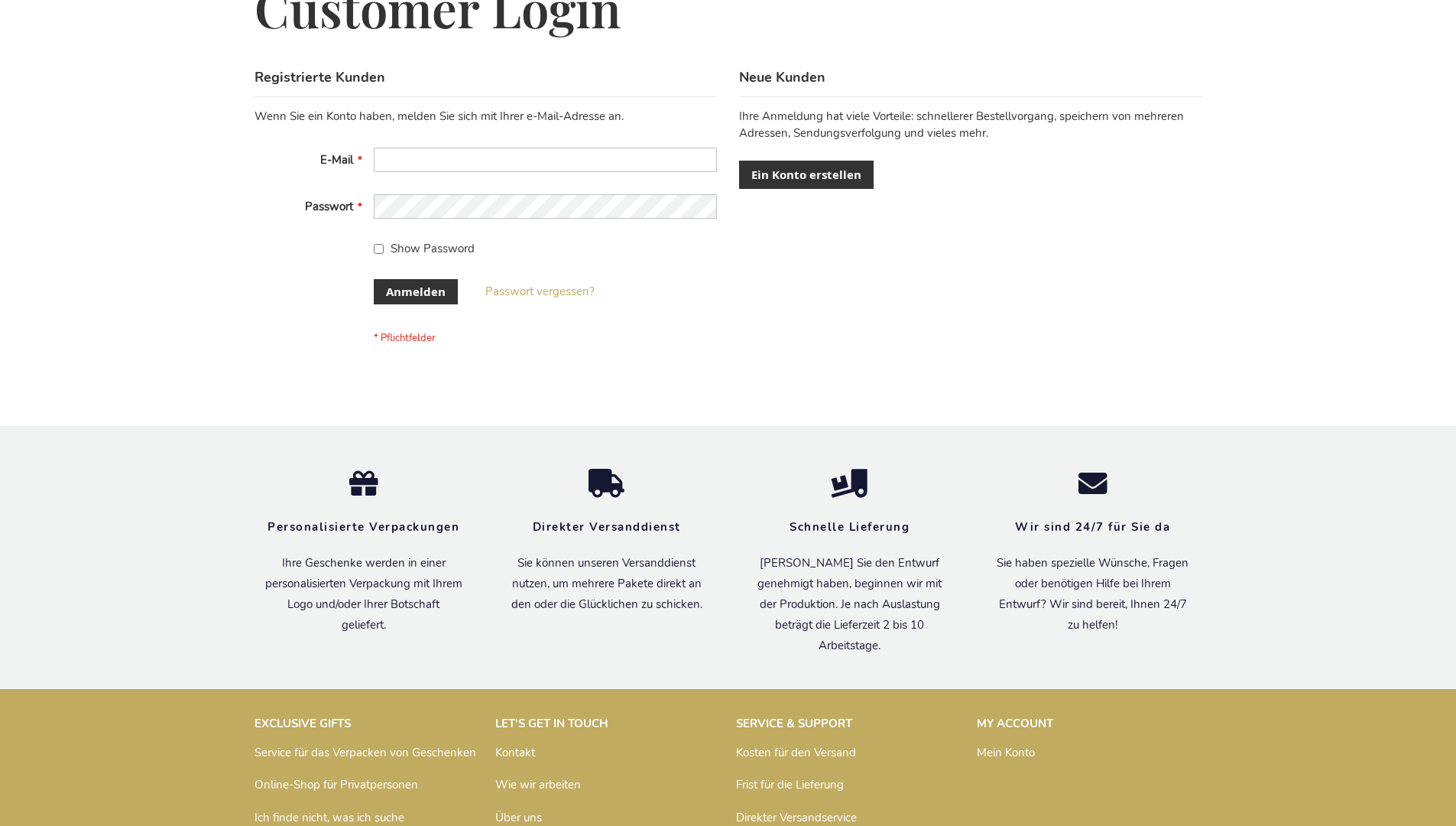
scroll to position [512, 0]
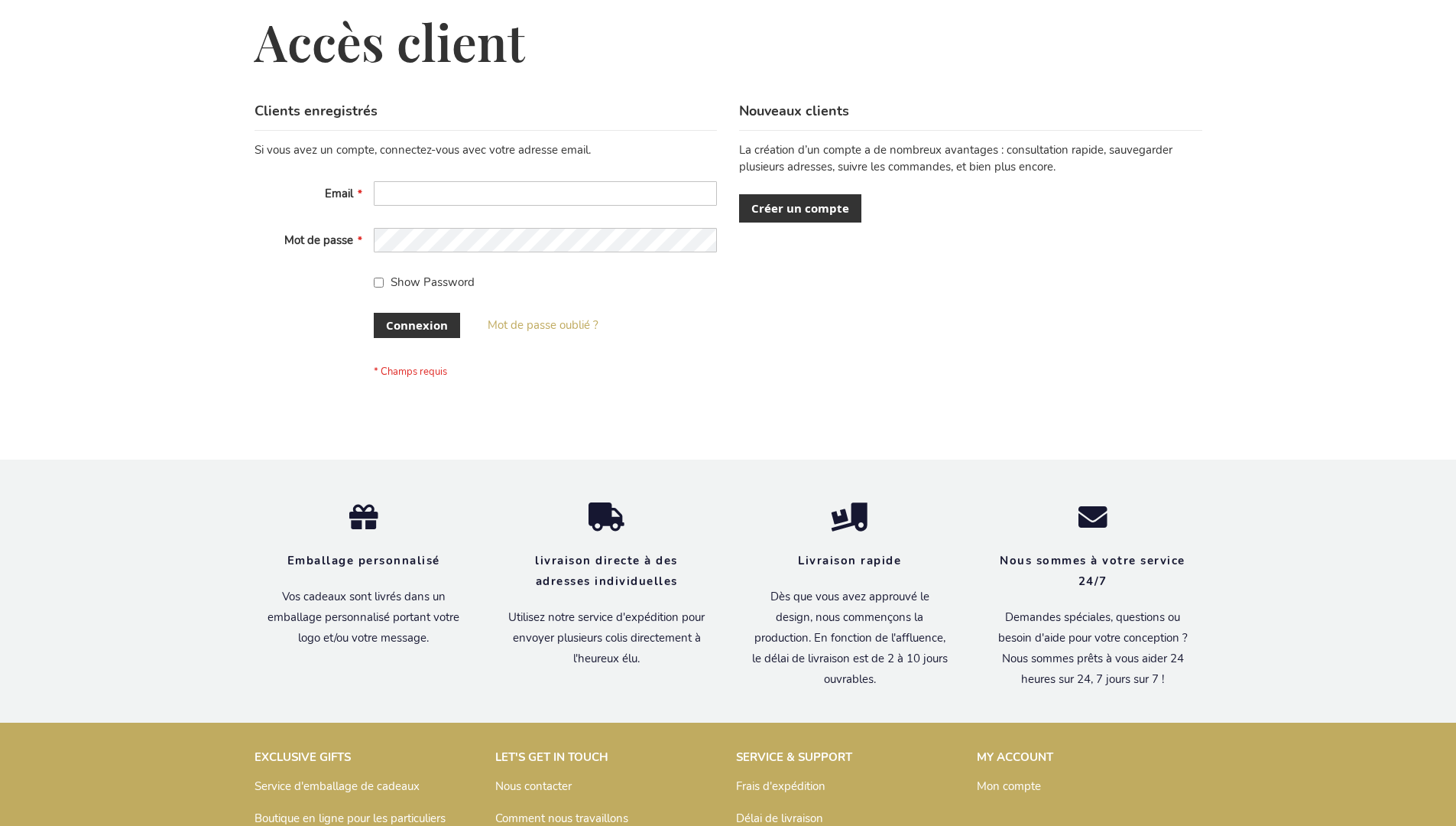
scroll to position [528, 0]
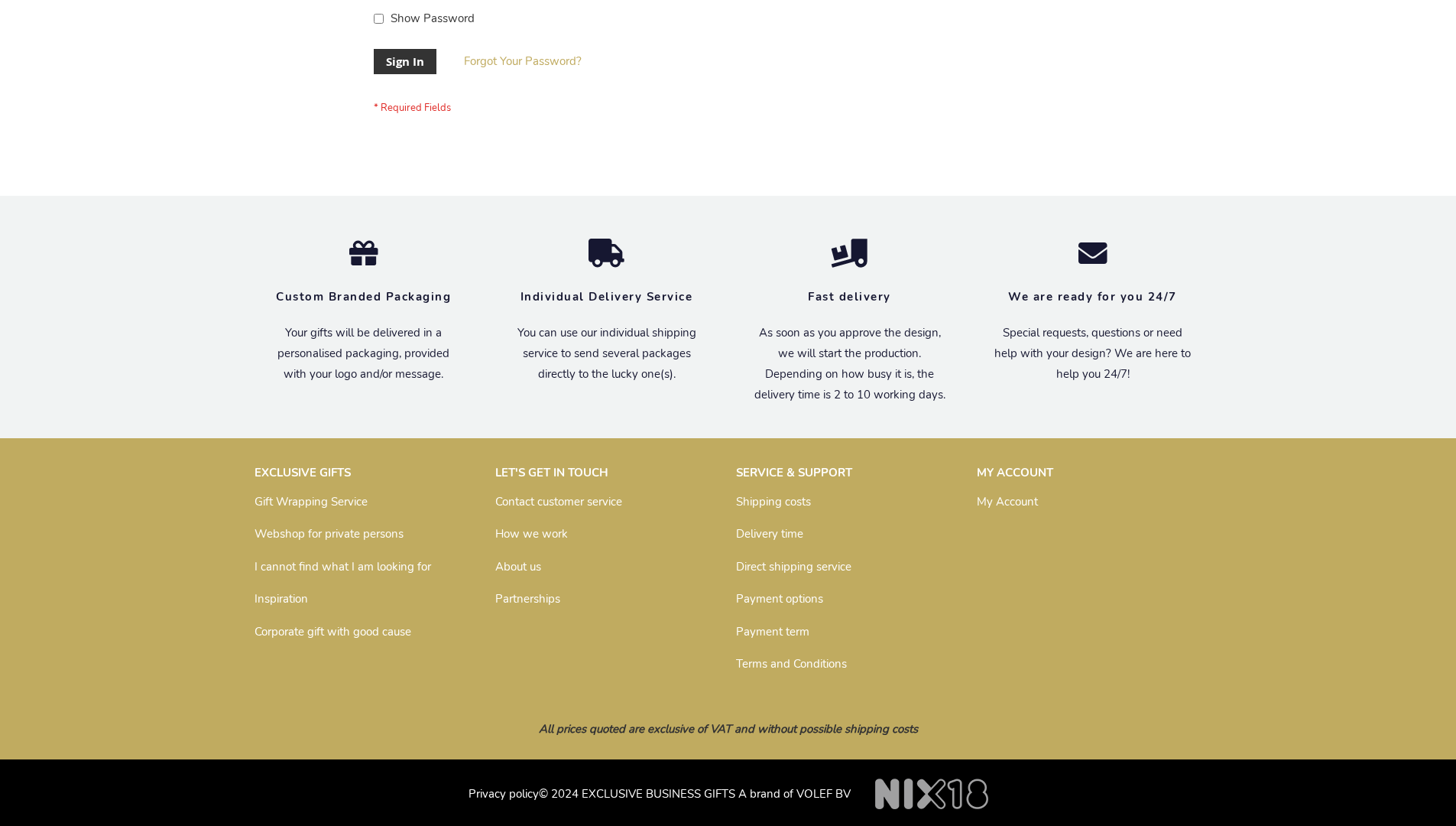
scroll to position [492, 0]
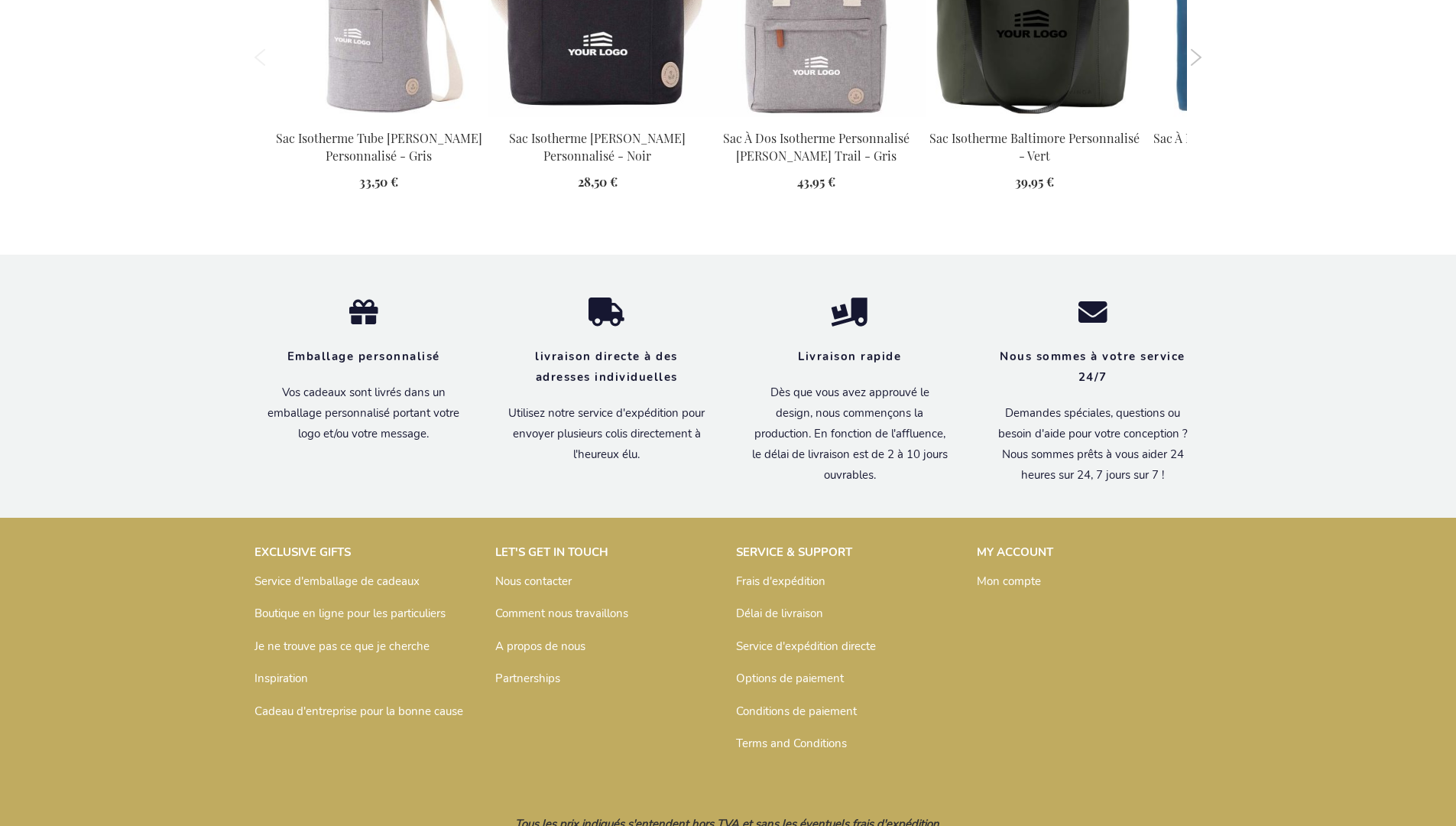
scroll to position [1739, 0]
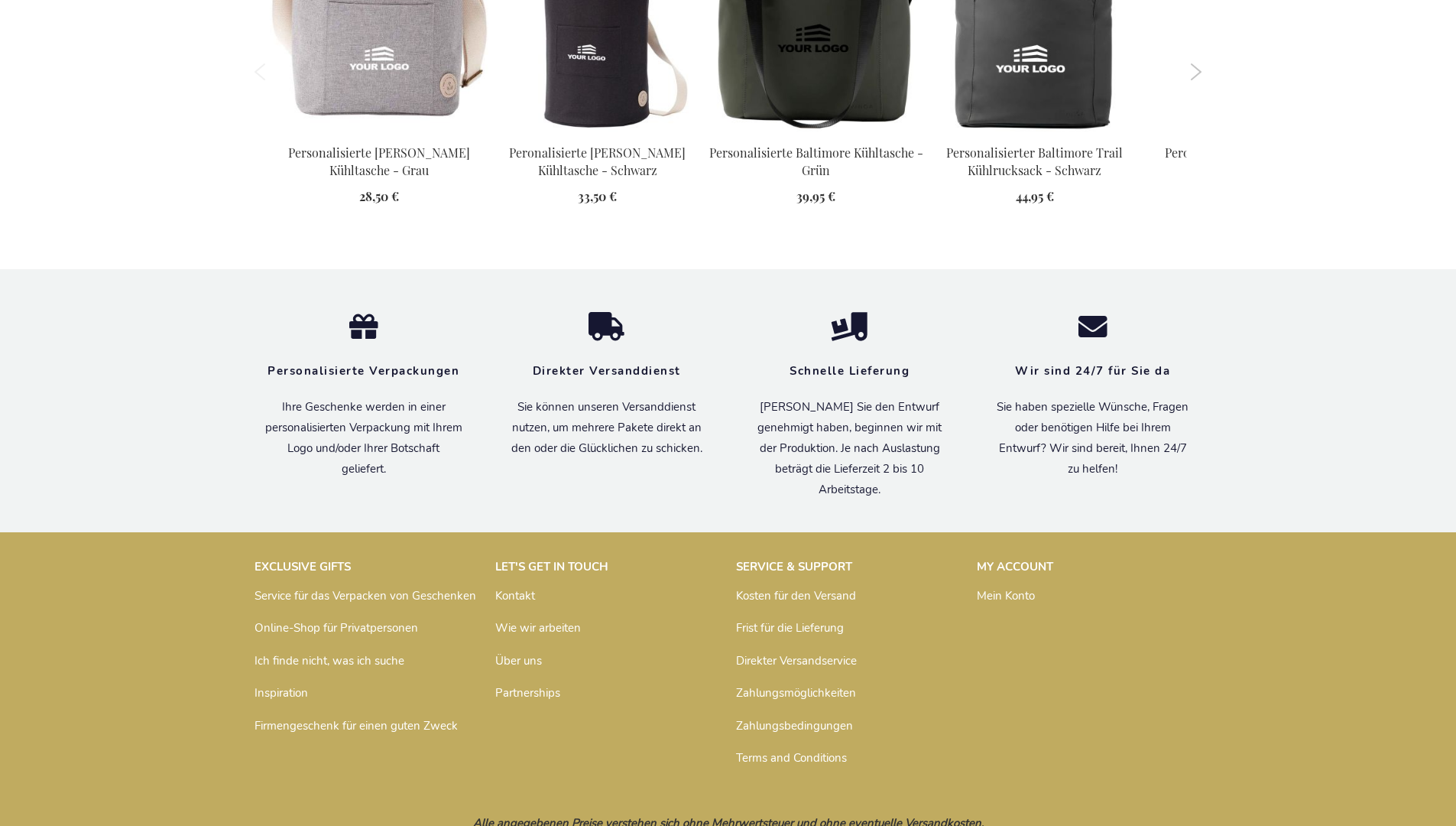
scroll to position [1723, 0]
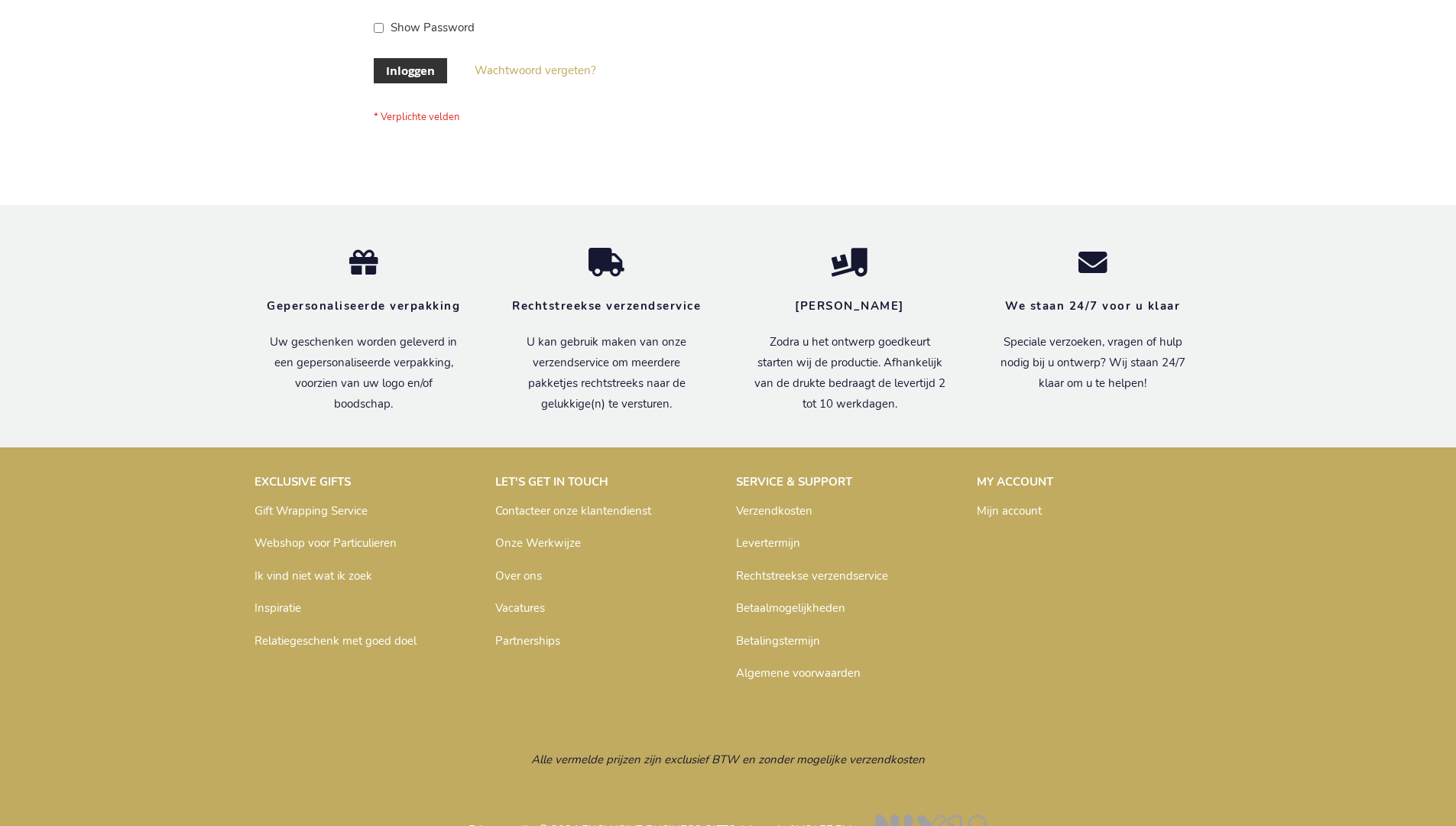
scroll to position [519, 0]
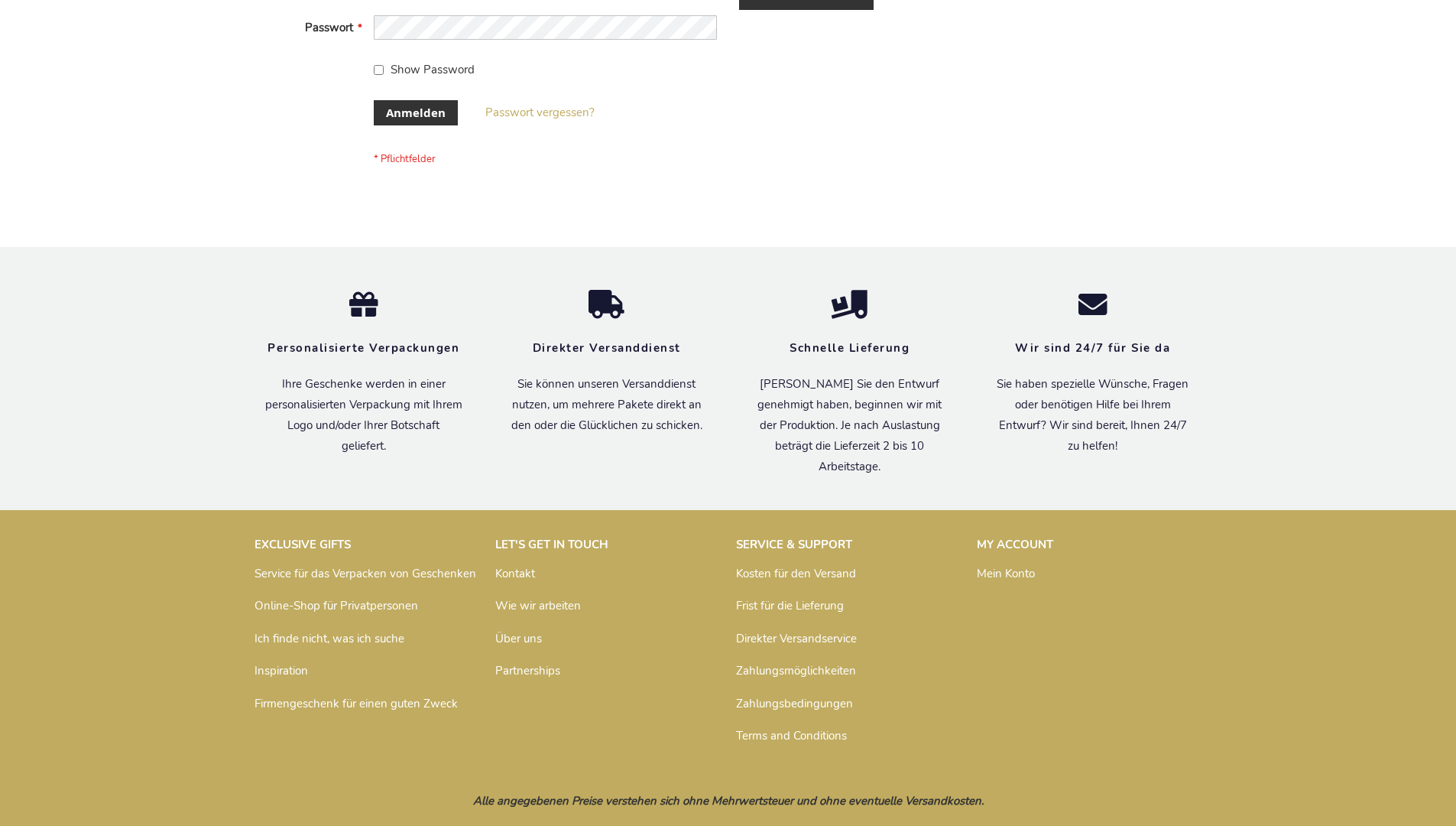
scroll to position [512, 0]
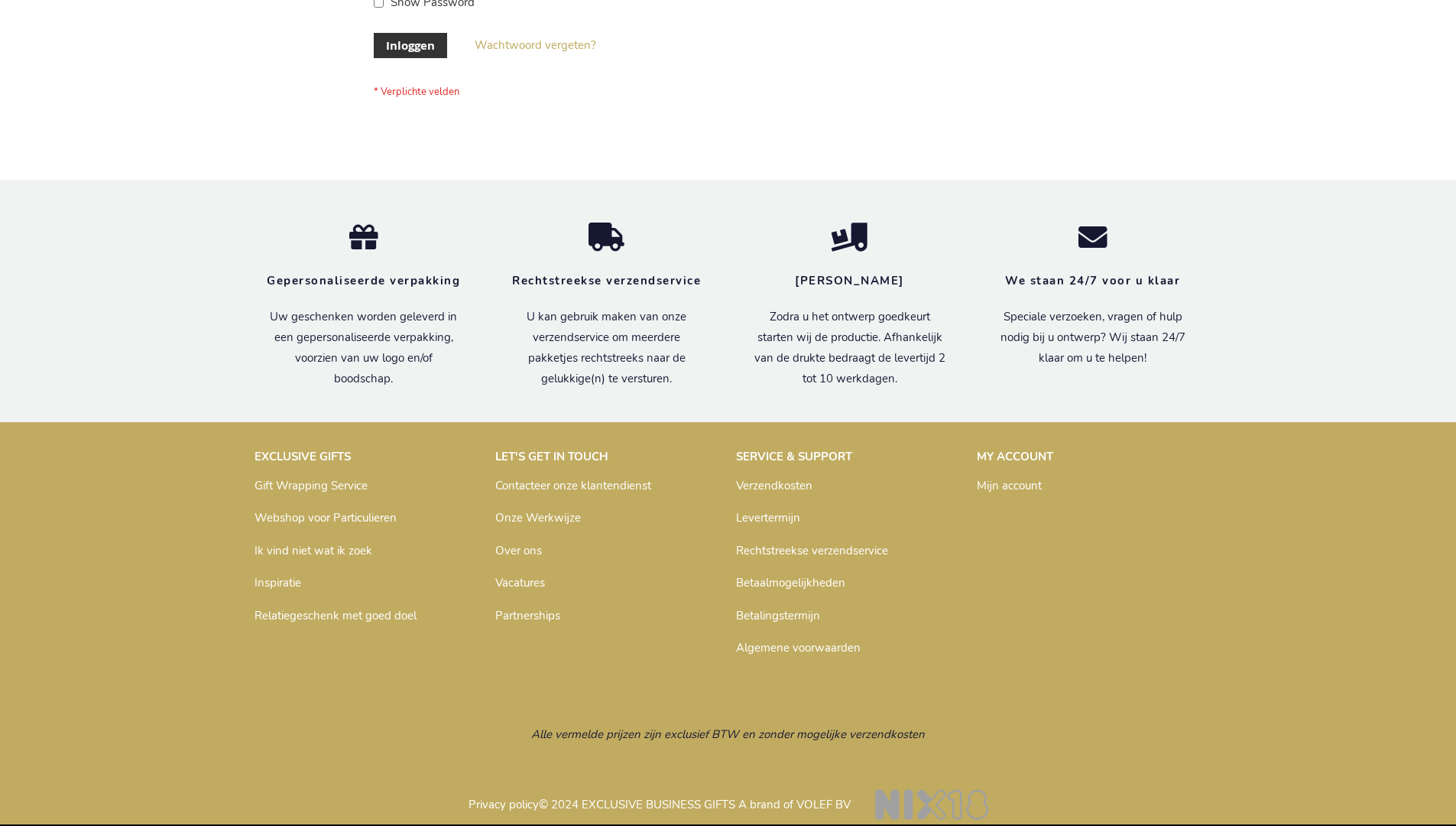
scroll to position [519, 0]
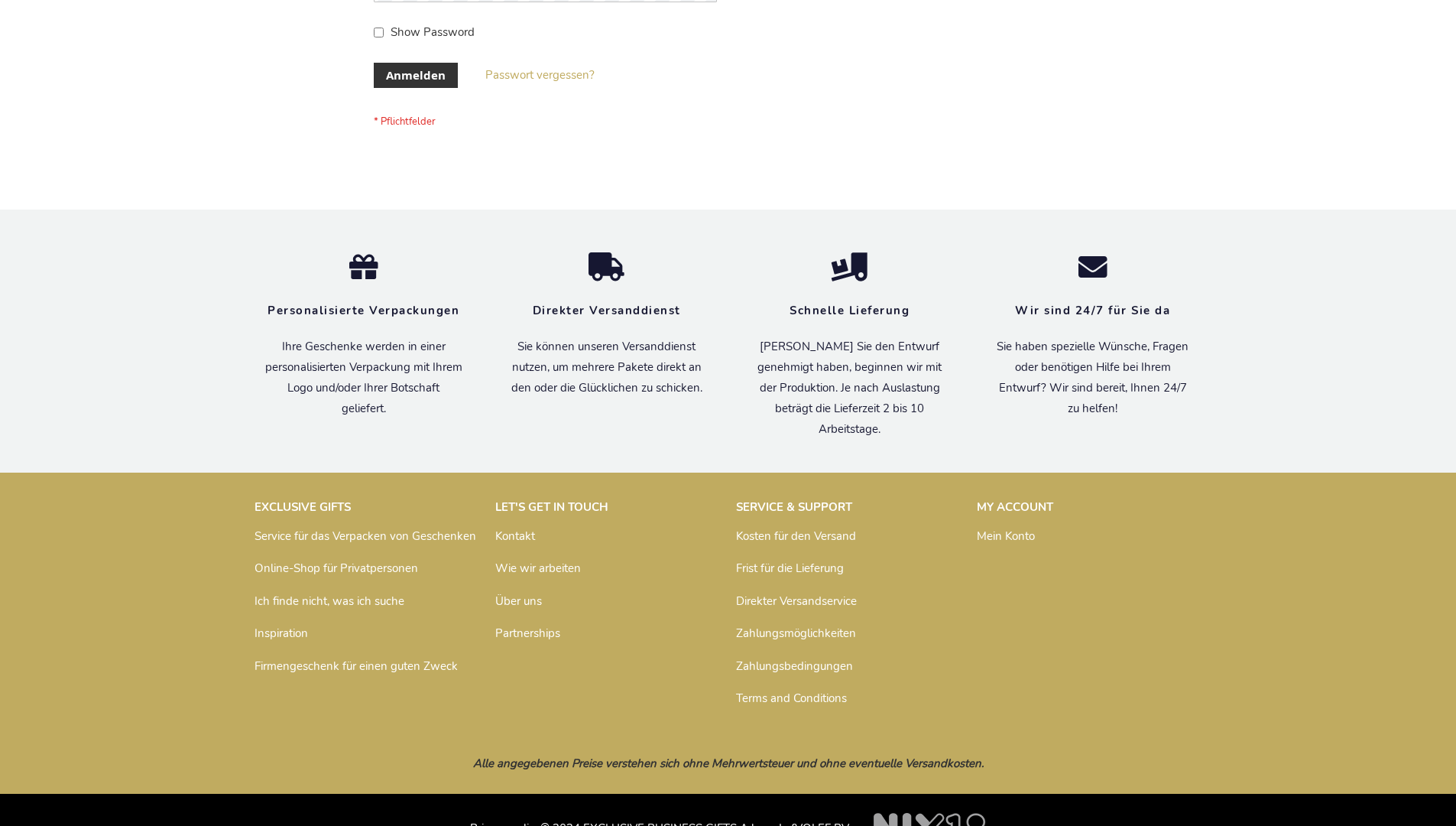
scroll to position [512, 0]
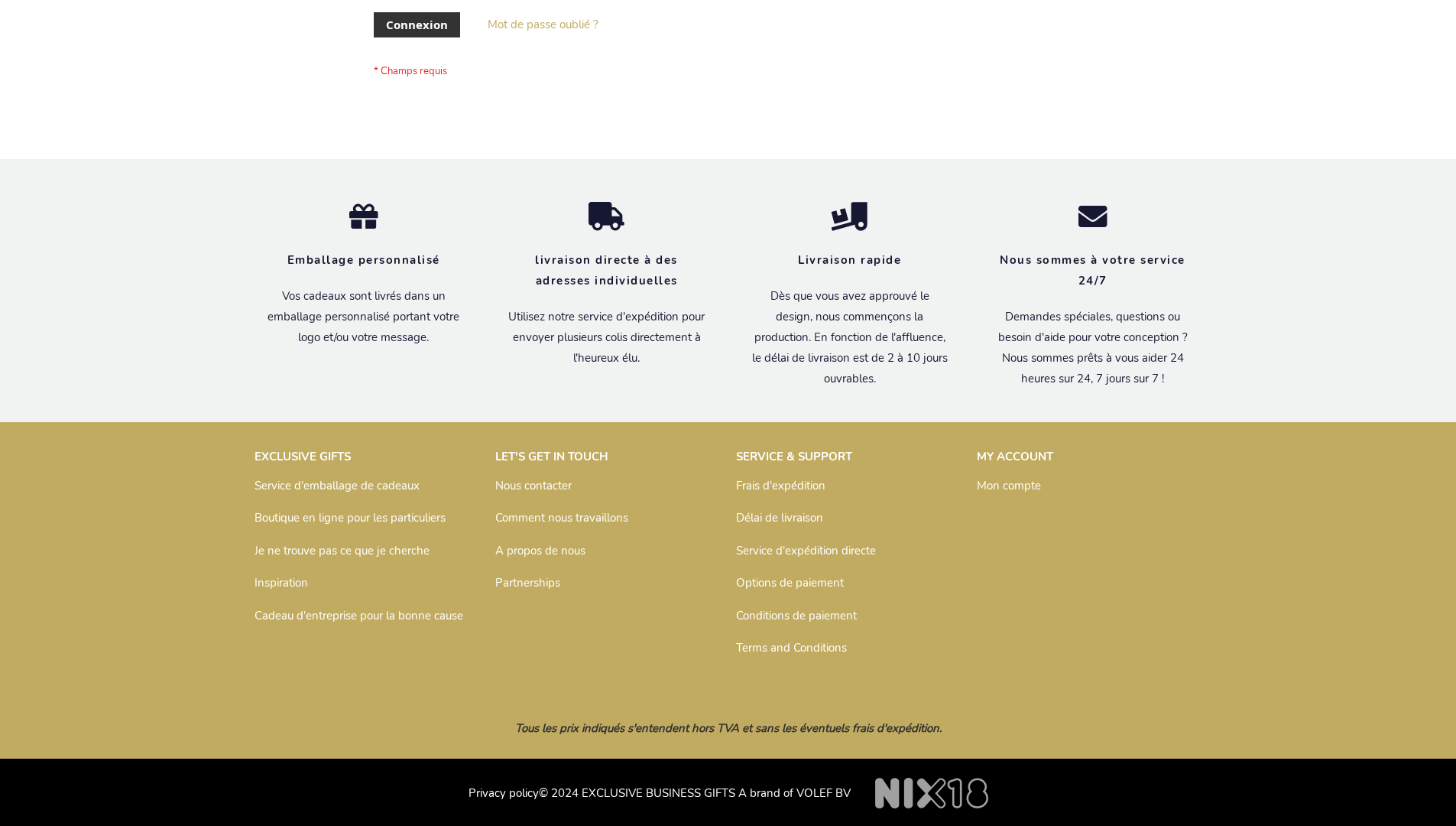
scroll to position [528, 0]
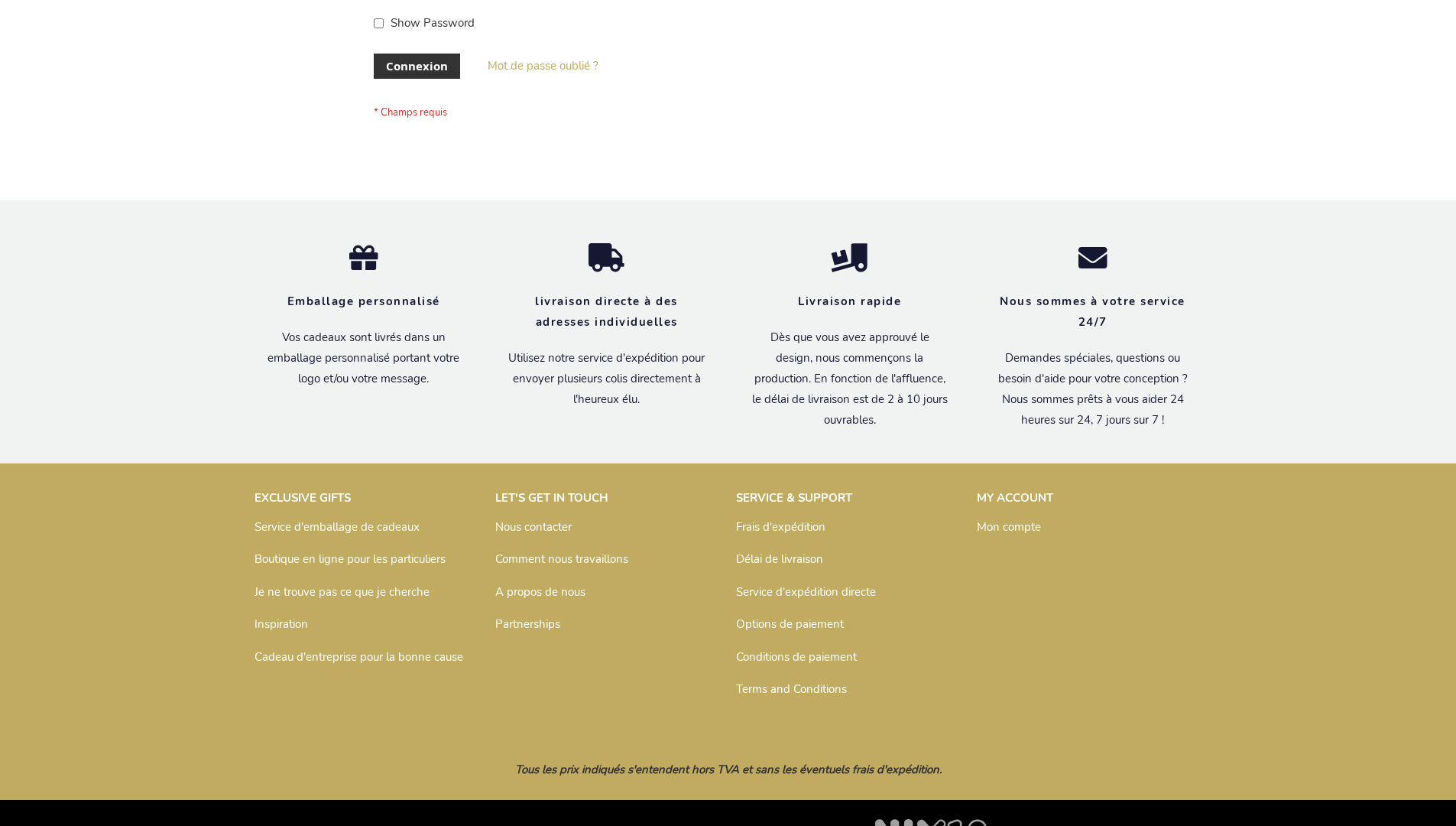
scroll to position [528, 0]
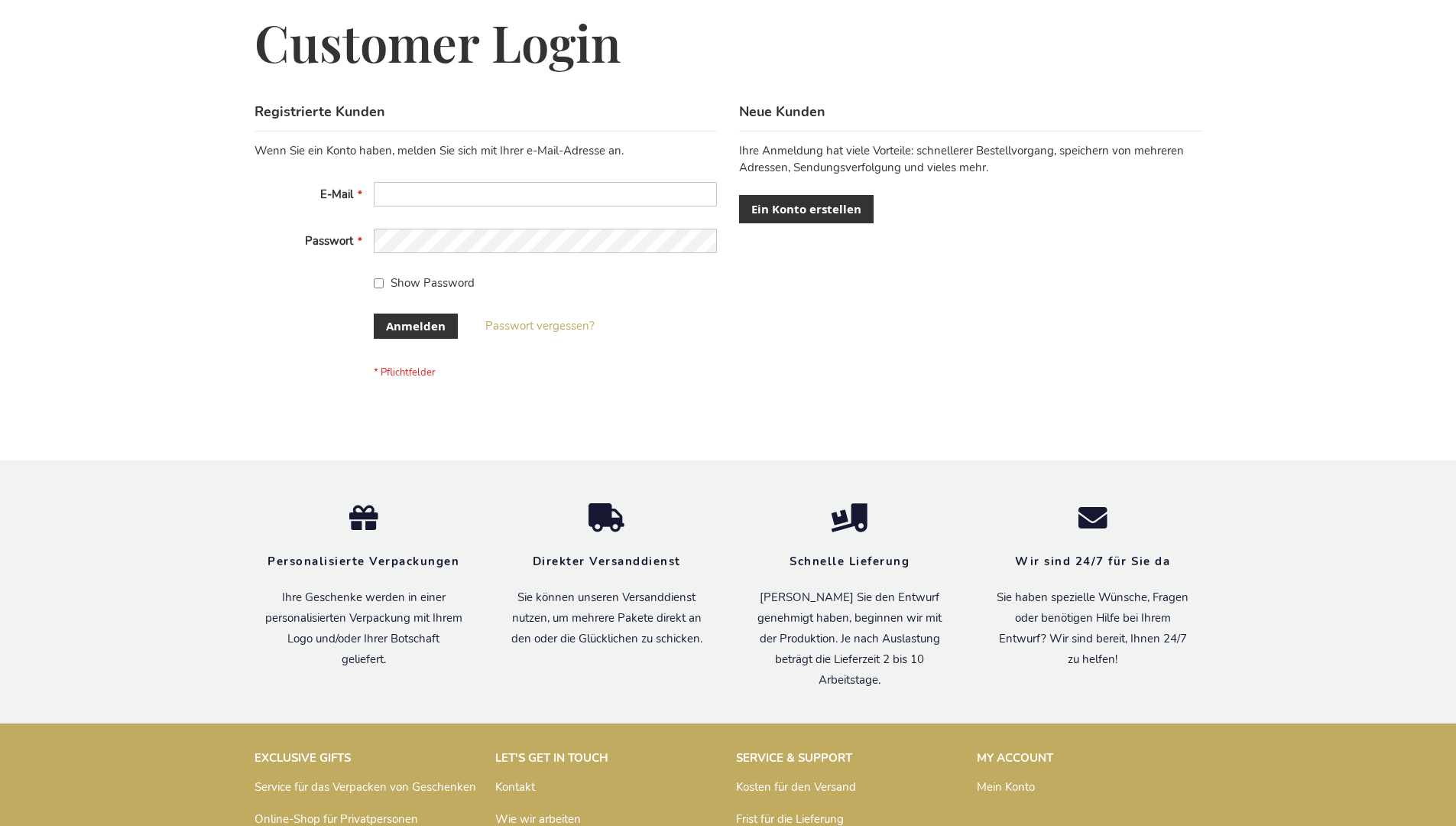
scroll to position [512, 0]
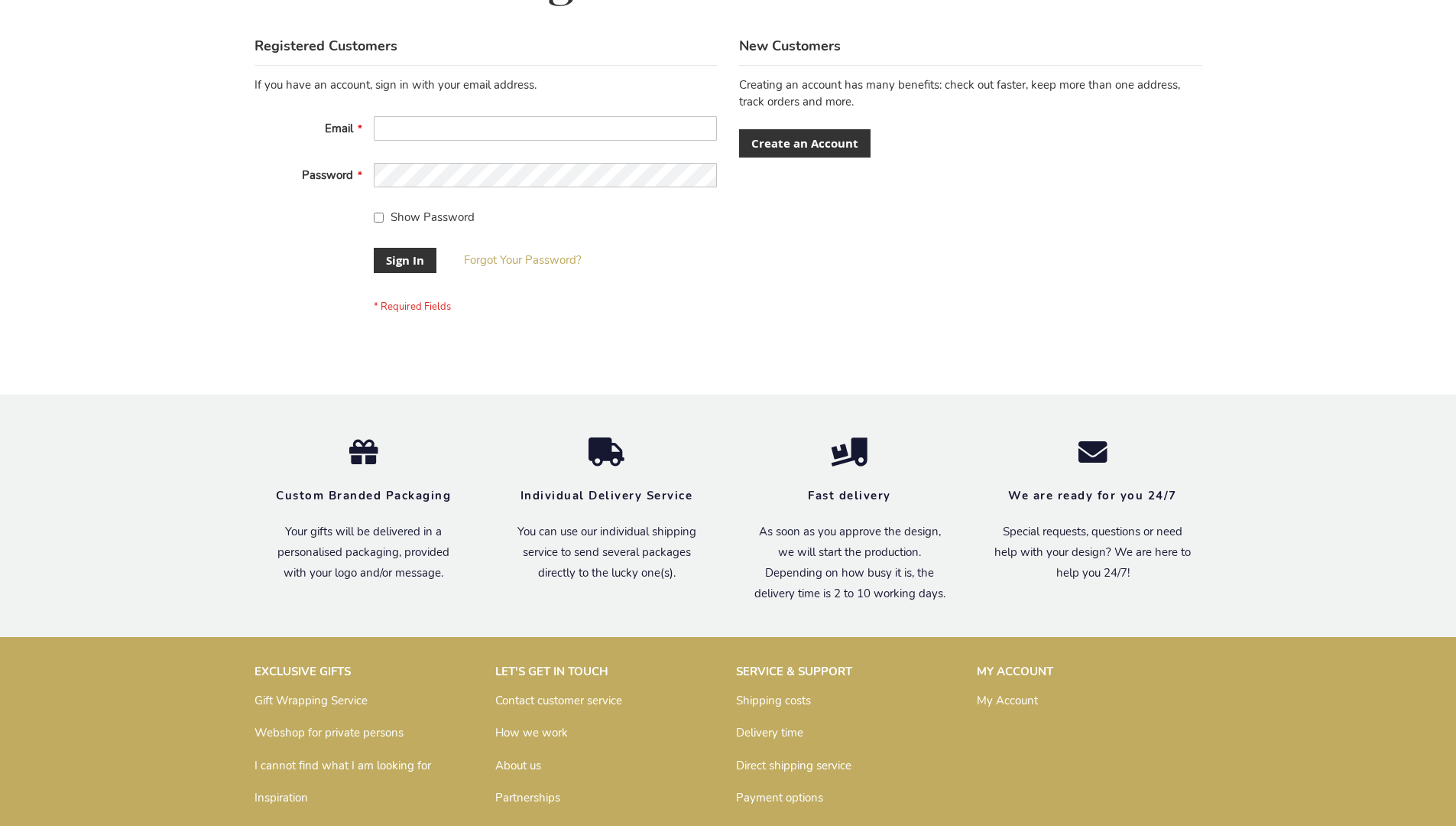
scroll to position [492, 0]
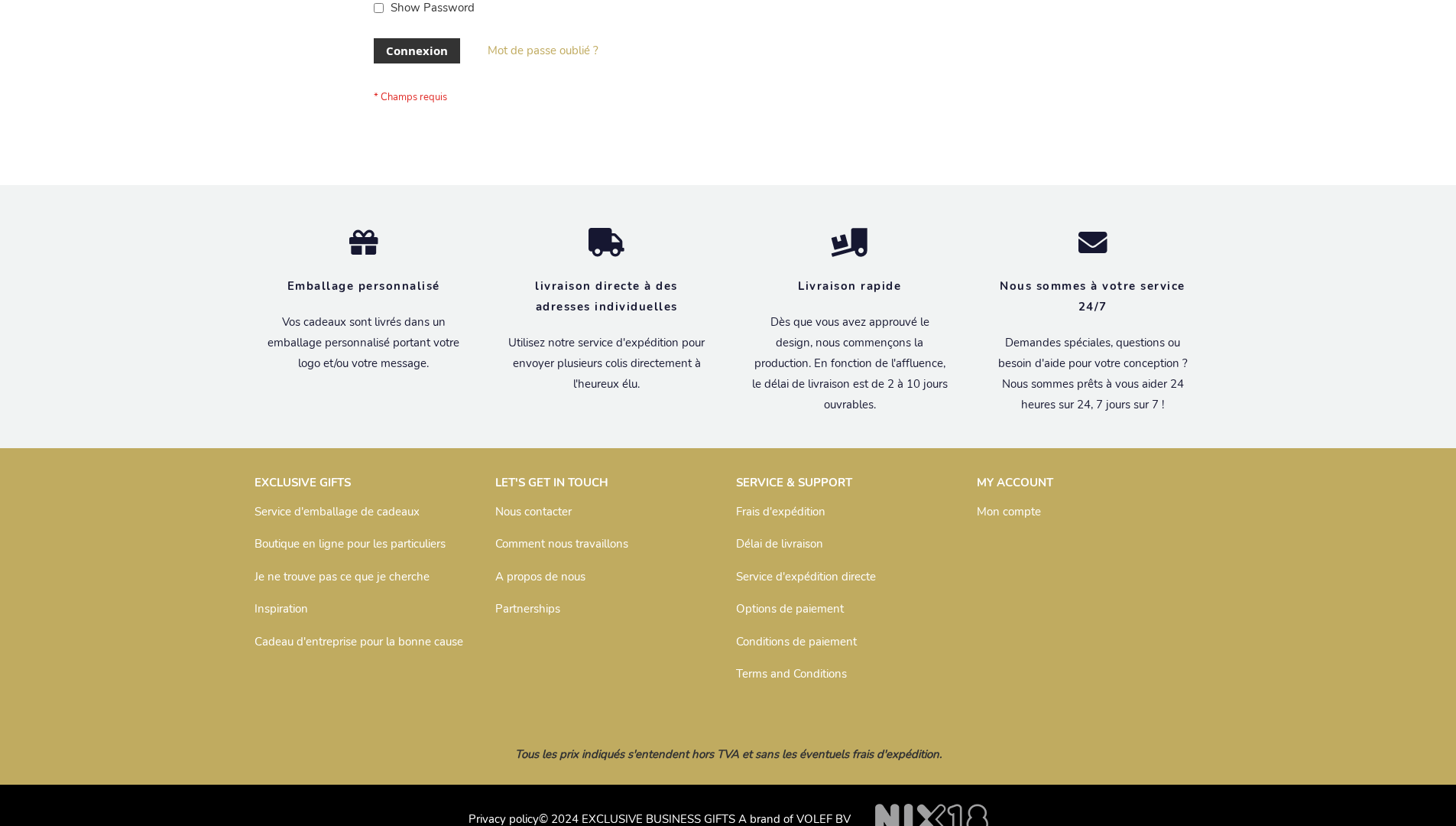
scroll to position [528, 0]
